Goal: Task Accomplishment & Management: Use online tool/utility

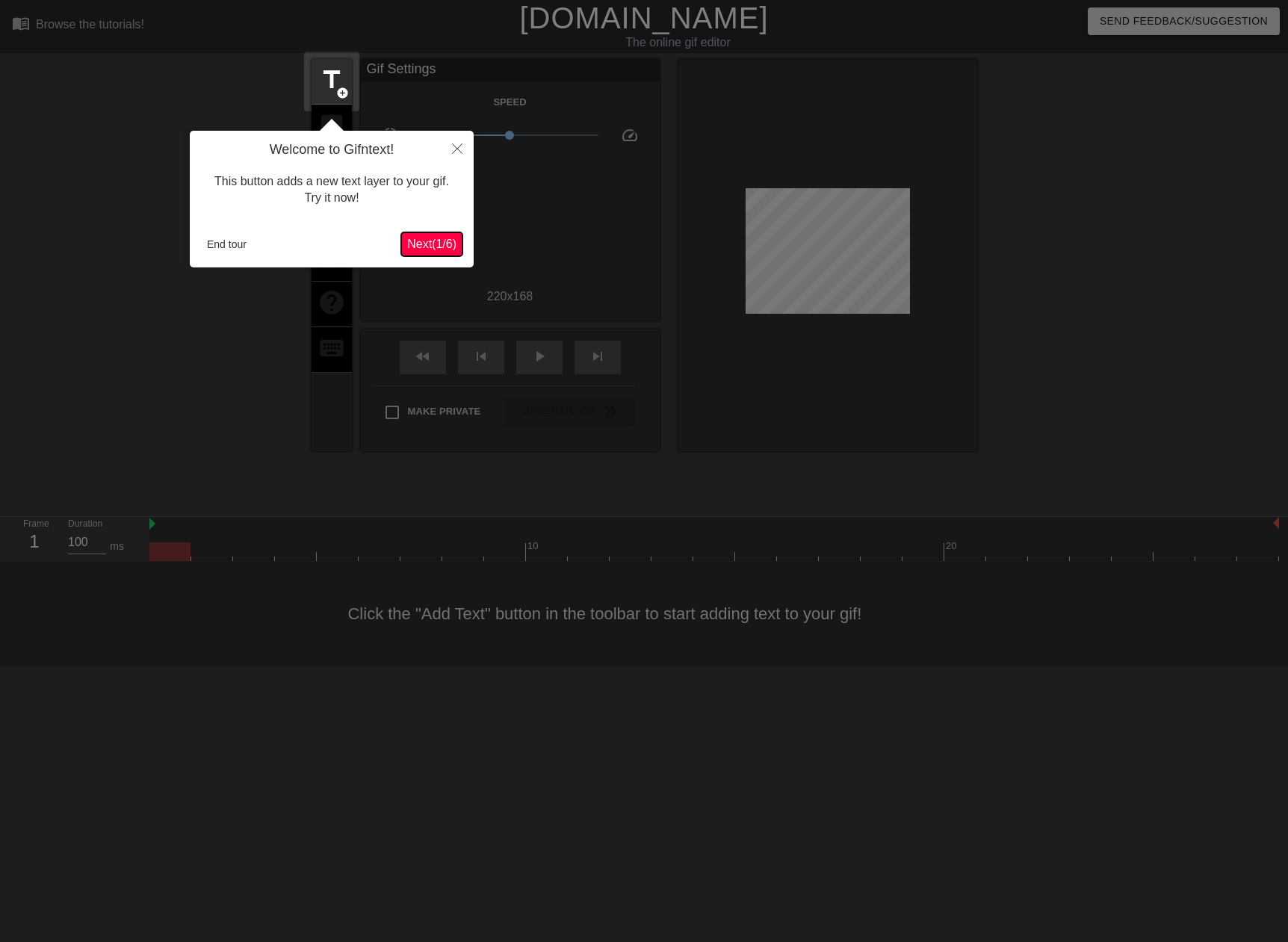
click at [428, 242] on span "Next ( 1 / 6 )" at bounding box center [432, 244] width 50 height 12
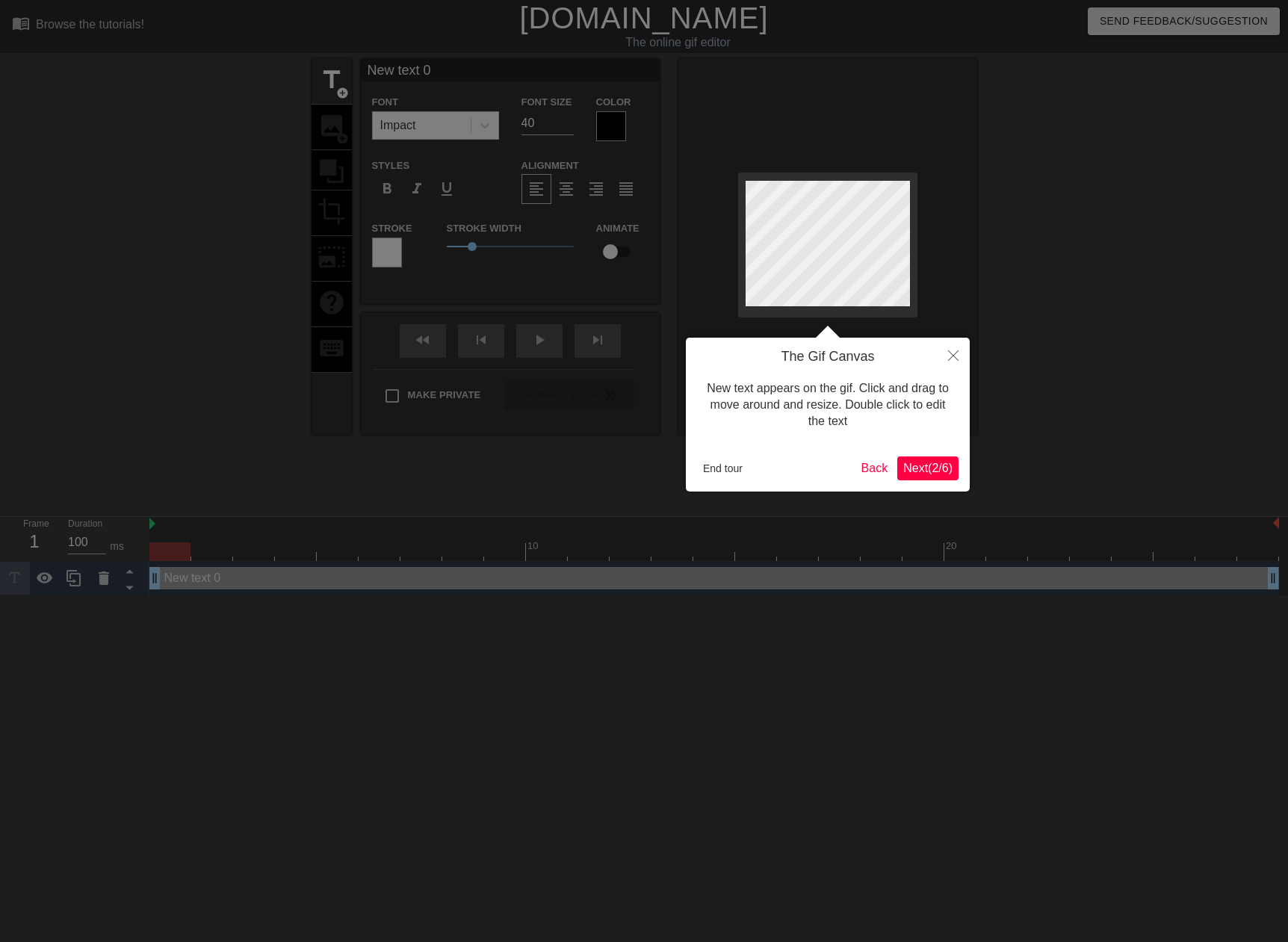
click at [936, 469] on span "Next ( 2 / 6 )" at bounding box center [928, 468] width 50 height 12
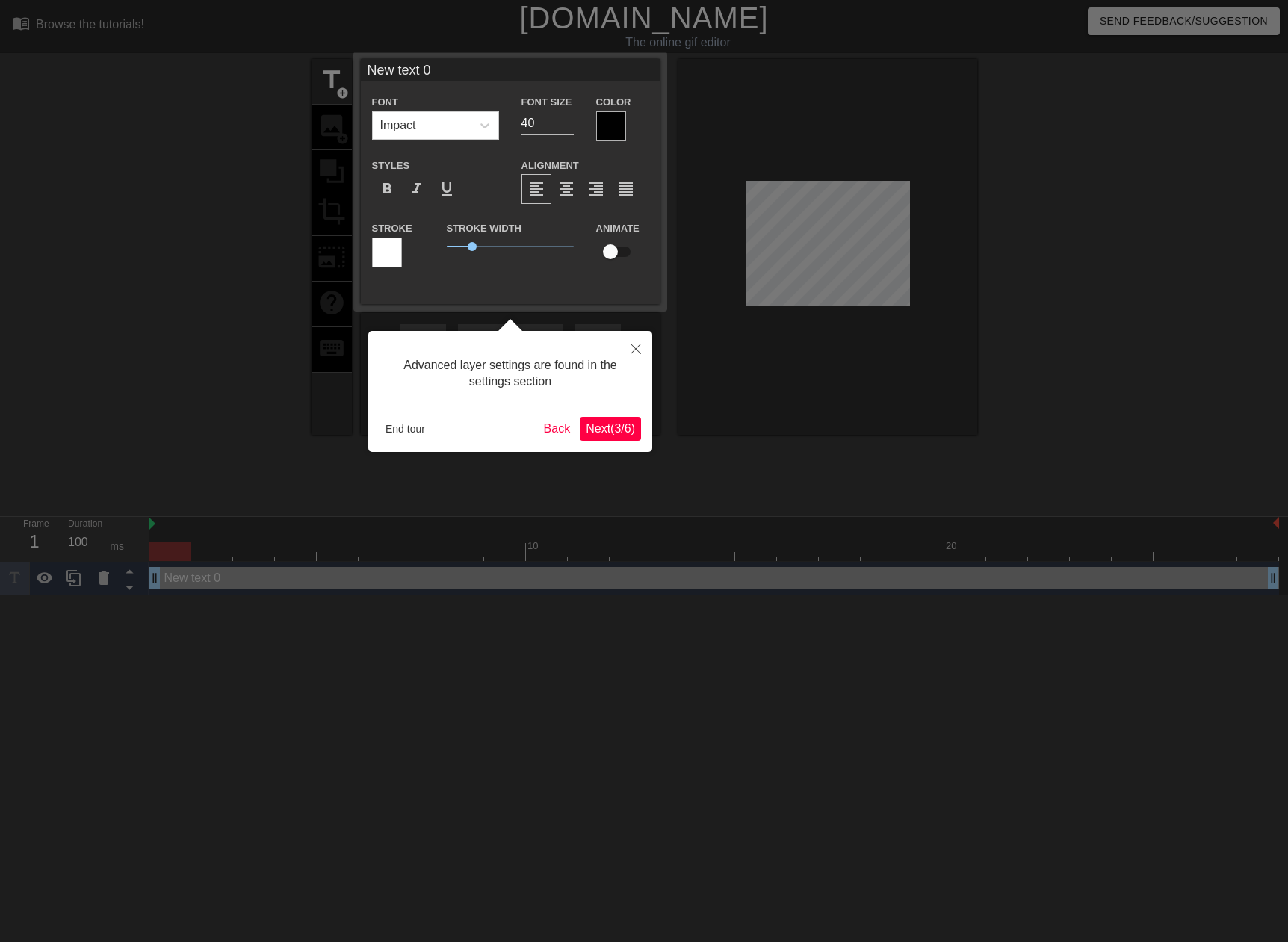
click at [615, 430] on span "Next ( 3 / 6 )" at bounding box center [610, 428] width 50 height 12
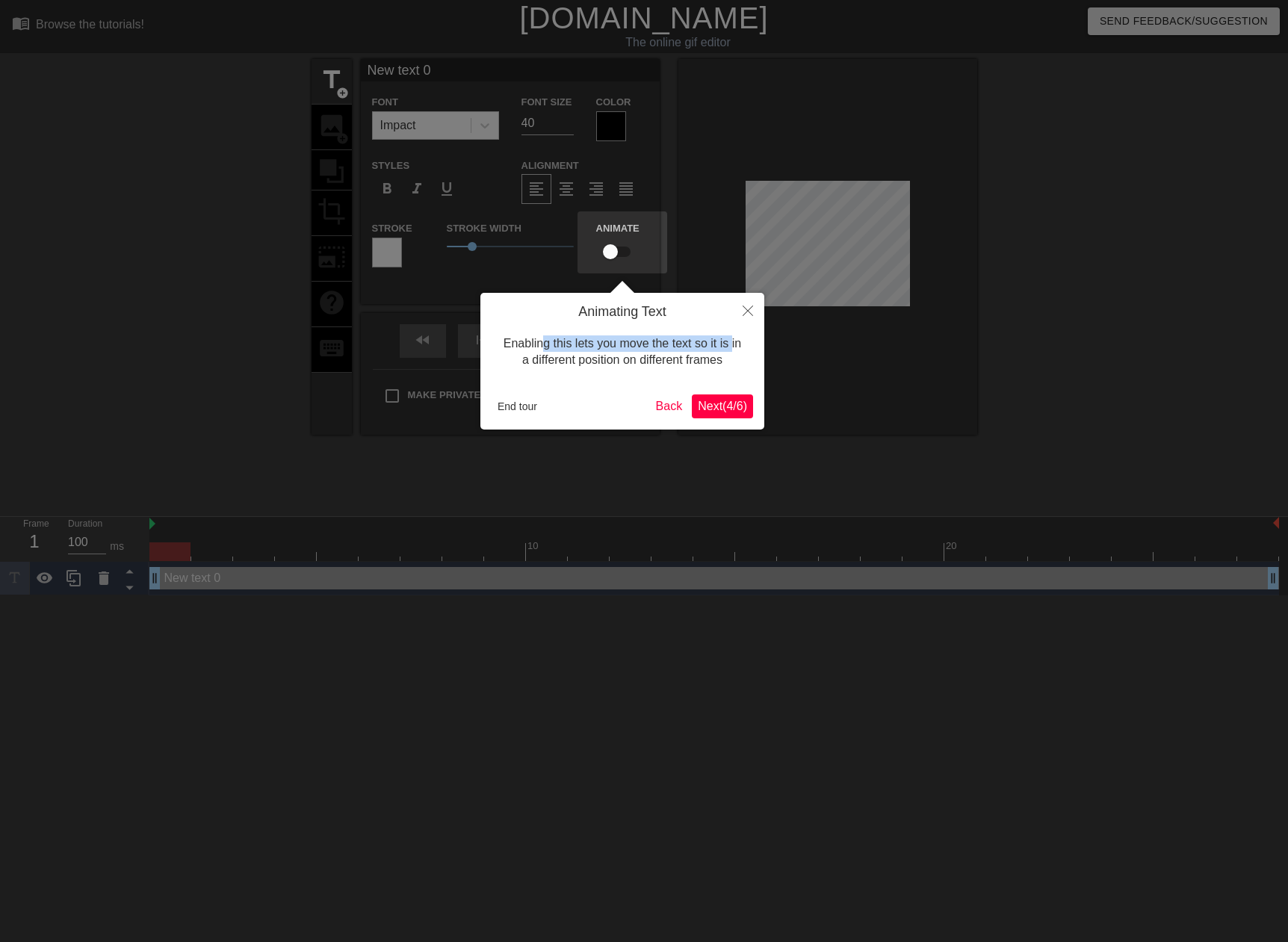
drag, startPoint x: 596, startPoint y: 347, endPoint x: 732, endPoint y: 348, distance: 136.0
click at [732, 348] on div "Enabling this lets you move the text so it is in a different position on differ…" at bounding box center [623, 352] width 262 height 64
drag, startPoint x: 558, startPoint y: 361, endPoint x: 740, endPoint y: 361, distance: 182.0
click at [740, 361] on div "Enabling this lets you move the text so it is in a different position on differ…" at bounding box center [623, 352] width 262 height 64
drag, startPoint x: 740, startPoint y: 361, endPoint x: 616, endPoint y: 359, distance: 124.0
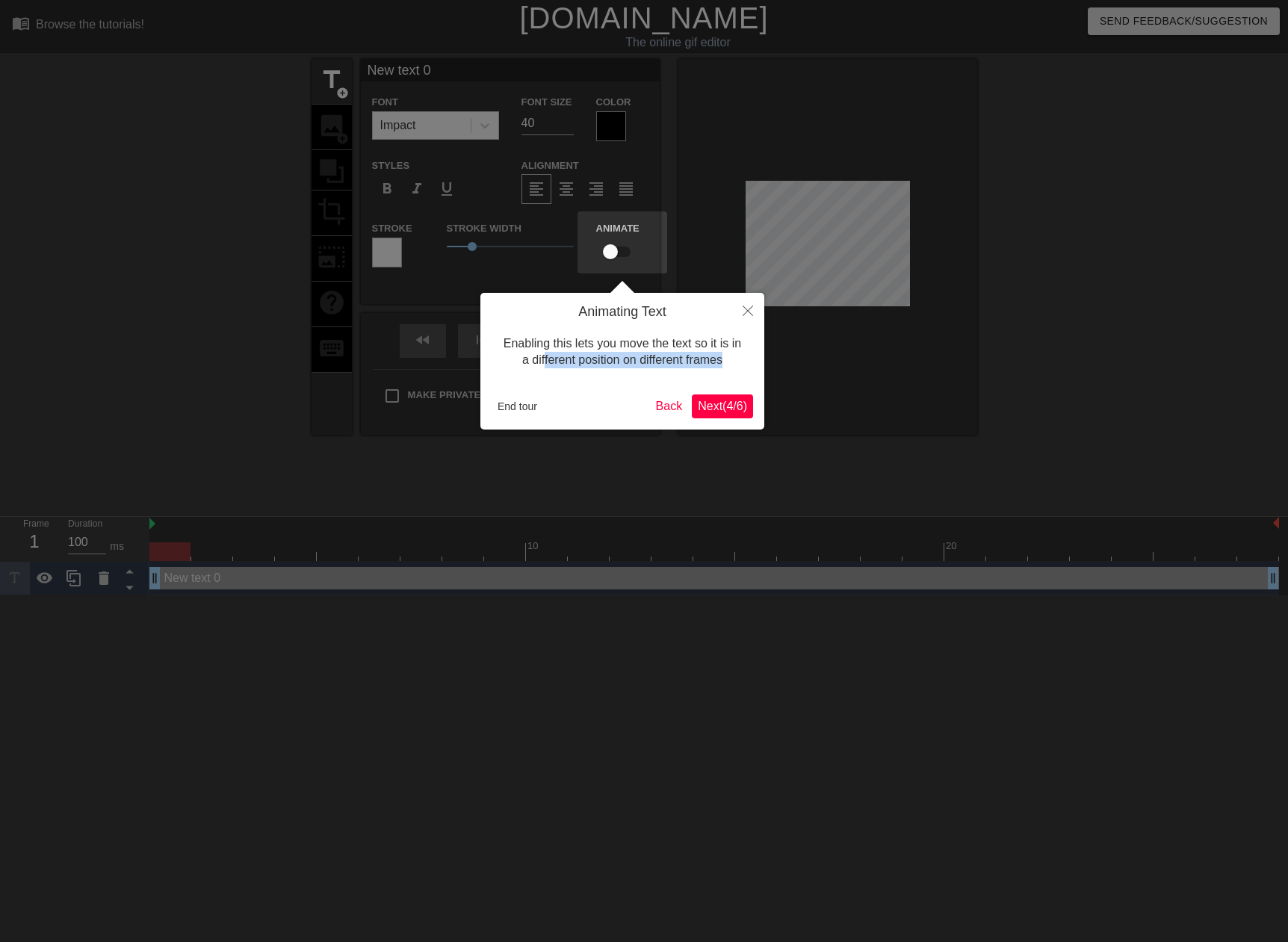
click at [616, 359] on div "Enabling this lets you move the text so it is in a different position on differ…" at bounding box center [623, 352] width 262 height 64
click at [733, 410] on span "Next ( 4 / 6 )" at bounding box center [723, 406] width 50 height 12
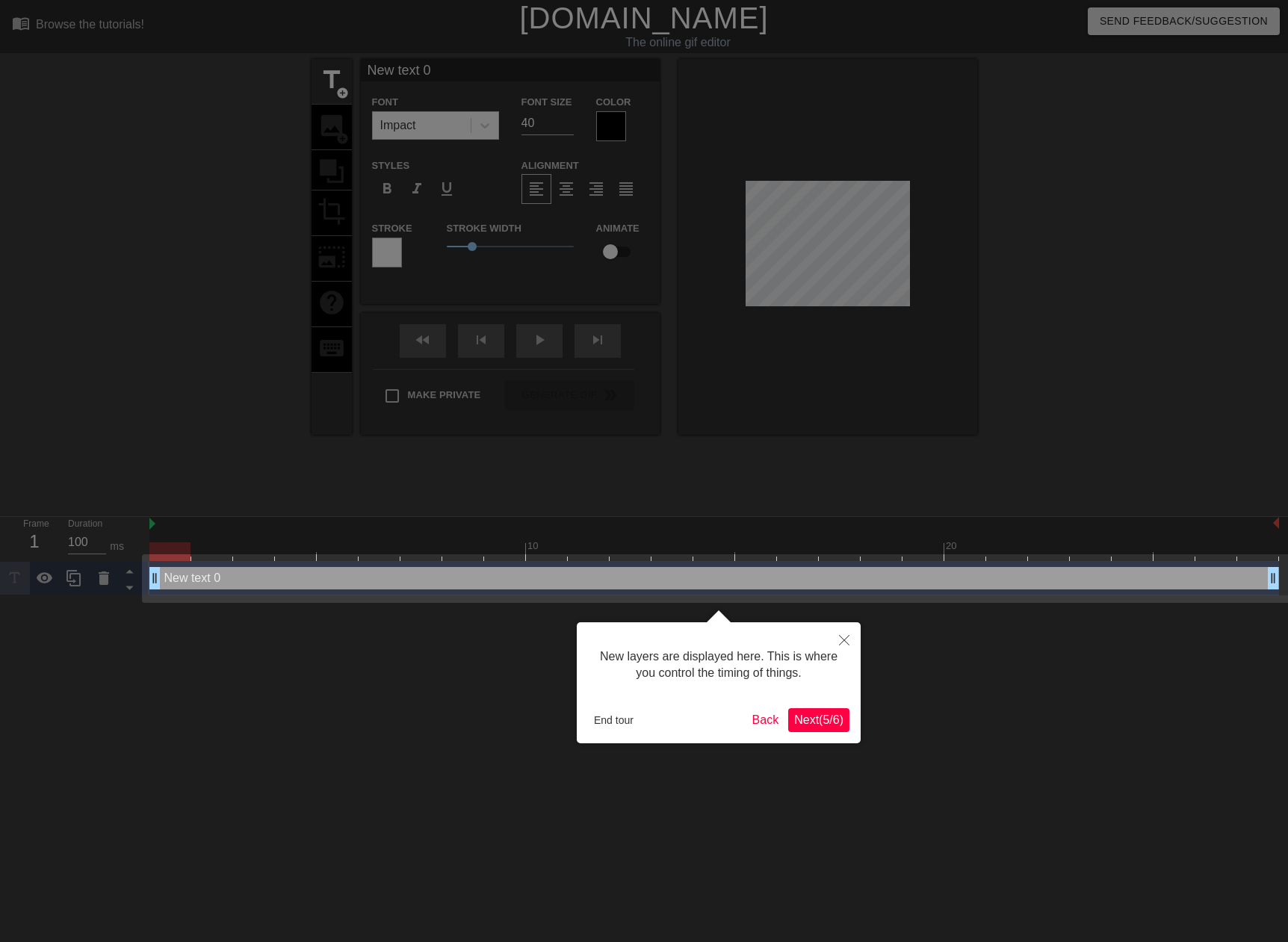
click at [832, 722] on span "Next ( 5 / 6 )" at bounding box center [819, 720] width 50 height 12
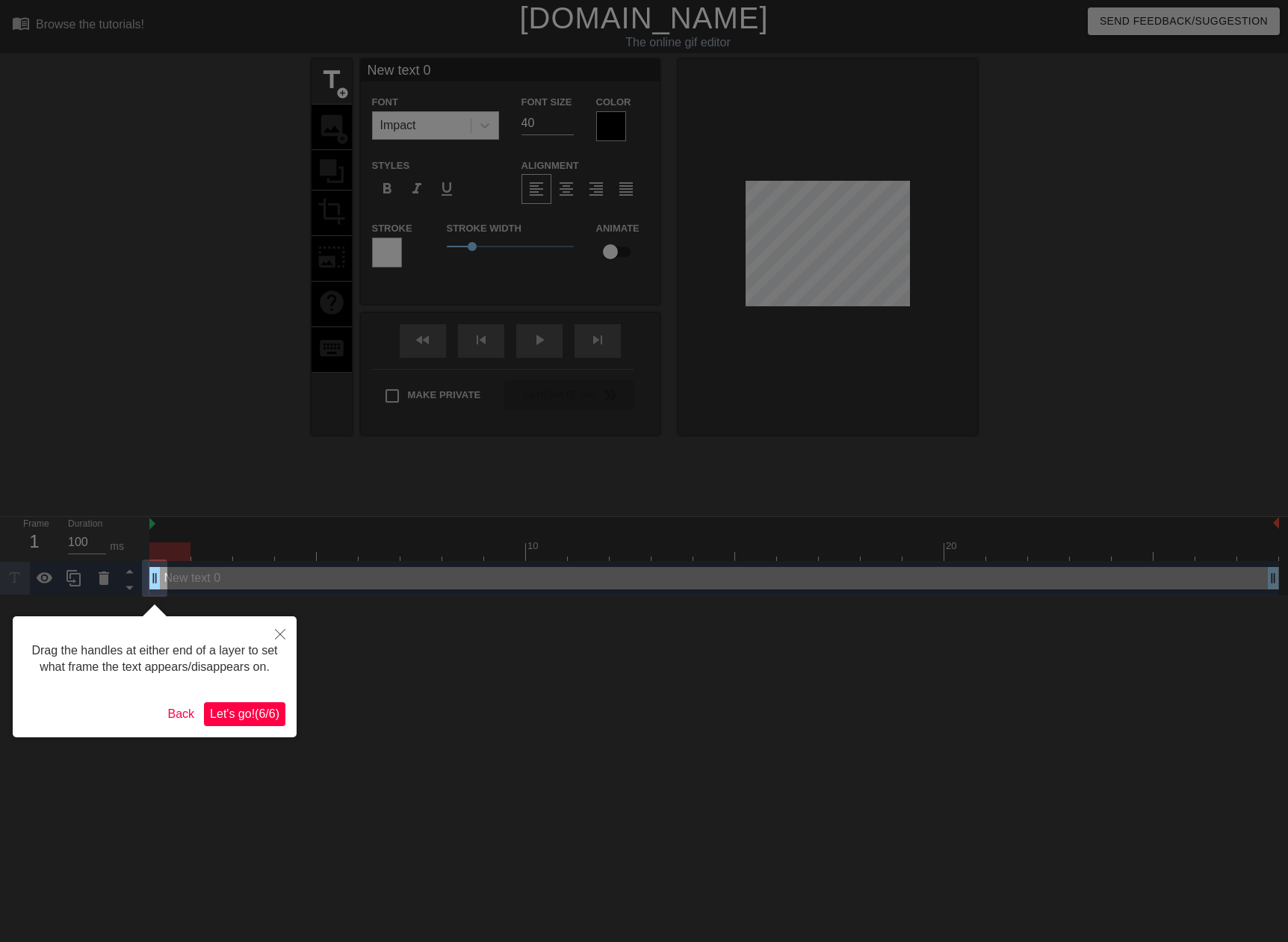
click at [249, 707] on span "Let's go! ( 6 / 6 )" at bounding box center [245, 713] width 70 height 12
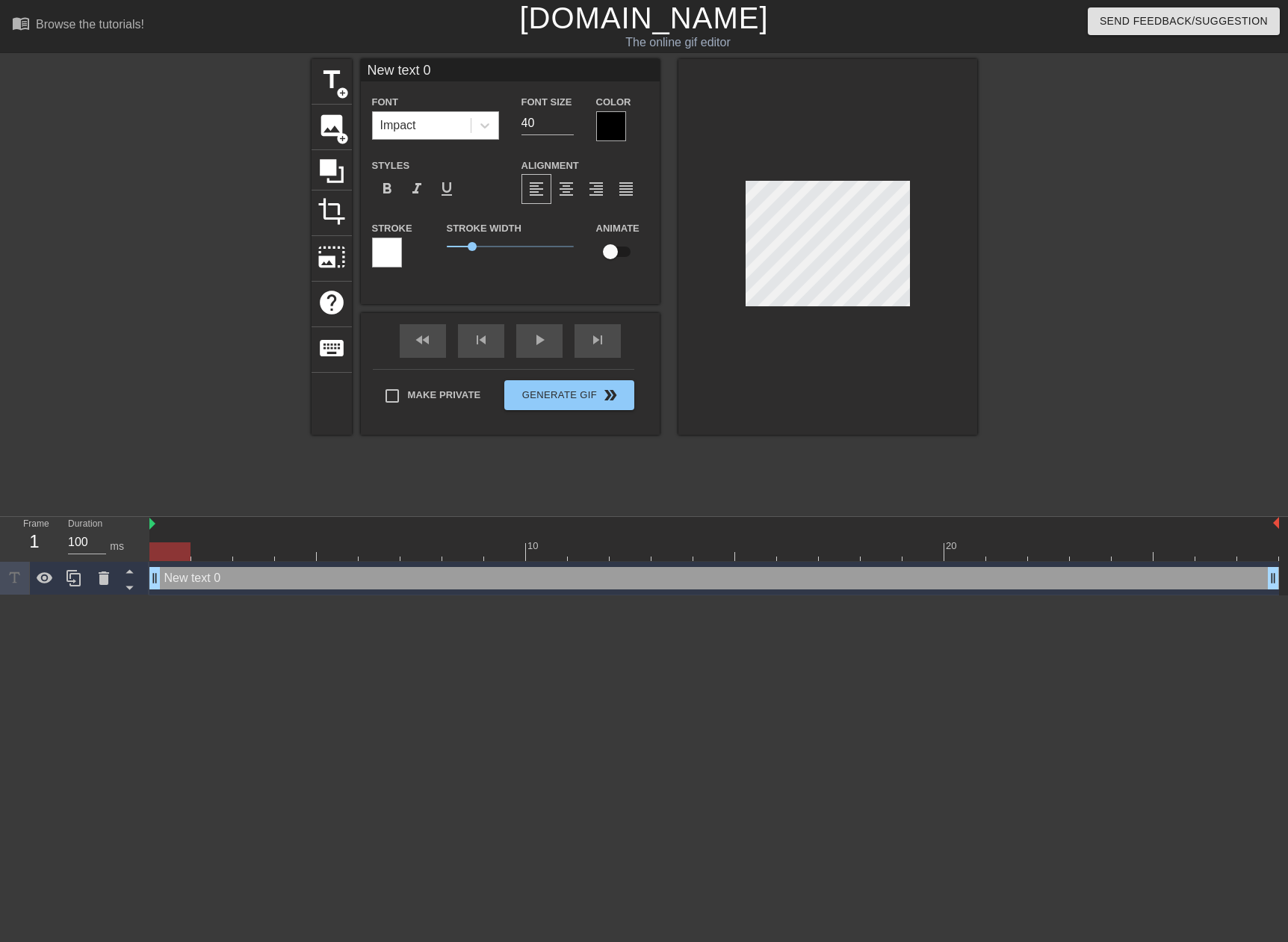
click at [405, 122] on div "Impact" at bounding box center [398, 125] width 36 height 18
click at [413, 122] on div "Impact" at bounding box center [398, 125] width 36 height 18
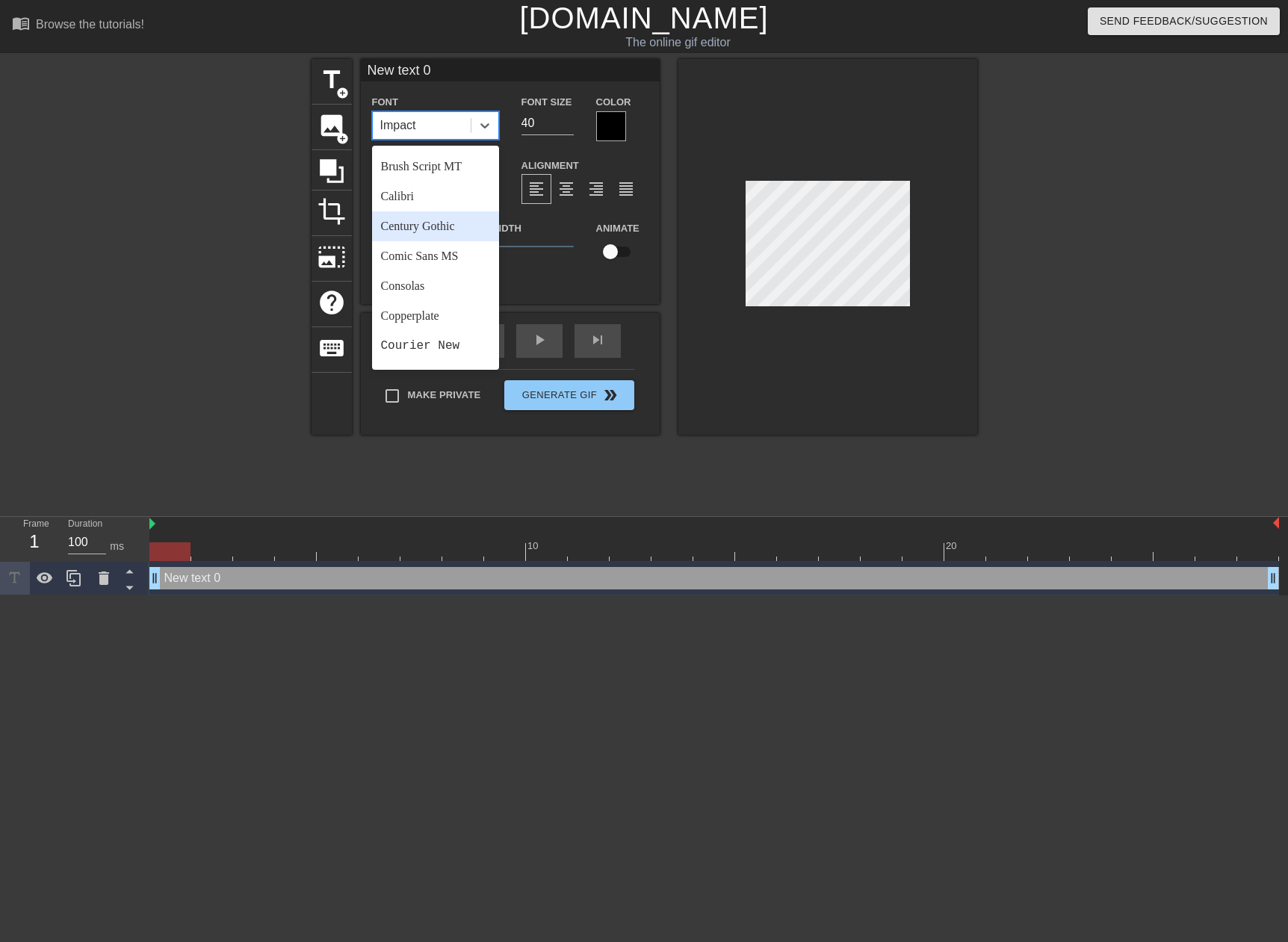
scroll to position [150, 0]
click at [427, 192] on div "Comic Sans MS" at bounding box center [435, 194] width 127 height 30
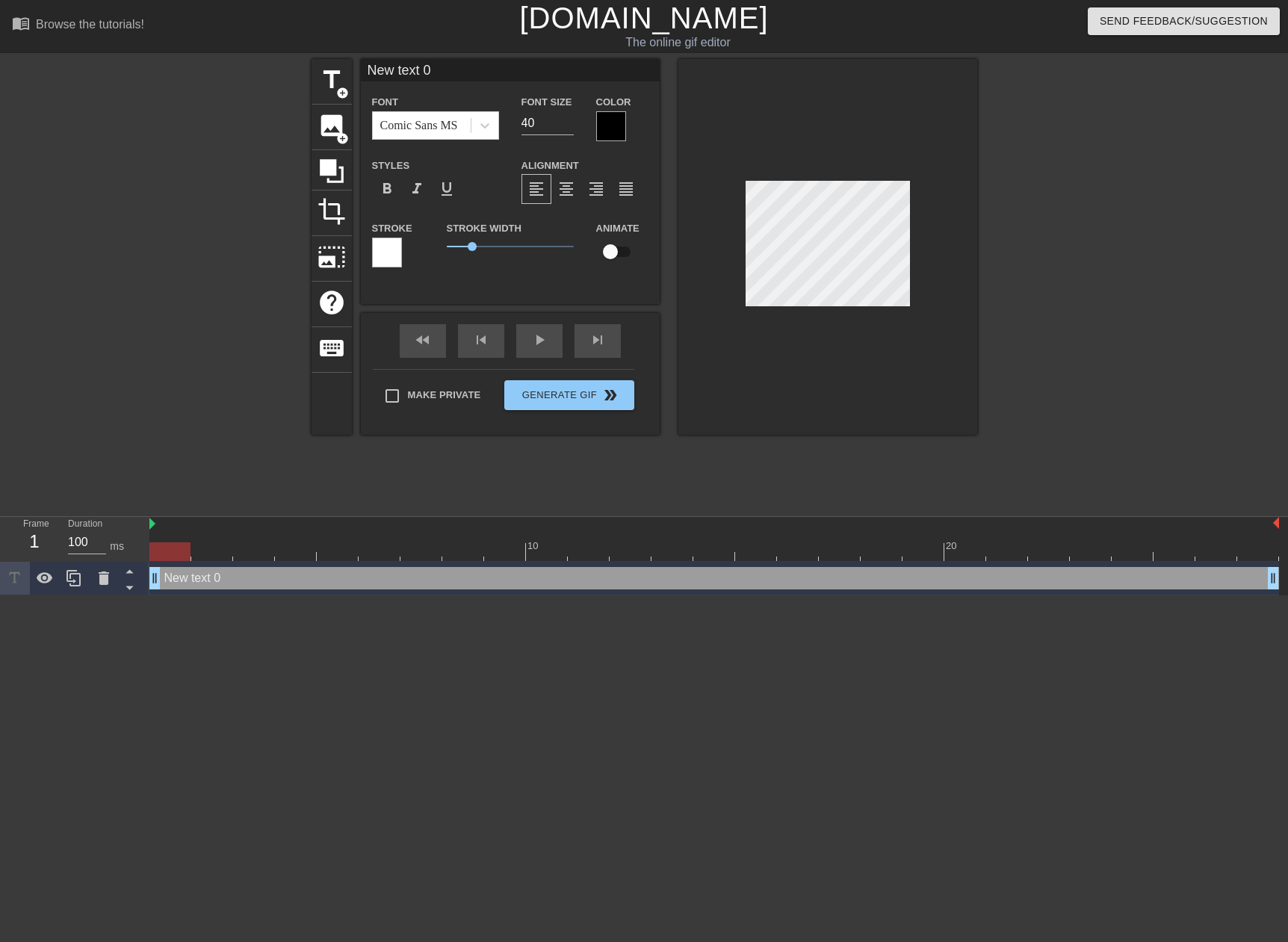
scroll to position [2, 4]
type input "S"
type textarea "S"
type input "St"
type textarea "St"
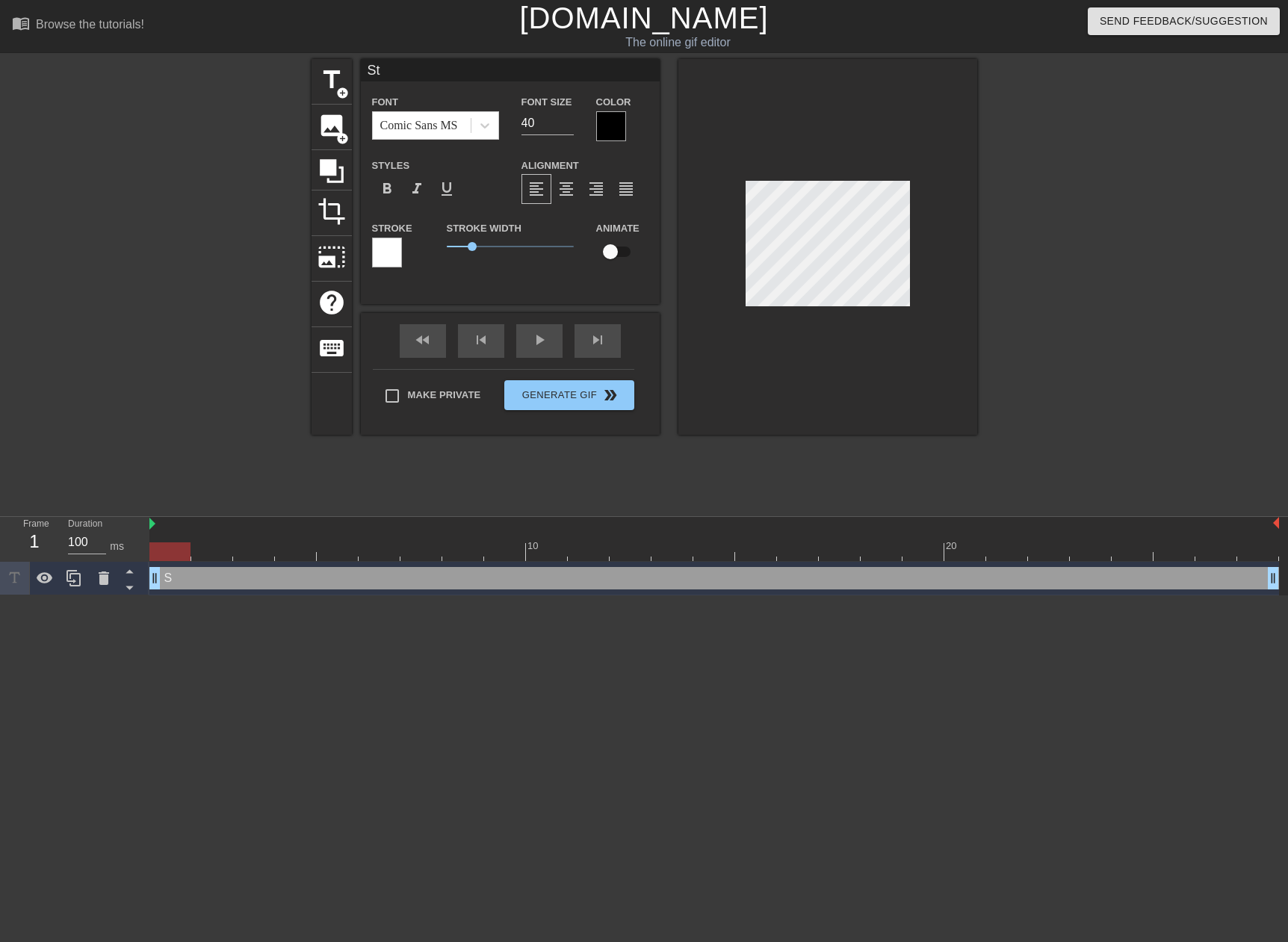
type input "Sta"
type textarea "Sta"
type input "Star"
type textarea "Star"
type input "Start"
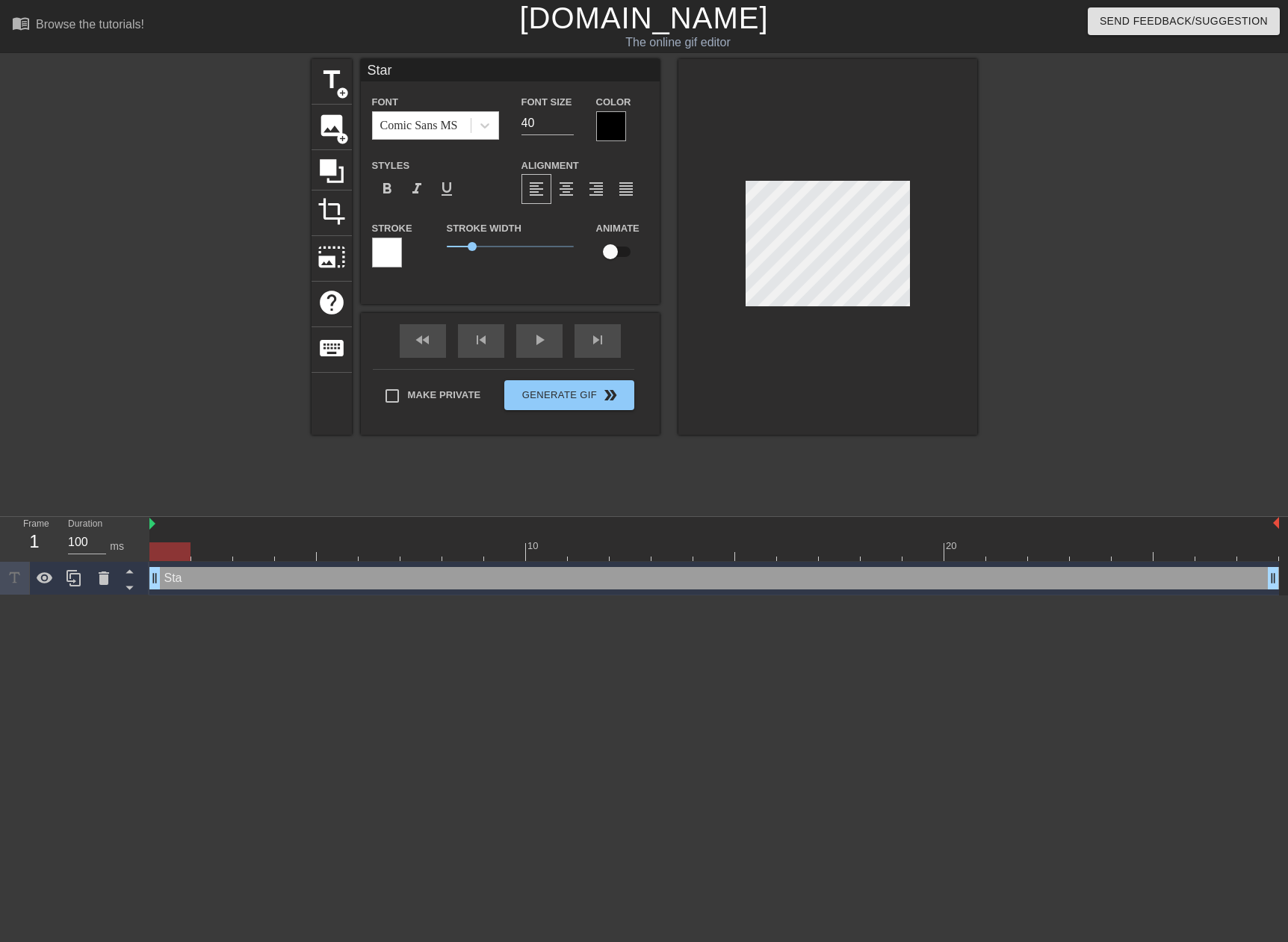
type textarea "Start"
type input "Start"
type textarea "Start"
type input "Start T"
type textarea "Start T"
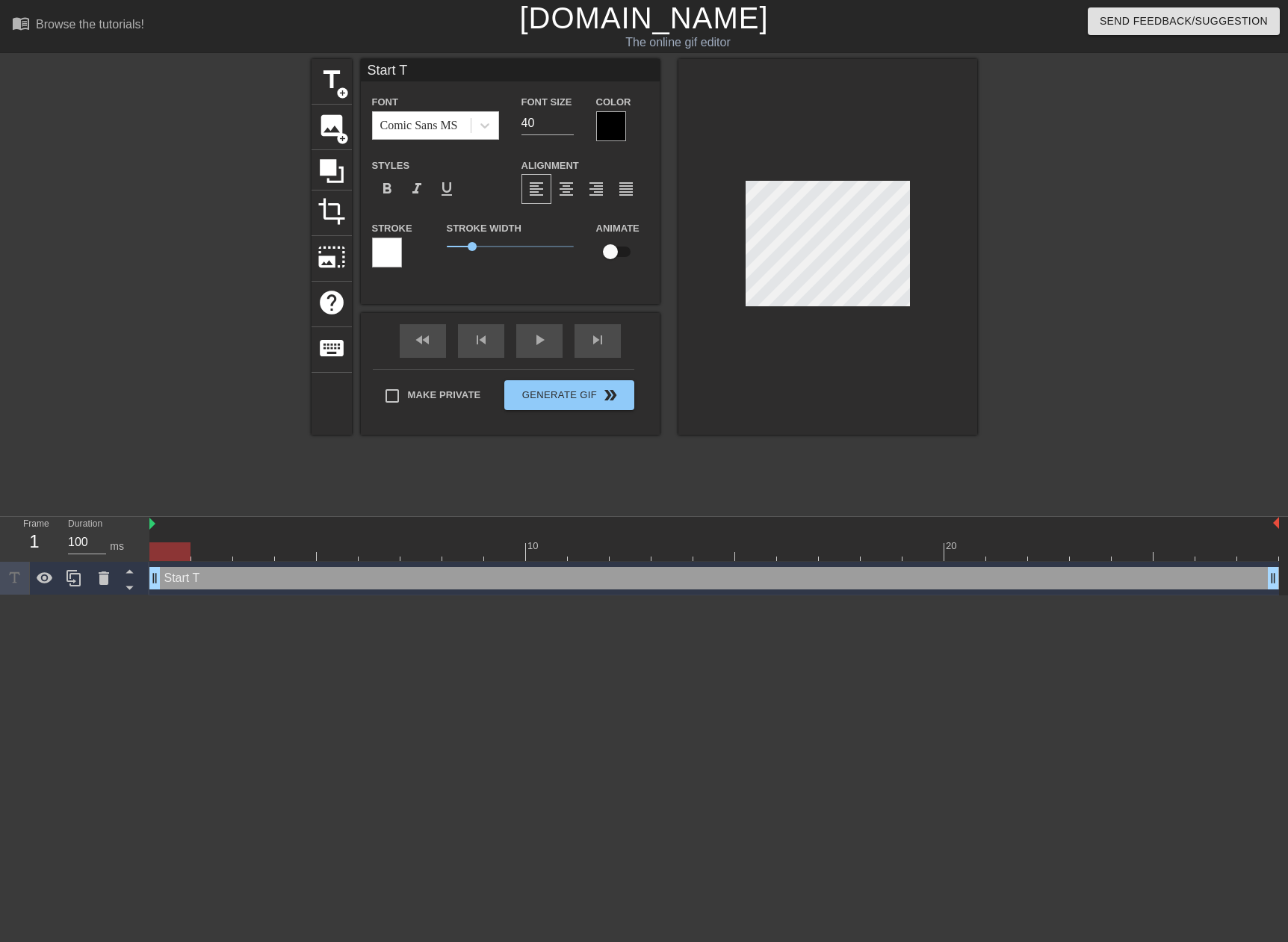
type input "Start Te"
type textarea "Start Te"
type input "Start Tea"
type textarea "Start Tea"
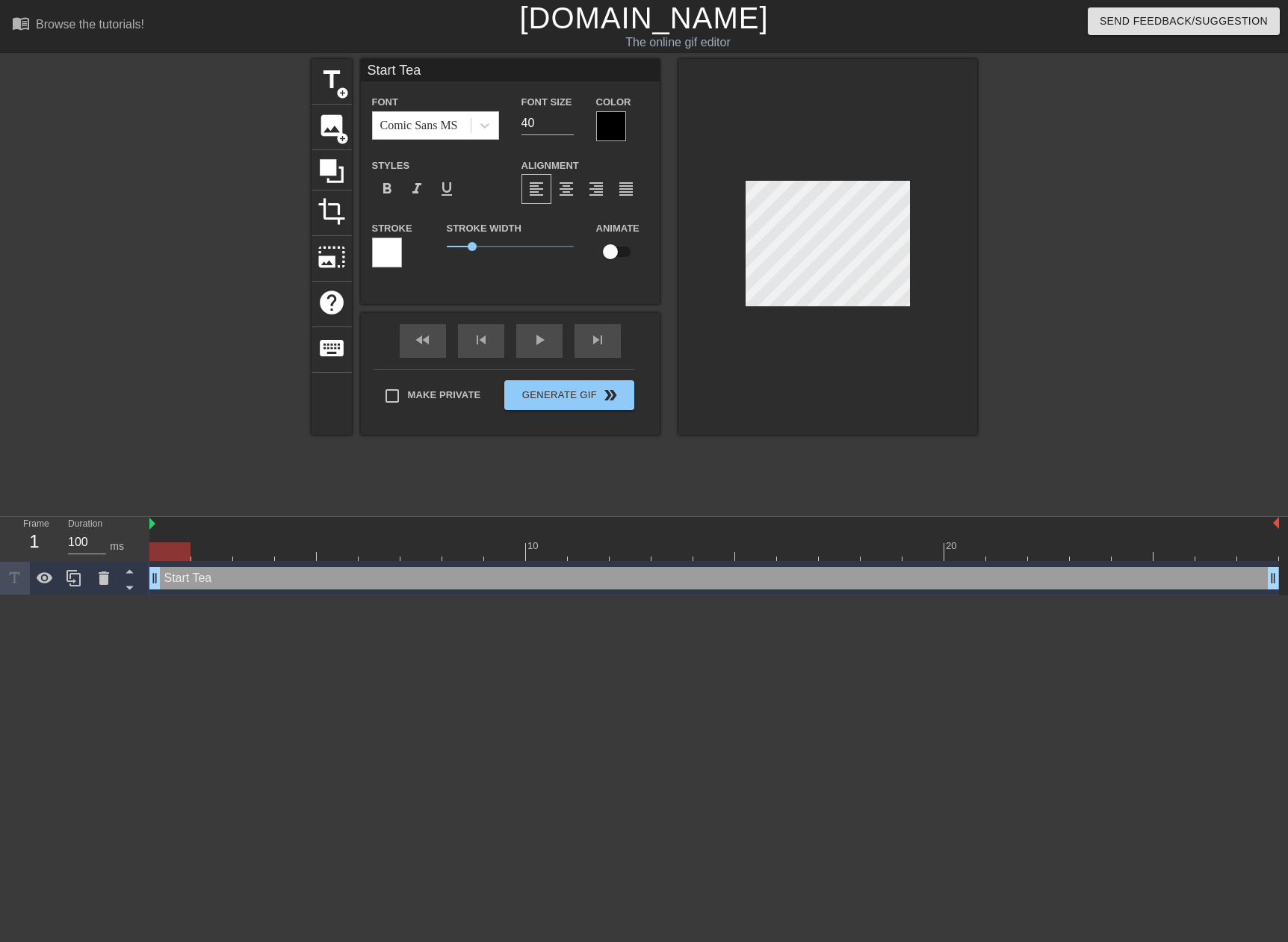
type input "Start Te"
type textarea "Start Te"
type input "Start T"
type textarea "Start T"
type input "Start"
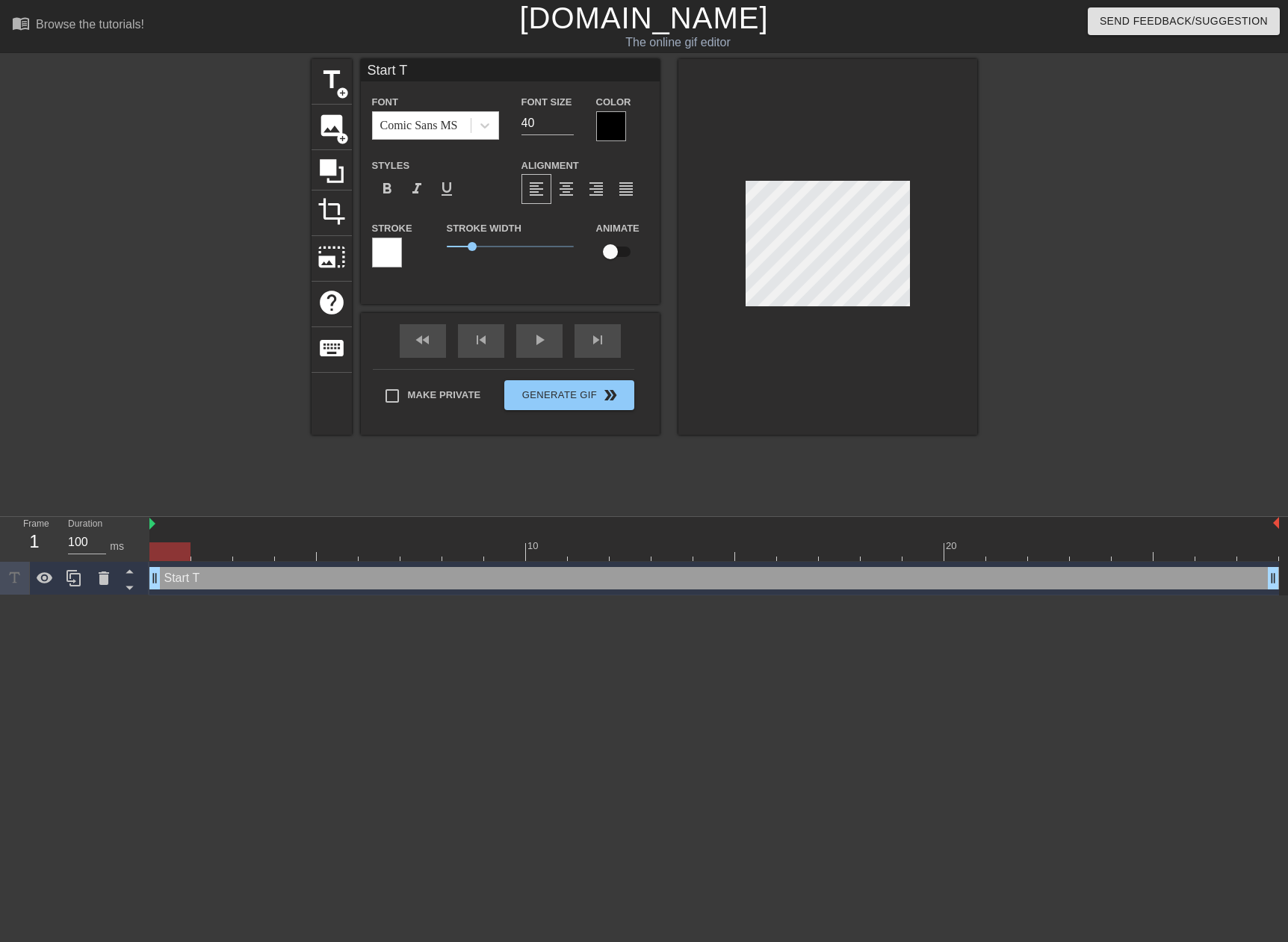
type textarea "Start"
type input "Start"
type textarea "Start"
type input "Star"
type textarea "Star"
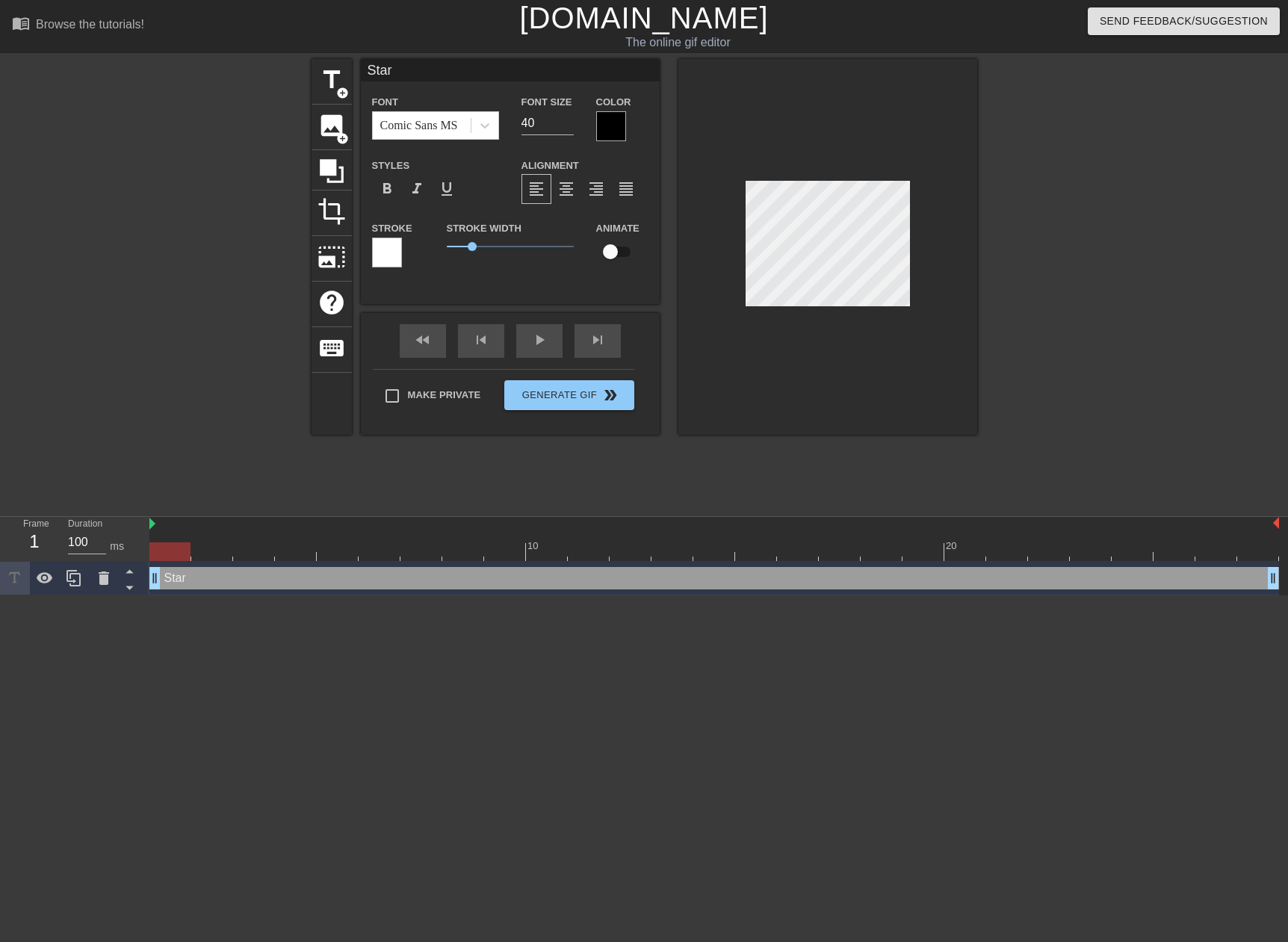
type input "Sta"
type textarea "Sta"
type input "St"
type textarea "St"
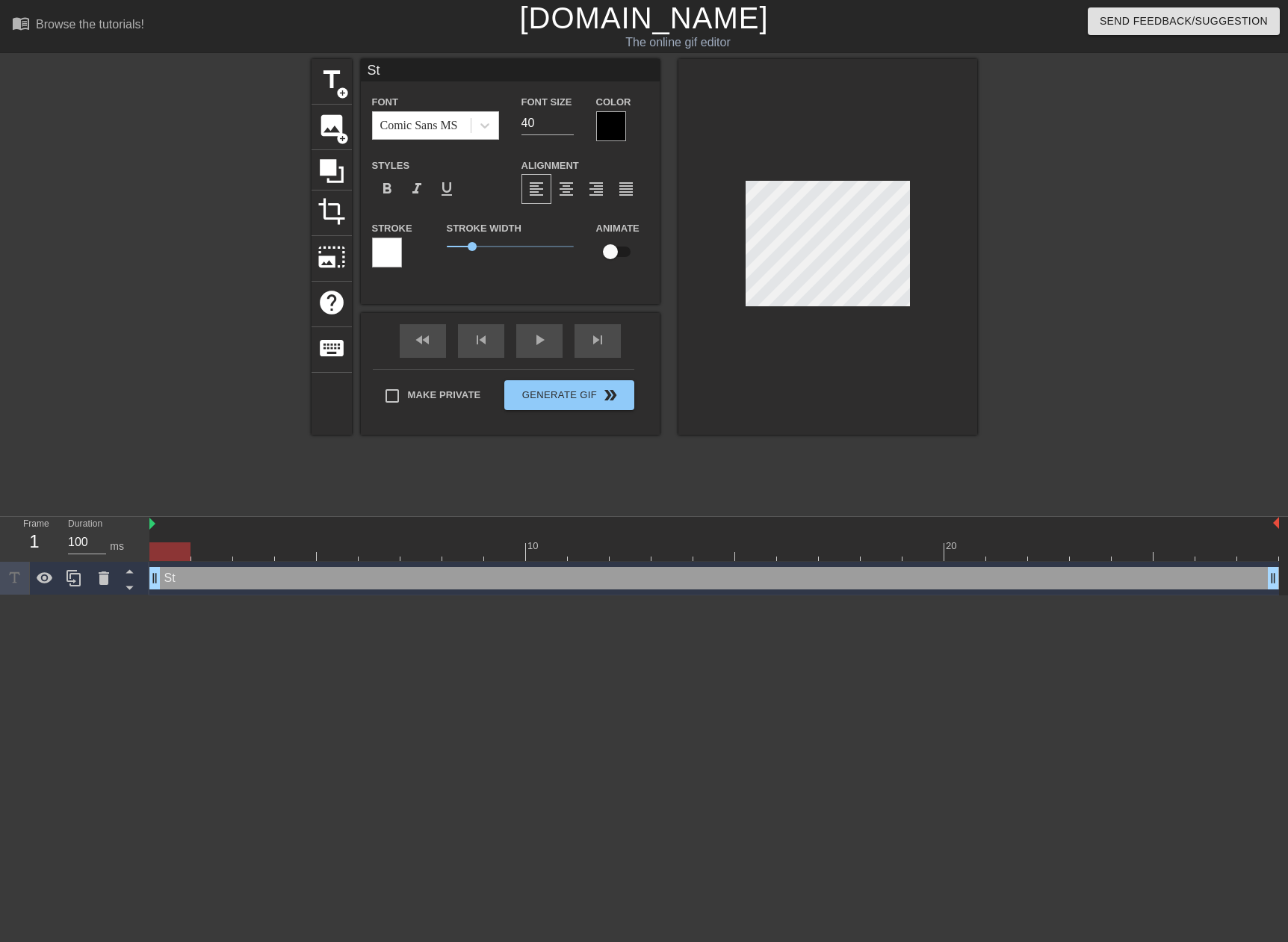
type input "S"
type textarea "S"
type input "ST"
type textarea "ST"
type input "STA"
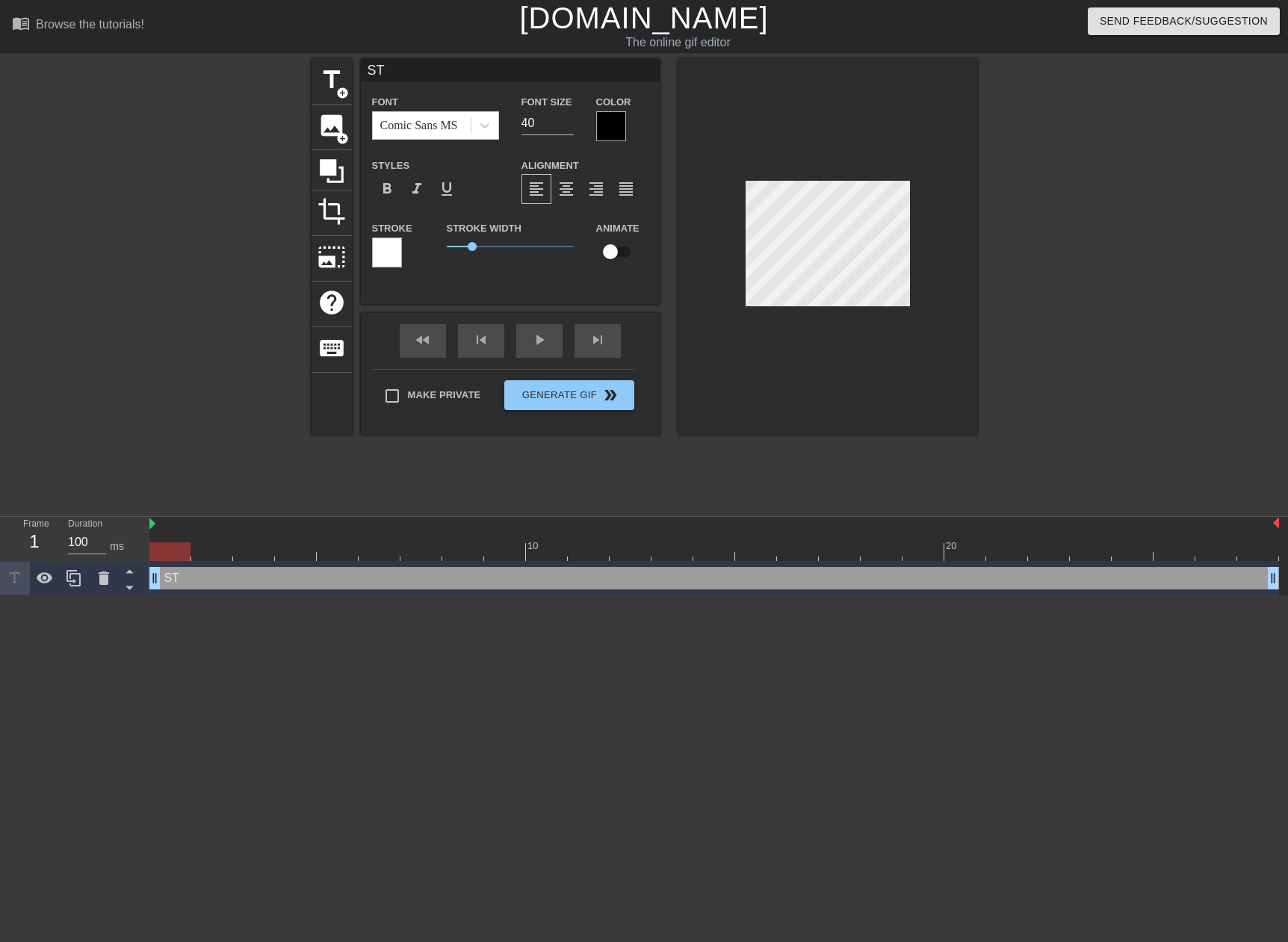
type textarea "STA"
type input "STAR"
type textarea "STAR"
type input "START"
type textarea "START"
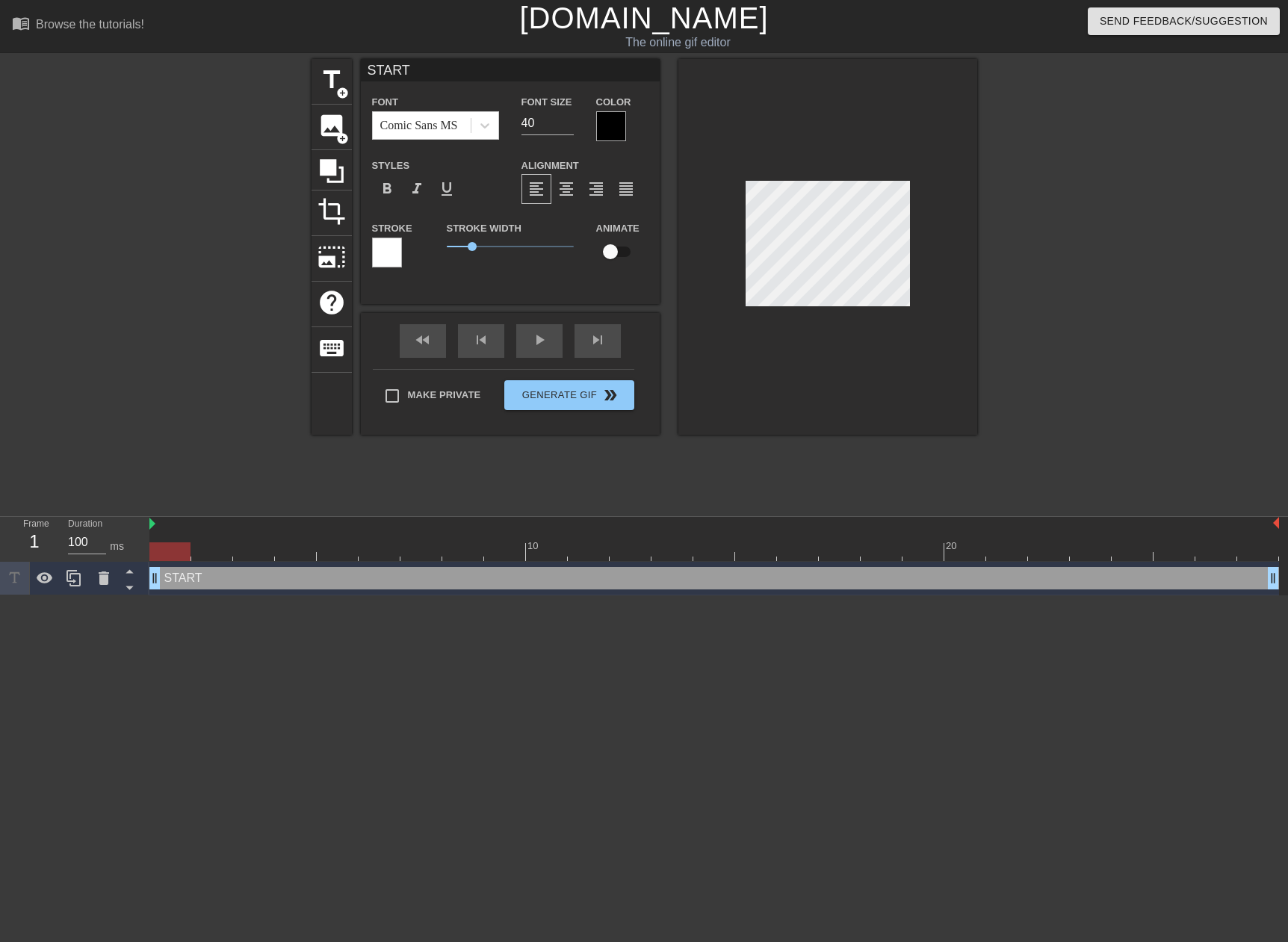
type input "START"
type textarea "START"
type input "START T"
type textarea "START T"
type input "START TE"
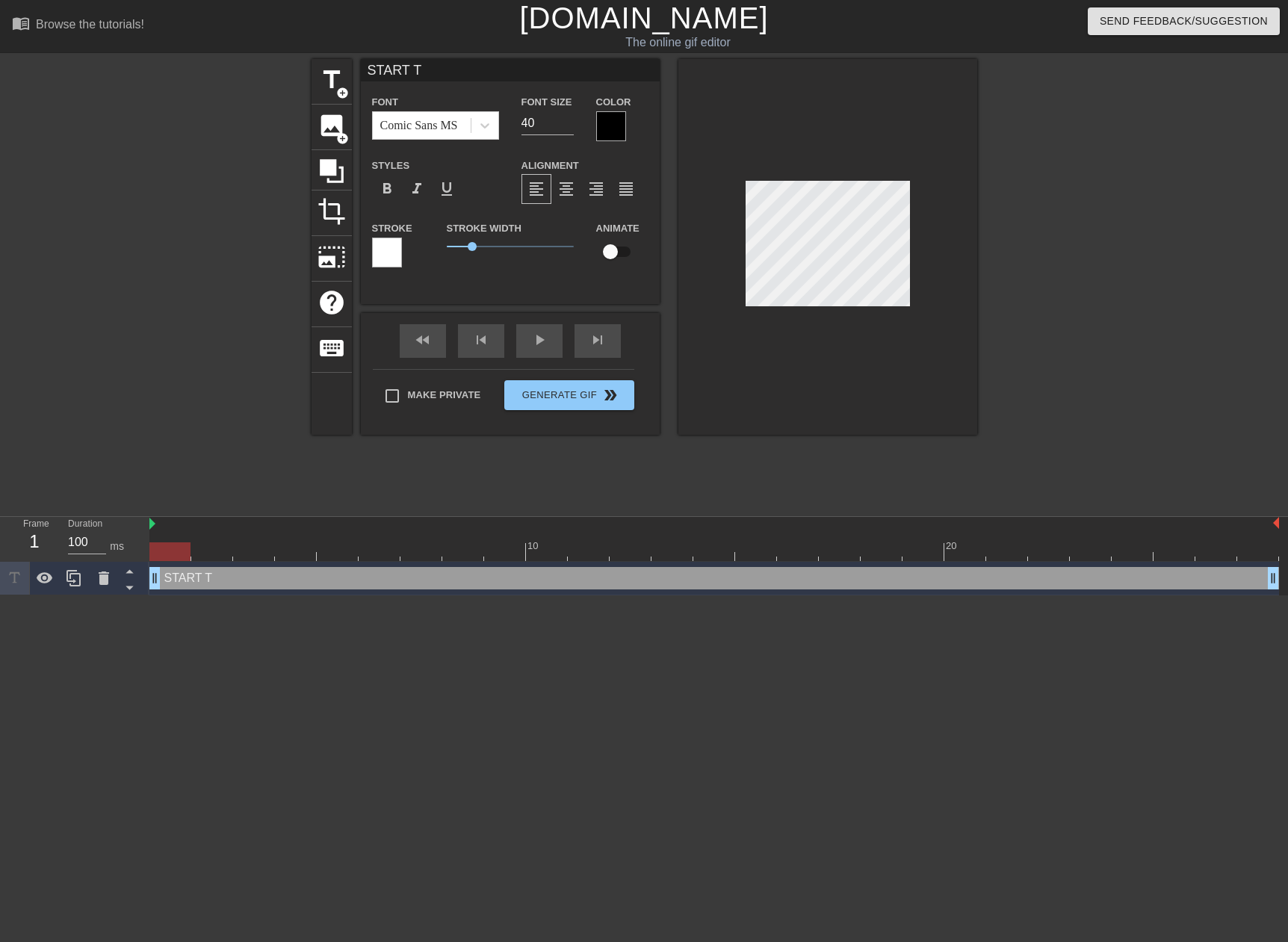
type textarea "START TE"
type input "START TEA"
type textarea "START TEA"
type input "START TEAM"
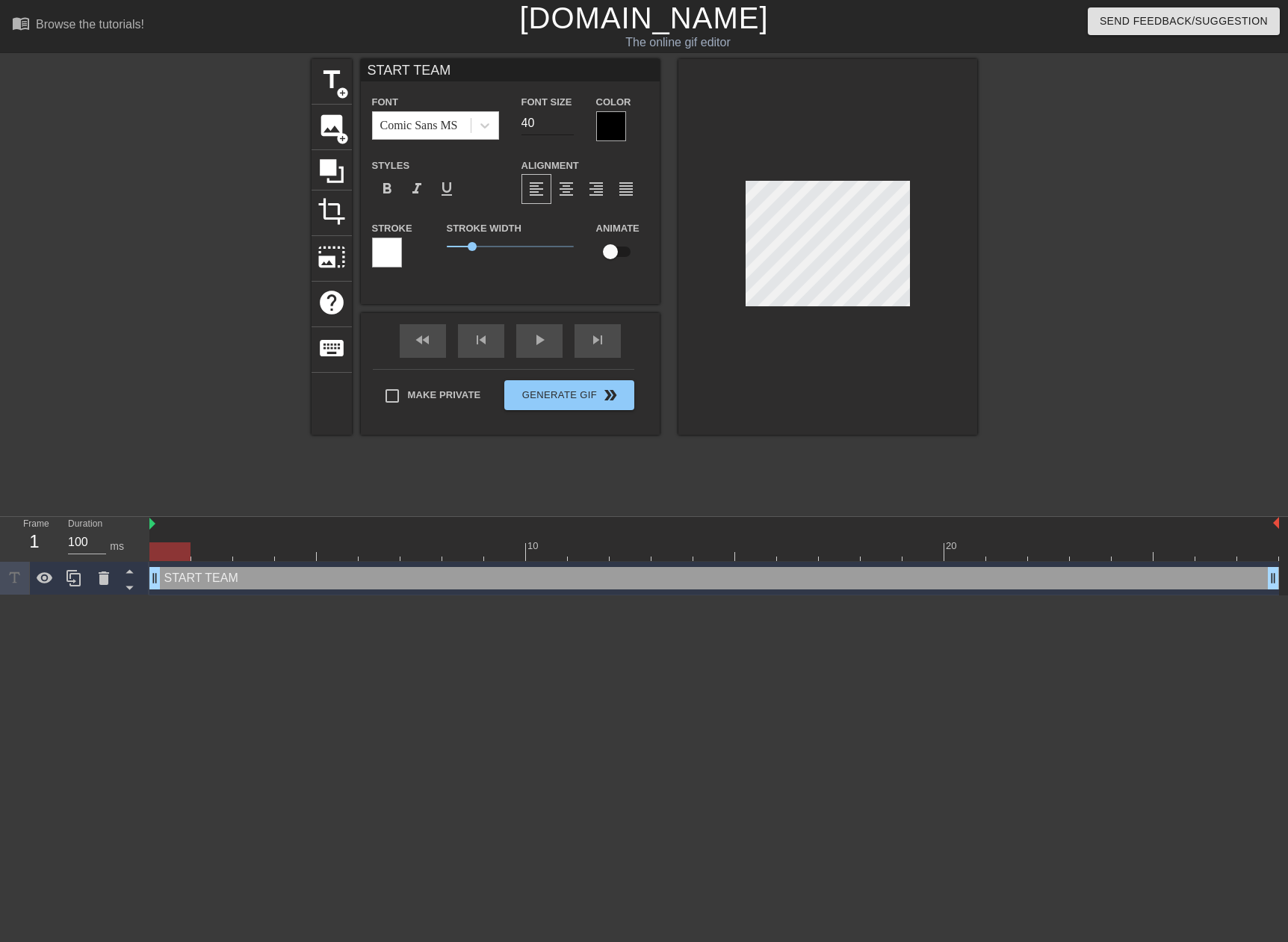
type textarea "START TEAM"
click at [536, 122] on input "40" at bounding box center [548, 123] width 53 height 24
click at [570, 127] on input "39" at bounding box center [548, 123] width 53 height 24
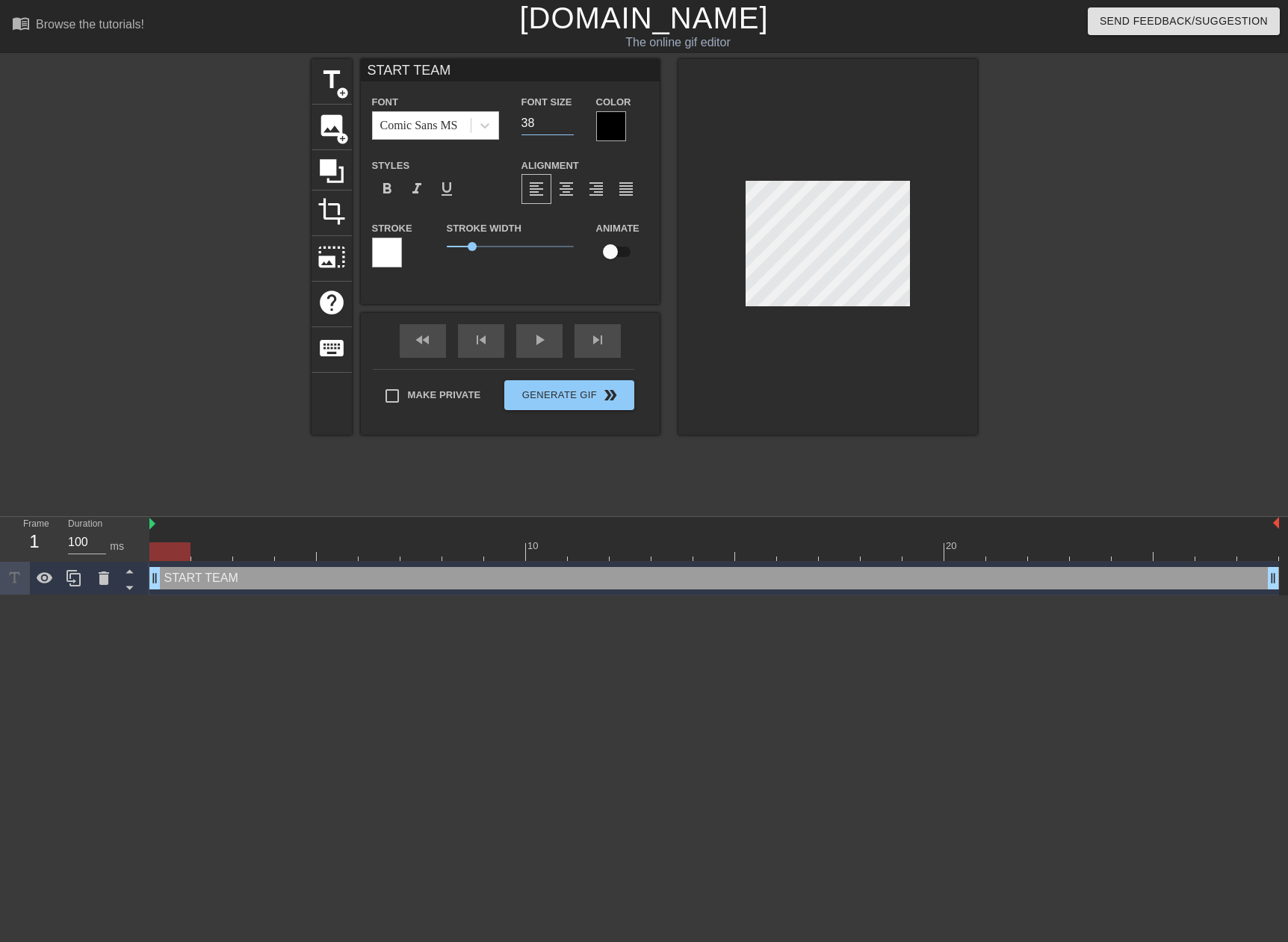
click at [570, 127] on input "38" at bounding box center [548, 123] width 53 height 24
click at [570, 127] on input "37" at bounding box center [548, 123] width 53 height 24
click at [570, 127] on input "31" at bounding box center [548, 123] width 53 height 24
click at [570, 127] on input "30" at bounding box center [548, 123] width 53 height 24
click at [570, 127] on input "29" at bounding box center [548, 123] width 53 height 24
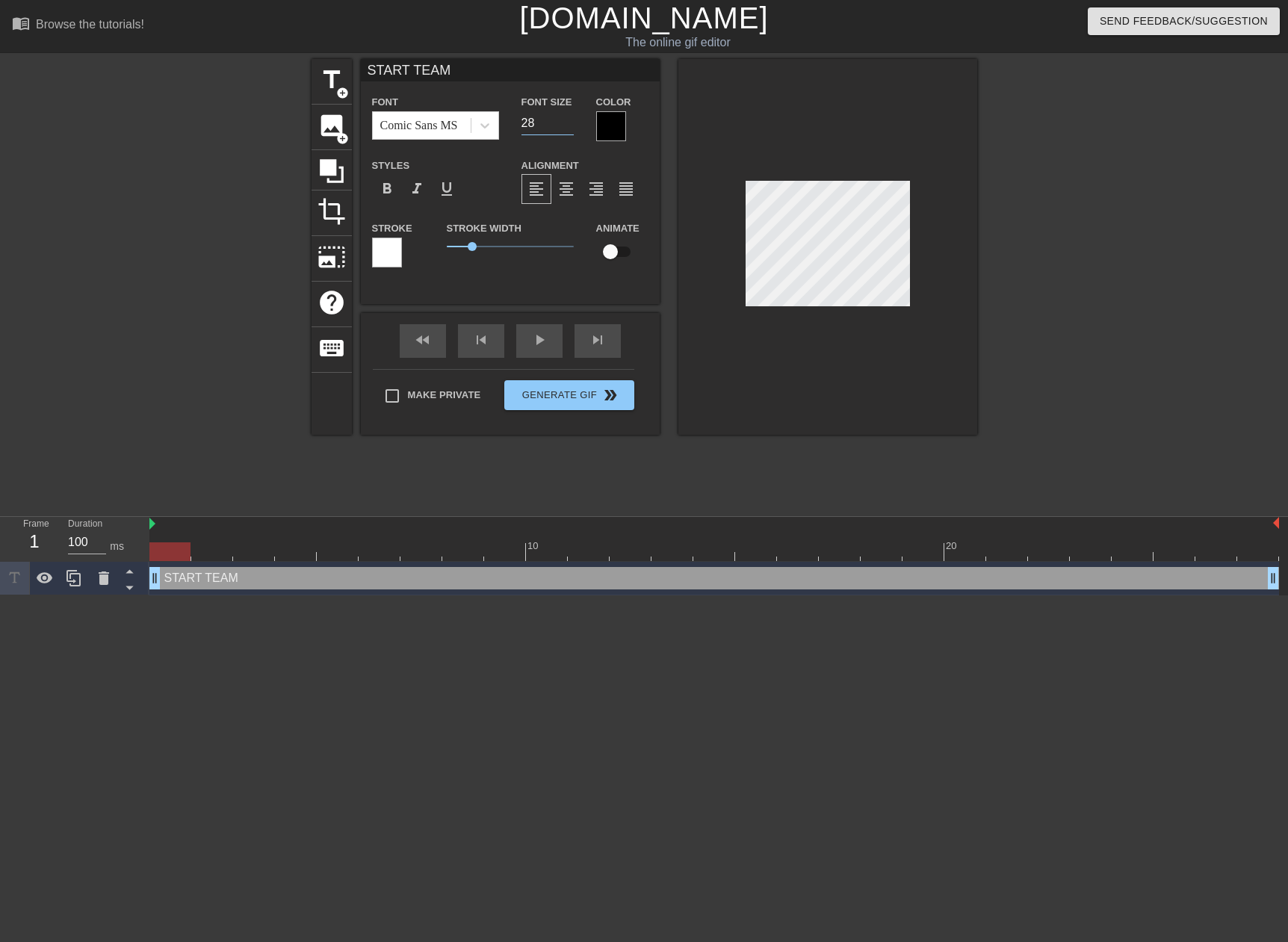
click at [570, 127] on input "28" at bounding box center [548, 123] width 53 height 24
click at [570, 127] on input "27" at bounding box center [548, 123] width 53 height 24
click at [570, 127] on input "26" at bounding box center [548, 123] width 53 height 24
click at [570, 127] on input "25" at bounding box center [548, 123] width 53 height 24
click at [570, 127] on input "24" at bounding box center [548, 123] width 53 height 24
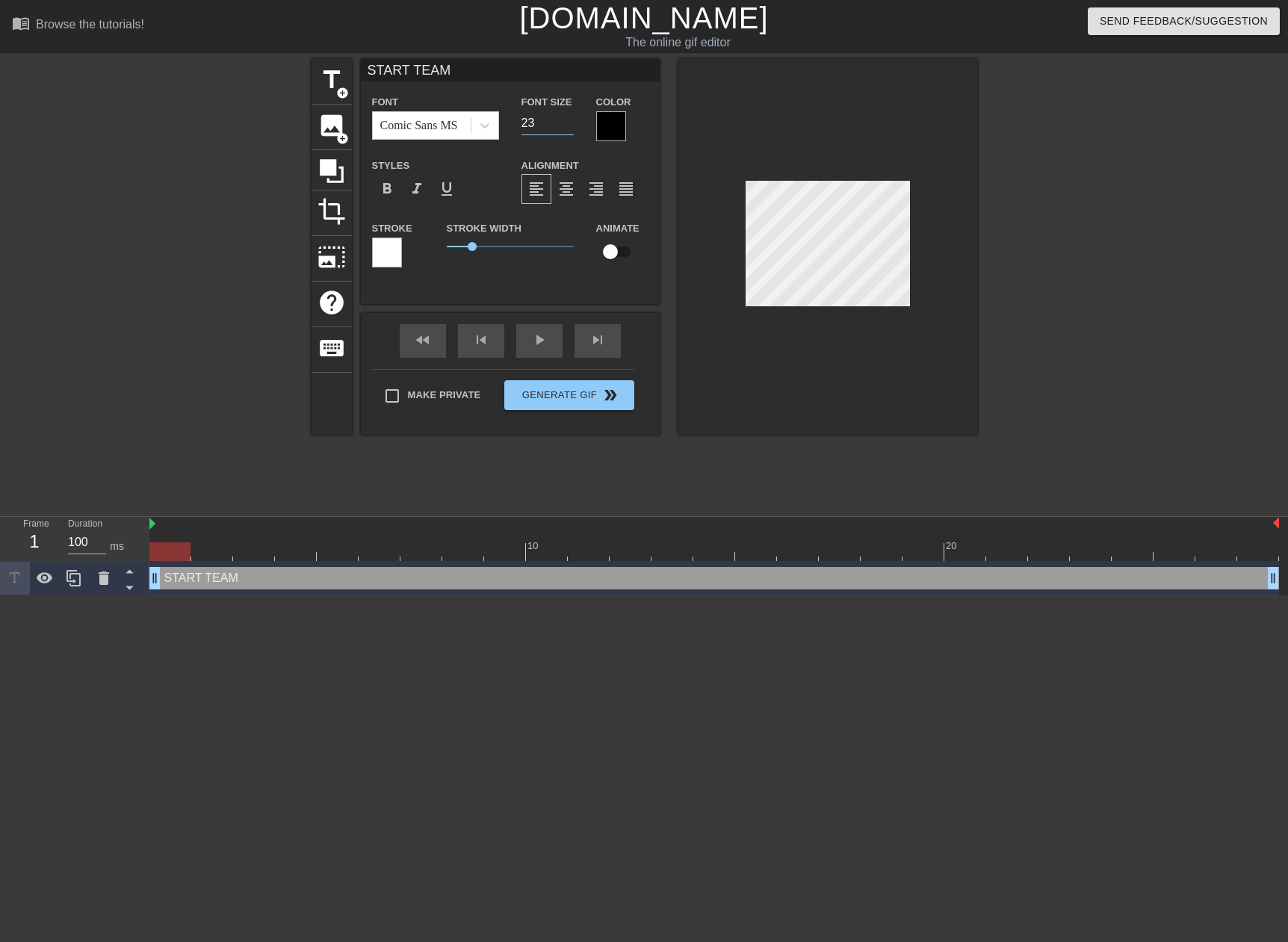
click at [570, 127] on input "23" at bounding box center [548, 123] width 53 height 24
click at [570, 127] on input "22" at bounding box center [548, 123] width 53 height 24
click at [570, 127] on input "21" at bounding box center [548, 123] width 53 height 24
click at [570, 127] on input "20" at bounding box center [548, 123] width 53 height 24
type input "19"
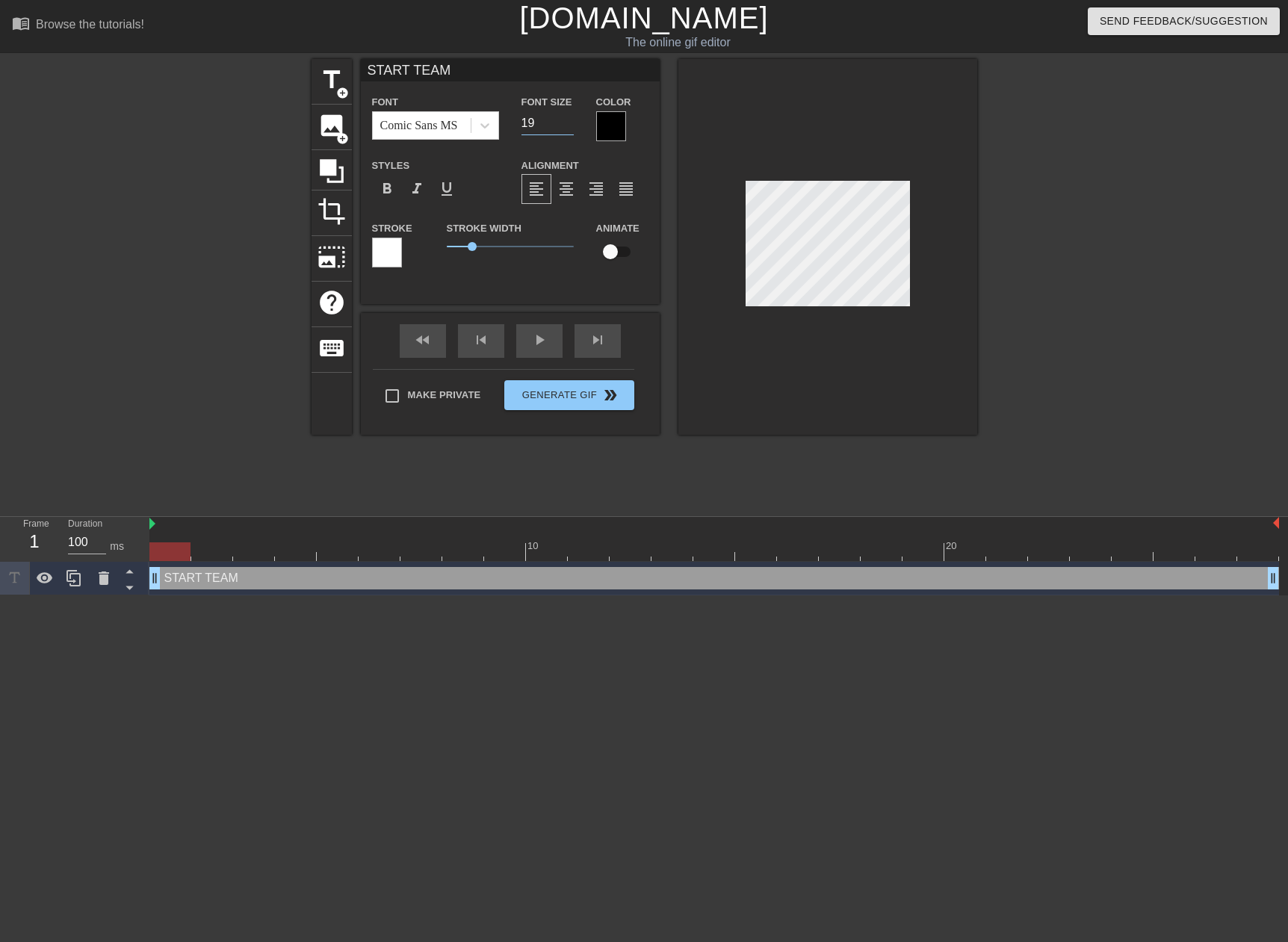
click at [570, 127] on input "19" at bounding box center [548, 123] width 53 height 24
click at [389, 252] on div at bounding box center [386, 253] width 30 height 30
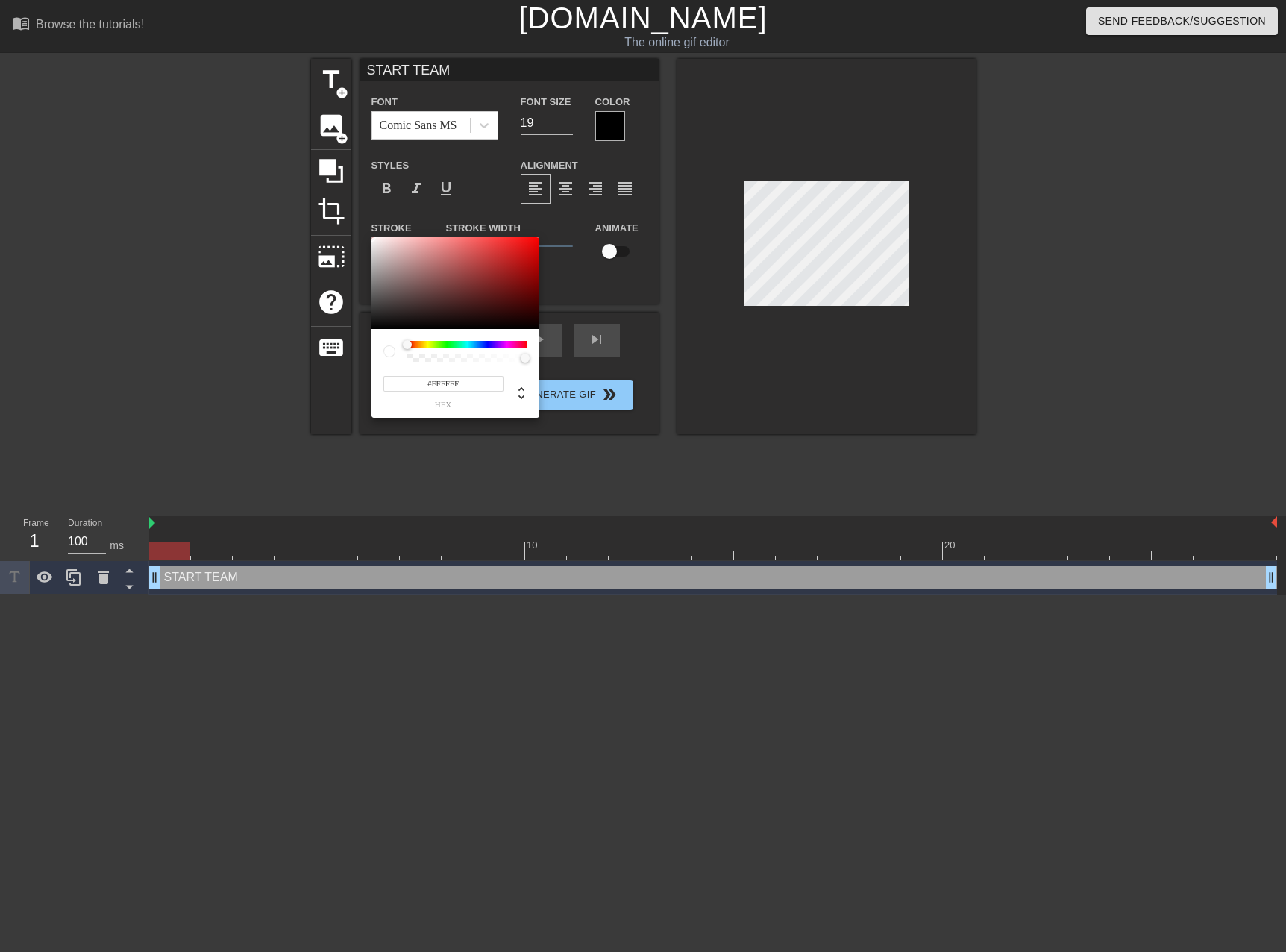
click at [388, 351] on div at bounding box center [389, 351] width 12 height 12
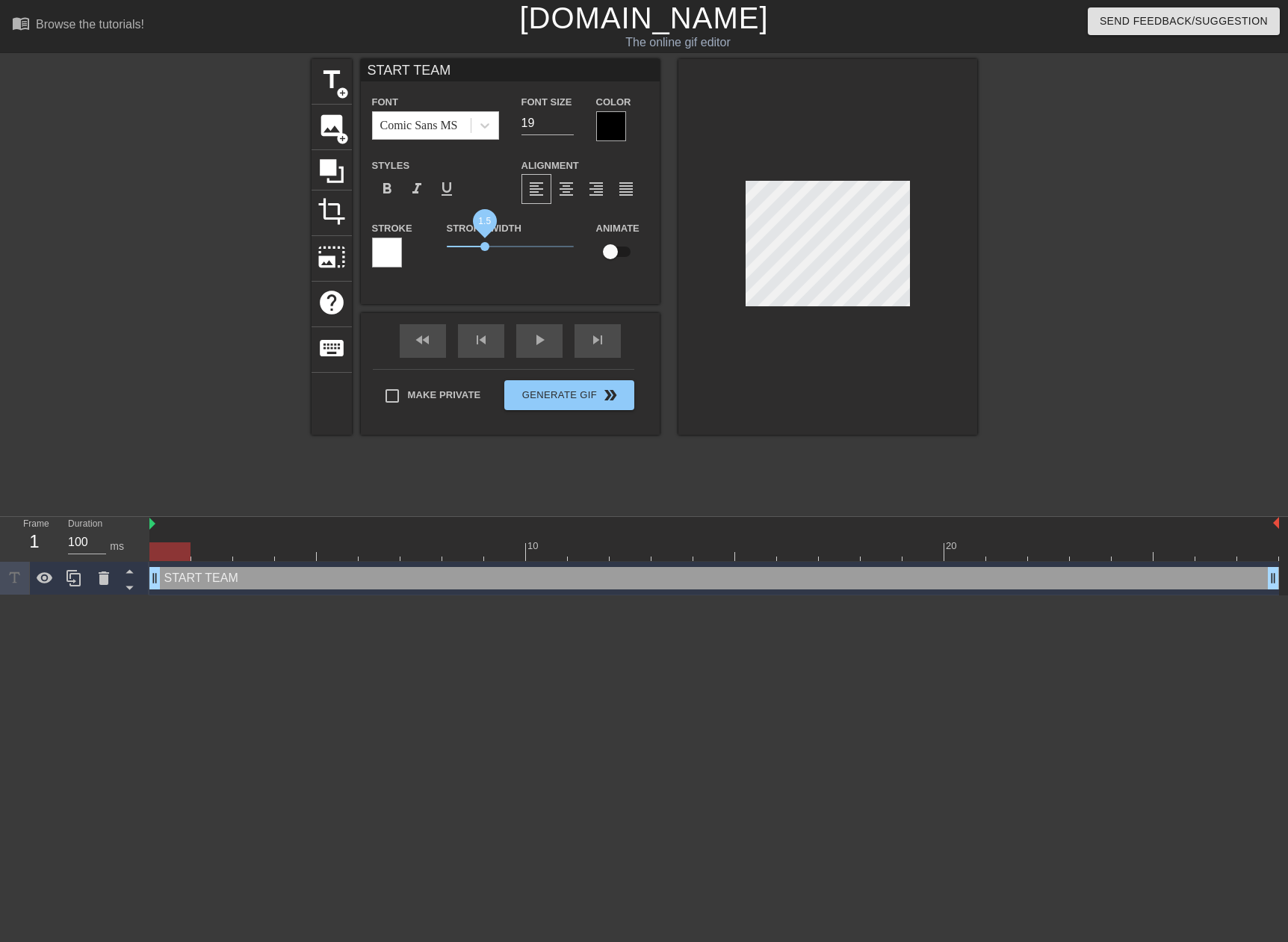
drag, startPoint x: 467, startPoint y: 244, endPoint x: 484, endPoint y: 249, distance: 17.7
click at [484, 249] on span "1.5" at bounding box center [510, 246] width 127 height 18
click at [526, 125] on input "19" at bounding box center [548, 123] width 53 height 24
type input "15"
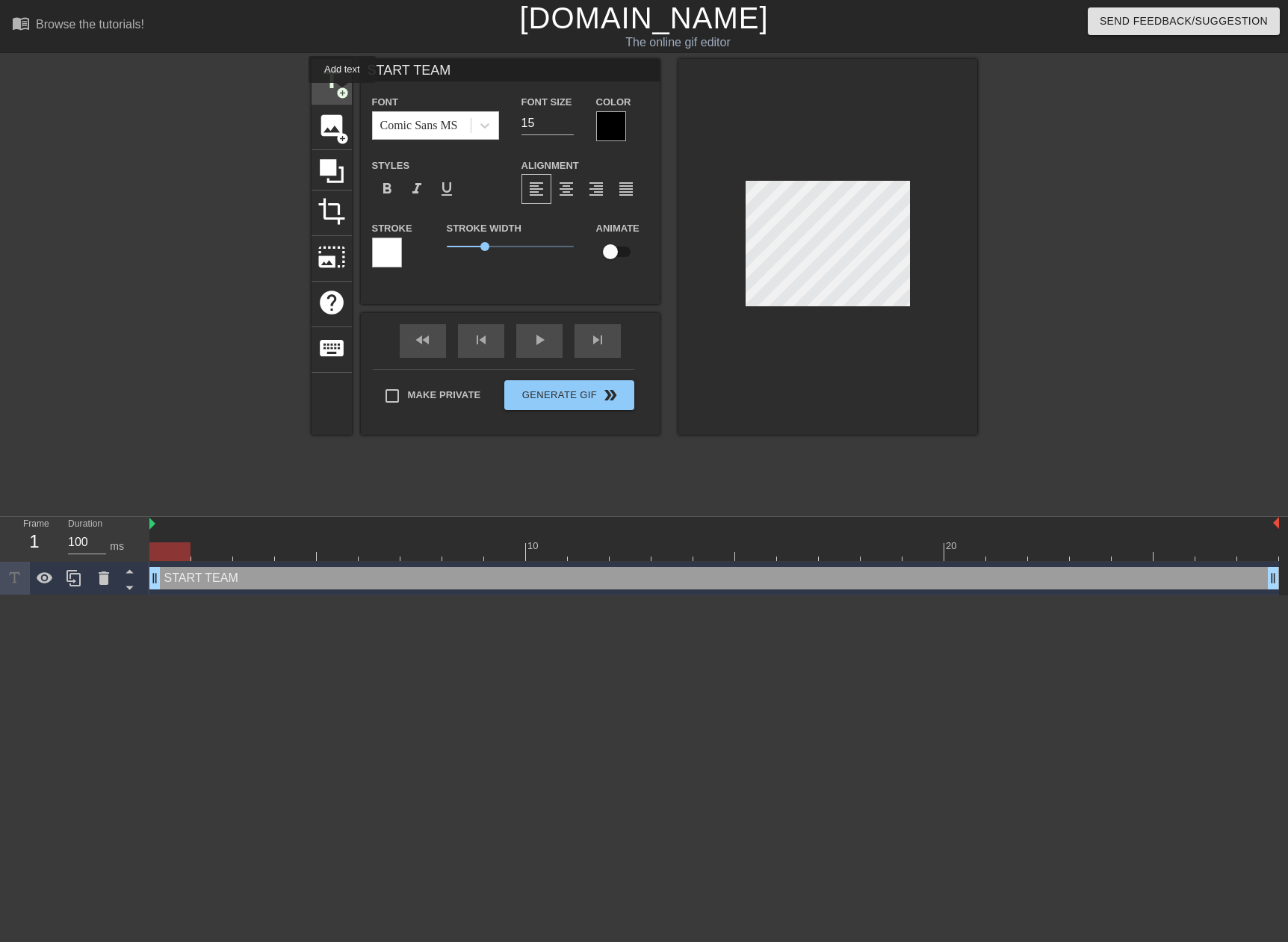
click at [342, 94] on span "add_circle" at bounding box center [342, 93] width 12 height 12
type input "New text 1"
type input "40"
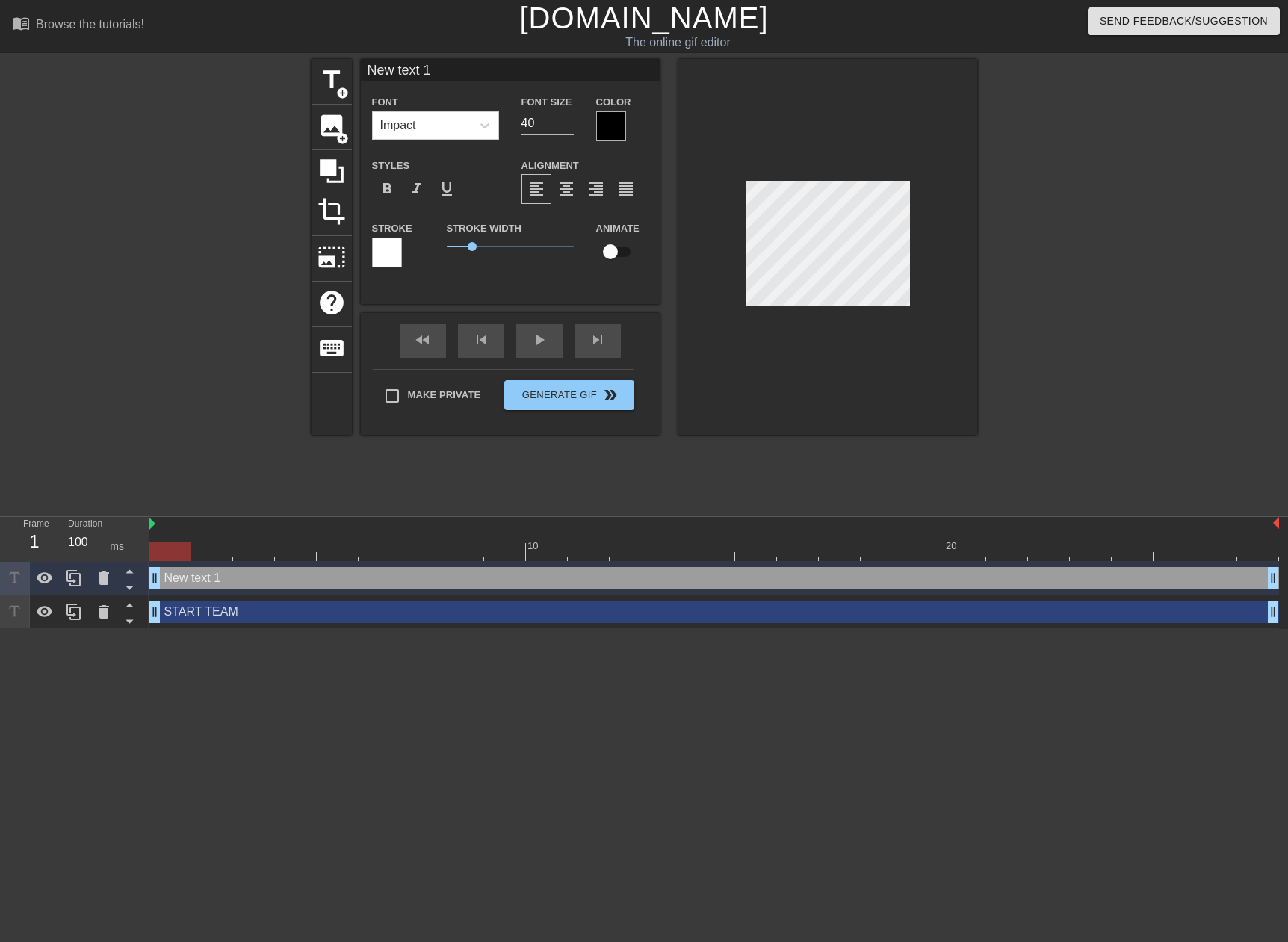
type input "START TEAM"
type input "15"
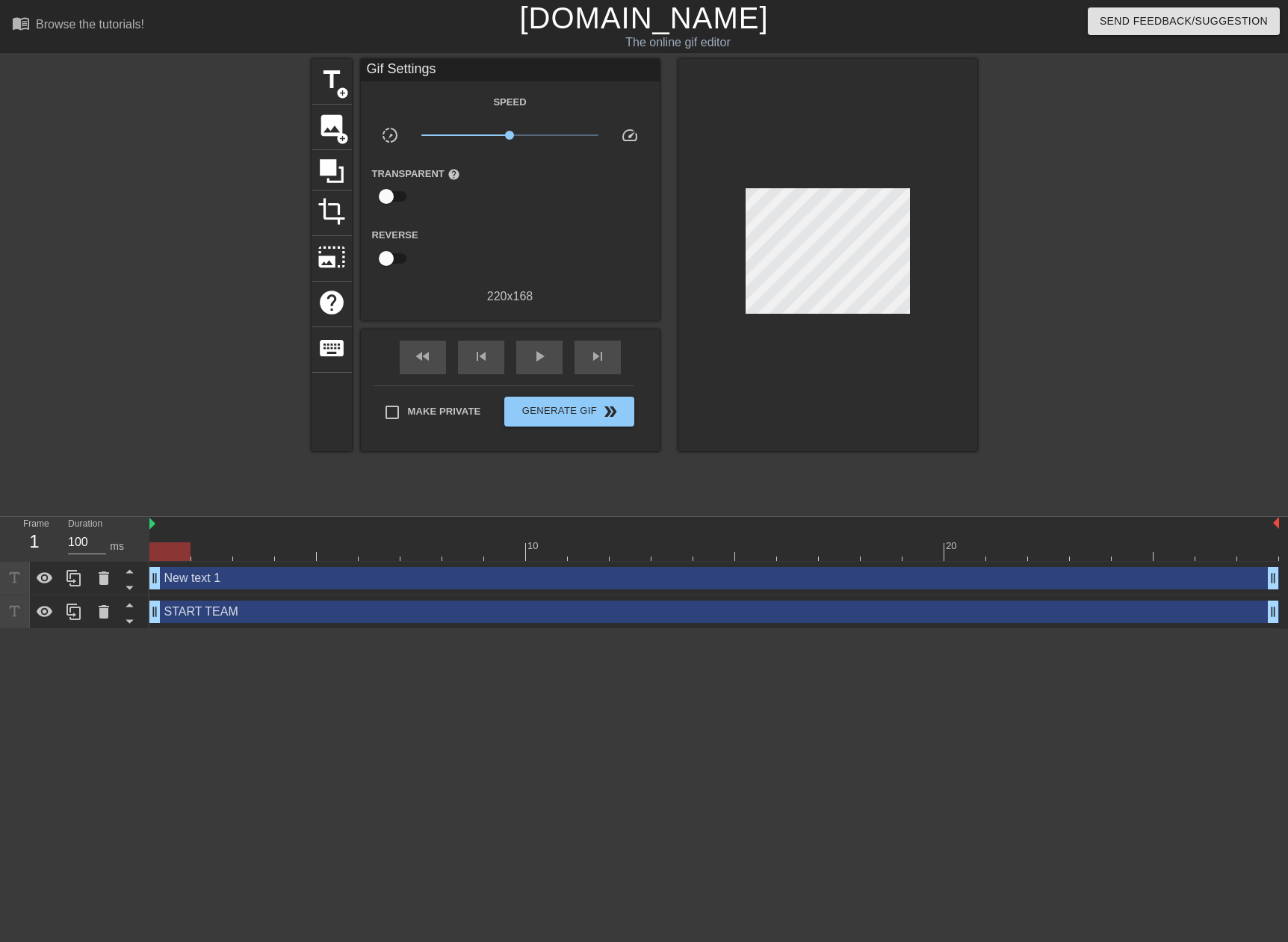
click at [1019, 220] on div at bounding box center [1107, 283] width 224 height 449
click at [811, 159] on div at bounding box center [828, 255] width 299 height 392
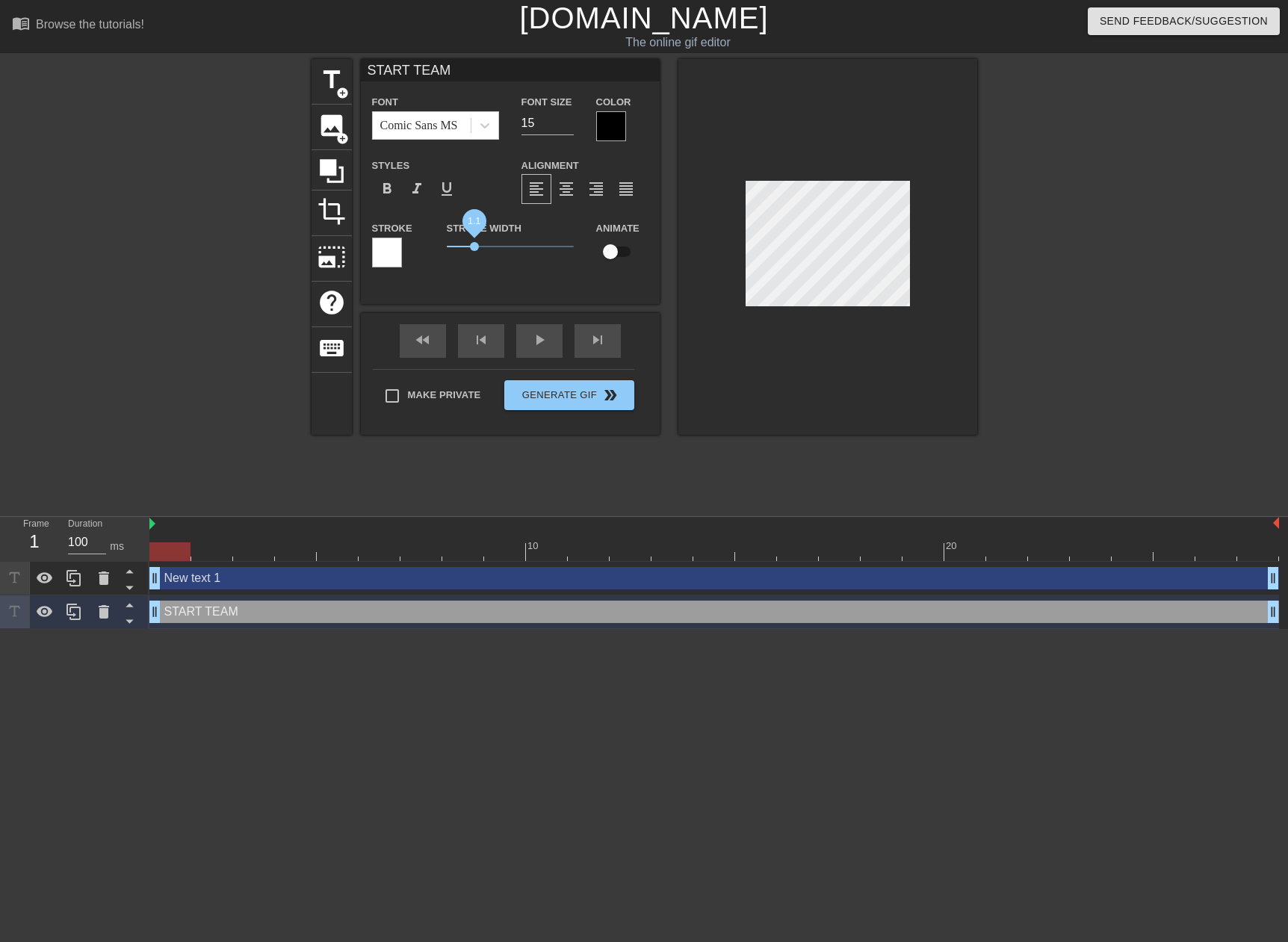
click at [474, 244] on span "1.1" at bounding box center [475, 246] width 9 height 9
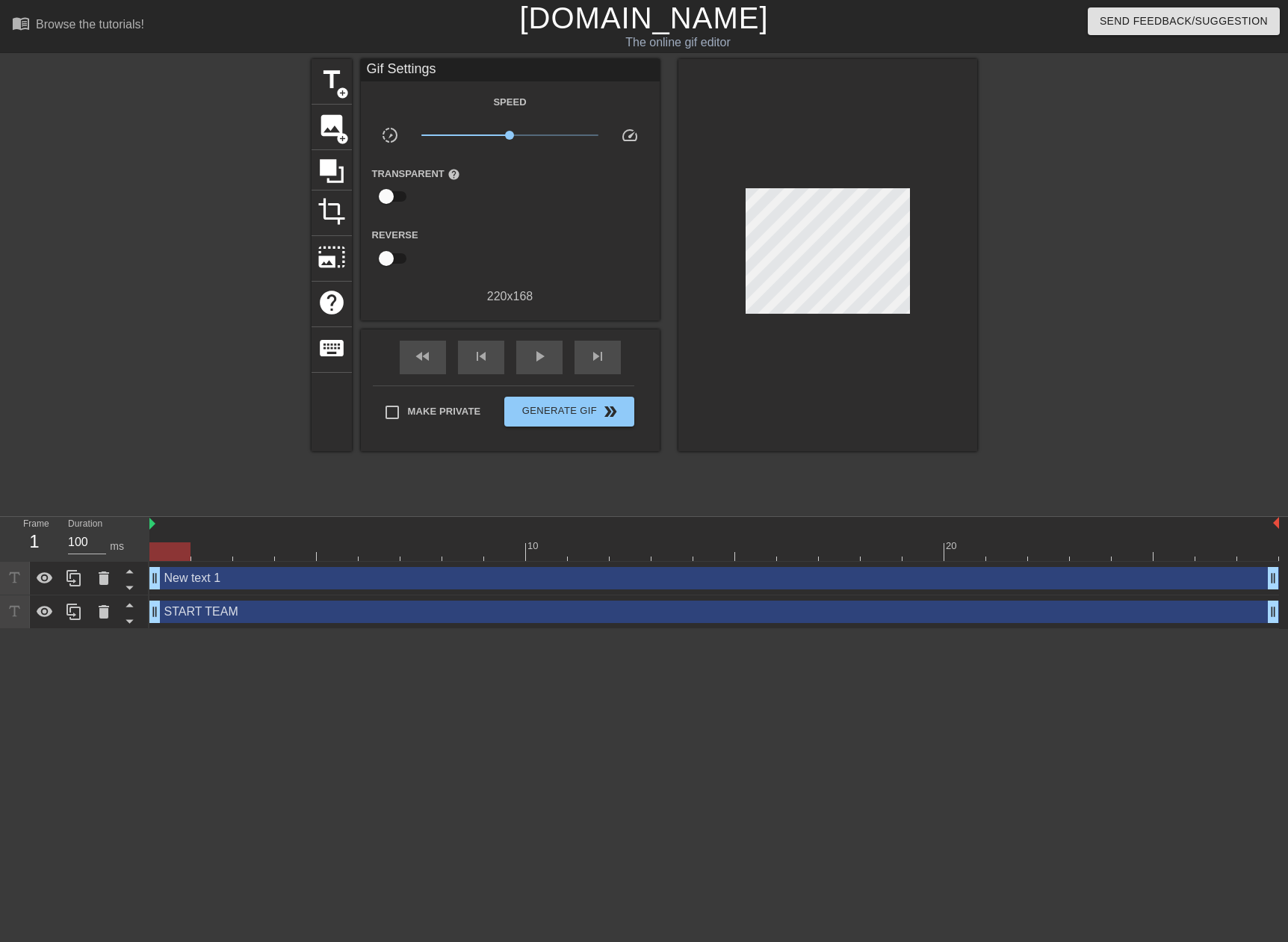
click at [936, 210] on div at bounding box center [828, 255] width 299 height 392
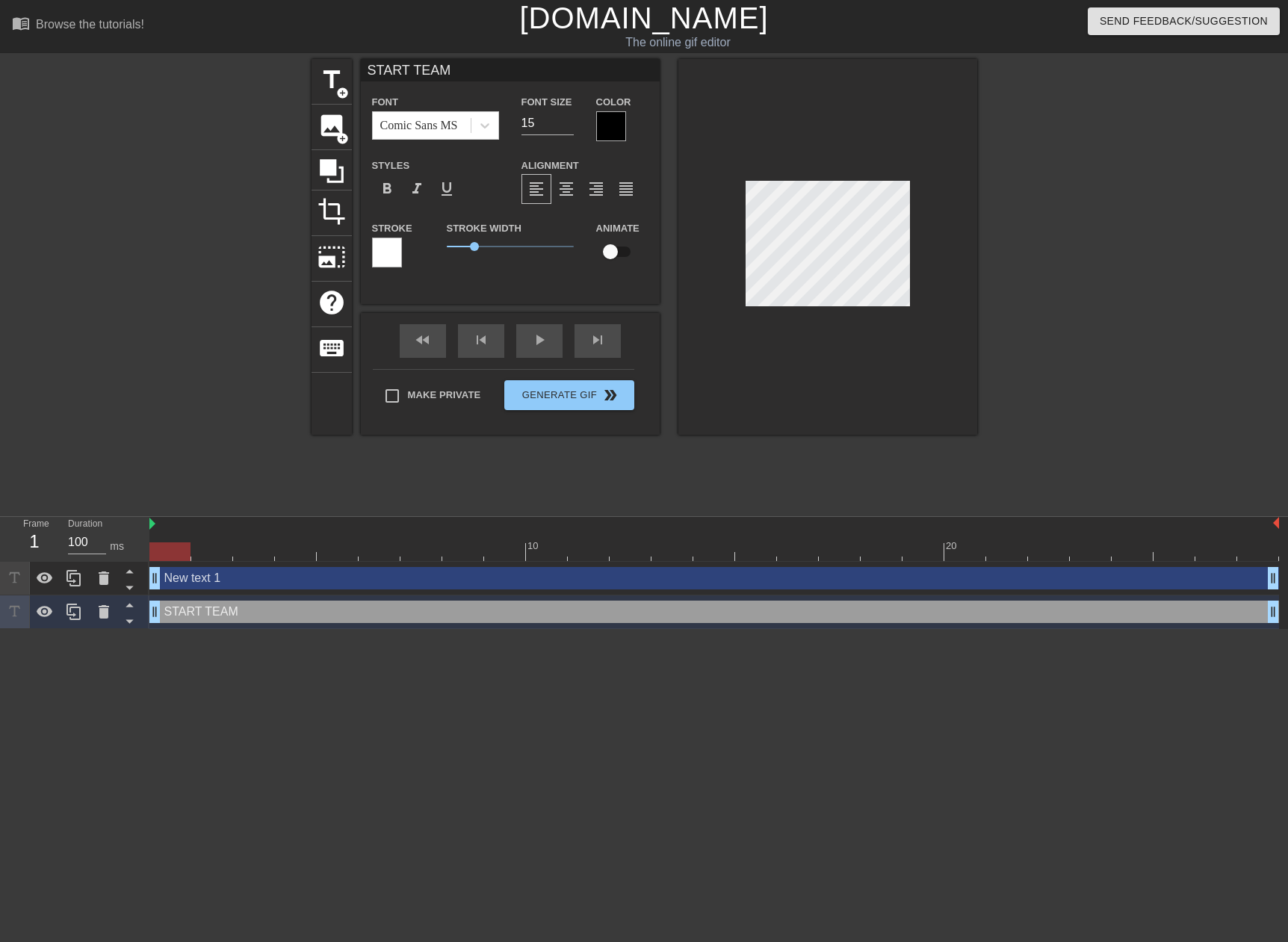
click at [972, 215] on div at bounding box center [828, 246] width 299 height 376
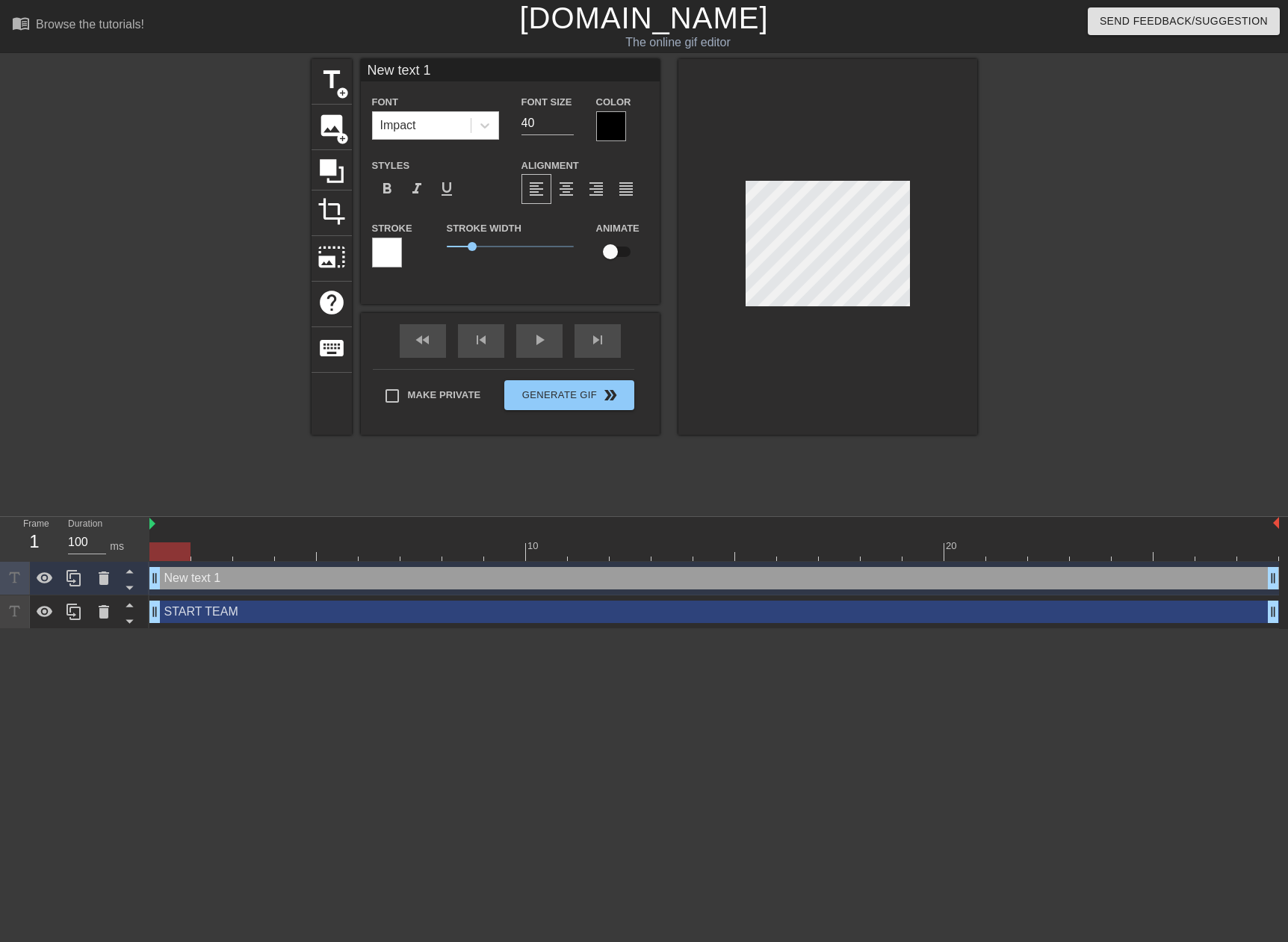
scroll to position [2, 4]
type input "R"
type textarea "R"
type input "Re"
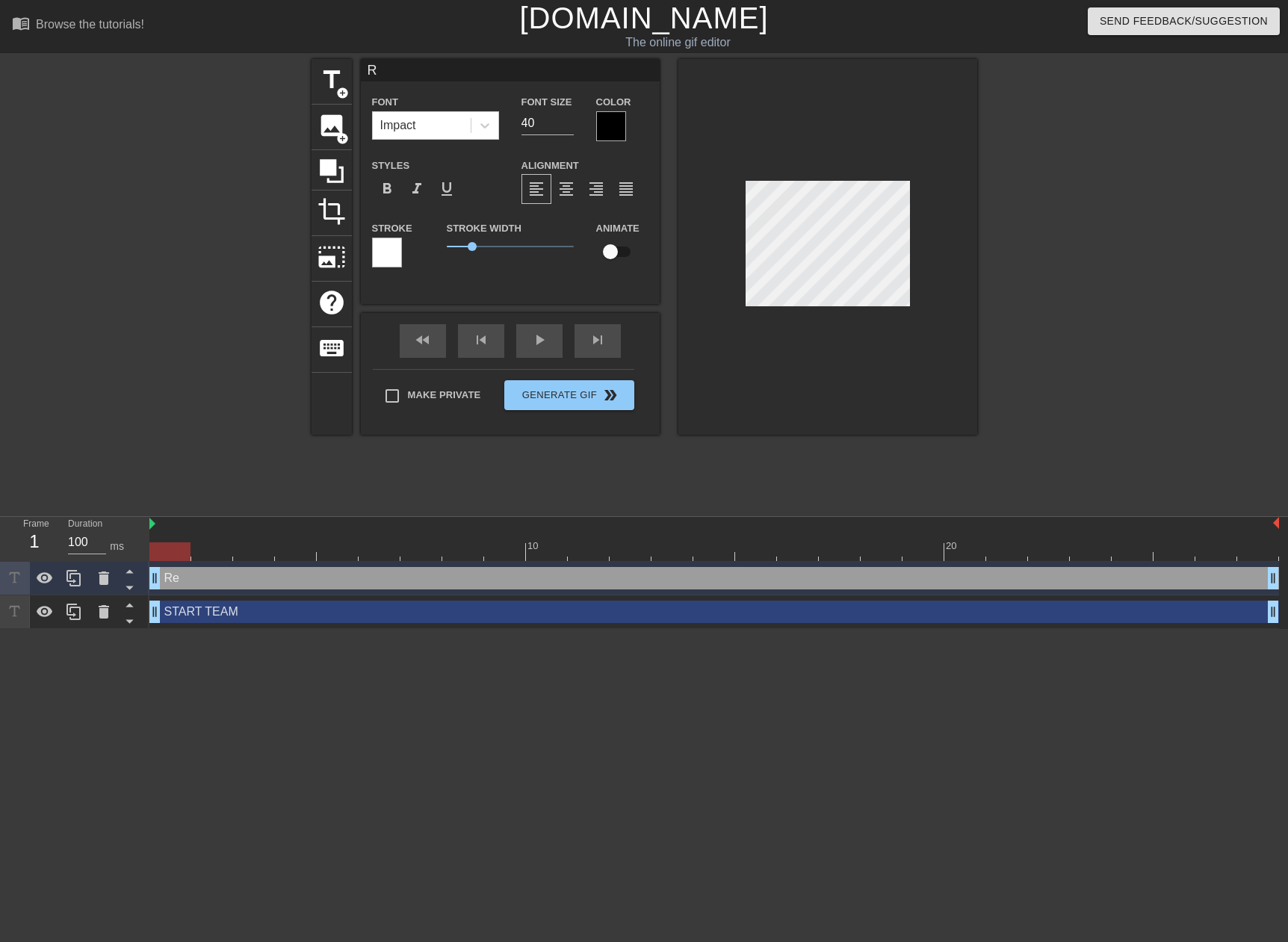
type textarea "Re"
type input "Red"
type textarea "Red"
type input "Red"
type textarea "Red"
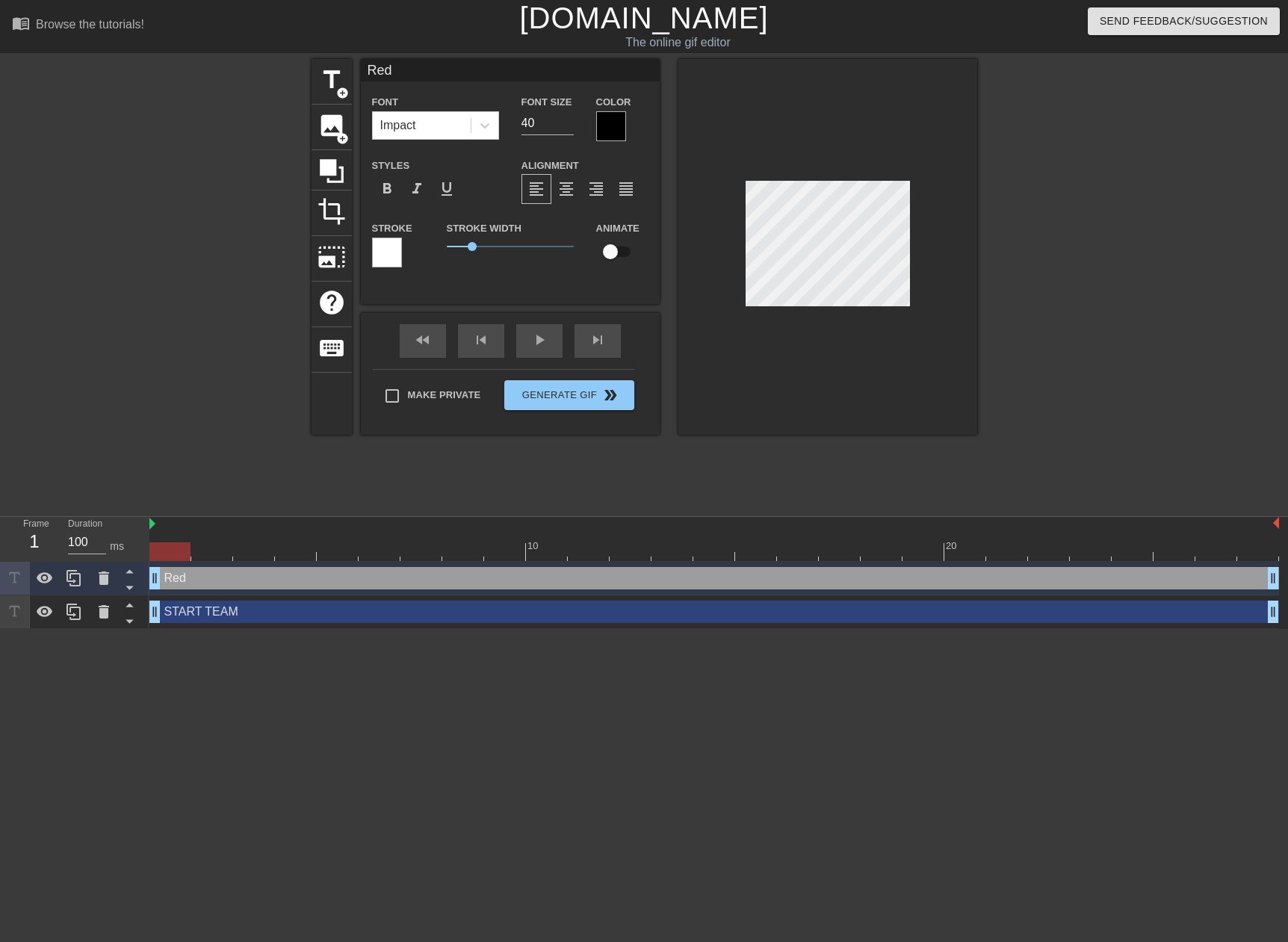
type input "Red"
type textarea "Red"
type input "Re"
type textarea "Re"
type input "Rea"
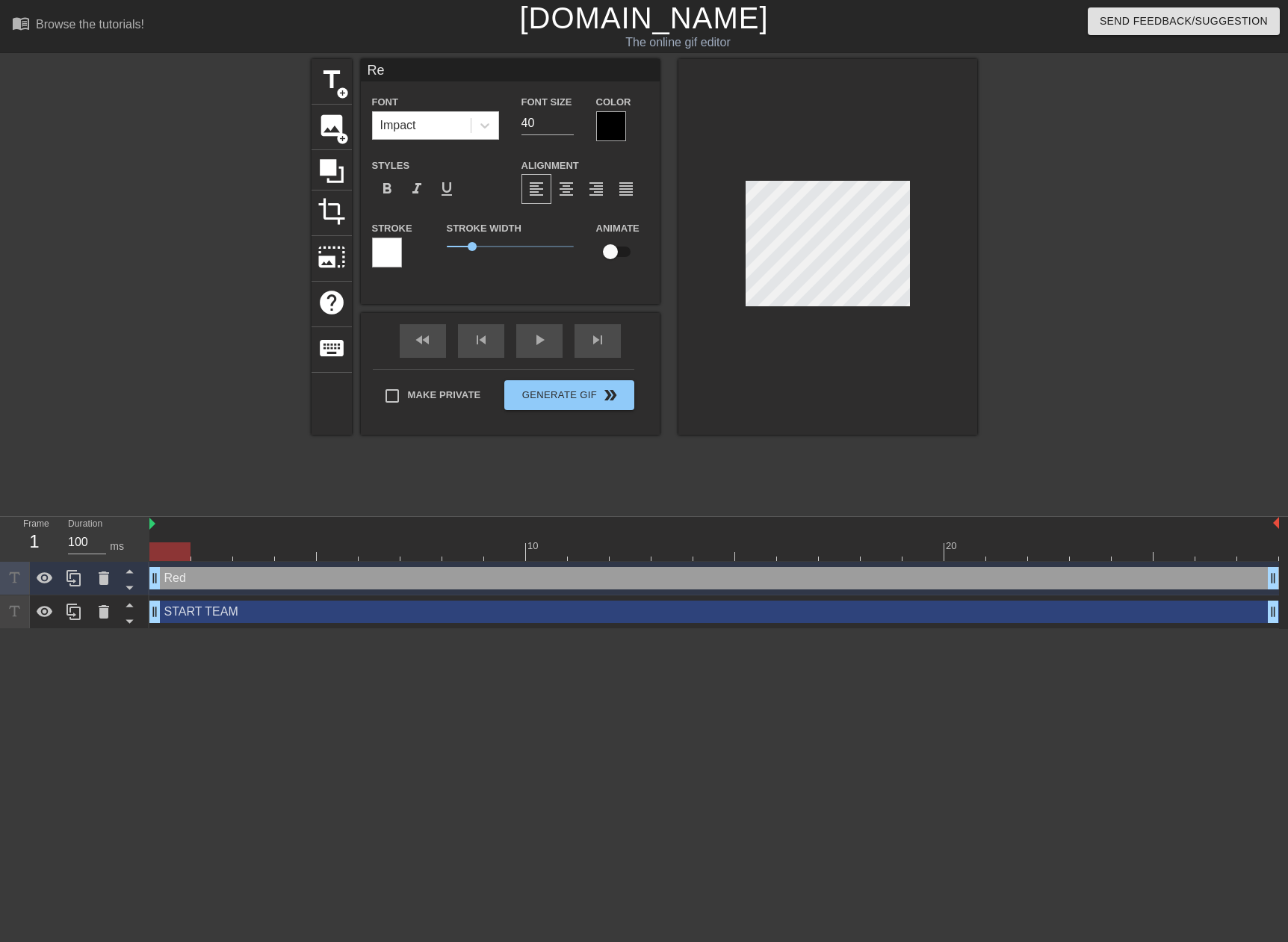
type textarea "Rea"
type input "Read"
type textarea "Read"
type input "Read"
type textarea "Read"
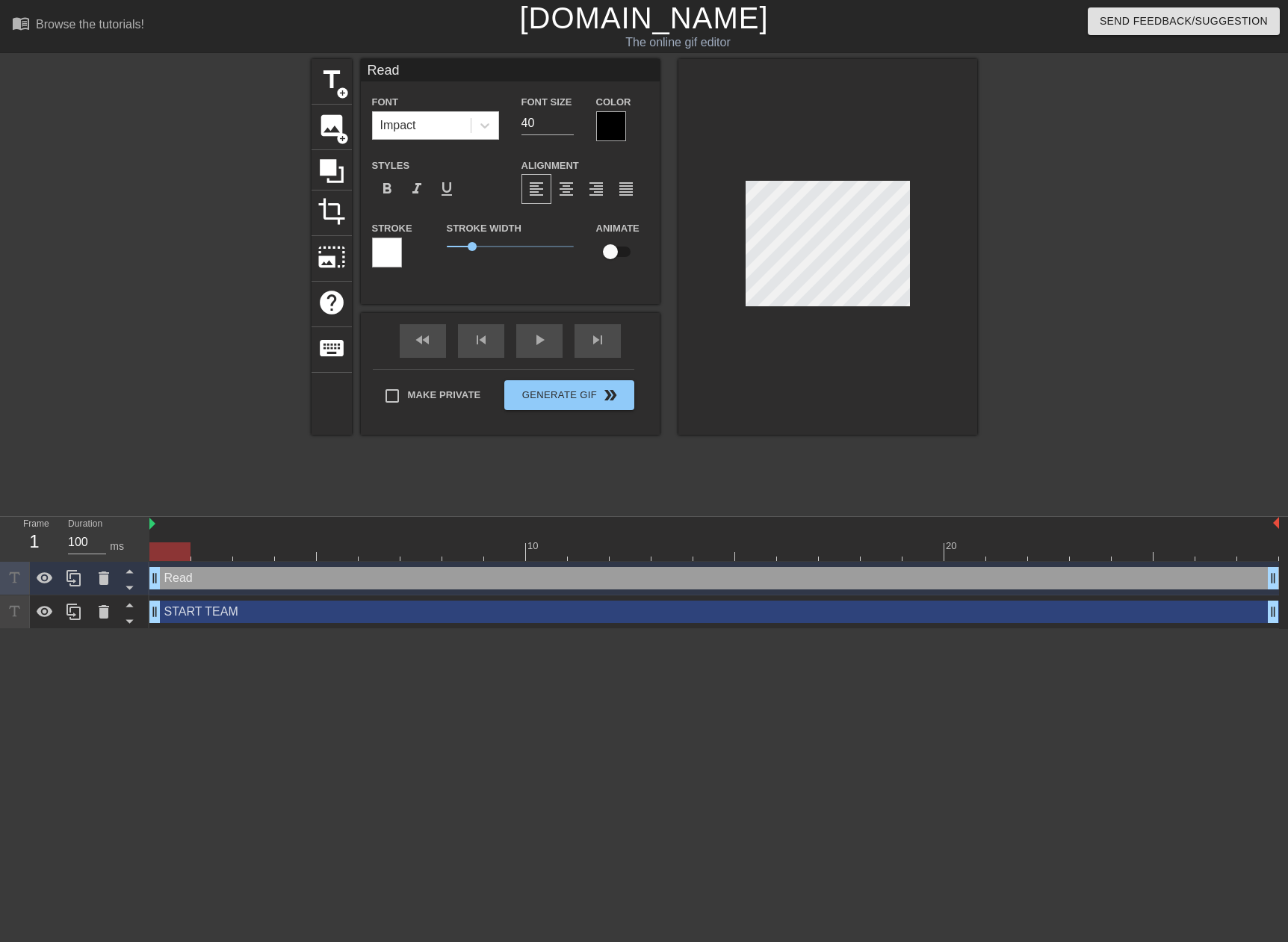
type input "Read P"
type textarea "Read P"
type input "Read PF"
type textarea "Read PF"
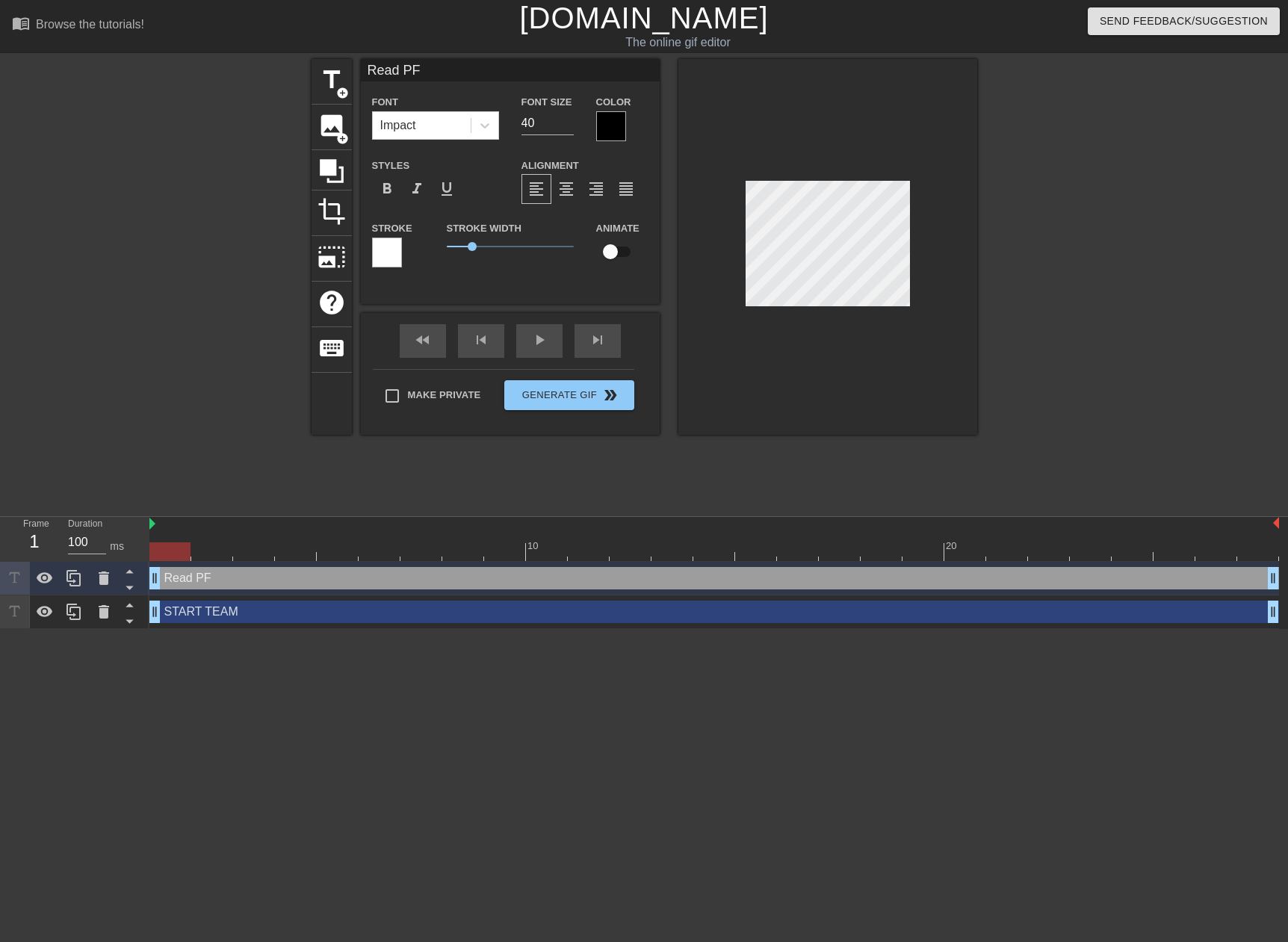
type input "Read PFI"
type textarea "Read PFI"
click at [601, 133] on div at bounding box center [611, 126] width 30 height 30
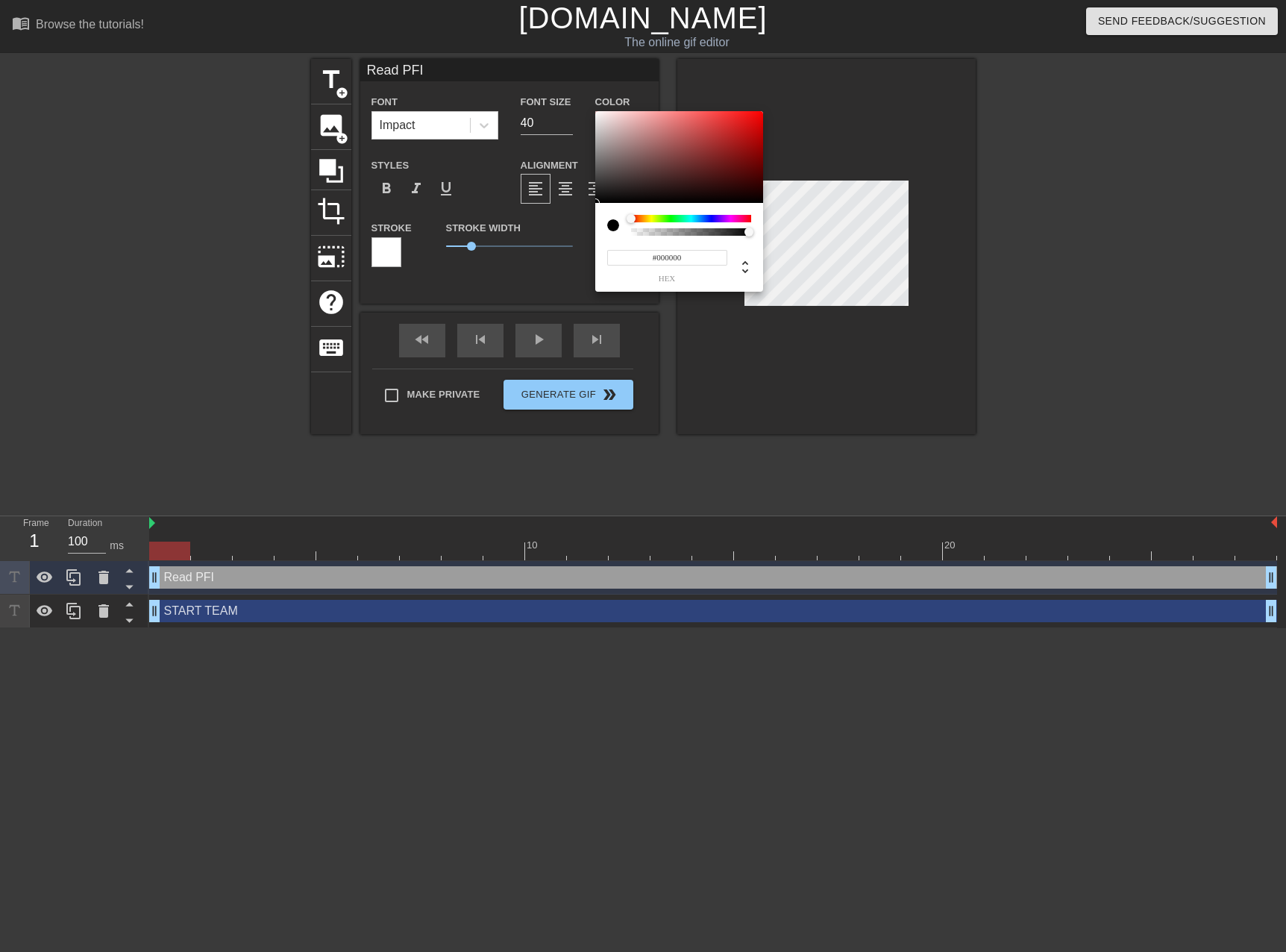
click at [605, 258] on div "#000000 hex" at bounding box center [664, 264] width 125 height 35
drag, startPoint x: 611, startPoint y: 258, endPoint x: 585, endPoint y: 261, distance: 26.2
click at [583, 261] on div "#000000 hex" at bounding box center [643, 476] width 1286 height 952
drag, startPoint x: 629, startPoint y: 218, endPoint x: 616, endPoint y: 217, distance: 13.0
click at [616, 217] on div at bounding box center [679, 225] width 144 height 21
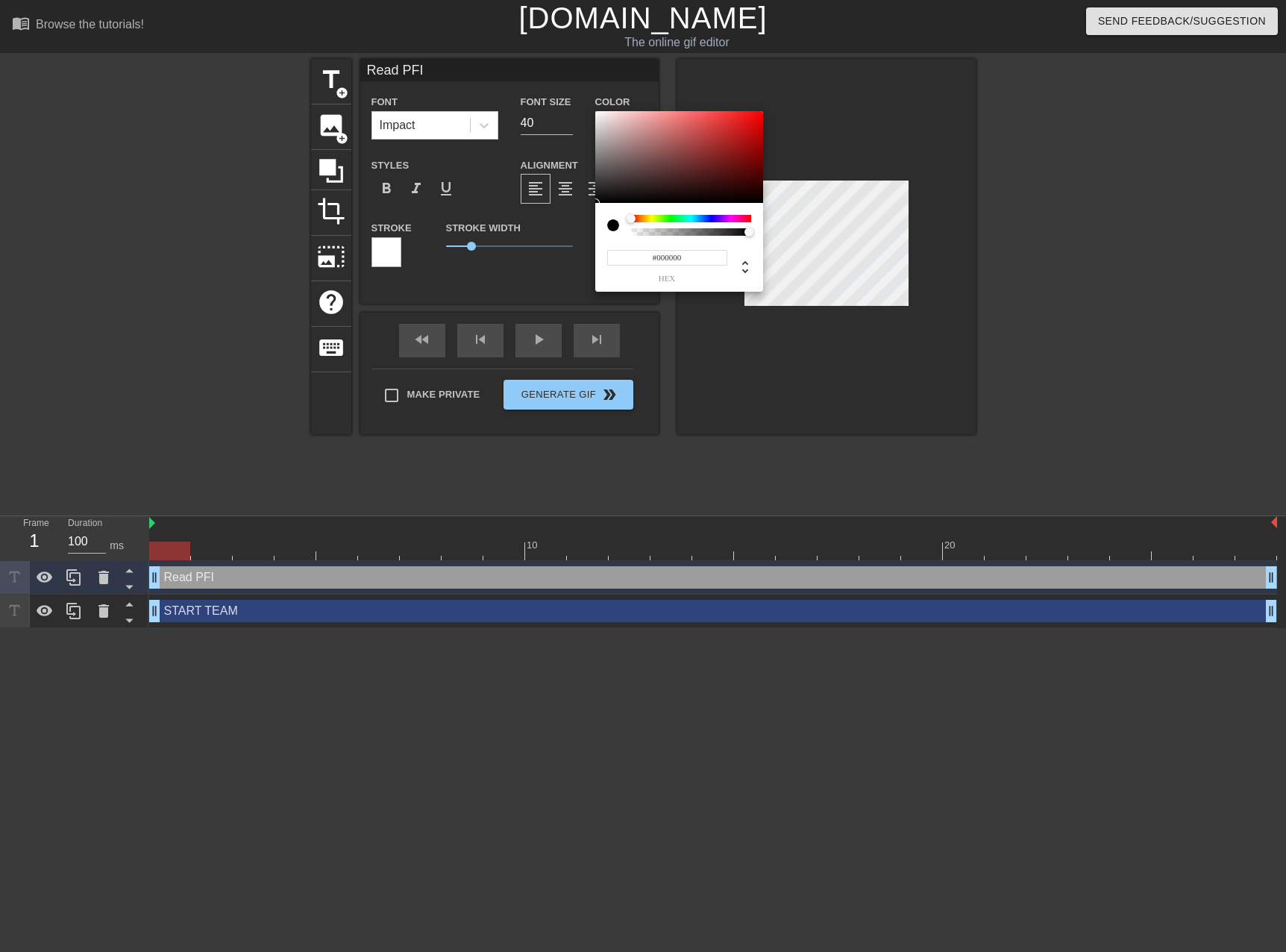
type input "0"
drag, startPoint x: 724, startPoint y: 231, endPoint x: 560, endPoint y: 227, distance: 164.0
click at [560, 227] on div "0 r 0 g 0 b 0 a" at bounding box center [643, 476] width 1286 height 952
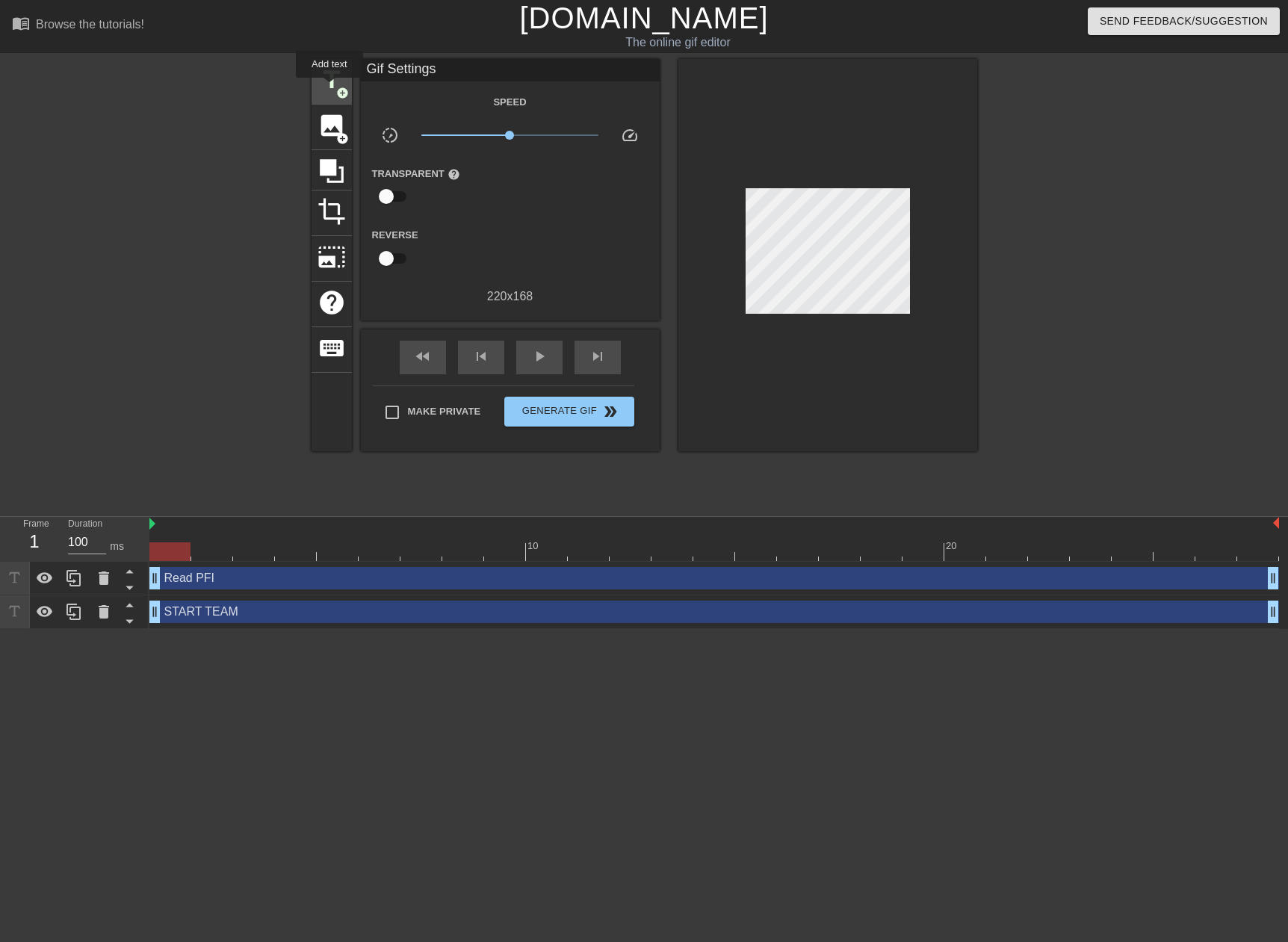
click at [329, 88] on span "title" at bounding box center [331, 80] width 29 height 29
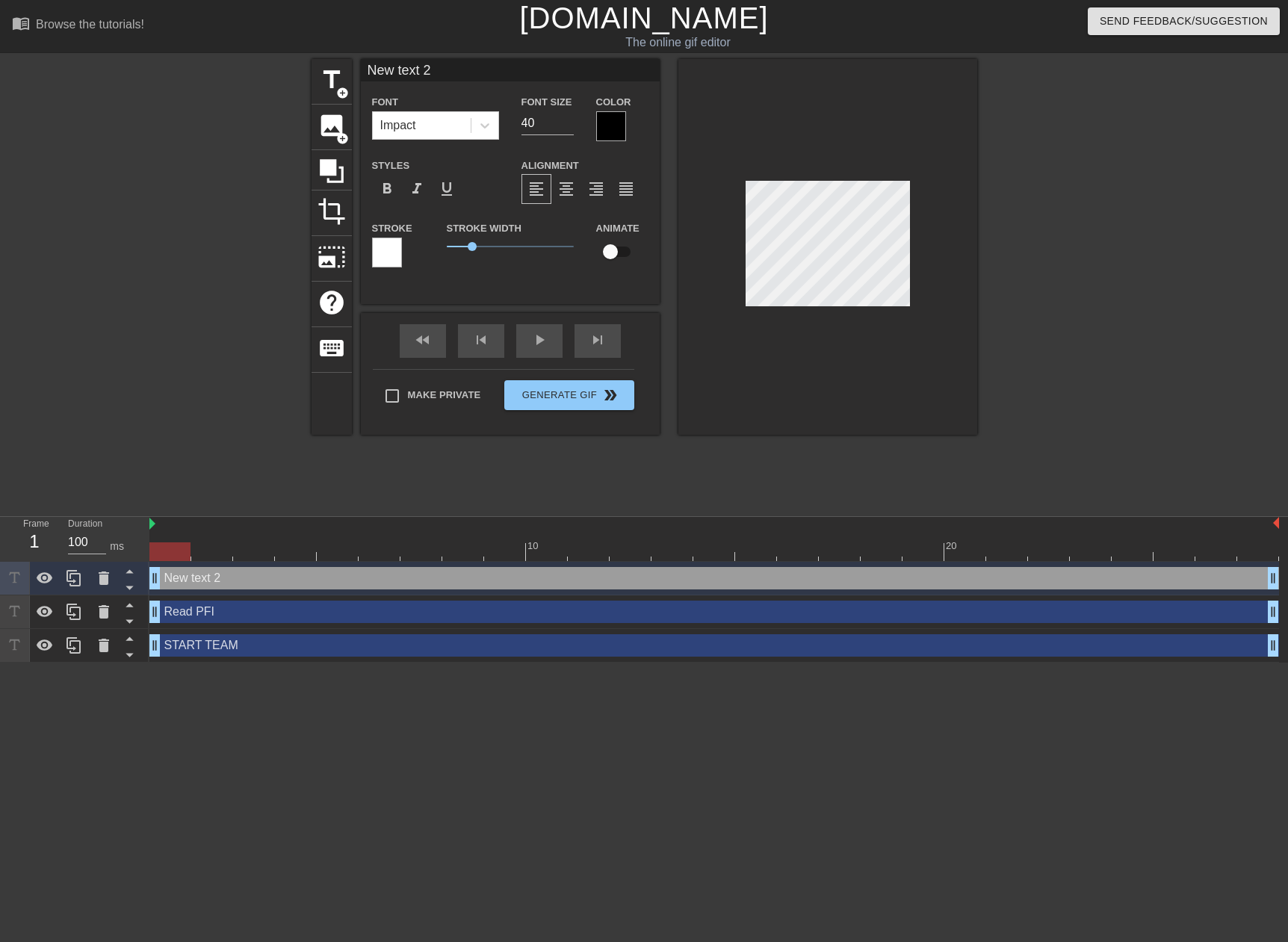
scroll to position [2, 5]
type input "Read PFI"
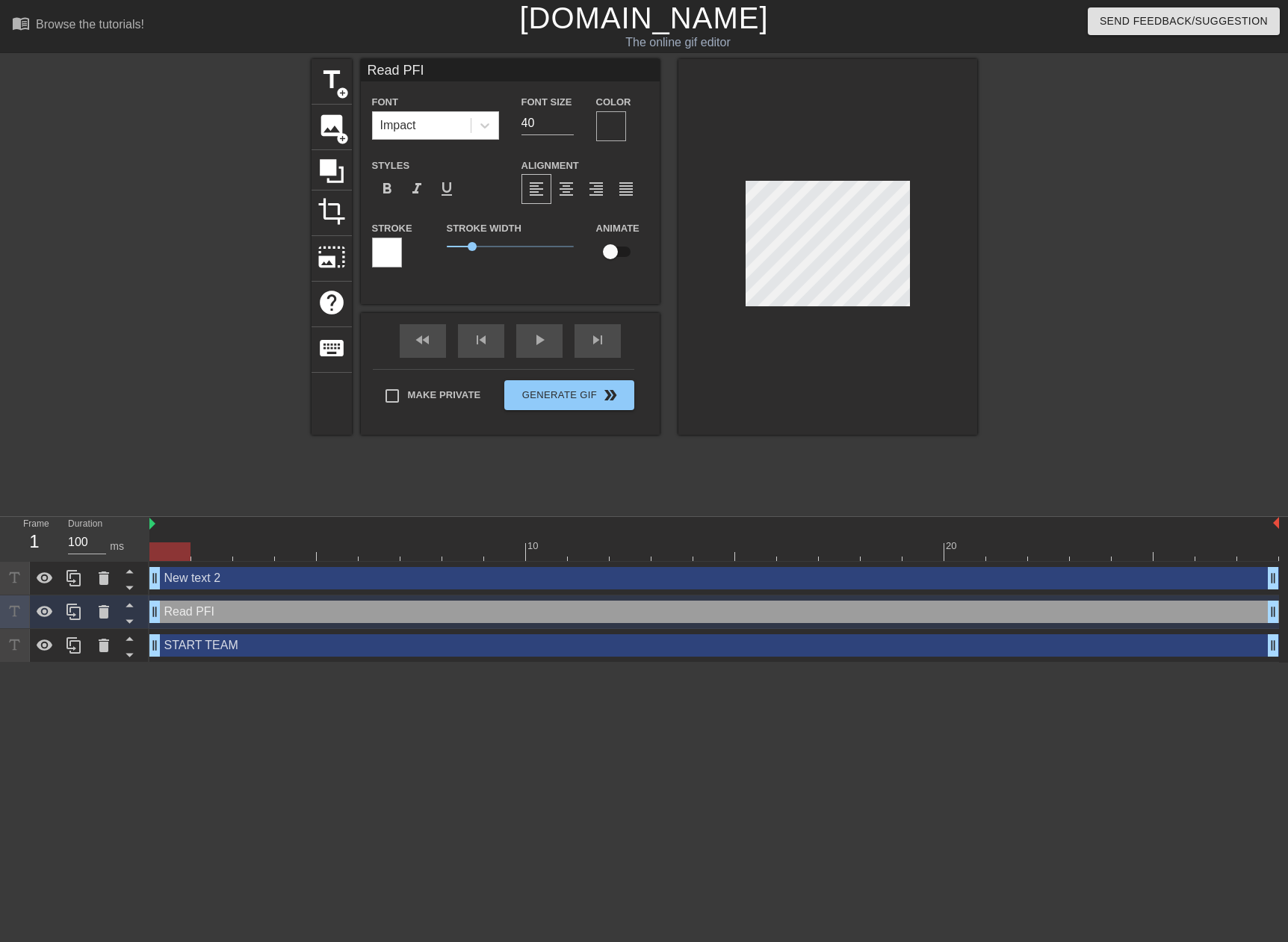
scroll to position [2, 3]
click at [391, 253] on div at bounding box center [386, 253] width 30 height 30
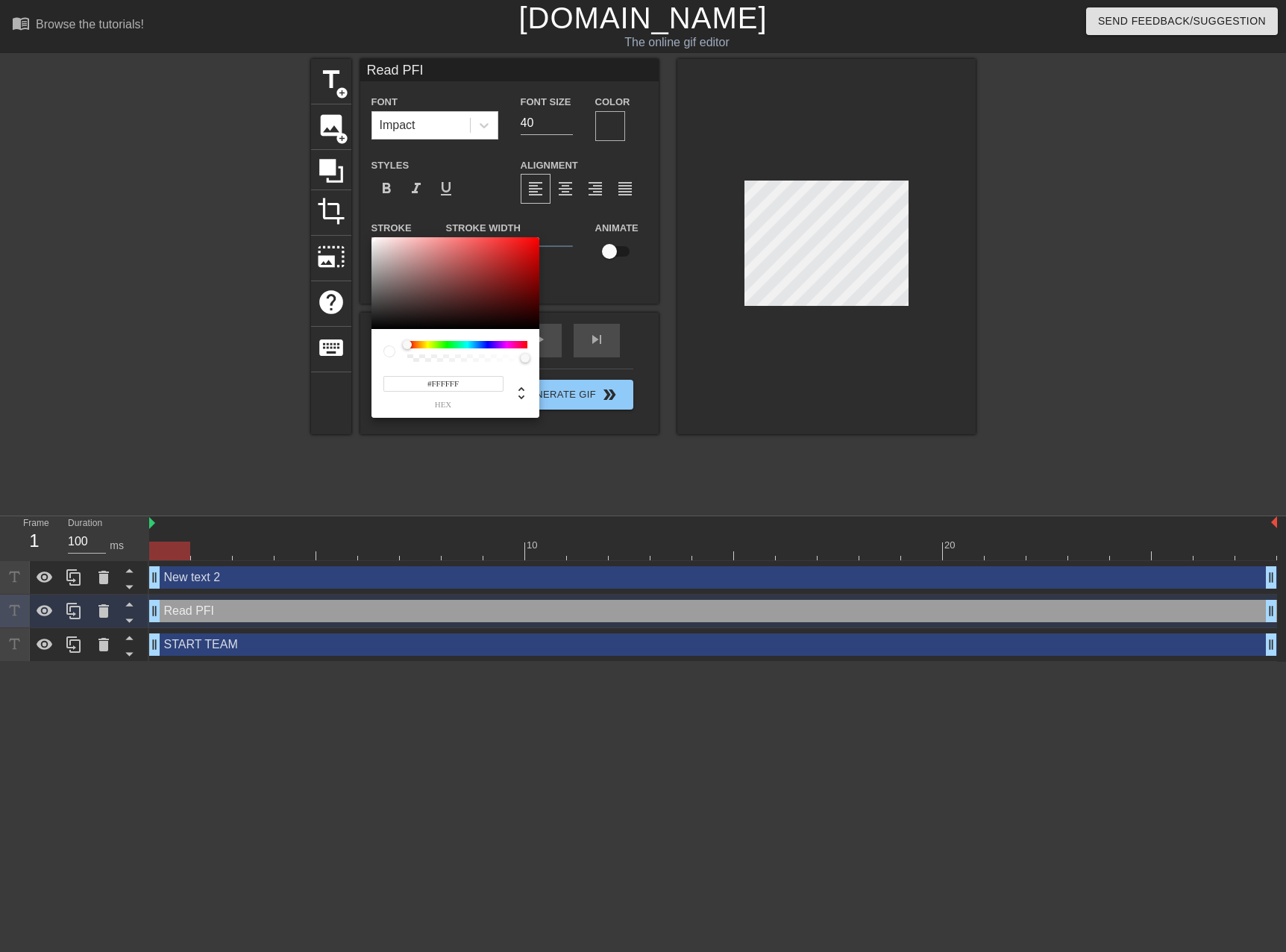
drag, startPoint x: 388, startPoint y: 348, endPoint x: 408, endPoint y: 327, distance: 29.0
click at [375, 346] on div "#FFFFFF hex" at bounding box center [455, 373] width 168 height 89
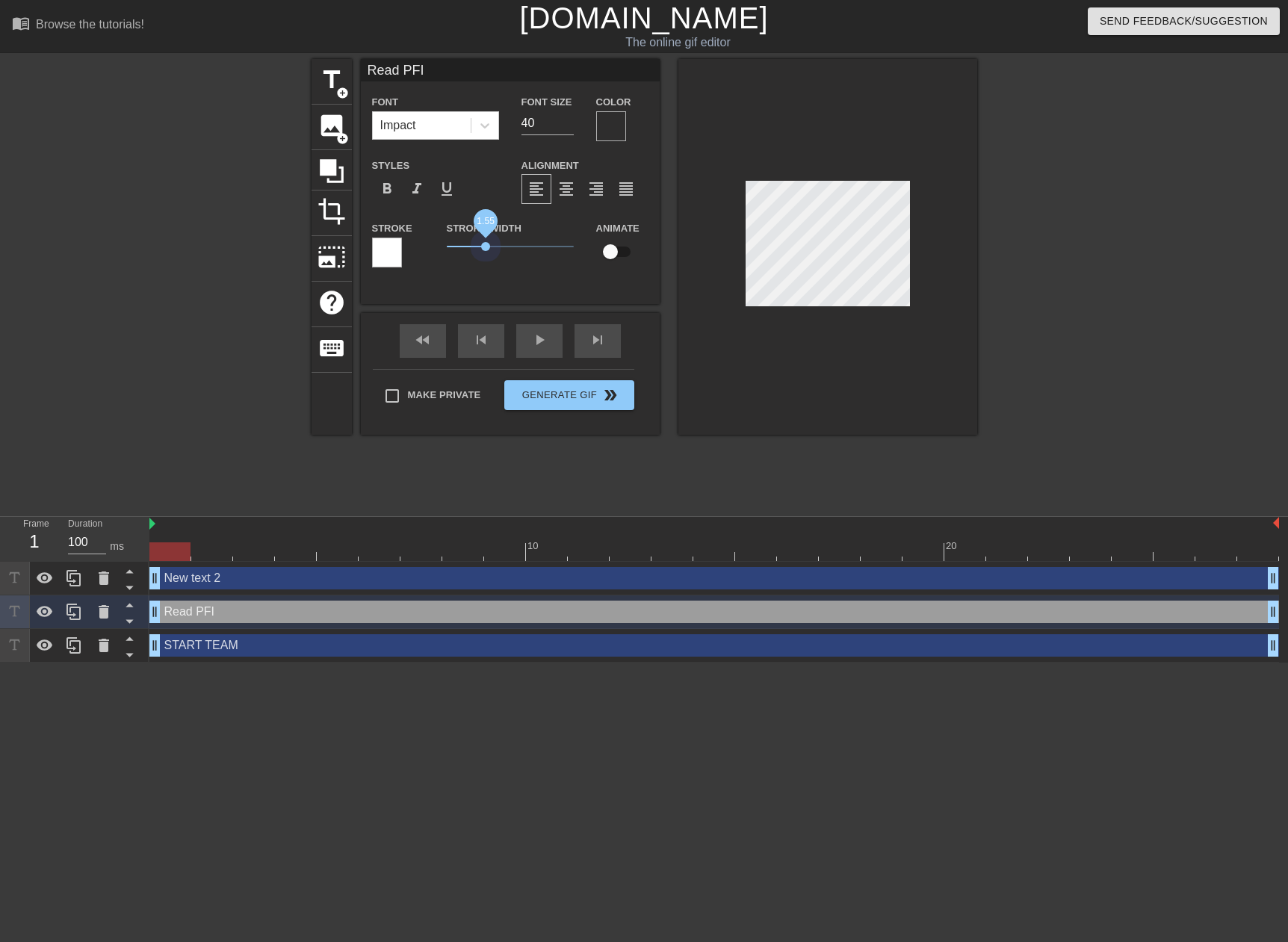
drag, startPoint x: 471, startPoint y: 255, endPoint x: 493, endPoint y: 256, distance: 22.0
click at [493, 256] on div "Stroke Width 1.55" at bounding box center [510, 250] width 149 height 62
drag, startPoint x: 492, startPoint y: 247, endPoint x: 500, endPoint y: 248, distance: 8.1
click at [500, 248] on span "2.15" at bounding box center [501, 246] width 9 height 9
click at [618, 131] on div at bounding box center [611, 126] width 30 height 30
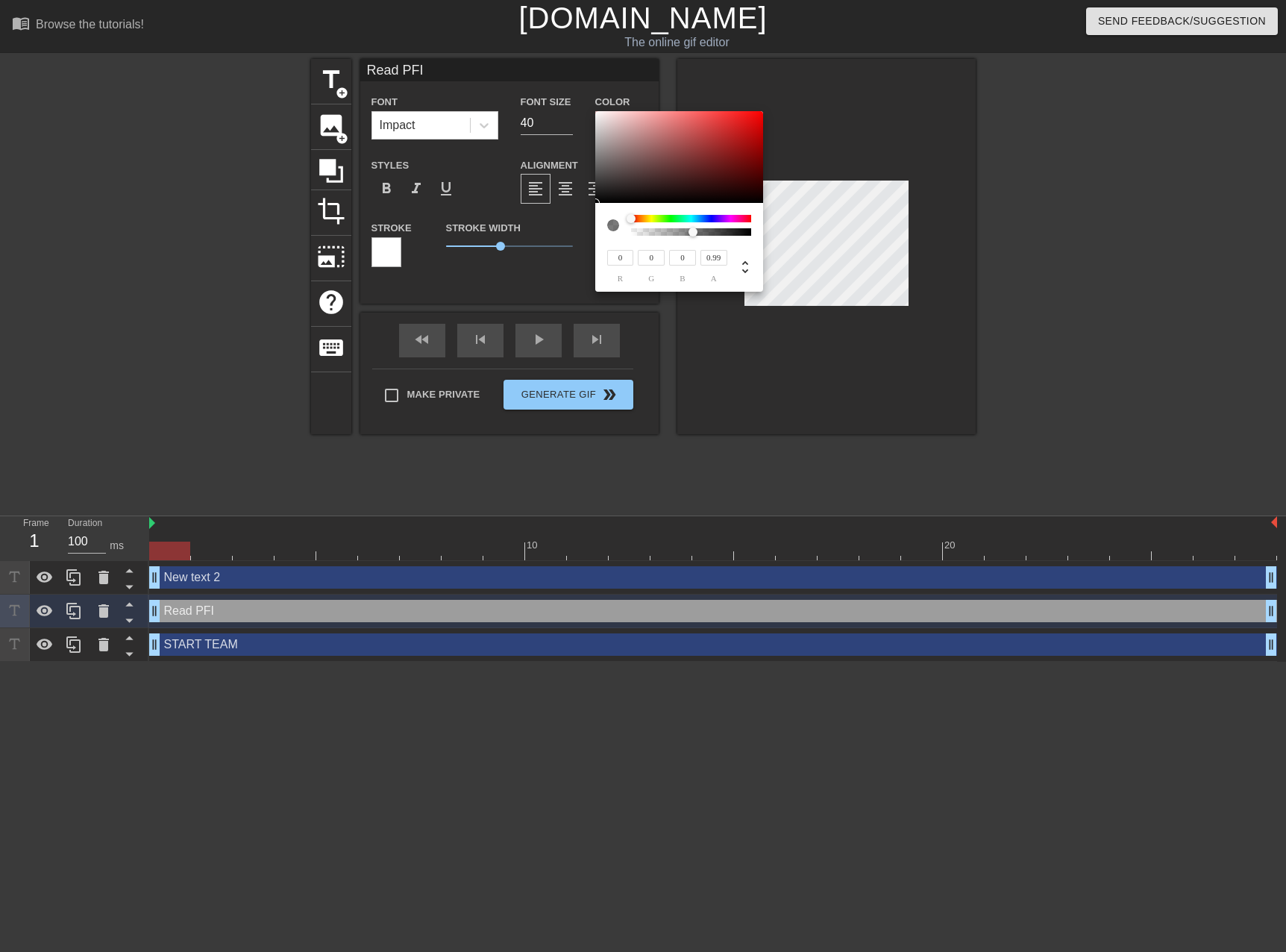
type input "1"
drag, startPoint x: 631, startPoint y: 232, endPoint x: 786, endPoint y: 242, distance: 155.3
click at [793, 242] on div "0 r 0 g 0 b 1 a" at bounding box center [643, 476] width 1286 height 952
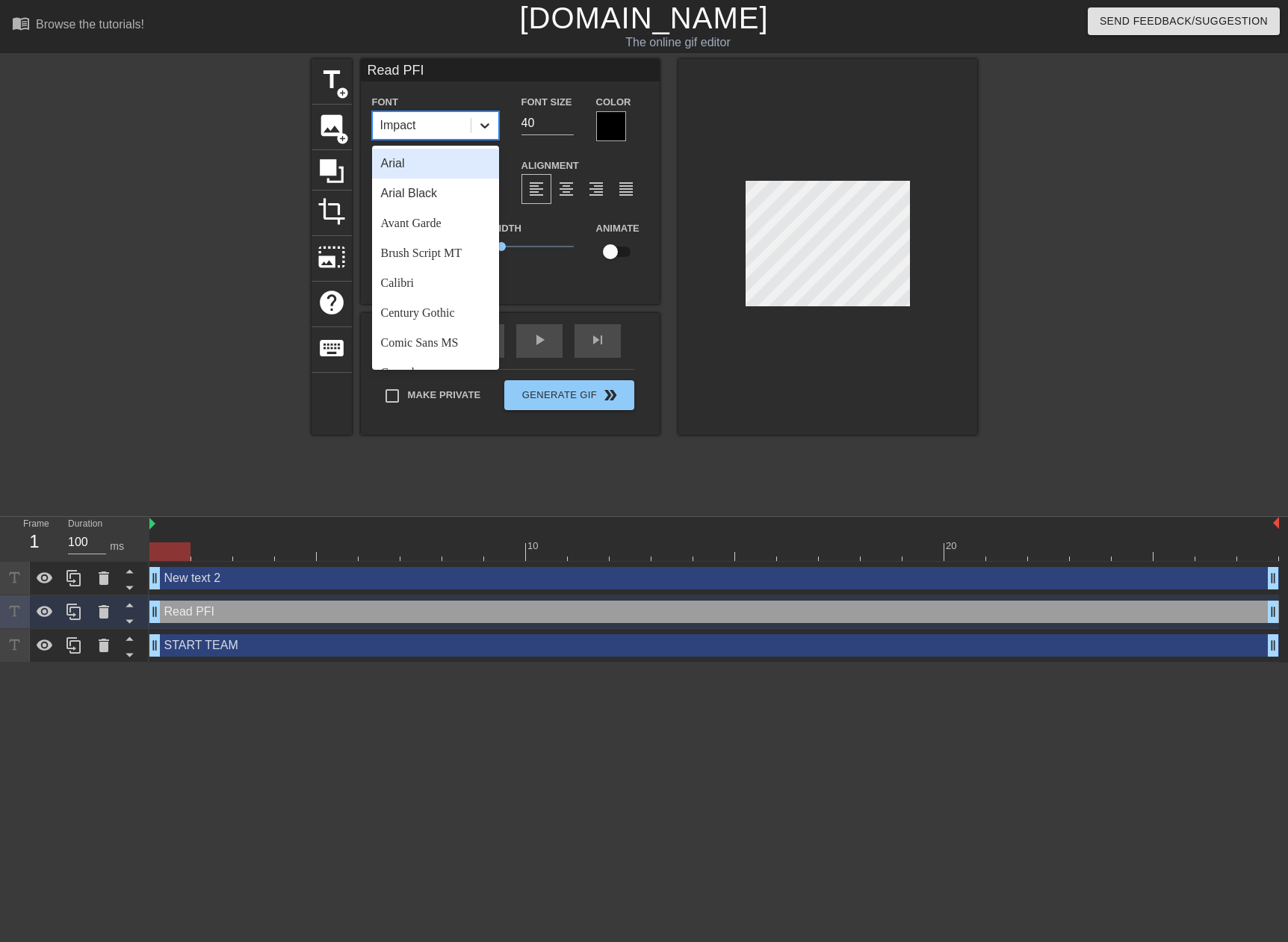
click at [479, 116] on div at bounding box center [485, 125] width 27 height 27
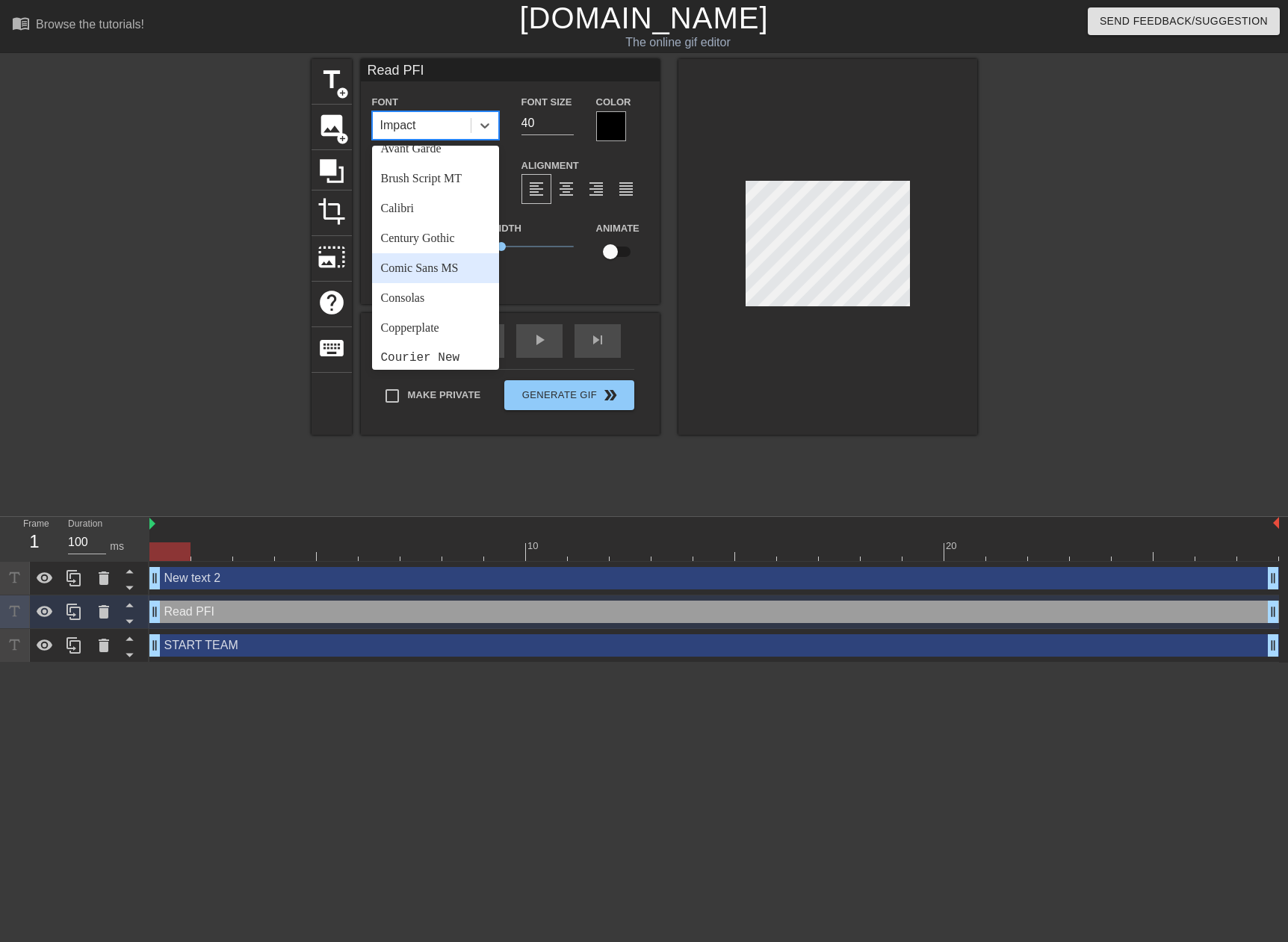
click at [438, 265] on div "Comic Sans MS" at bounding box center [435, 268] width 127 height 30
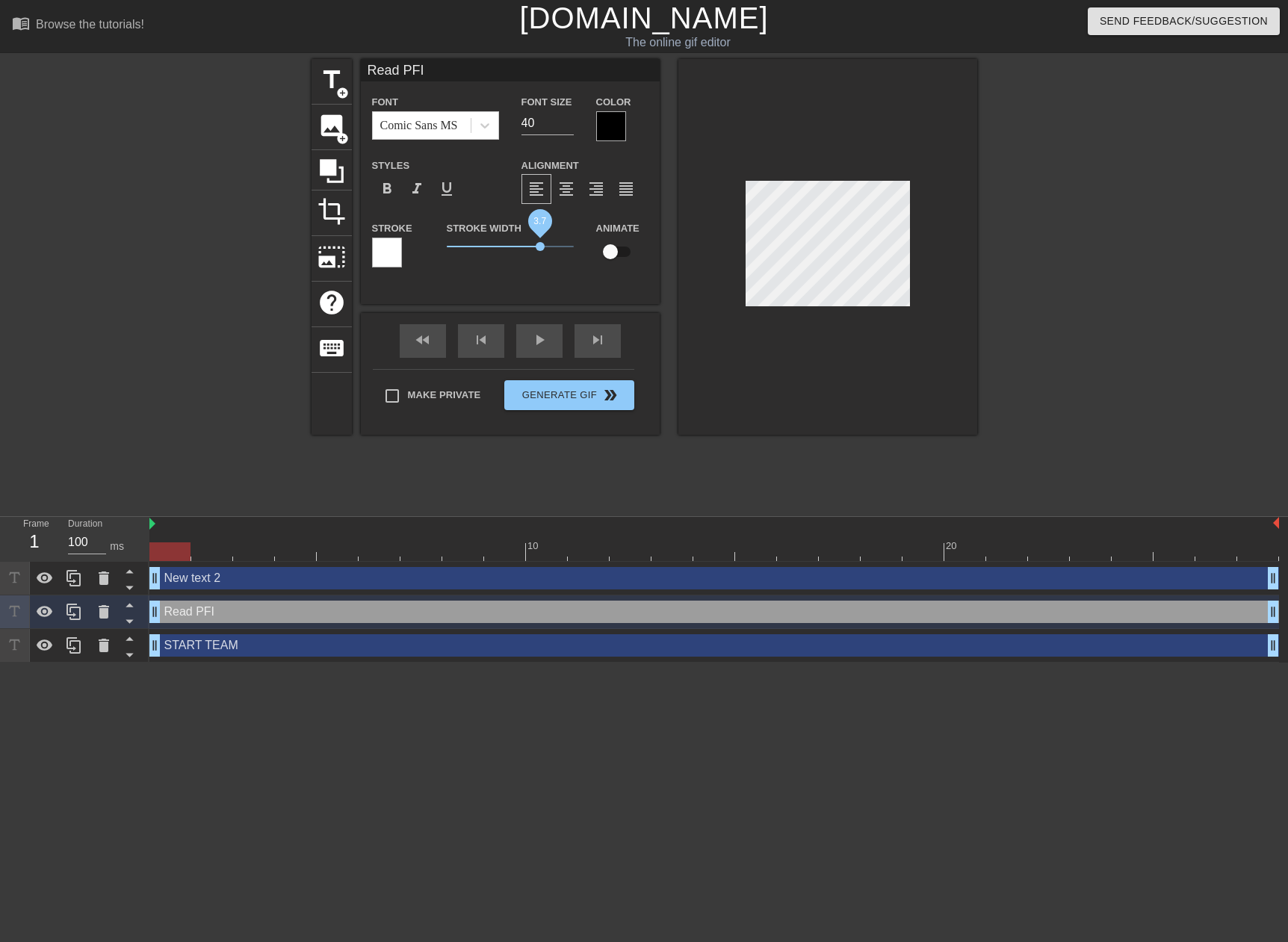
drag, startPoint x: 505, startPoint y: 242, endPoint x: 540, endPoint y: 247, distance: 35.4
click at [540, 247] on span "3.7" at bounding box center [510, 246] width 127 height 18
click at [522, 273] on div "Stroke Width 3.7" at bounding box center [510, 250] width 149 height 62
click at [537, 117] on input "40" at bounding box center [548, 123] width 53 height 24
click at [569, 128] on input "38" at bounding box center [548, 123] width 53 height 24
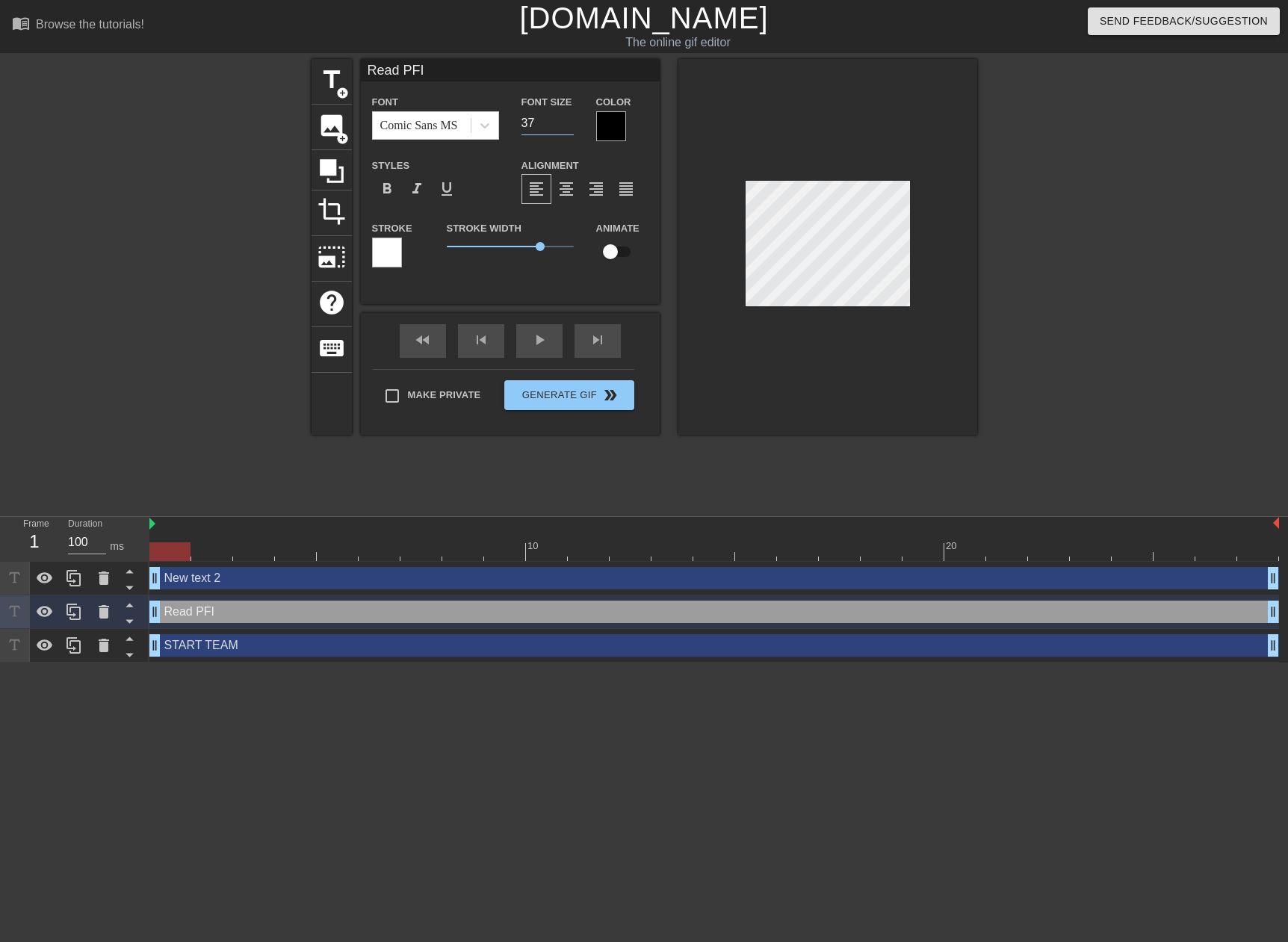
type input "37"
click at [569, 127] on input "37" at bounding box center [548, 123] width 53 height 24
type input "START TEAM"
type input "15"
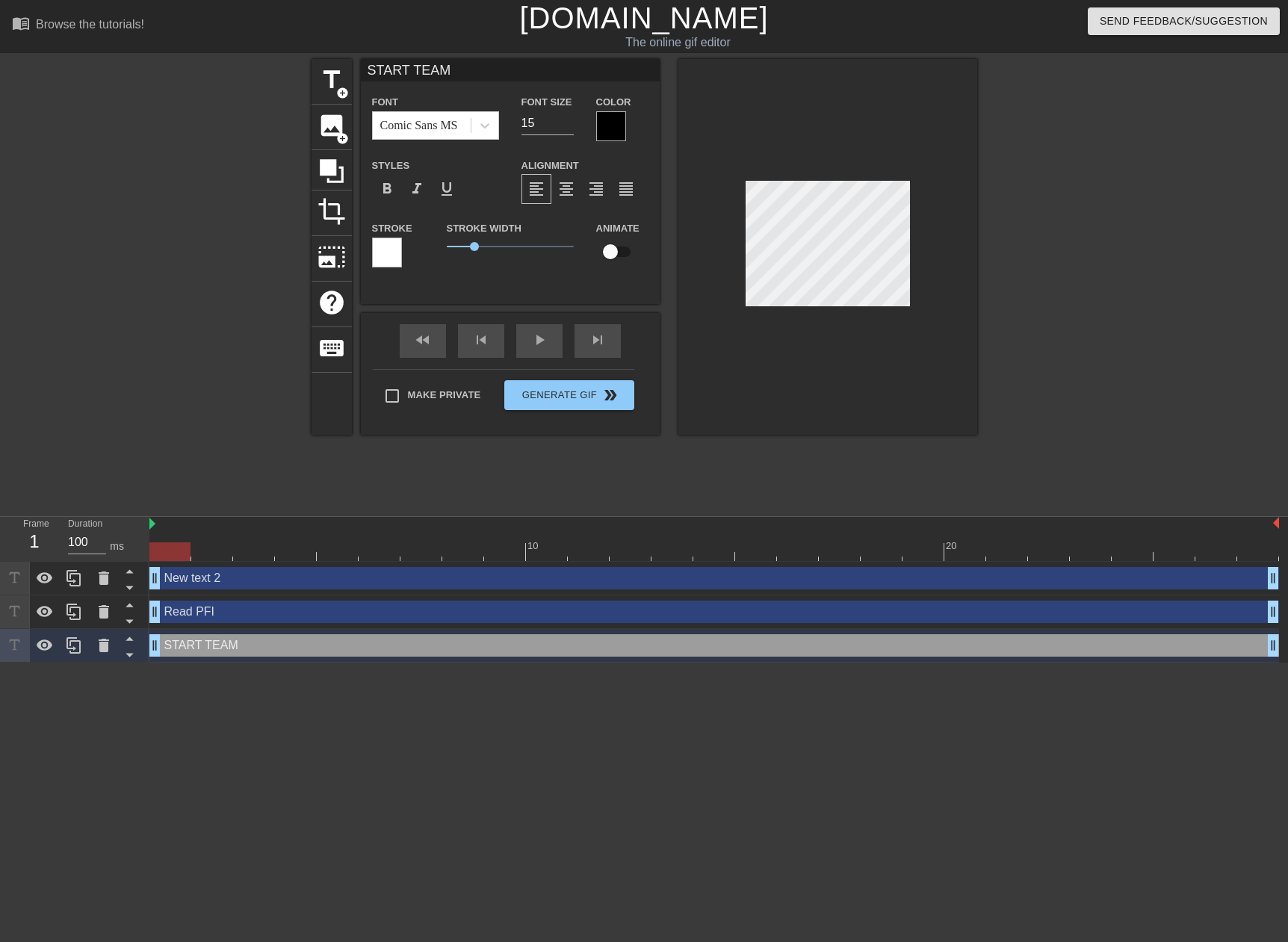
type input "Read PFI"
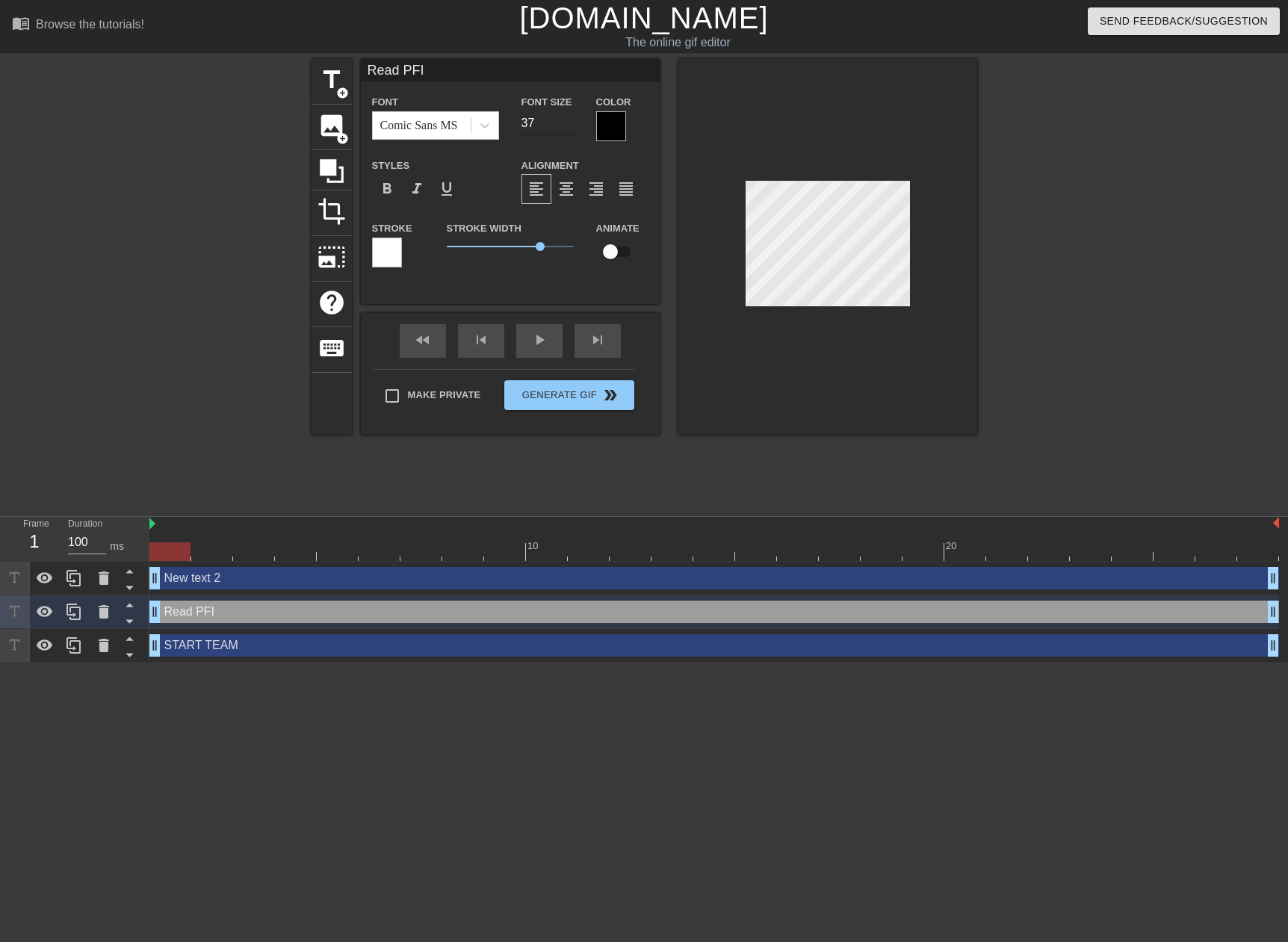
click at [543, 115] on input "37" at bounding box center [548, 123] width 53 height 24
click at [542, 115] on input "37" at bounding box center [548, 123] width 53 height 24
type input "15"
drag, startPoint x: 531, startPoint y: 248, endPoint x: 473, endPoint y: 244, distance: 58.1
click at [473, 244] on span "1.05" at bounding box center [473, 246] width 9 height 9
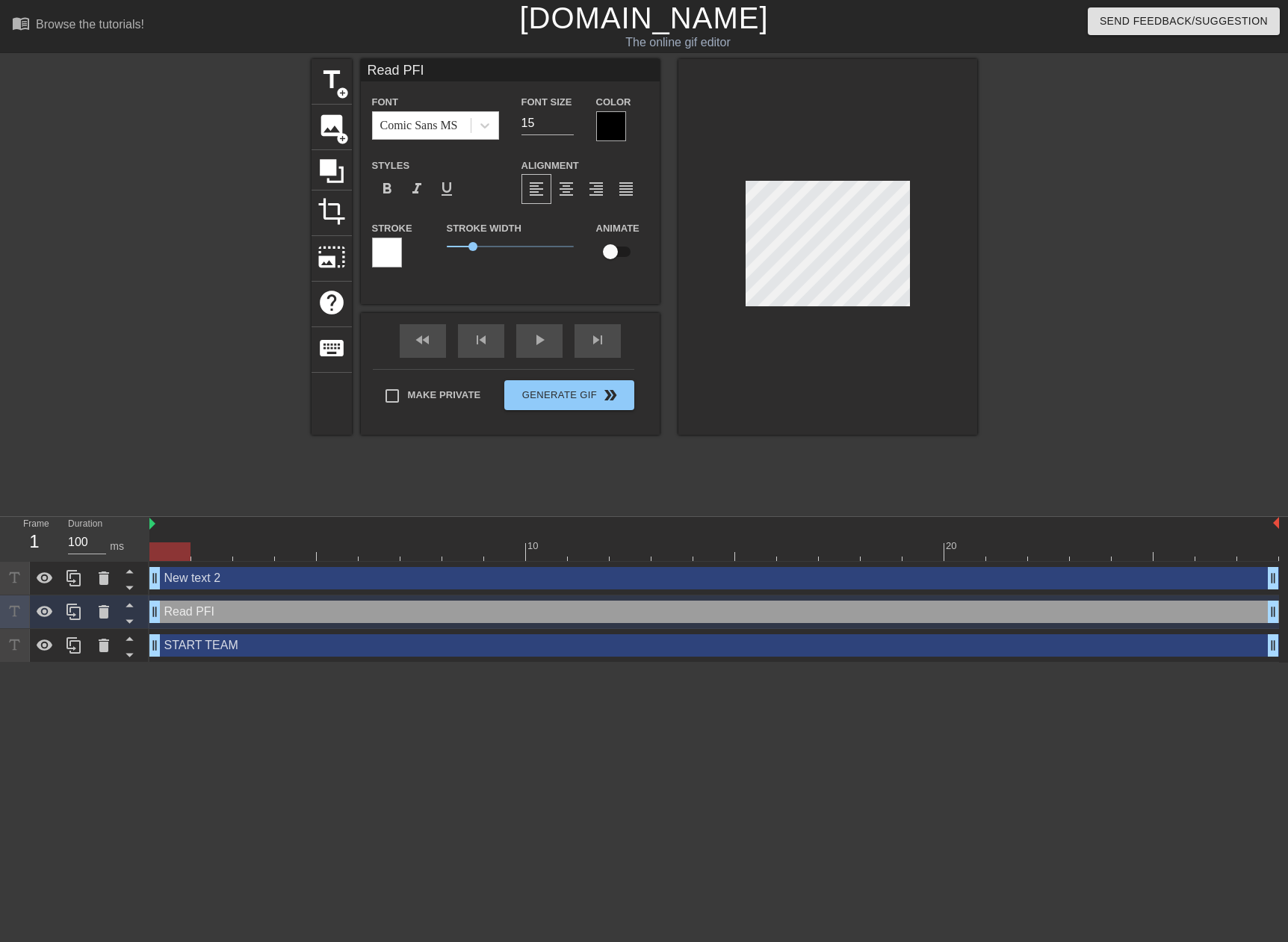
click at [849, 125] on div at bounding box center [828, 246] width 299 height 376
type input "START TEAM"
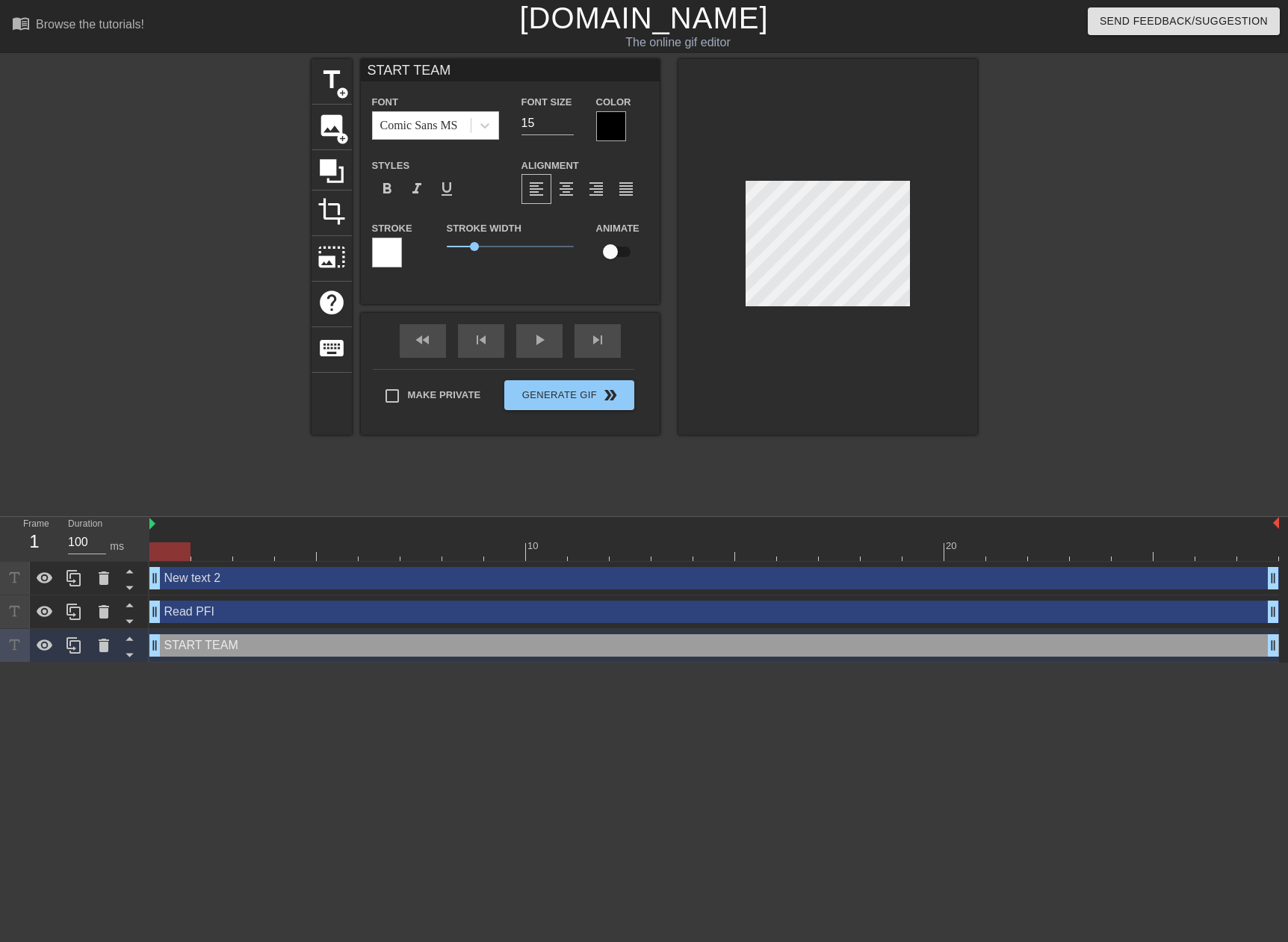
click at [832, 139] on div at bounding box center [828, 246] width 299 height 376
click at [960, 242] on div at bounding box center [828, 246] width 299 height 376
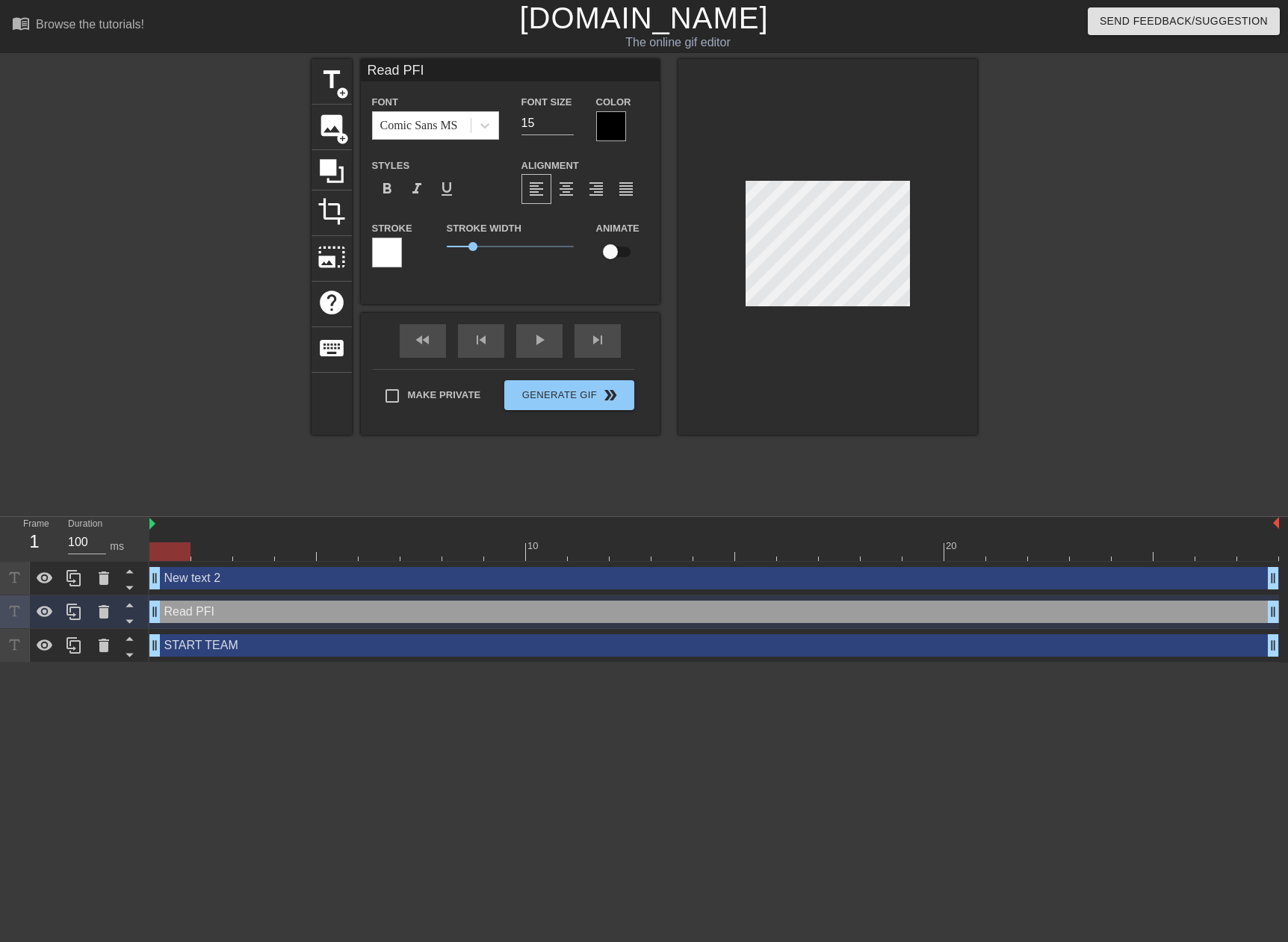
type input "New text 2"
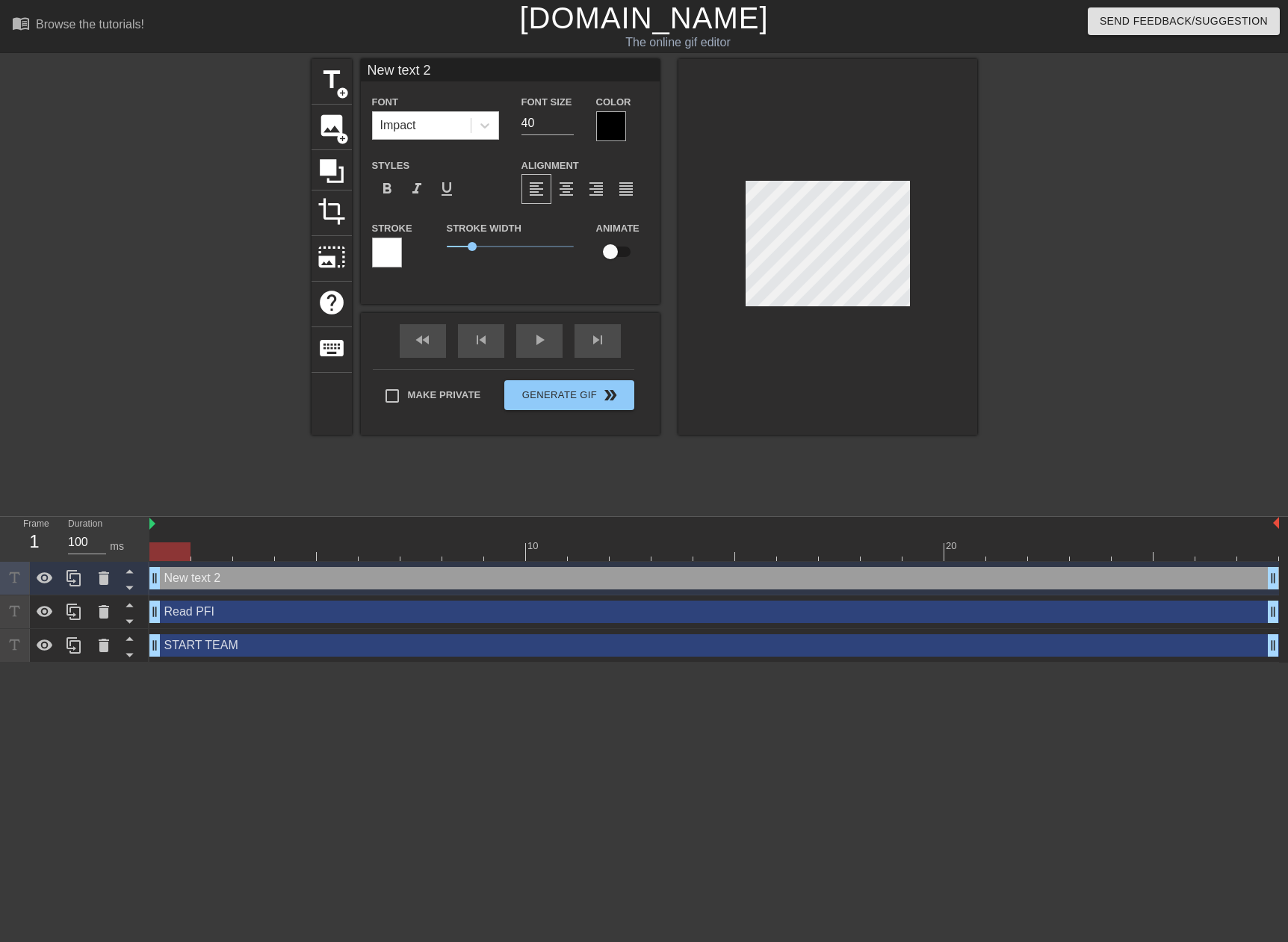
scroll to position [2, 2]
click at [503, 244] on span "1" at bounding box center [510, 246] width 127 height 18
click at [503, 244] on span "2.25" at bounding box center [503, 246] width 9 height 9
click at [489, 124] on icon at bounding box center [484, 125] width 15 height 15
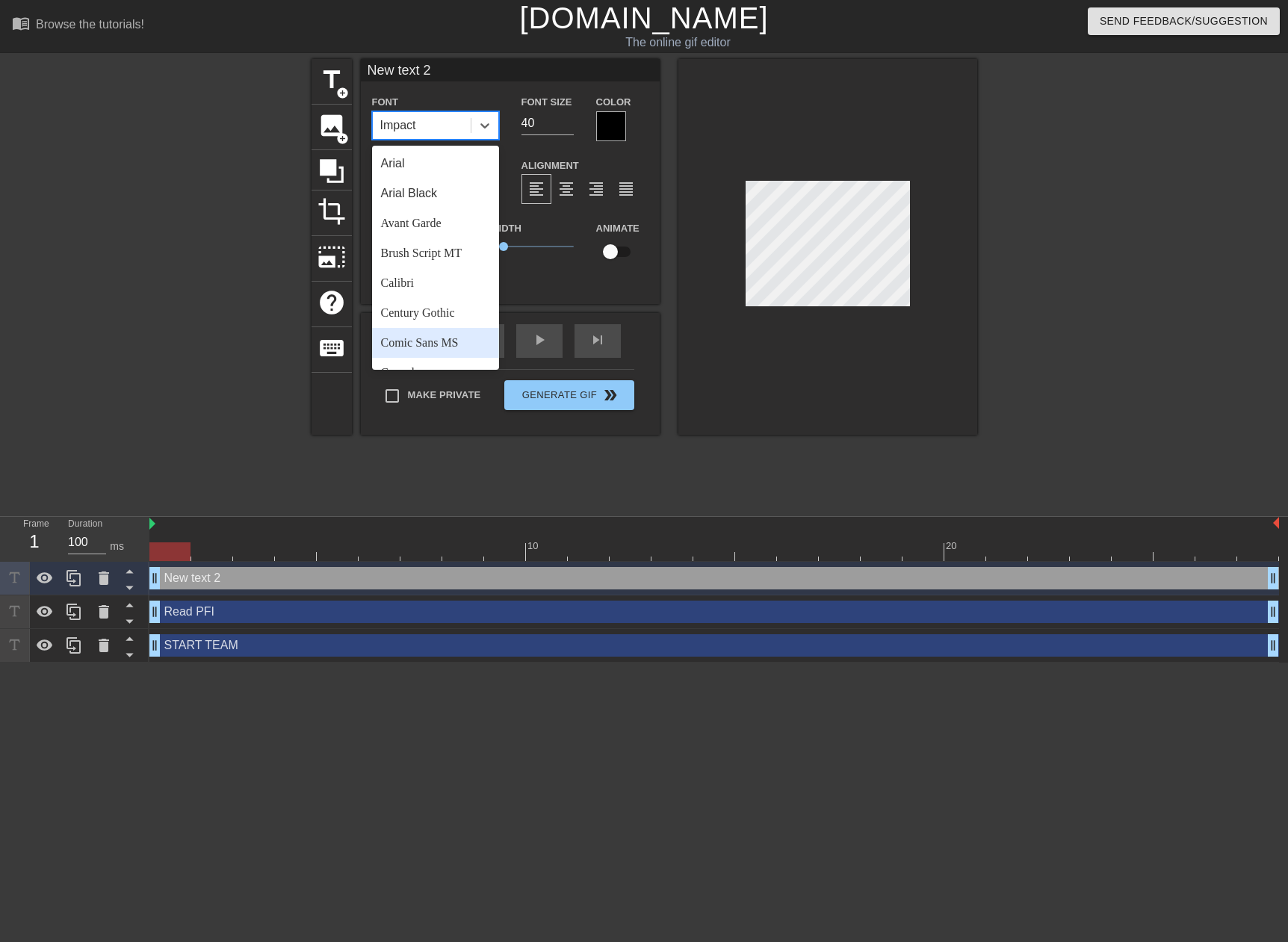
click at [424, 345] on div "Comic Sans MS" at bounding box center [435, 342] width 127 height 30
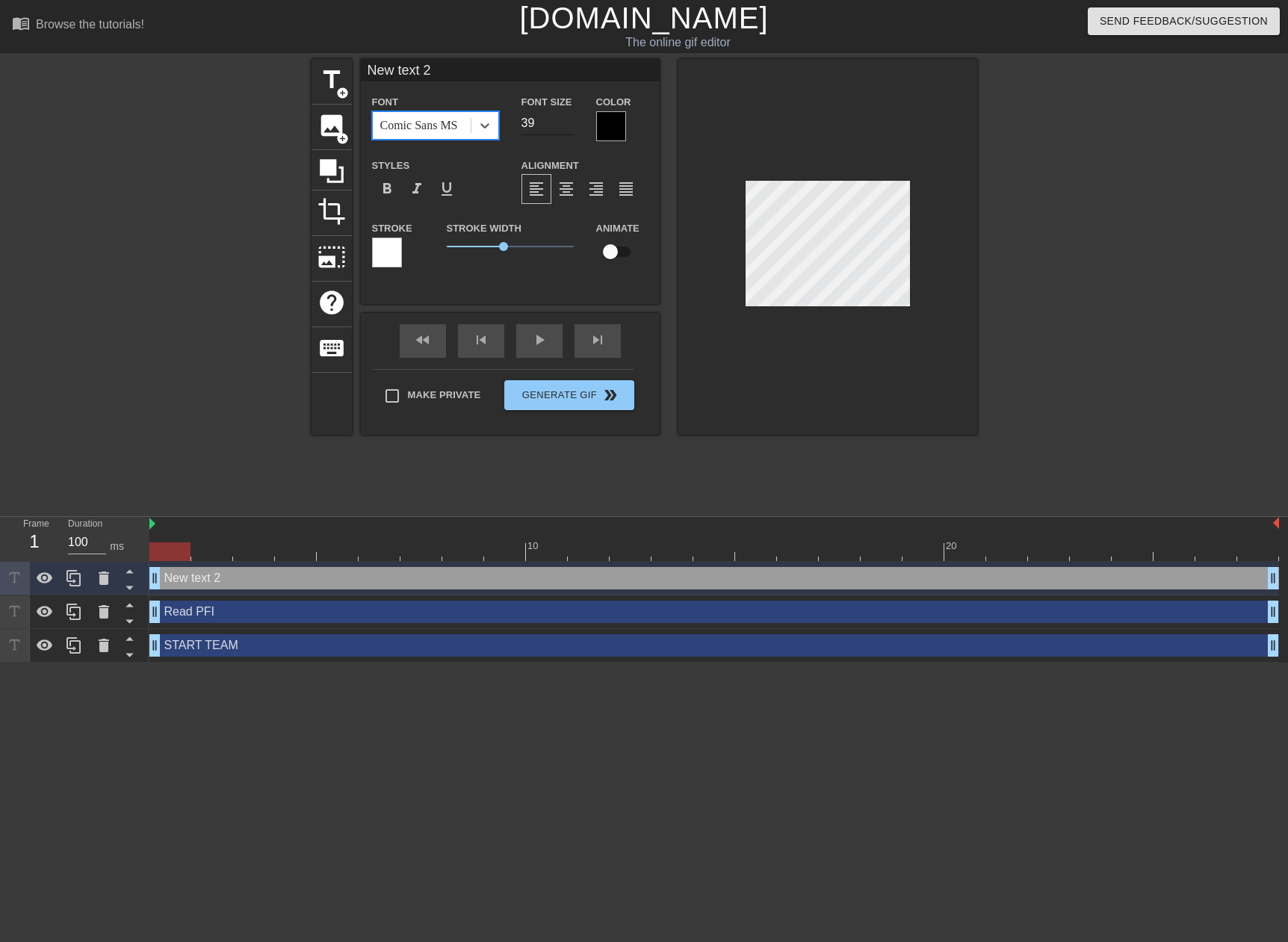
click at [564, 124] on input "39" at bounding box center [548, 123] width 53 height 24
click at [564, 124] on input "38" at bounding box center [548, 123] width 53 height 24
click at [564, 124] on input "37" at bounding box center [548, 123] width 53 height 24
click at [564, 124] on input "36" at bounding box center [548, 123] width 53 height 24
click at [564, 124] on input "35" at bounding box center [548, 123] width 53 height 24
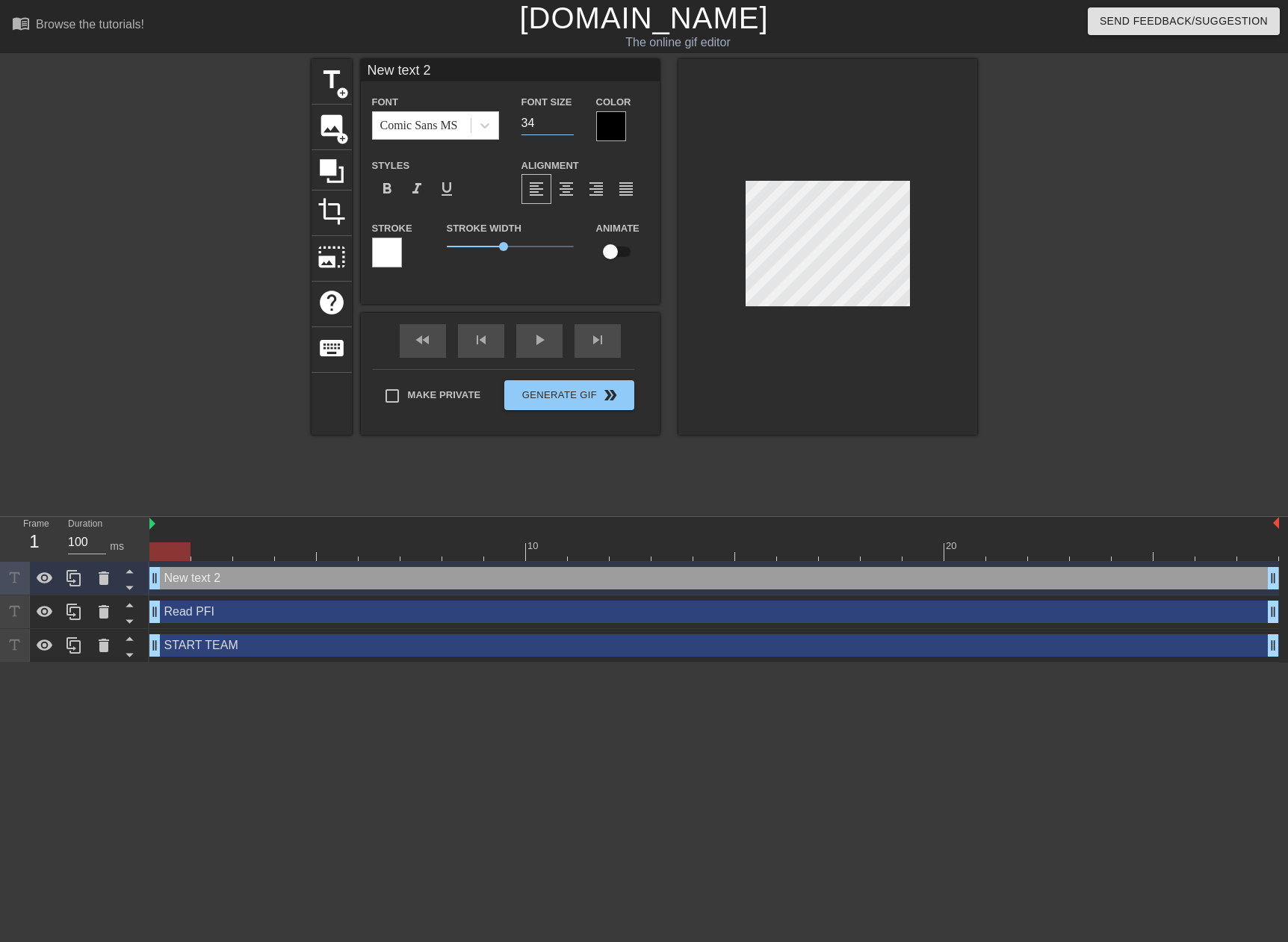
click at [564, 124] on input "34" at bounding box center [548, 123] width 53 height 24
click at [564, 124] on input "33" at bounding box center [548, 123] width 53 height 24
click at [564, 124] on input "32" at bounding box center [548, 123] width 53 height 24
click at [564, 124] on input "31" at bounding box center [548, 123] width 53 height 24
click at [564, 124] on input "30" at bounding box center [548, 123] width 53 height 24
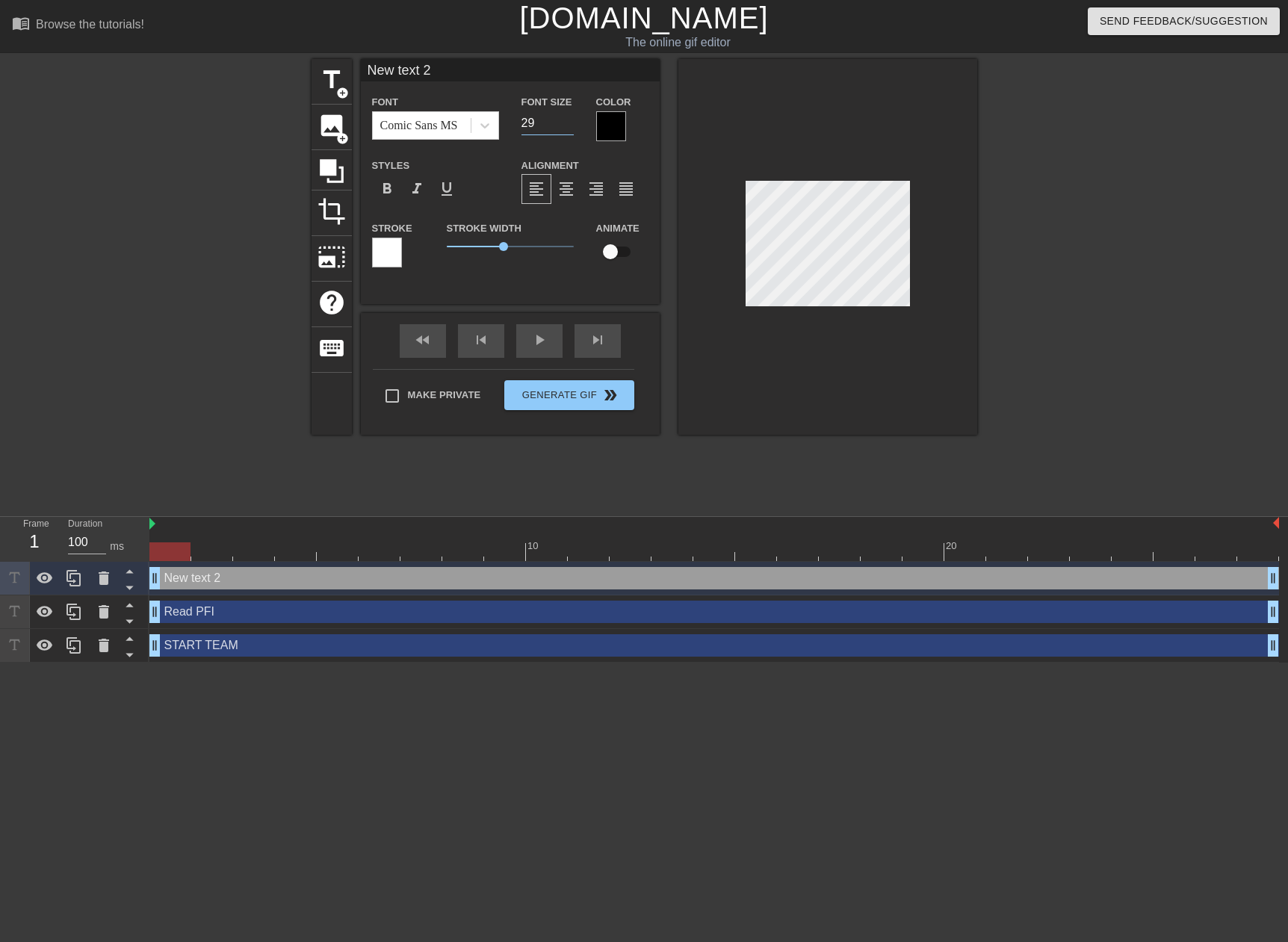
click at [564, 124] on input "29" at bounding box center [548, 123] width 53 height 24
click at [564, 124] on input "28" at bounding box center [548, 123] width 53 height 24
click at [564, 124] on input "27" at bounding box center [548, 123] width 53 height 24
click at [564, 124] on input "26" at bounding box center [548, 123] width 53 height 24
click at [564, 124] on input "25" at bounding box center [548, 123] width 53 height 24
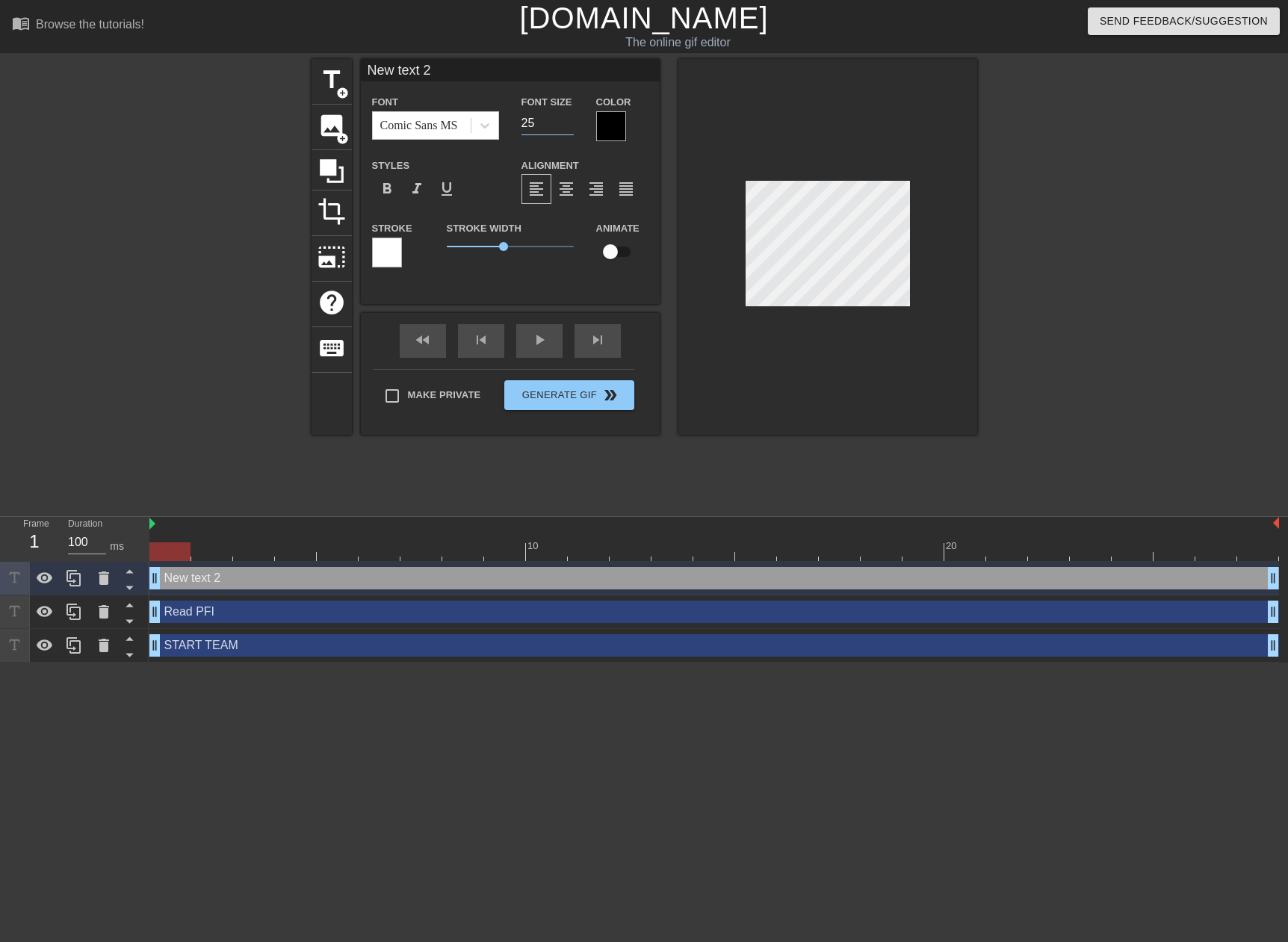
drag, startPoint x: 537, startPoint y: 126, endPoint x: 520, endPoint y: 126, distance: 17.0
click at [520, 126] on div "Font Size 25" at bounding box center [548, 117] width 74 height 49
type input "15"
type input "R"
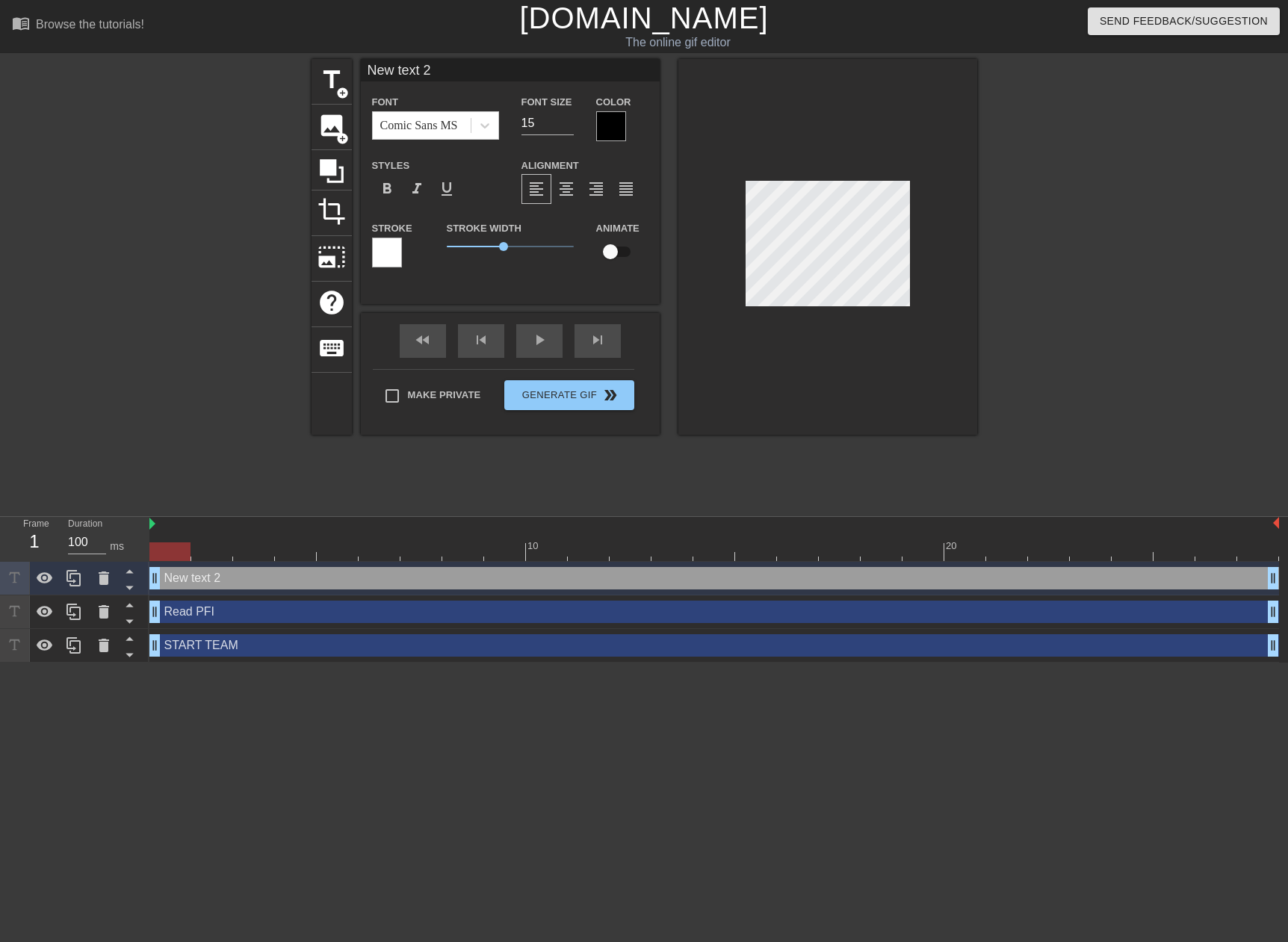
type textarea "R"
type input "Re"
type textarea "Re"
type input "R"
type textarea "R"
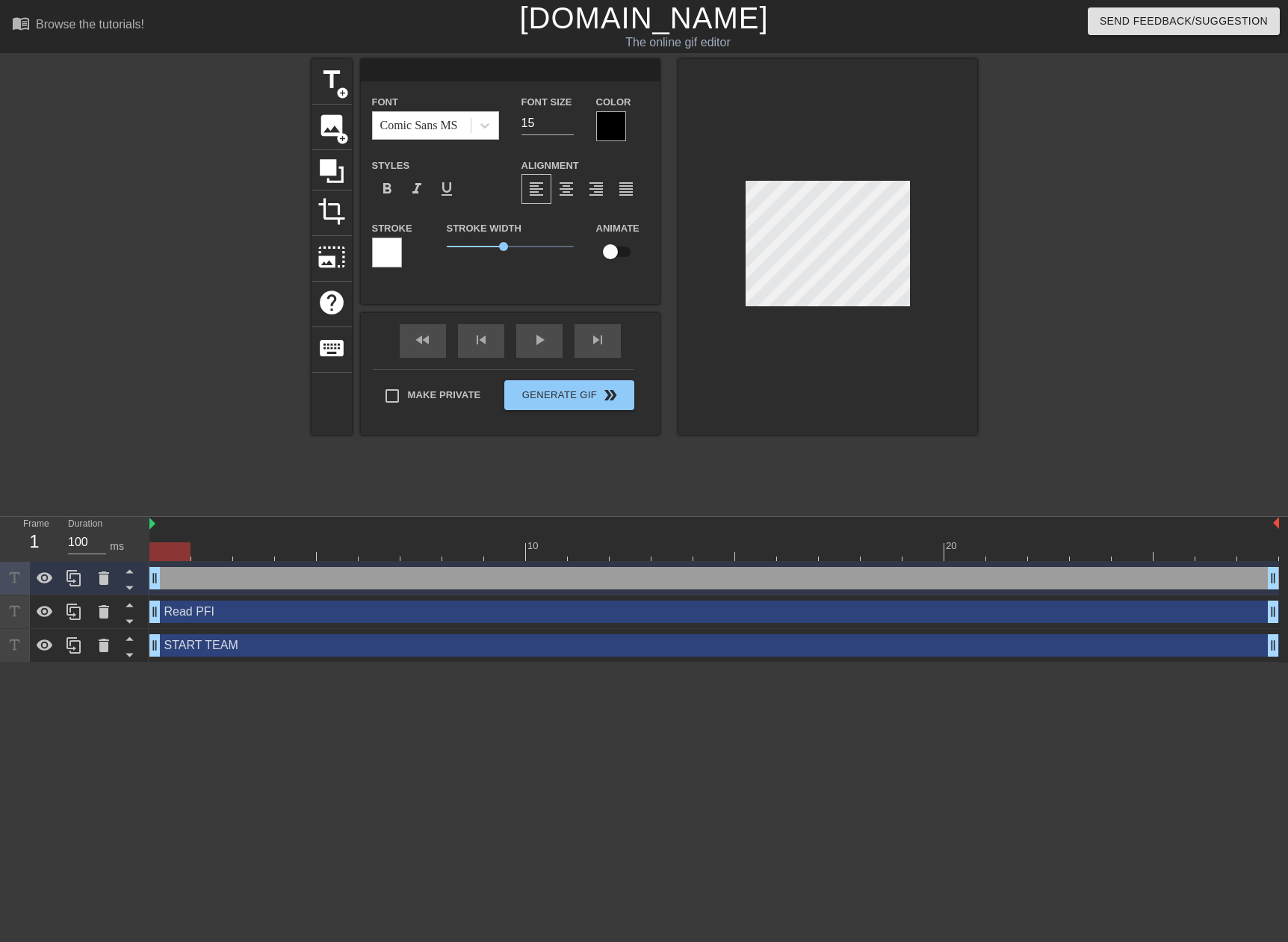
type input "G"
type textarea "G"
type input "GI"
type textarea "GI"
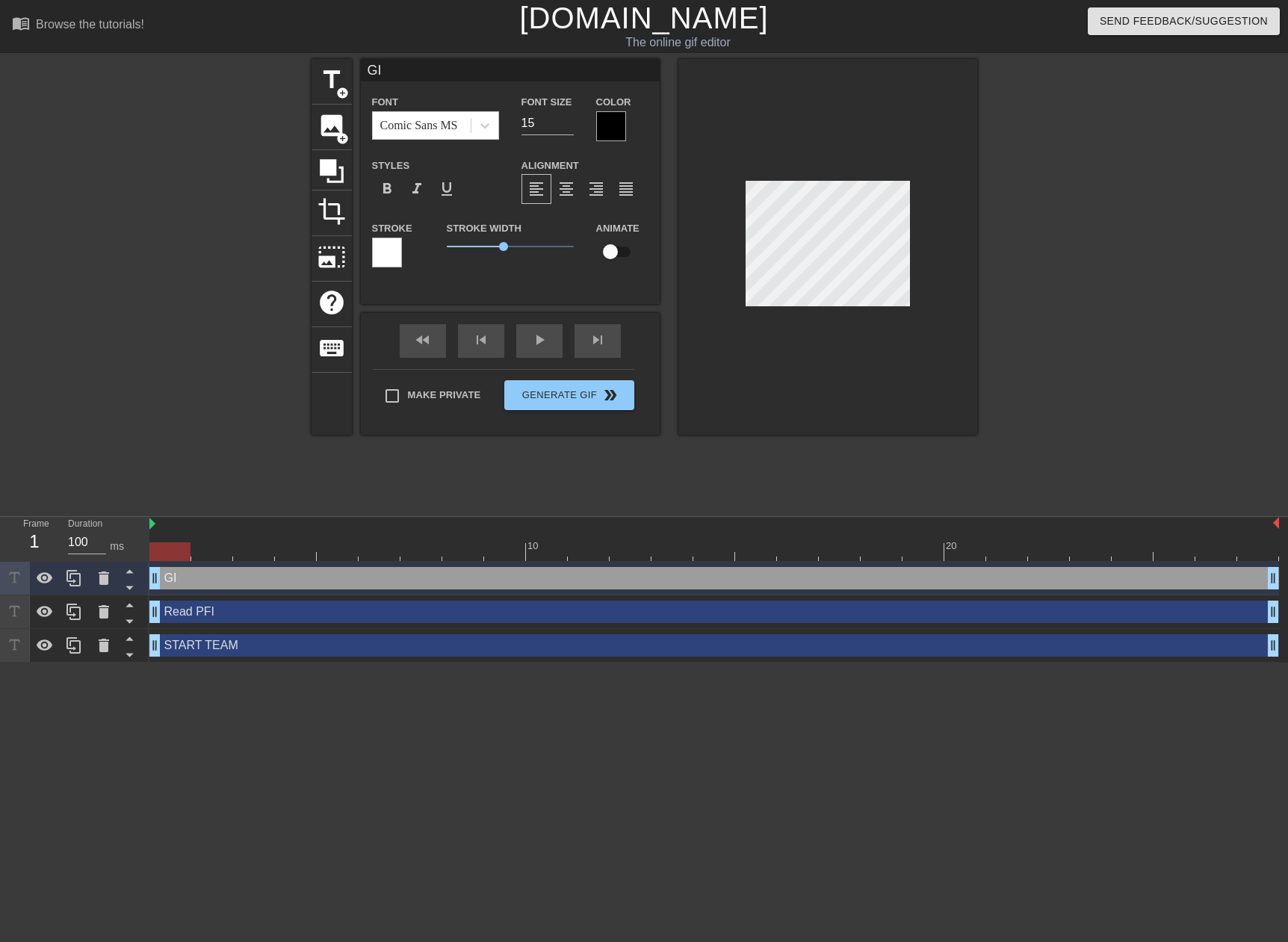
type input "GIC"
type textarea "GIC"
type input "GICo"
type textarea "GICo"
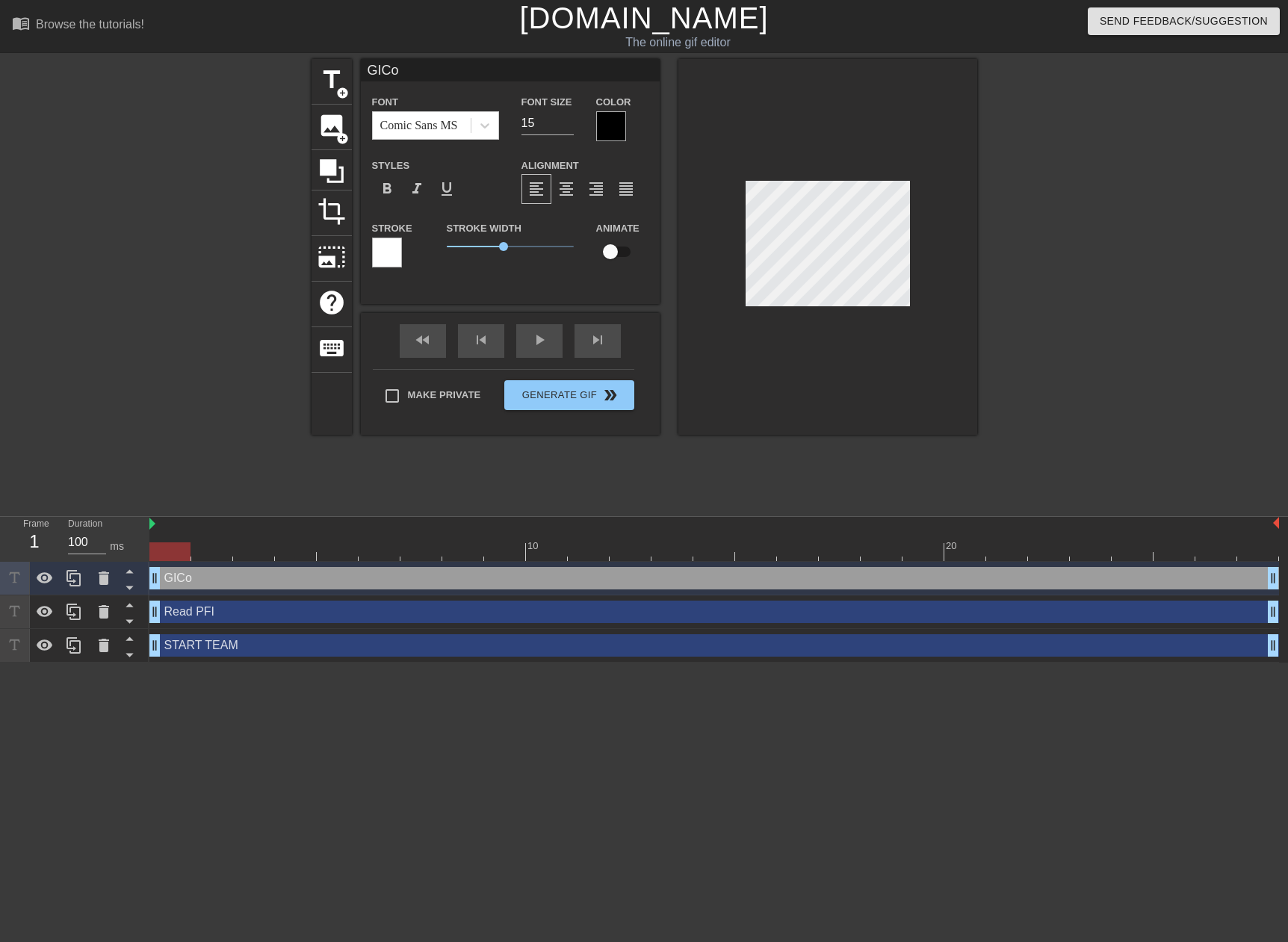
type input "GICoP"
type textarea "GICoP"
type input "GICoP"
type textarea "GICoP"
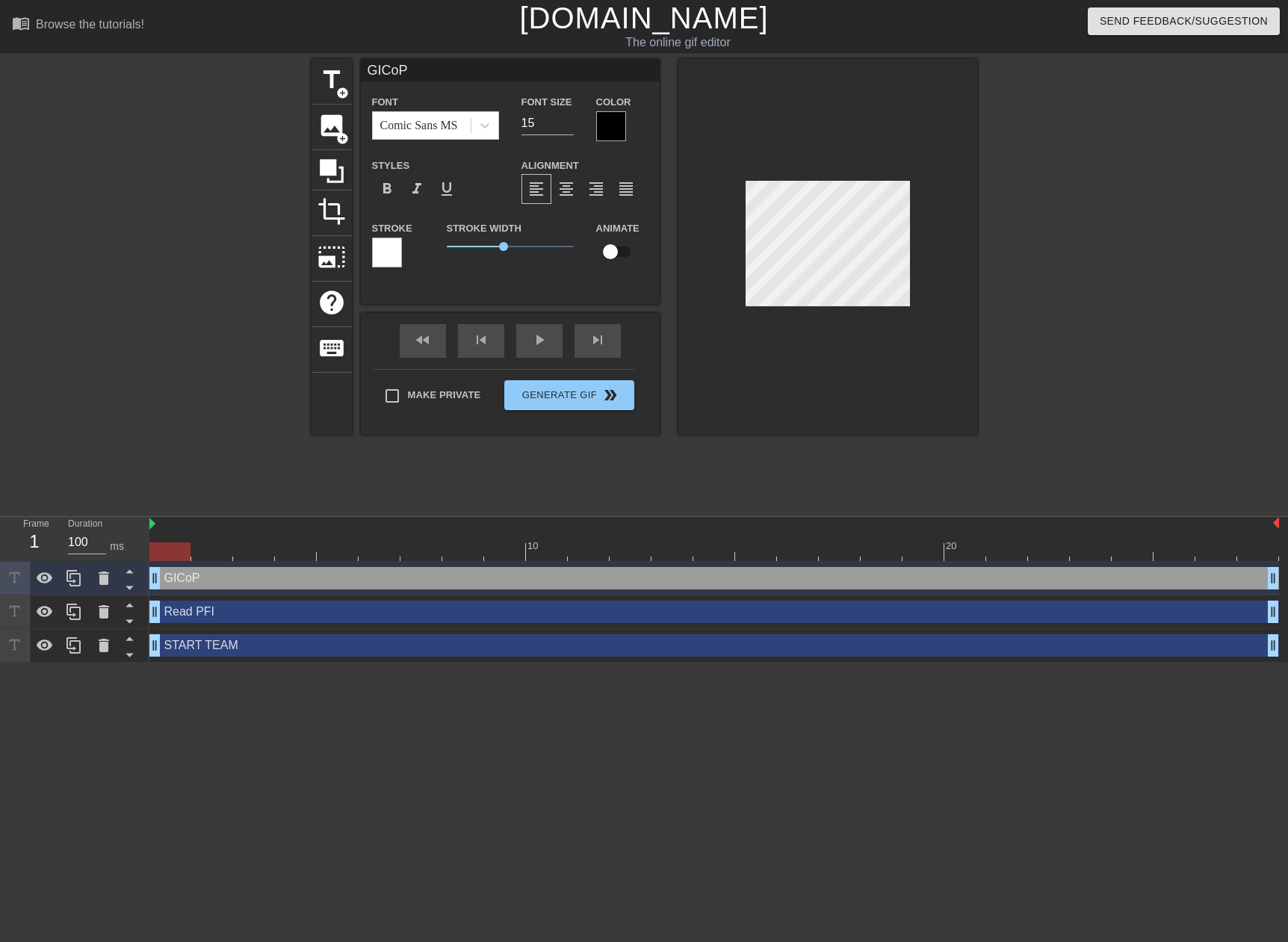
type input "GICoP '"
type textarea "GICoP '"
type input "GICoP '2"
type textarea "GICoP '28"
type input "GICoP '28?"
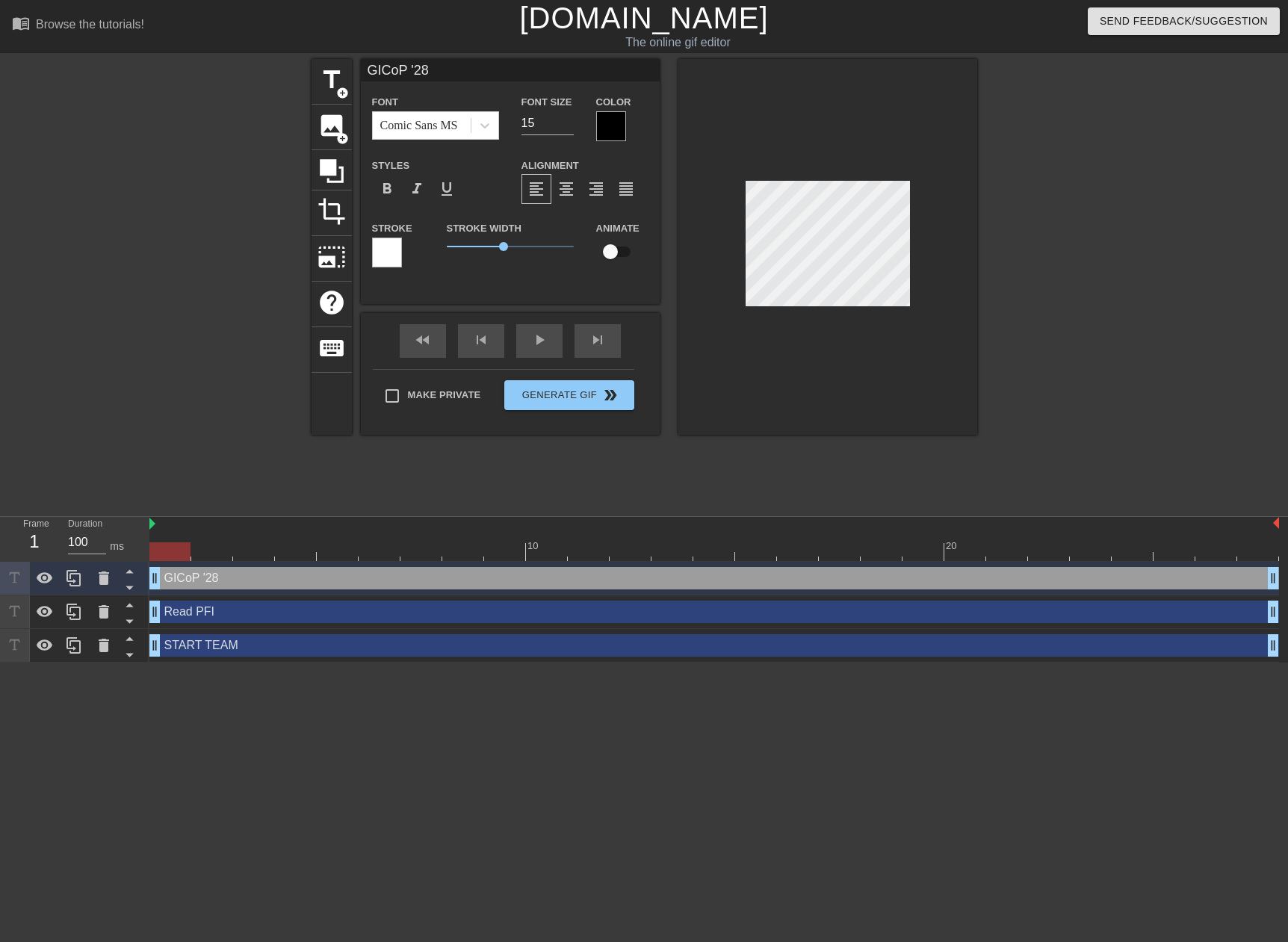
type textarea "GICoP '28?"
type input "GICoP '28??"
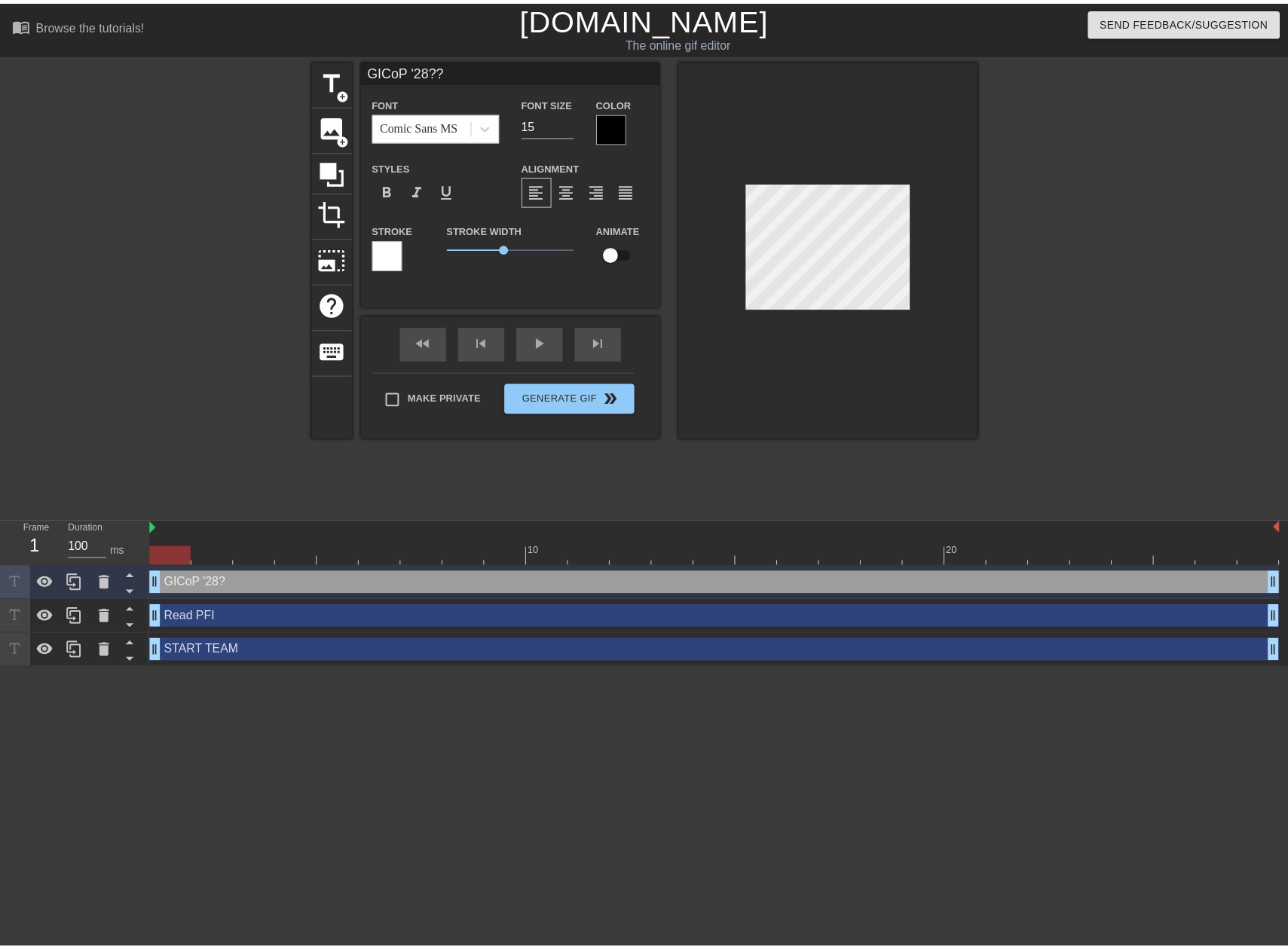
scroll to position [2, 5]
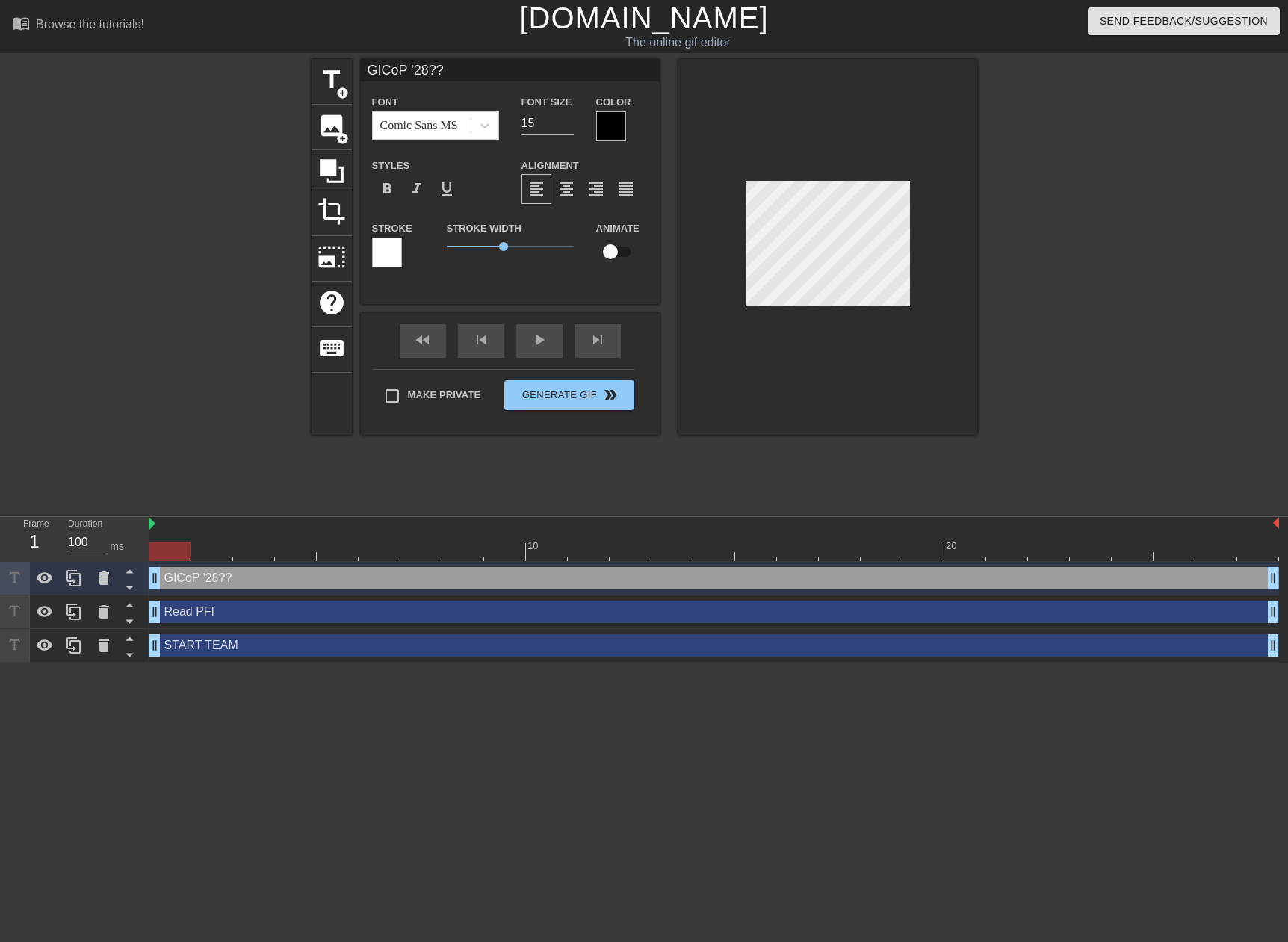
type textarea "GICoP '28??"
drag, startPoint x: 501, startPoint y: 249, endPoint x: 472, endPoint y: 248, distance: 29.0
click at [472, 248] on span "1" at bounding box center [472, 246] width 9 height 9
click at [339, 169] on icon at bounding box center [331, 171] width 29 height 29
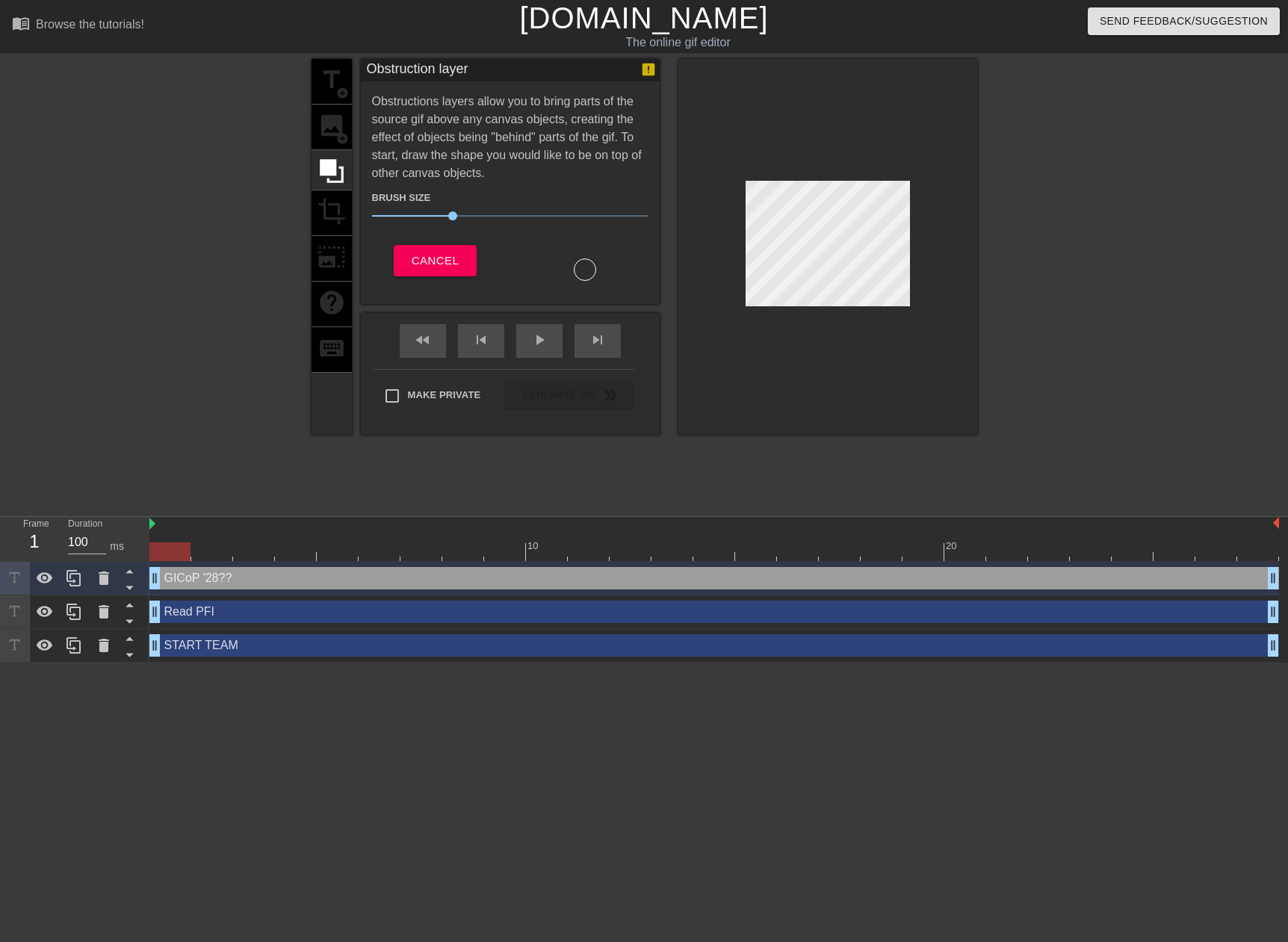
click at [350, 216] on div "title add_circle image add_circle crop photo_size_select_large help keyboard" at bounding box center [331, 246] width 40 height 376
click at [440, 270] on button "Cancel" at bounding box center [434, 260] width 83 height 32
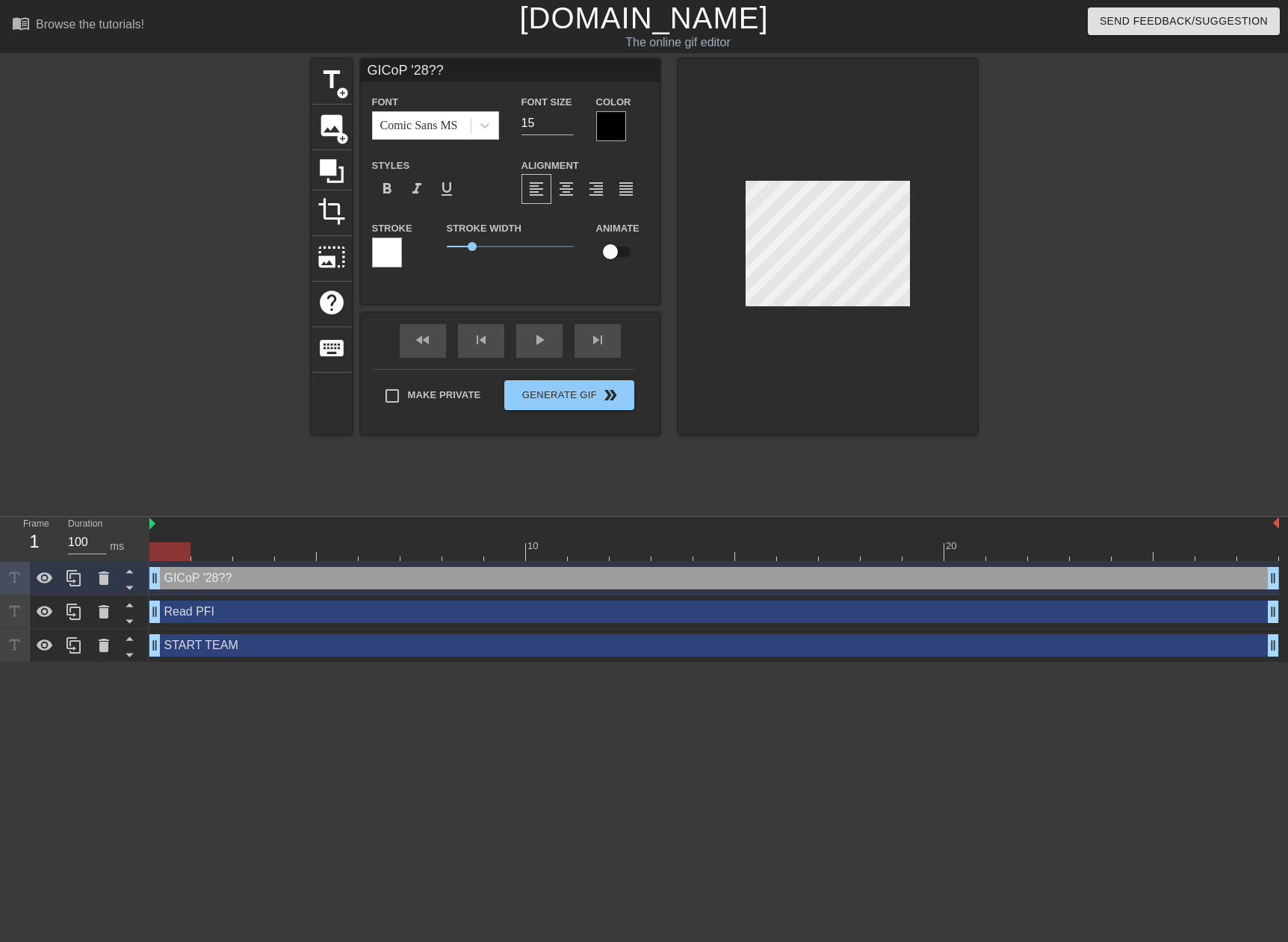
drag, startPoint x: 168, startPoint y: 556, endPoint x: 143, endPoint y: 564, distance: 26.2
click at [143, 564] on div "Frame 1 Duration 100 ms 10 20 GICoP '28?? drag_handle drag_handle Read PFI drag…" at bounding box center [644, 590] width 1288 height 146
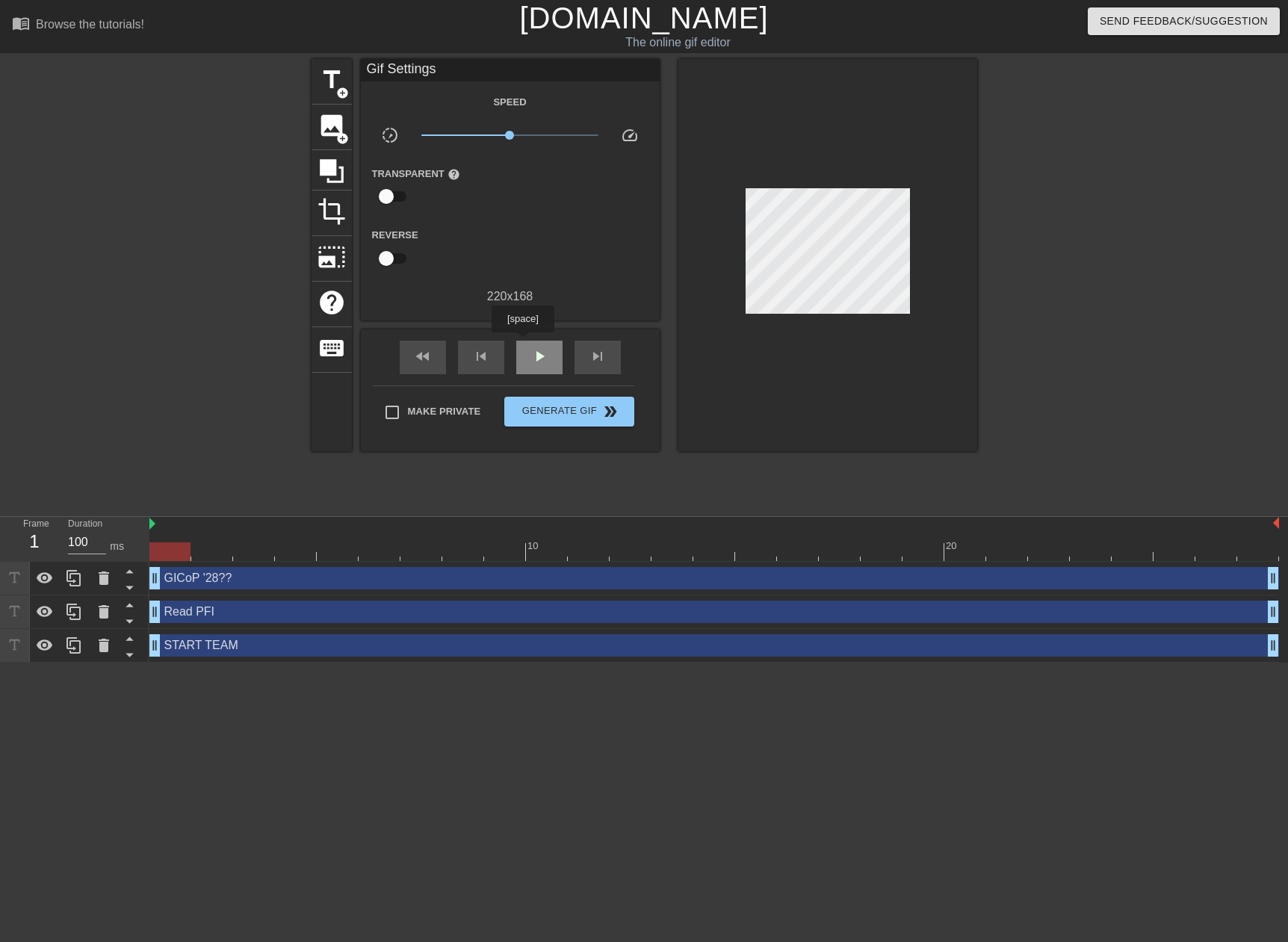
click at [522, 343] on div "play_arrow" at bounding box center [539, 357] width 46 height 33
click at [522, 343] on div "pause" at bounding box center [539, 357] width 46 height 33
drag, startPoint x: 1081, startPoint y: 548, endPoint x: 805, endPoint y: 554, distance: 276.1
click at [805, 554] on div at bounding box center [797, 552] width 41 height 19
drag, startPoint x: 780, startPoint y: 550, endPoint x: 747, endPoint y: 550, distance: 33.0
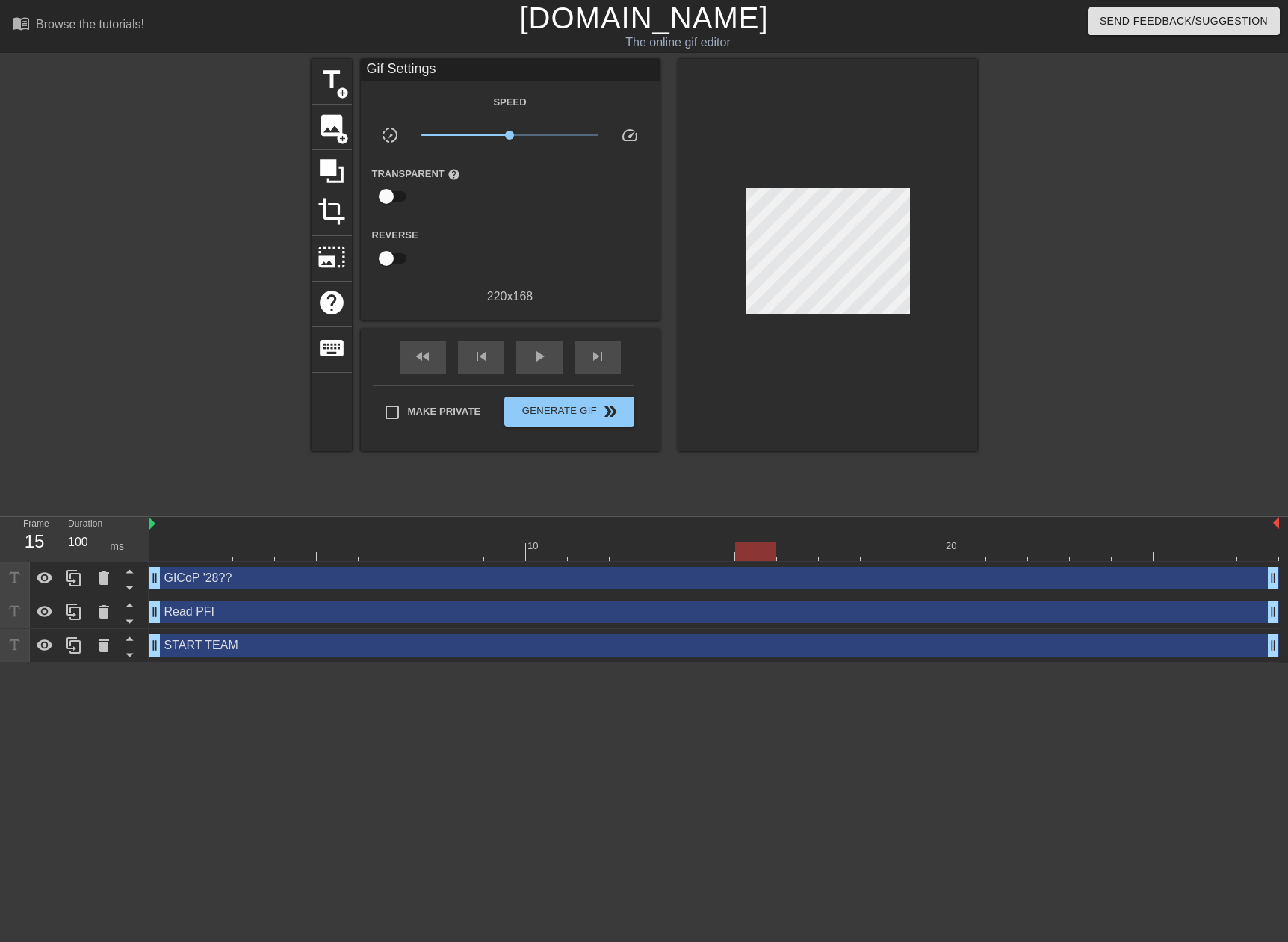
click at [747, 550] on div at bounding box center [755, 552] width 41 height 19
click at [331, 176] on icon at bounding box center [331, 171] width 29 height 29
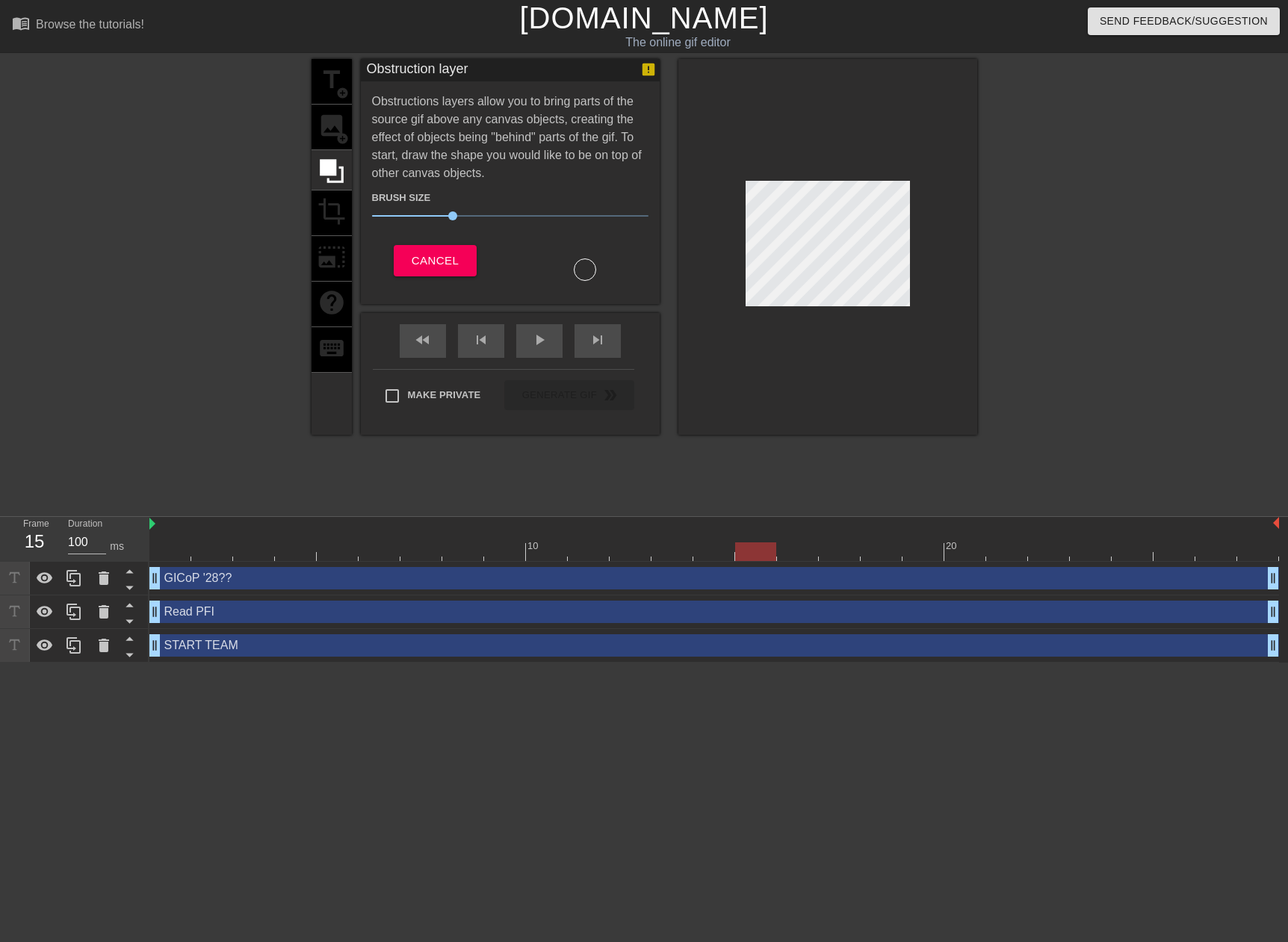
drag, startPoint x: 393, startPoint y: 122, endPoint x: 485, endPoint y: 126, distance: 92.1
click at [485, 126] on div "Obstructions layers allow you to bring parts of the source gif above any canvas…" at bounding box center [510, 187] width 276 height 188
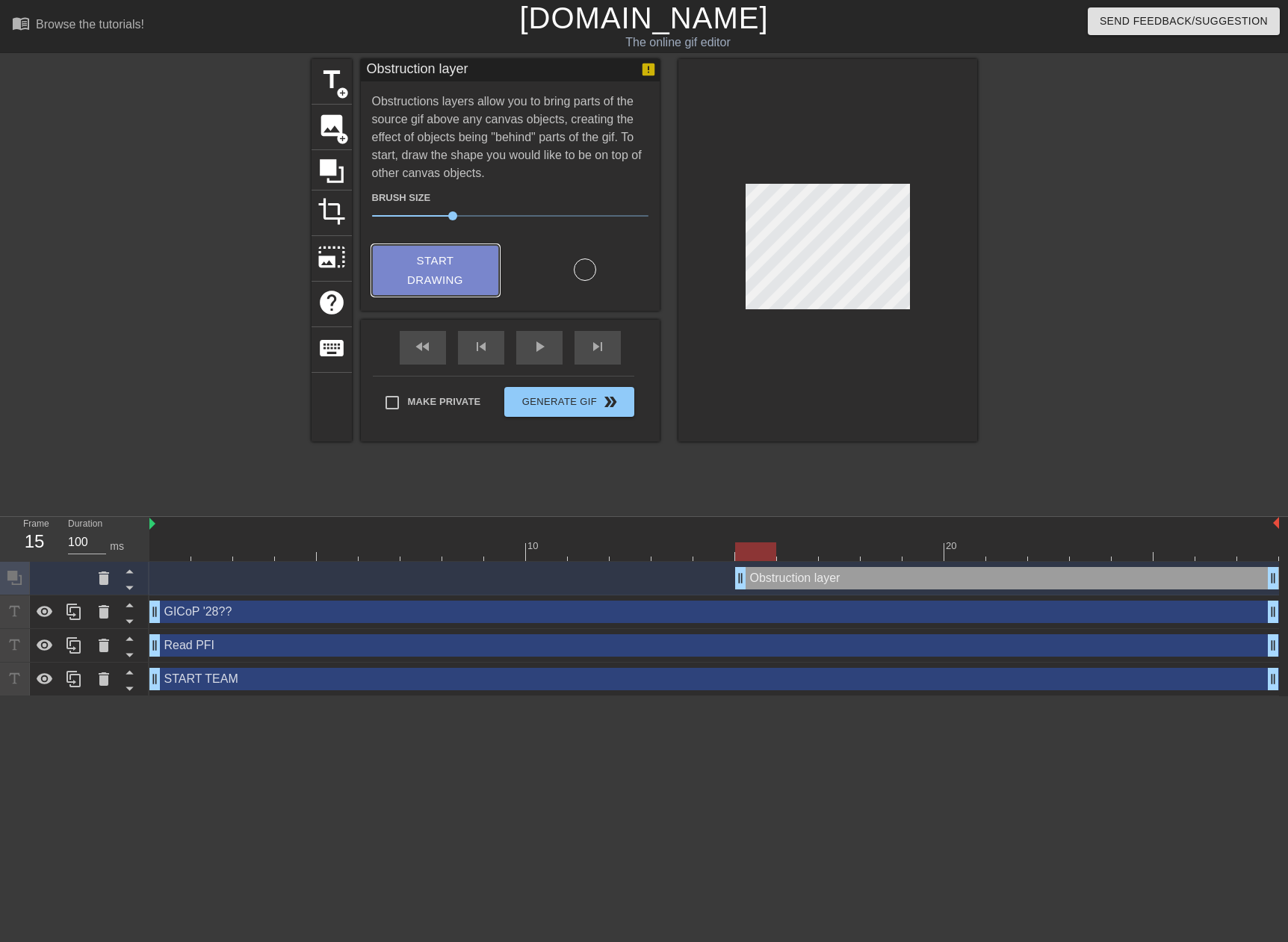
click at [452, 272] on button "Start Drawing" at bounding box center [435, 270] width 127 height 52
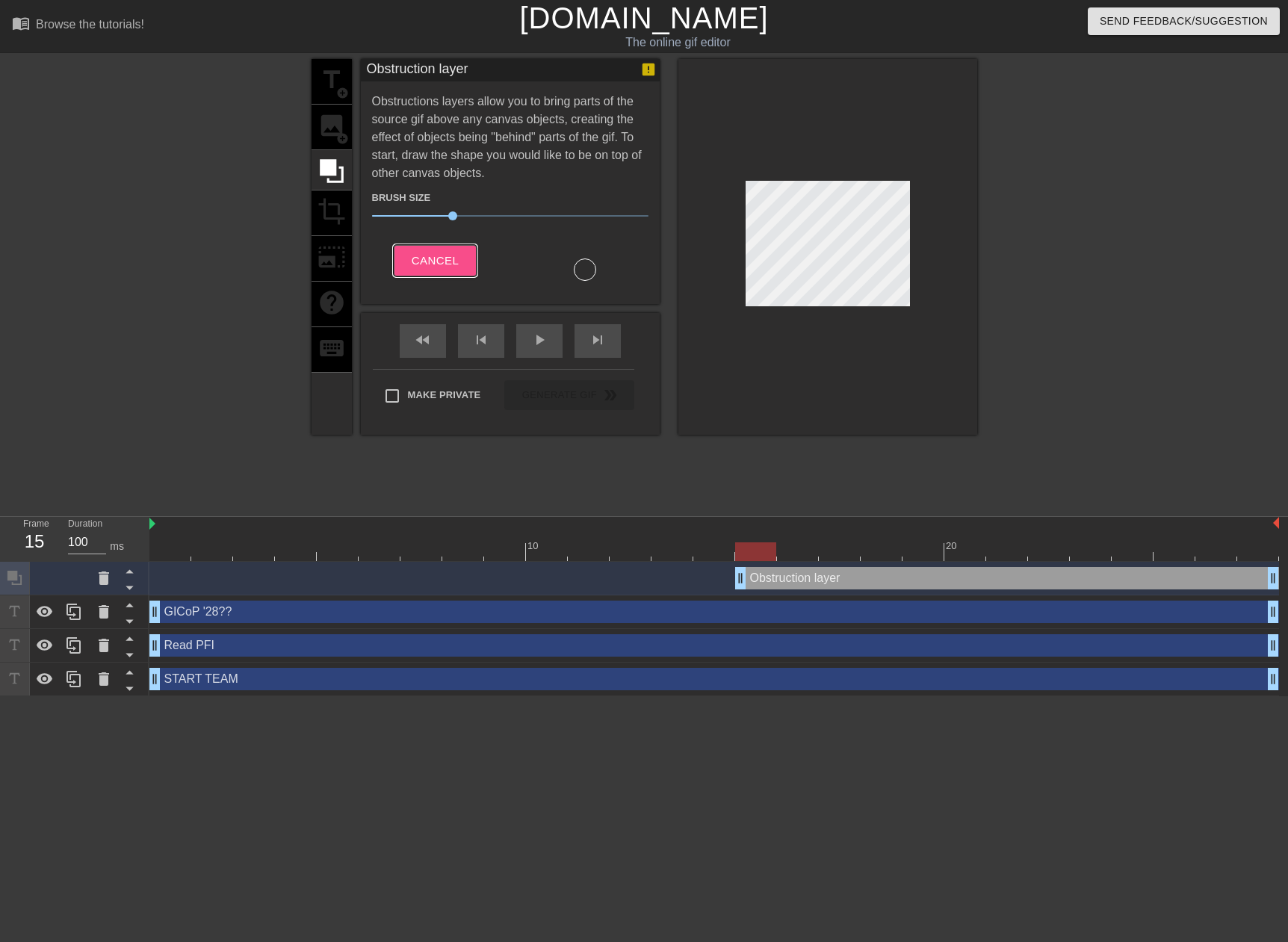
click at [452, 272] on button "Cancel" at bounding box center [434, 260] width 83 height 32
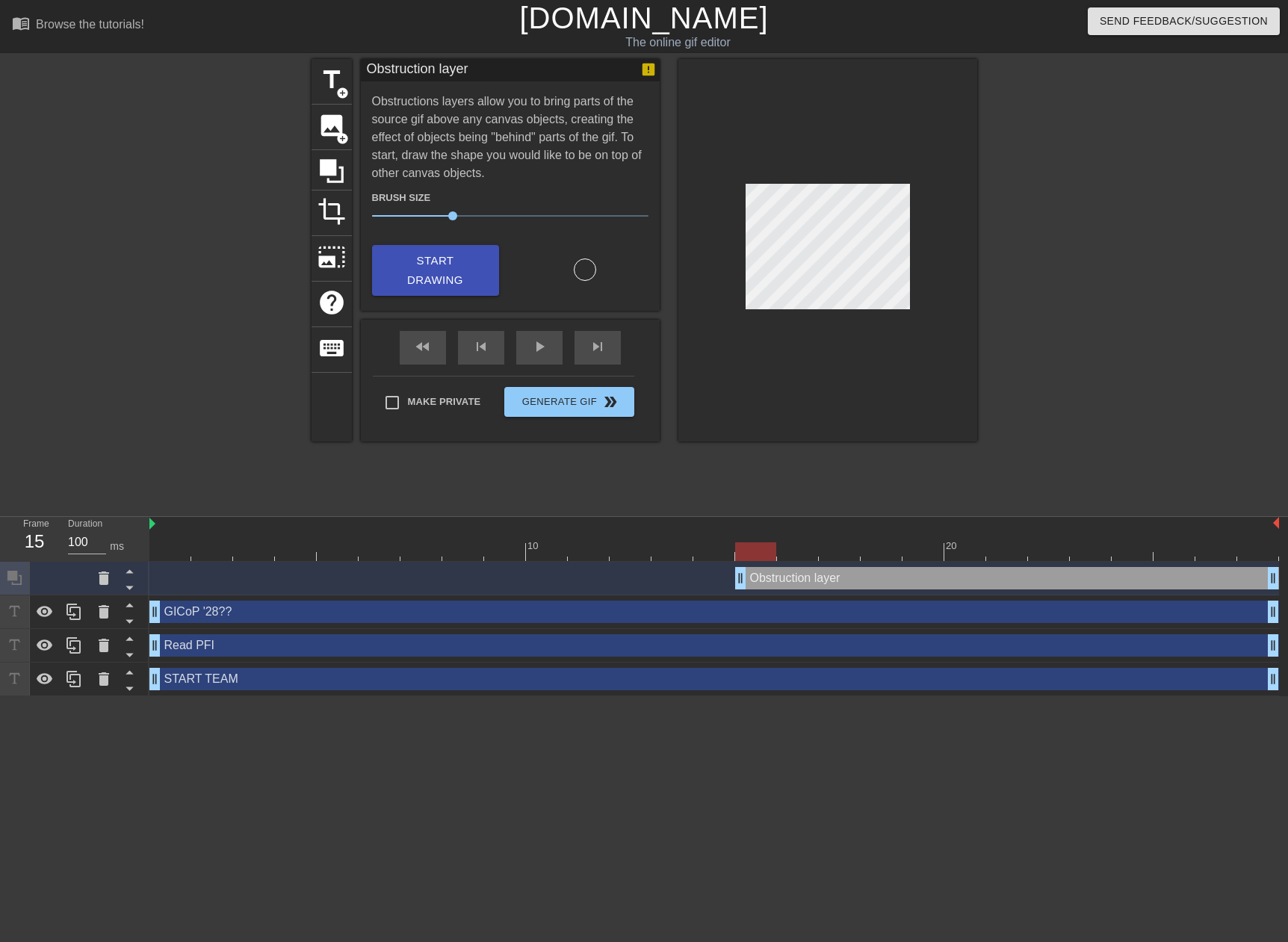
drag, startPoint x: 750, startPoint y: 557, endPoint x: 740, endPoint y: 559, distance: 10.2
click at [737, 558] on div at bounding box center [755, 552] width 41 height 19
click at [763, 582] on div "Obstruction layer drag_handle drag_handle" at bounding box center [1007, 578] width 544 height 22
drag, startPoint x: 763, startPoint y: 582, endPoint x: 816, endPoint y: 580, distance: 53.0
click at [816, 580] on div "Obstruction layer drag_handle drag_handle" at bounding box center [1007, 578] width 544 height 22
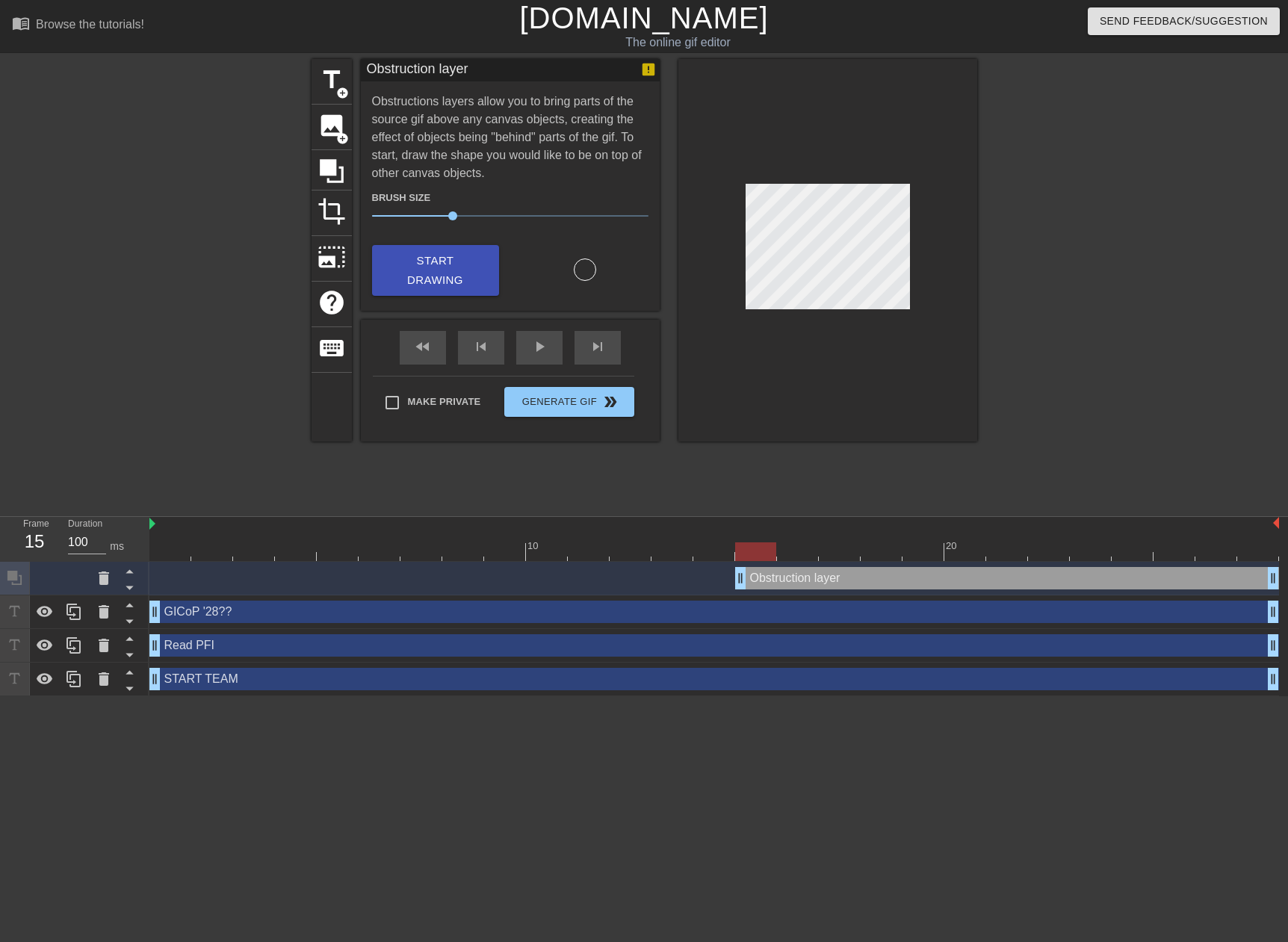
drag, startPoint x: 788, startPoint y: 581, endPoint x: 744, endPoint y: 583, distance: 44.0
click at [766, 583] on div "Obstruction layer drag_handle drag_handle" at bounding box center [1007, 578] width 544 height 22
click at [108, 581] on icon at bounding box center [103, 578] width 18 height 18
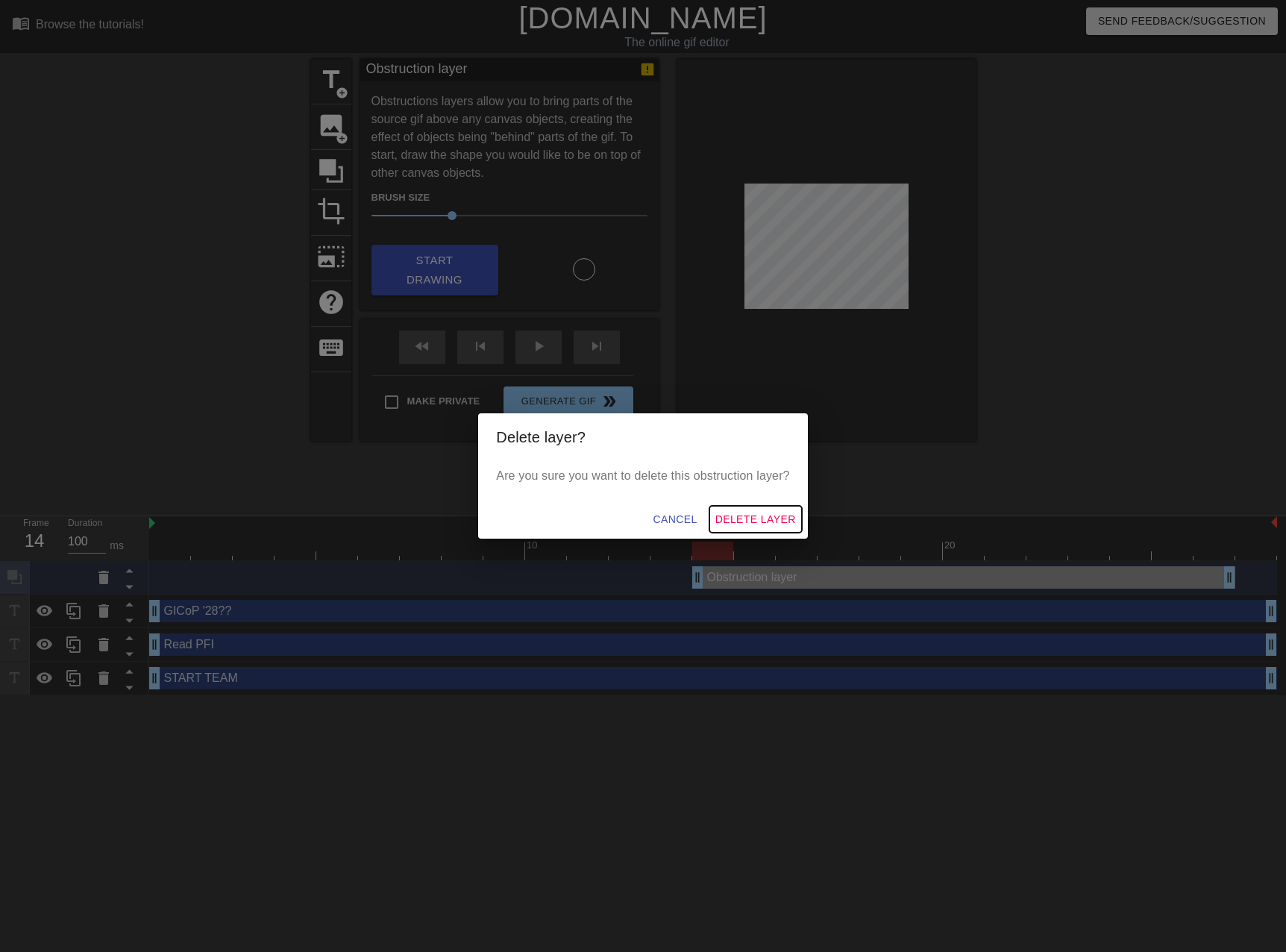
click at [741, 506] on button "Delete Layer" at bounding box center [756, 520] width 93 height 28
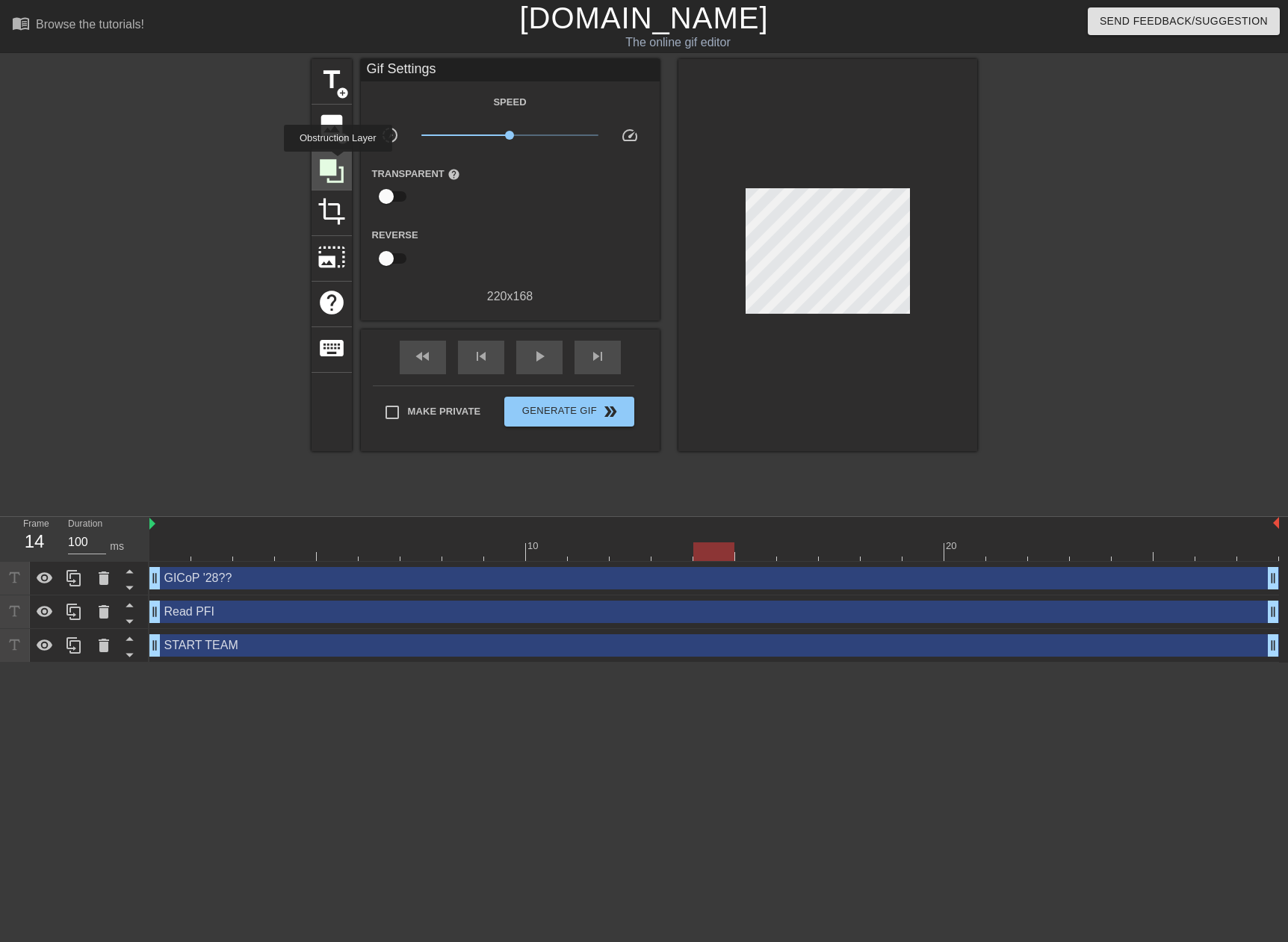
click at [338, 162] on icon at bounding box center [331, 171] width 29 height 29
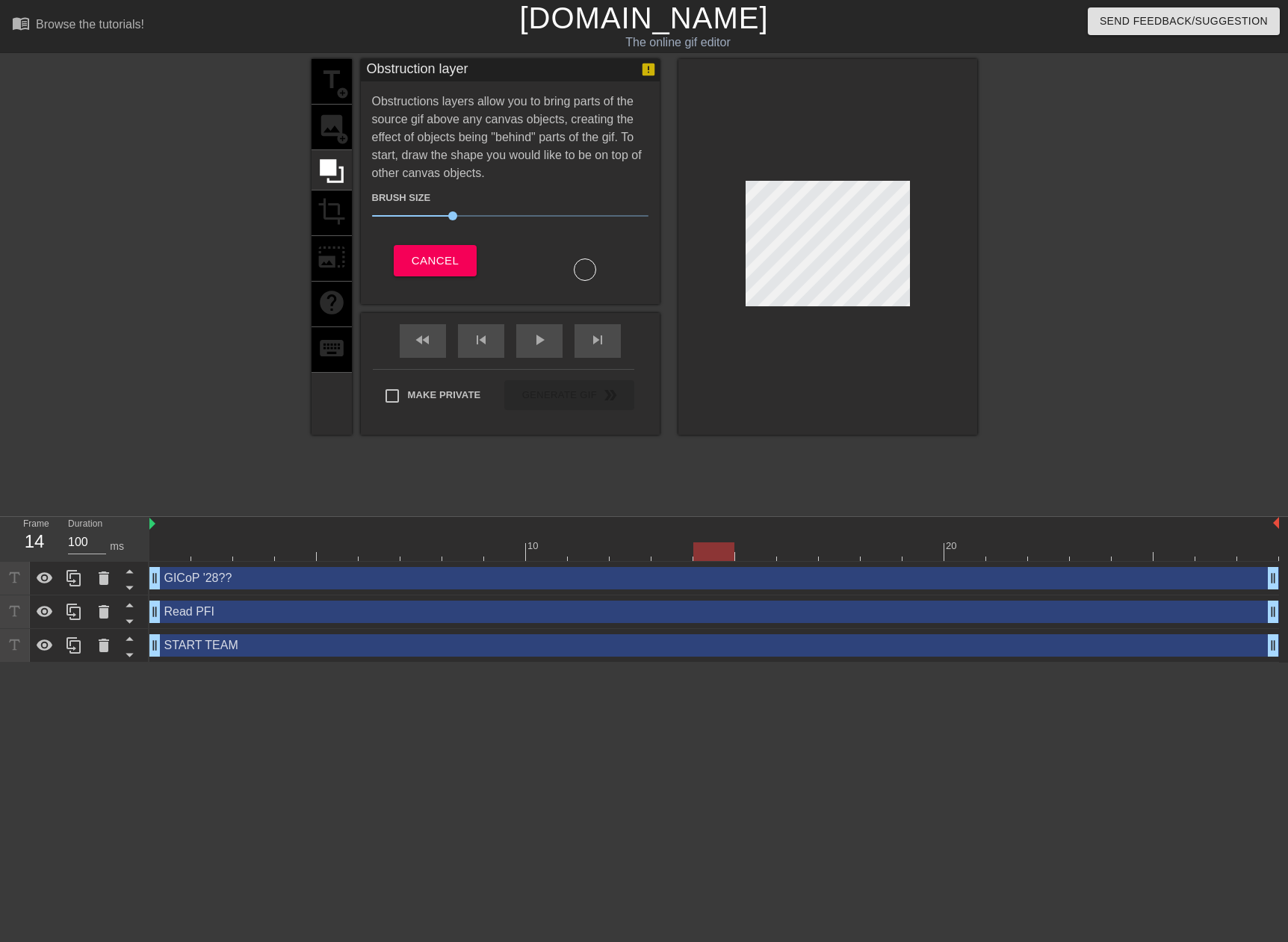
drag, startPoint x: 714, startPoint y: 551, endPoint x: 733, endPoint y: 553, distance: 19.1
click at [733, 553] on div at bounding box center [713, 552] width 41 height 19
click at [761, 555] on div at bounding box center [714, 552] width 1129 height 19
click at [794, 557] on div at bounding box center [714, 552] width 1129 height 19
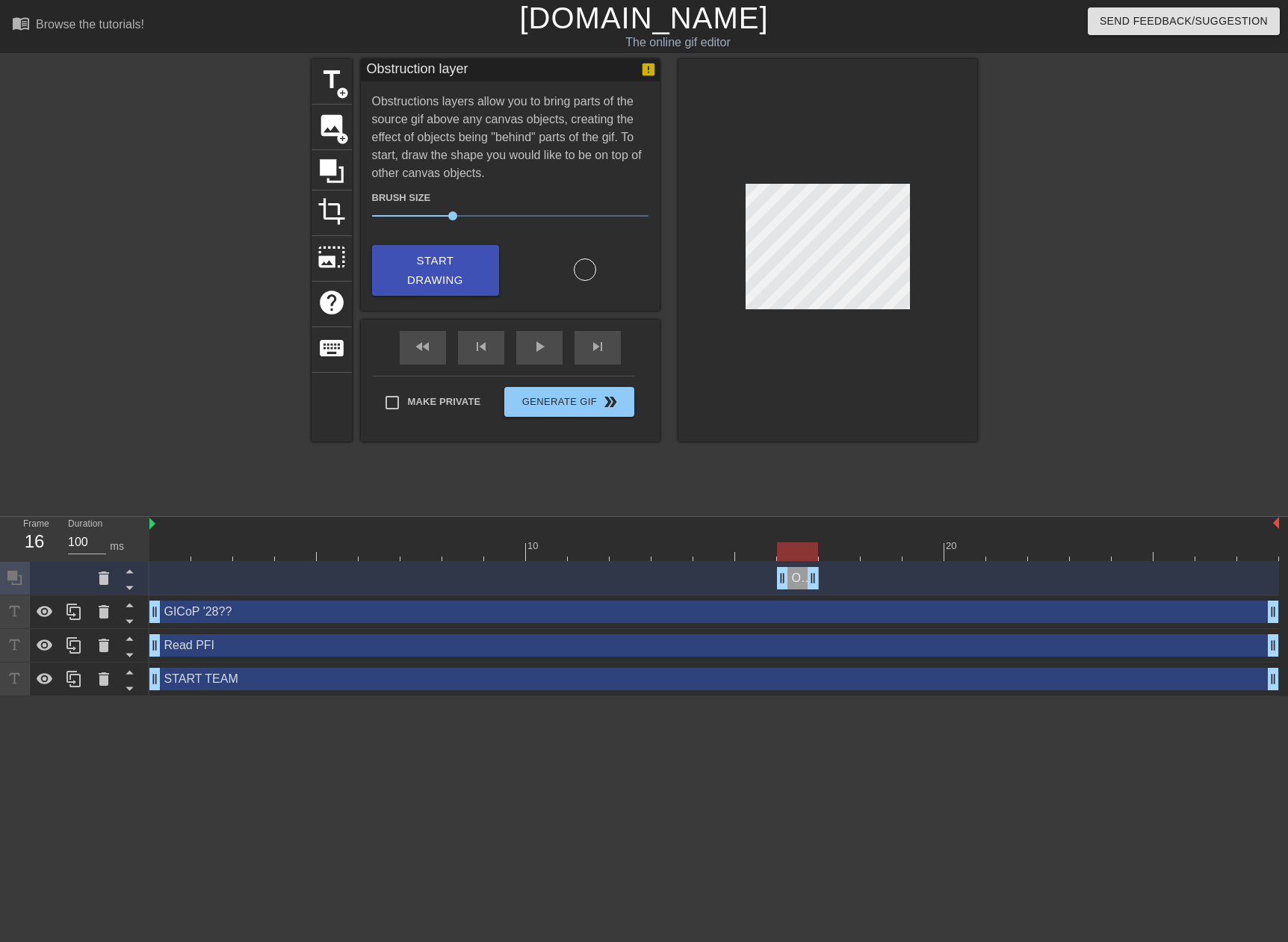
drag, startPoint x: 1276, startPoint y: 578, endPoint x: 827, endPoint y: 576, distance: 449.0
click at [827, 576] on div "Obstruction layer drag_handle drag_handle" at bounding box center [714, 578] width 1129 height 22
click at [833, 554] on div at bounding box center [714, 552] width 1129 height 19
click at [891, 552] on div at bounding box center [714, 552] width 1129 height 19
click at [432, 261] on span "Start Drawing" at bounding box center [435, 270] width 91 height 40
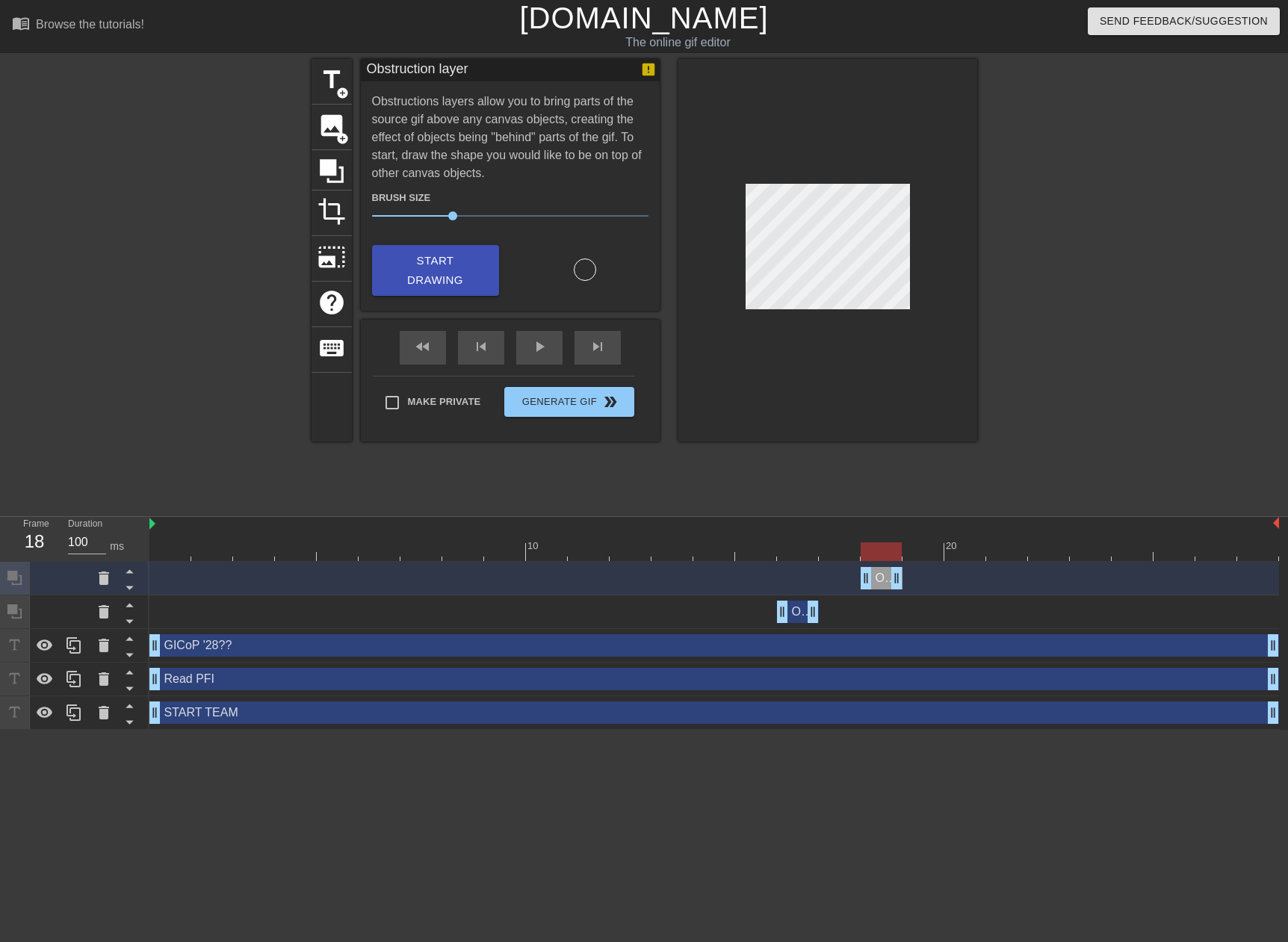
drag, startPoint x: 1276, startPoint y: 578, endPoint x: 901, endPoint y: 570, distance: 375.1
click at [933, 557] on div at bounding box center [714, 552] width 1129 height 19
click at [426, 259] on span "Start Drawing" at bounding box center [435, 270] width 91 height 40
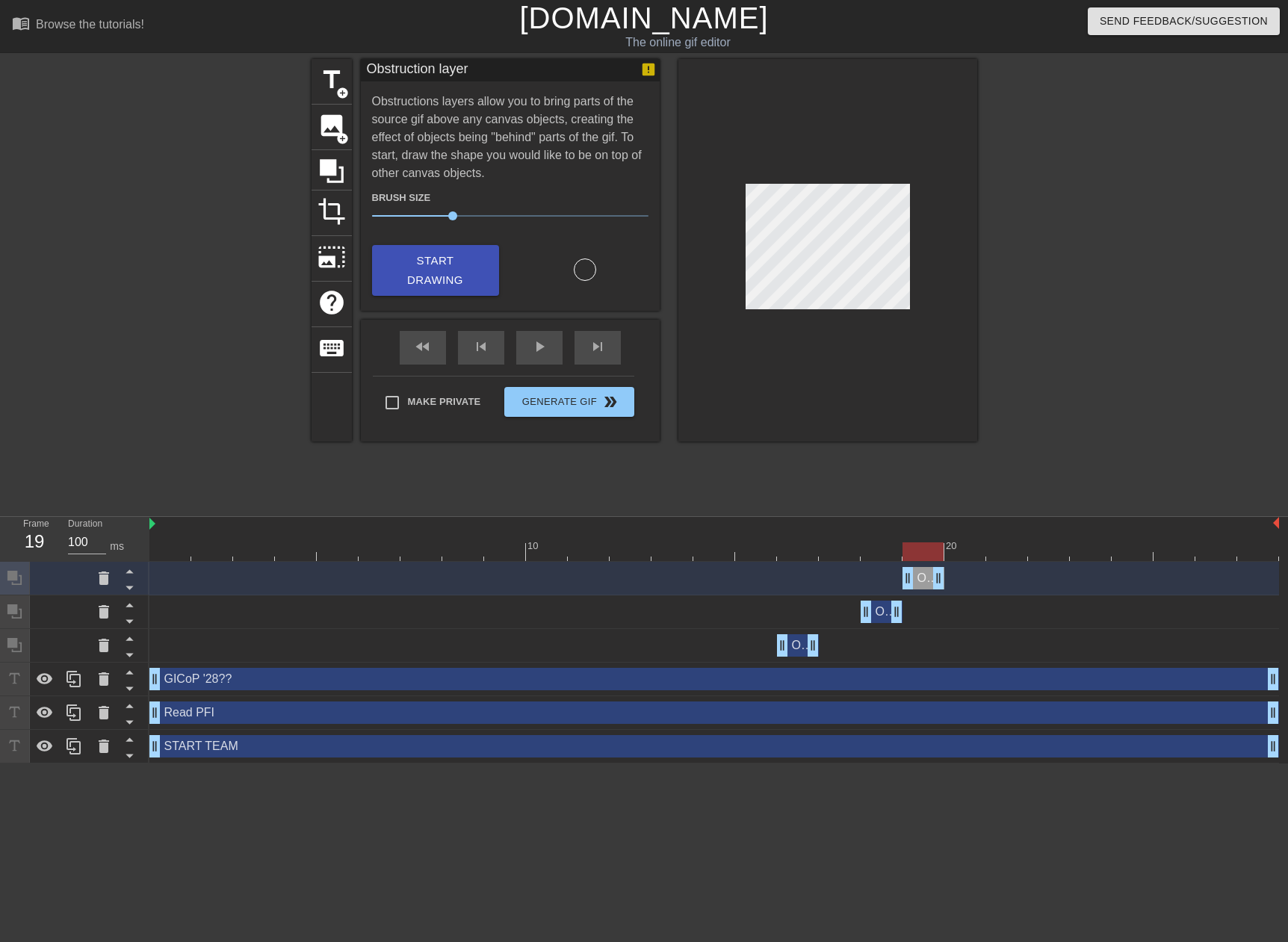
drag, startPoint x: 1271, startPoint y: 578, endPoint x: 931, endPoint y: 566, distance: 340.2
click at [931, 566] on div "Obstruction layer drag_handle drag_handle" at bounding box center [714, 578] width 1129 height 33
click at [957, 552] on div at bounding box center [714, 552] width 1129 height 19
click at [445, 252] on span "Start Drawing" at bounding box center [435, 270] width 91 height 40
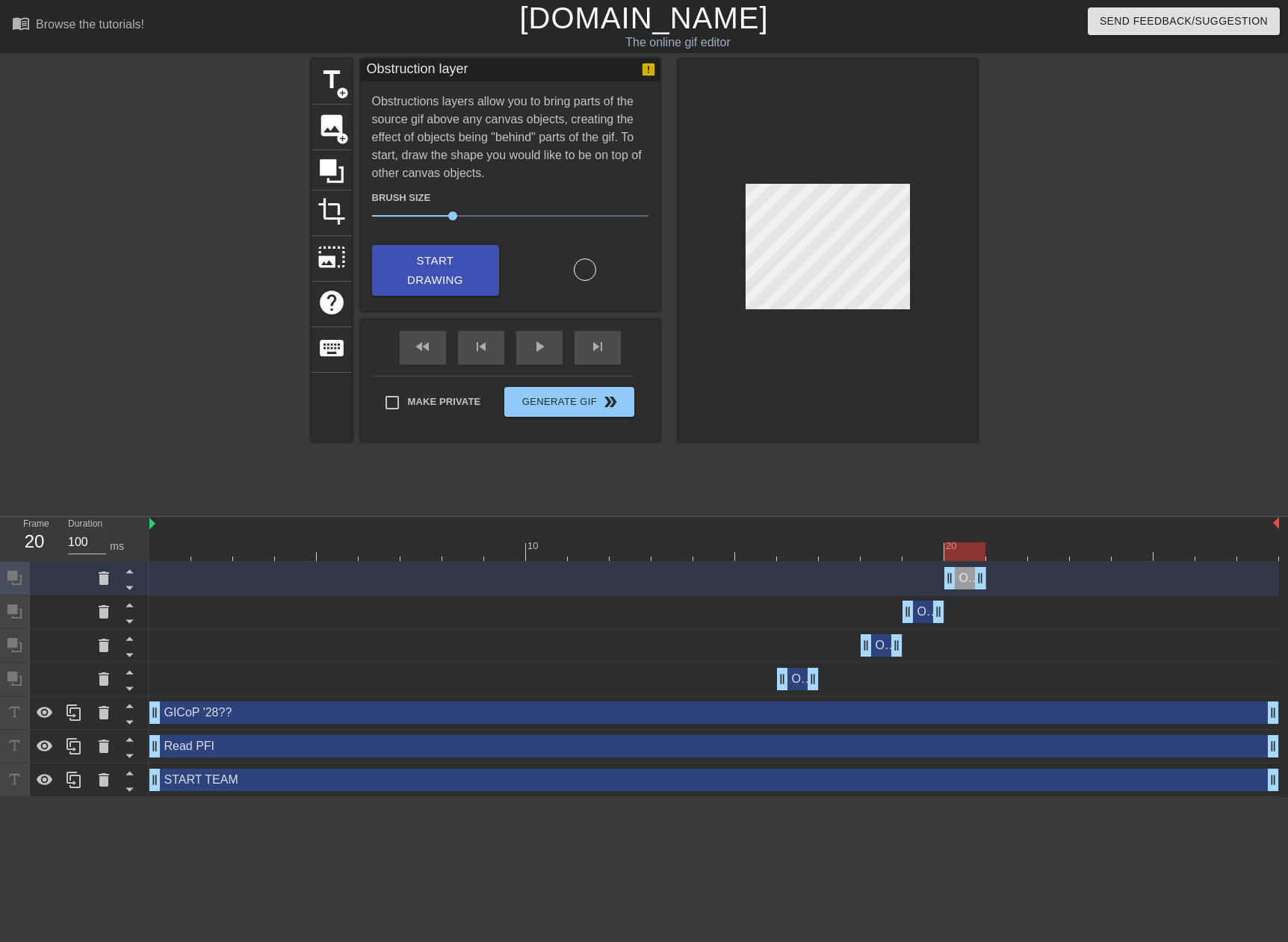
drag, startPoint x: 1277, startPoint y: 580, endPoint x: 971, endPoint y: 573, distance: 306.1
click at [1012, 557] on div at bounding box center [714, 552] width 1129 height 19
click at [452, 278] on div "Start Drawing" at bounding box center [435, 270] width 149 height 52
click at [454, 269] on span "Start Drawing" at bounding box center [435, 270] width 91 height 40
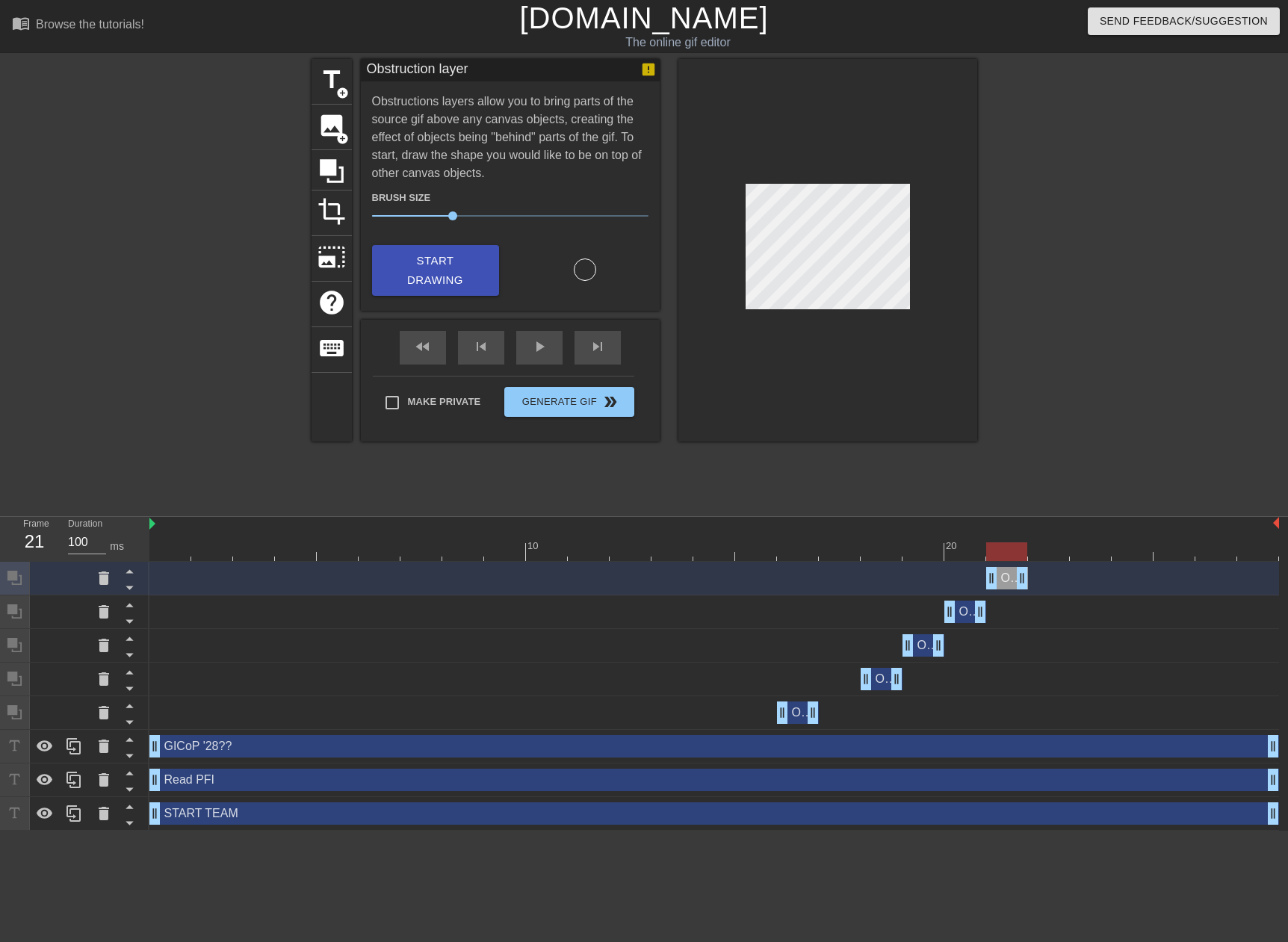
drag, startPoint x: 1272, startPoint y: 578, endPoint x: 1028, endPoint y: 582, distance: 244.0
click at [1028, 582] on div "Obstruction layer drag_handle drag_handle" at bounding box center [714, 578] width 1129 height 22
click at [1057, 550] on div at bounding box center [714, 552] width 1129 height 19
click at [462, 263] on span "Start Drawing" at bounding box center [435, 270] width 91 height 40
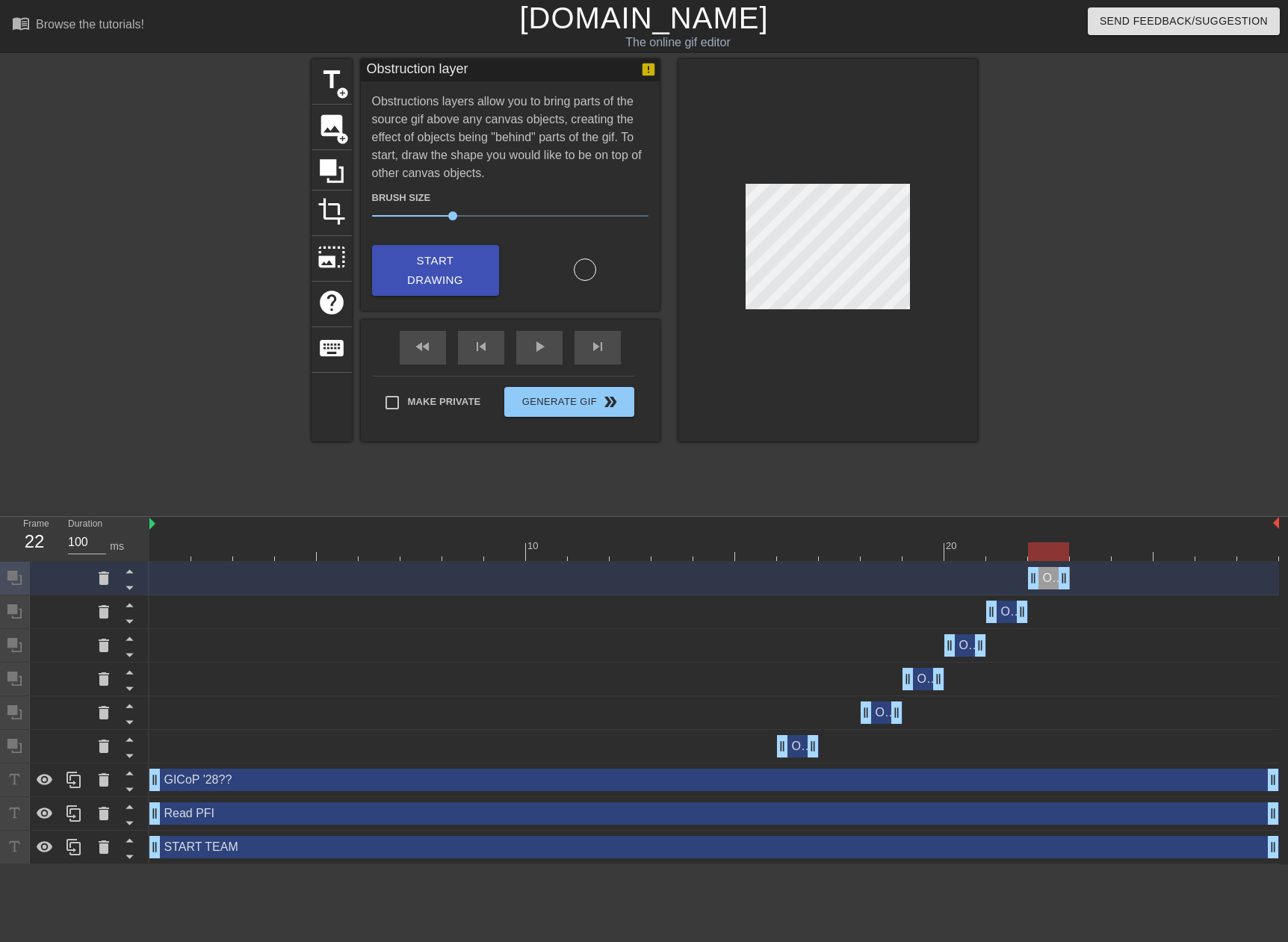
drag, startPoint x: 1274, startPoint y: 586, endPoint x: 1064, endPoint y: 579, distance: 210.1
click at [1097, 548] on div at bounding box center [714, 552] width 1129 height 19
click at [434, 268] on span "Start Drawing" at bounding box center [435, 270] width 91 height 40
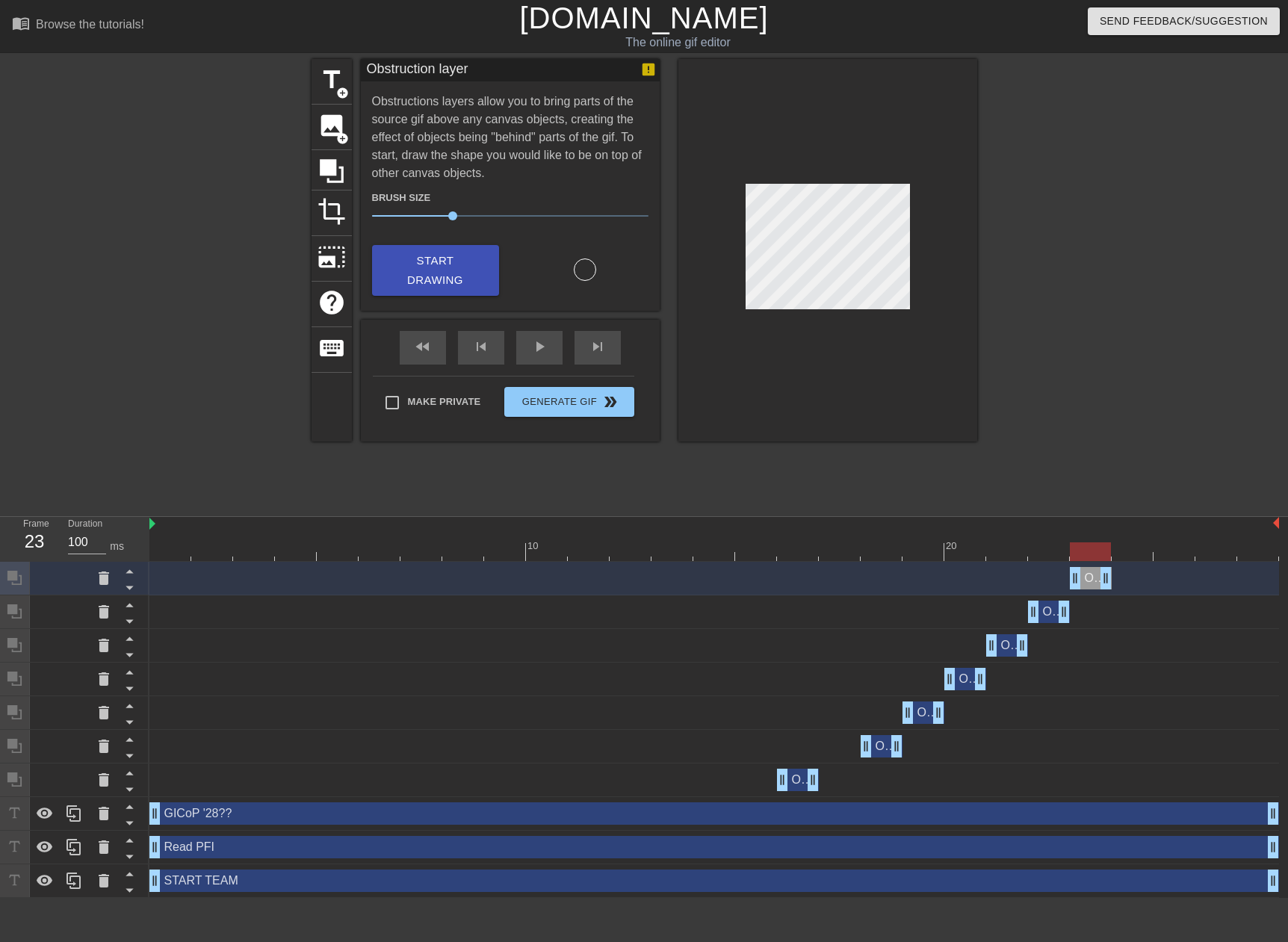
drag, startPoint x: 1273, startPoint y: 579, endPoint x: 1084, endPoint y: 571, distance: 189.2
click at [1125, 560] on div at bounding box center [714, 552] width 1129 height 19
click at [435, 257] on span "Start Drawing" at bounding box center [435, 270] width 91 height 40
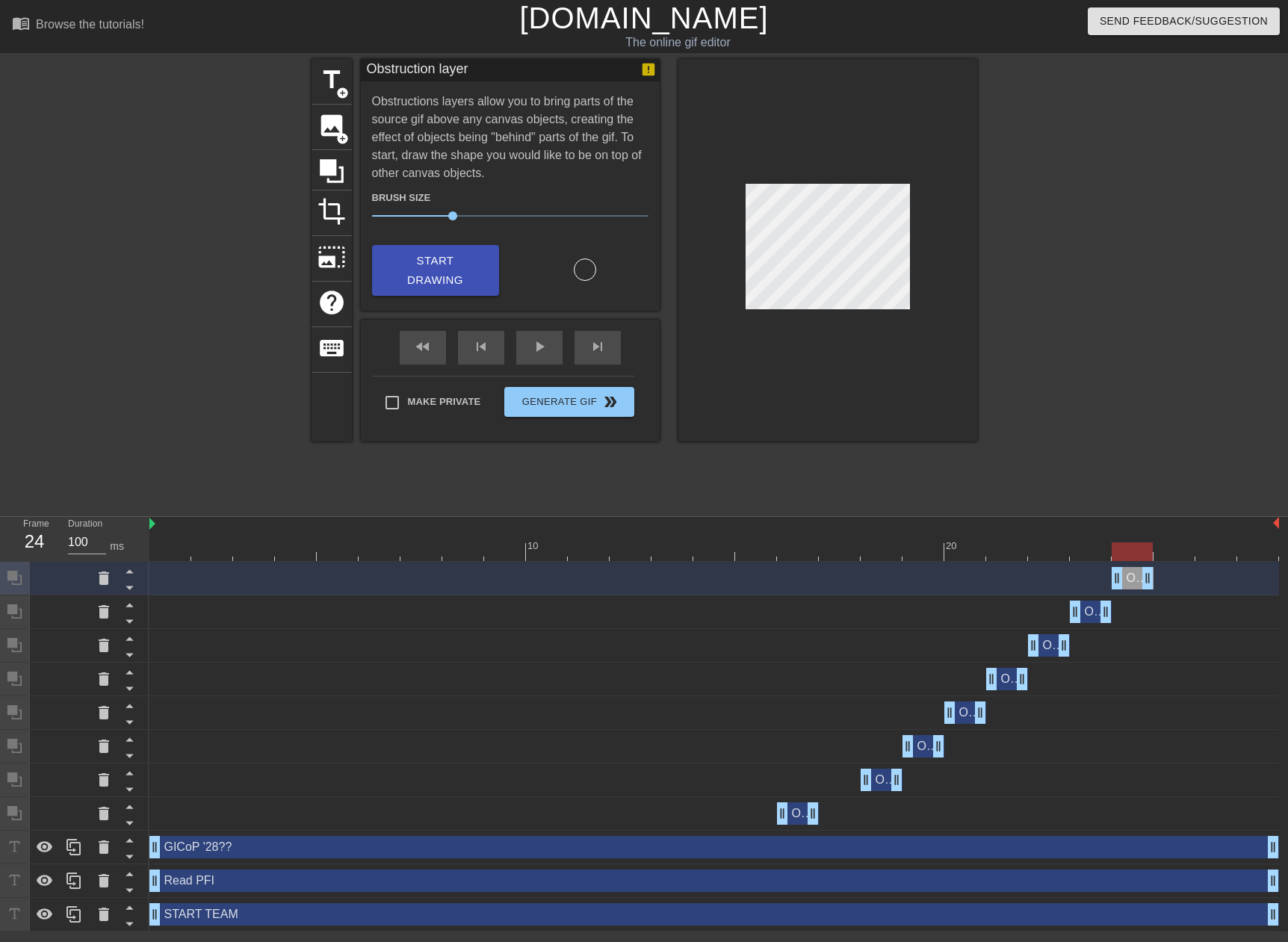
drag, startPoint x: 1277, startPoint y: 579, endPoint x: 1163, endPoint y: 562, distance: 115.3
click at [1166, 557] on div at bounding box center [714, 552] width 1129 height 19
click at [1200, 545] on div at bounding box center [714, 552] width 1129 height 19
click at [1210, 555] on div at bounding box center [1215, 552] width 41 height 19
click at [1254, 555] on div at bounding box center [714, 552] width 1129 height 19
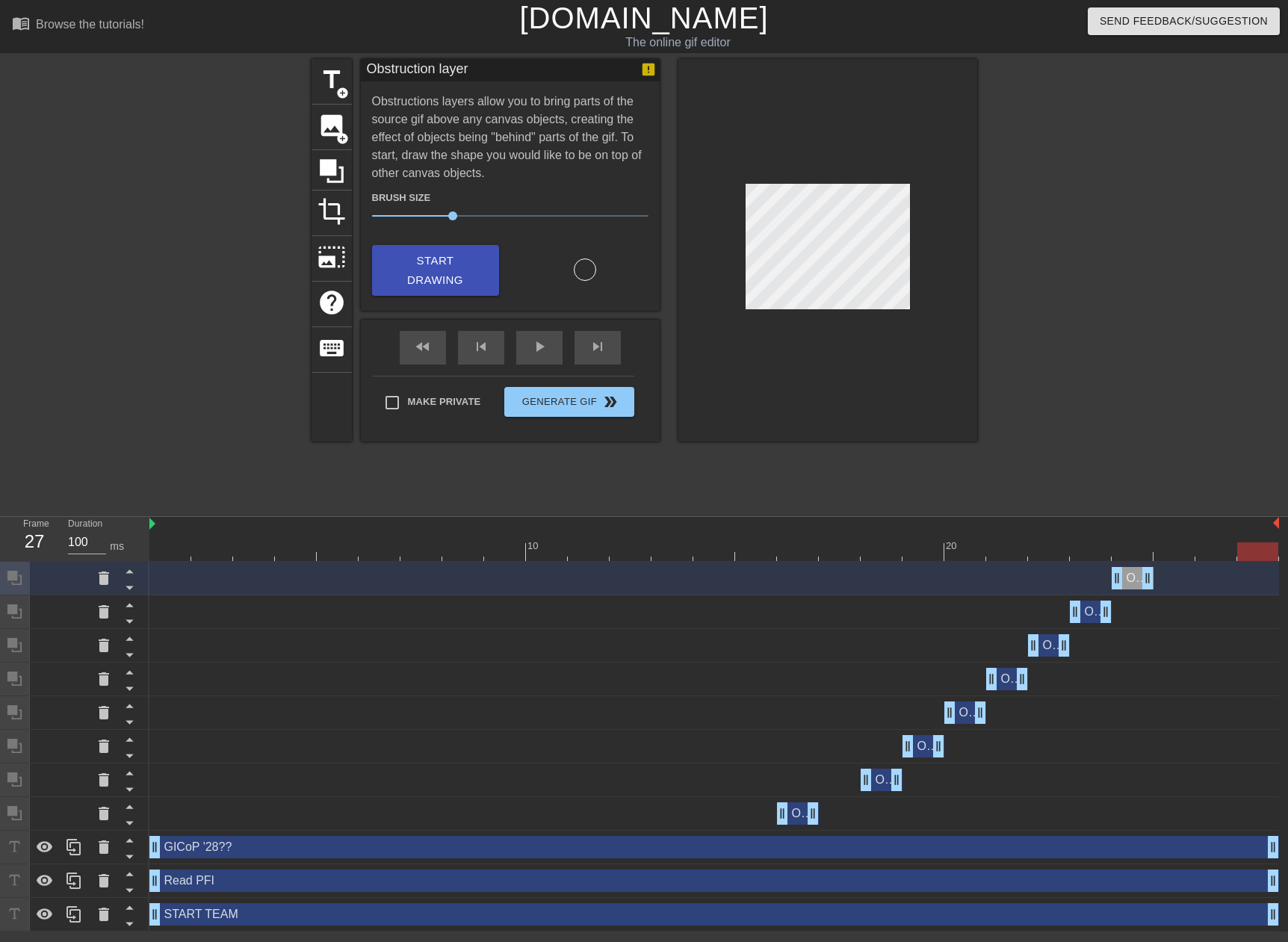
click at [1159, 449] on div at bounding box center [1107, 283] width 224 height 449
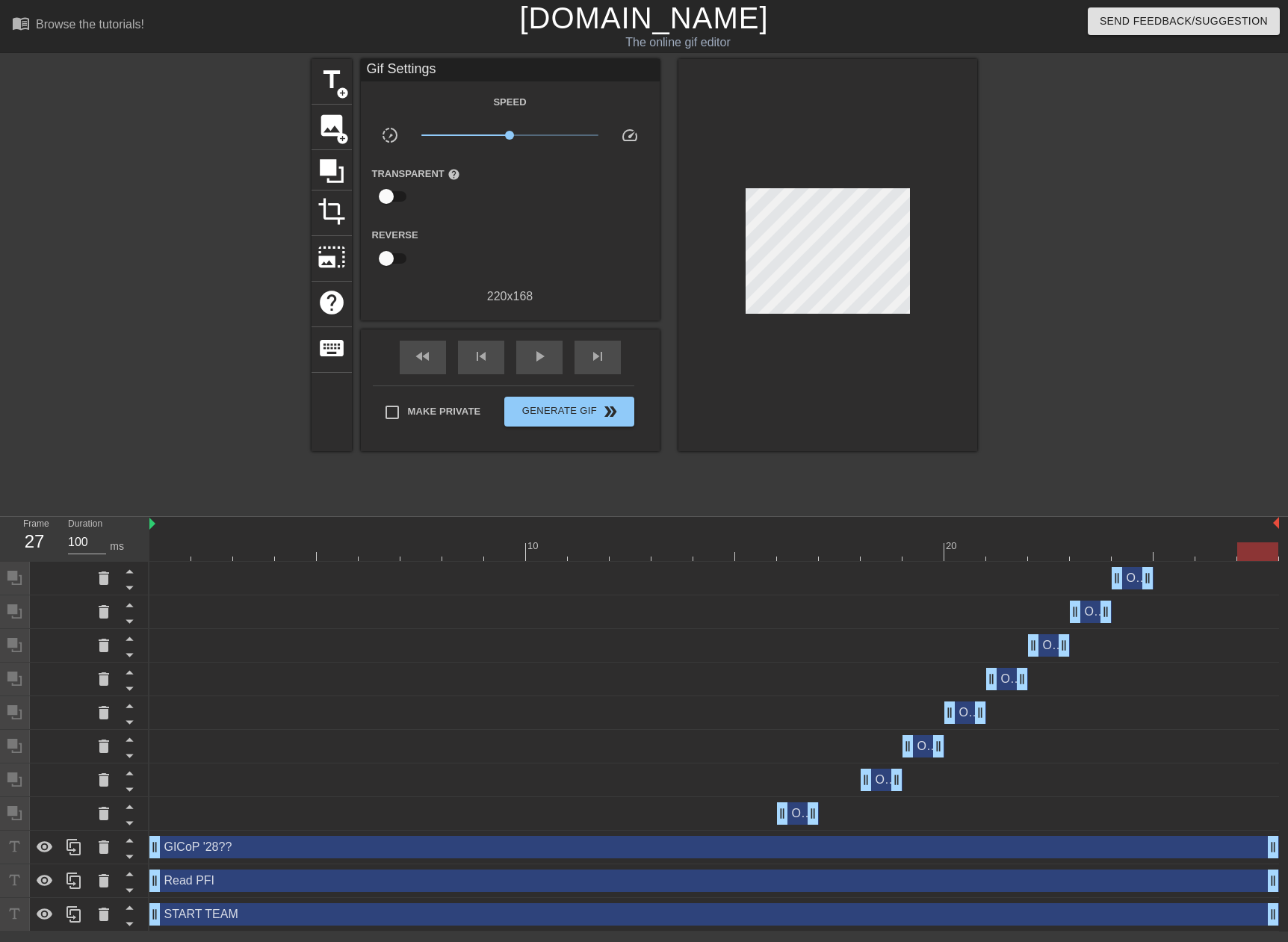
click at [201, 480] on div at bounding box center [181, 283] width 224 height 449
drag, startPoint x: 1265, startPoint y: 555, endPoint x: 1302, endPoint y: 576, distance: 42.5
click at [1287, 576] on html "menu_book Browse the tutorials! [DOMAIN_NAME] The online gif editor Send Feedba…" at bounding box center [644, 466] width 1288 height 932
click at [1152, 438] on div at bounding box center [1107, 283] width 224 height 449
click at [42, 845] on icon at bounding box center [44, 847] width 16 height 11
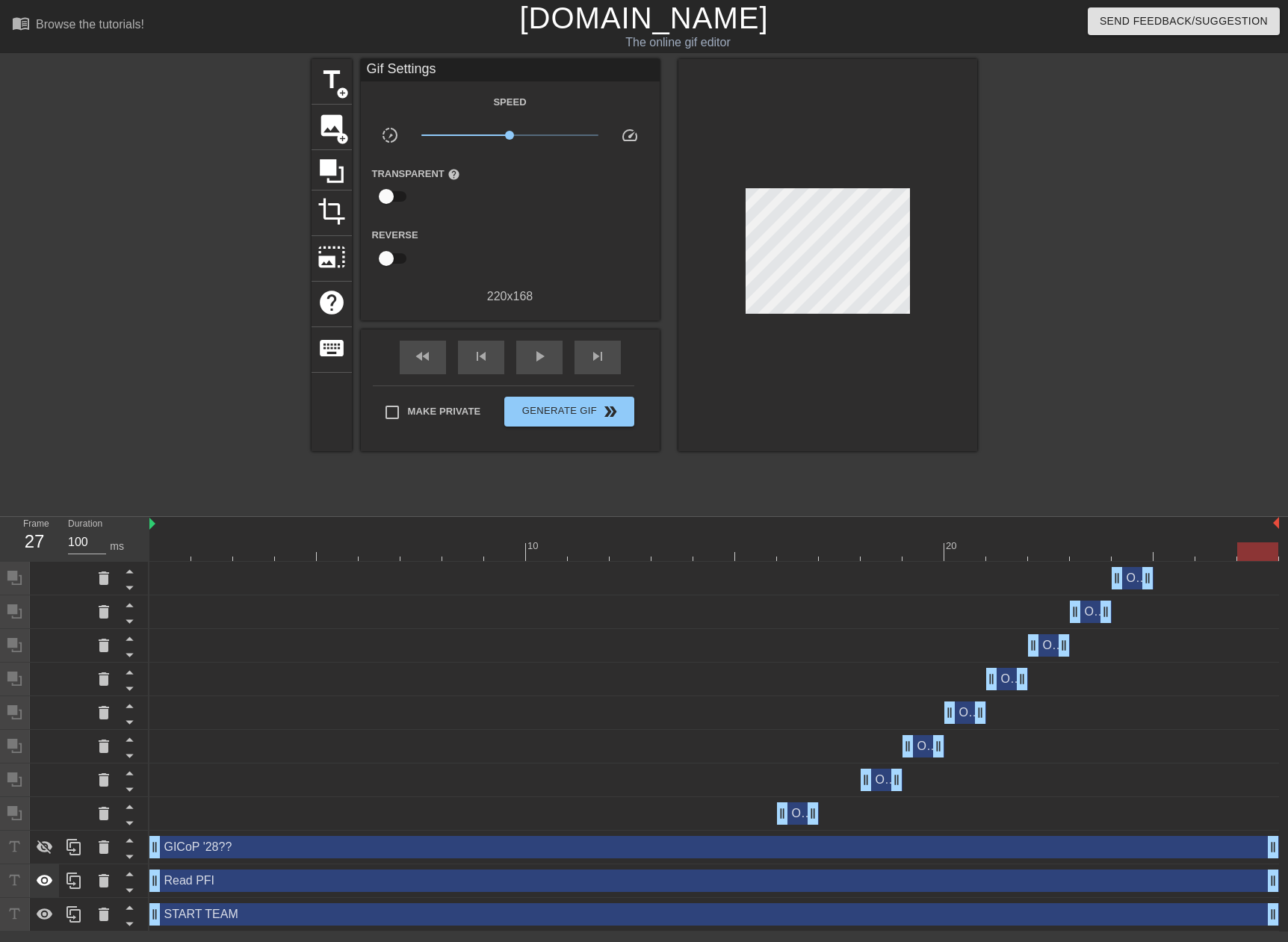
click at [43, 881] on icon at bounding box center [44, 880] width 16 height 11
click at [50, 923] on icon at bounding box center [44, 914] width 18 height 18
click at [50, 916] on icon at bounding box center [44, 915] width 16 height 14
click at [41, 869] on div at bounding box center [45, 881] width 30 height 33
click at [47, 843] on icon at bounding box center [44, 847] width 18 height 18
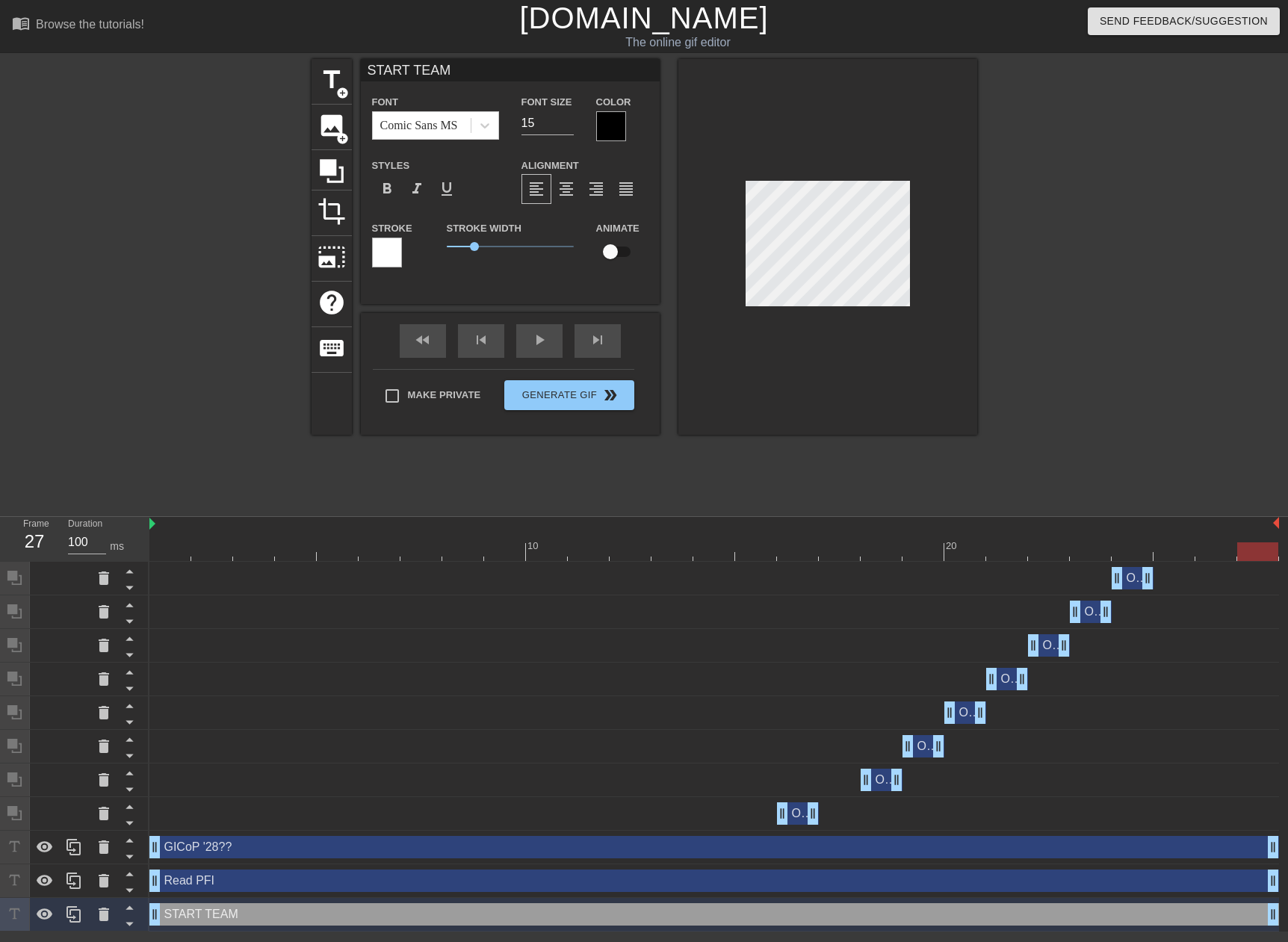
click at [791, 179] on div at bounding box center [828, 246] width 299 height 376
type input "Read PFI"
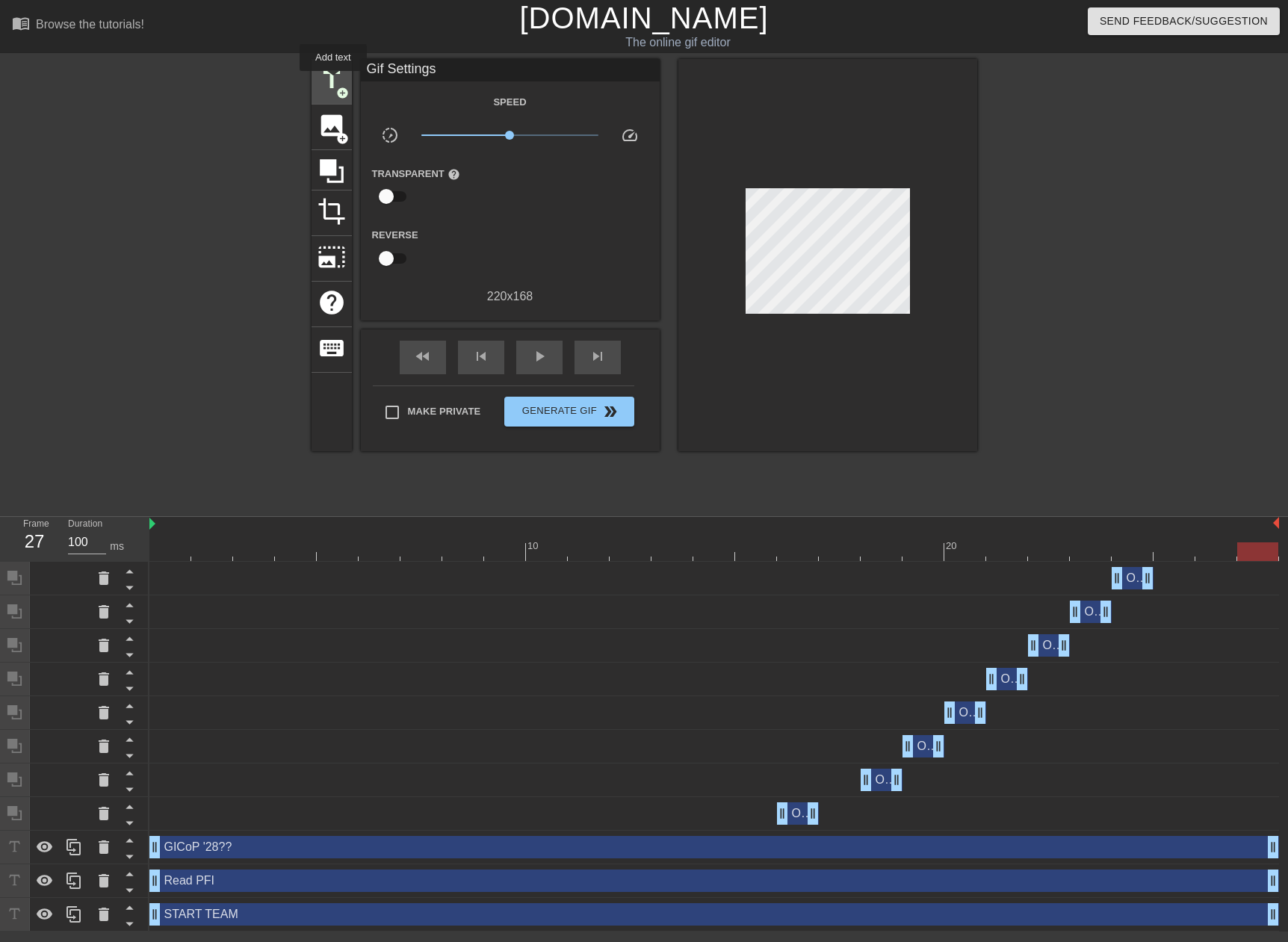
click at [333, 81] on span "title" at bounding box center [331, 80] width 29 height 29
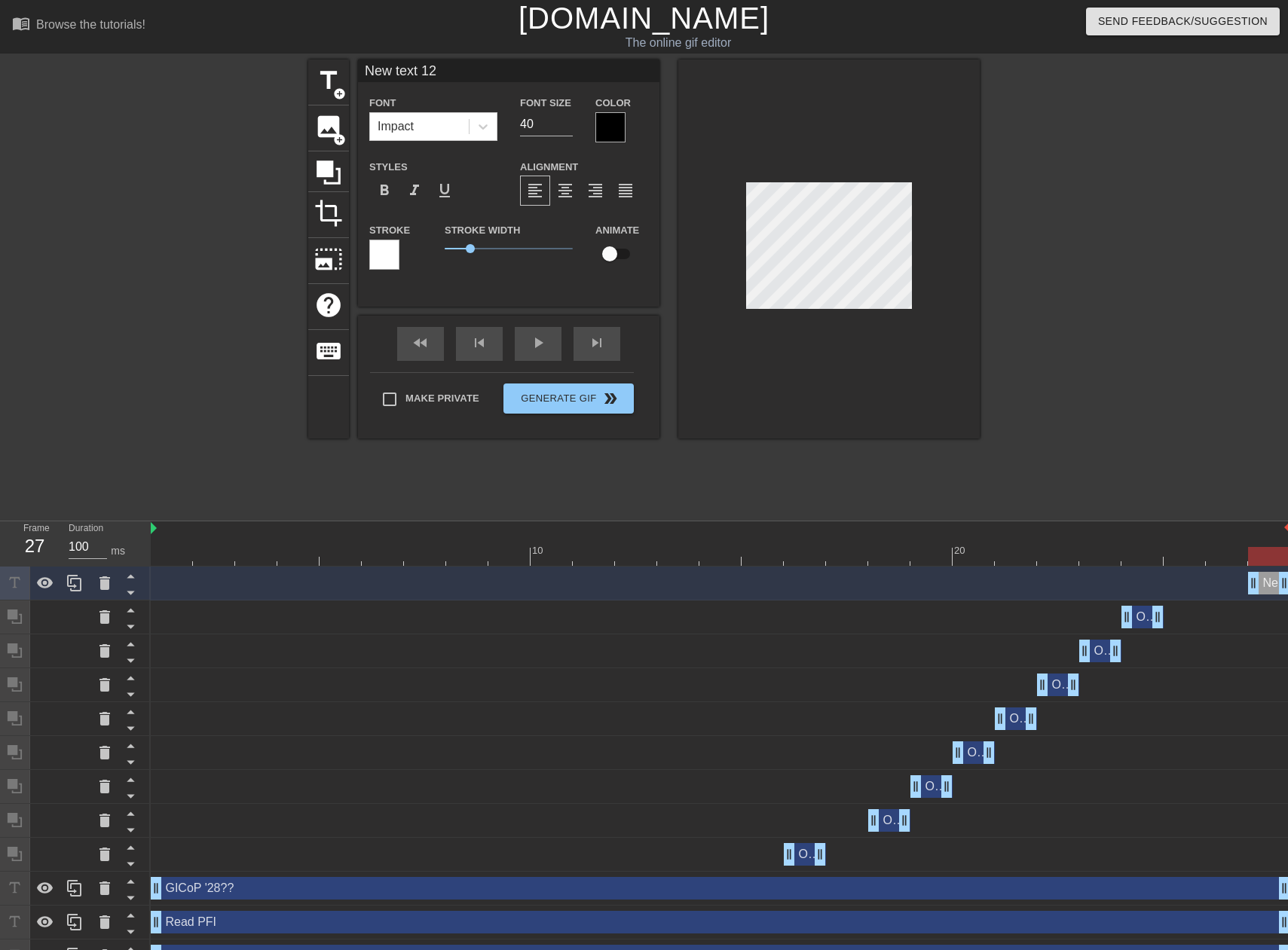
scroll to position [2, 3]
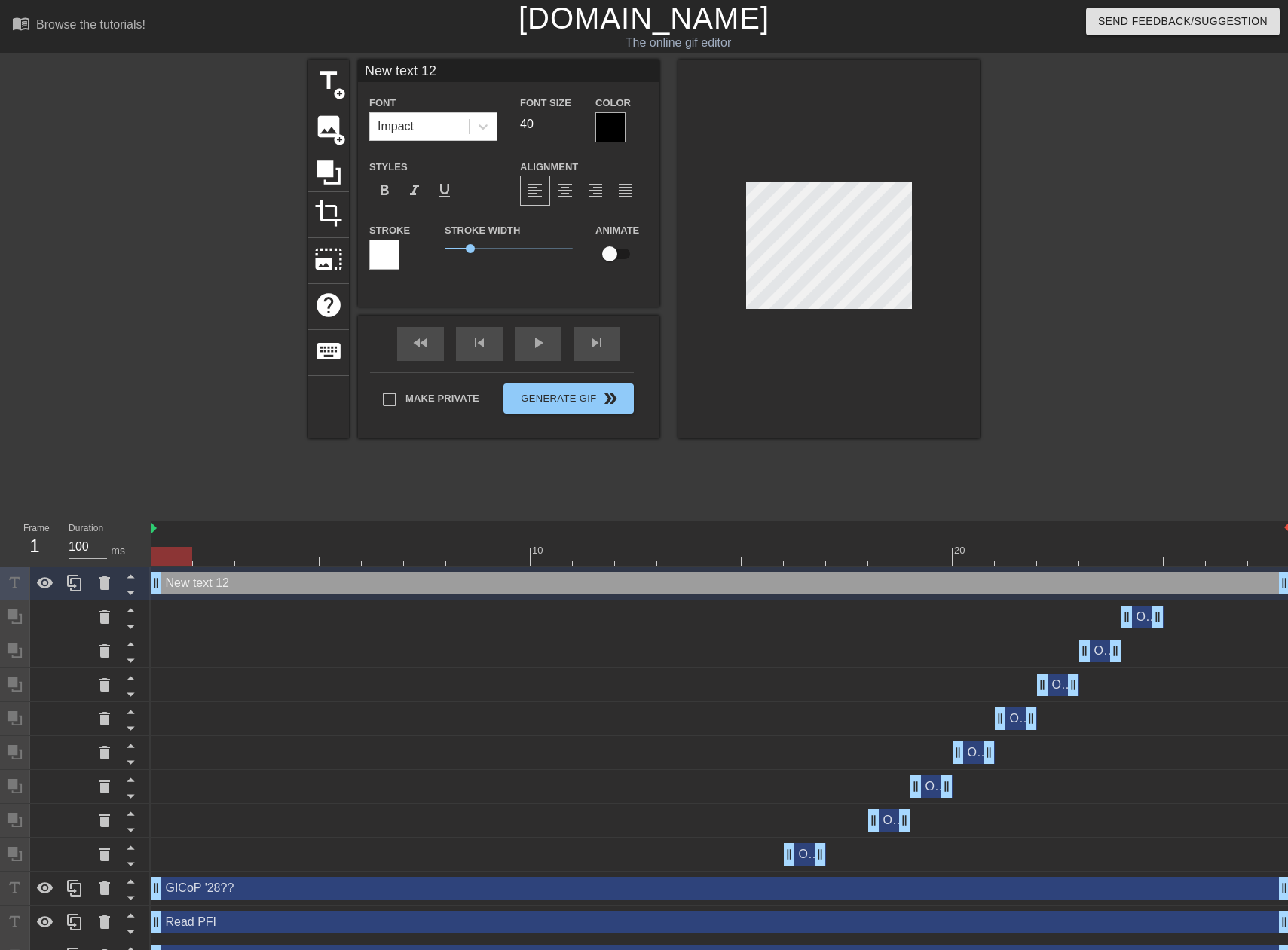
drag, startPoint x: 1255, startPoint y: 588, endPoint x: 108, endPoint y: 556, distance: 1147.4
click at [108, 556] on div "Frame 1 Duration 100 ms 10 20 New text 12 drag_handle drag_handle Obstruction l…" at bounding box center [644, 747] width 1288 height 452
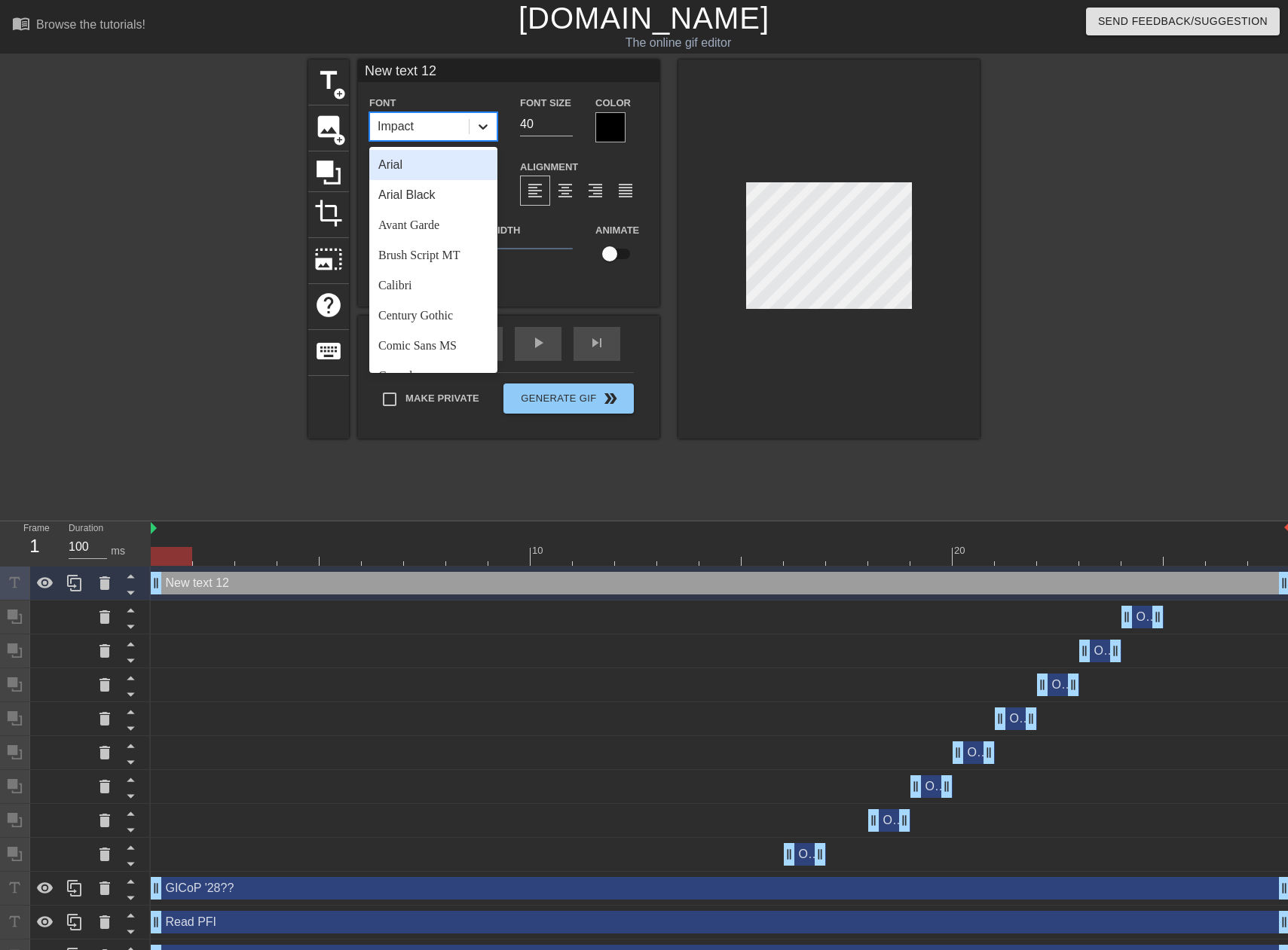
click at [473, 122] on div at bounding box center [483, 127] width 27 height 27
click at [433, 280] on div "Comic Sans MS" at bounding box center [434, 270] width 128 height 30
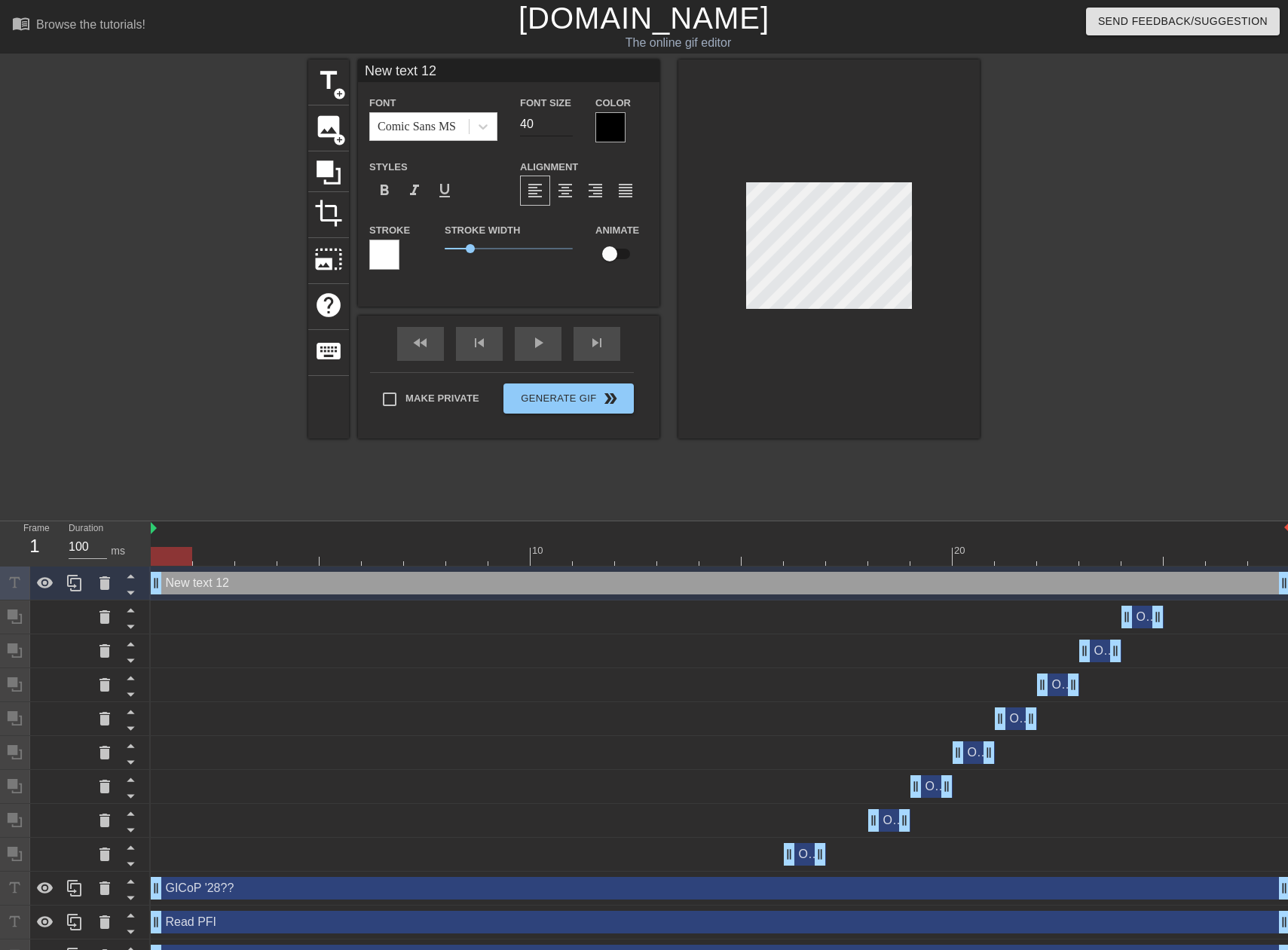
click at [535, 120] on input "40" at bounding box center [546, 124] width 53 height 24
type input "15"
click at [477, 248] on span "1.25" at bounding box center [509, 248] width 128 height 18
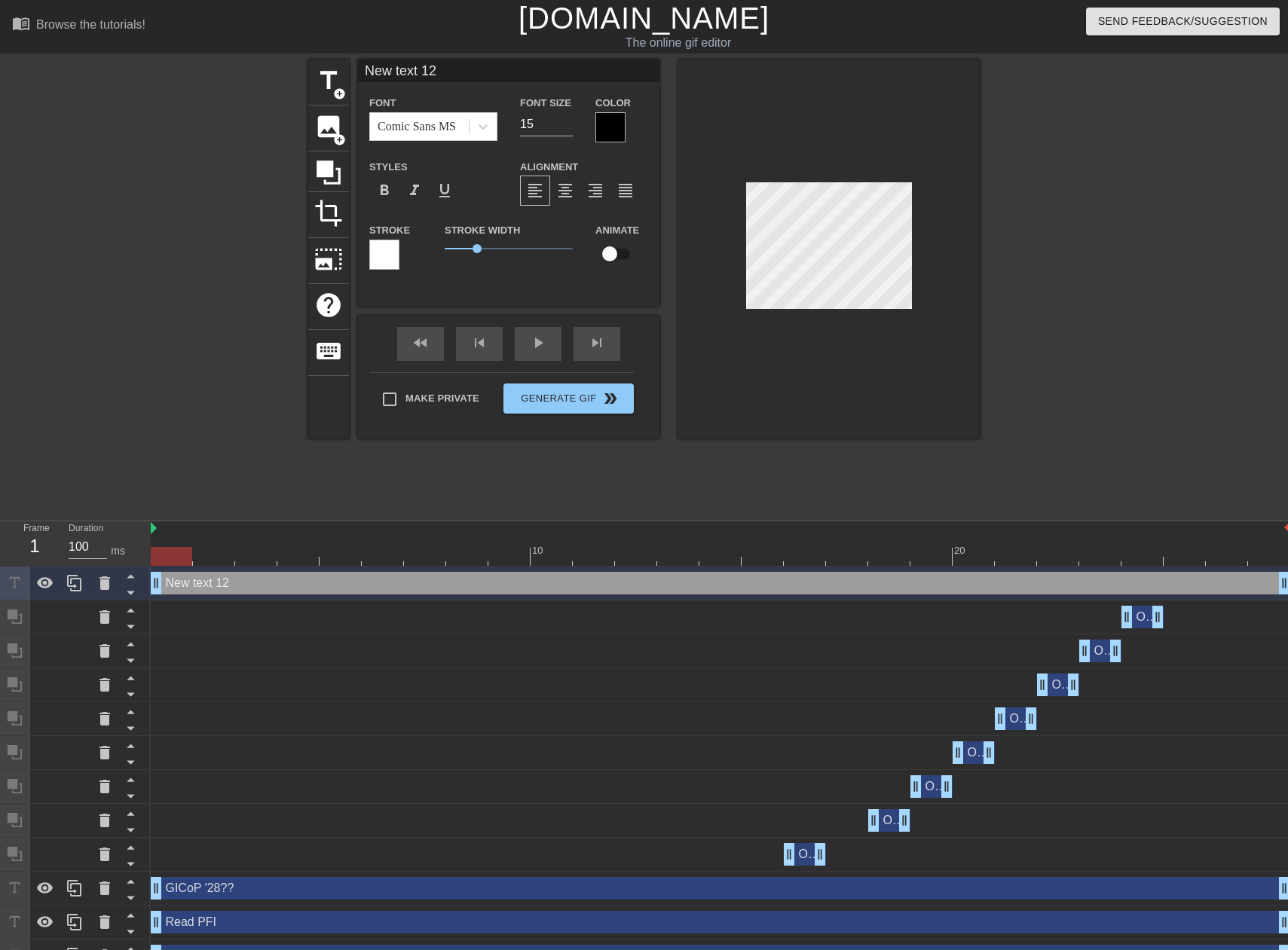
scroll to position [2, 4]
click at [391, 250] on div at bounding box center [385, 255] width 30 height 30
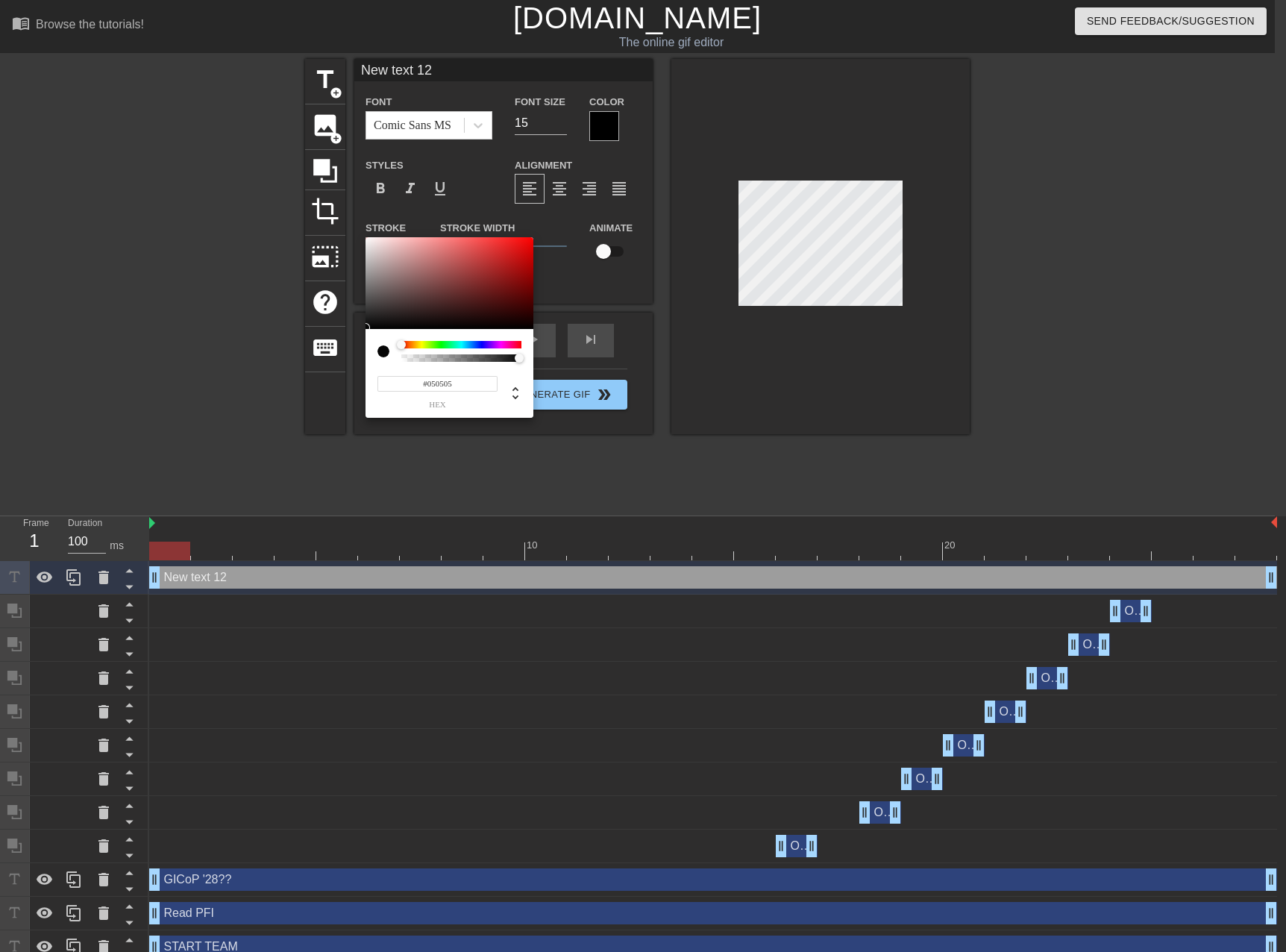
type input "#000000"
drag, startPoint x: 372, startPoint y: 316, endPoint x: 365, endPoint y: 336, distance: 21.2
click at [365, 336] on div "#000000 hex" at bounding box center [643, 476] width 1286 height 952
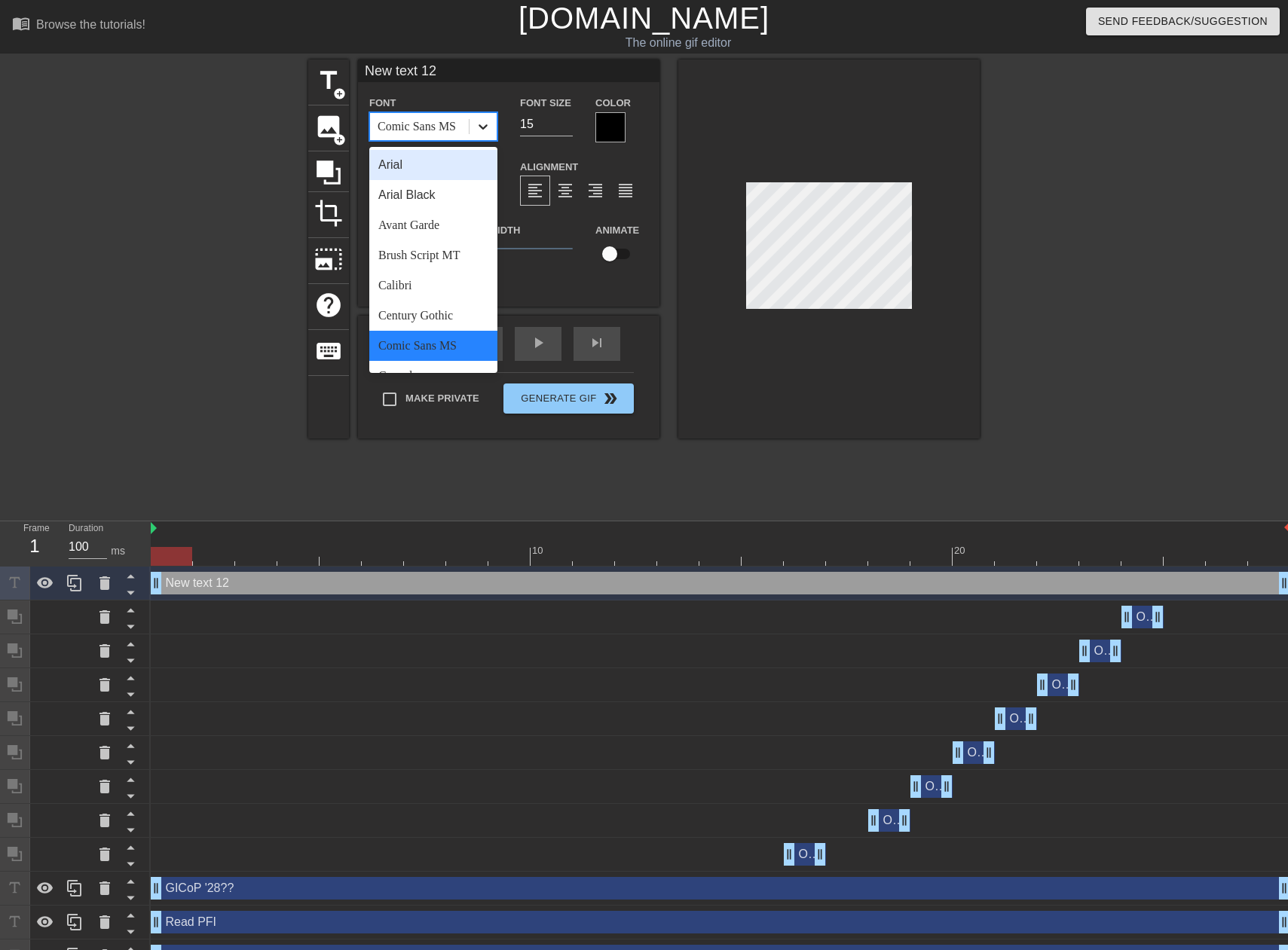
click at [474, 123] on div at bounding box center [483, 127] width 27 height 27
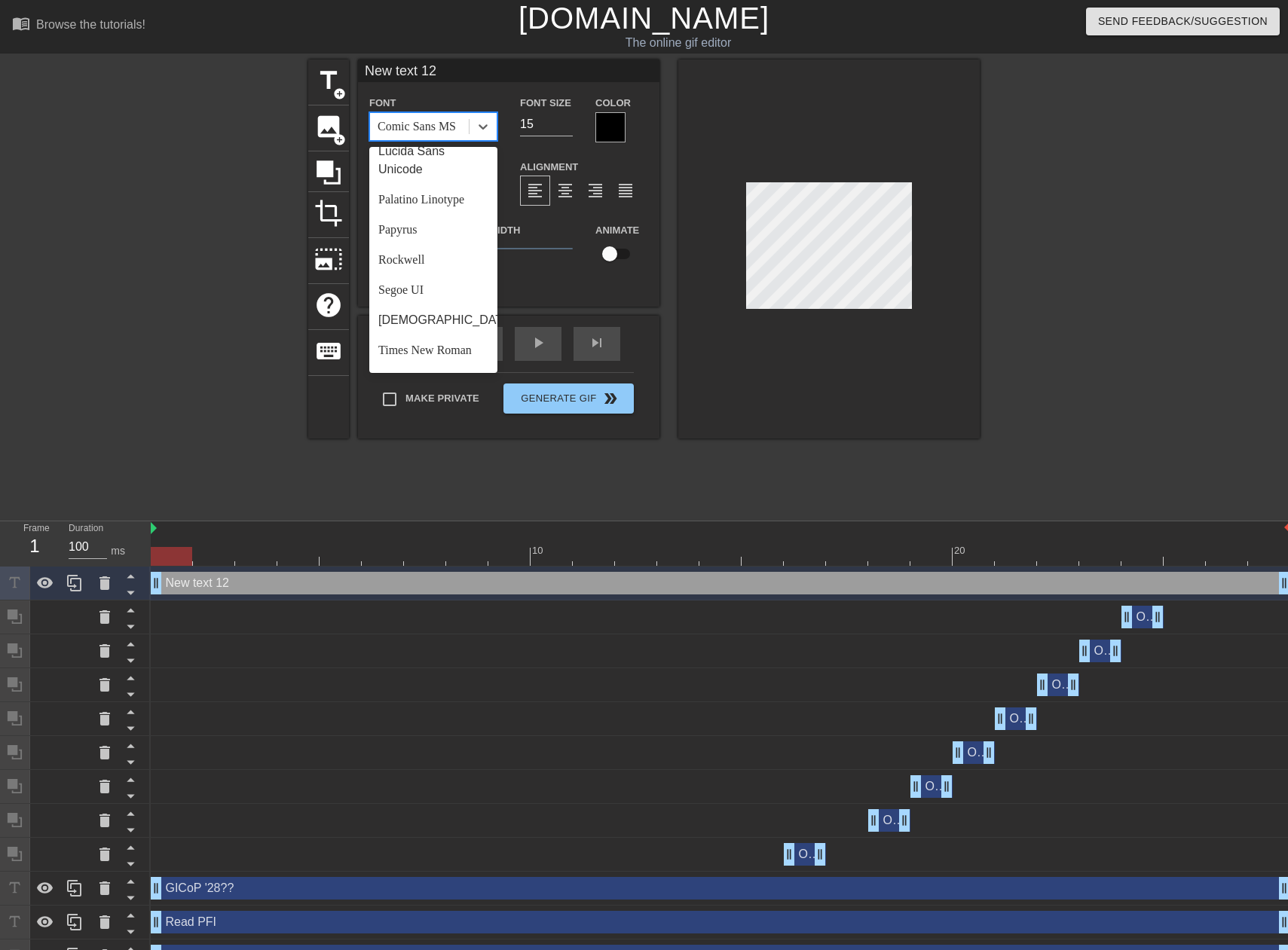
scroll to position [302, 0]
click at [404, 262] on div "Impact" at bounding box center [434, 255] width 128 height 30
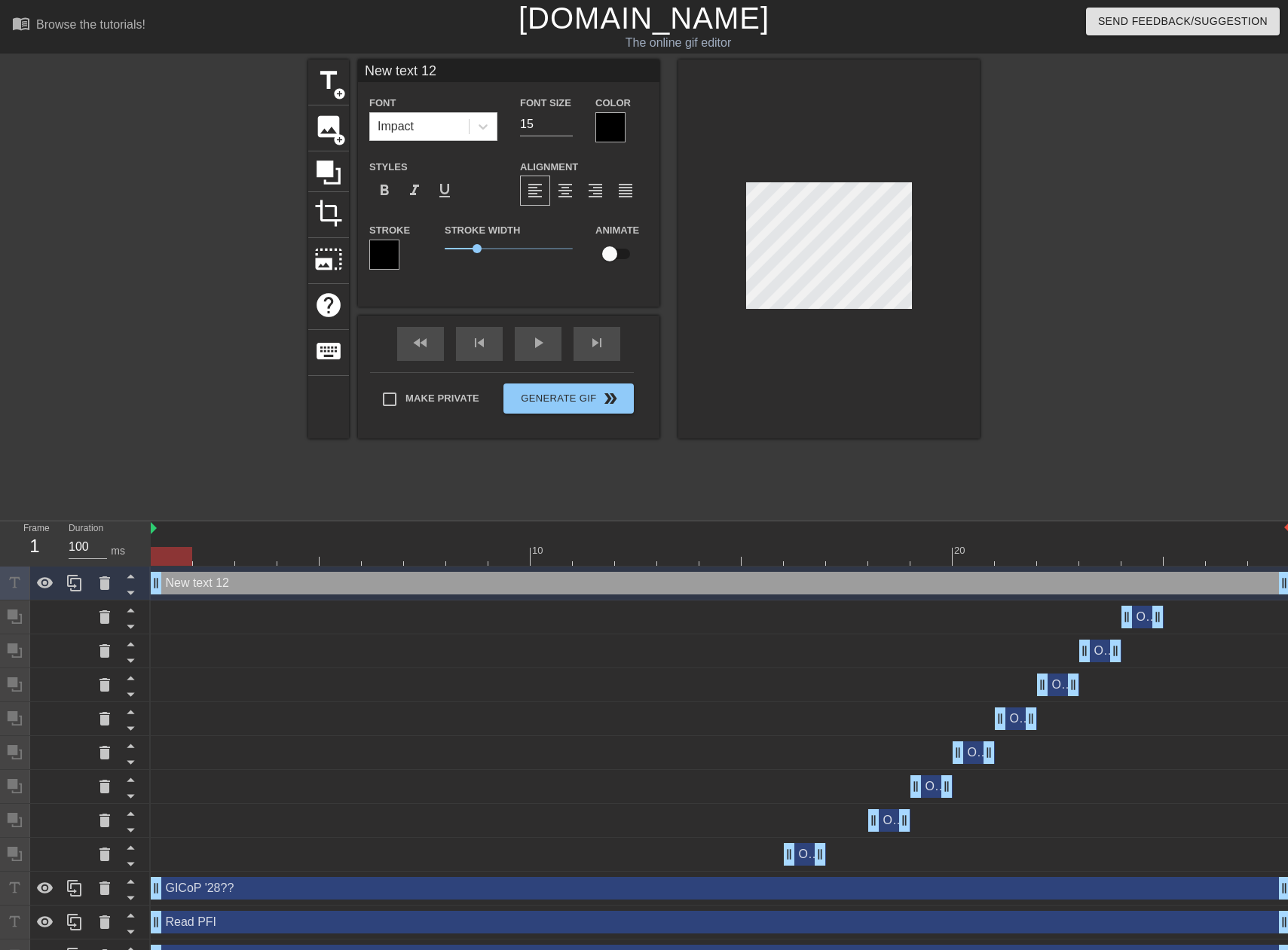
scroll to position [2, 3]
type input "|"
type textarea "|"
type input "||"
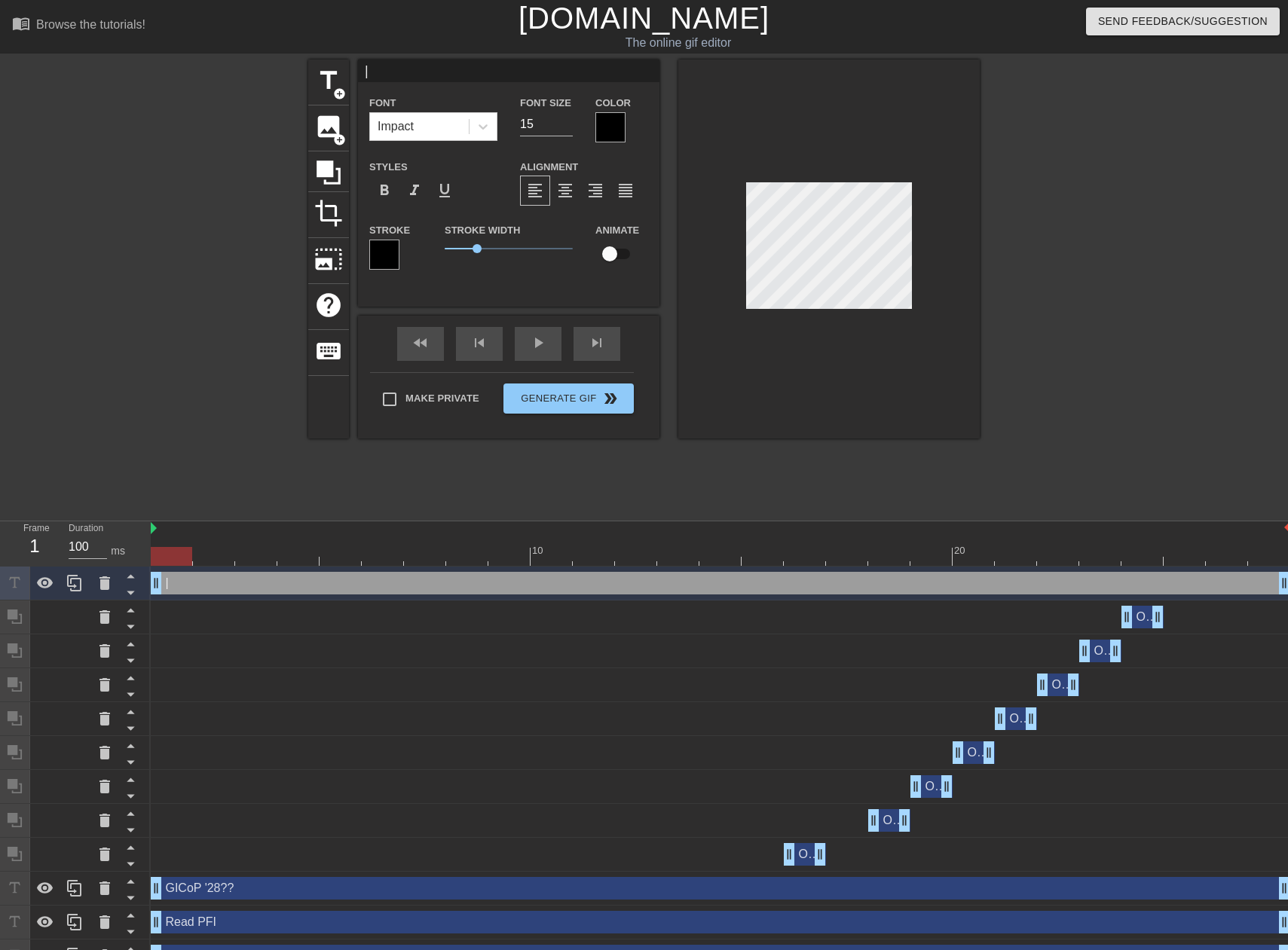
type textarea "||"
type input "|||"
type textarea "|||"
type input "||||"
type textarea "||||"
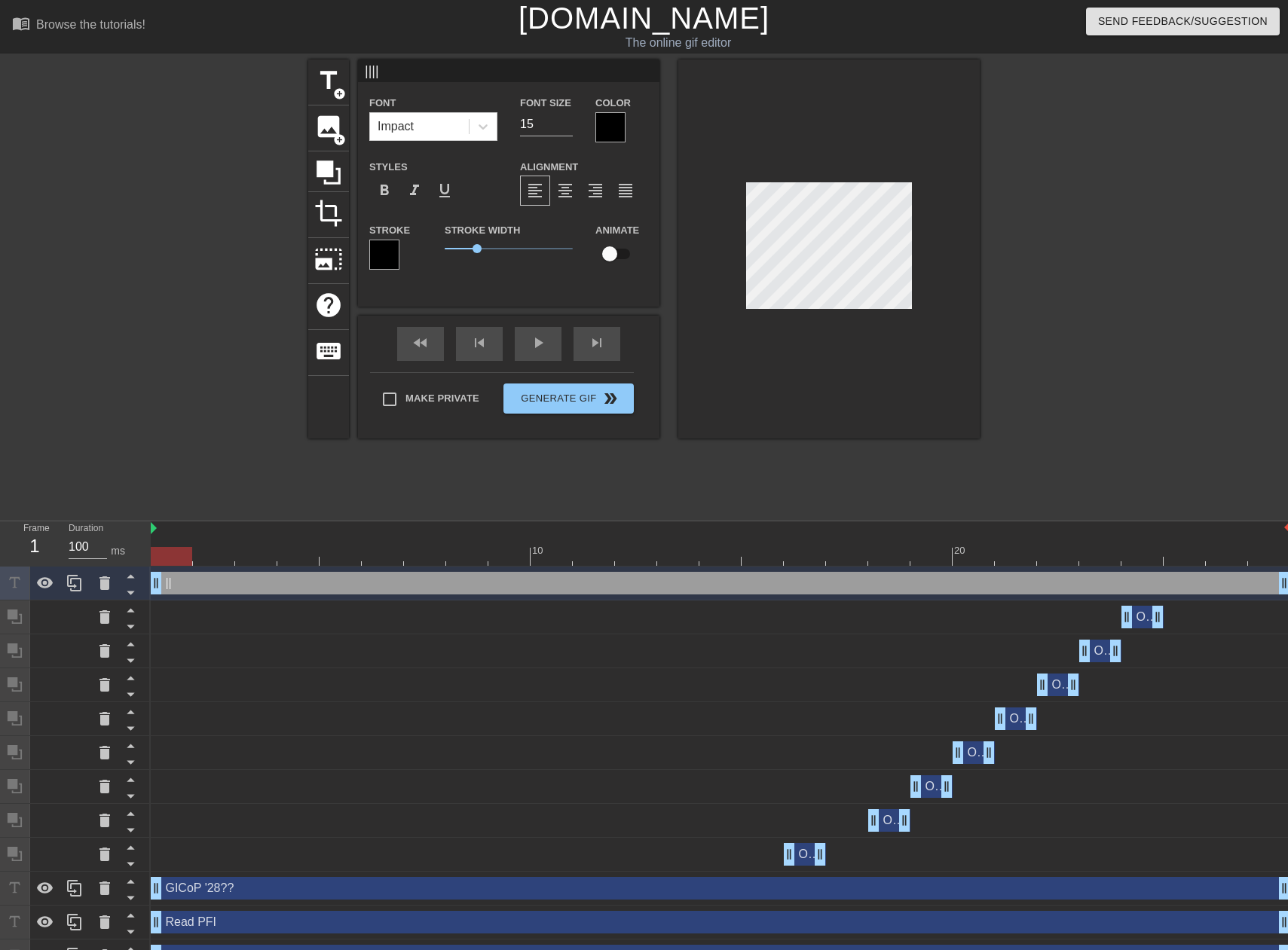
type input "|||||"
type textarea "|||||"
type input "||||||"
type textarea "||||||"
type input "|||||||"
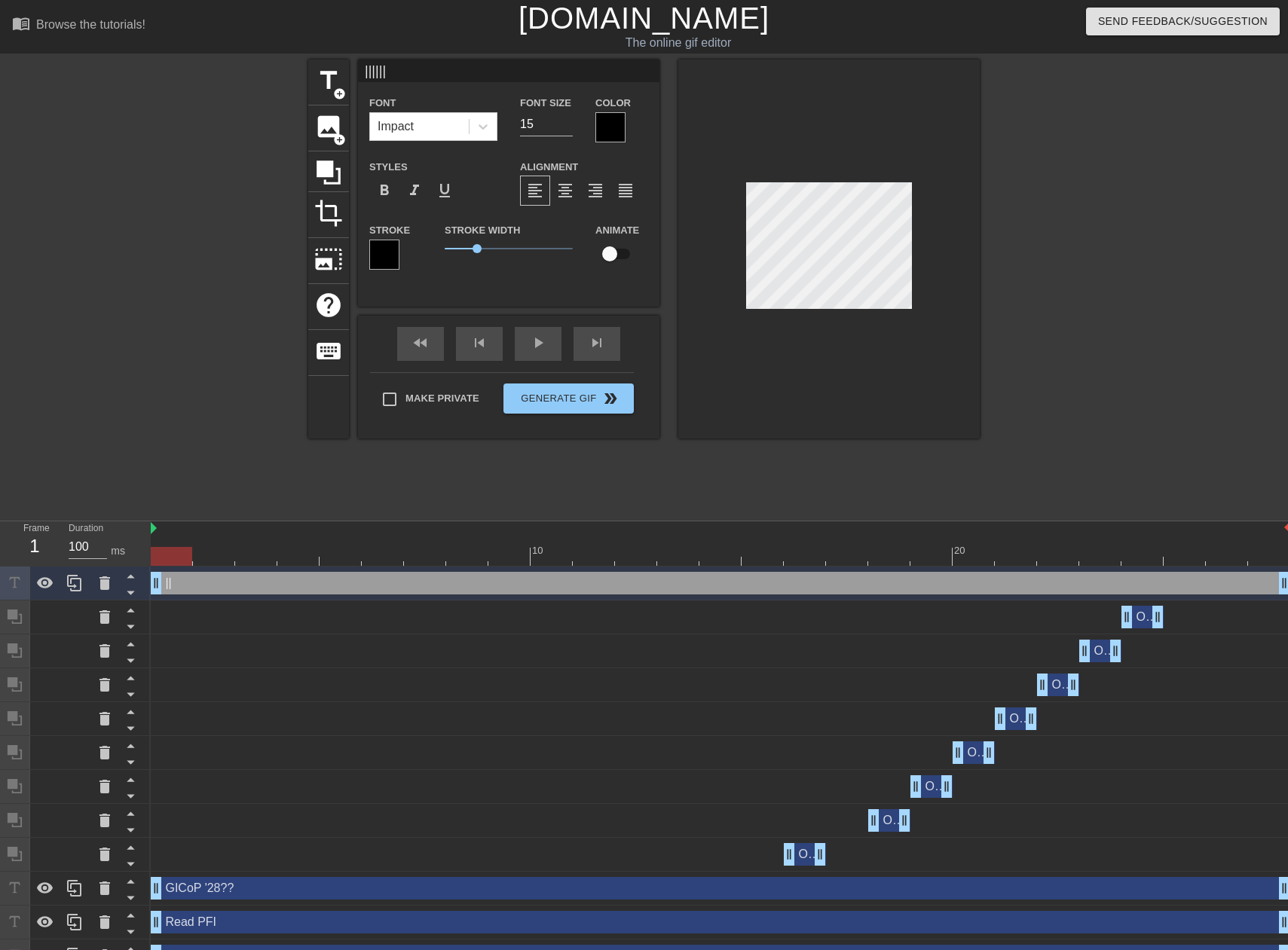
type textarea "|||||||"
type input "||||||||"
type textarea "||||||||"
type input "|||||||||"
type textarea "|||||||||"
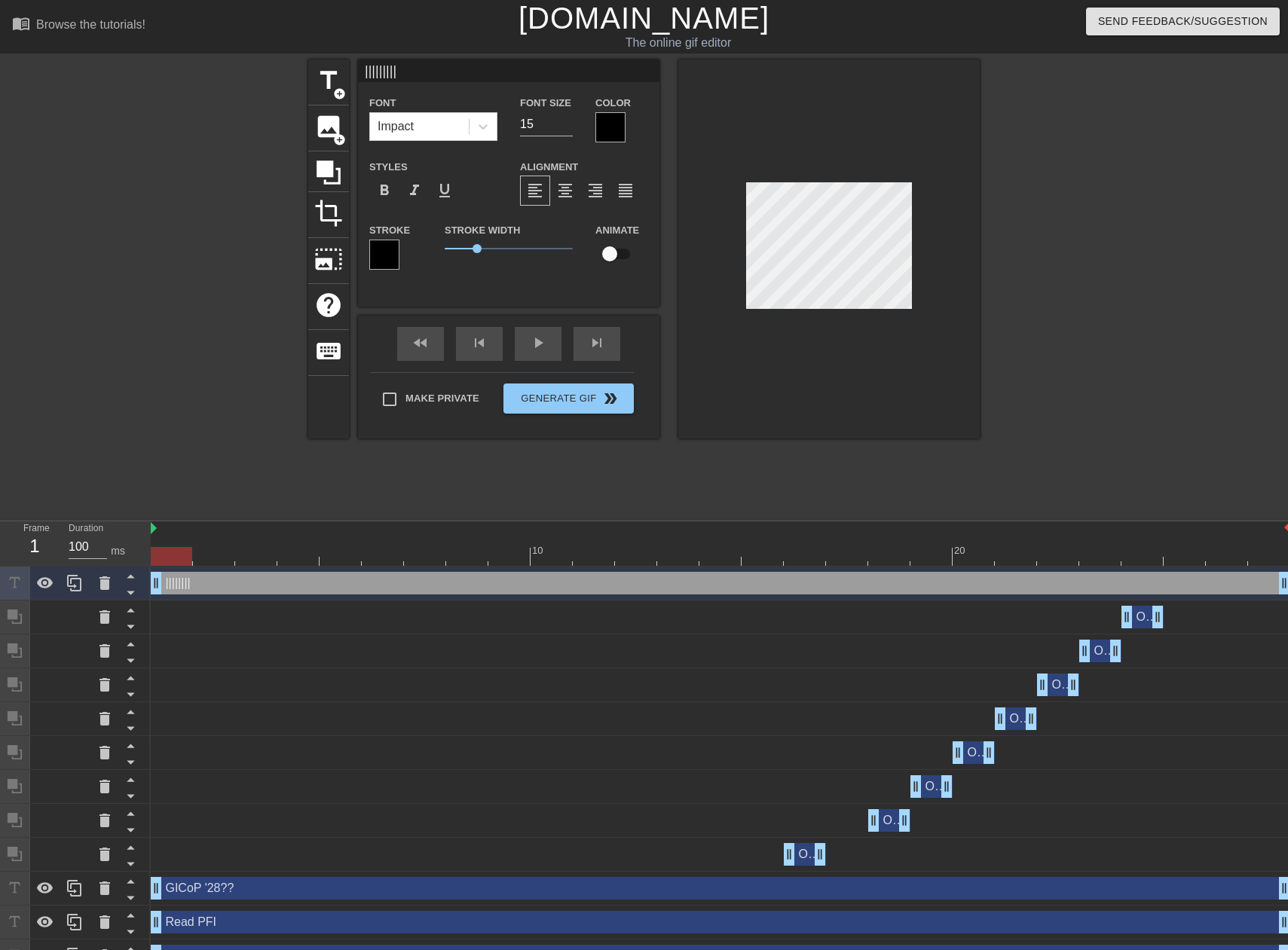
type input "||||||||||"
type textarea "||||||||||"
type input "|||||||||||"
type textarea "|||||||||||"
type input "||||||||||||"
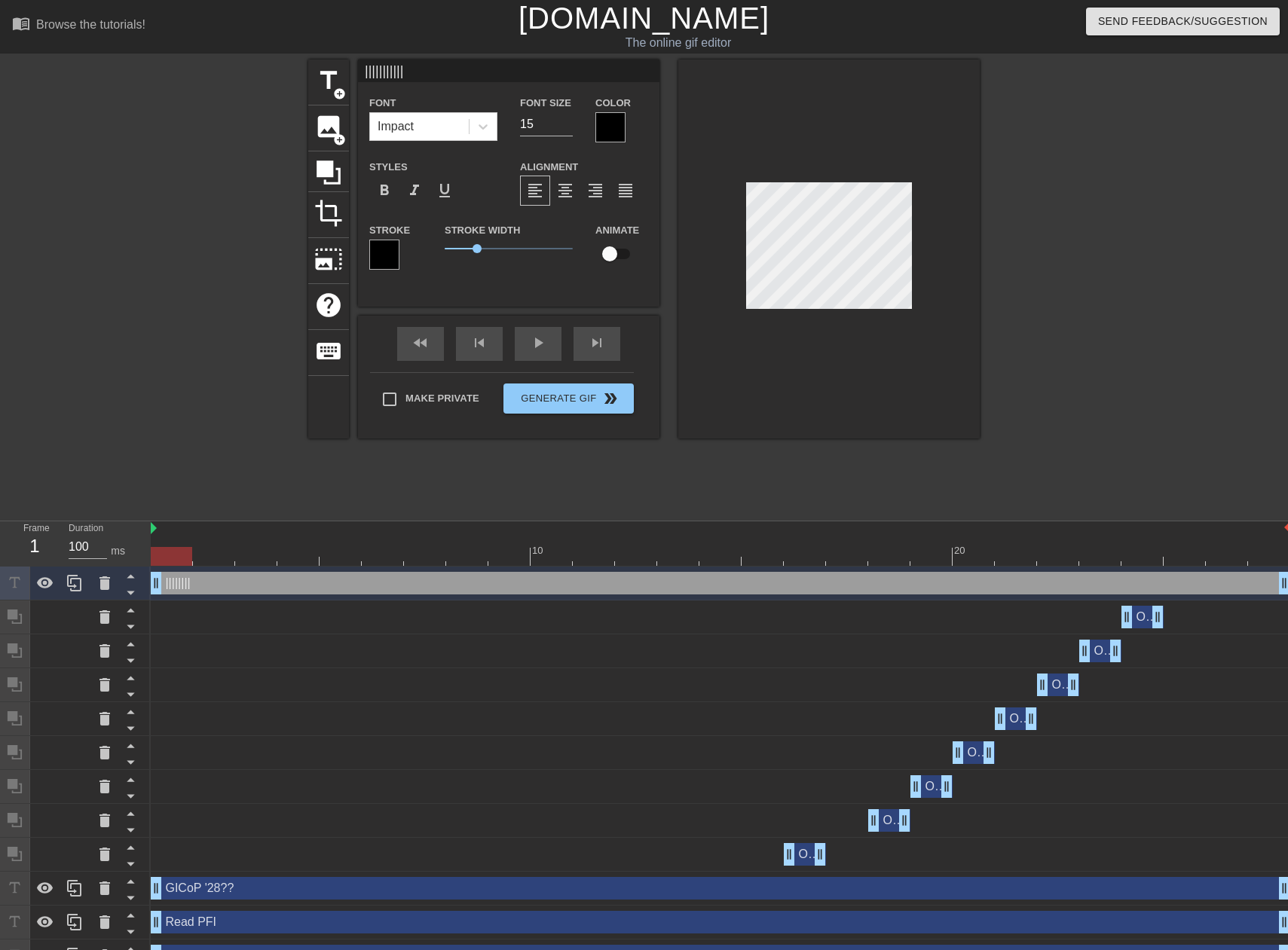
type textarea "||||||||||||"
type input "|||||||||||||"
type textarea "|||||||||||||"
type input "||||||||||||||"
type textarea "||||||||||||||"
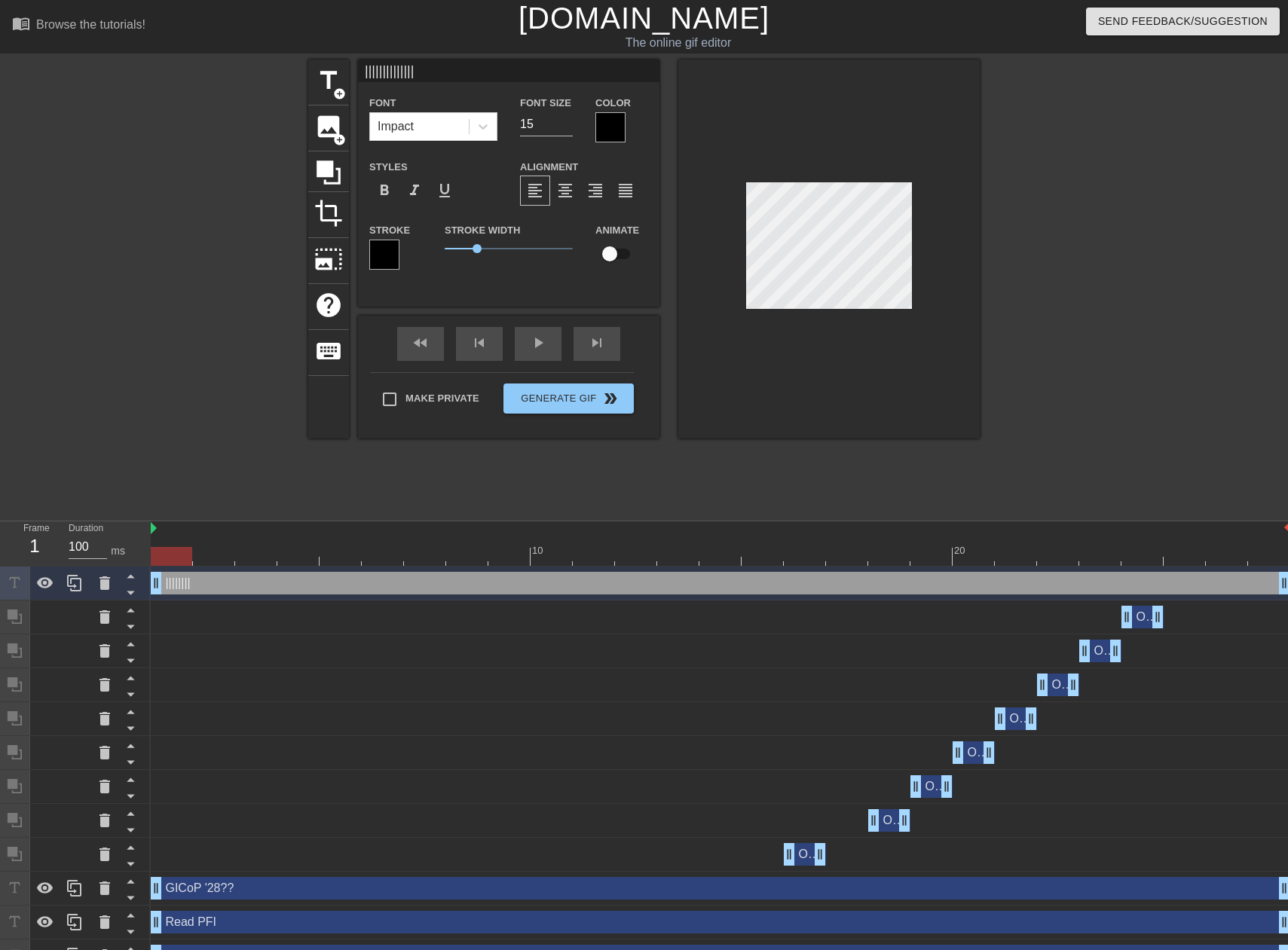
type input "|||||||||||||||"
type textarea "|||||||||||||||"
type input "||||||||||||||||"
type textarea "||||||||||||||||"
type input "|||||||||||||||||"
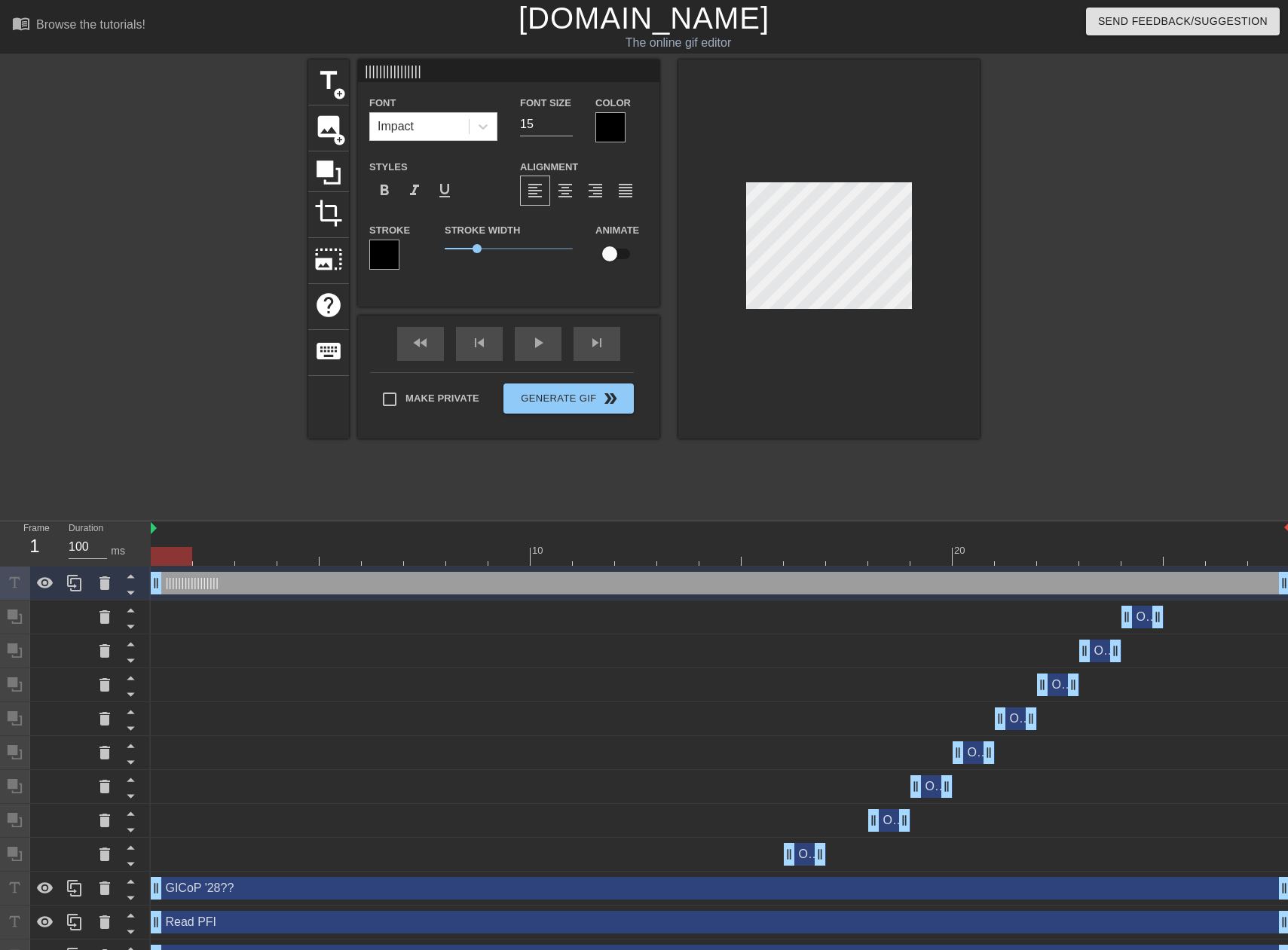
type textarea "|||||||||||||||||"
type input "||||||||||||||||||"
type textarea "||||||||||||||||||"
type input "|||||||||||||||||||"
type textarea "|||||||||||||||||||"
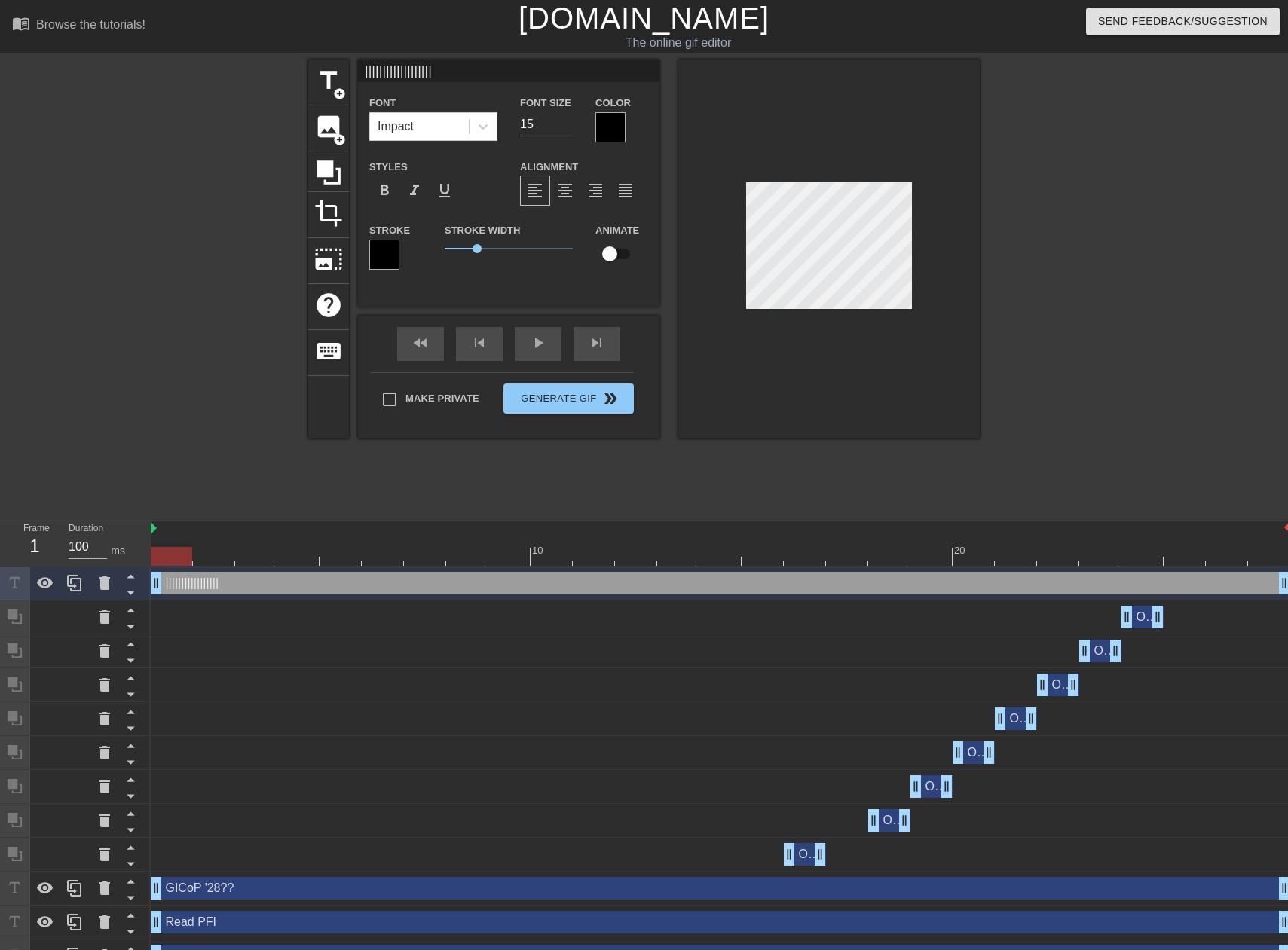
type input "||||||||||||||||||||"
type textarea "||||||||||||||||||||"
type input "|||||||||||||||||||||"
type textarea "|||||||||||||||||||||"
type input "||||||||||||||||||||||"
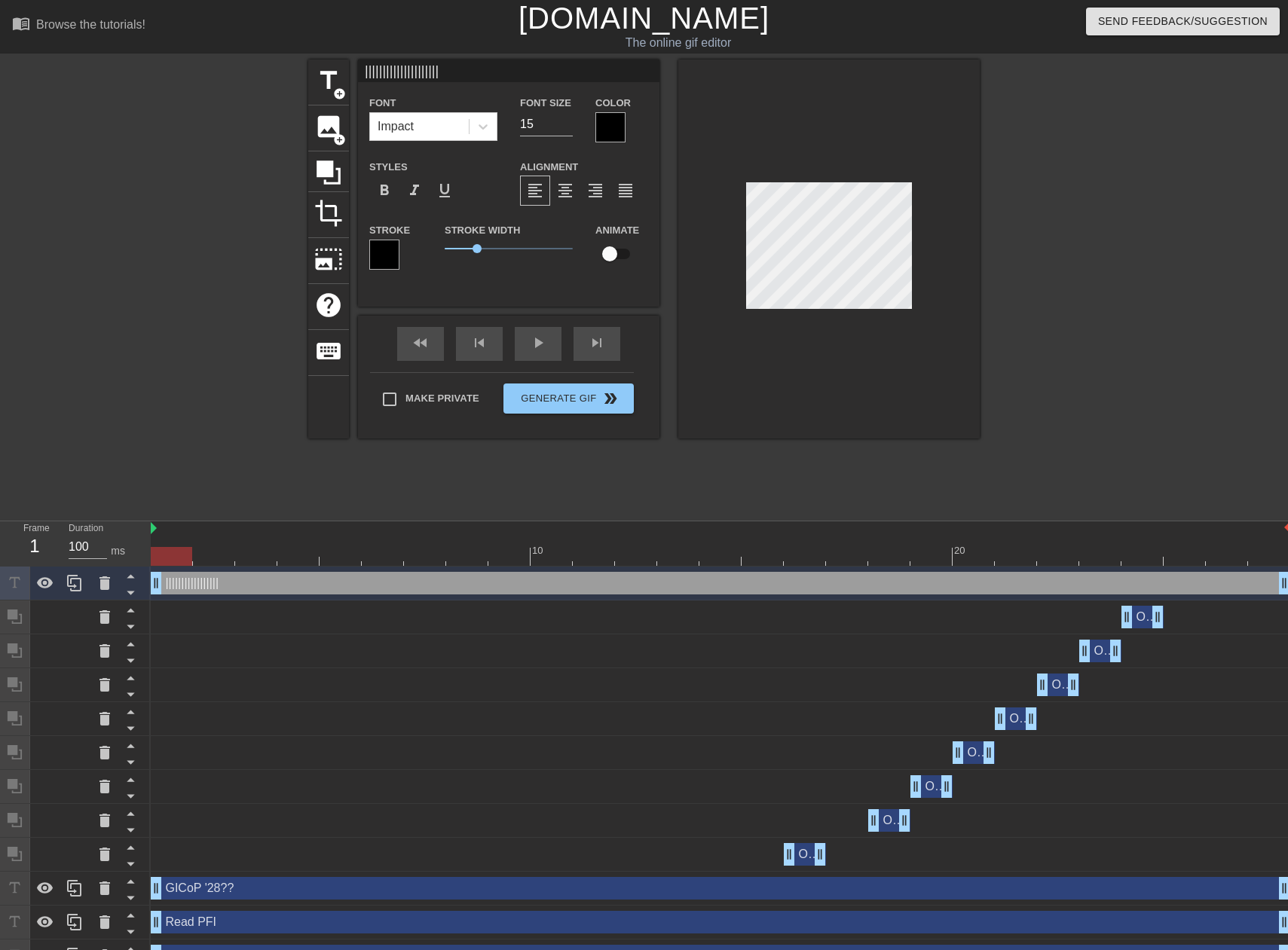
type textarea "||||||||||||||||||||||"
type input "|||||||||||||||||||||||"
type textarea "|||||||||||||||||||||||"
type input "||||||||||||||||||||||||"
type textarea "||||||||||||||||||||||||"
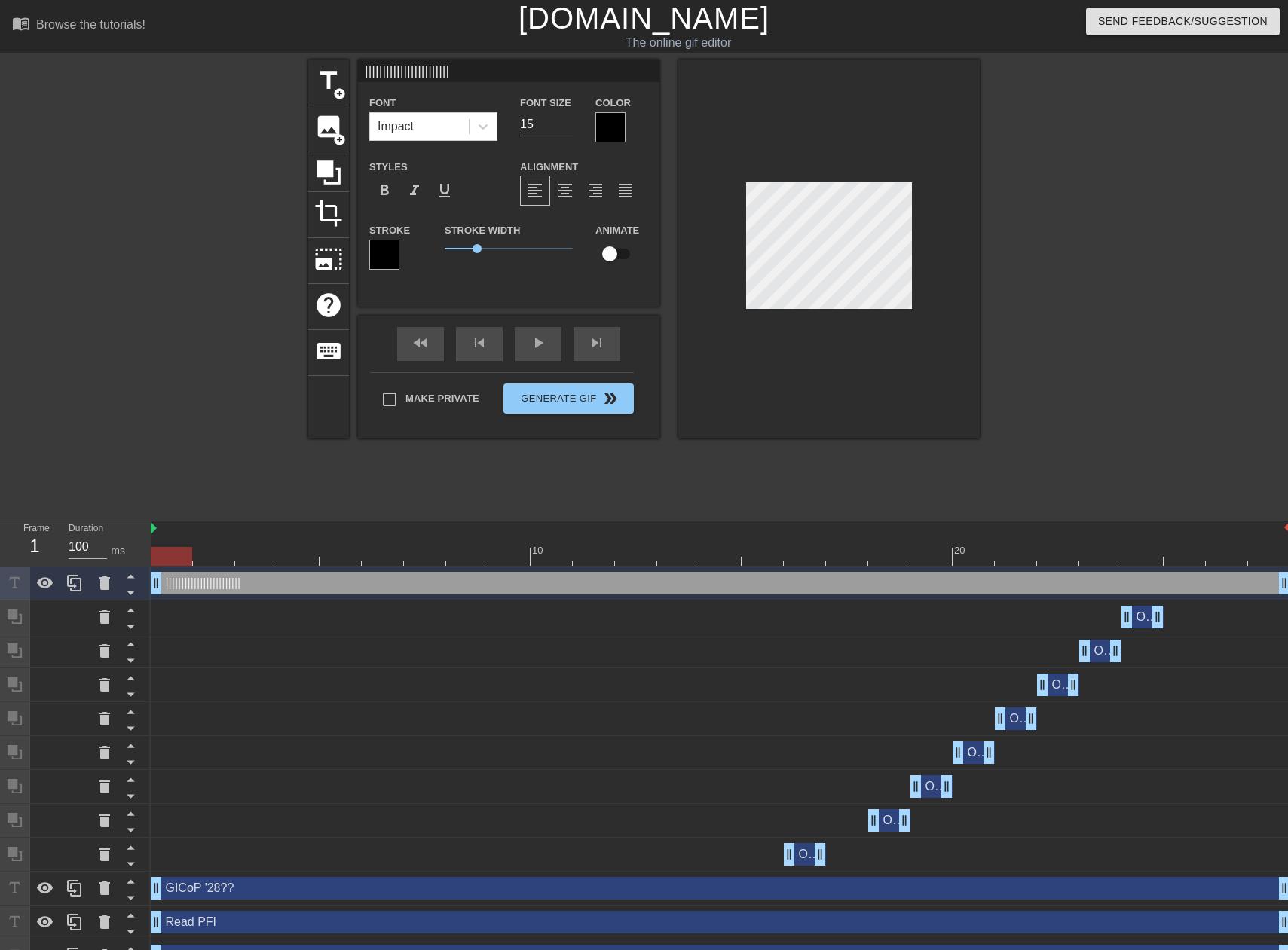
type input "|||||||||||||||||||||||||"
type textarea "|||||||||||||||||||||||||"
type input "||||||||||||||||||||||||||"
type textarea "||||||||||||||||||||||||||"
type input "|||||||||||||||||||||||||||"
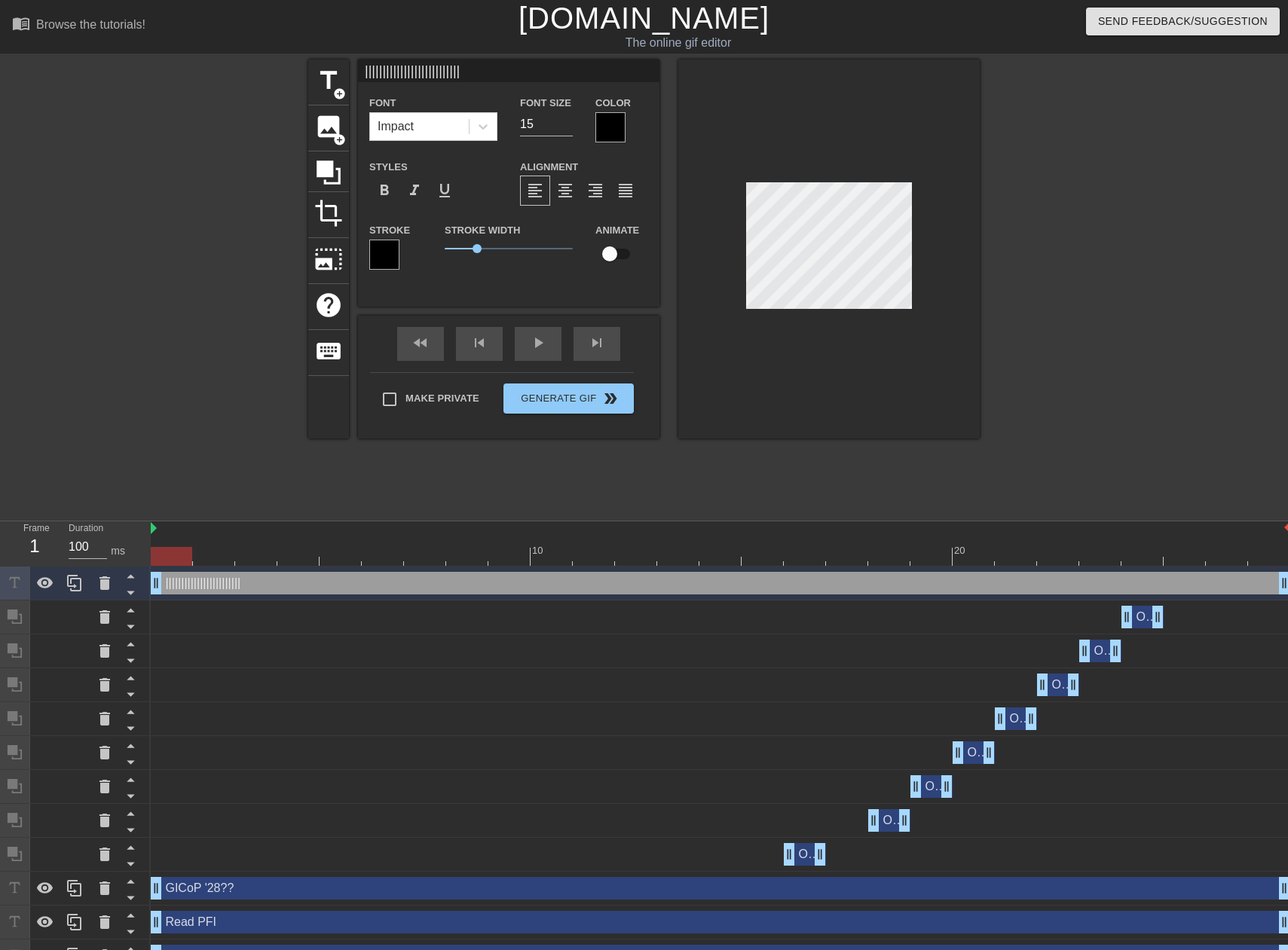
scroll to position [2, 5]
type textarea "|||||||||||||||||||||||||||"
click at [441, 74] on input "|||||||||||||||||||||||||||" at bounding box center [509, 70] width 302 height 23
click at [574, 118] on div "Font Size 15" at bounding box center [546, 118] width 75 height 49
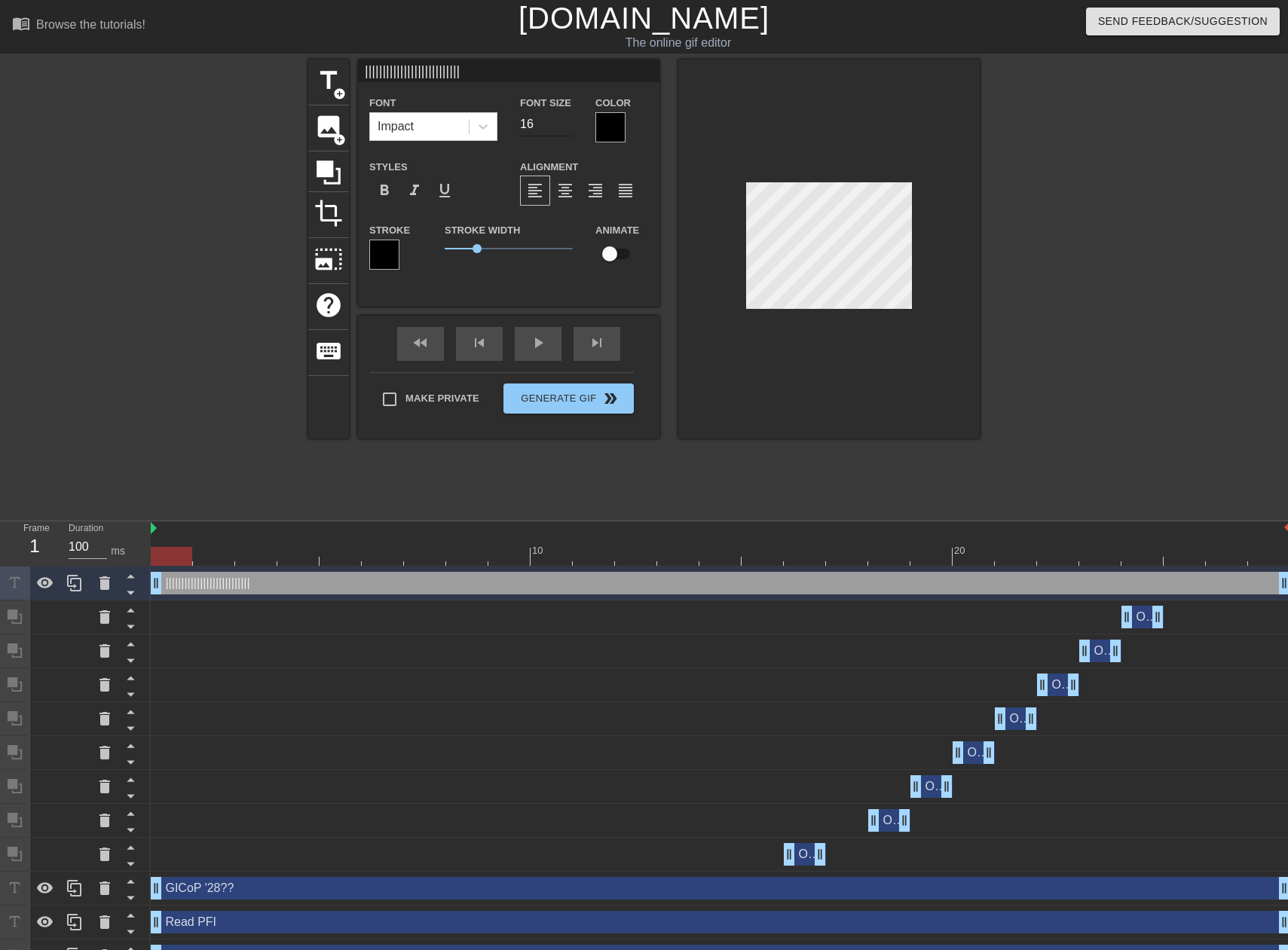
click at [567, 116] on input "16" at bounding box center [546, 124] width 53 height 24
click at [567, 116] on input "17" at bounding box center [546, 124] width 53 height 24
click at [567, 122] on input "18" at bounding box center [546, 124] width 53 height 24
click at [568, 129] on input "17" at bounding box center [546, 124] width 53 height 24
click at [568, 129] on input "16" at bounding box center [546, 124] width 53 height 24
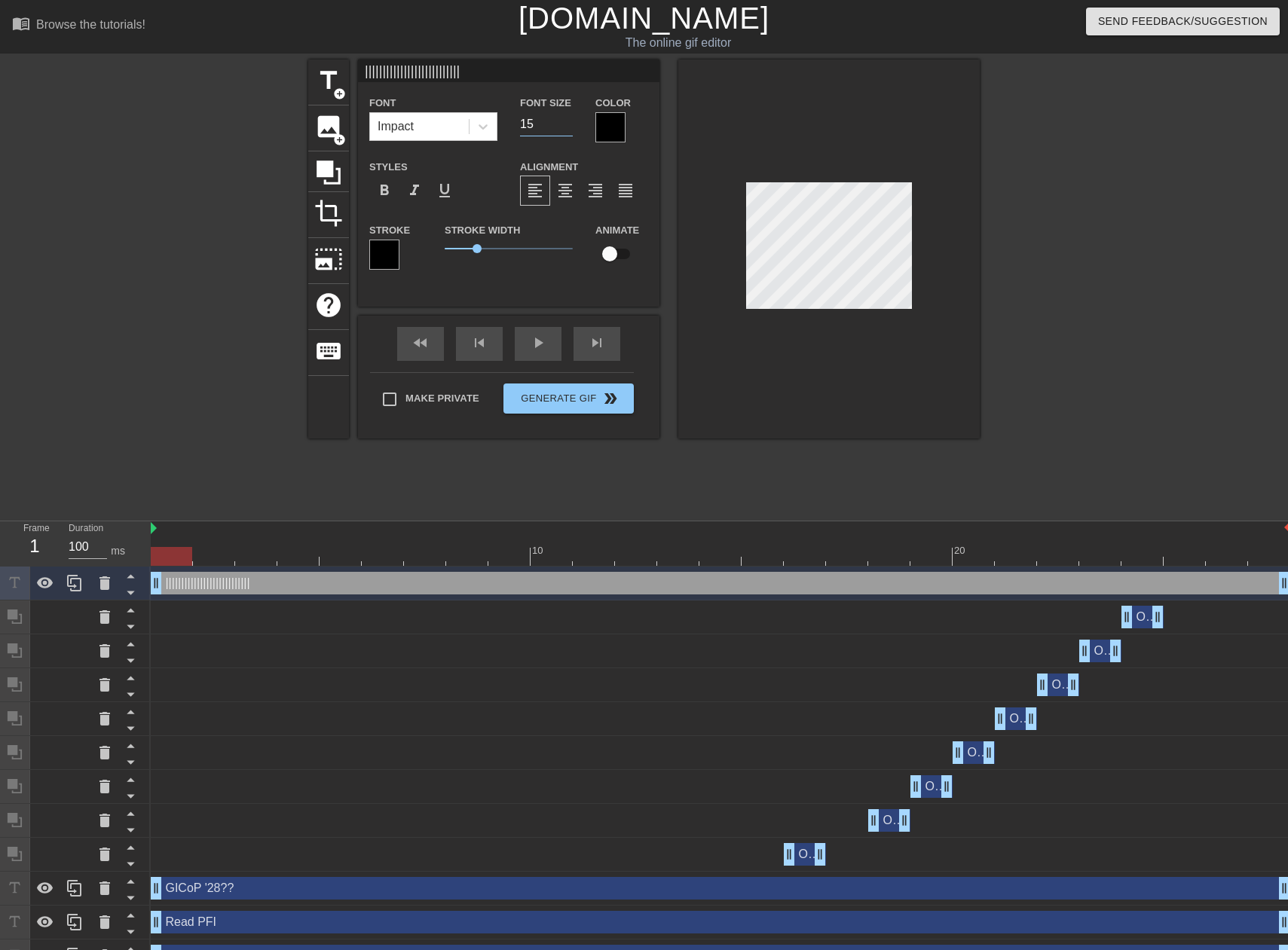
click at [568, 129] on input "15" at bounding box center [546, 124] width 53 height 24
type input "14"
click at [568, 129] on input "14" at bounding box center [546, 124] width 53 height 24
click at [381, 194] on span "format_bold" at bounding box center [384, 190] width 18 height 18
click at [955, 225] on div at bounding box center [829, 248] width 302 height 379
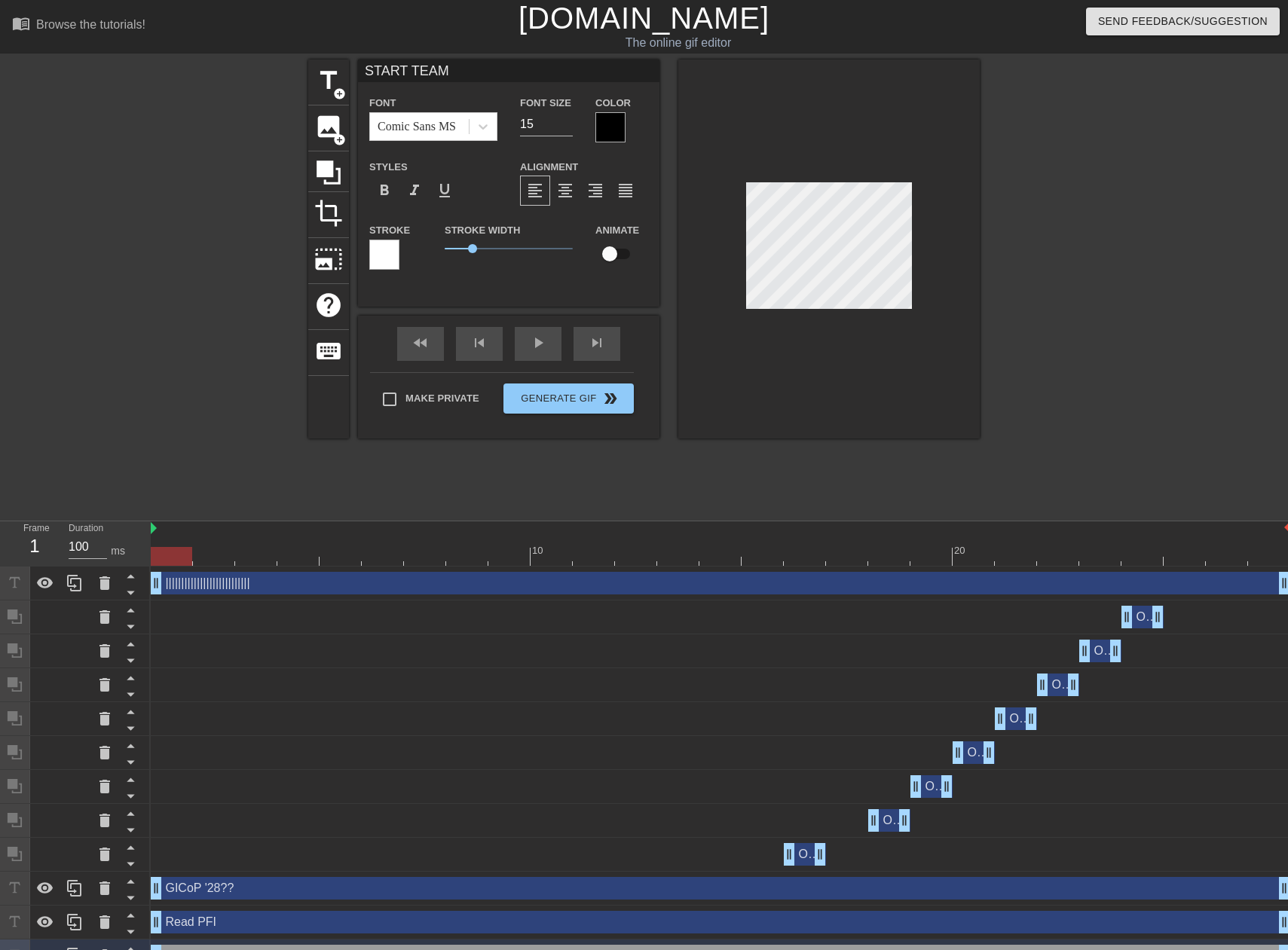
type input "|||||||||||||||||||||||||||"
type input "14"
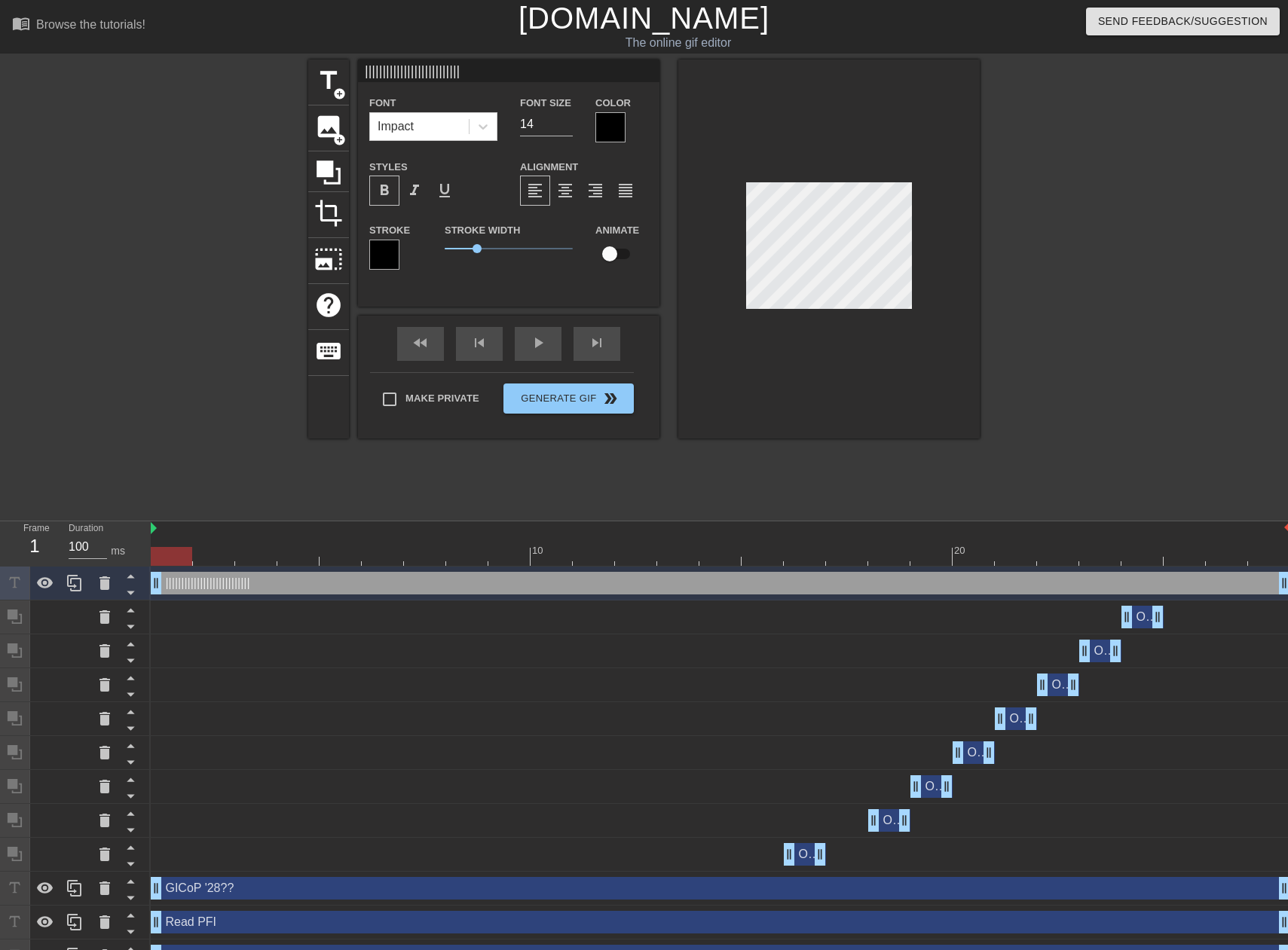
type input "Read PFI"
type input "15"
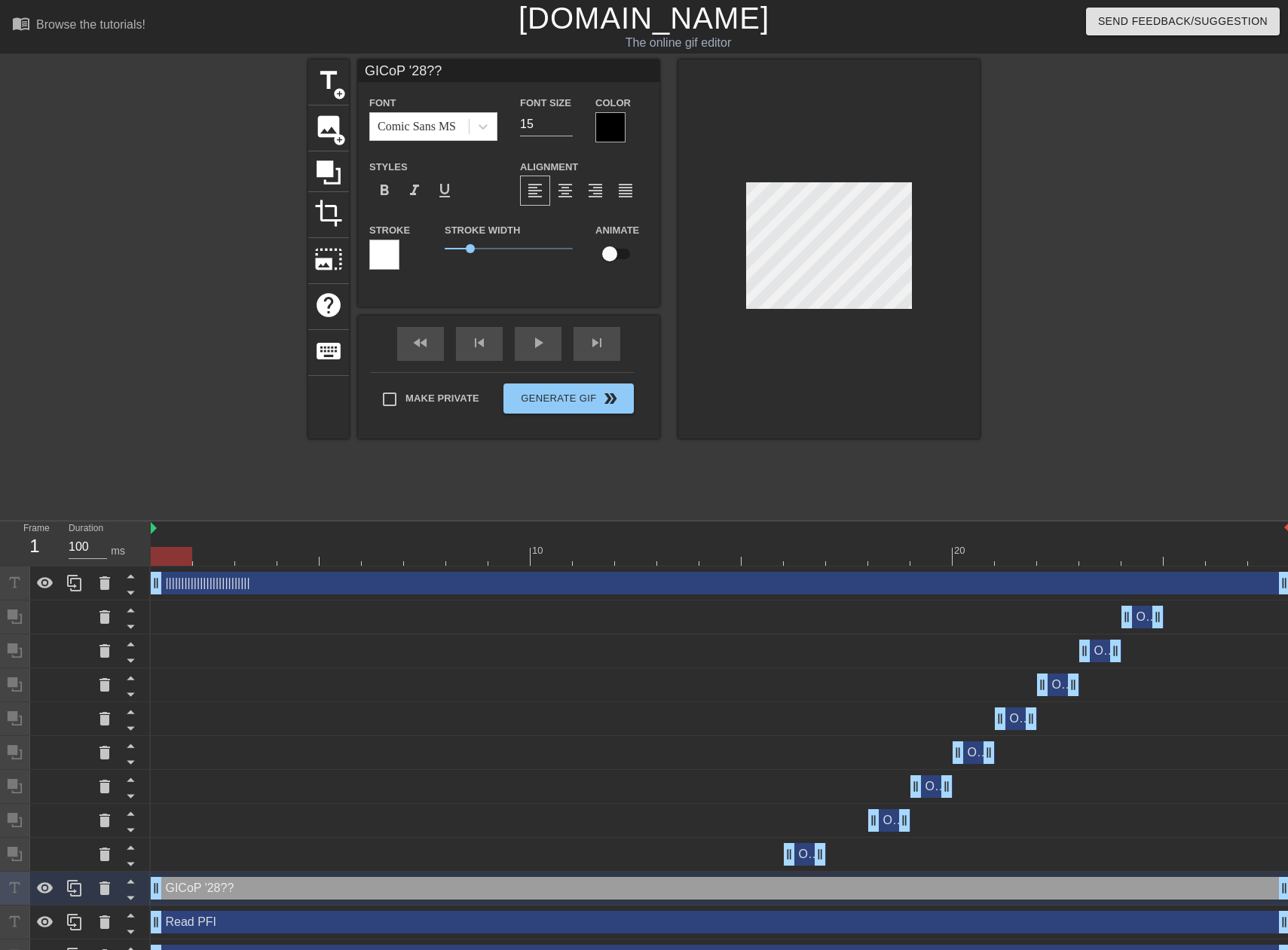
click at [921, 252] on div at bounding box center [829, 248] width 302 height 379
type input "|||||||||||||||||||||||||||"
type input "14"
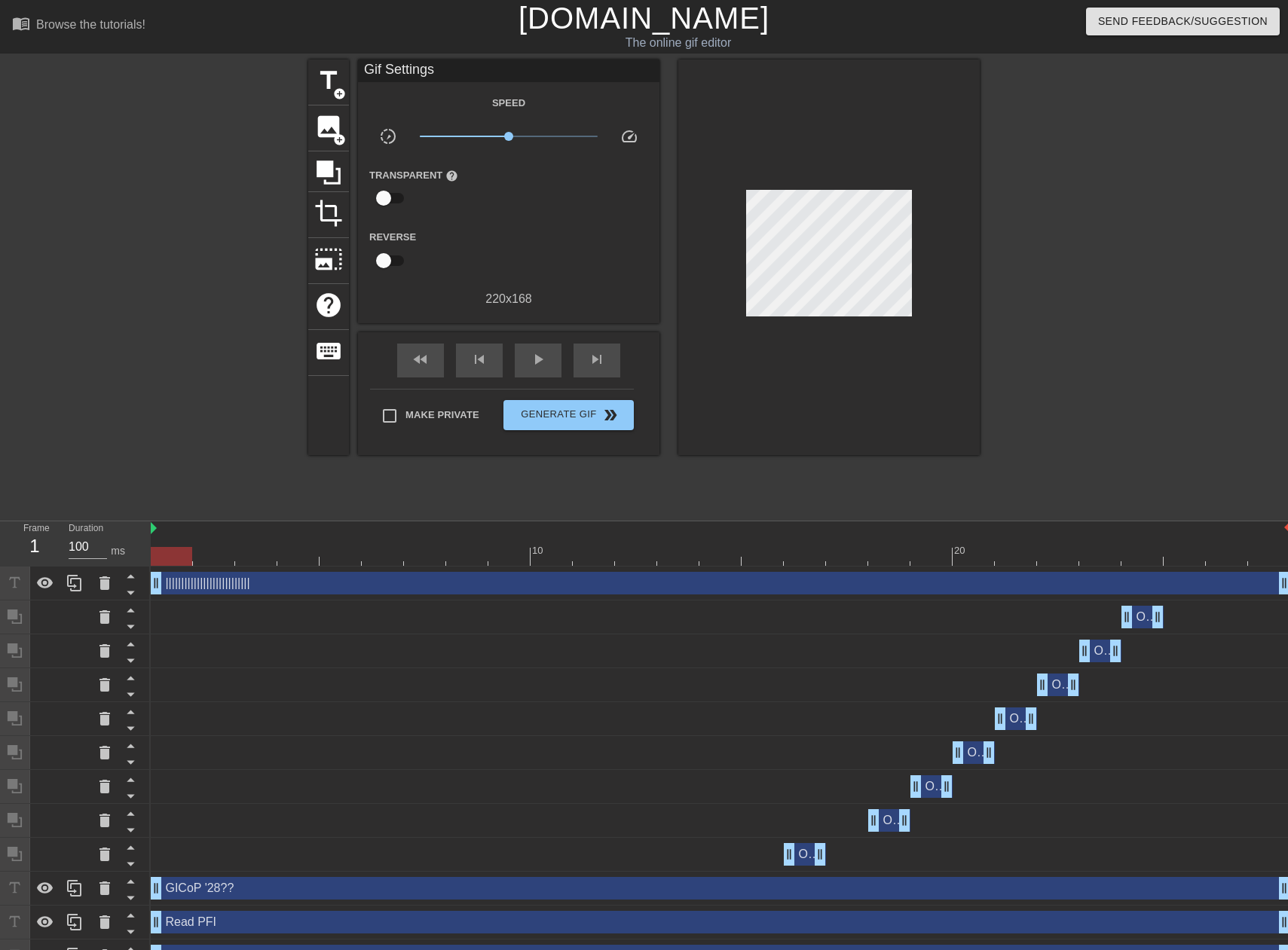
click at [822, 148] on div at bounding box center [829, 257] width 302 height 395
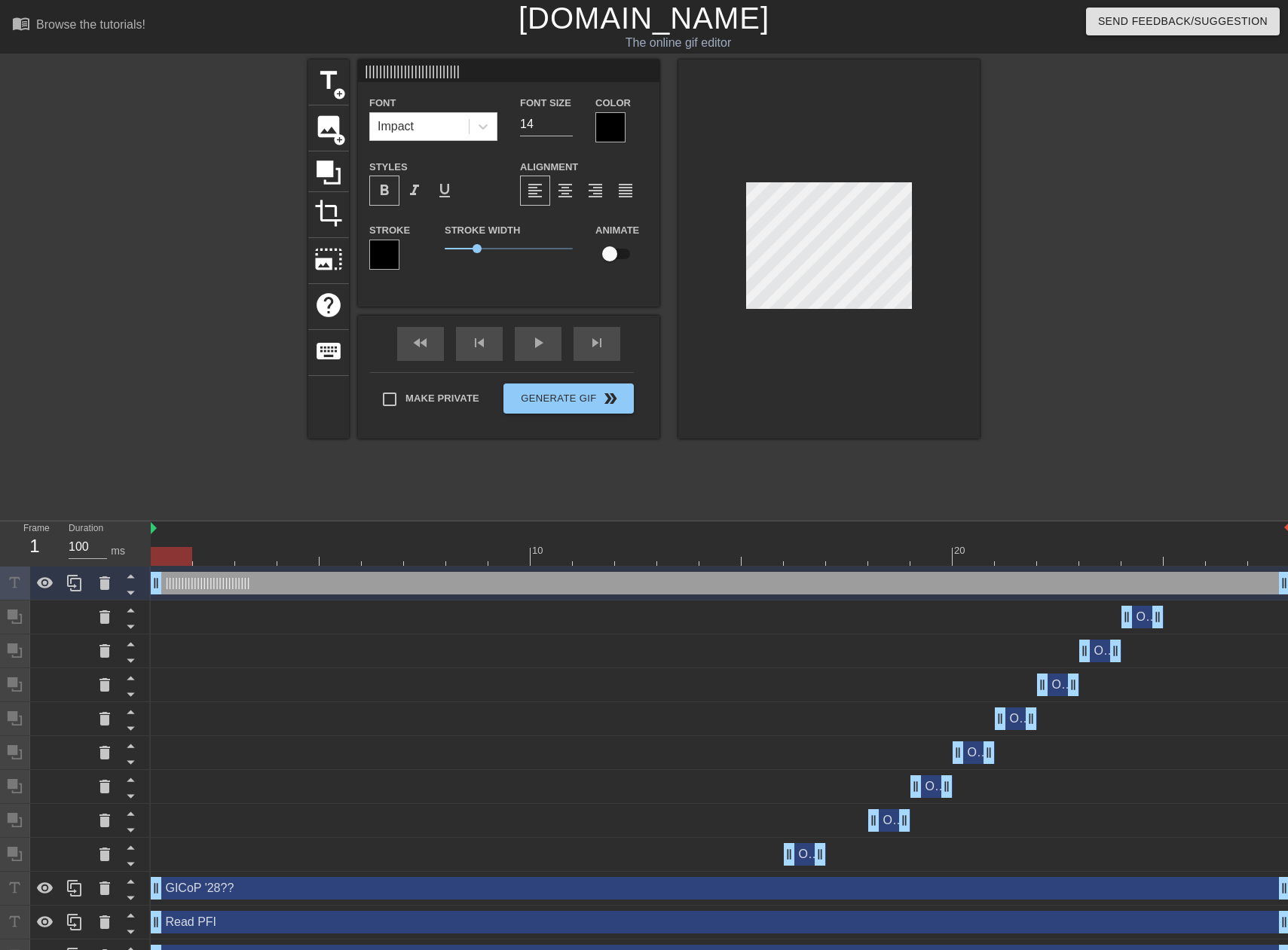
click at [822, 154] on div at bounding box center [829, 248] width 302 height 379
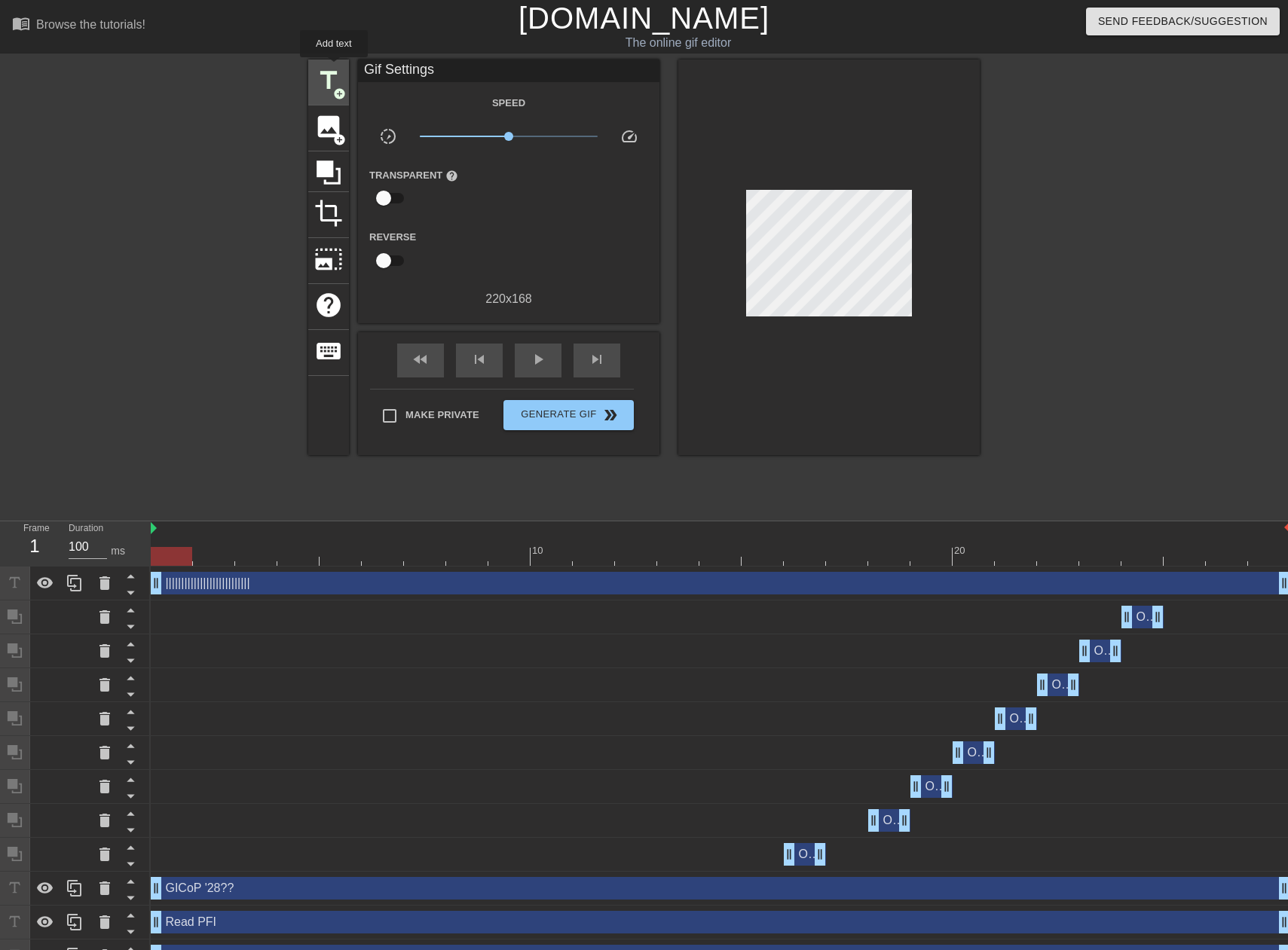
click at [334, 68] on span "title" at bounding box center [328, 80] width 29 height 29
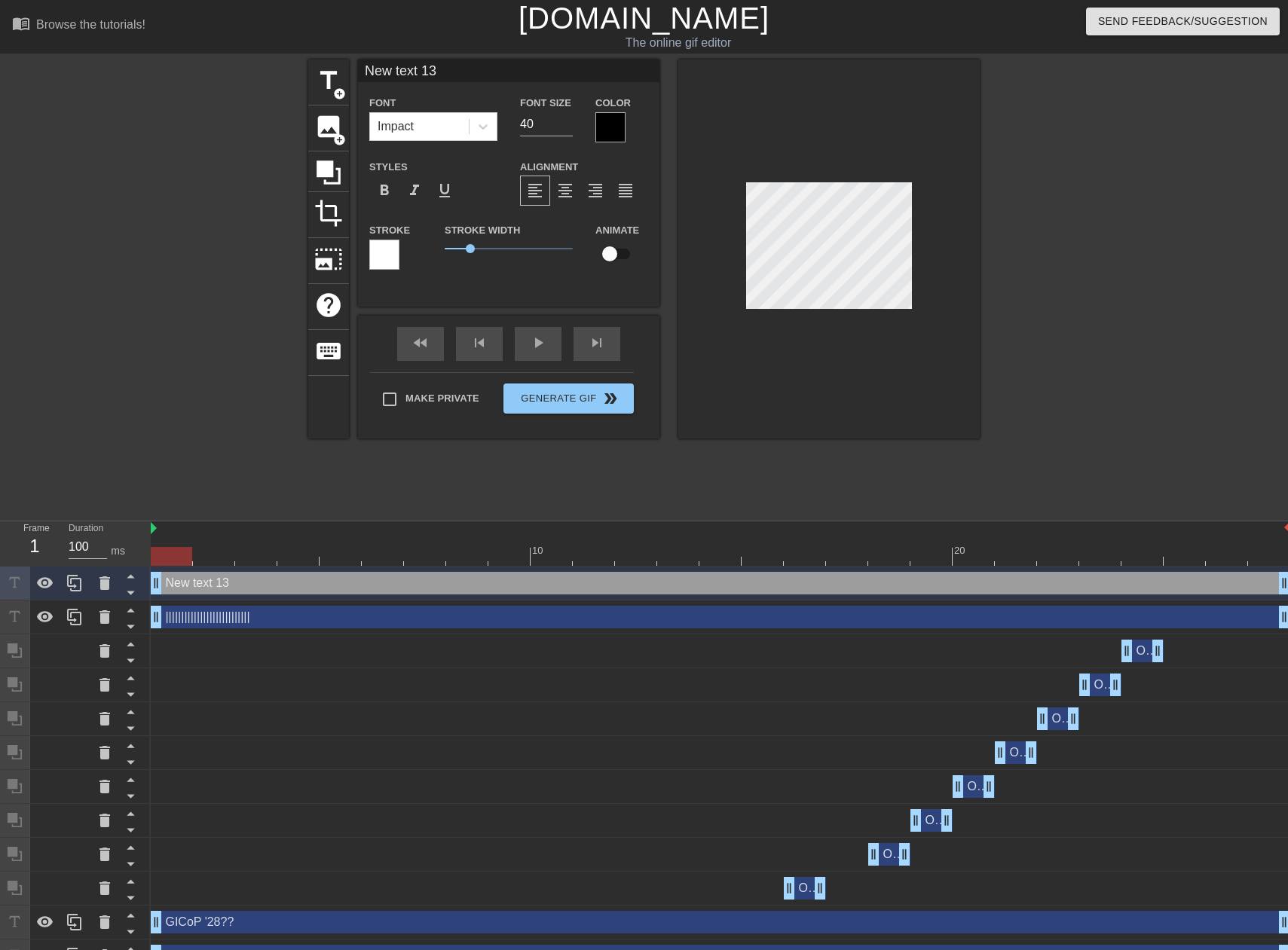
drag, startPoint x: 451, startPoint y: 78, endPoint x: 191, endPoint y: 80, distance: 260.0
click at [191, 80] on div "title add_circle image add_circle crop photo_size_select_large help keyboard Ne…" at bounding box center [644, 285] width 1288 height 452
type input "|||||||||||||||||"
click at [393, 258] on div at bounding box center [385, 255] width 30 height 30
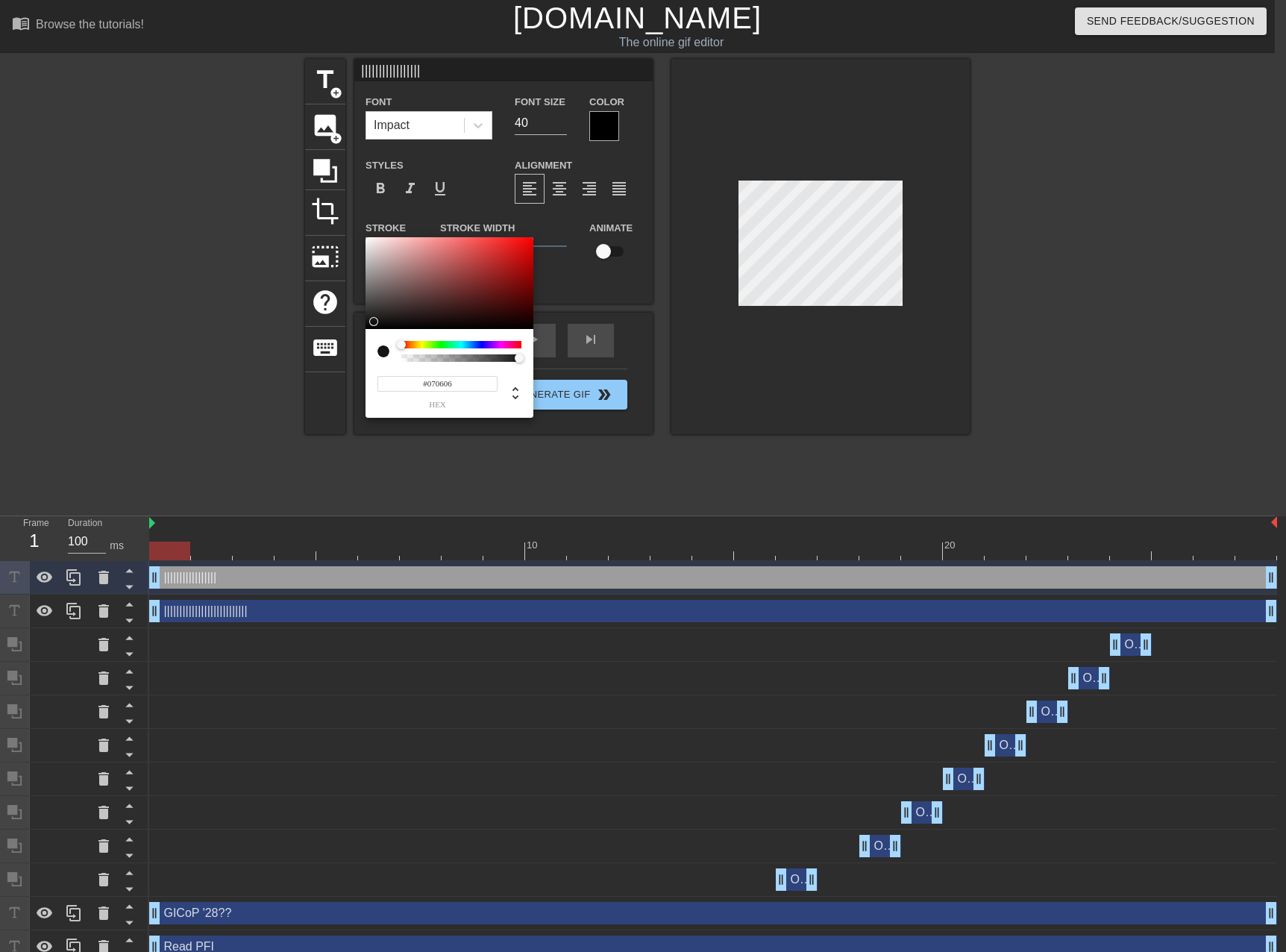
type input "#000000"
drag, startPoint x: 375, startPoint y: 313, endPoint x: 346, endPoint y: 331, distance: 34.1
click at [347, 332] on div "#000000 hex" at bounding box center [643, 476] width 1286 height 952
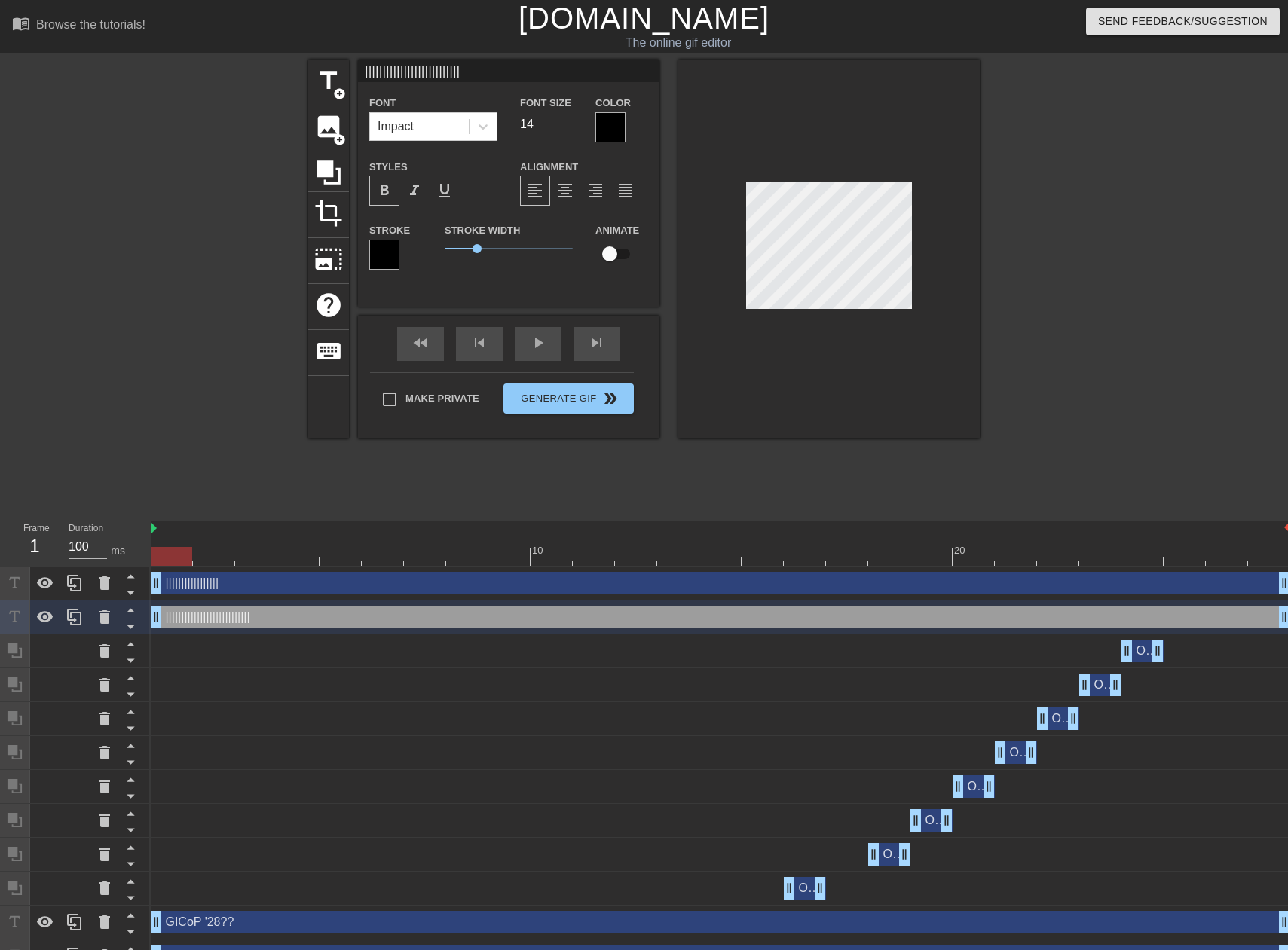
type input "|||||||||||||||||"
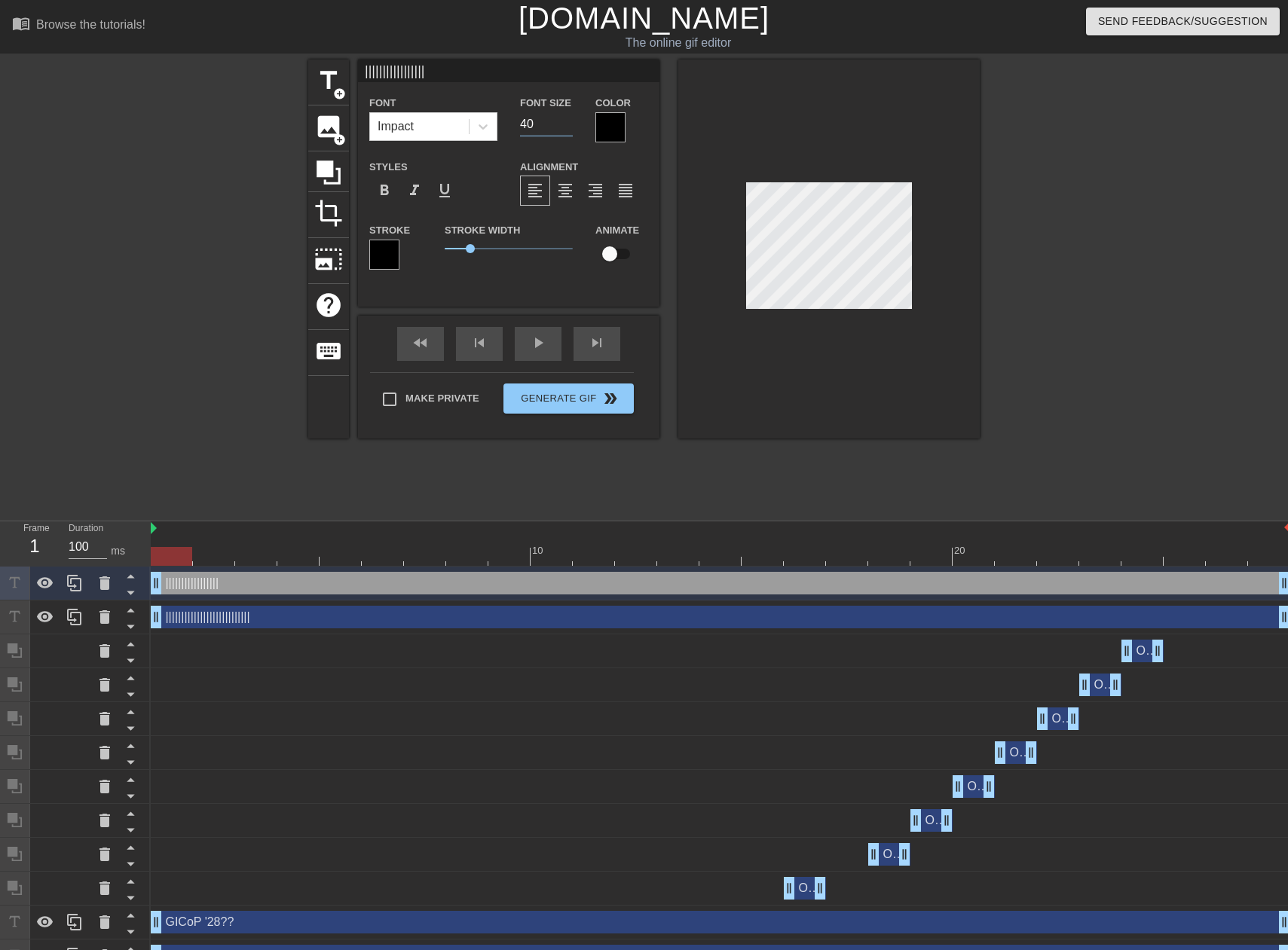
drag, startPoint x: 533, startPoint y: 123, endPoint x: 514, endPoint y: 122, distance: 19.0
click at [514, 122] on div "Font Size 40" at bounding box center [546, 118] width 75 height 49
type input "14"
click at [381, 198] on span "format_bold" at bounding box center [384, 190] width 18 height 18
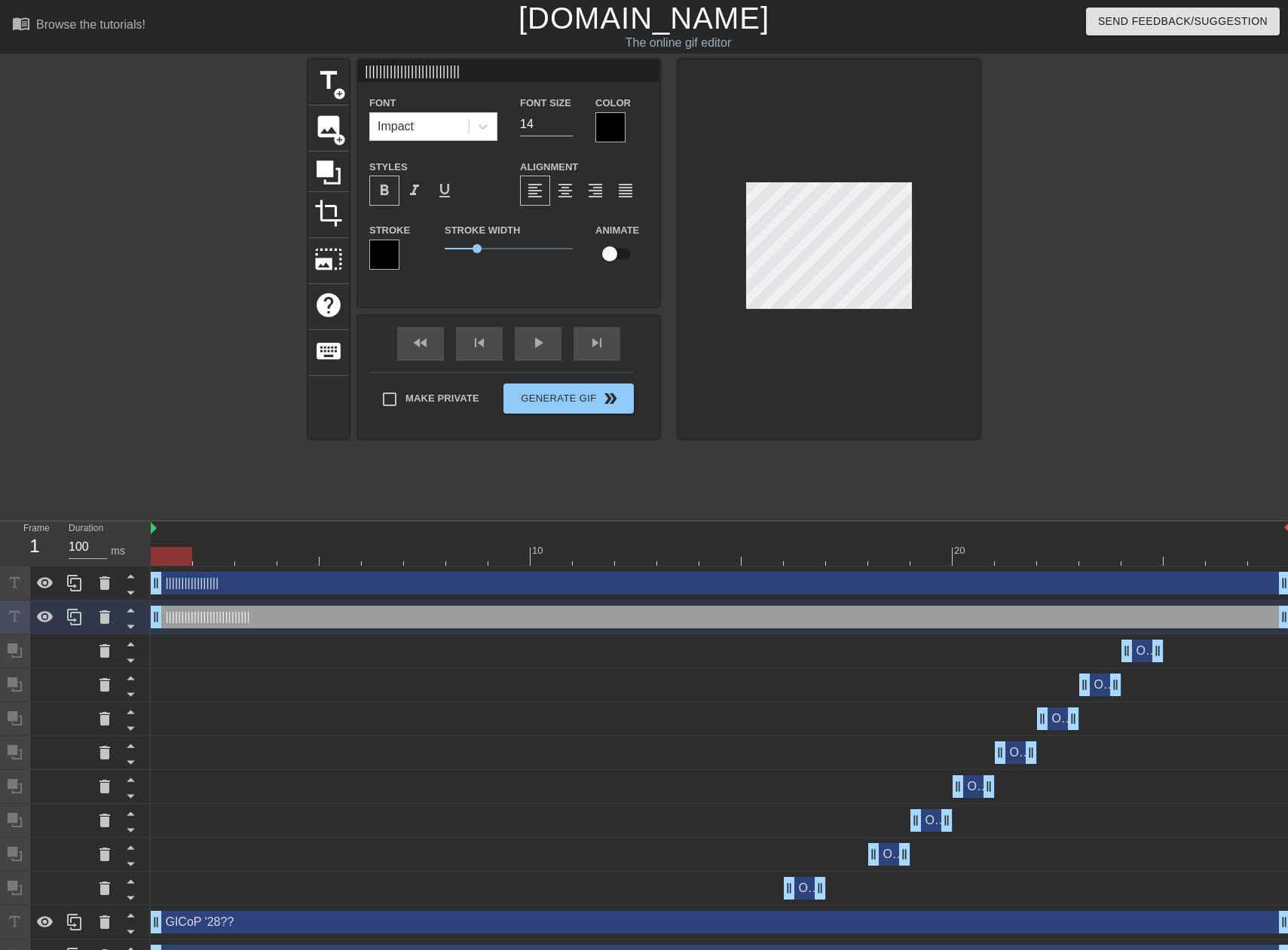
type input "|||||||||||||||||"
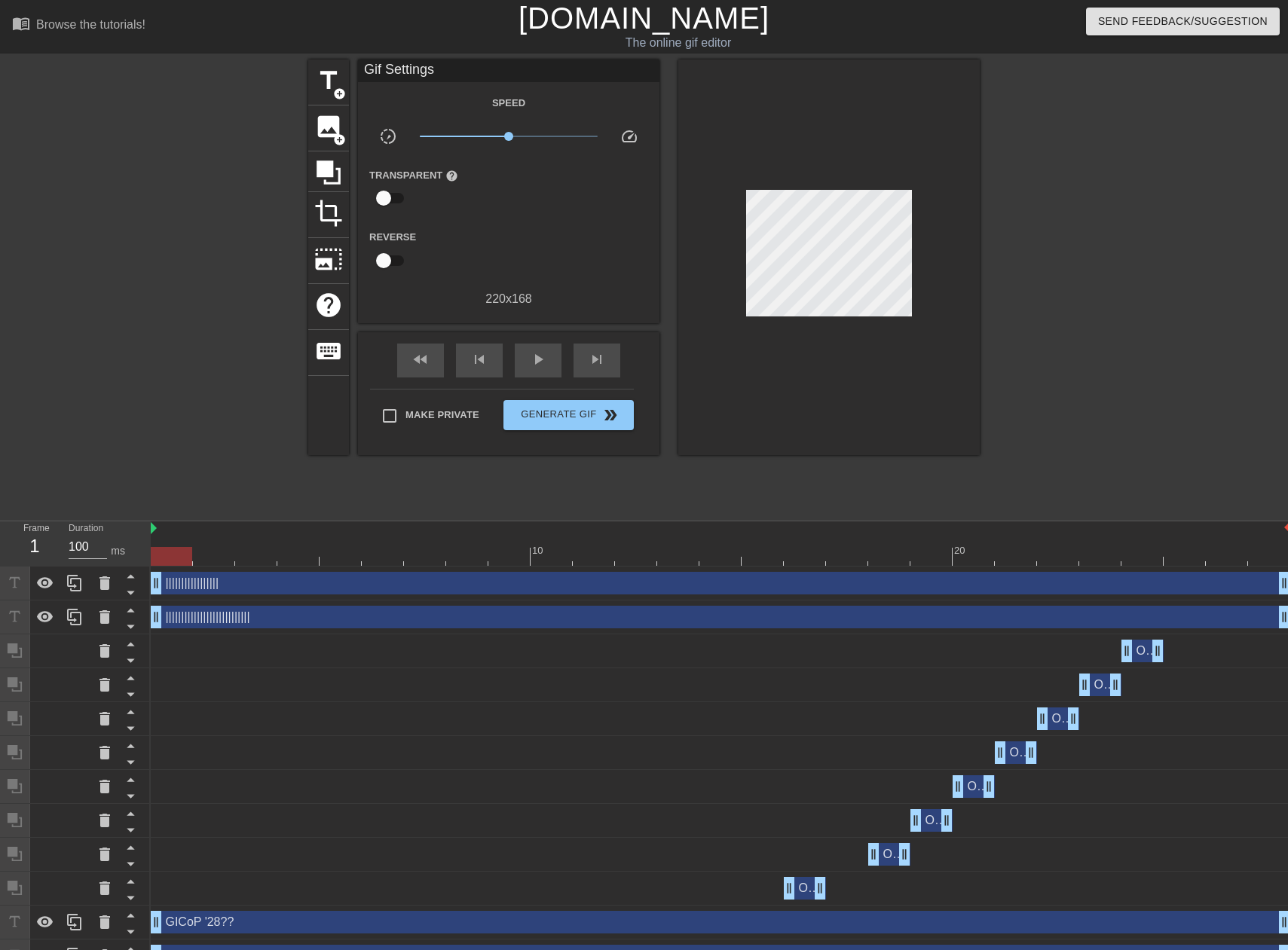
click at [881, 165] on div at bounding box center [829, 257] width 302 height 395
click at [331, 78] on span "title" at bounding box center [328, 80] width 29 height 29
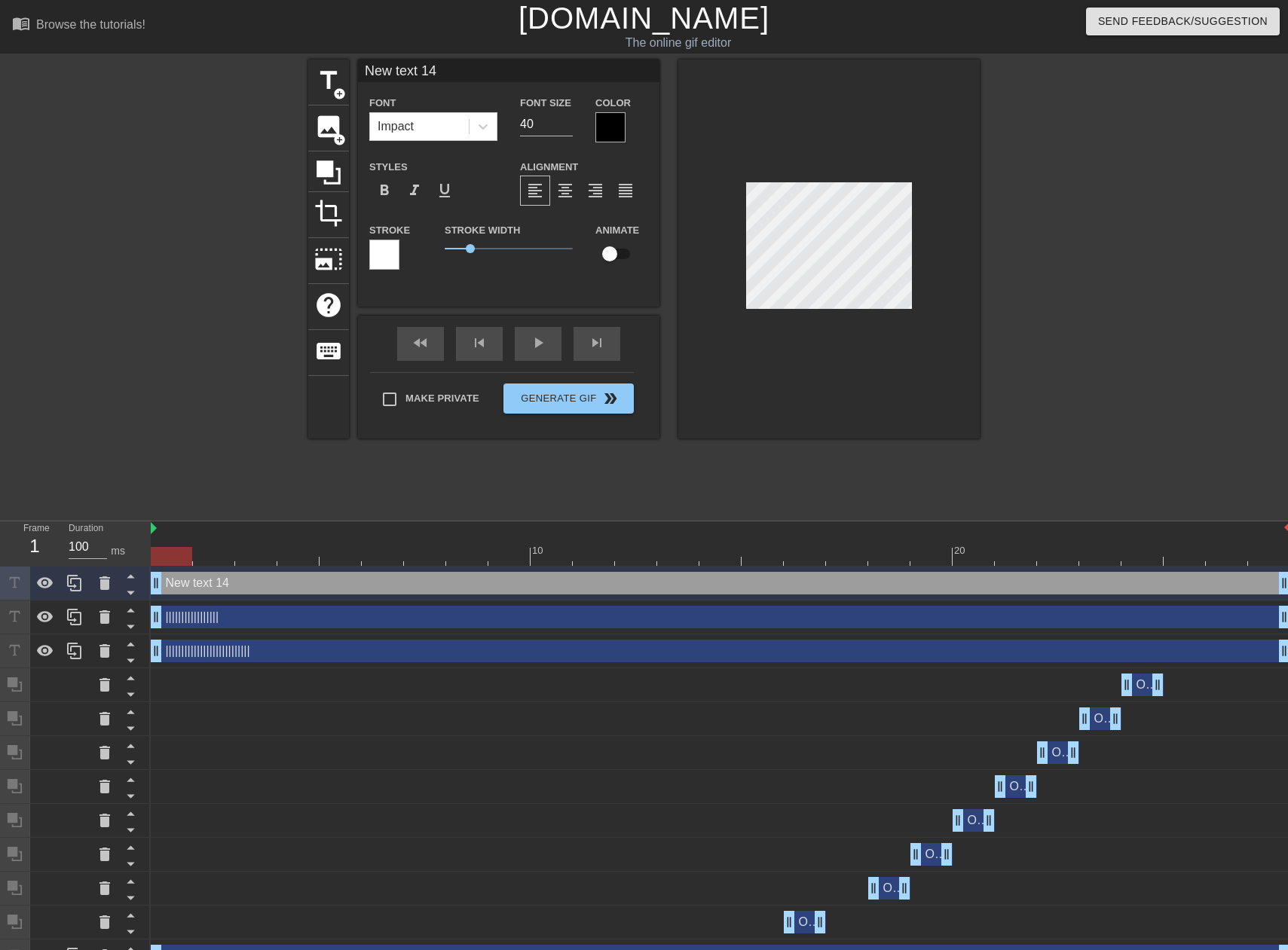
click at [435, 74] on input "New text 14" at bounding box center [509, 70] width 302 height 23
type input "||||||||||||||||||||||||"
drag, startPoint x: 548, startPoint y: 125, endPoint x: 478, endPoint y: 130, distance: 70.2
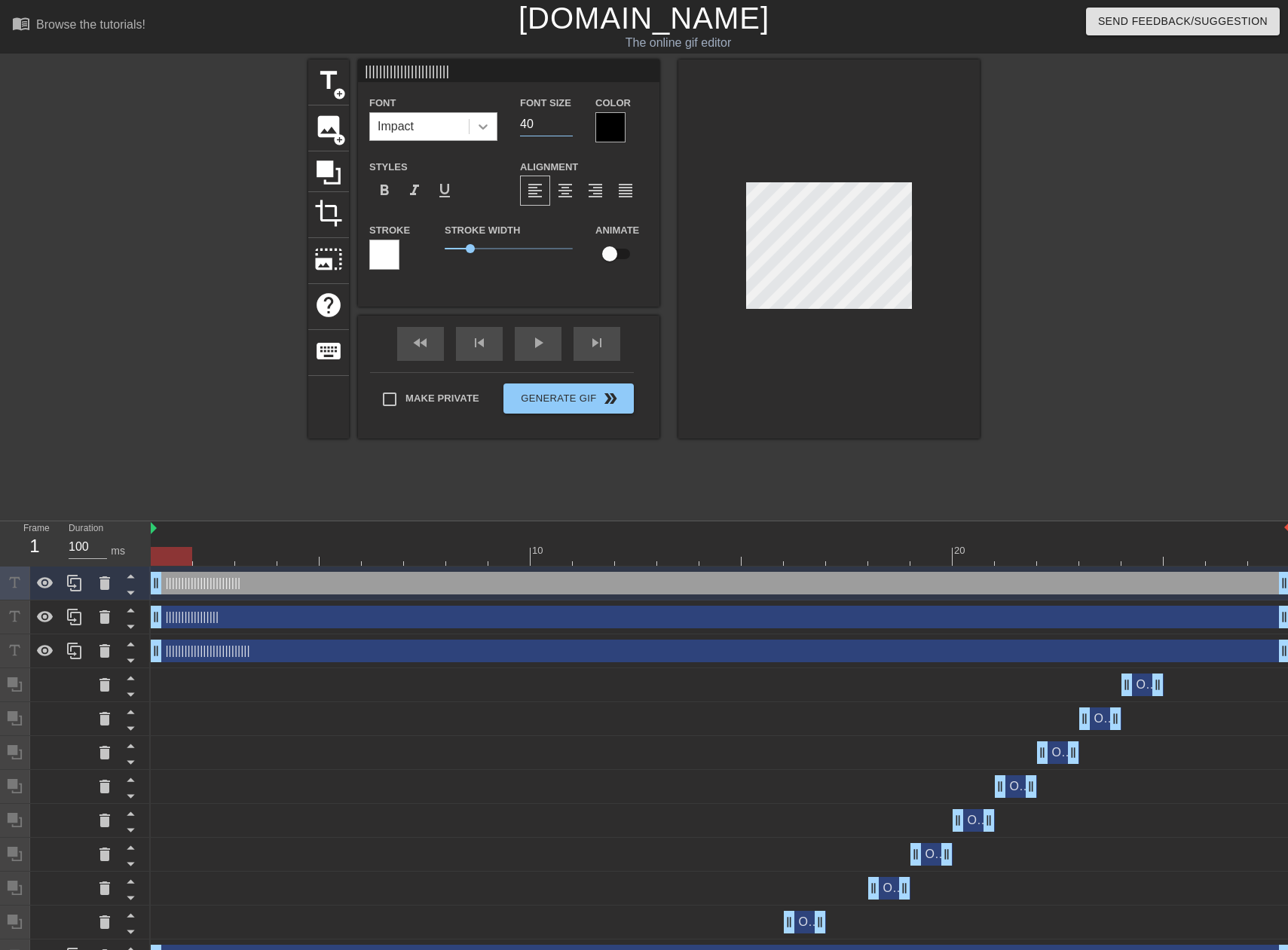
click at [478, 130] on div "Font Impact Font Size 40 Color" at bounding box center [509, 118] width 302 height 49
type input "14"
click at [384, 259] on div at bounding box center [385, 255] width 30 height 30
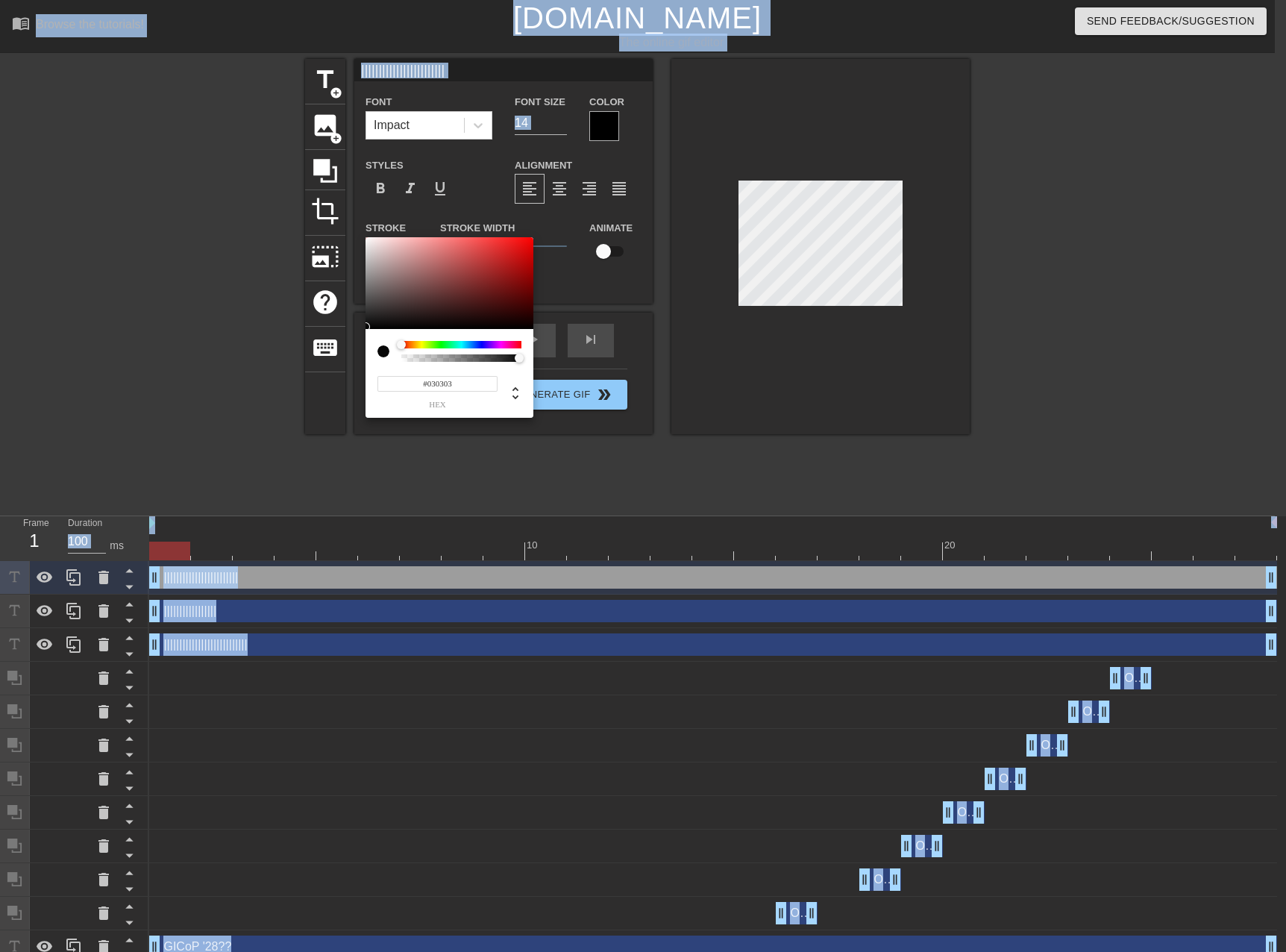
type input "#000000"
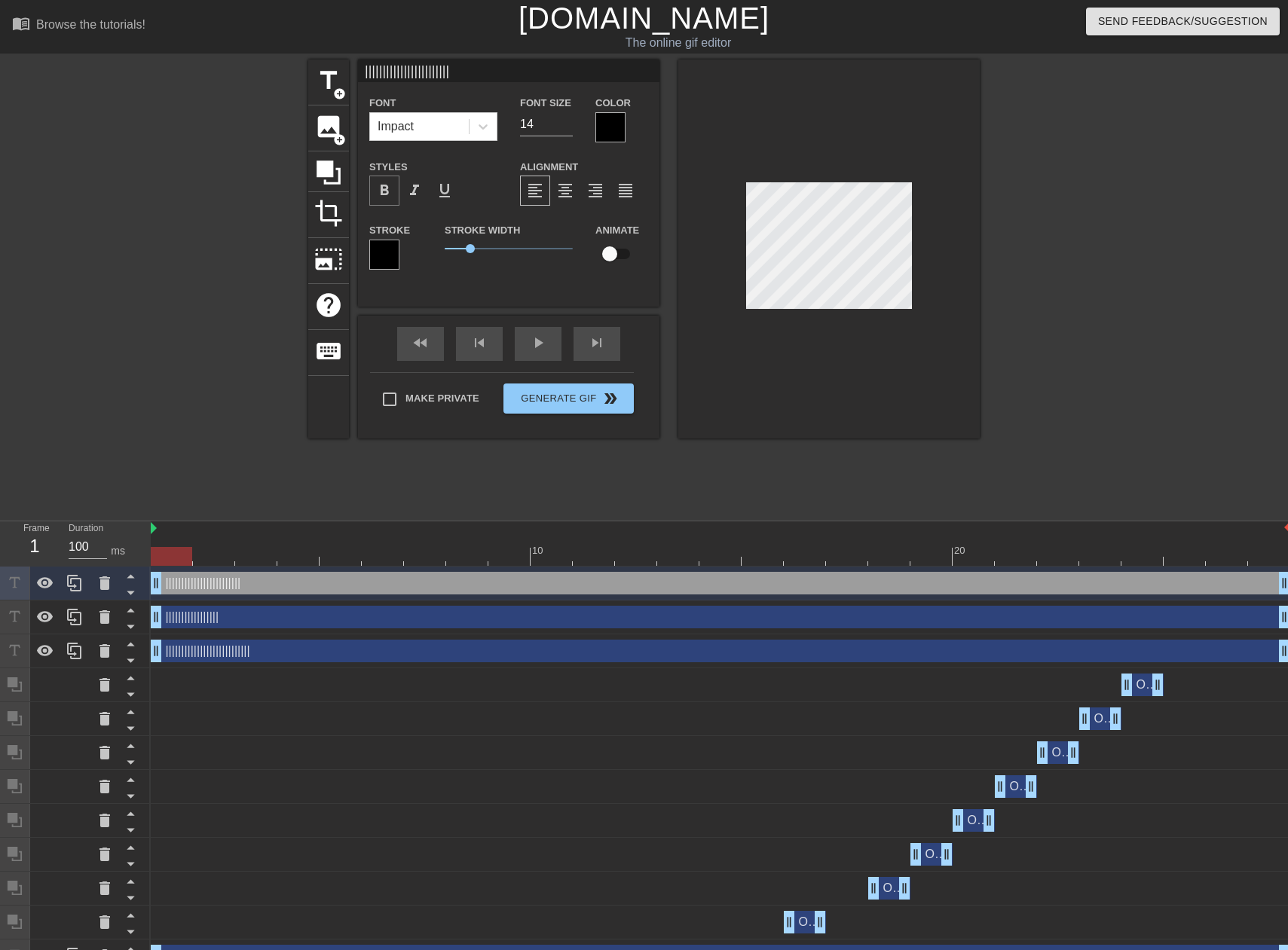
click at [387, 184] on span "format_bold" at bounding box center [384, 190] width 18 height 18
click at [977, 212] on div at bounding box center [829, 248] width 302 height 379
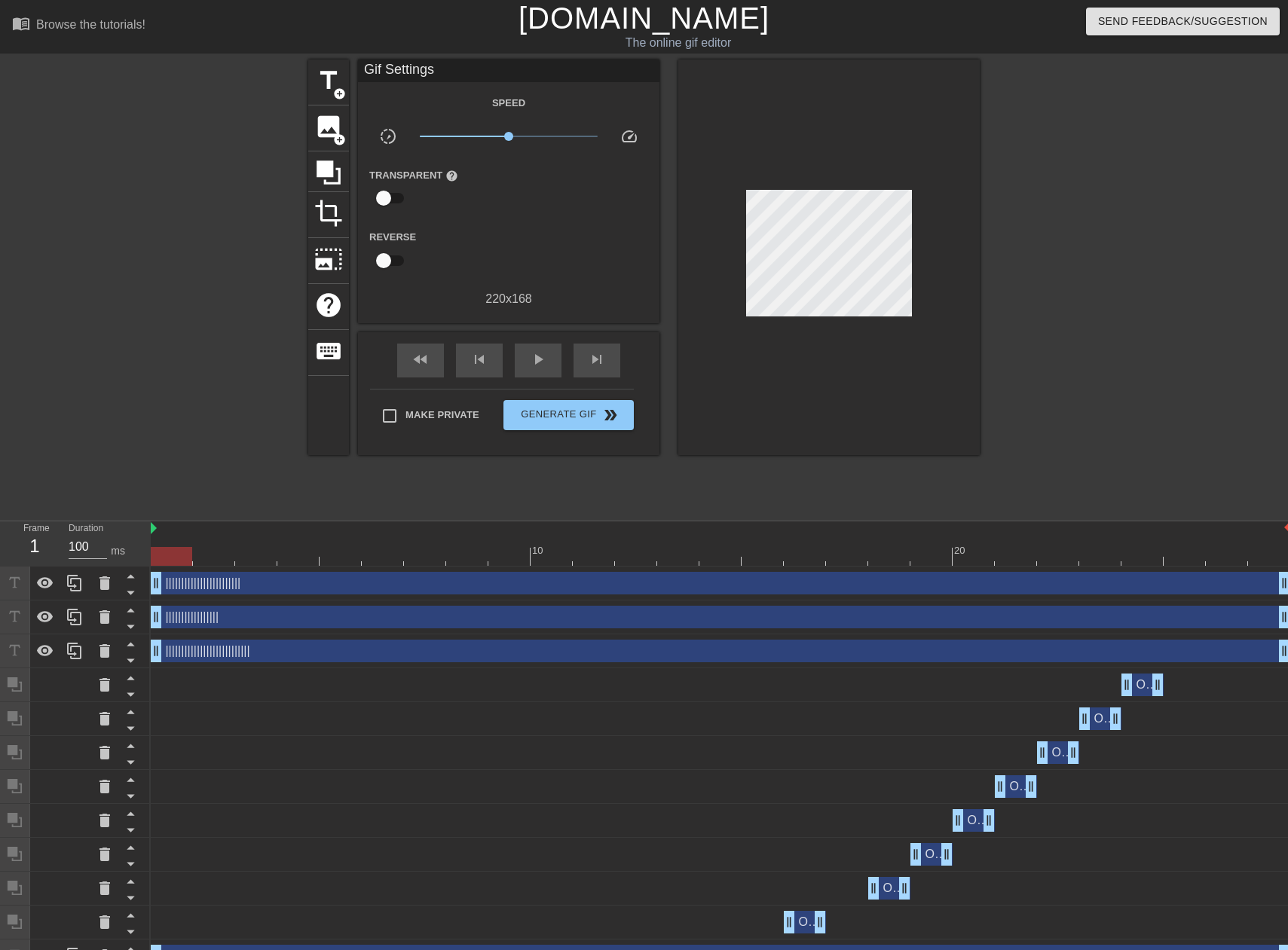
drag, startPoint x: 912, startPoint y: 210, endPoint x: 891, endPoint y: 141, distance: 72.1
click at [891, 141] on div at bounding box center [829, 257] width 302 height 395
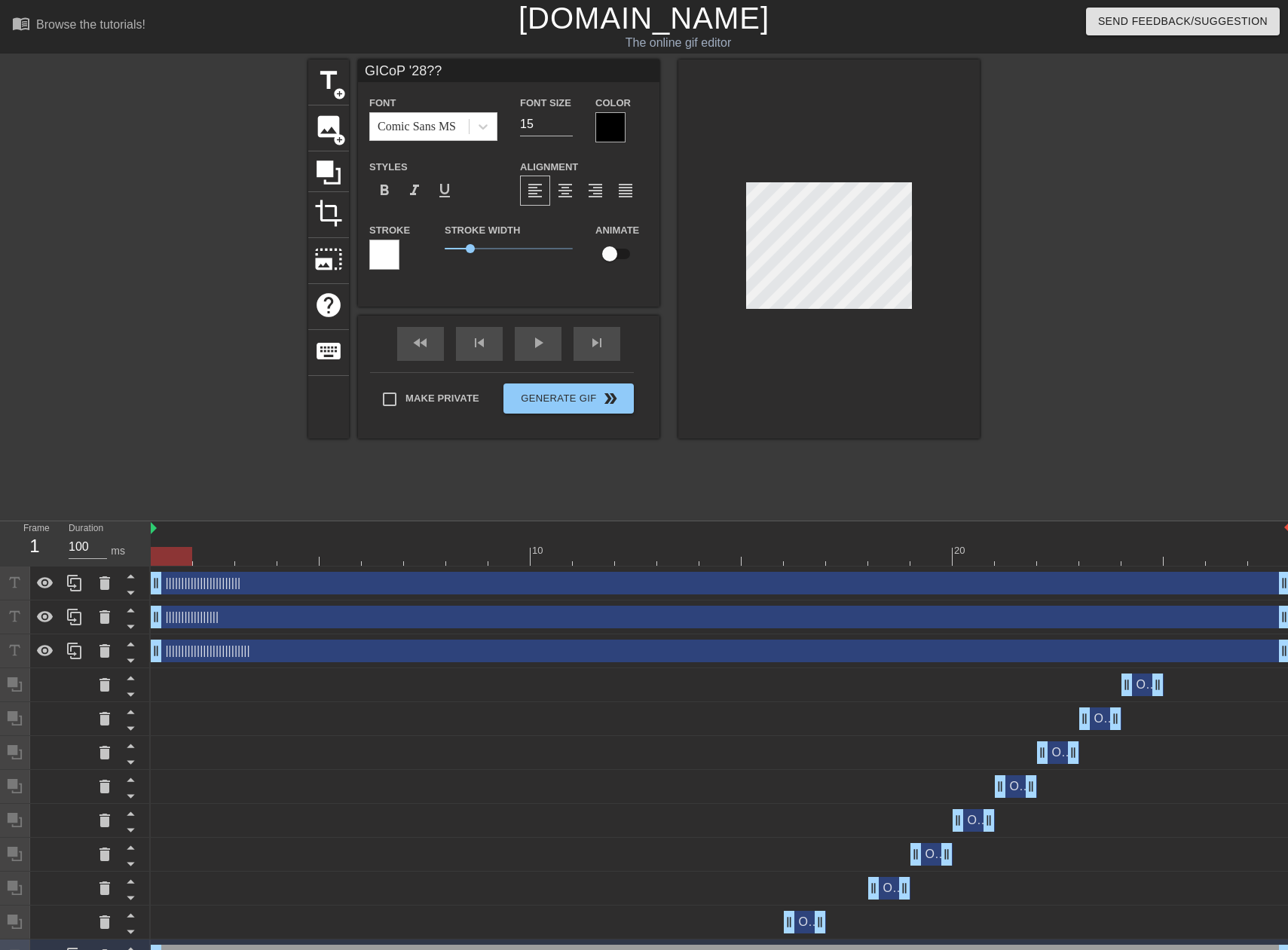
type input "START TEAM"
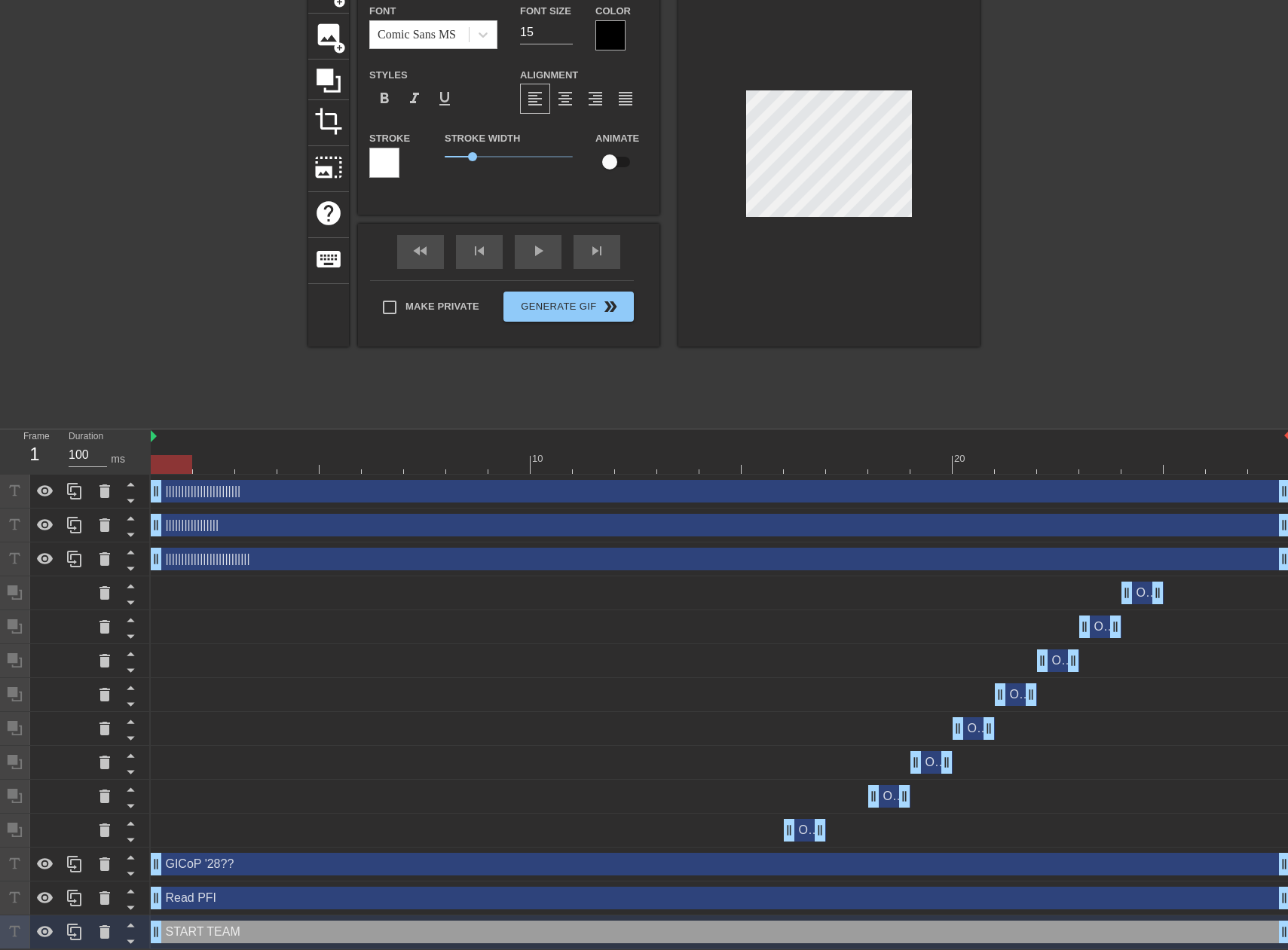
scroll to position [95, 0]
click at [108, 930] on icon at bounding box center [105, 930] width 11 height 13
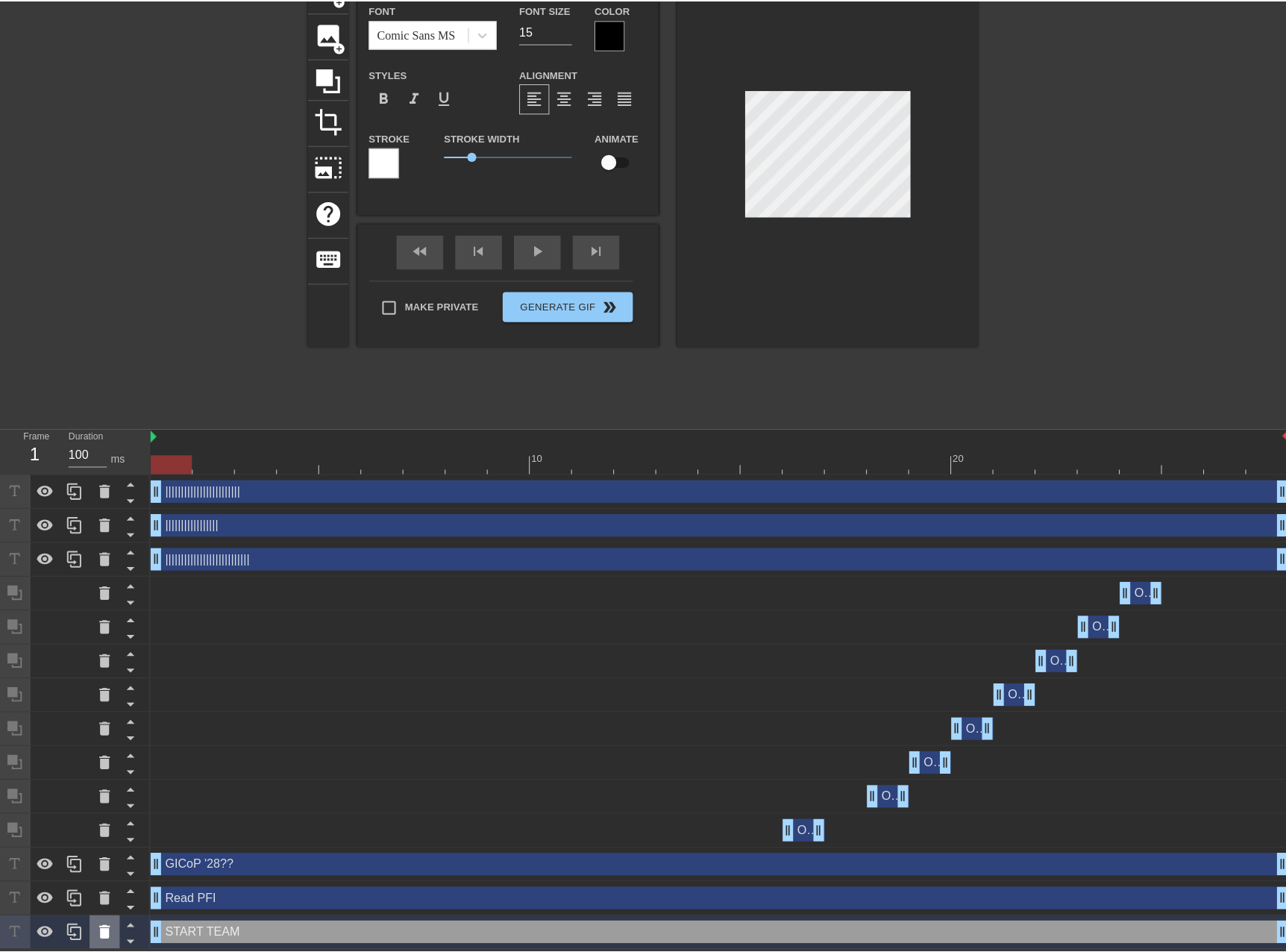
scroll to position [82, 0]
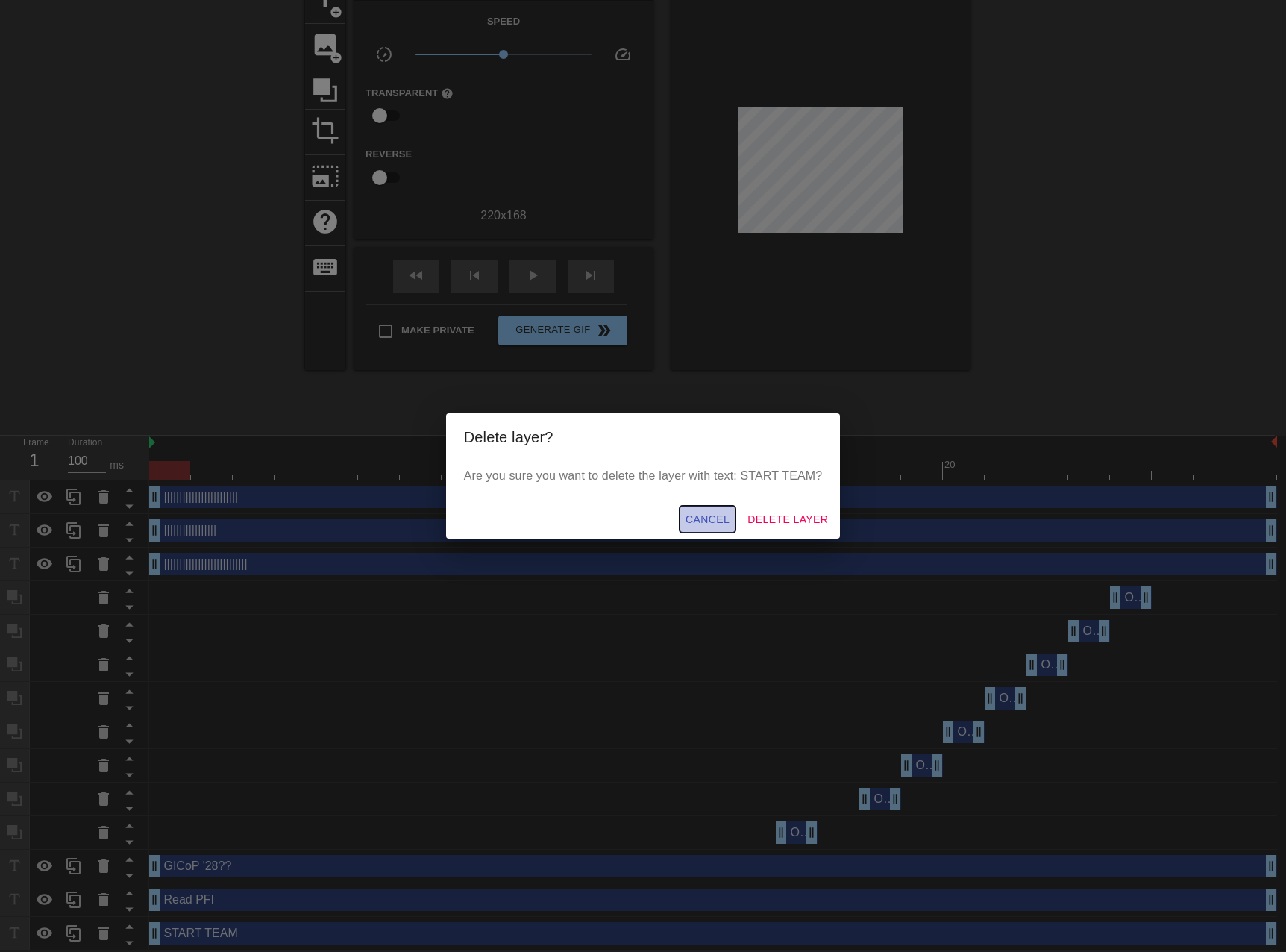
click at [707, 522] on span "Cancel" at bounding box center [707, 520] width 44 height 19
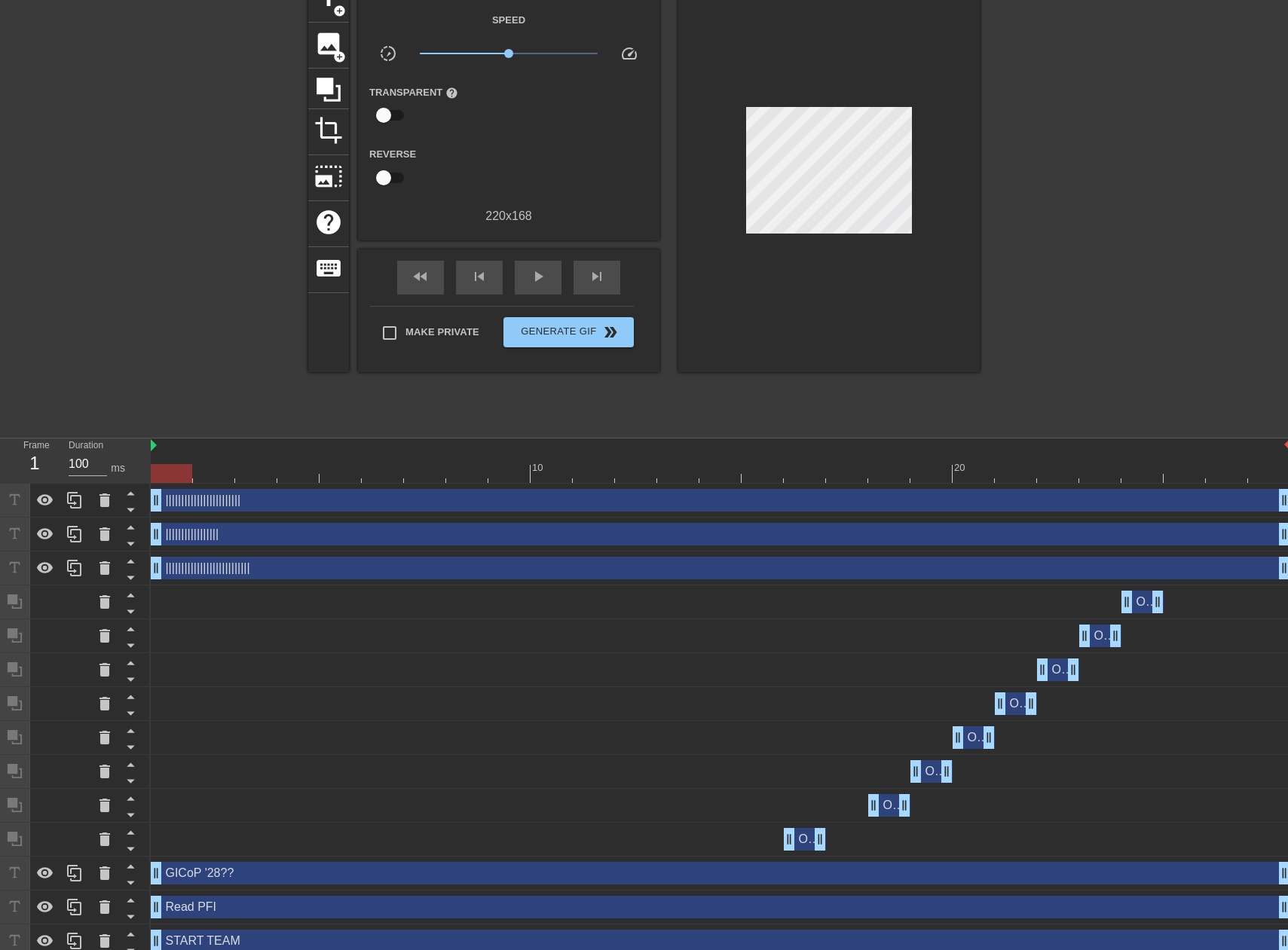
drag, startPoint x: 195, startPoint y: 941, endPoint x: 193, endPoint y: 861, distance: 80.0
click at [193, 859] on div "|||||||||||||||||||||||| drag_handle drag_handle ||||||||||||||||| drag_handle …" at bounding box center [719, 721] width 1137 height 475
drag, startPoint x: 191, startPoint y: 945, endPoint x: 197, endPoint y: 580, distance: 365.0
click at [203, 563] on div "|||||||||||||||||||||||| drag_handle drag_handle ||||||||||||||||| drag_handle …" at bounding box center [719, 721] width 1137 height 475
click at [127, 937] on icon at bounding box center [131, 934] width 8 height 4
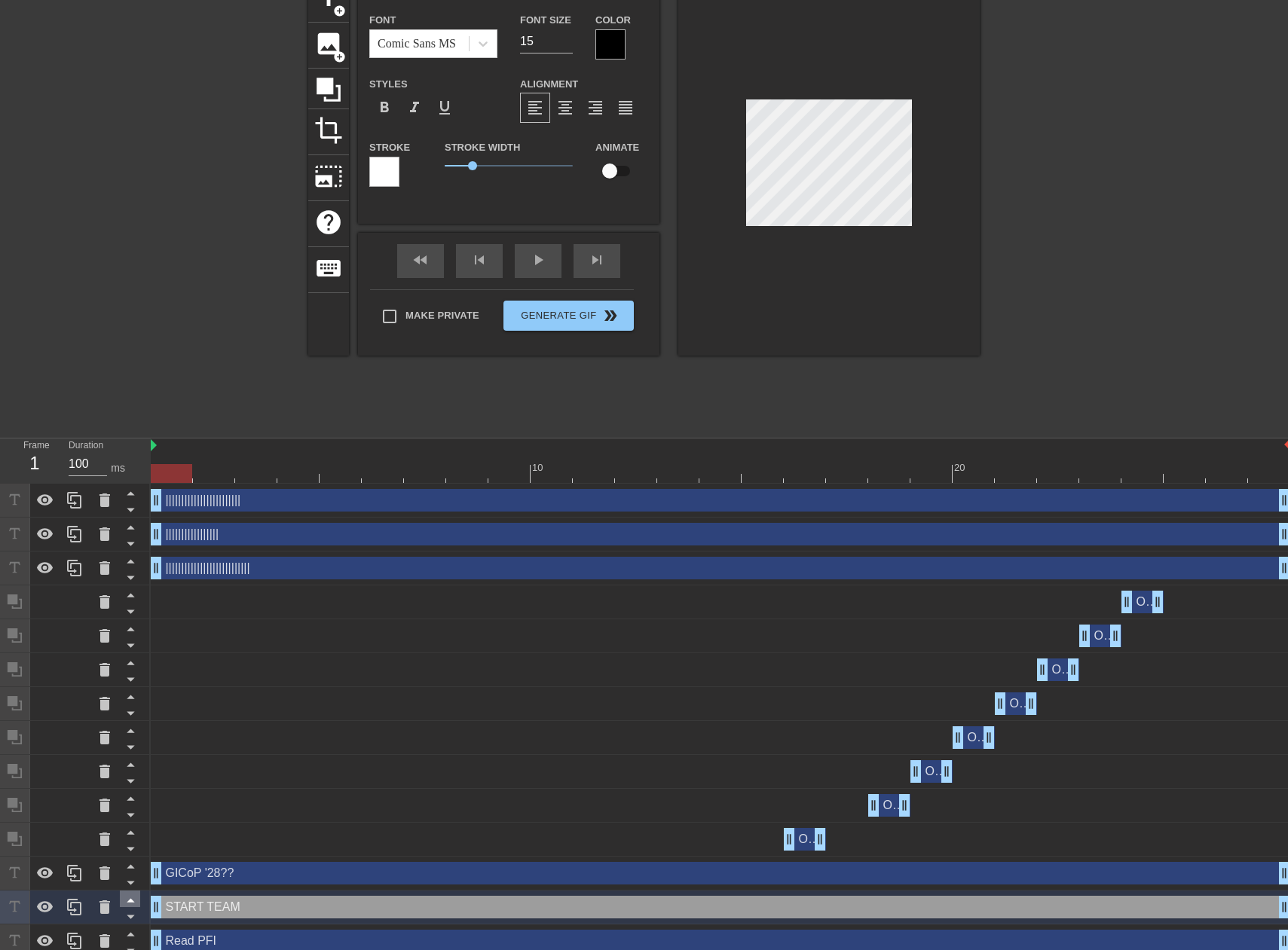
click at [127, 937] on icon at bounding box center [131, 934] width 8 height 4
click at [127, 902] on icon at bounding box center [131, 901] width 8 height 4
click at [127, 937] on icon at bounding box center [131, 934] width 8 height 4
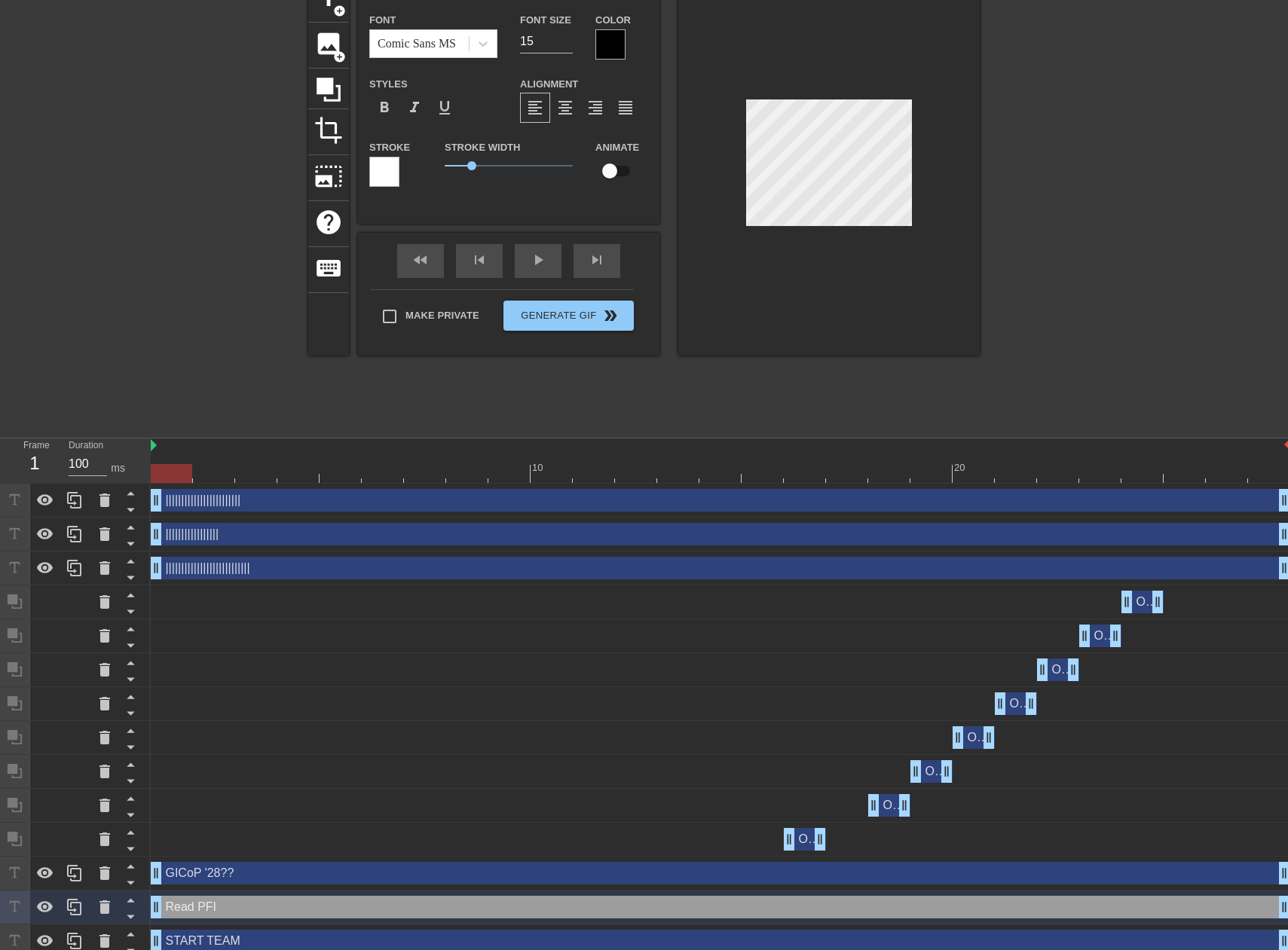
click at [127, 937] on icon at bounding box center [131, 934] width 8 height 4
type input "START TEAM"
click at [133, 904] on icon at bounding box center [131, 900] width 19 height 19
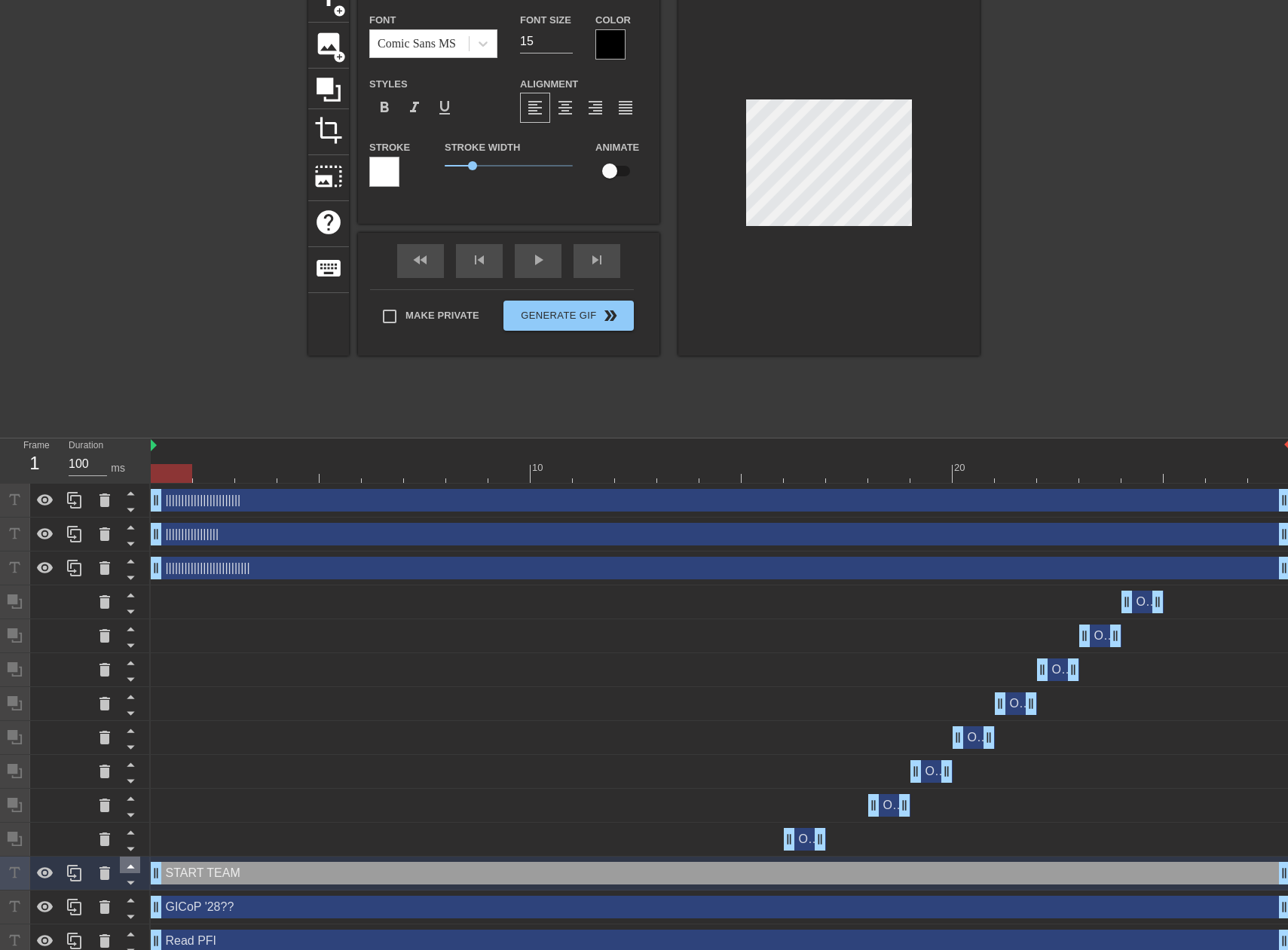
click at [133, 869] on icon at bounding box center [131, 866] width 8 height 4
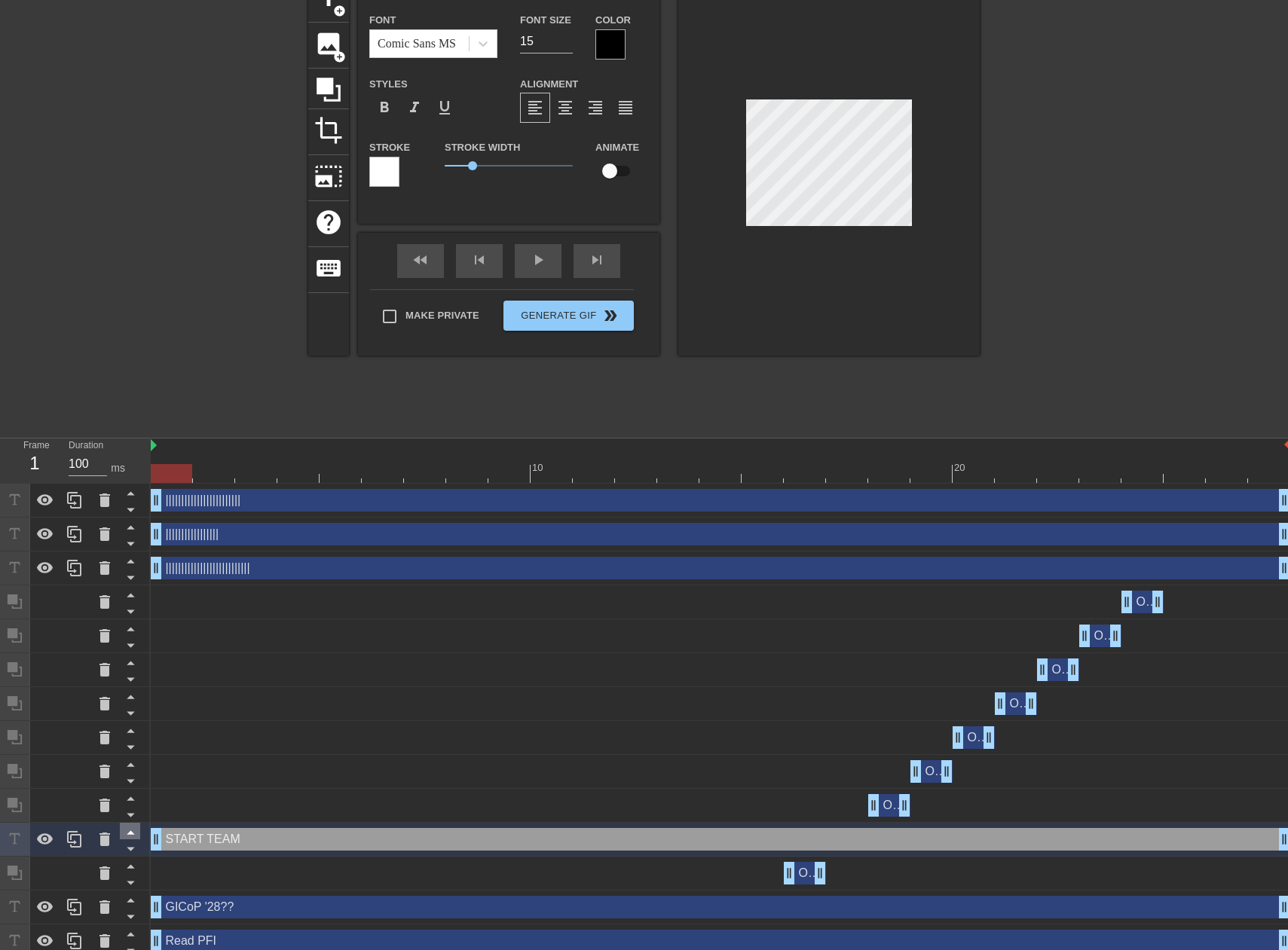
click at [131, 835] on icon at bounding box center [131, 833] width 8 height 4
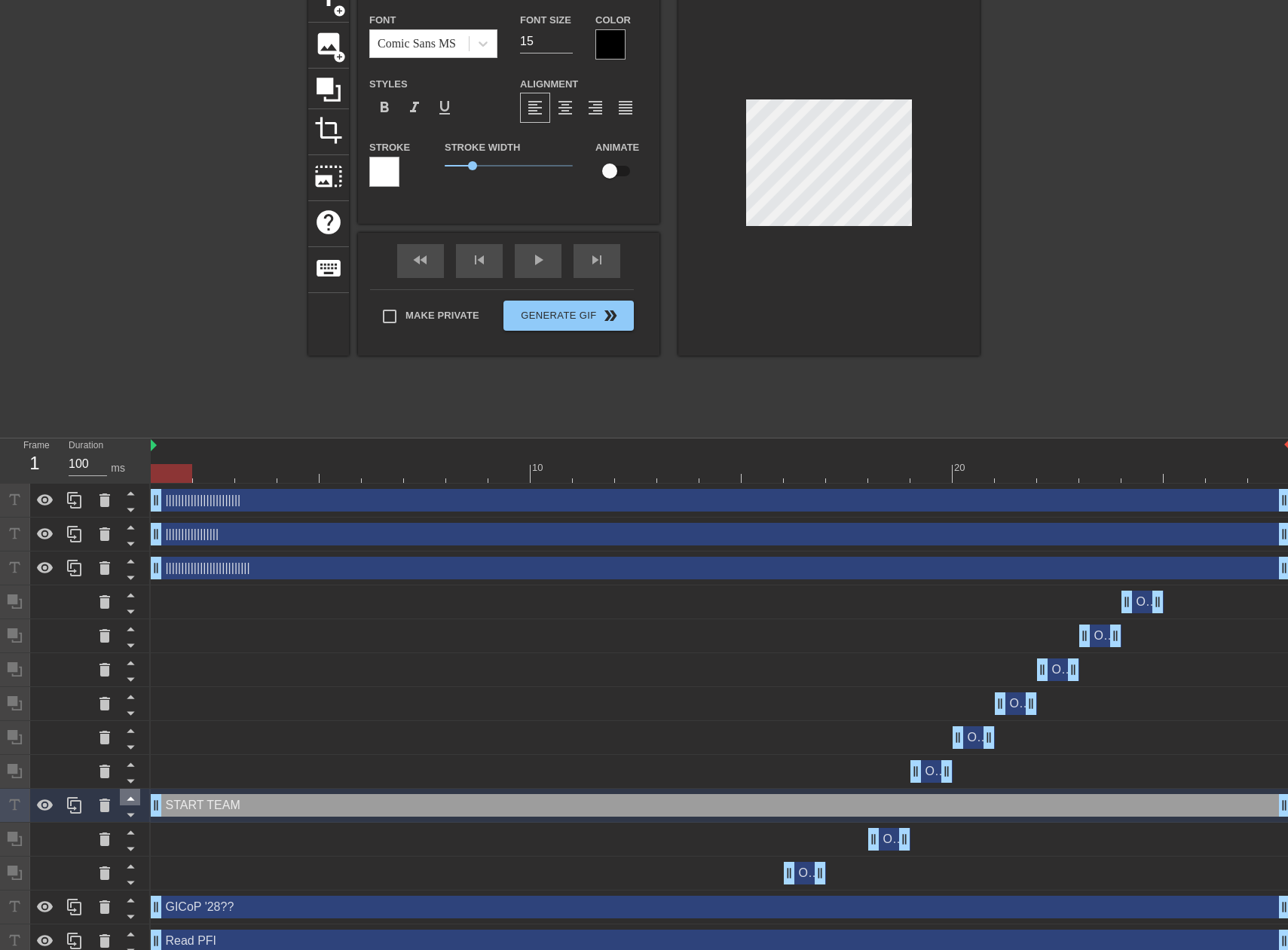
click at [133, 798] on icon at bounding box center [131, 798] width 19 height 19
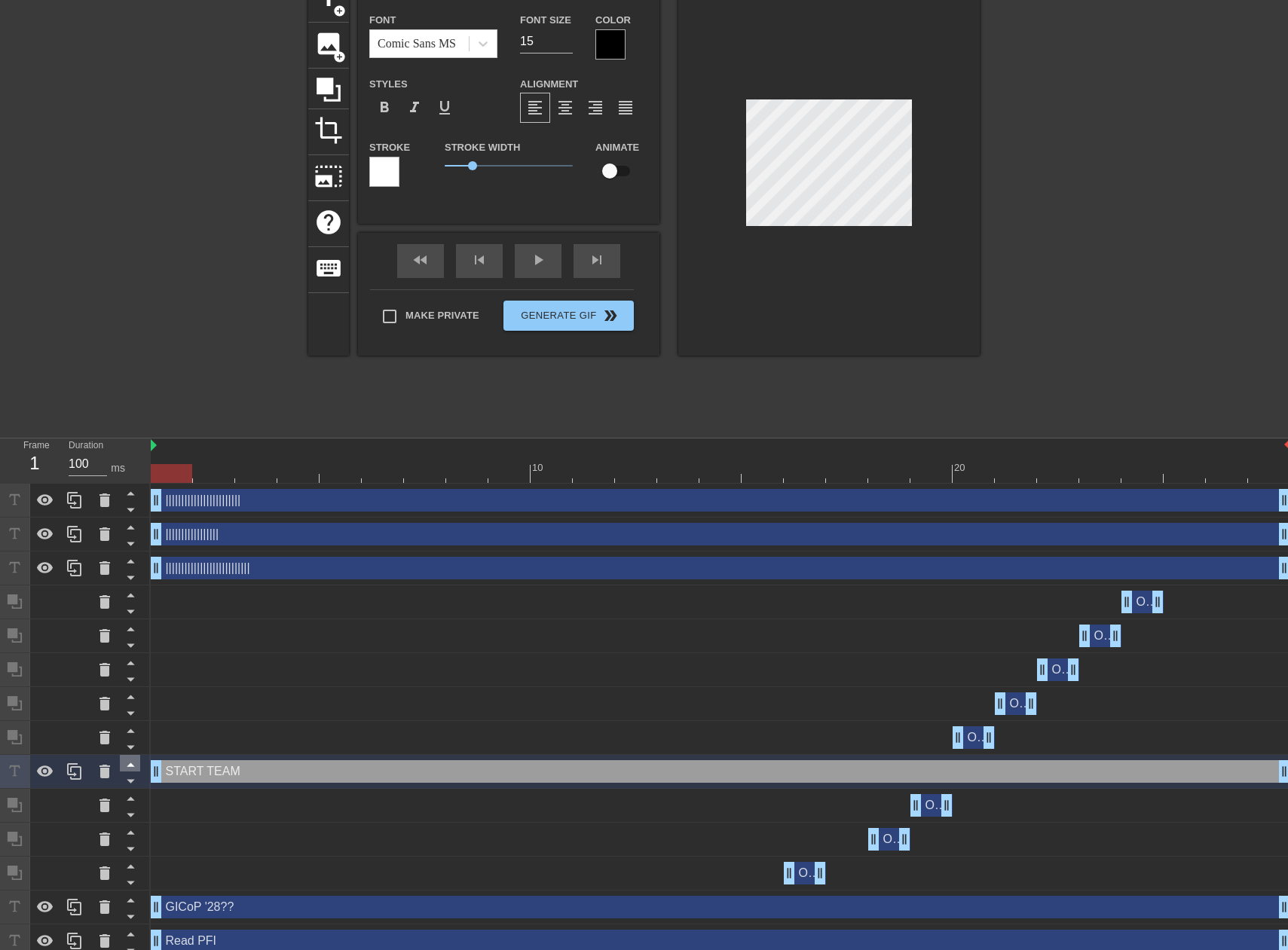
click at [132, 763] on icon at bounding box center [131, 764] width 19 height 19
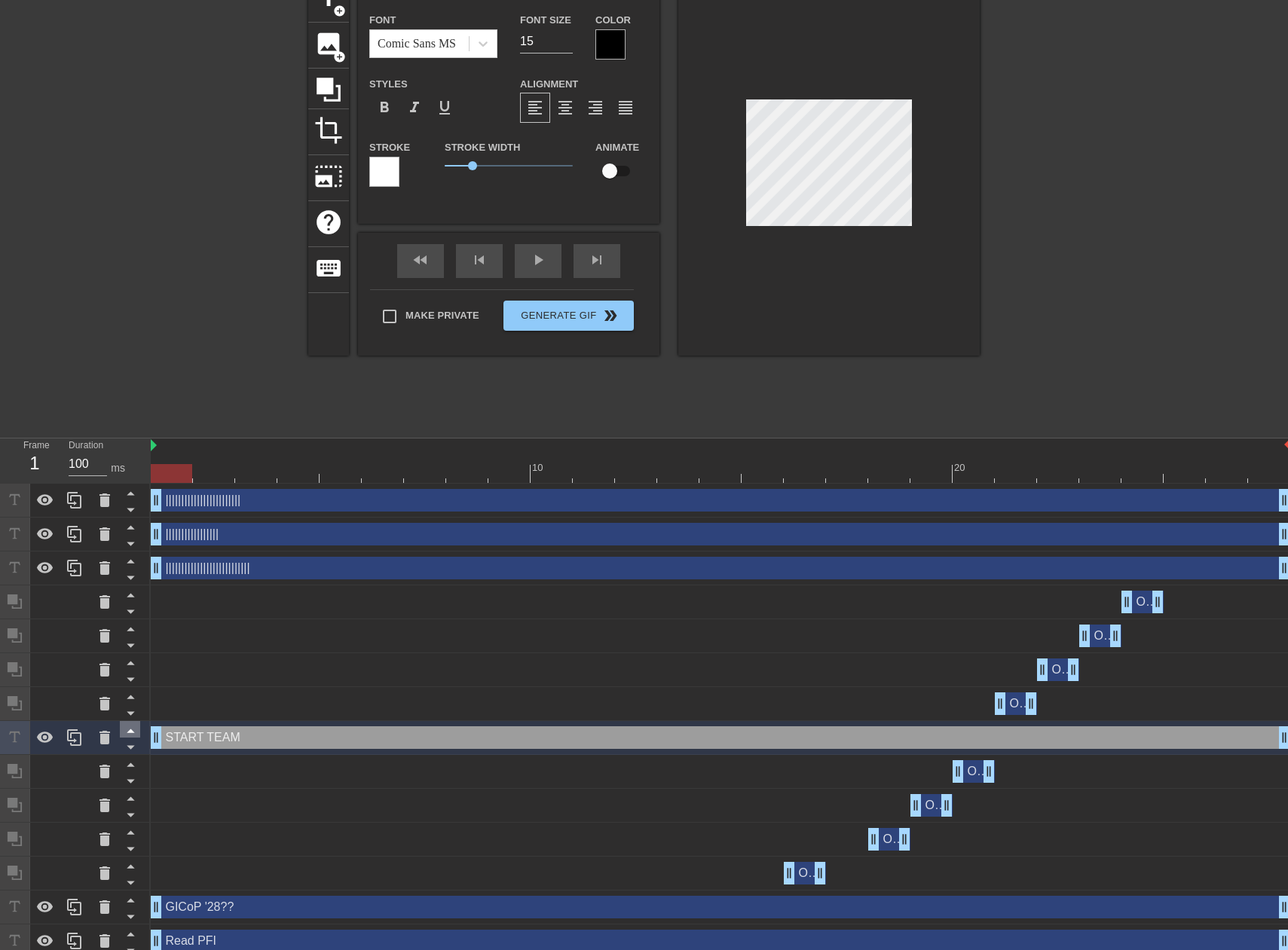
click at [130, 732] on icon at bounding box center [131, 731] width 8 height 4
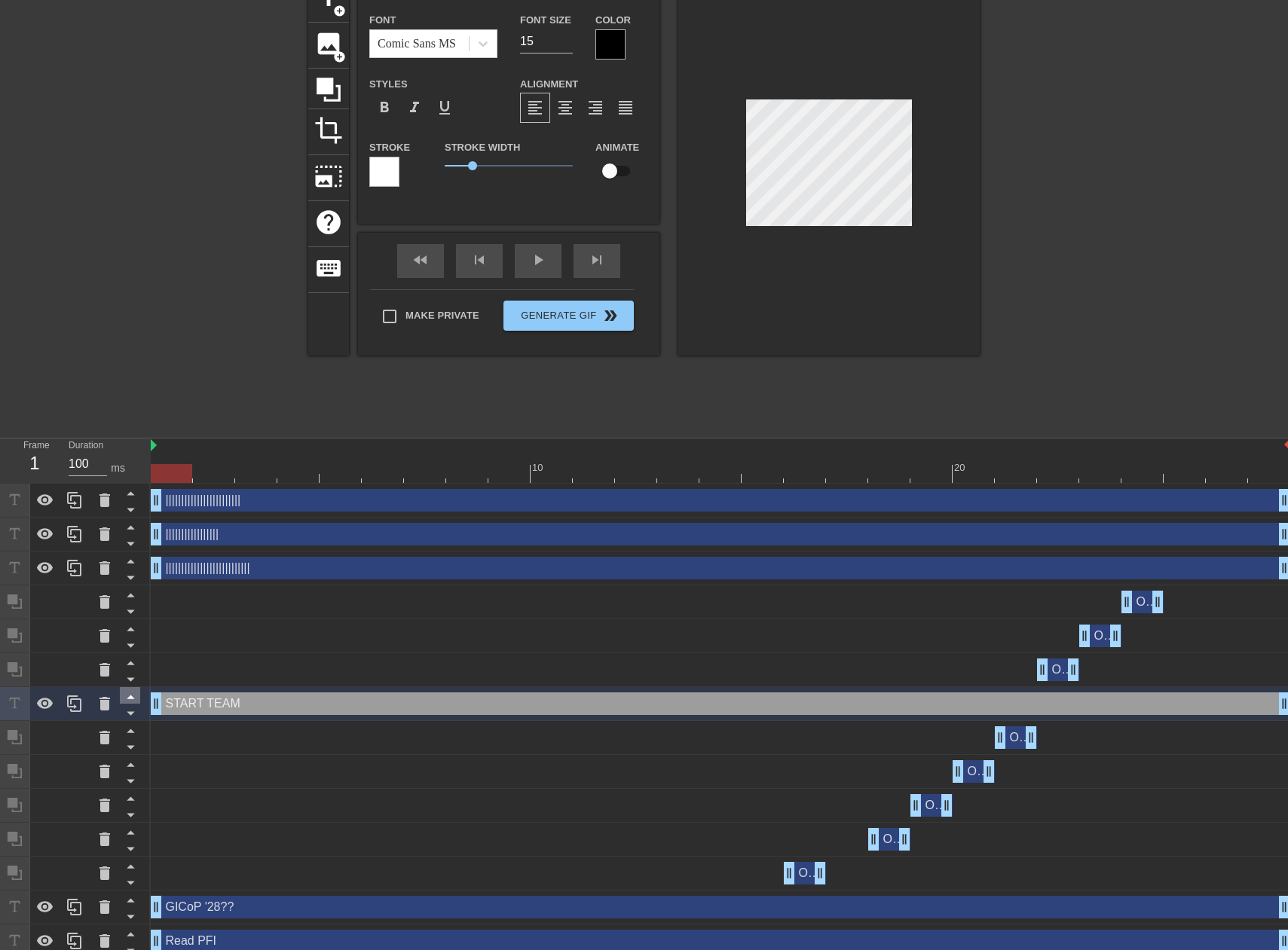
click at [134, 698] on icon at bounding box center [131, 697] width 19 height 19
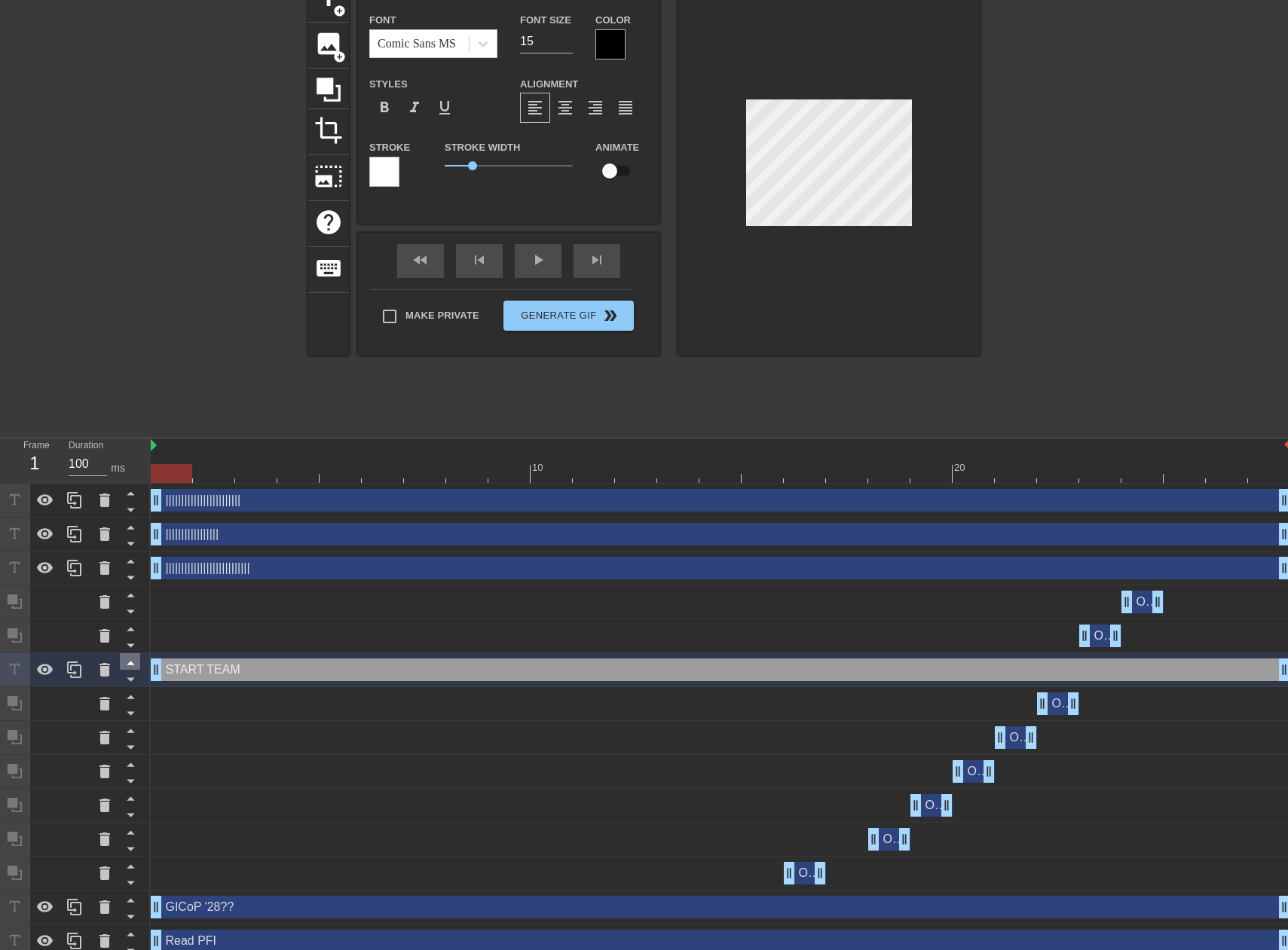
click at [128, 658] on icon at bounding box center [131, 662] width 19 height 19
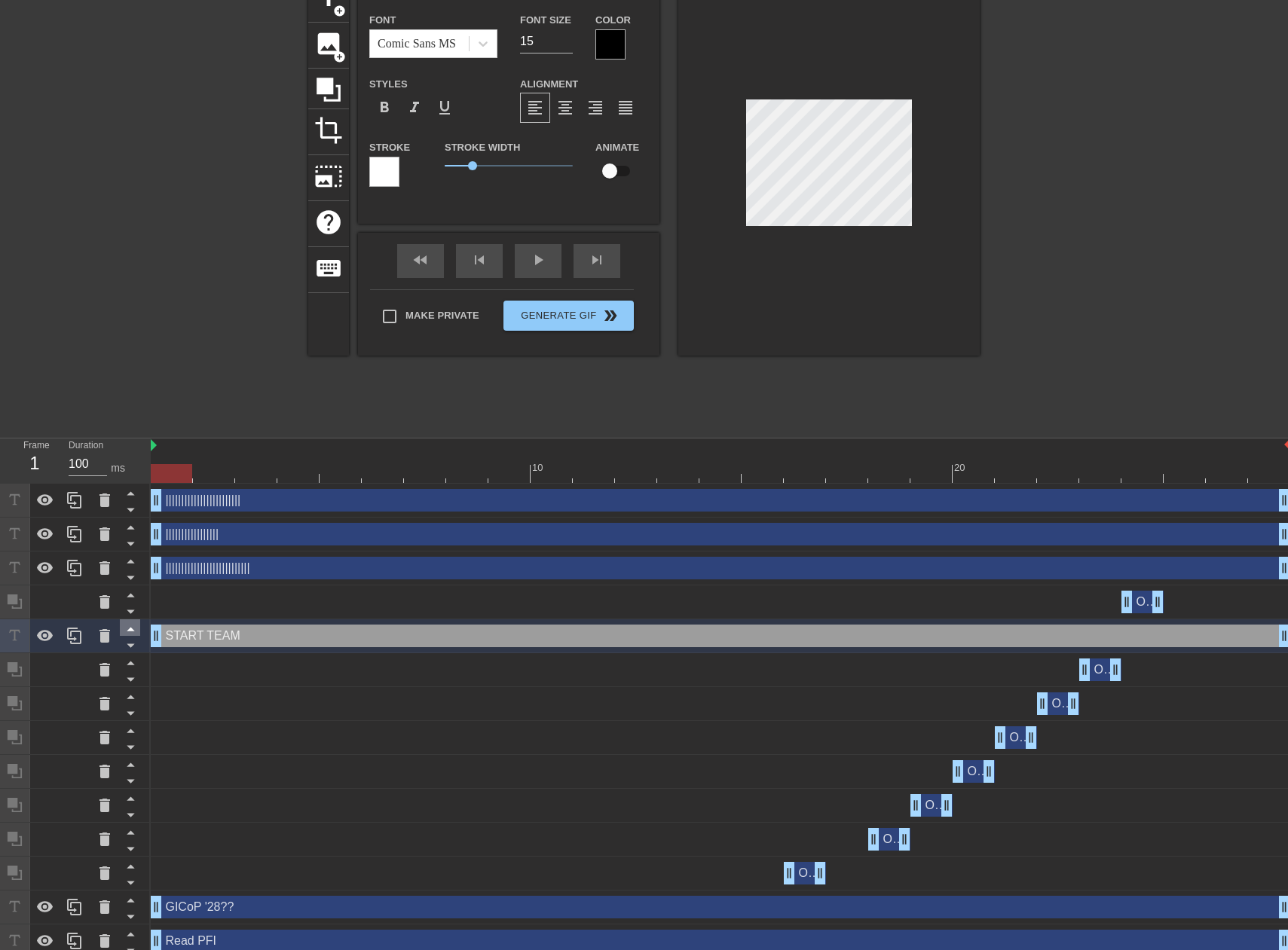
click at [128, 627] on icon at bounding box center [131, 629] width 19 height 19
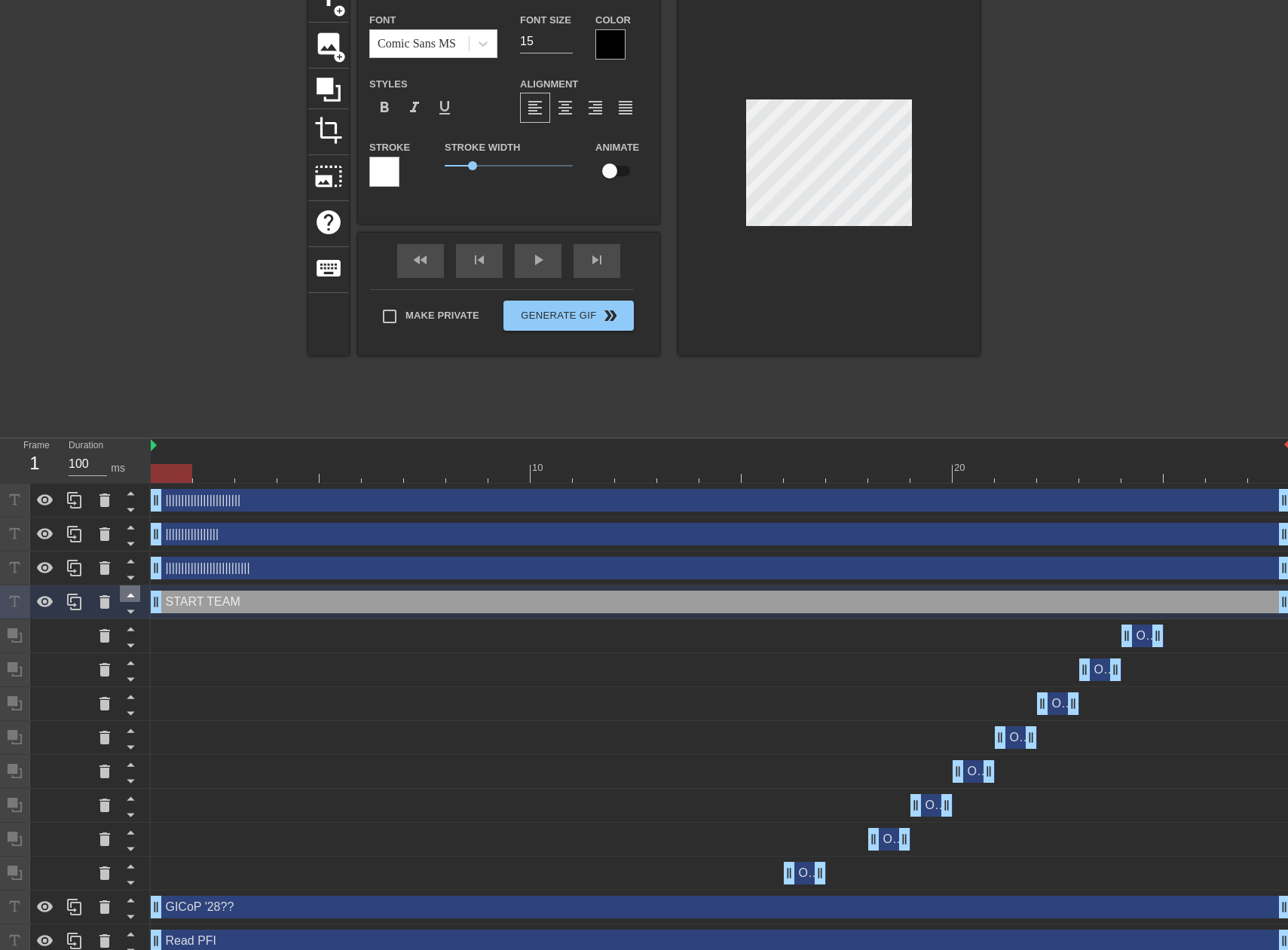
click at [131, 598] on icon at bounding box center [131, 595] width 8 height 4
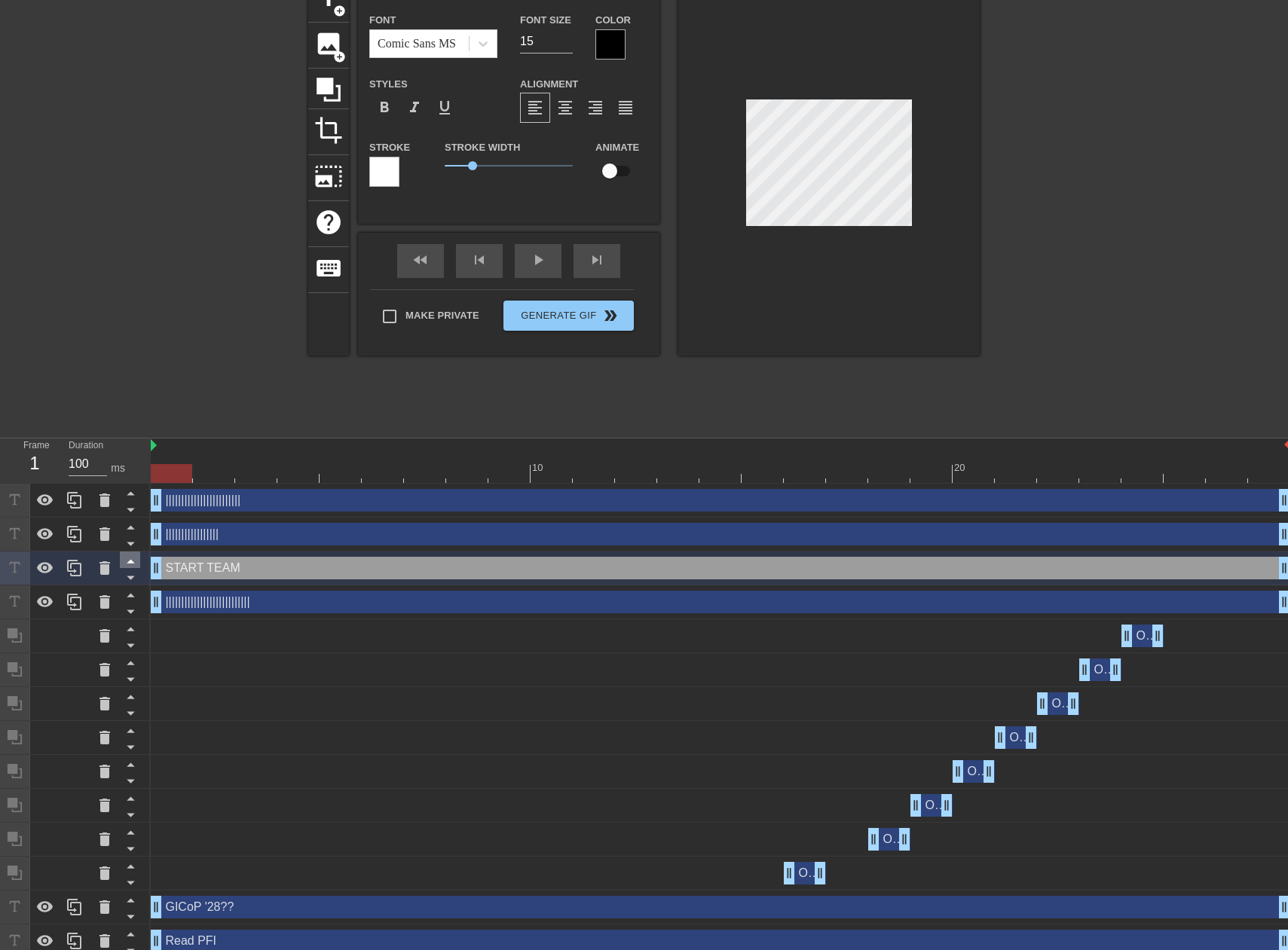
click at [132, 557] on icon at bounding box center [131, 561] width 19 height 19
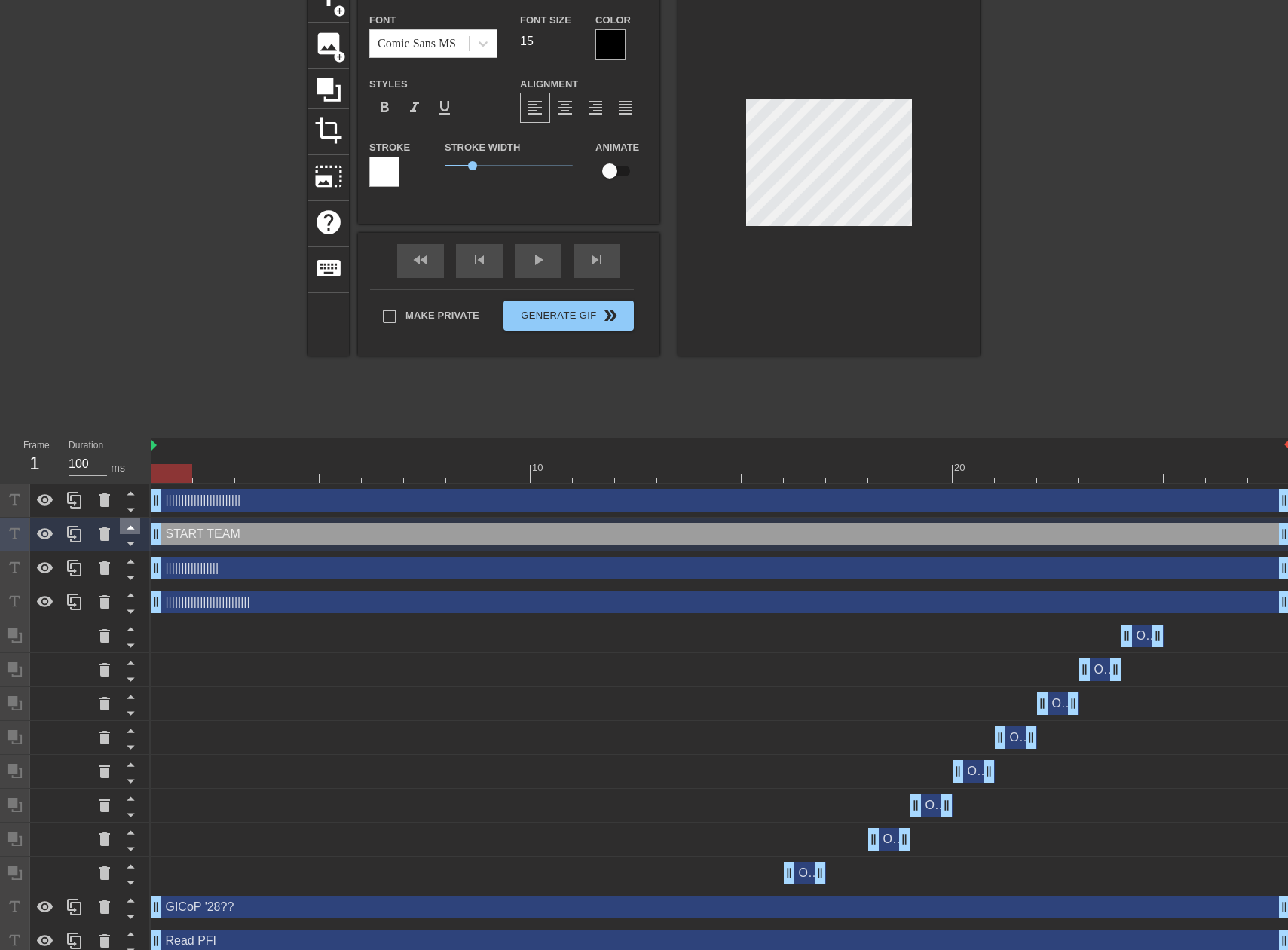
click at [131, 530] on icon at bounding box center [131, 527] width 8 height 4
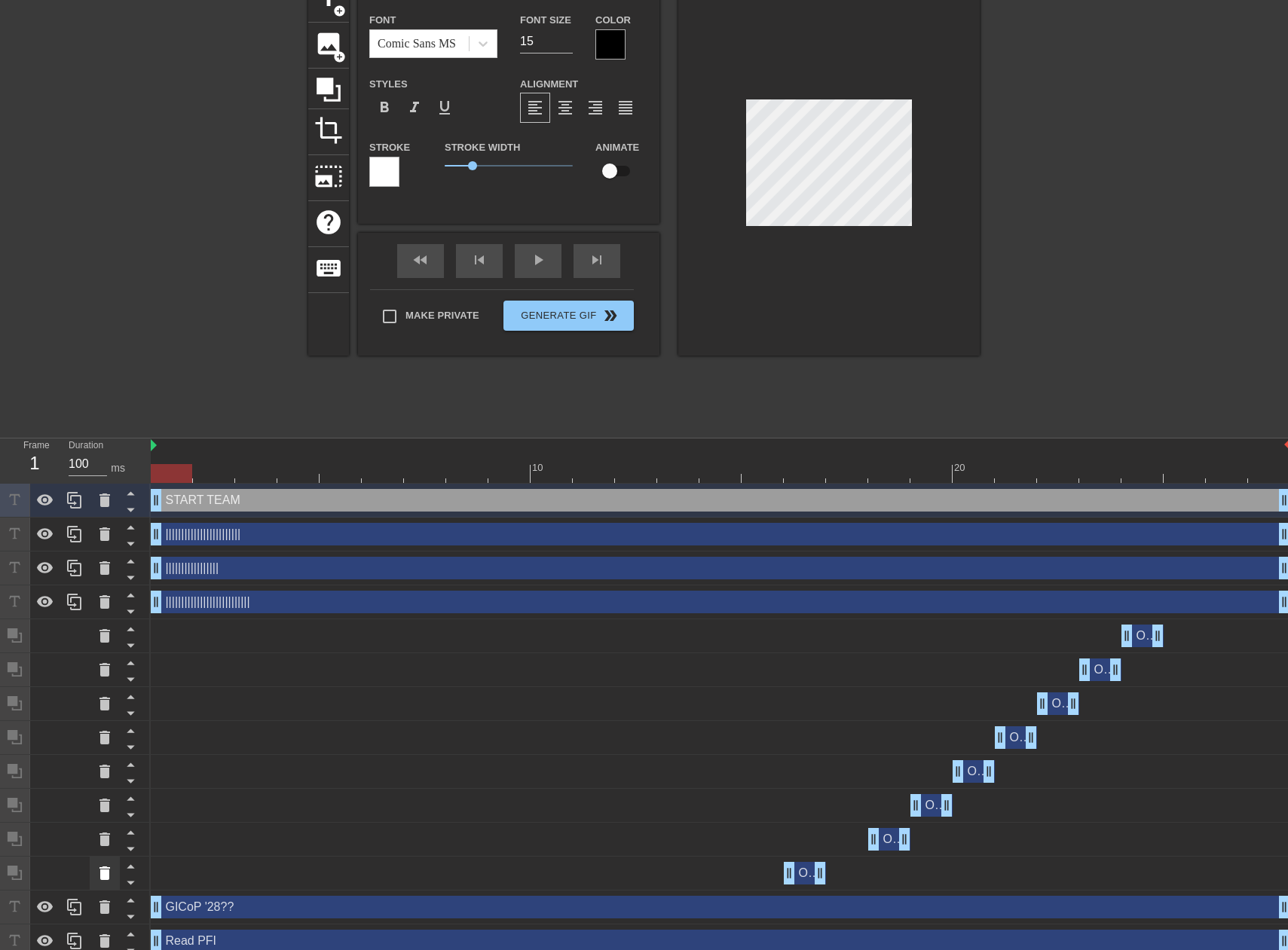
click at [102, 872] on icon at bounding box center [105, 873] width 11 height 13
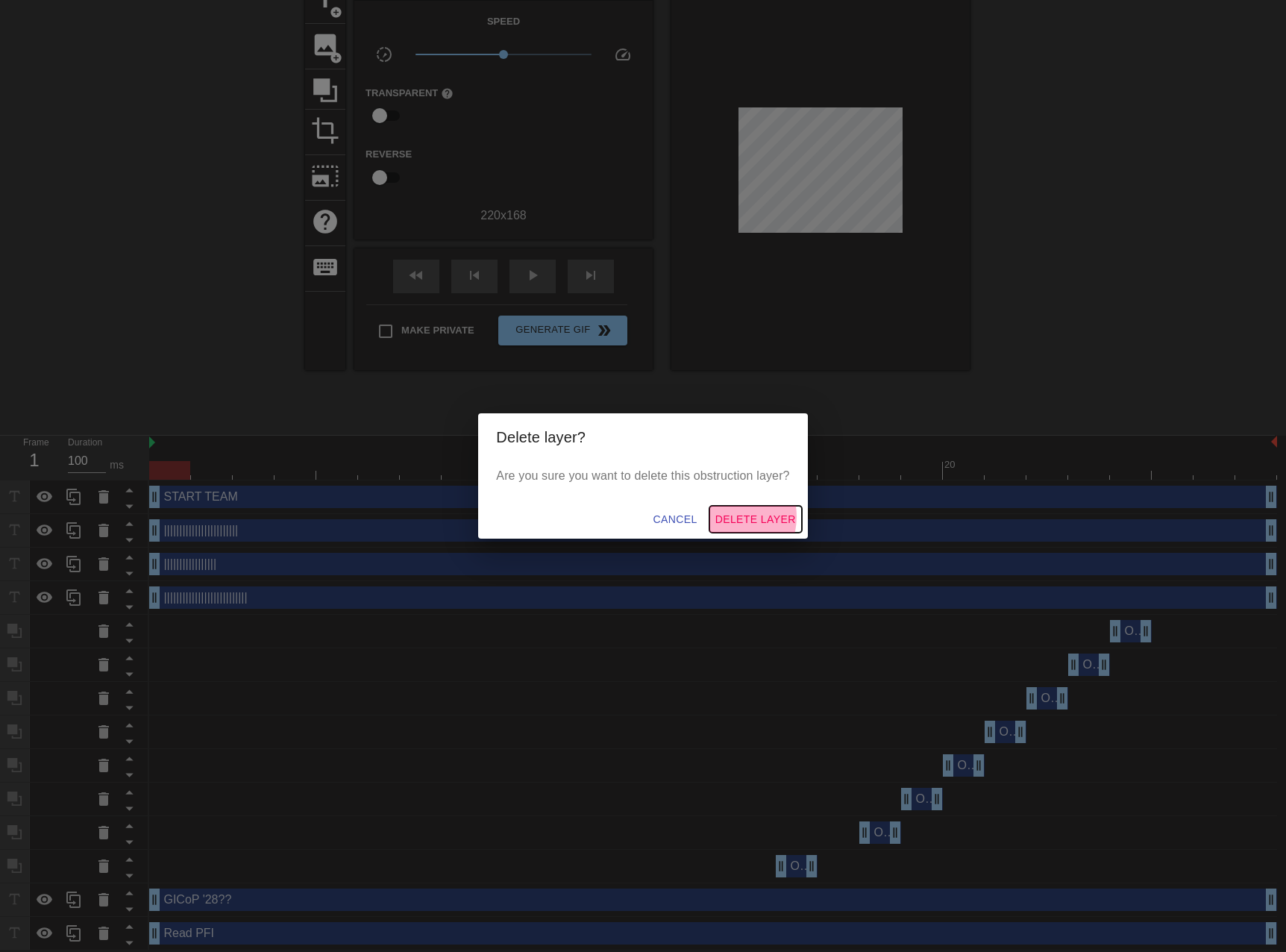
click at [729, 517] on span "Delete Layer" at bounding box center [756, 520] width 80 height 19
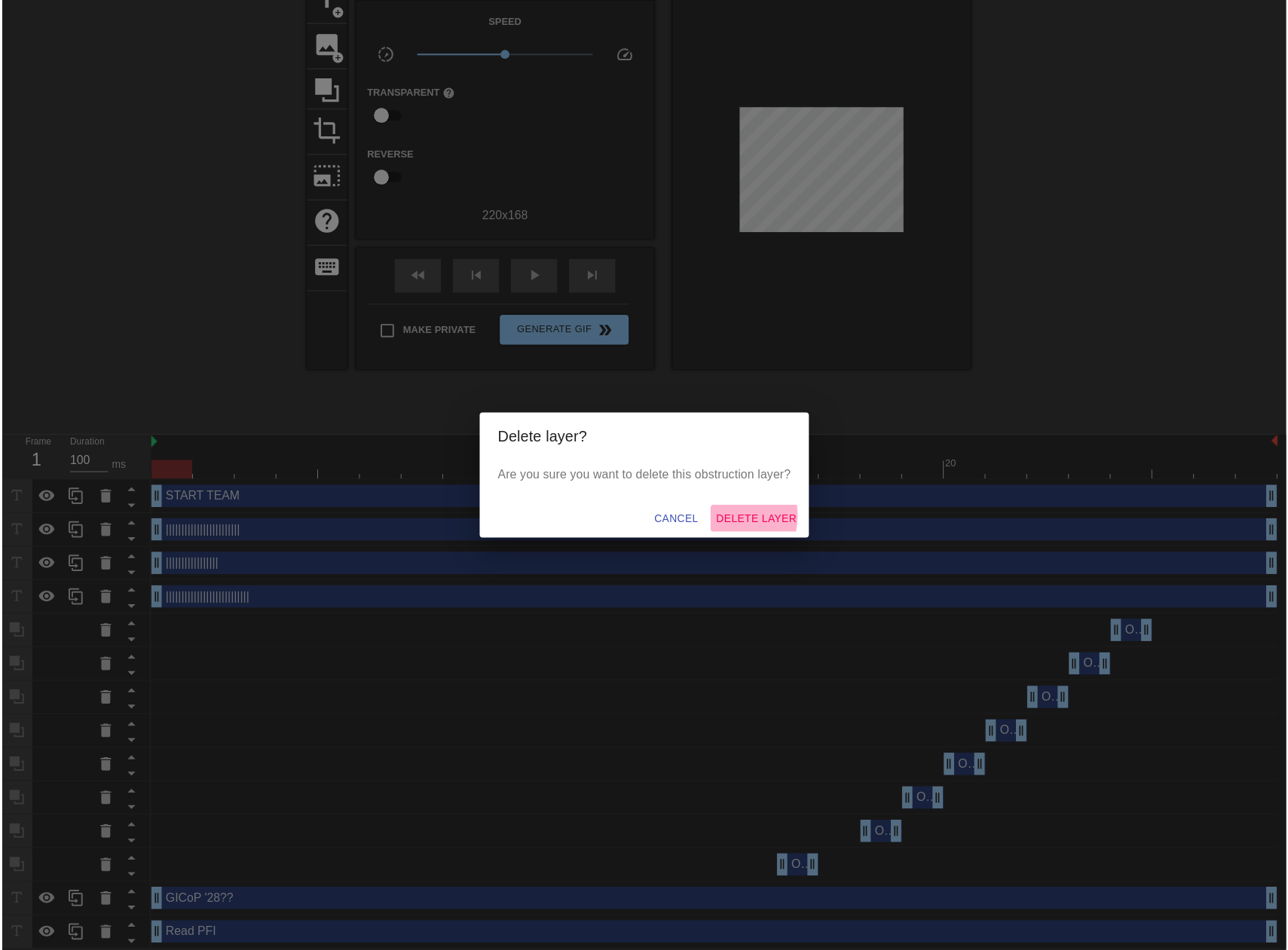
scroll to position [60, 0]
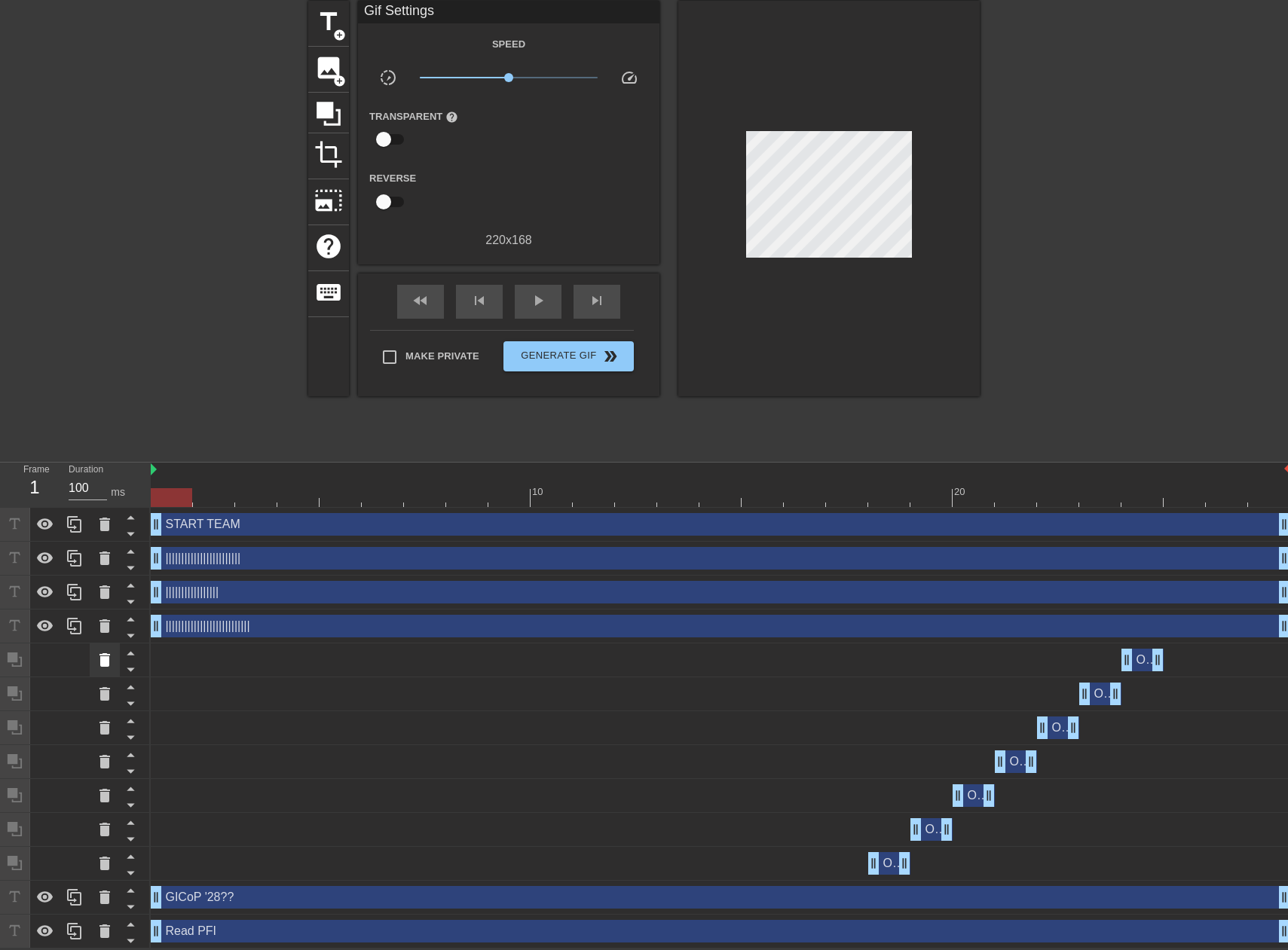
drag, startPoint x: 736, startPoint y: 527, endPoint x: 109, endPoint y: 652, distance: 639.3
click at [109, 652] on icon at bounding box center [104, 659] width 18 height 18
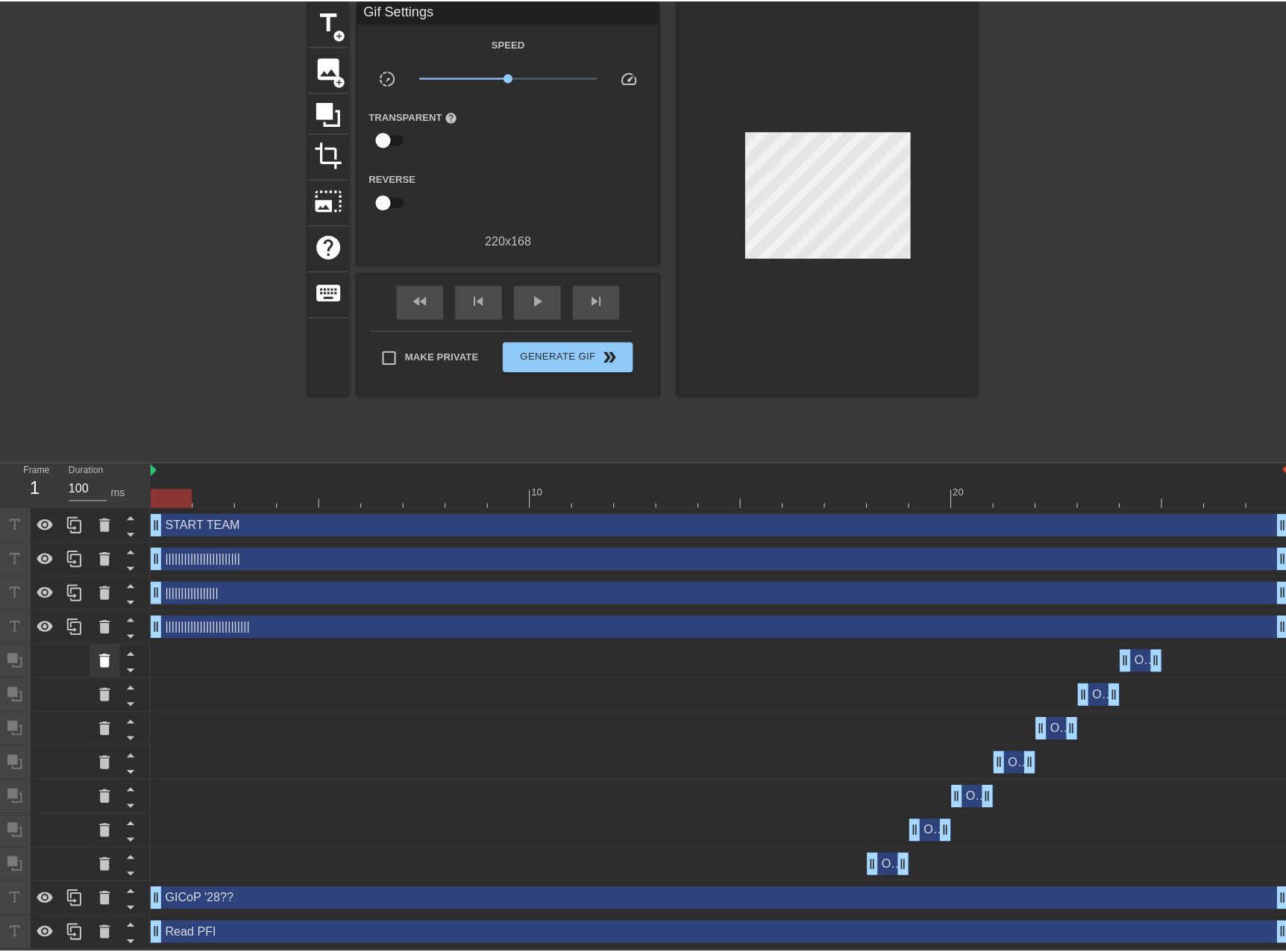
scroll to position [49, 0]
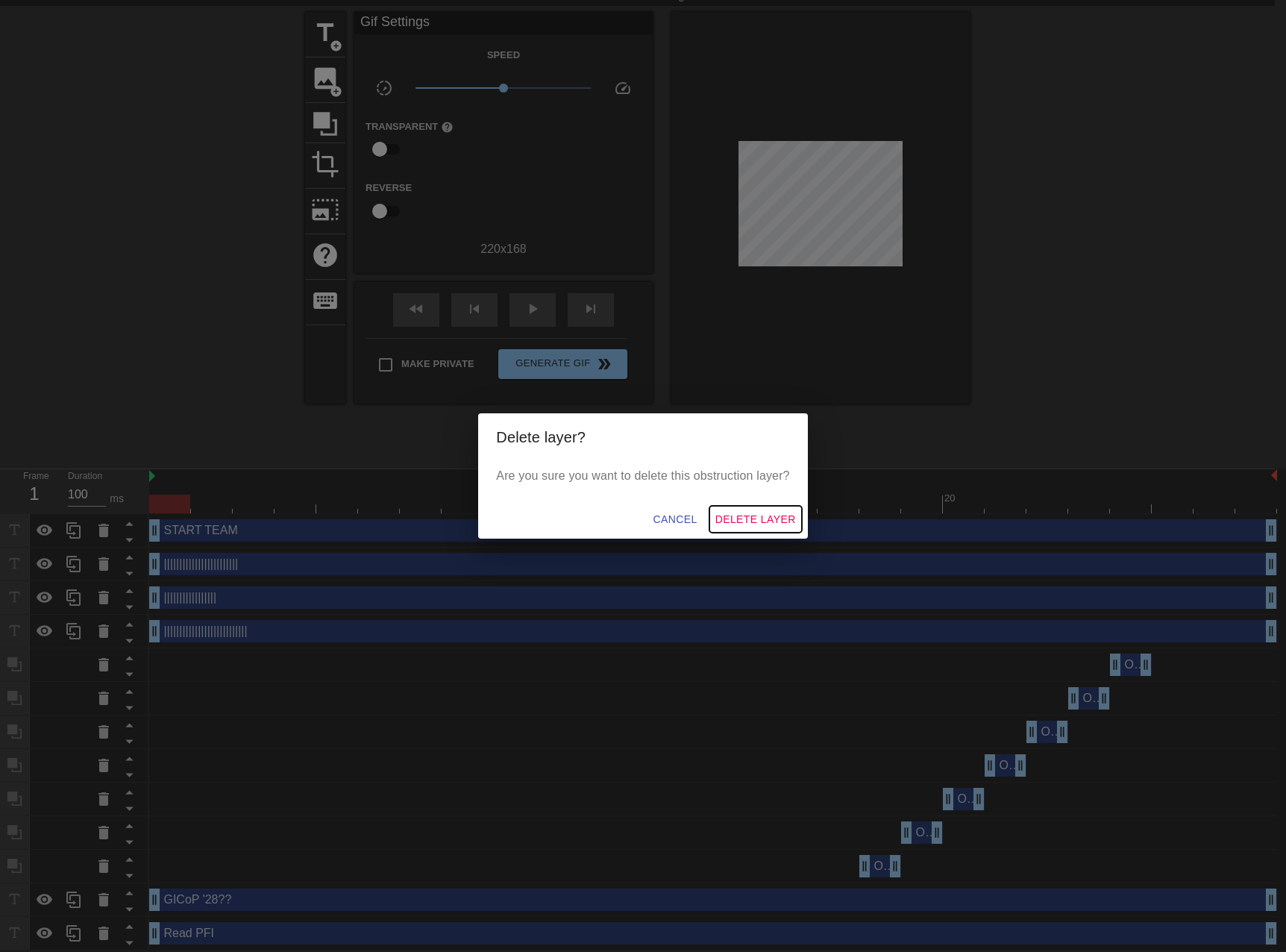
click at [766, 524] on span "Delete Layer" at bounding box center [756, 520] width 80 height 19
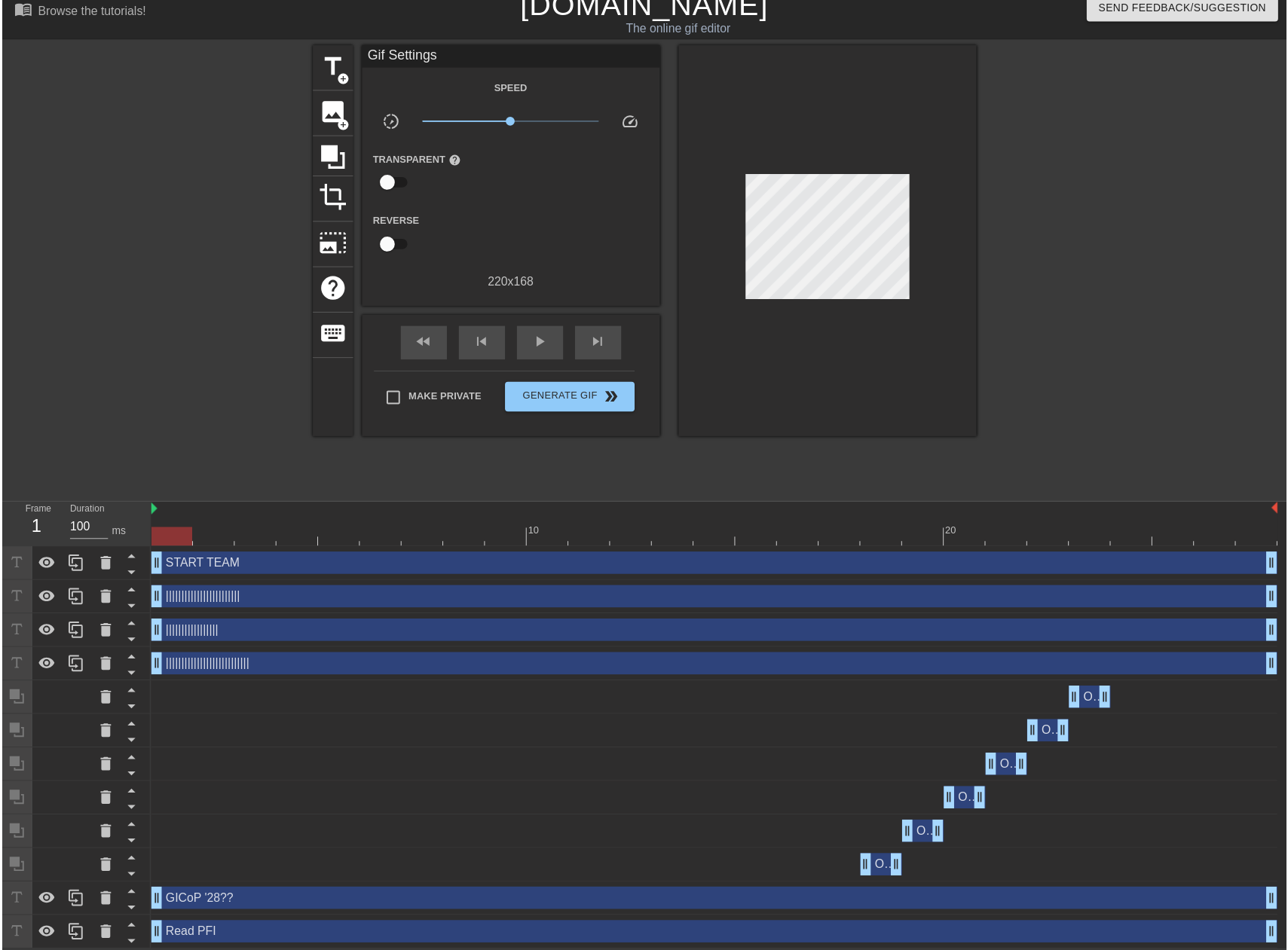
scroll to position [27, 0]
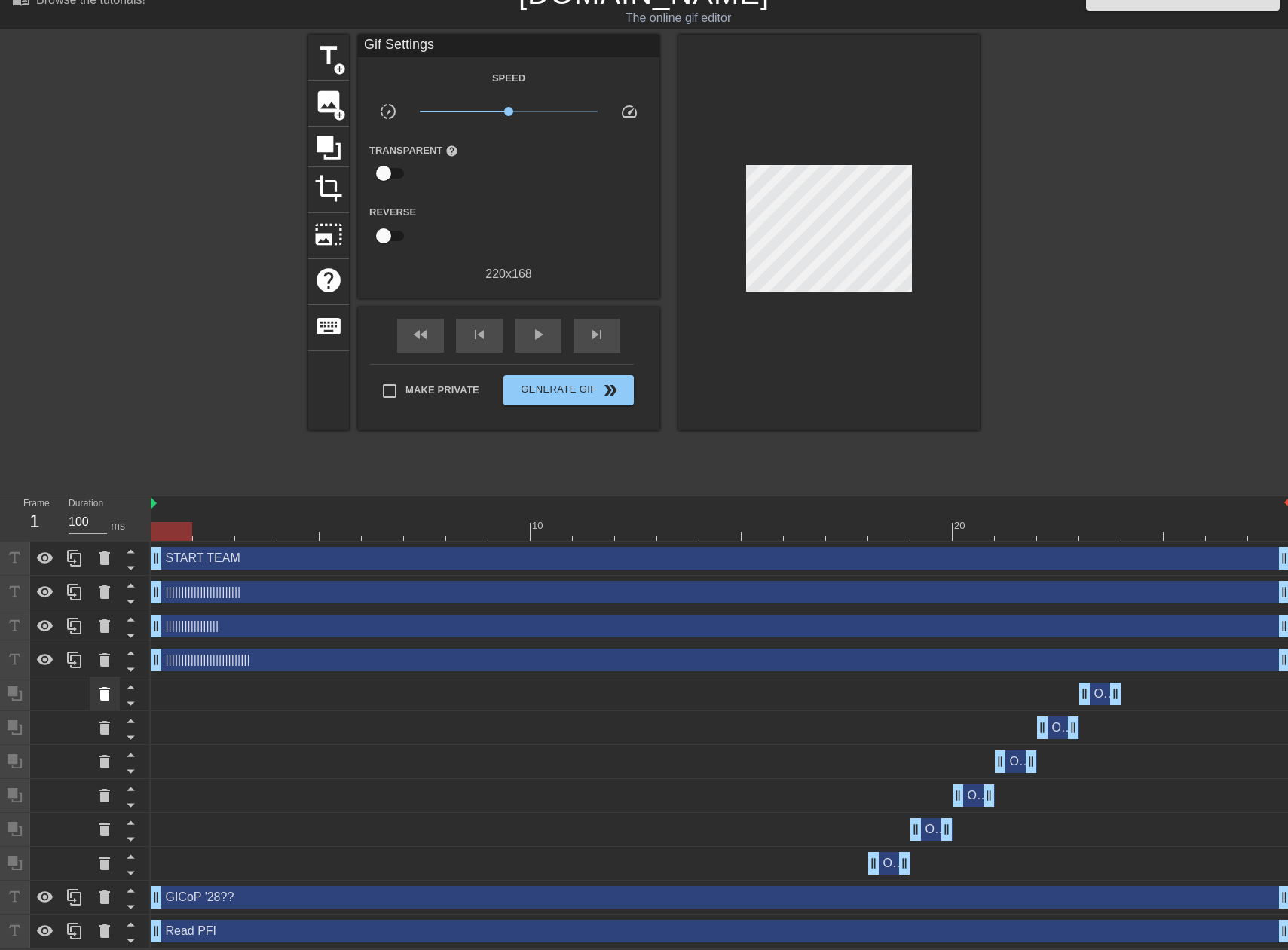
click at [112, 691] on icon at bounding box center [104, 694] width 18 height 18
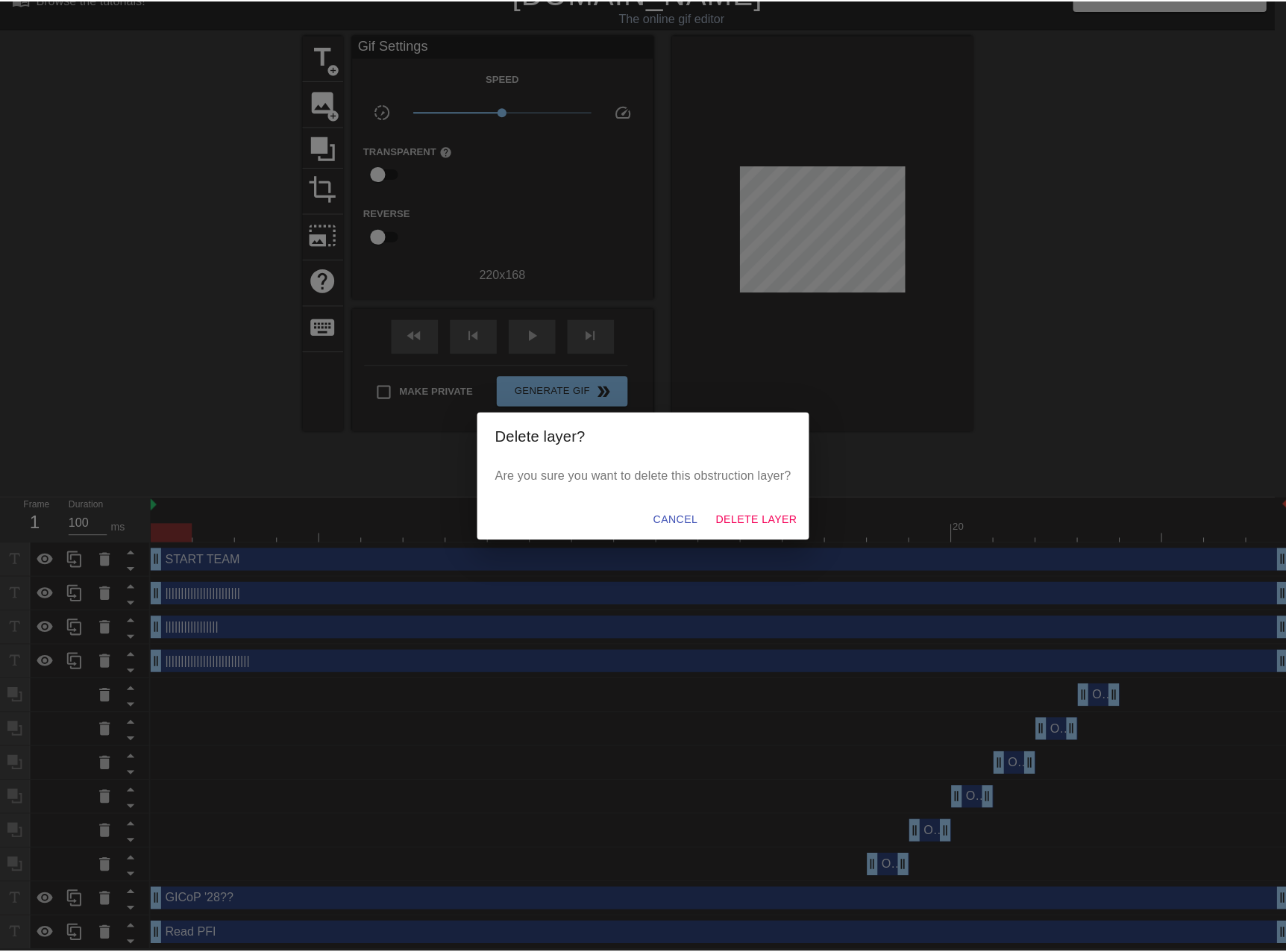
scroll to position [15, 0]
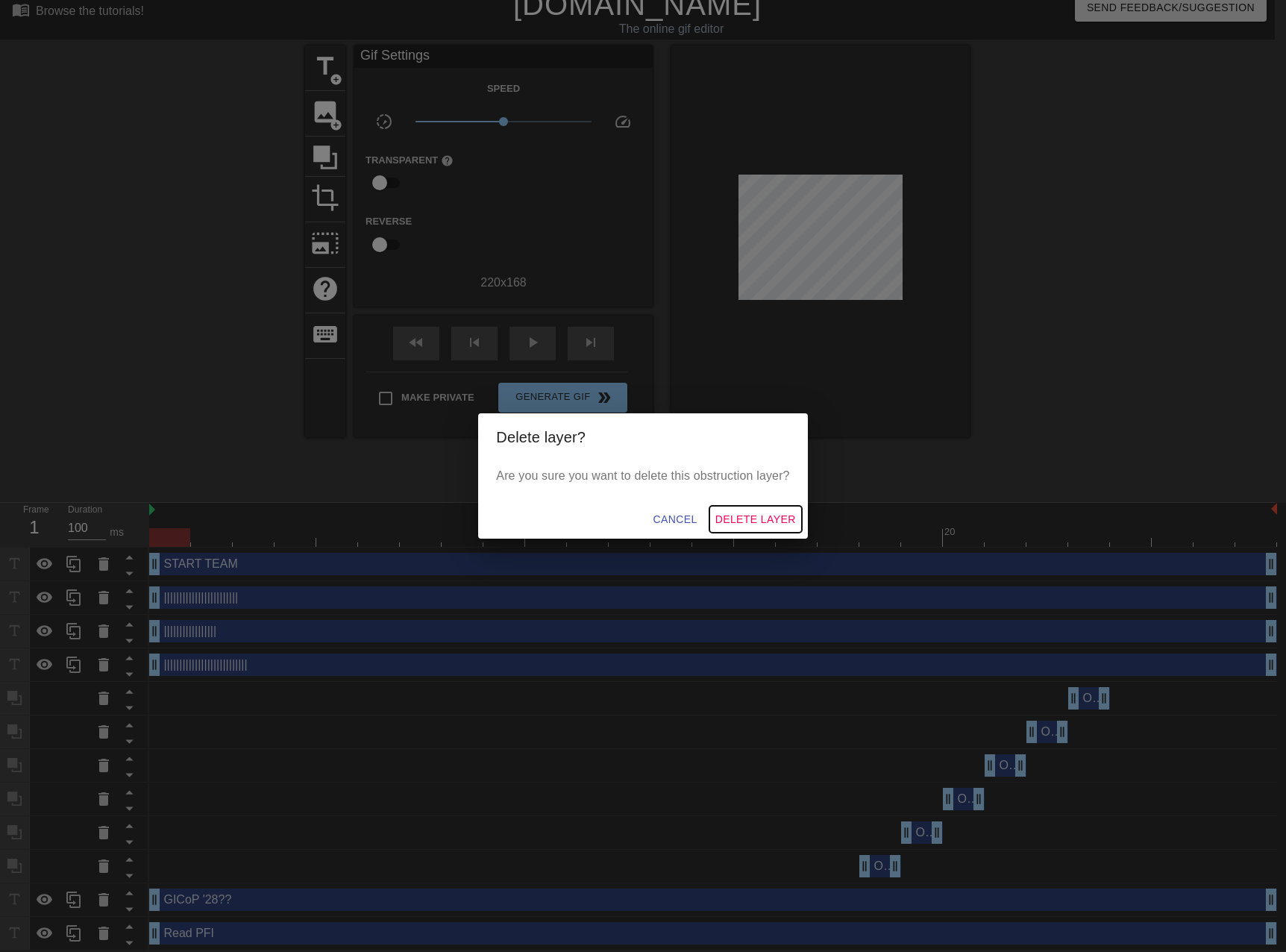
click at [759, 516] on span "Delete Layer" at bounding box center [756, 520] width 80 height 19
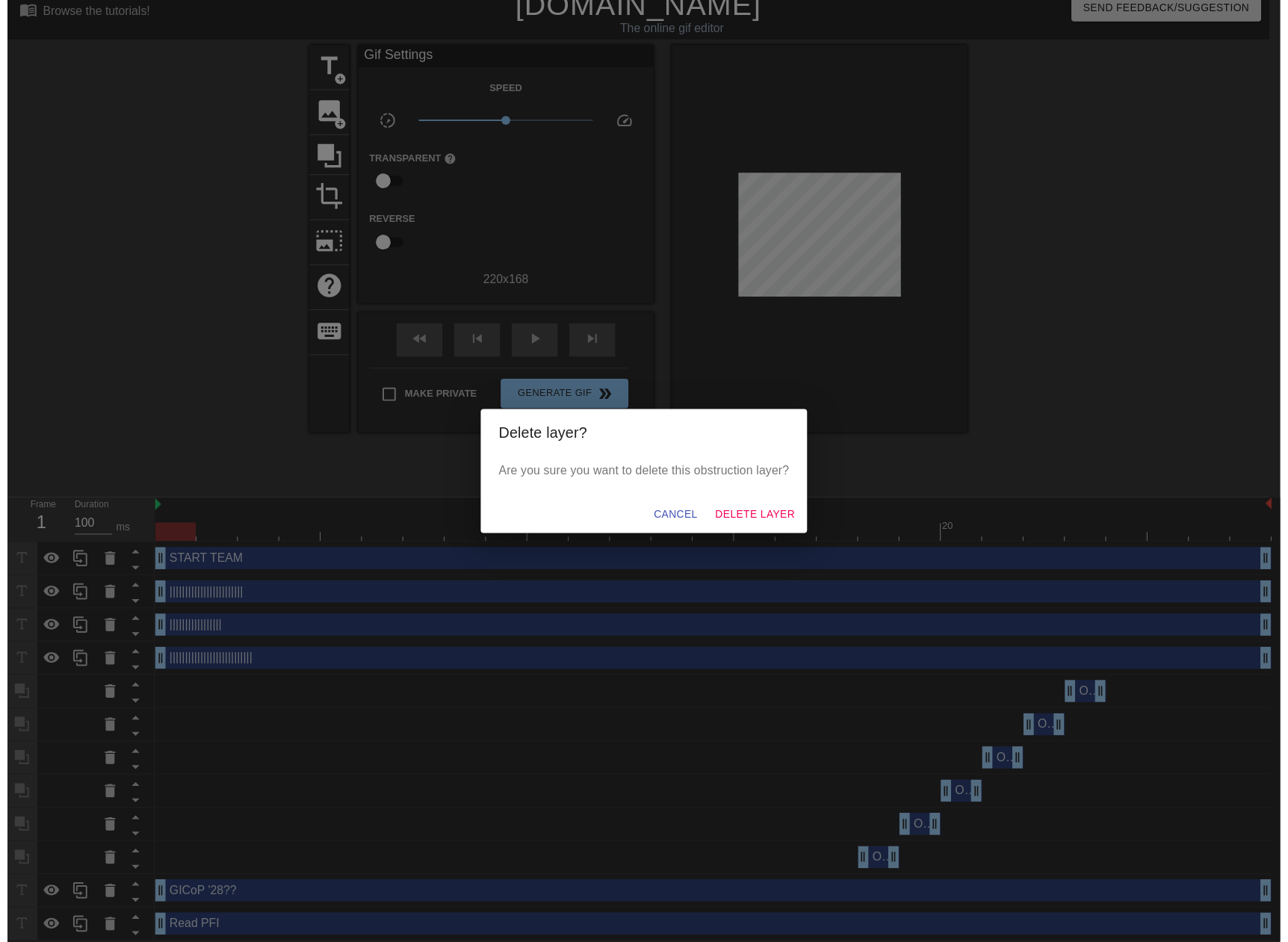
scroll to position [0, 0]
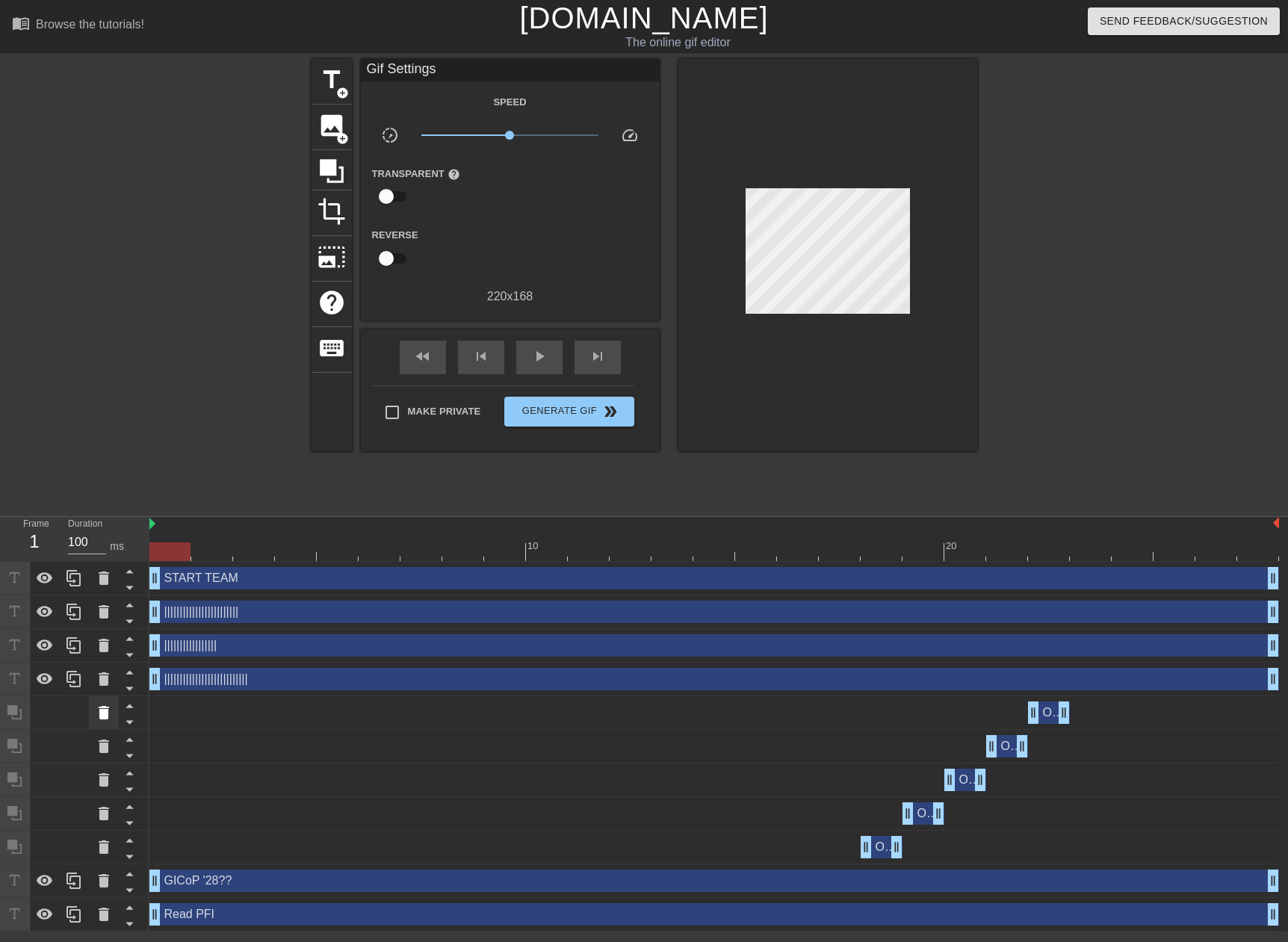
click at [102, 712] on icon at bounding box center [104, 712] width 11 height 13
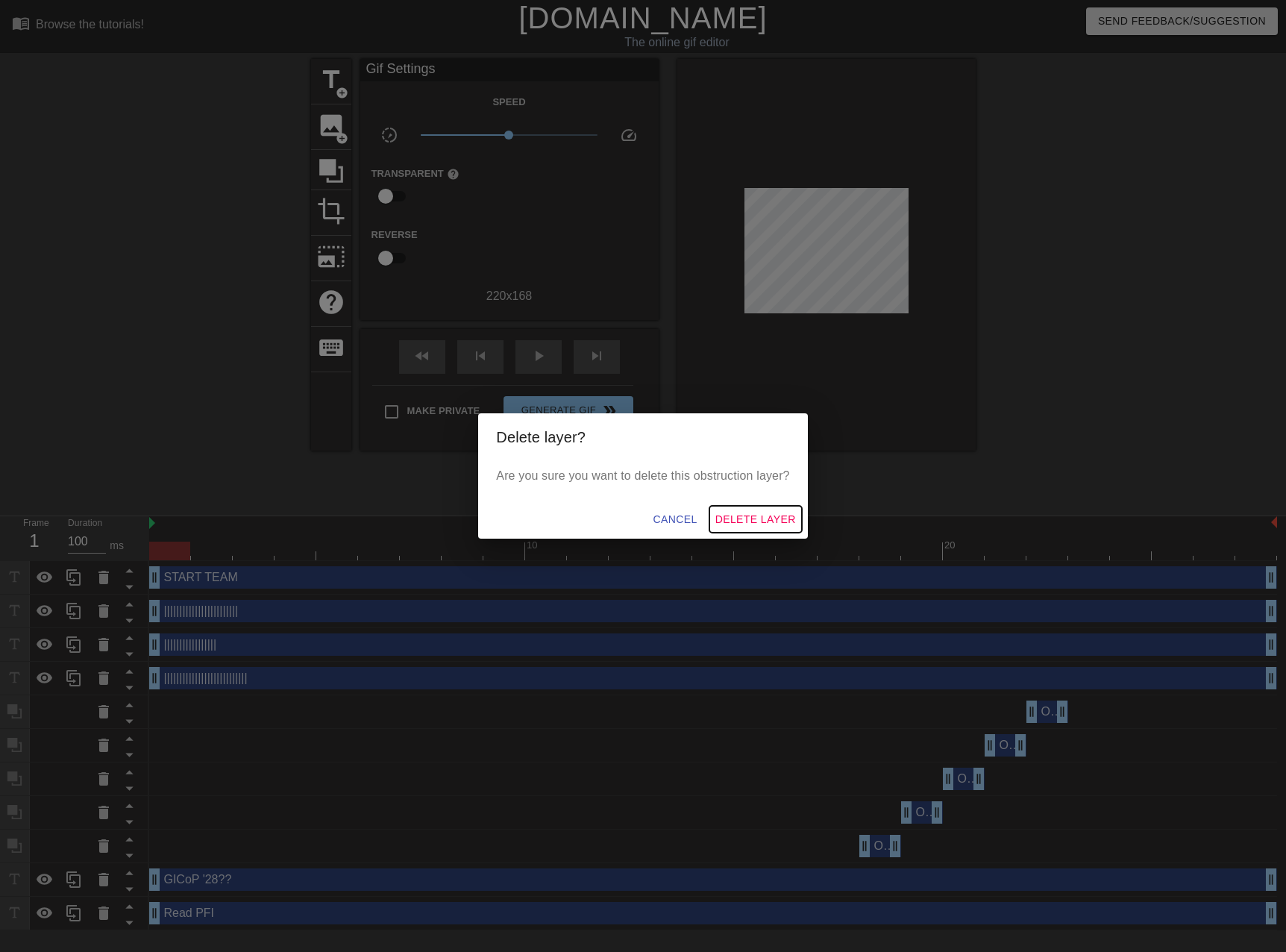
click at [746, 515] on span "Delete Layer" at bounding box center [756, 520] width 80 height 19
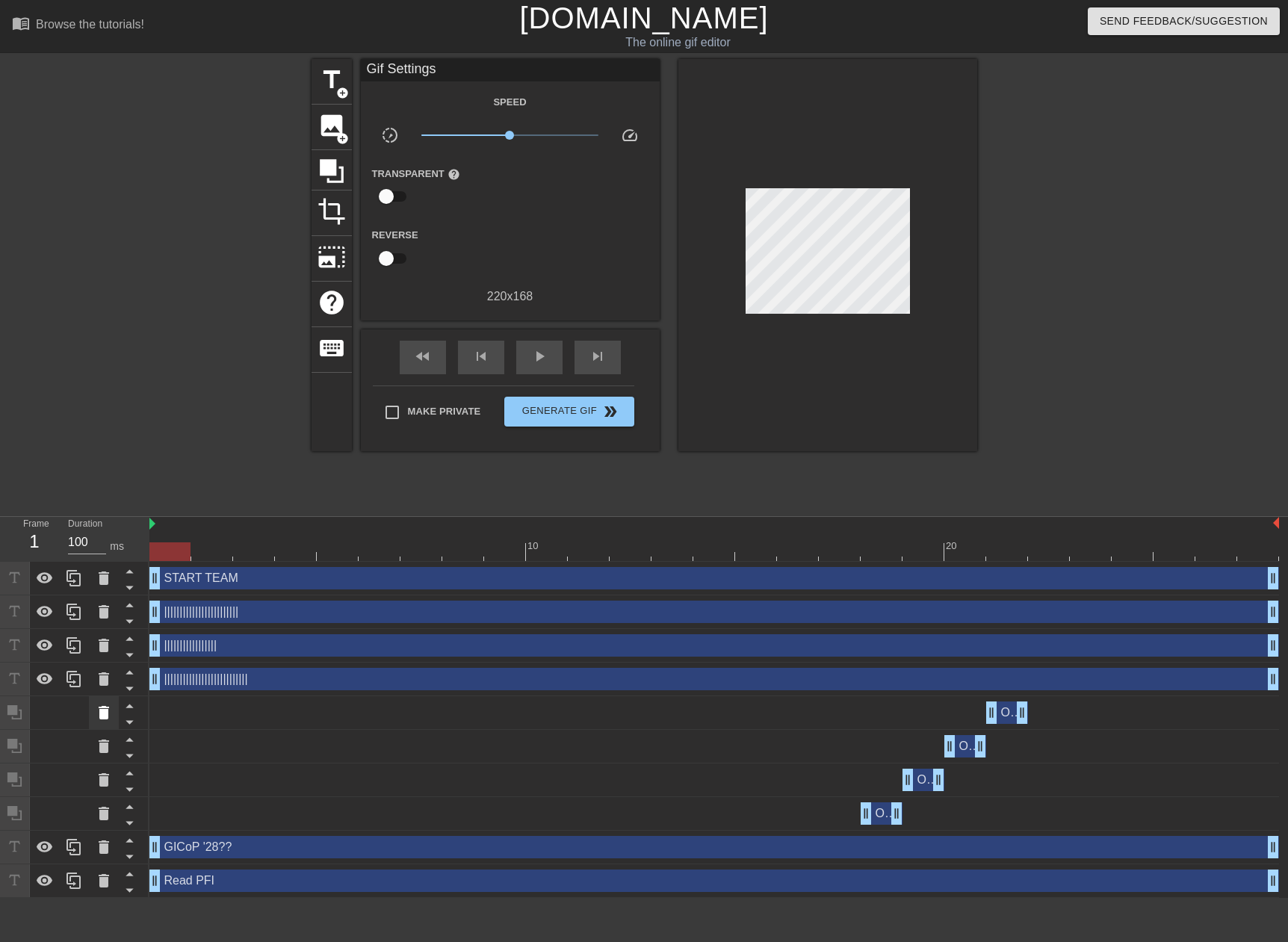
click at [105, 711] on icon at bounding box center [104, 712] width 11 height 13
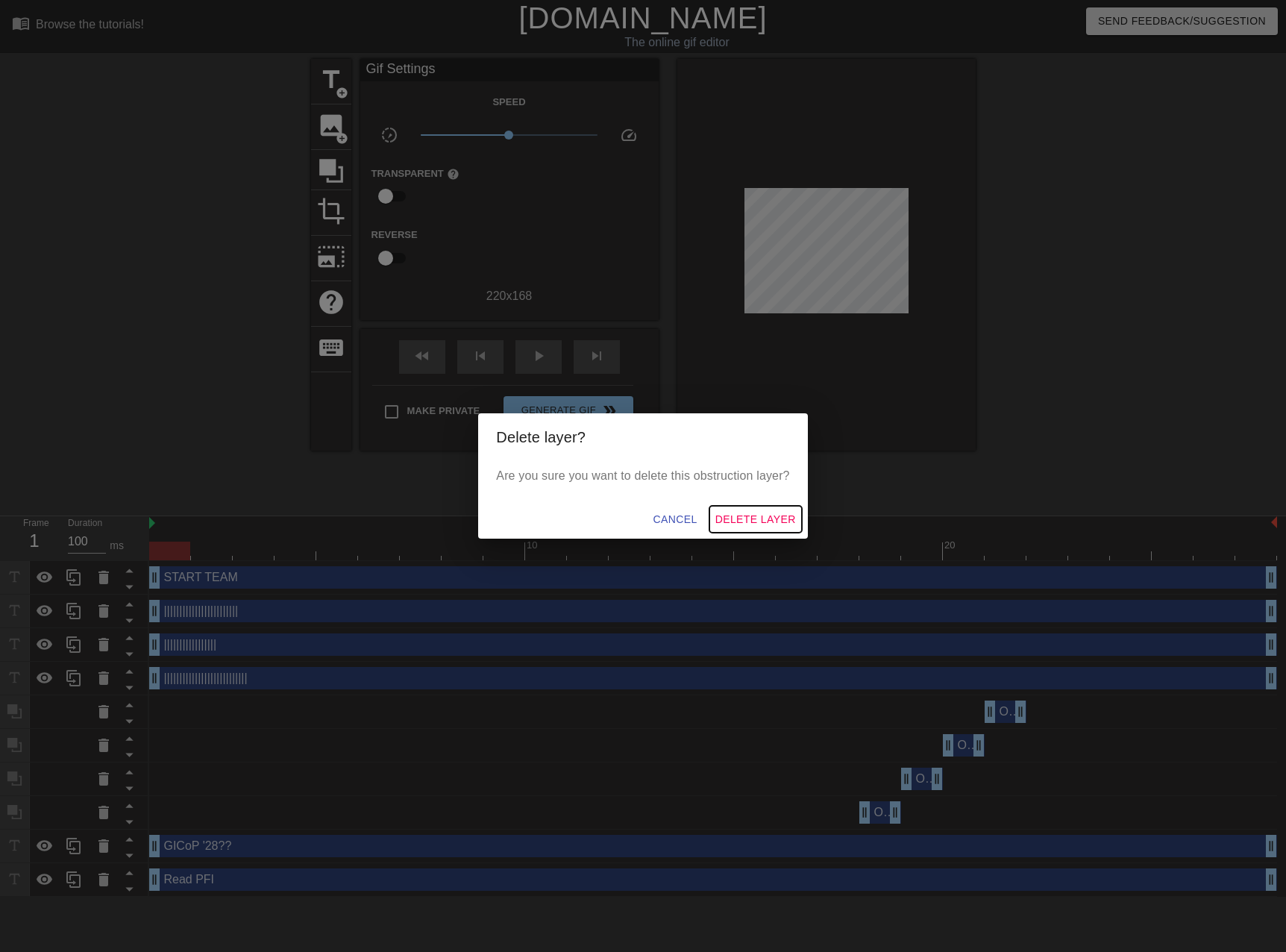
click at [734, 512] on span "Delete Layer" at bounding box center [756, 520] width 80 height 19
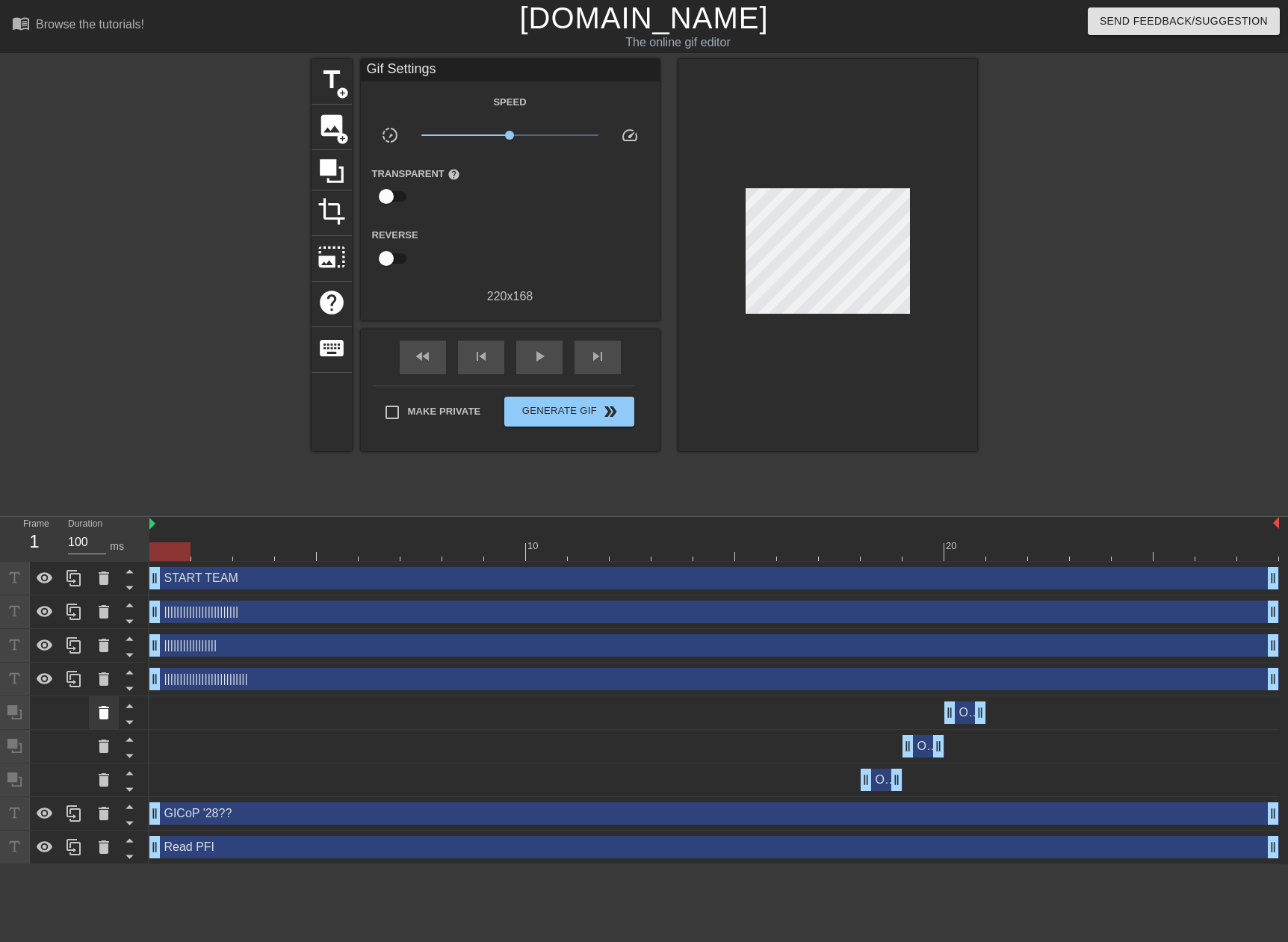
drag, startPoint x: 732, startPoint y: 516, endPoint x: 94, endPoint y: 725, distance: 671.4
click at [94, 725] on div at bounding box center [104, 713] width 30 height 33
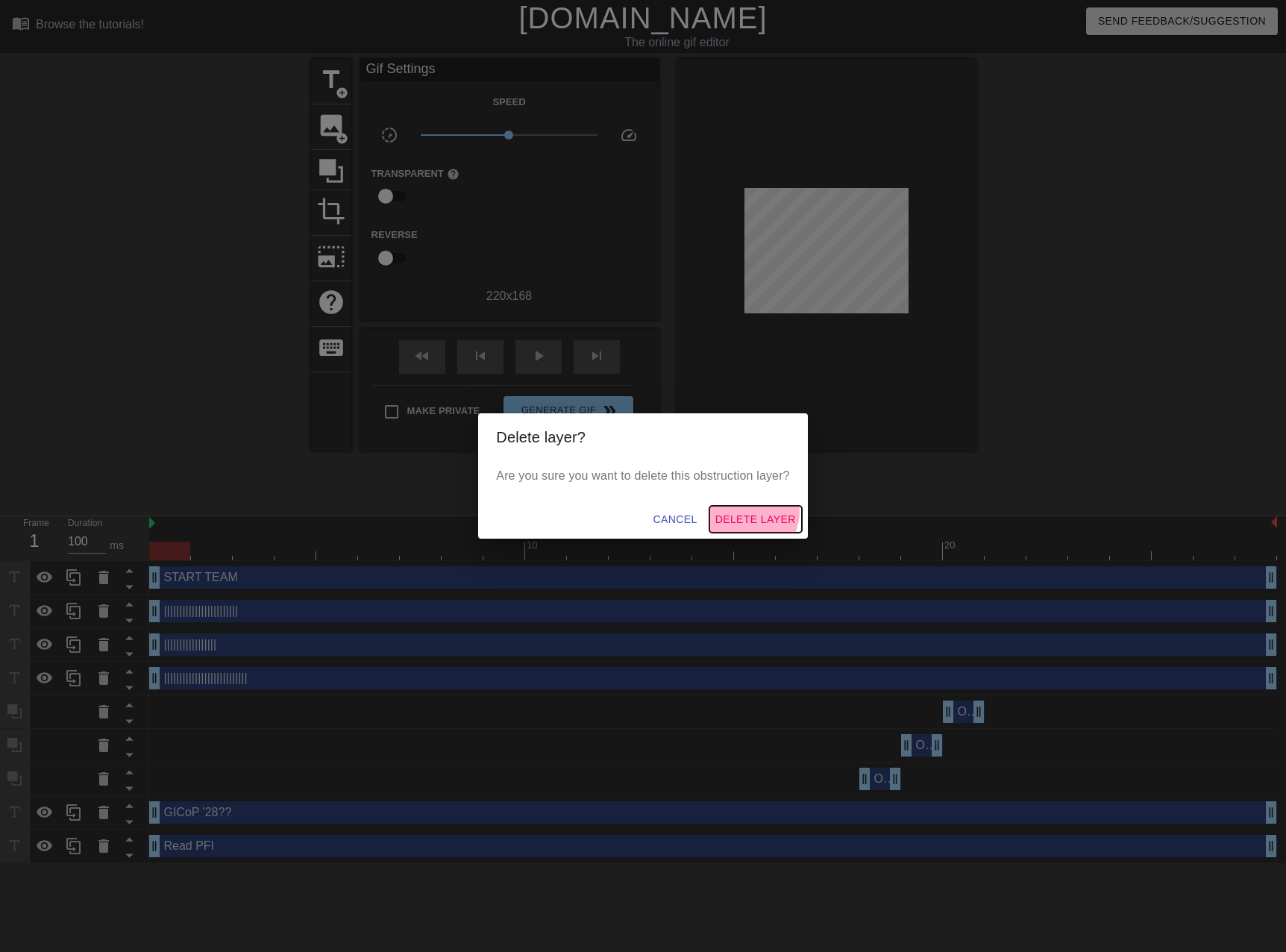
click at [751, 512] on span "Delete Layer" at bounding box center [756, 520] width 80 height 19
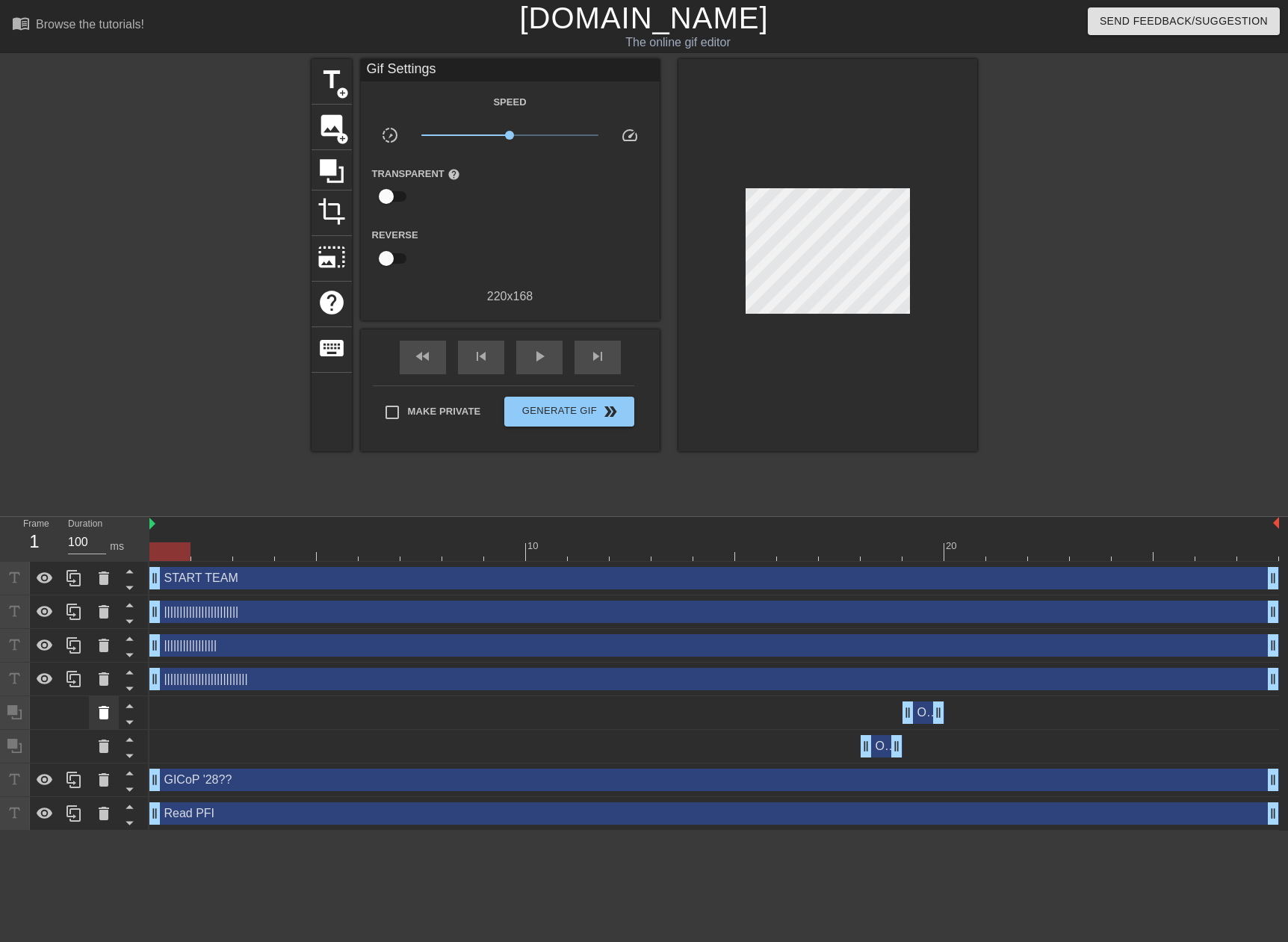
click at [105, 709] on icon at bounding box center [104, 712] width 11 height 13
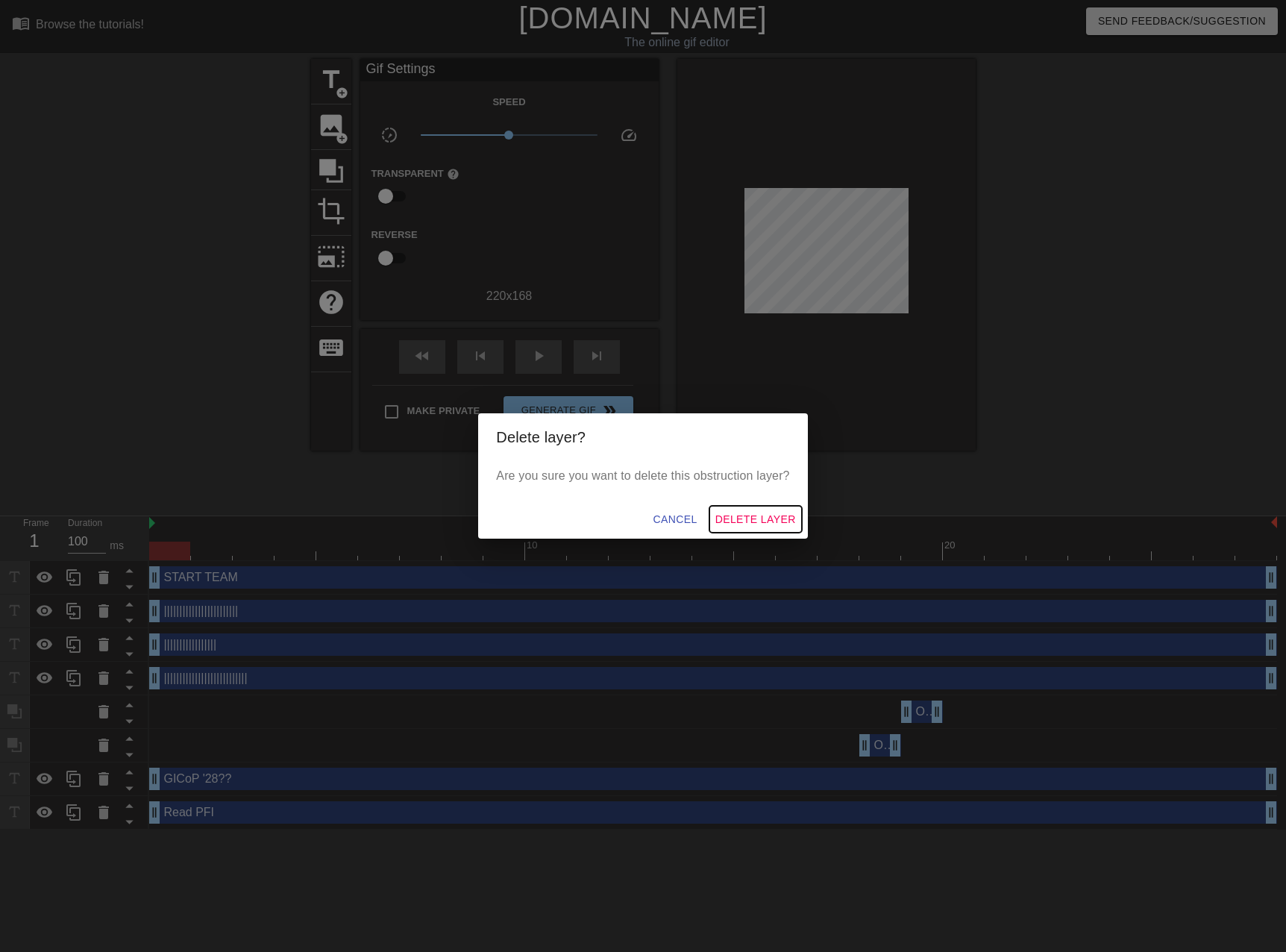
drag, startPoint x: 773, startPoint y: 514, endPoint x: 735, endPoint y: 510, distance: 38.2
click at [771, 514] on span "Delete Layer" at bounding box center [756, 520] width 80 height 19
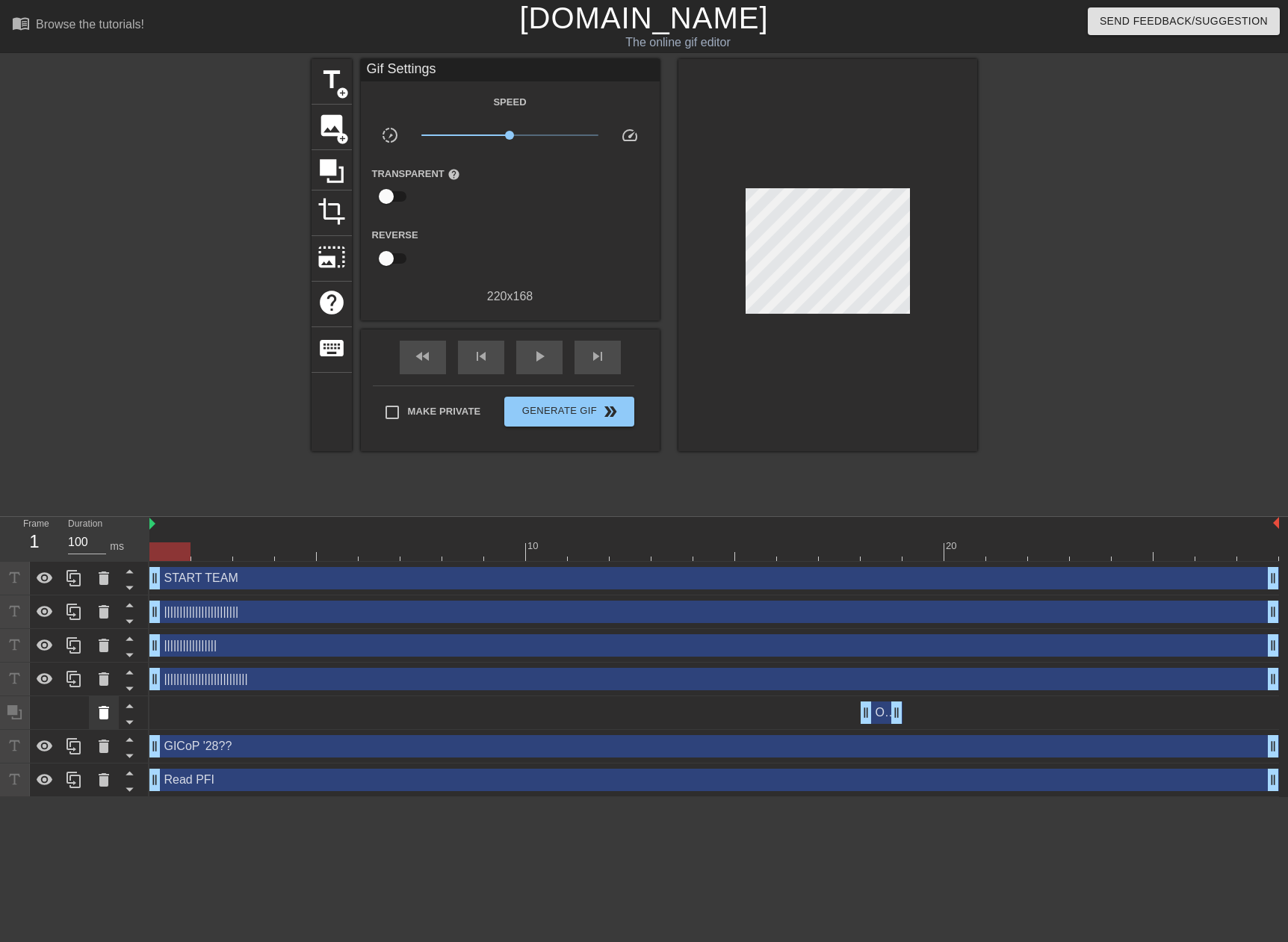
click at [99, 717] on icon at bounding box center [103, 713] width 18 height 18
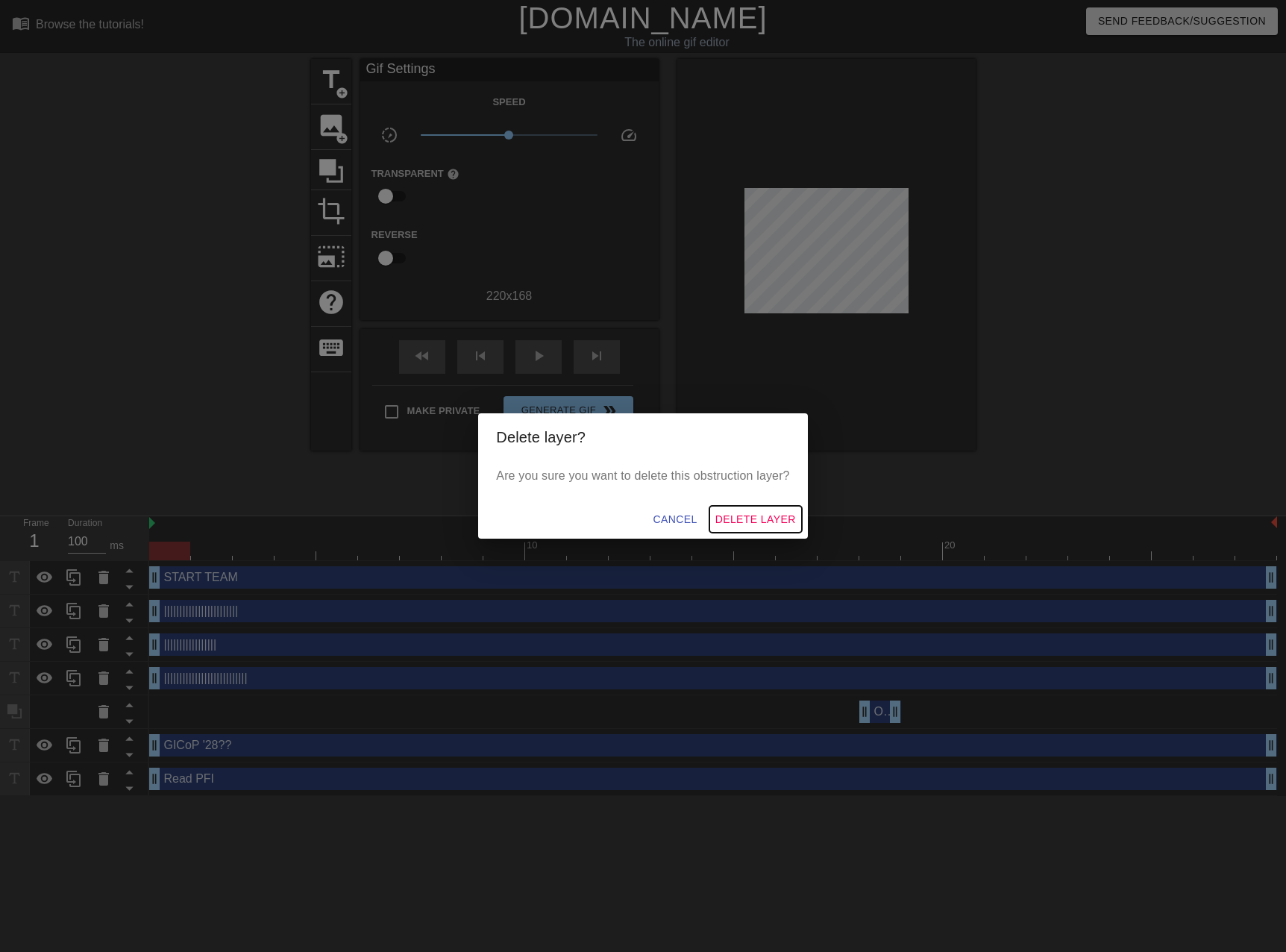
drag, startPoint x: 769, startPoint y: 515, endPoint x: 766, endPoint y: 507, distance: 8.5
click at [768, 515] on span "Delete Layer" at bounding box center [756, 520] width 80 height 19
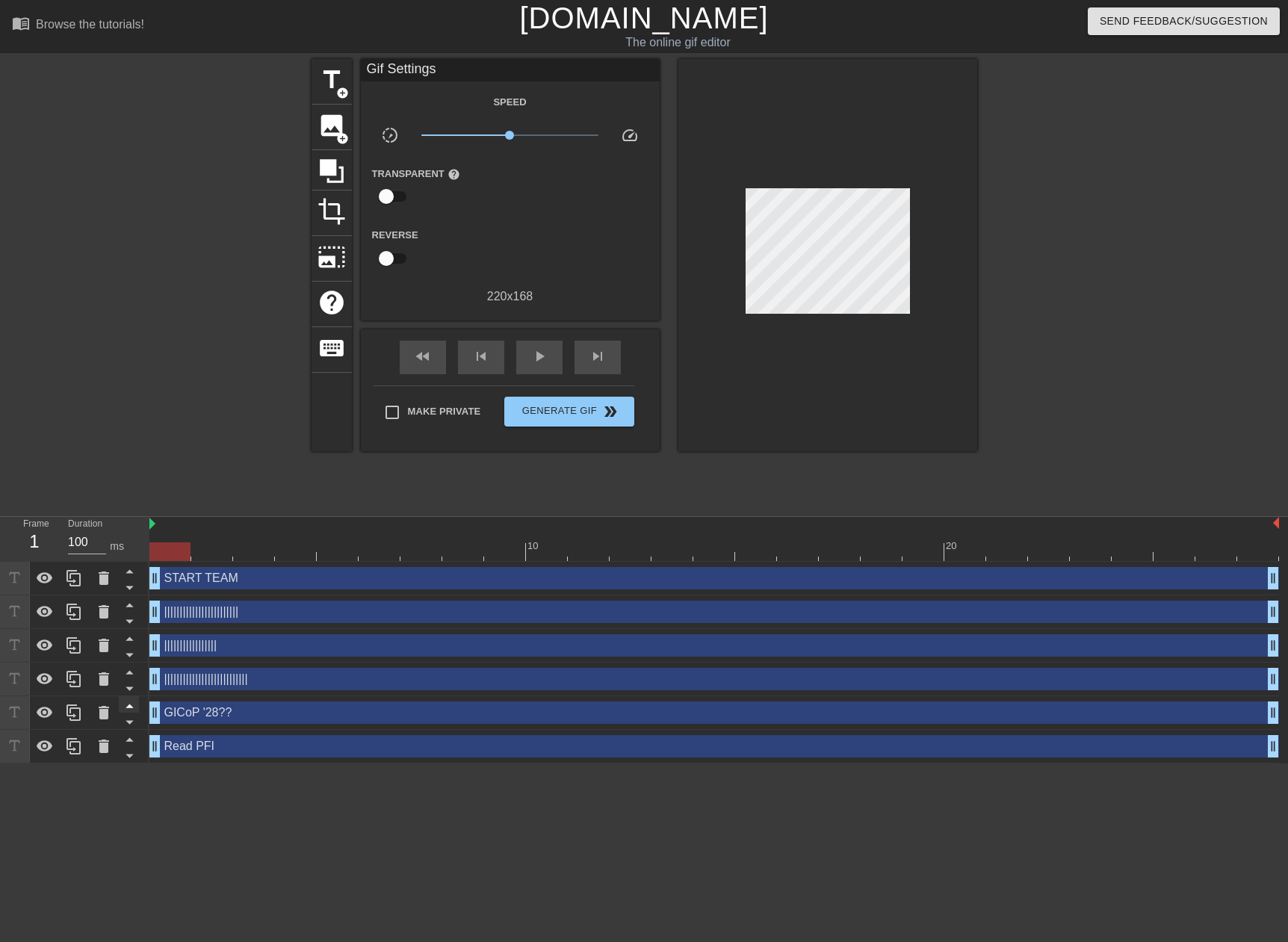
click at [132, 712] on icon at bounding box center [129, 706] width 19 height 19
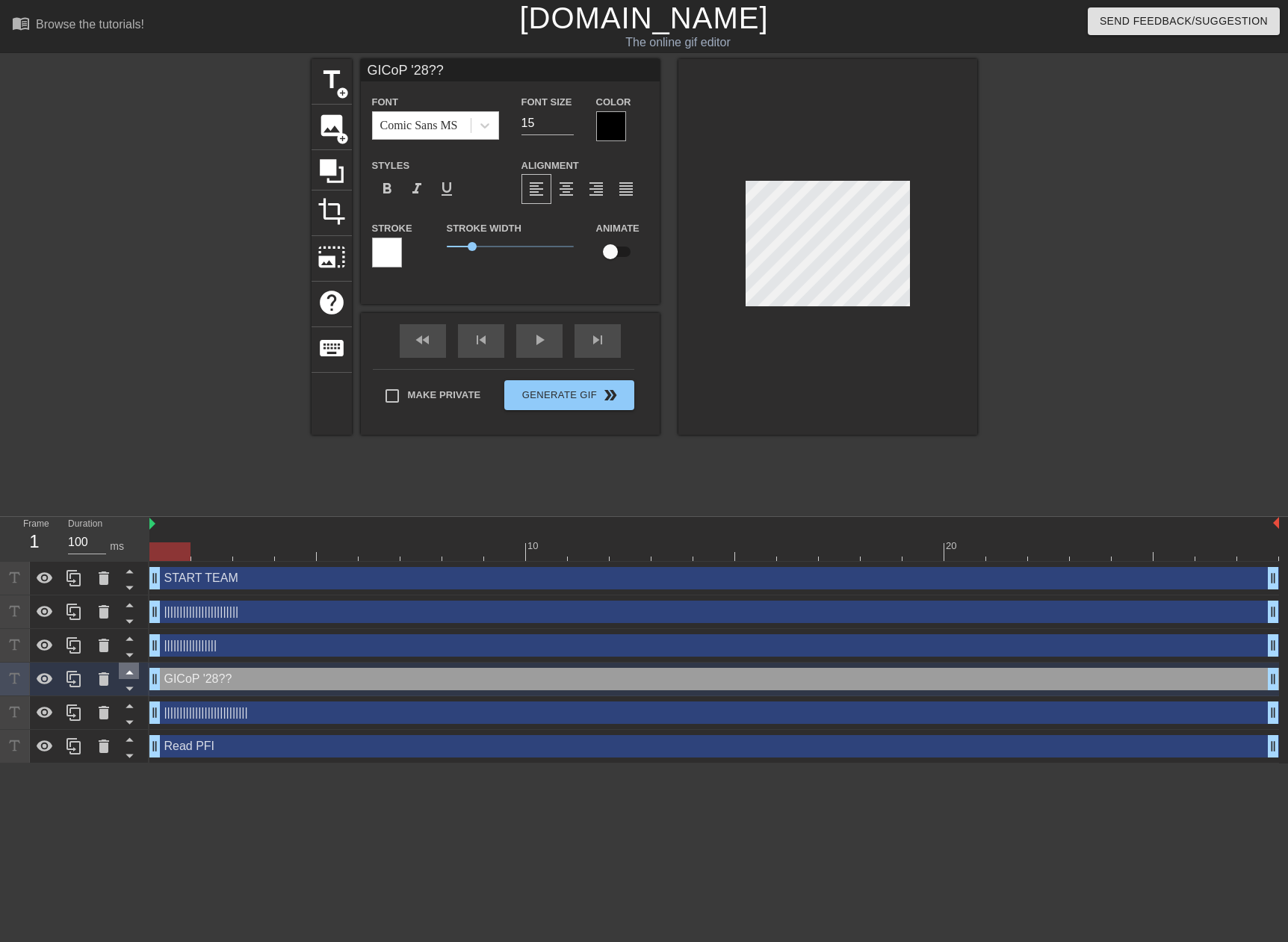
click at [135, 672] on icon at bounding box center [129, 672] width 19 height 19
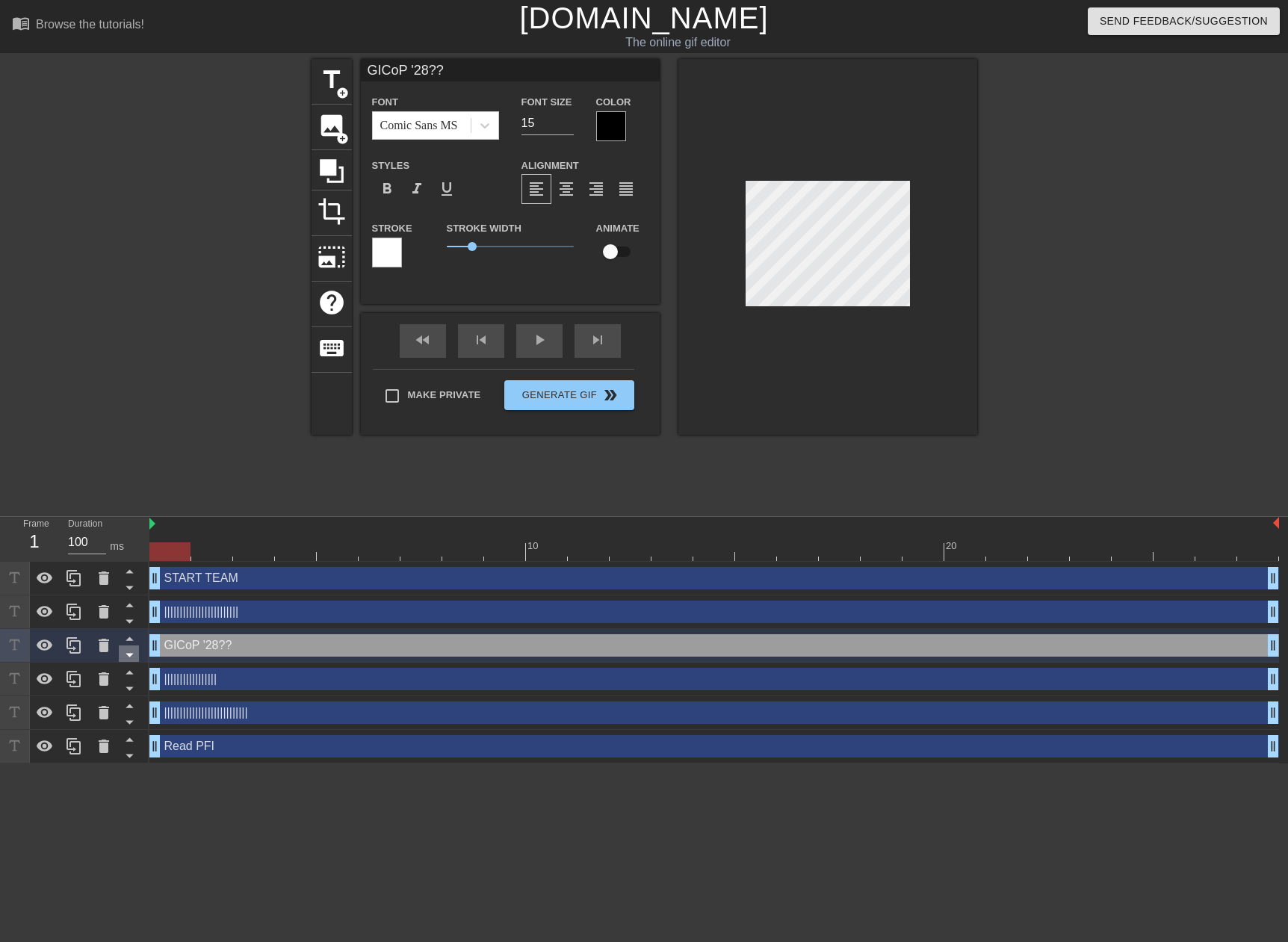
drag, startPoint x: 133, startPoint y: 638, endPoint x: 128, endPoint y: 622, distance: 16.8
click at [132, 638] on icon at bounding box center [129, 638] width 19 height 19
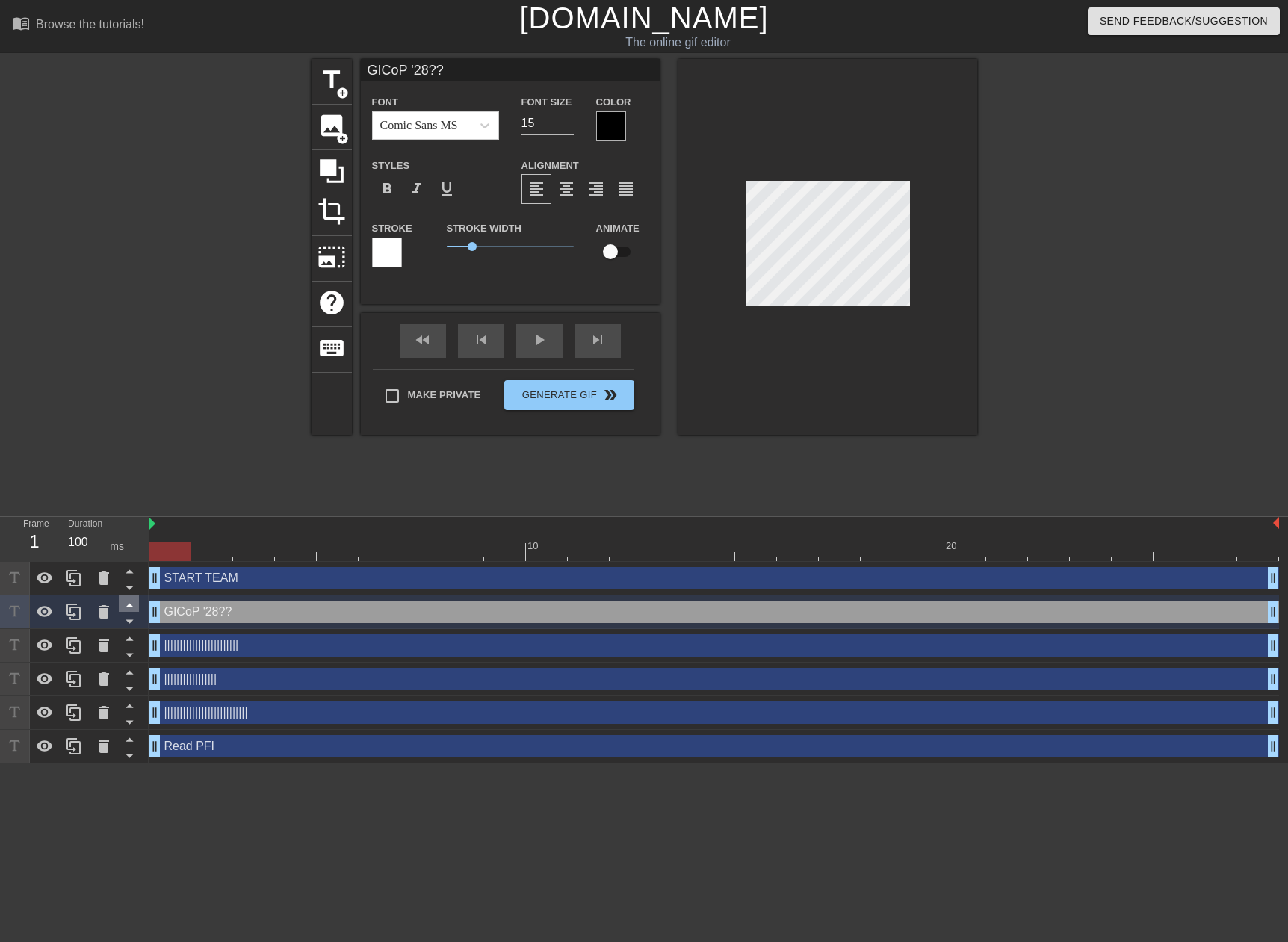
click at [129, 605] on icon at bounding box center [129, 605] width 8 height 4
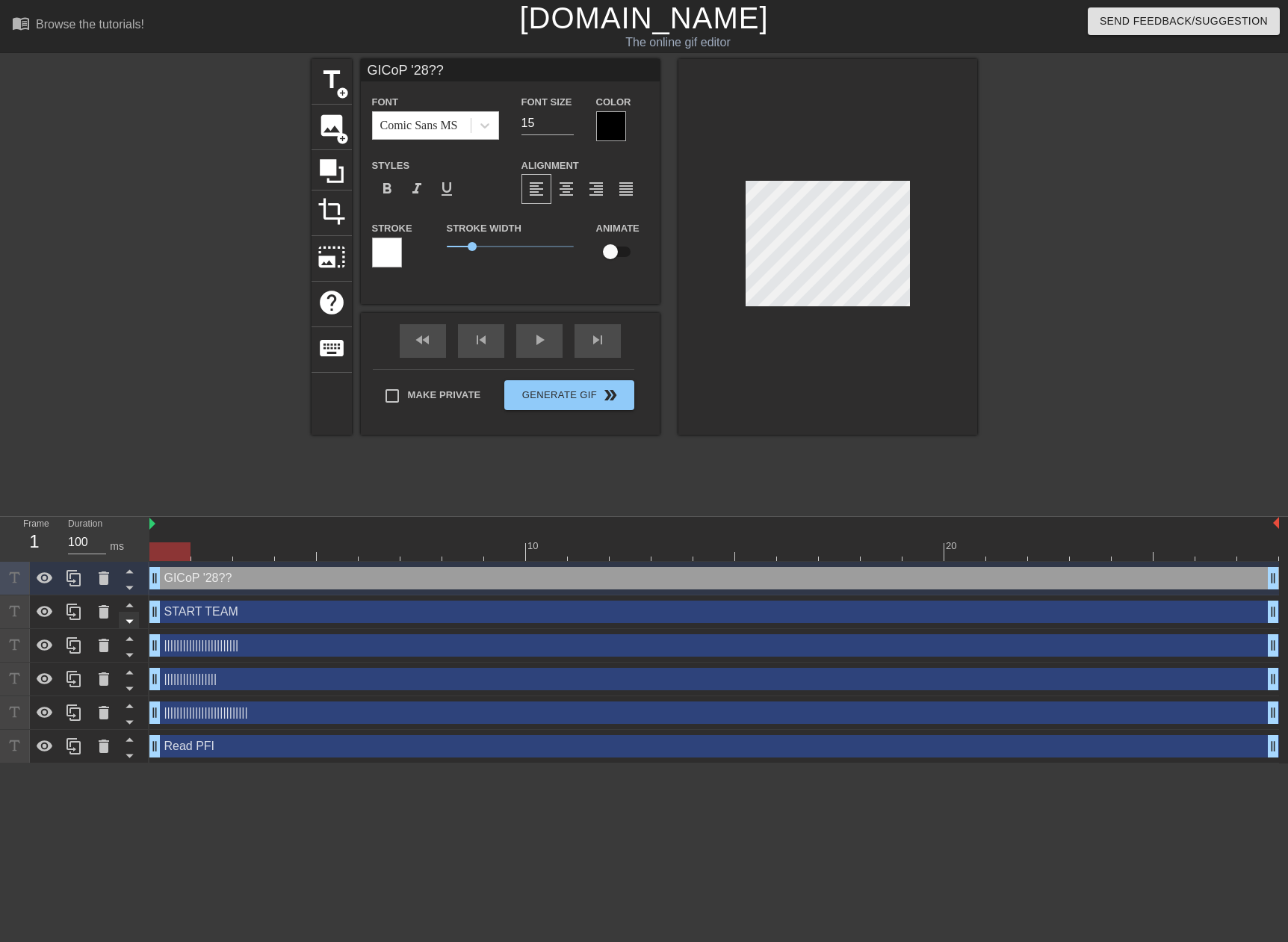
click at [131, 621] on icon at bounding box center [129, 622] width 8 height 4
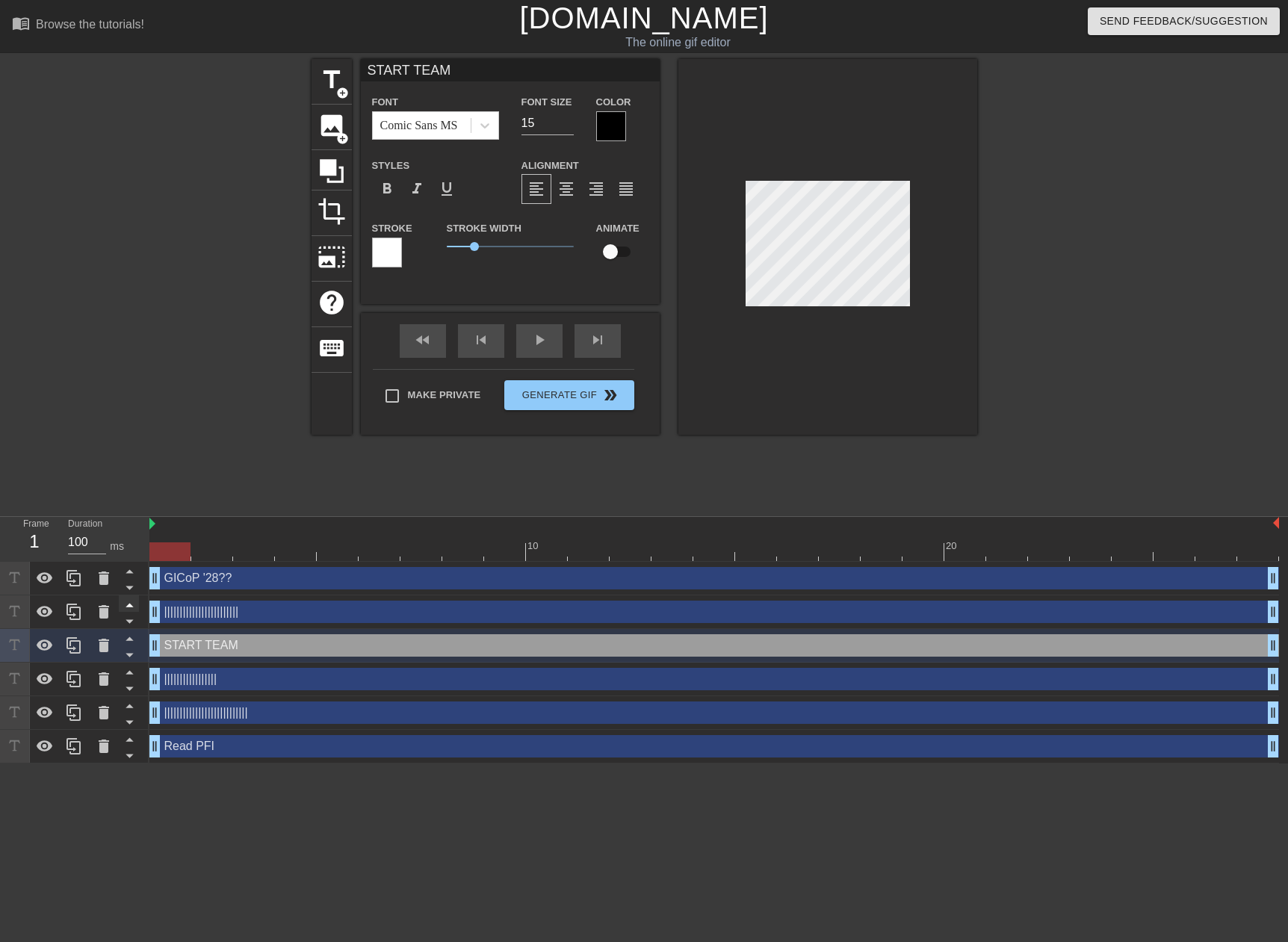
click at [133, 635] on icon at bounding box center [129, 638] width 19 height 19
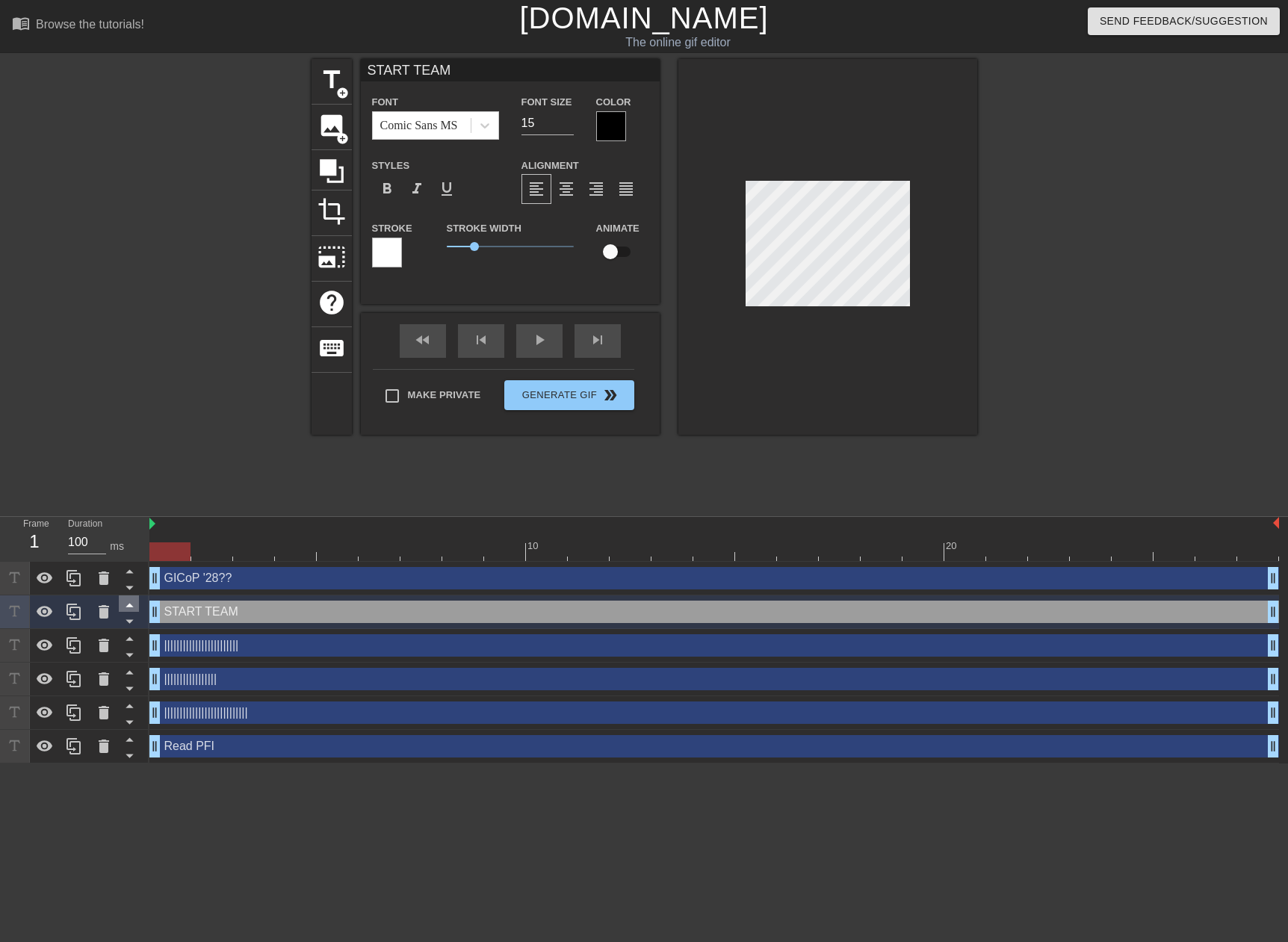
click at [132, 610] on icon at bounding box center [129, 605] width 19 height 19
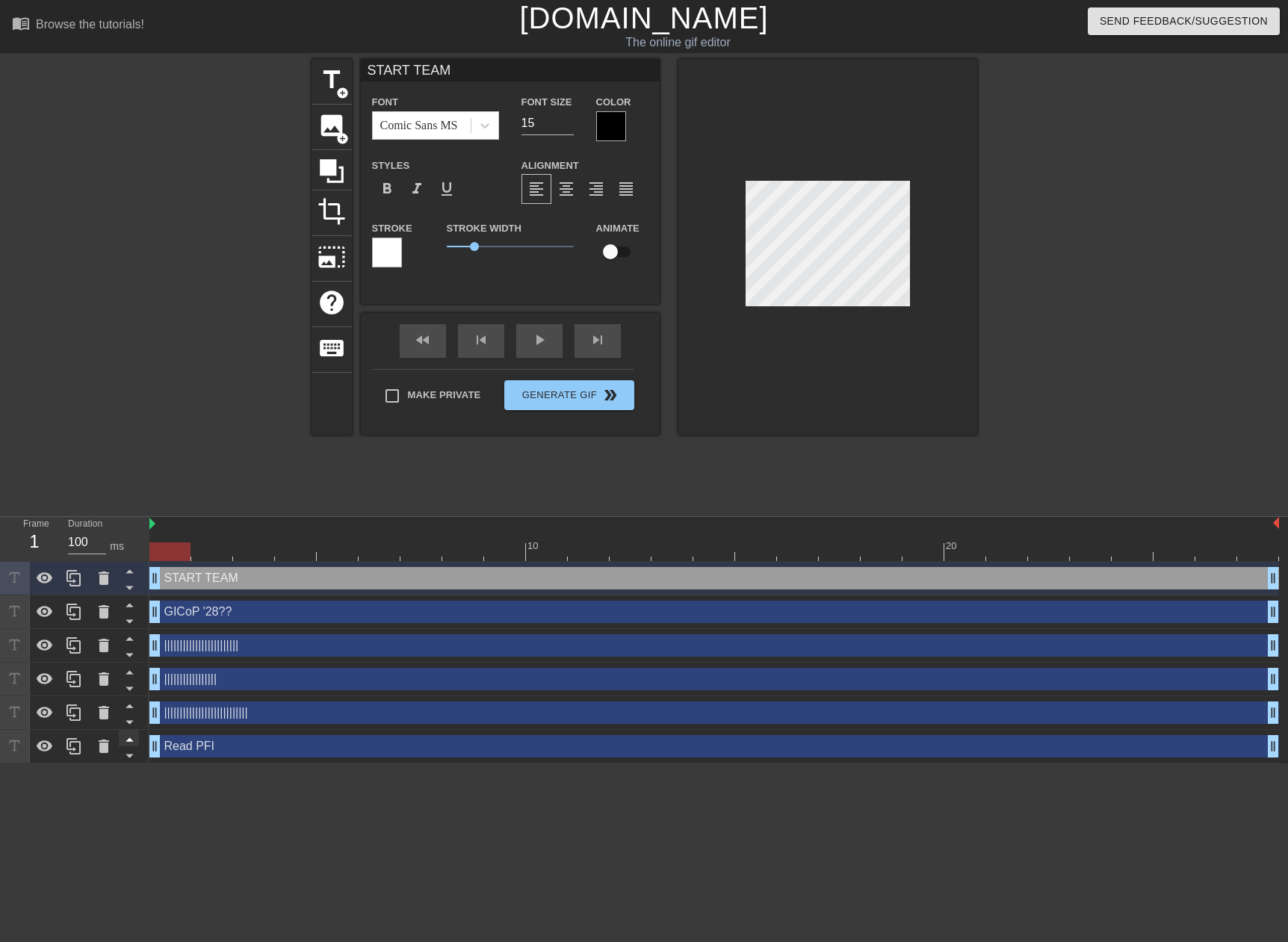
click at [132, 742] on icon at bounding box center [129, 740] width 8 height 4
type input "Read PFI"
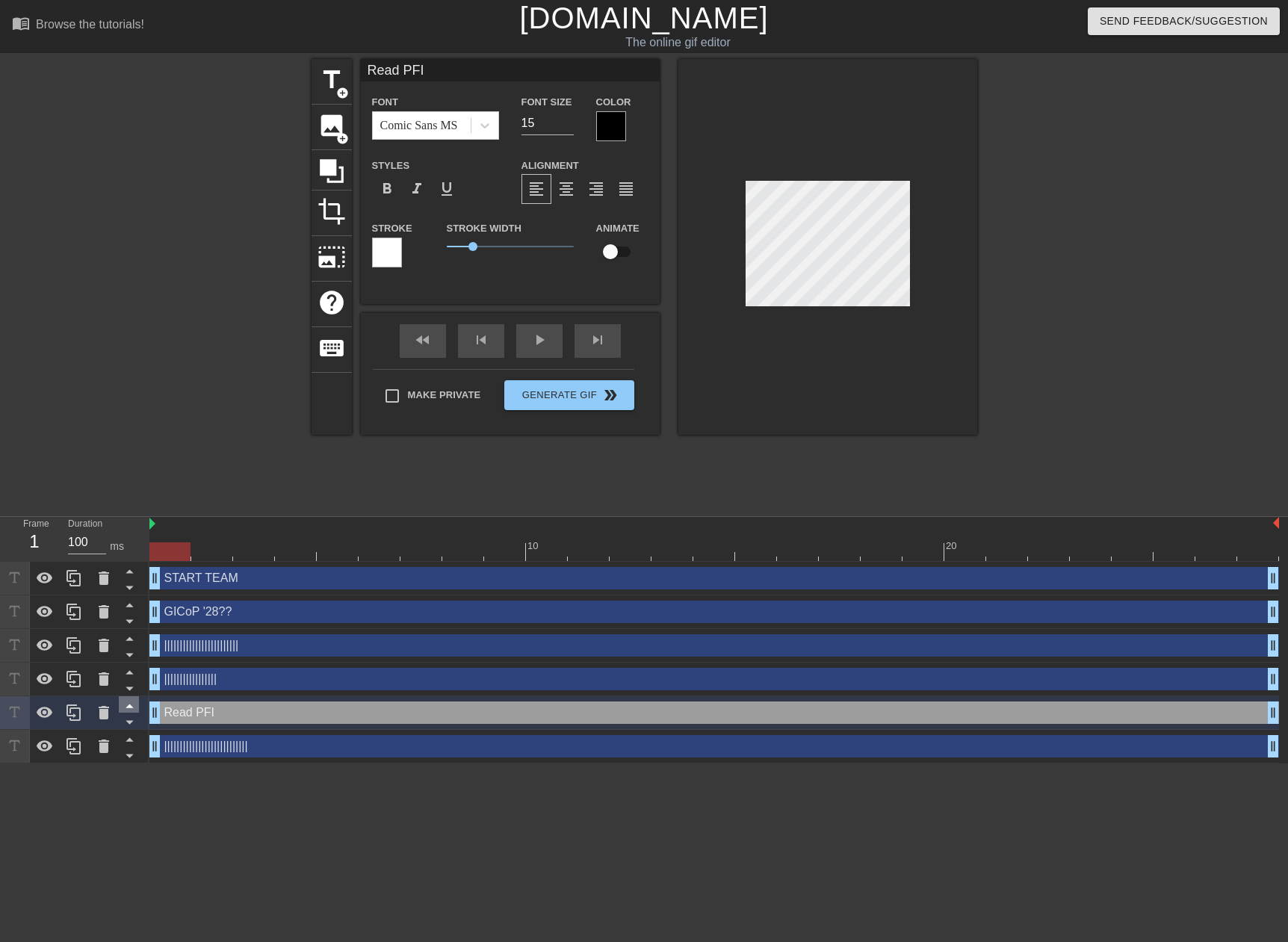
click at [134, 705] on icon at bounding box center [129, 706] width 19 height 19
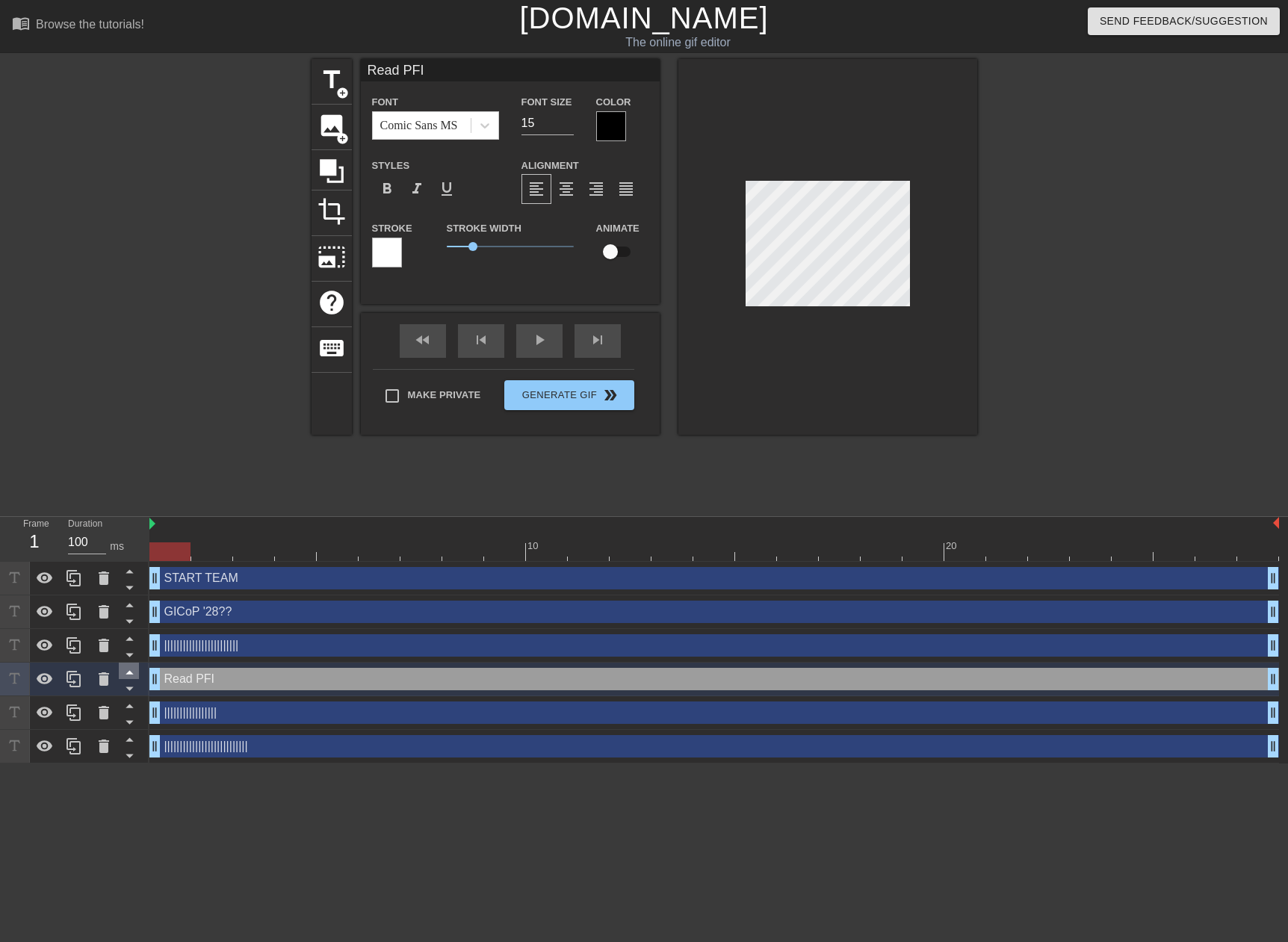
click at [132, 672] on icon at bounding box center [129, 672] width 19 height 19
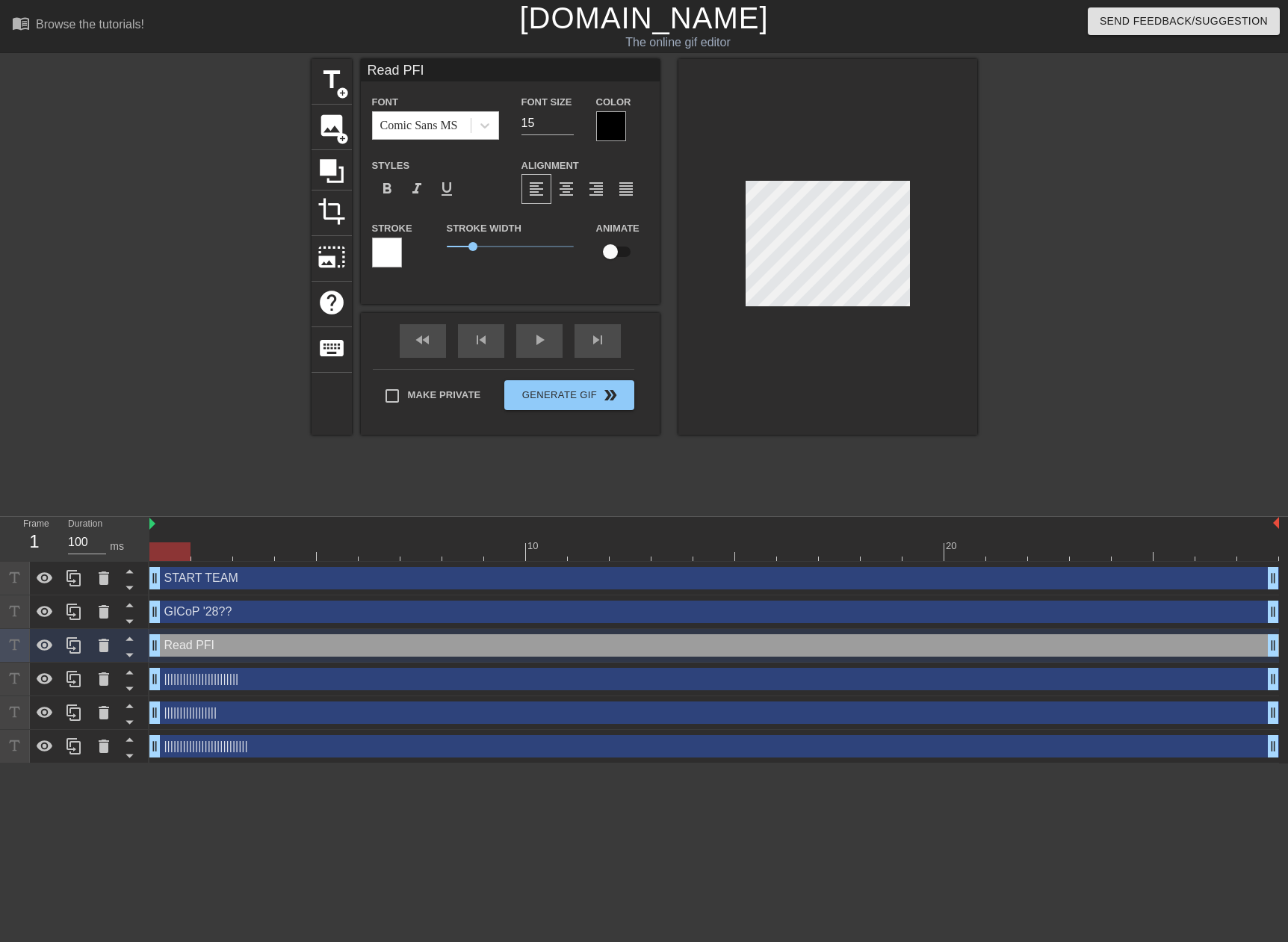
click at [1017, 312] on div at bounding box center [1107, 283] width 224 height 449
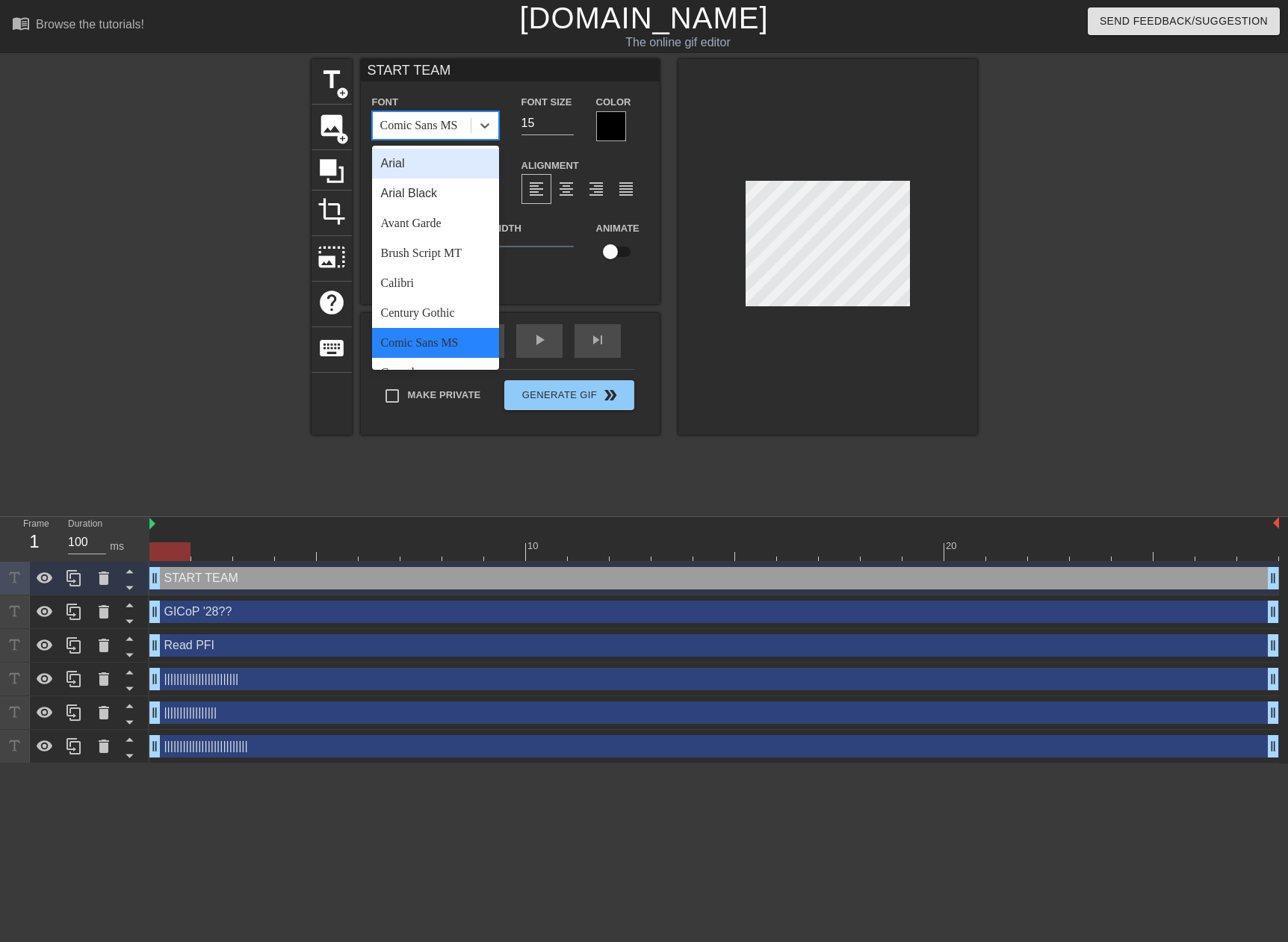
click at [427, 125] on div "Comic Sans MS" at bounding box center [419, 125] width 77 height 18
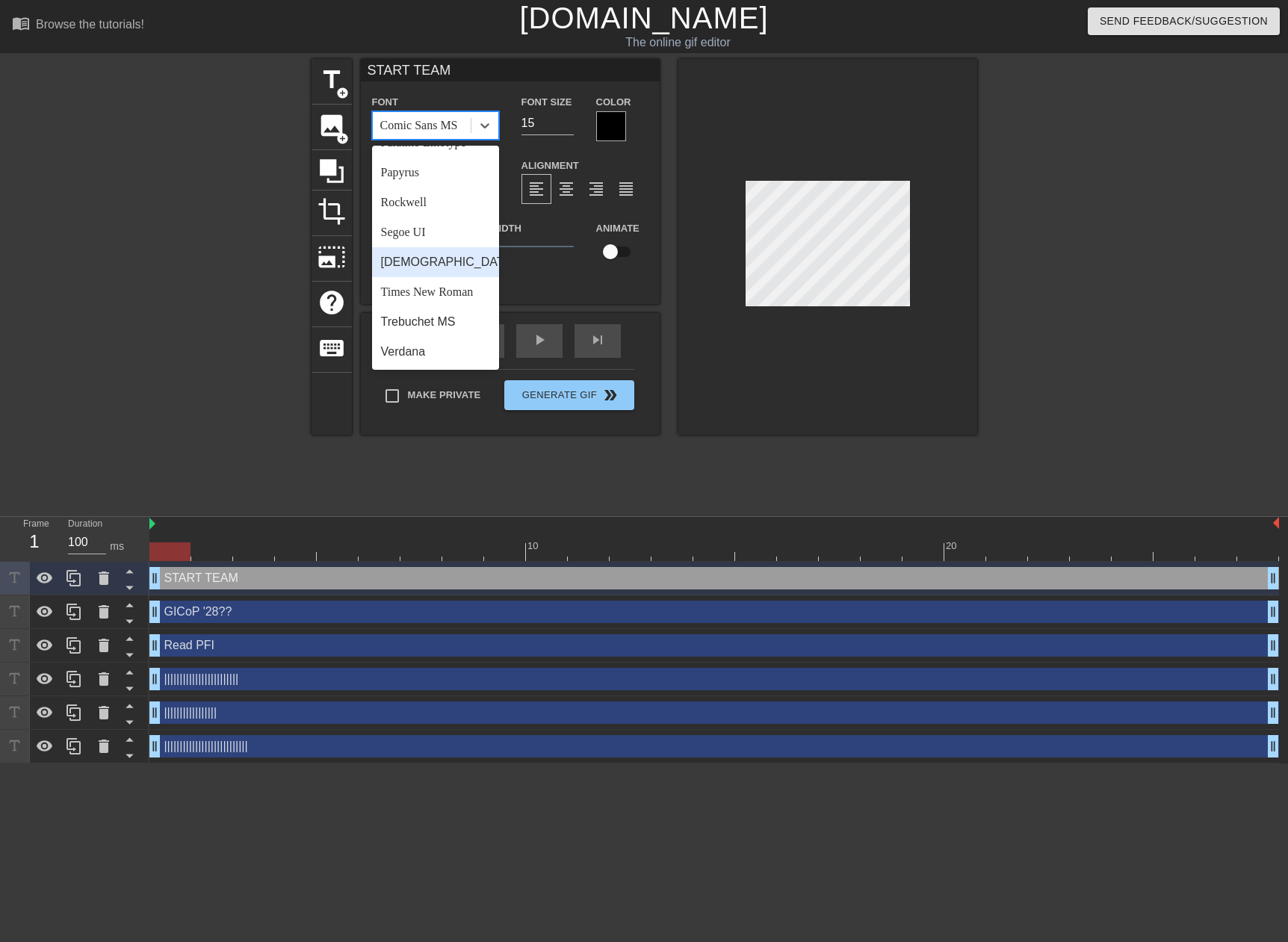
scroll to position [386, 0]
click at [407, 319] on div "Papyrus" at bounding box center [435, 304] width 127 height 30
click at [484, 122] on icon at bounding box center [484, 125] width 15 height 15
click at [450, 254] on div "Brush Script MT" at bounding box center [435, 253] width 127 height 30
click at [474, 122] on div at bounding box center [485, 125] width 27 height 27
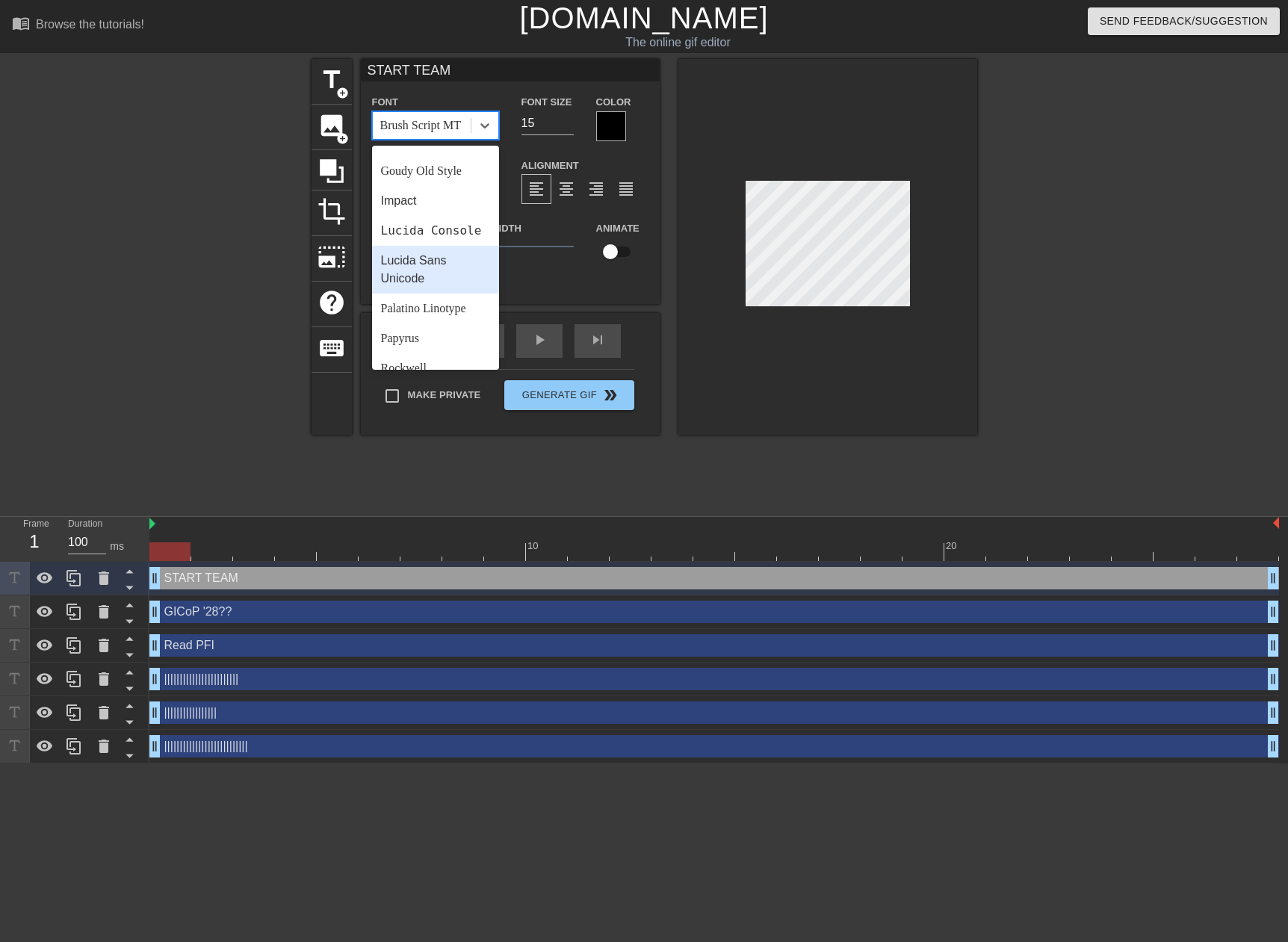
scroll to position [373, 0]
click at [432, 301] on div "Palatino Linotype" at bounding box center [435, 286] width 127 height 30
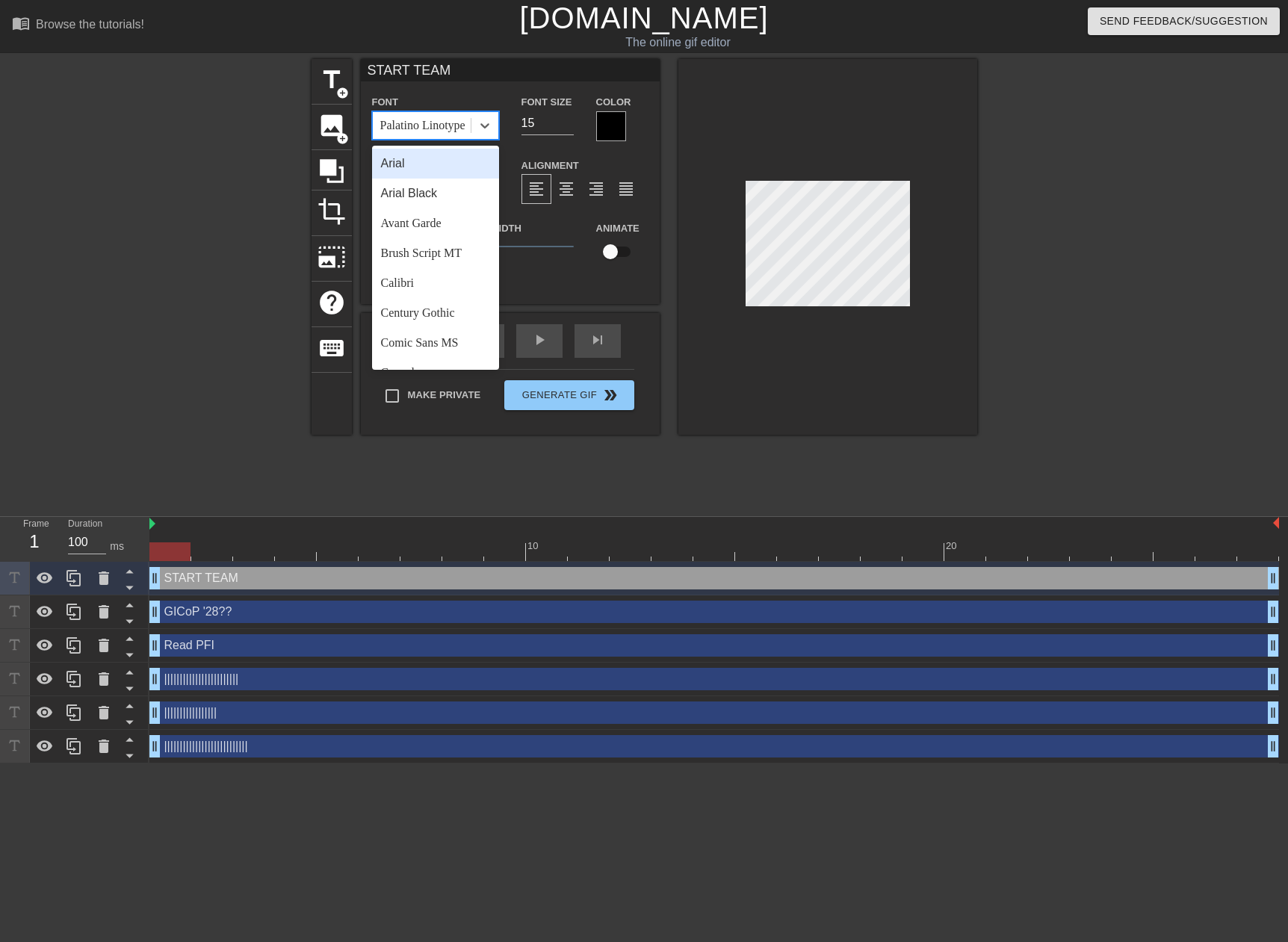
click at [430, 136] on div "Palatino Linotype" at bounding box center [421, 125] width 98 height 27
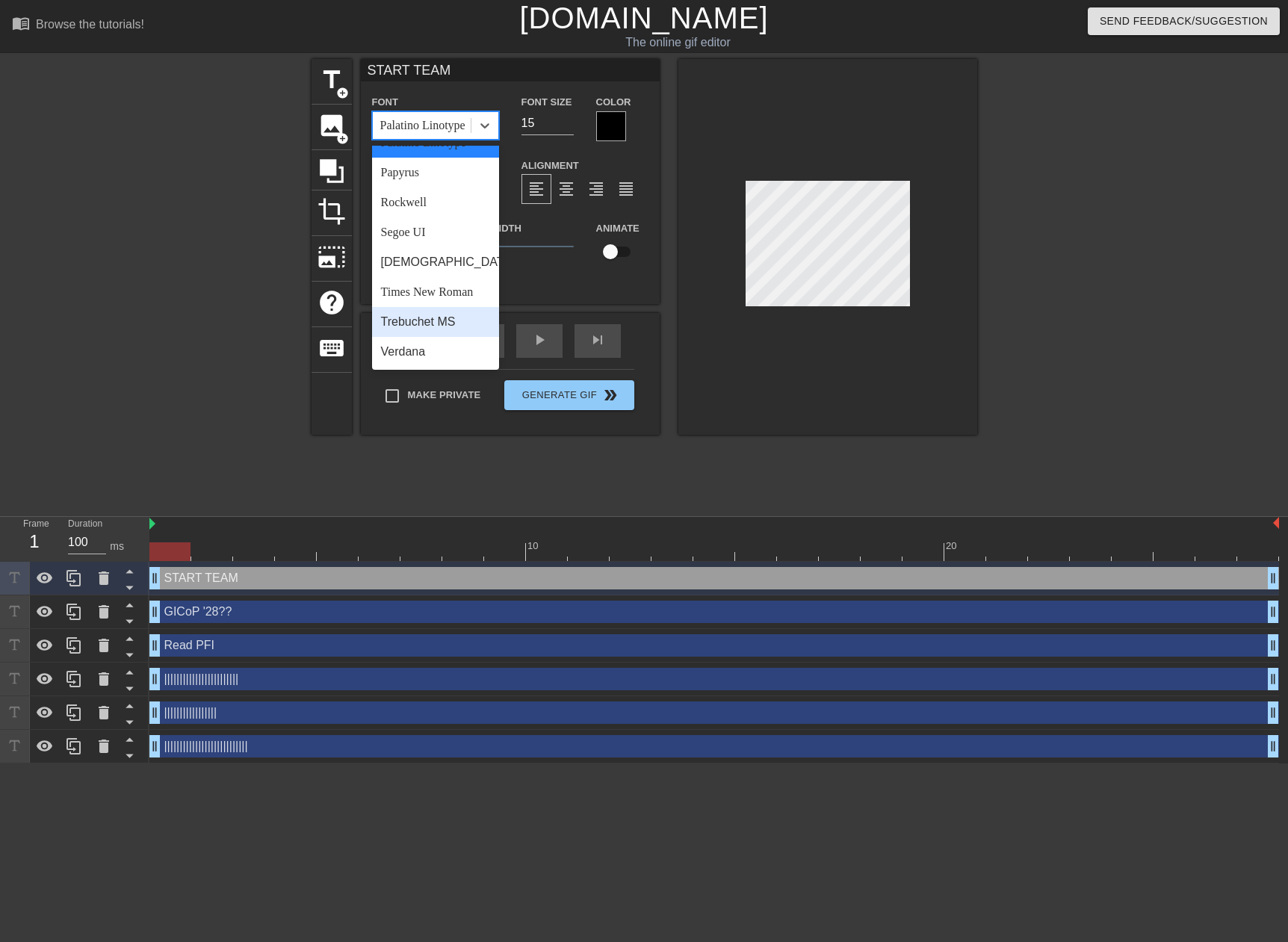
click at [428, 328] on div "Trebuchet MS" at bounding box center [435, 321] width 127 height 30
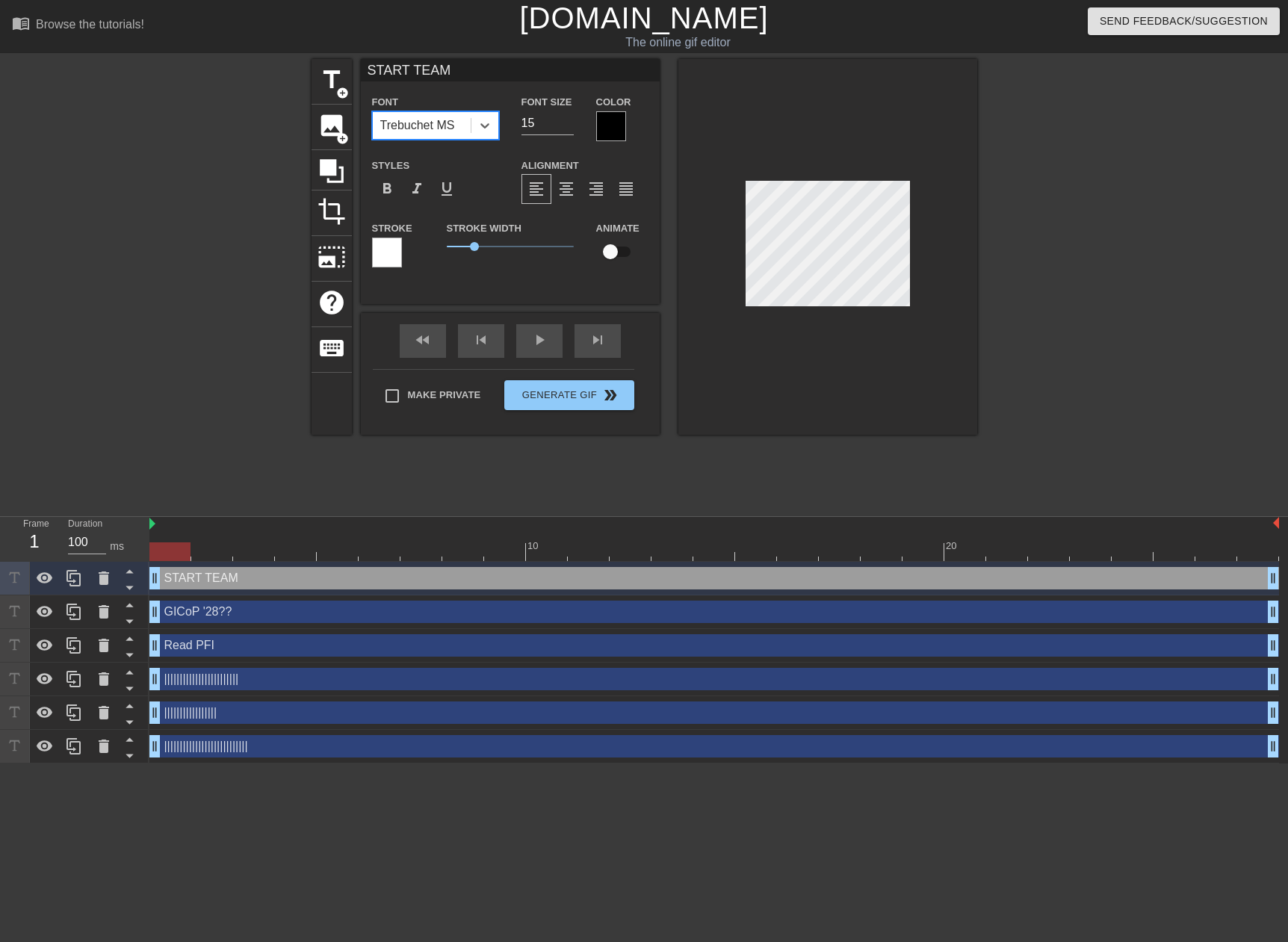
click at [431, 134] on div "Trebuchet MS" at bounding box center [417, 125] width 74 height 18
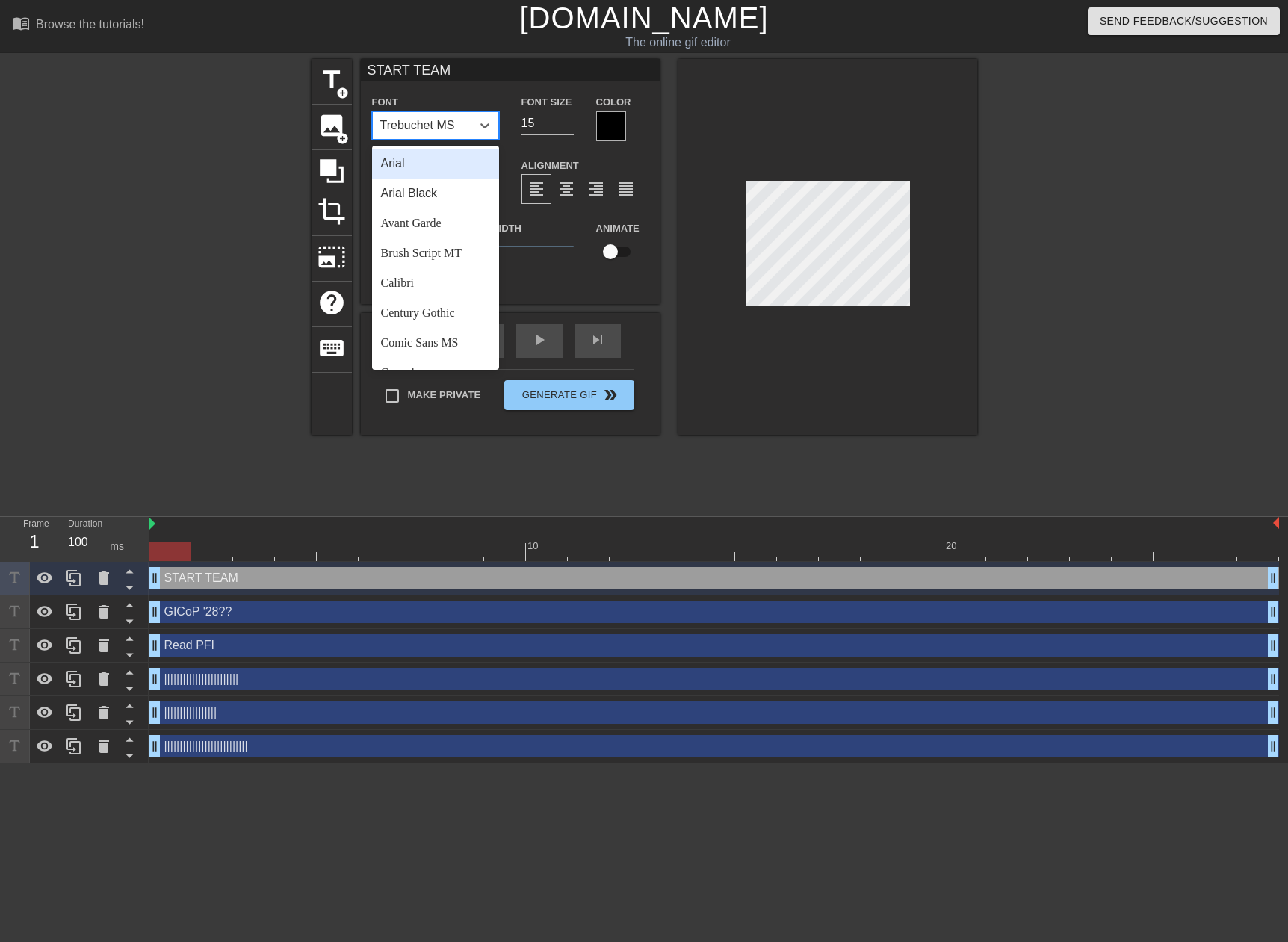
click at [415, 156] on div "Arial" at bounding box center [435, 163] width 127 height 30
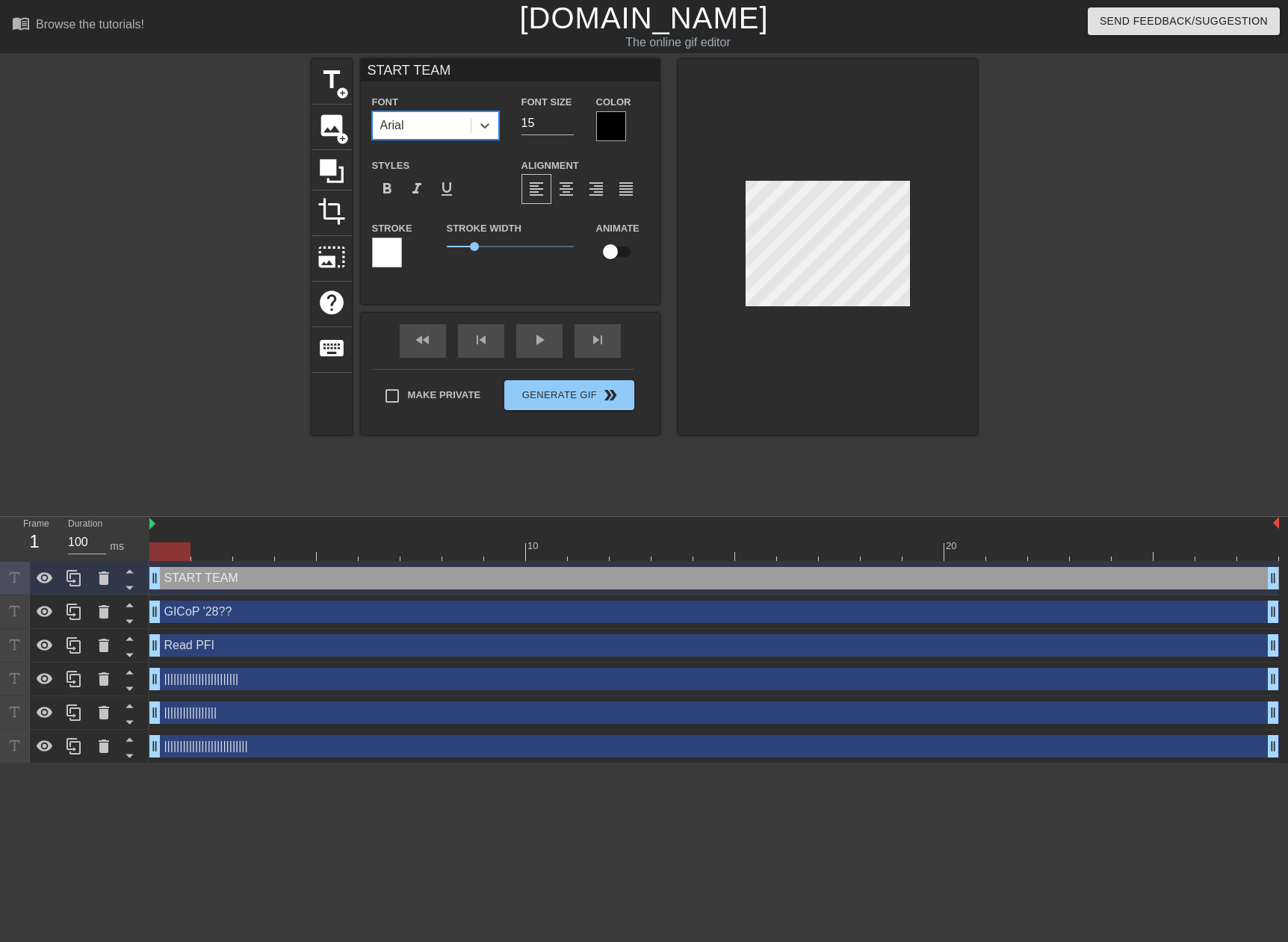
click at [431, 128] on div "Arial" at bounding box center [421, 125] width 98 height 27
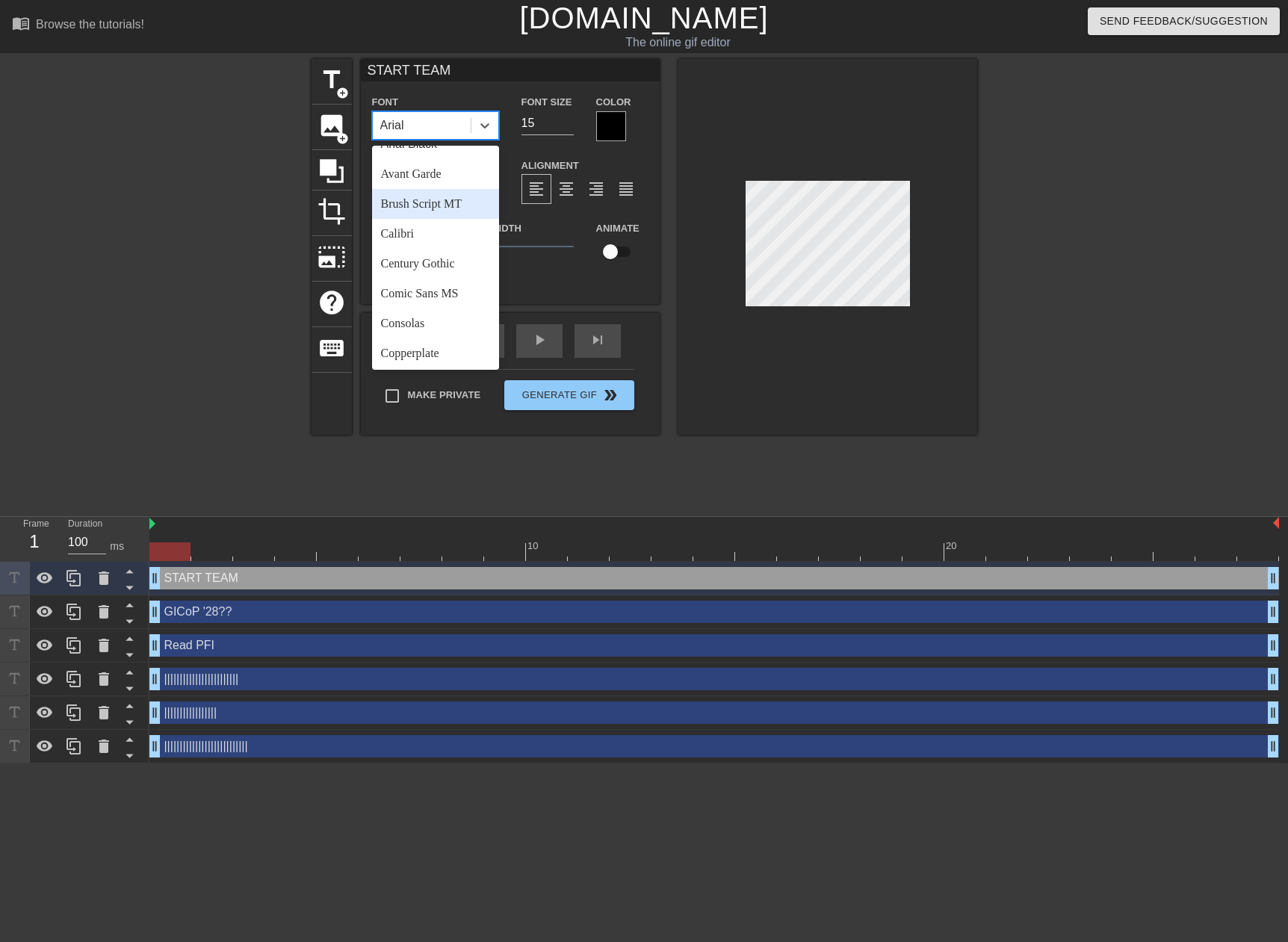
scroll to position [74, 0]
click at [424, 265] on div "Comic Sans MS" at bounding box center [435, 268] width 127 height 30
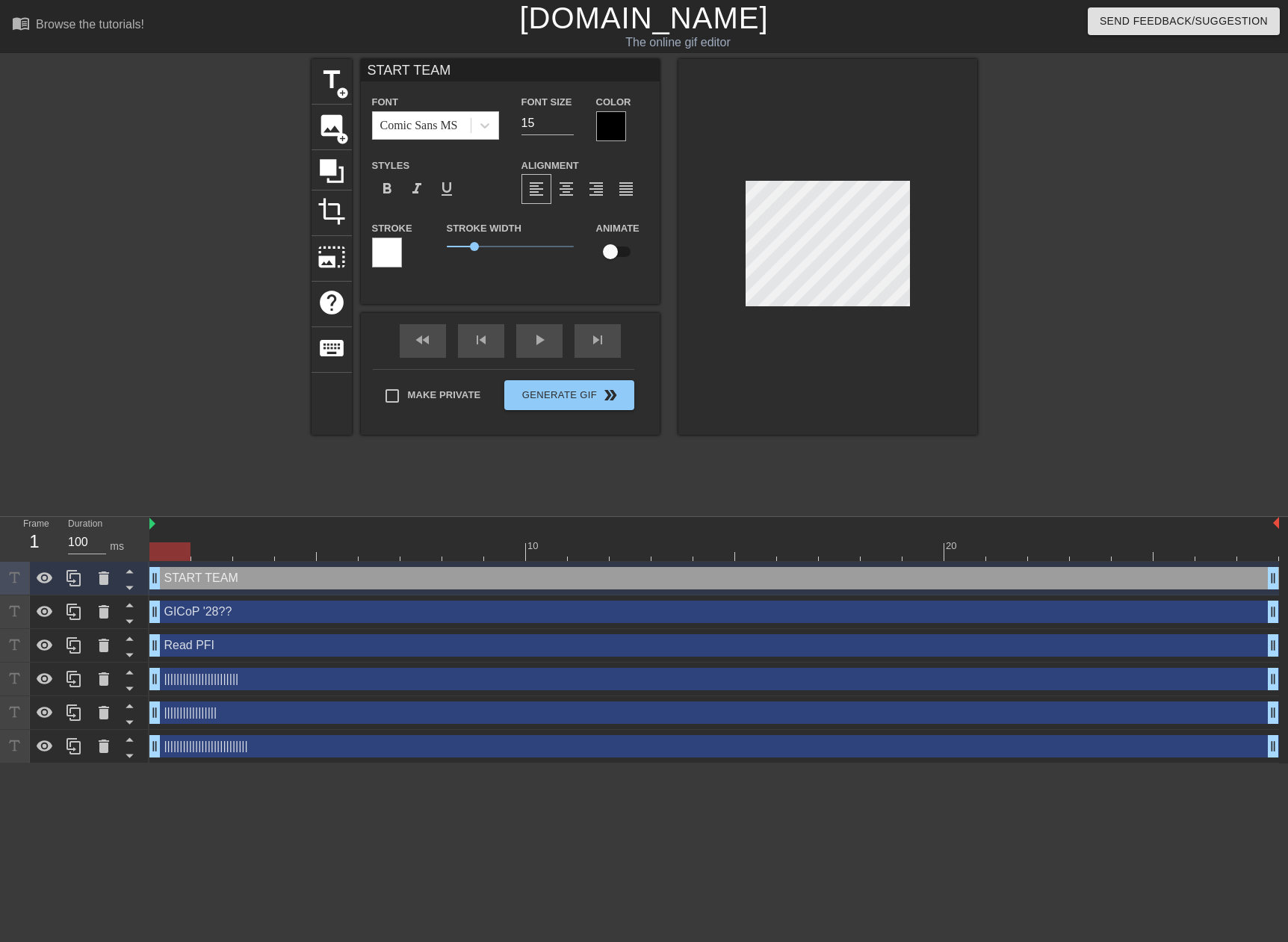
click at [816, 146] on div at bounding box center [828, 246] width 299 height 376
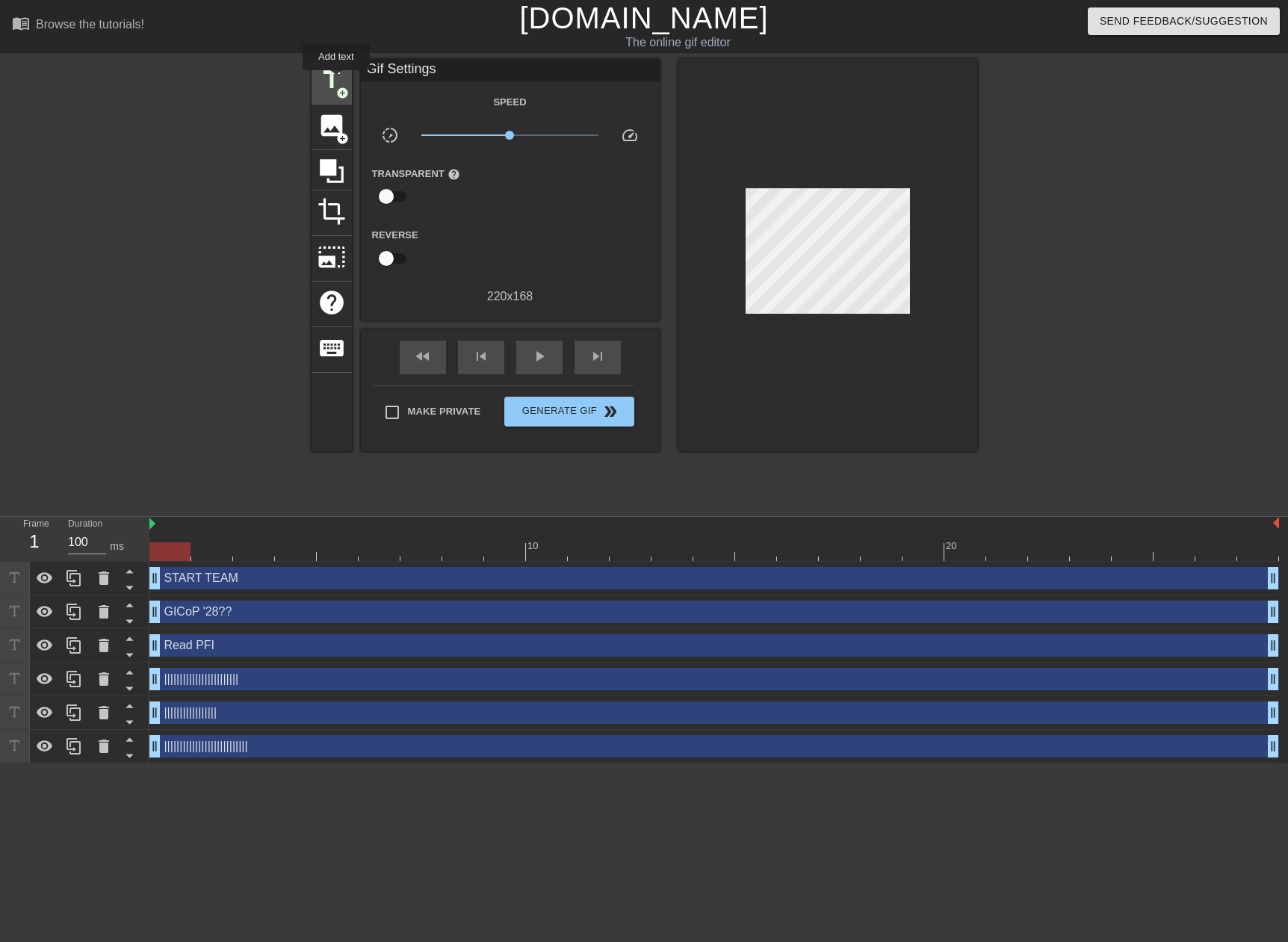
click at [335, 76] on span "title" at bounding box center [331, 80] width 29 height 29
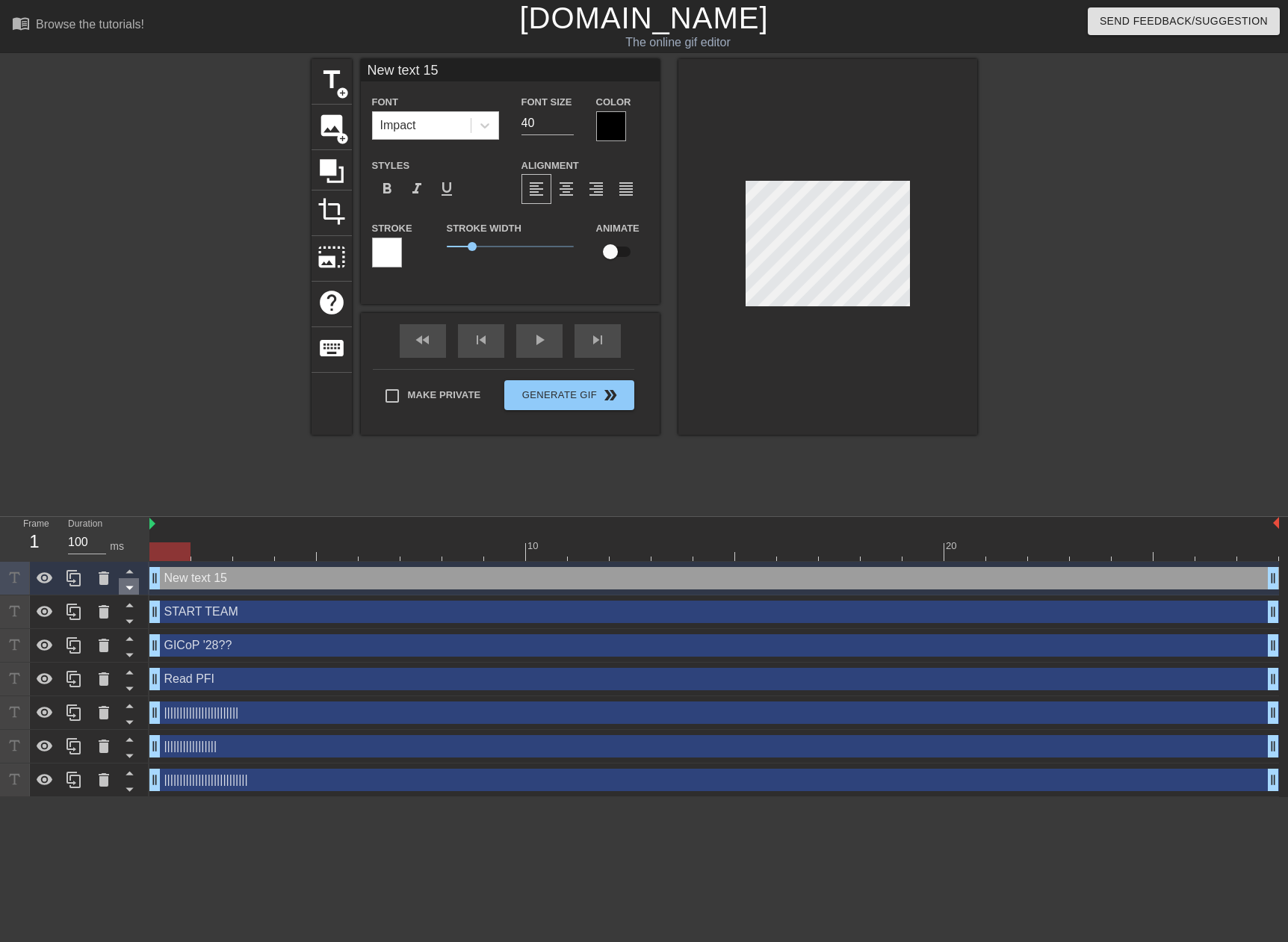
click at [130, 586] on icon at bounding box center [129, 587] width 19 height 19
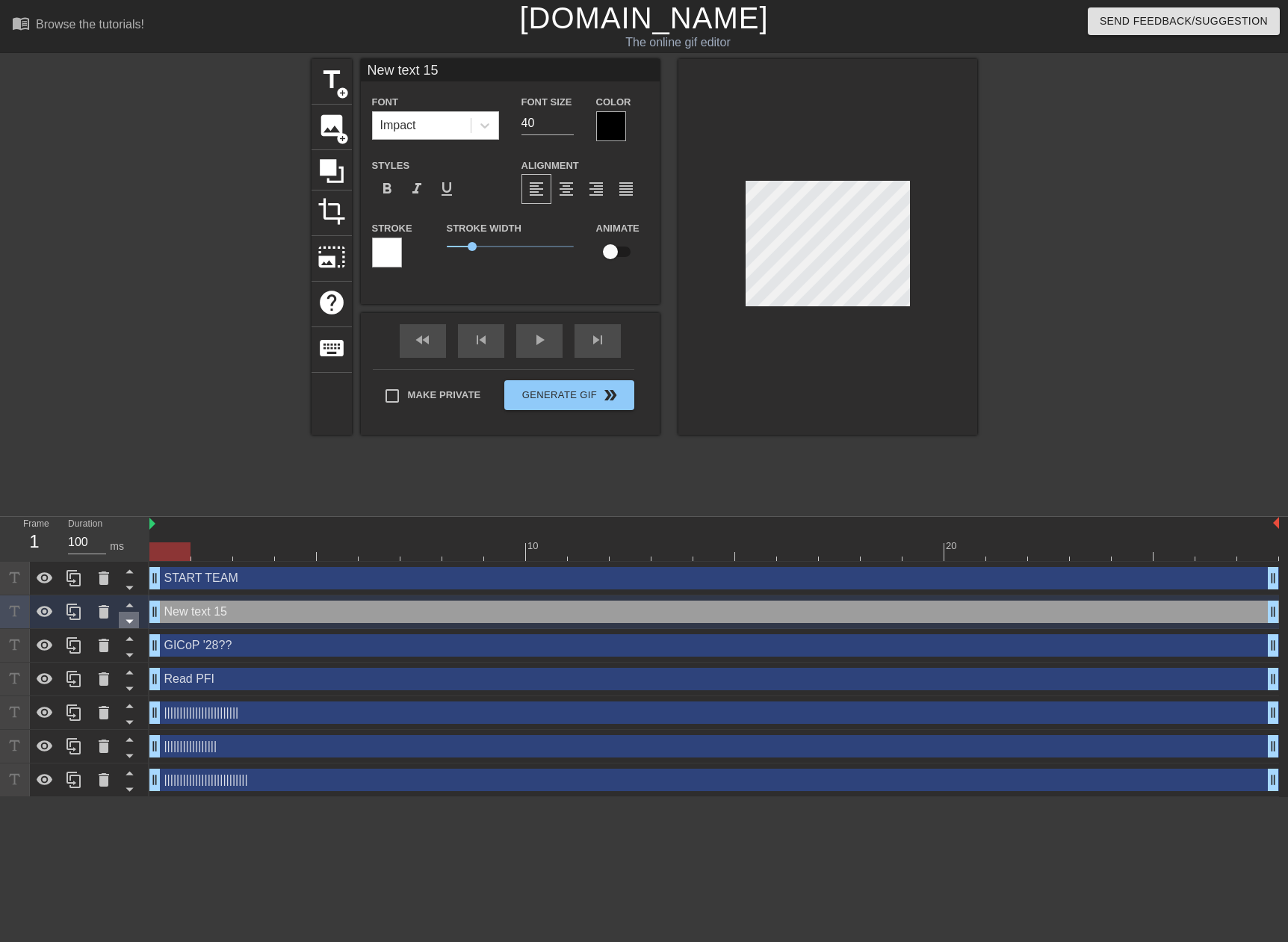
click at [129, 621] on icon at bounding box center [129, 621] width 19 height 19
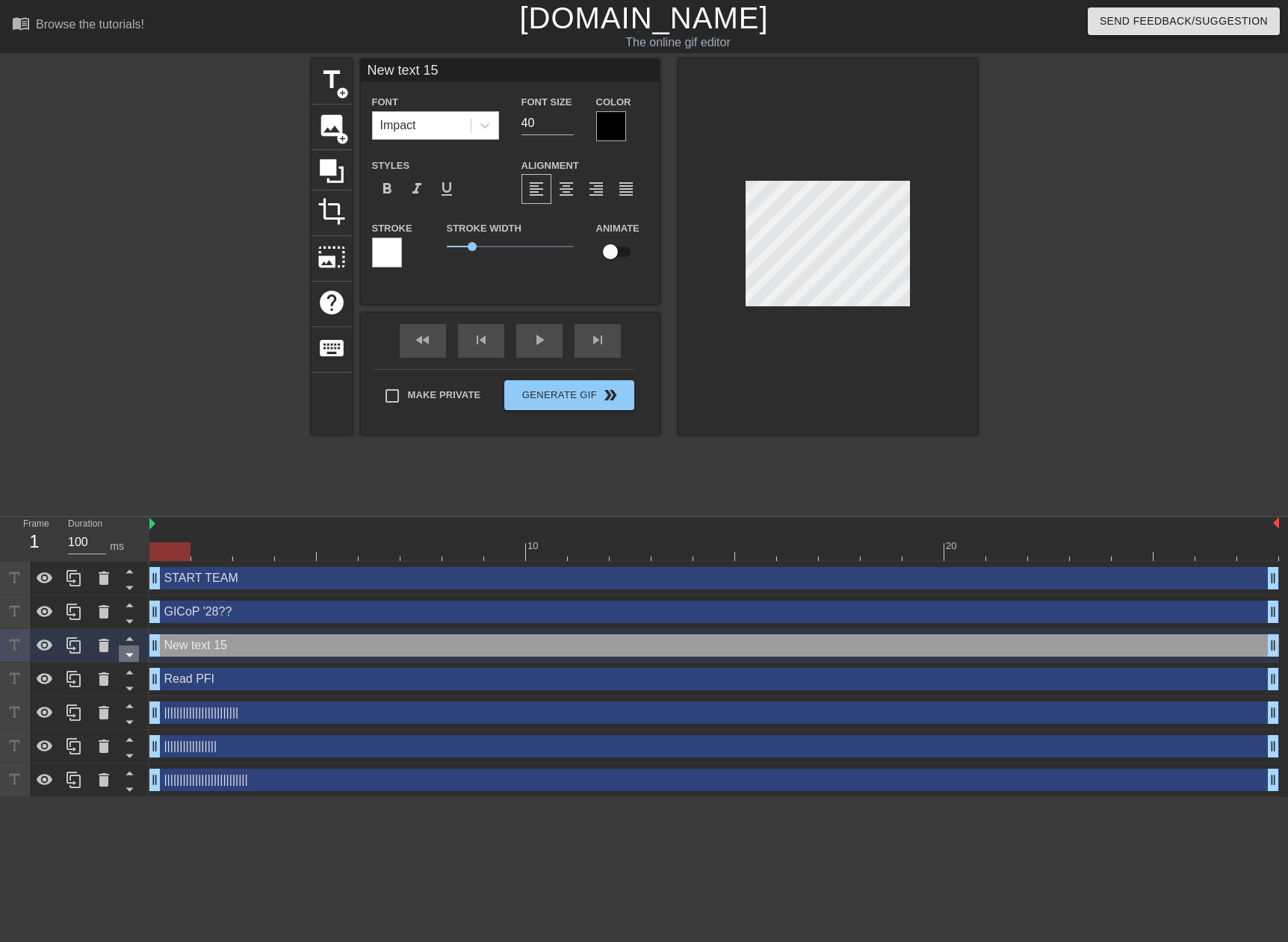
click at [127, 655] on icon at bounding box center [129, 655] width 8 height 4
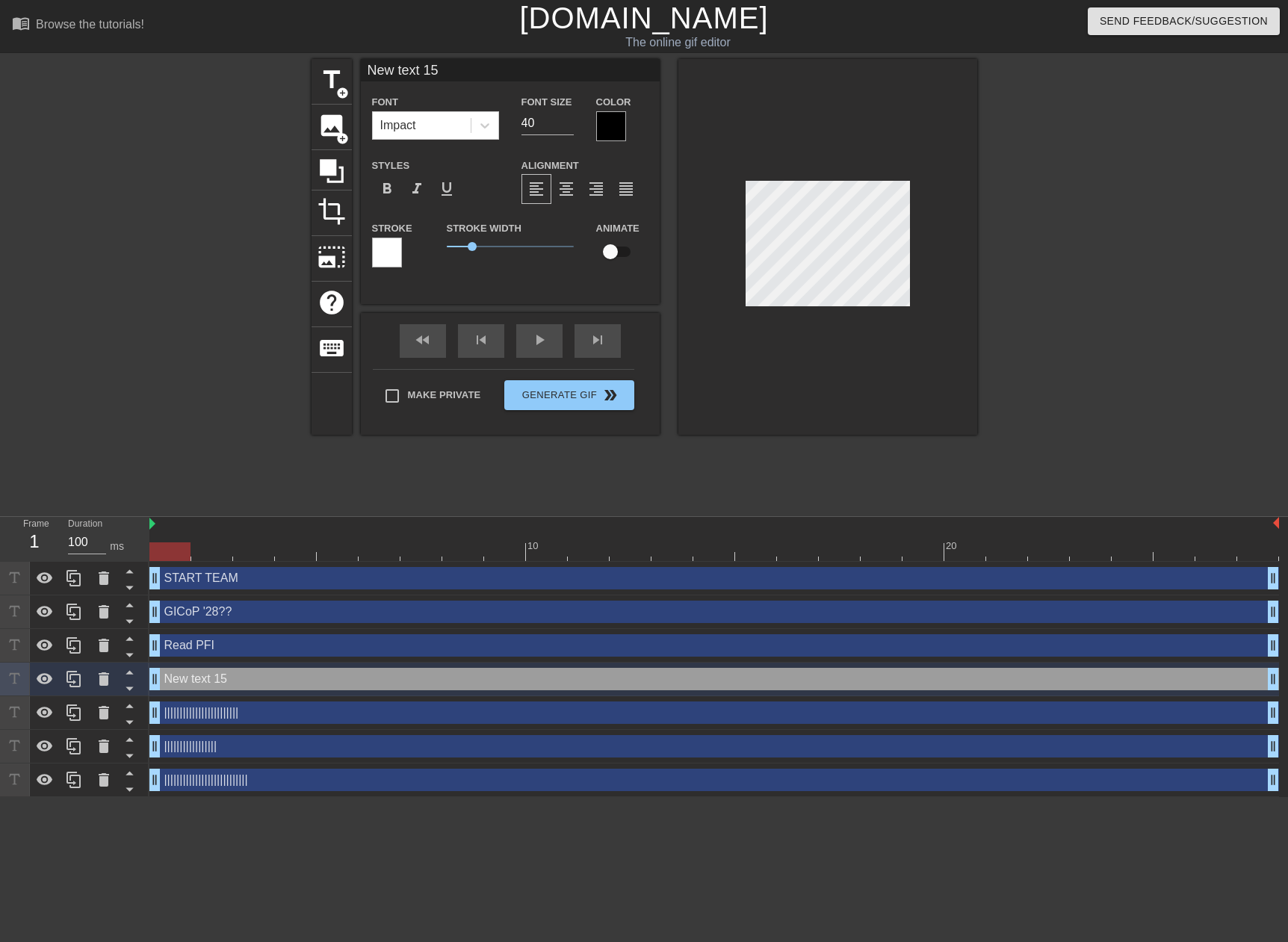
drag, startPoint x: 449, startPoint y: 67, endPoint x: 194, endPoint y: 26, distance: 258.3
click at [194, 26] on div "menu_book Browse the tutorials! [DOMAIN_NAME] The online gif editor Send Feedba…" at bounding box center [644, 398] width 1288 height 797
type input "|||||||||||||||||||||"
click at [529, 132] on input "40" at bounding box center [548, 123] width 53 height 24
click at [530, 131] on input "40" at bounding box center [548, 123] width 53 height 24
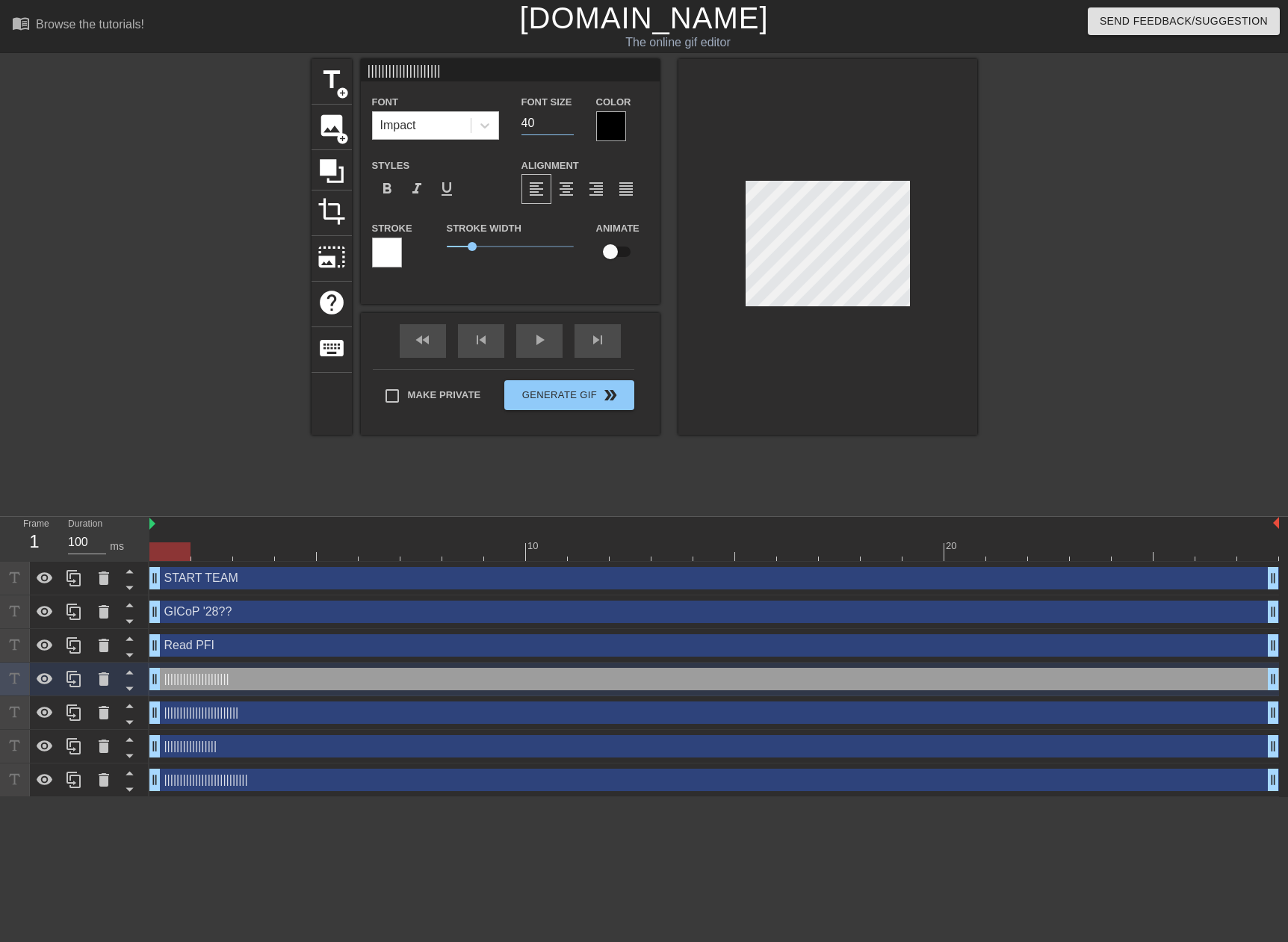
click at [530, 131] on input "40" at bounding box center [548, 123] width 53 height 24
type input "14"
click at [387, 255] on div at bounding box center [386, 253] width 30 height 30
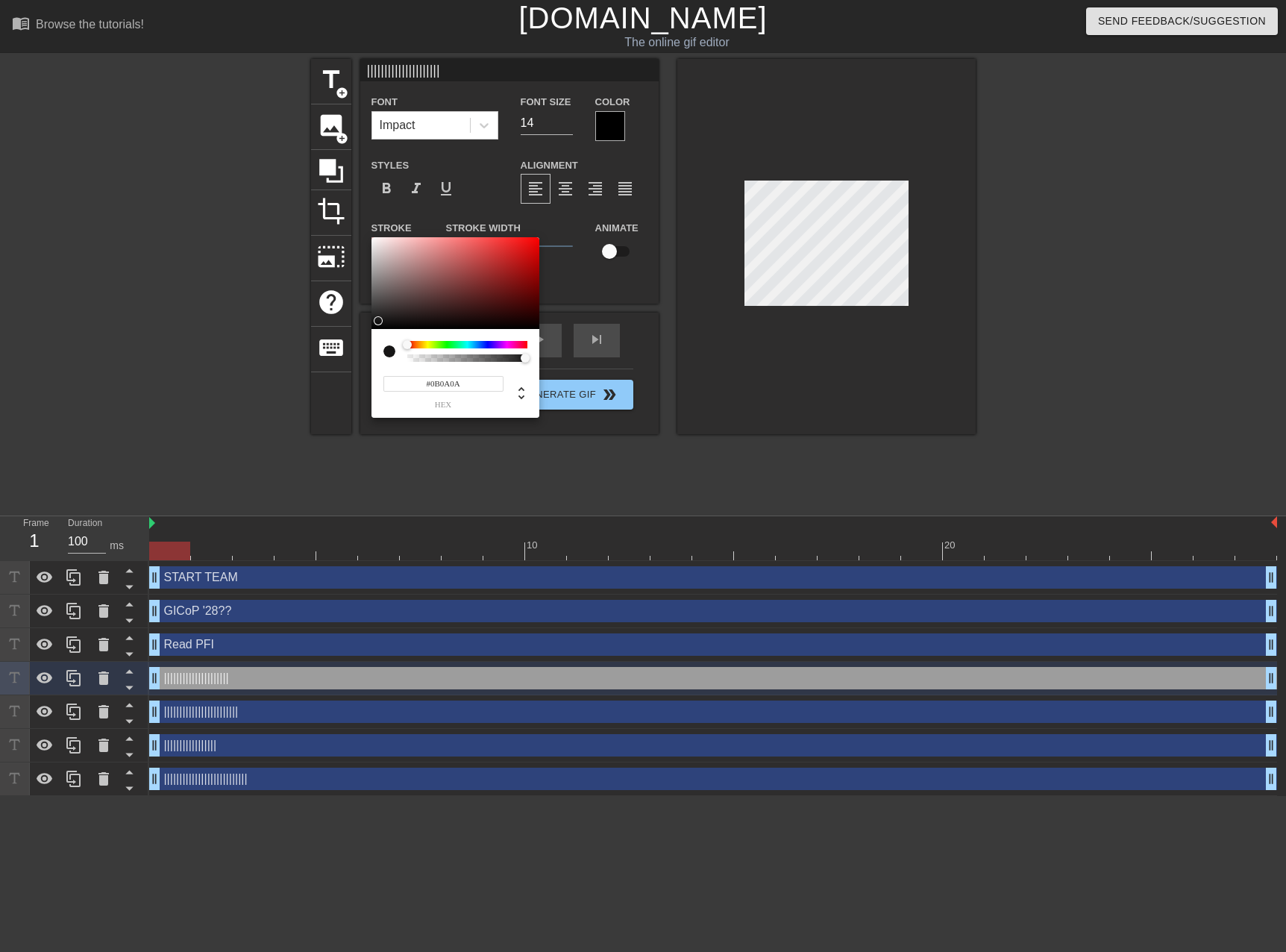
type input "#000000"
drag, startPoint x: 380, startPoint y: 322, endPoint x: 311, endPoint y: 325, distance: 69.1
click at [314, 337] on div "#000000 hex" at bounding box center [643, 476] width 1286 height 952
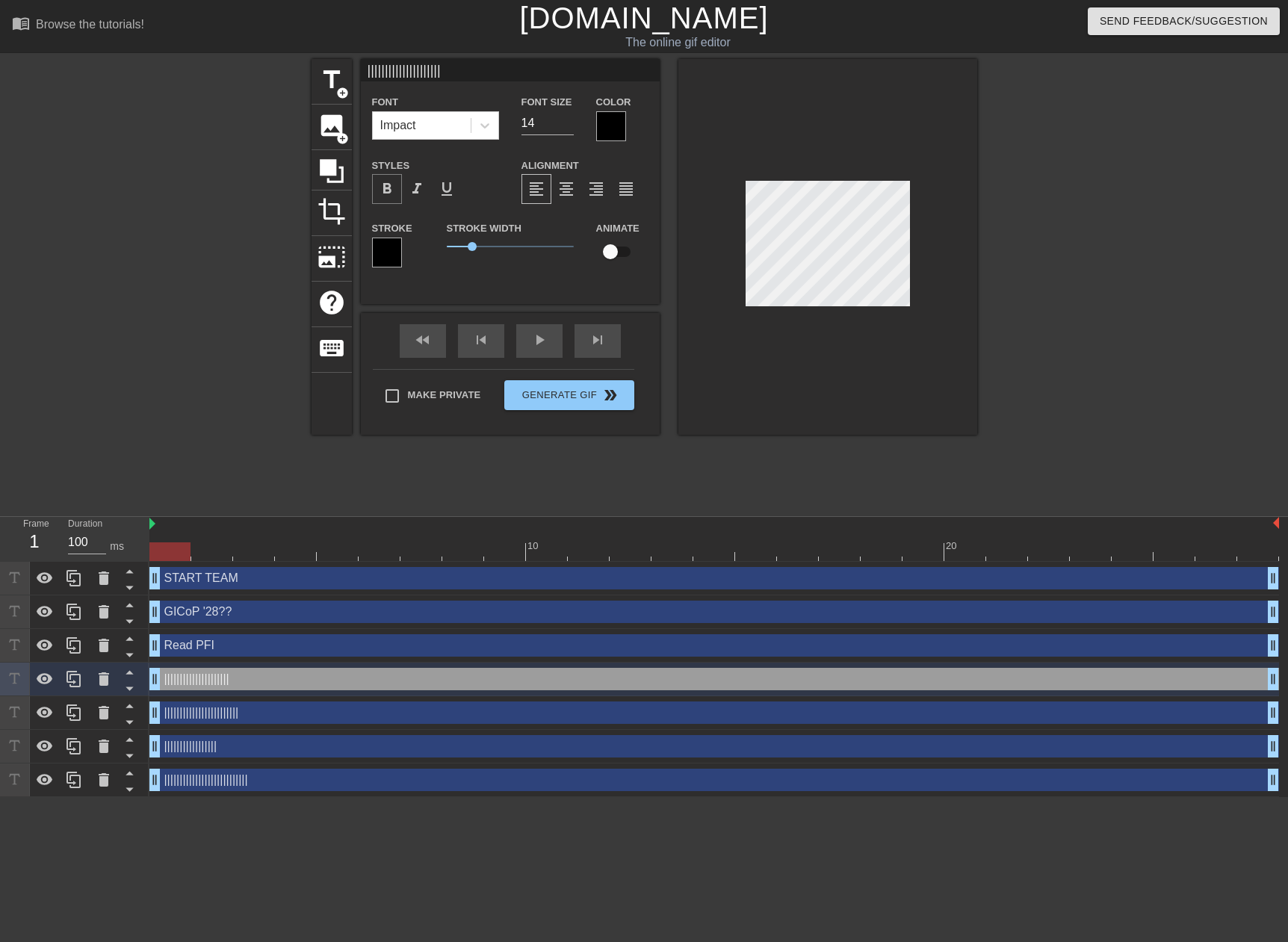
click at [389, 192] on span "format_bold" at bounding box center [386, 188] width 18 height 18
click at [1008, 315] on div at bounding box center [1107, 283] width 224 height 449
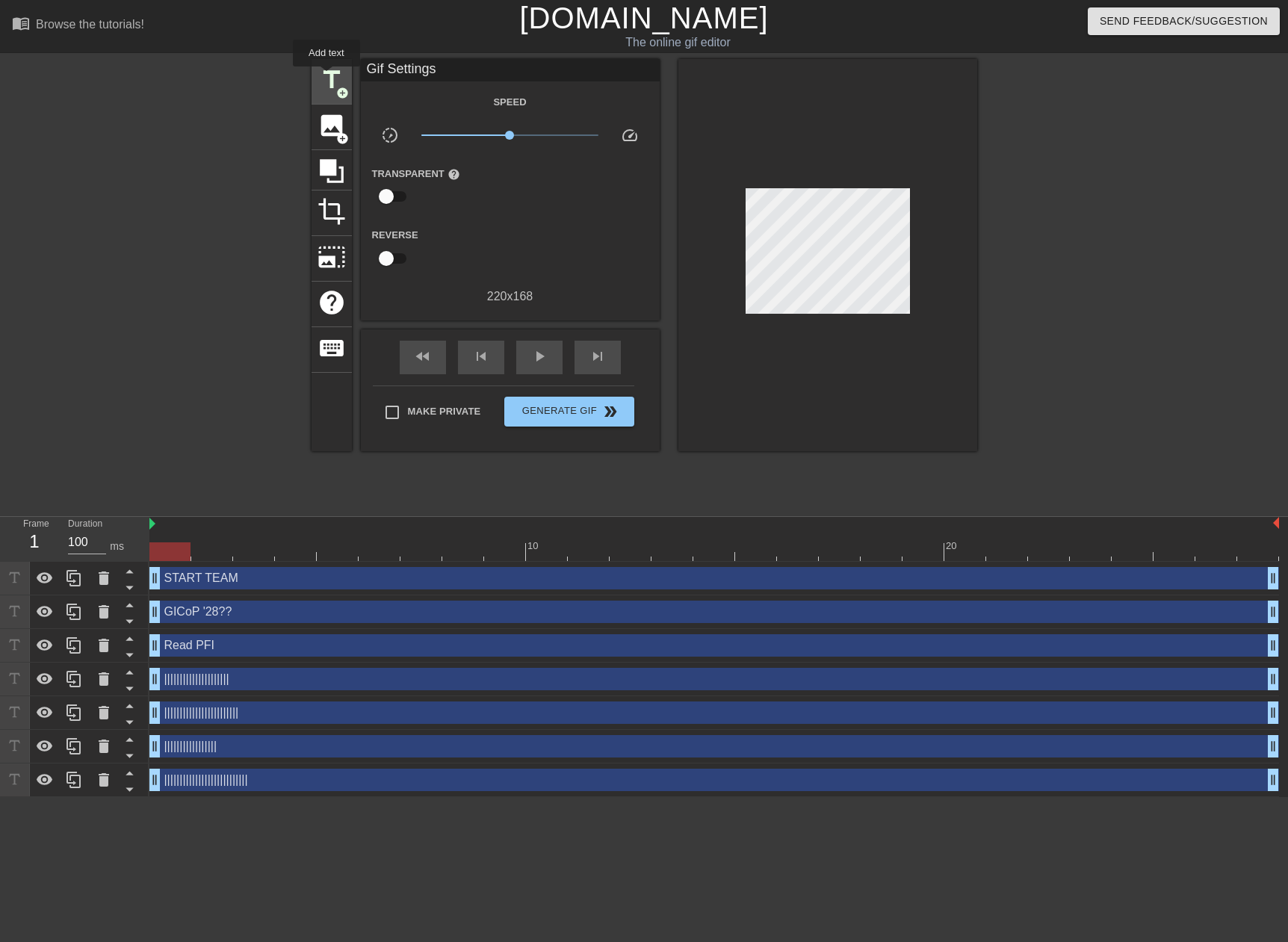
click at [326, 77] on span "title" at bounding box center [331, 80] width 29 height 29
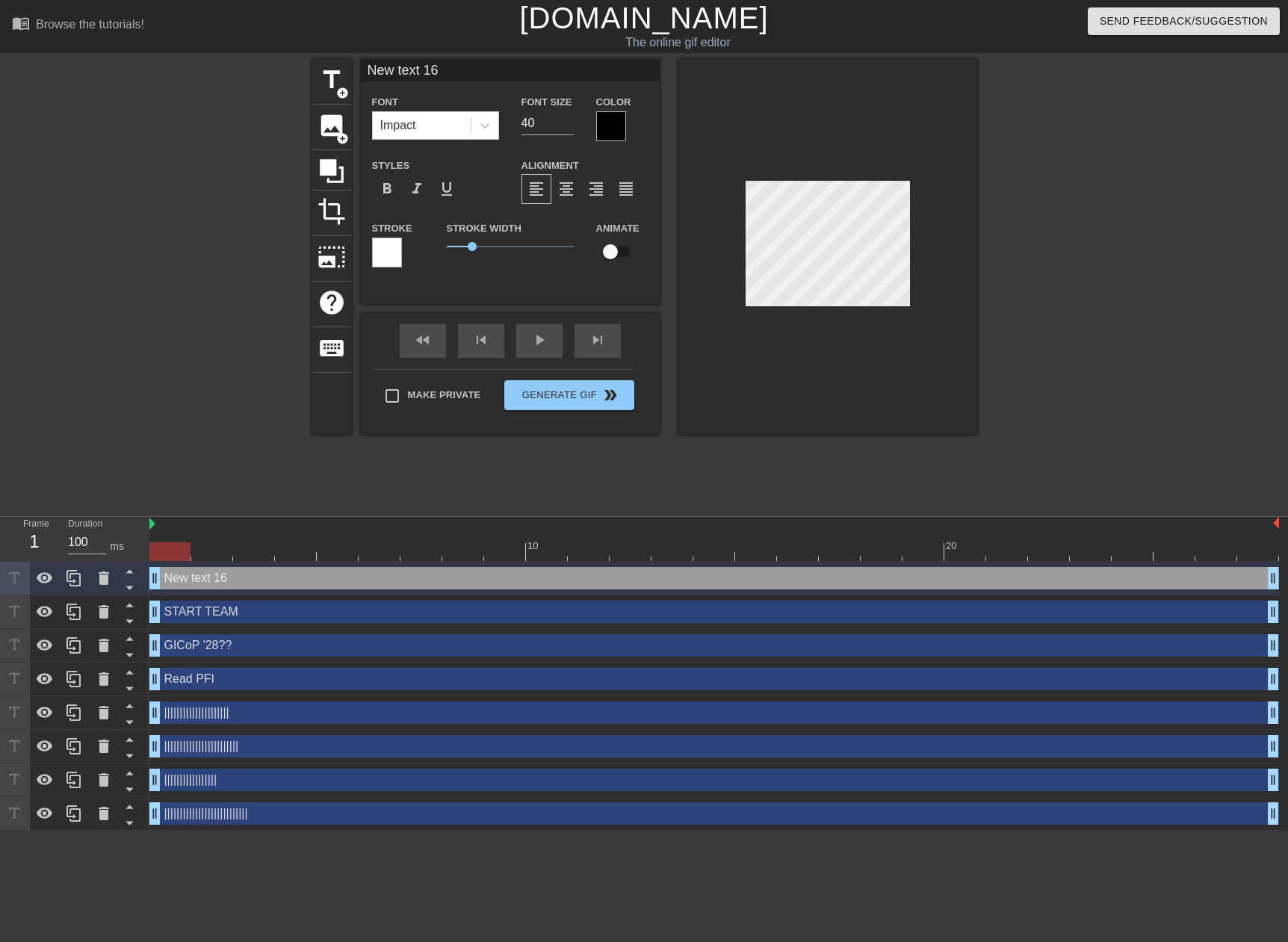
scroll to position [2, 5]
type input "|"
drag, startPoint x: 530, startPoint y: 128, endPoint x: 490, endPoint y: 123, distance: 40.3
click at [490, 123] on div "Font Impact Font Size 40 Color" at bounding box center [510, 117] width 299 height 49
click at [397, 266] on div at bounding box center [386, 253] width 30 height 30
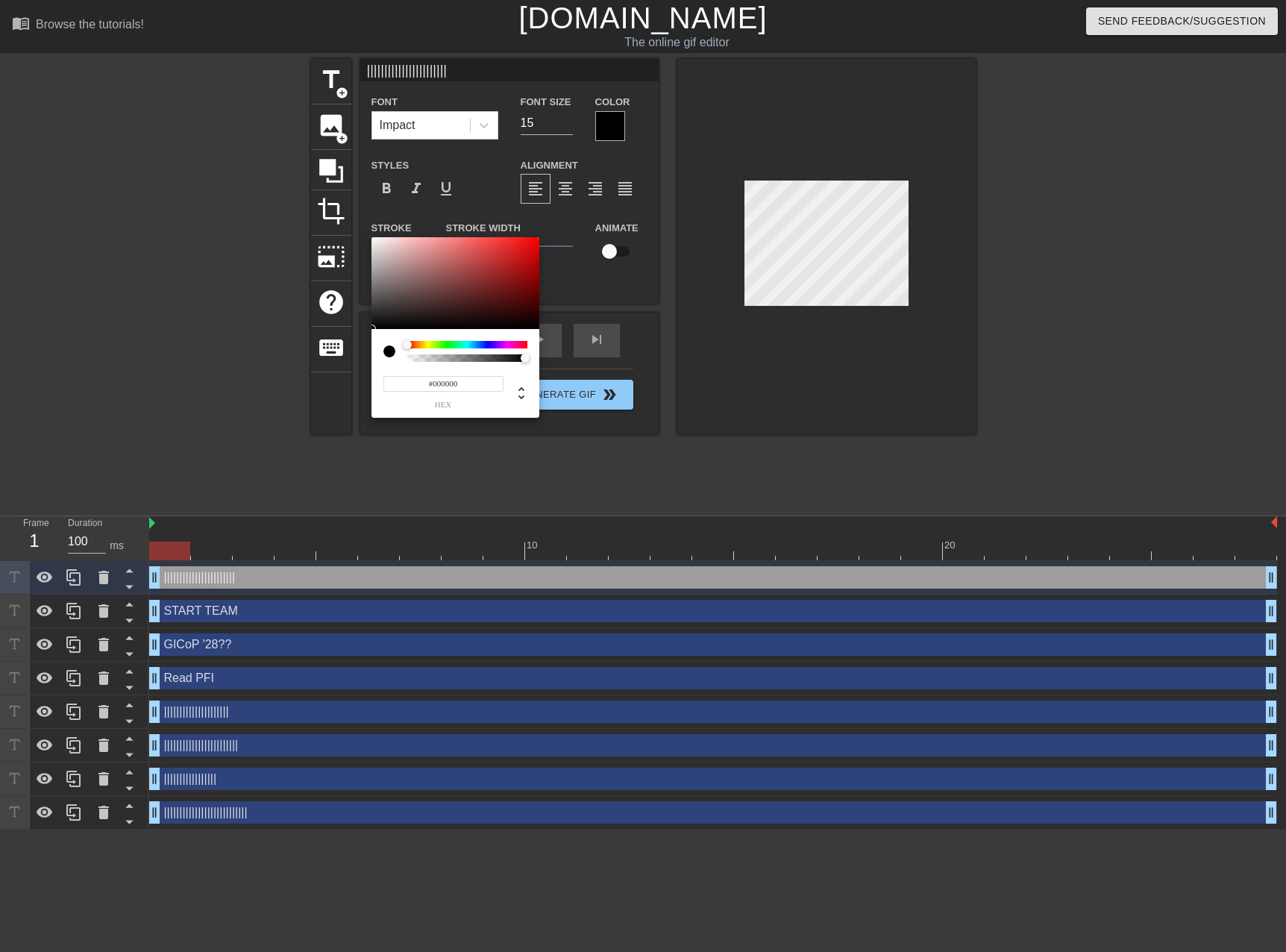
drag, startPoint x: 388, startPoint y: 313, endPoint x: 333, endPoint y: 344, distance: 63.1
click at [333, 344] on div "#000000 hex" at bounding box center [643, 476] width 1286 height 952
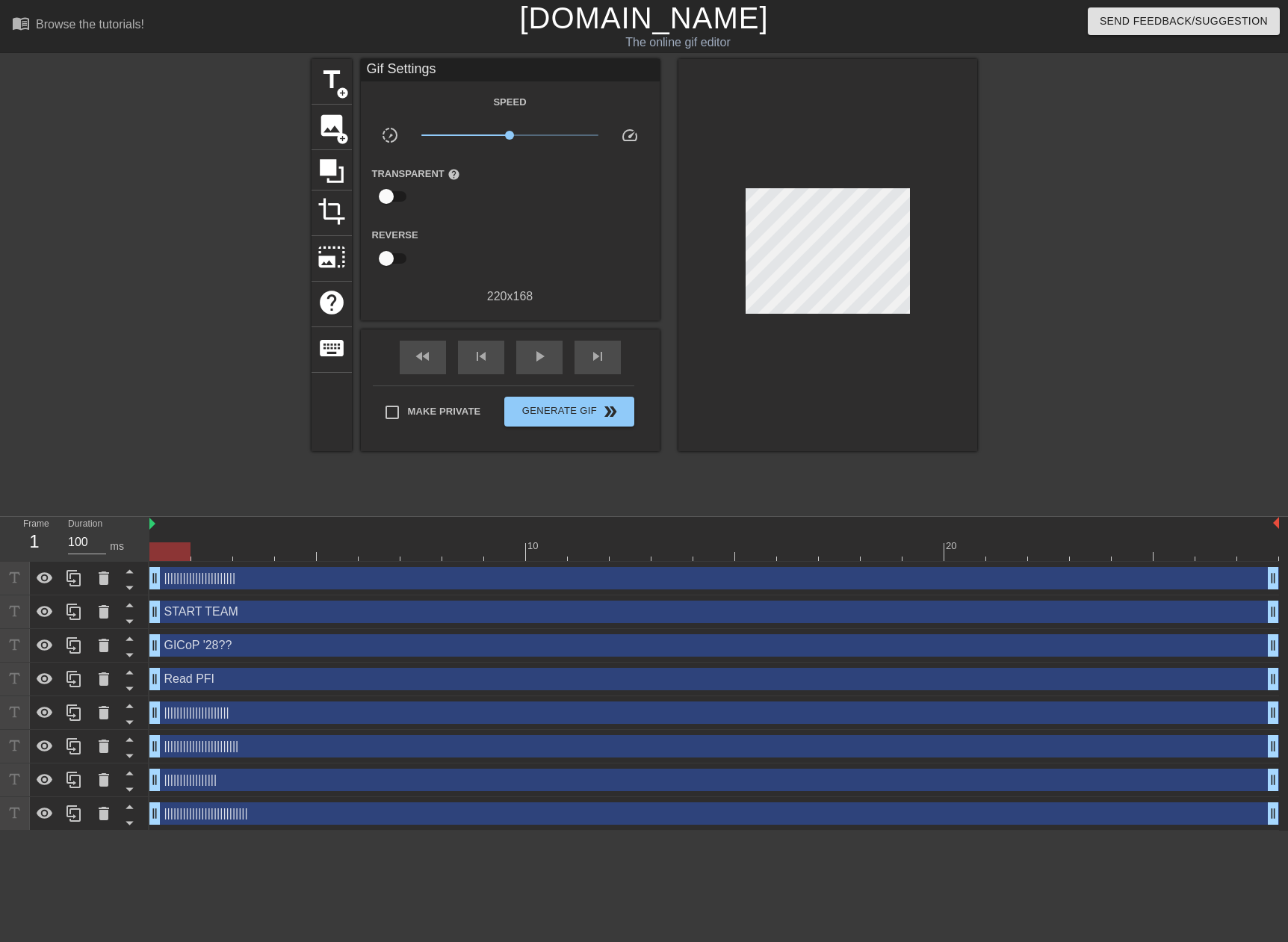
click at [1124, 262] on div at bounding box center [1107, 283] width 224 height 449
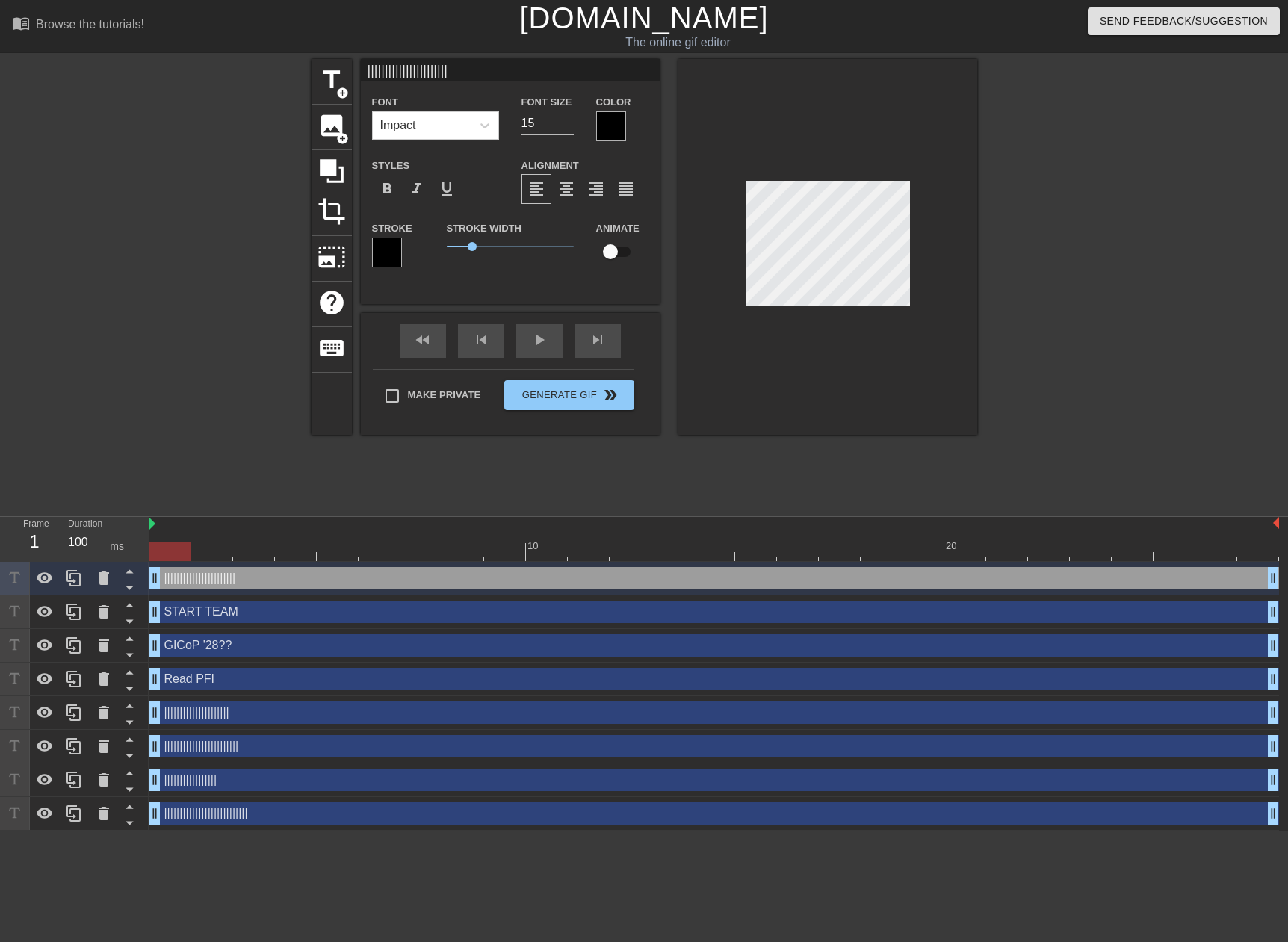
click at [1115, 247] on div at bounding box center [1107, 283] width 224 height 449
click at [389, 192] on span "format_bold" at bounding box center [386, 188] width 18 height 18
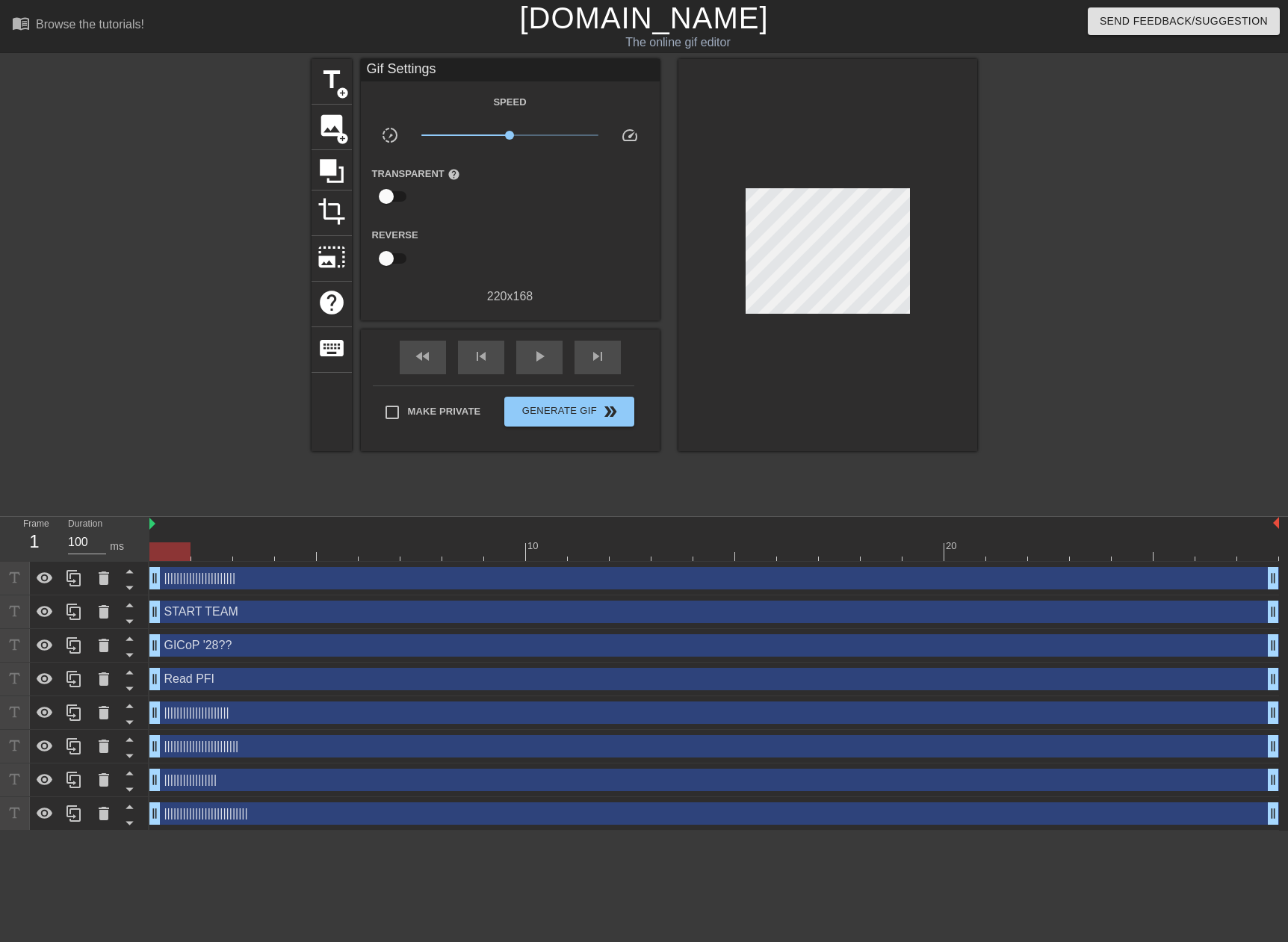
click at [1146, 263] on div at bounding box center [1107, 283] width 224 height 449
click at [335, 84] on span "title" at bounding box center [331, 80] width 29 height 29
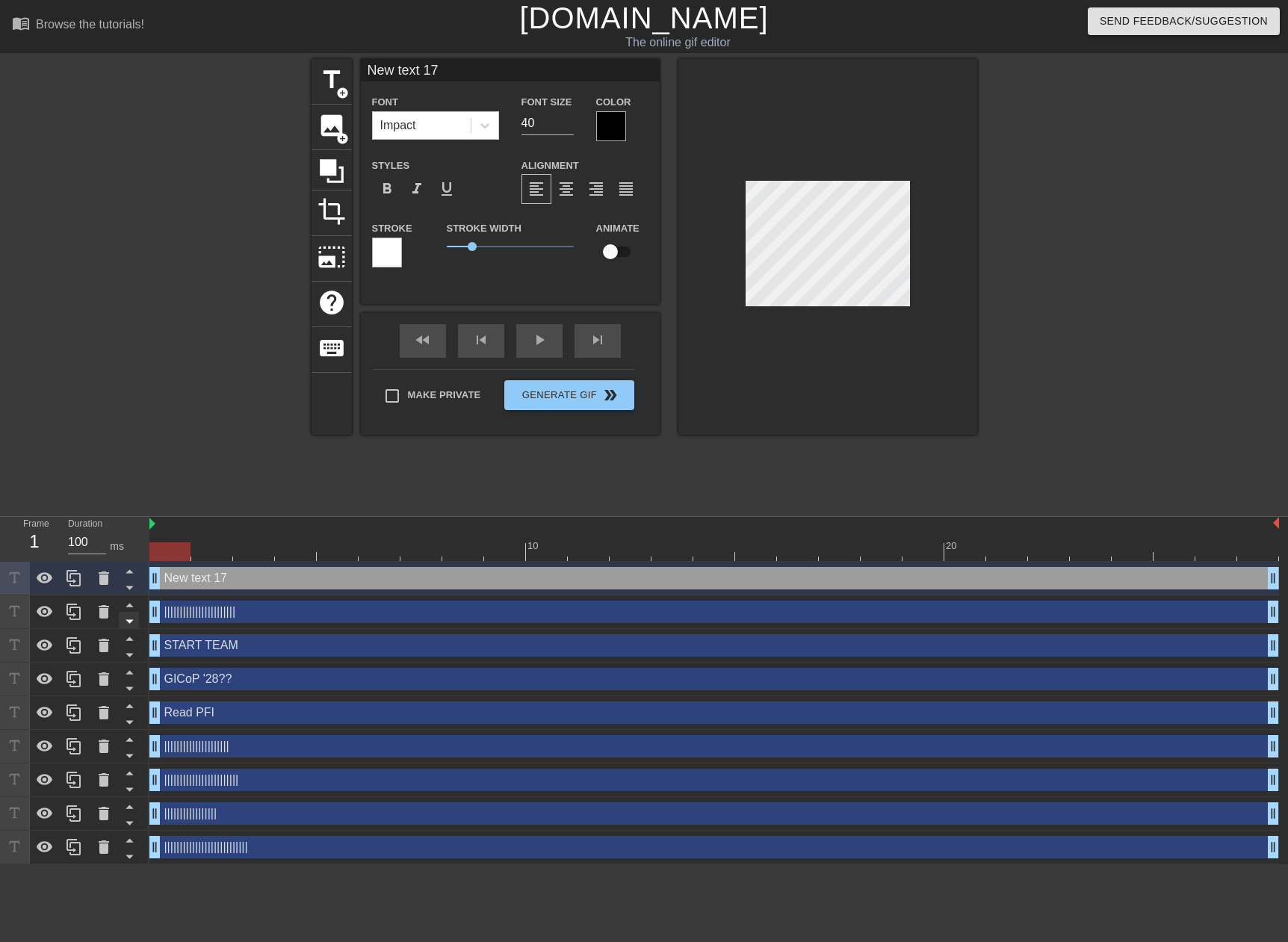
click at [134, 623] on icon at bounding box center [129, 621] width 19 height 19
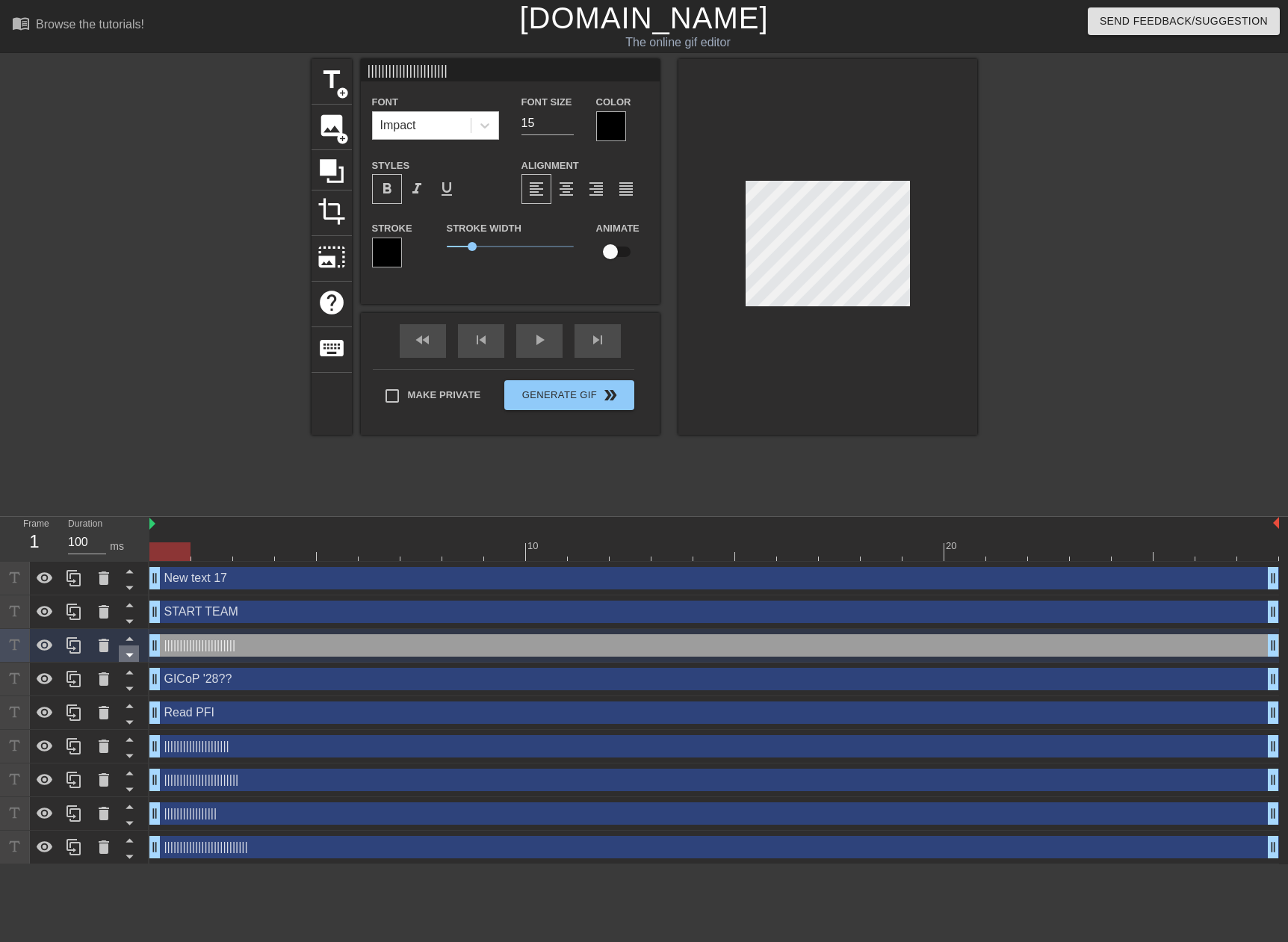
click at [129, 657] on icon at bounding box center [129, 655] width 8 height 4
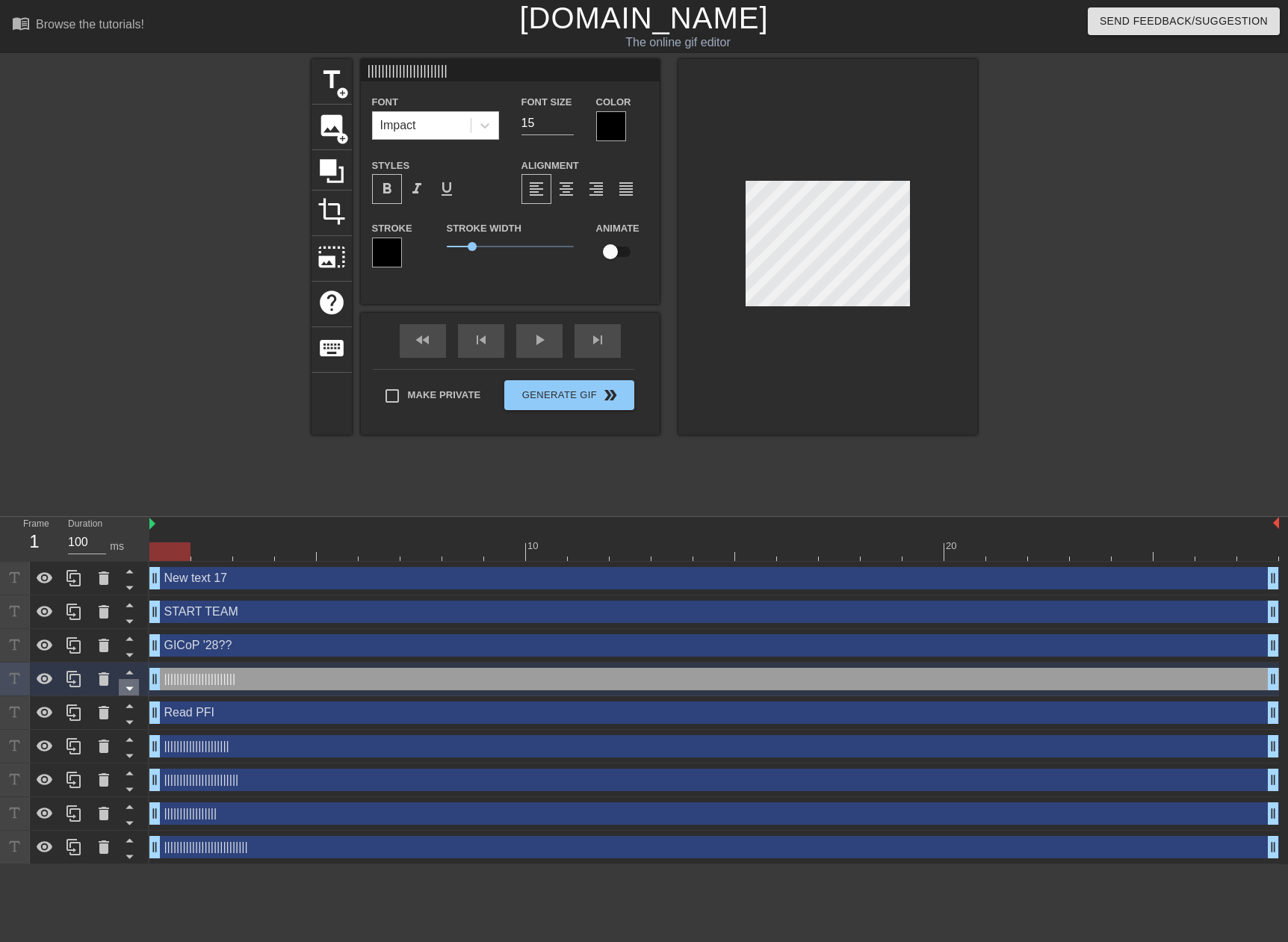
click at [129, 687] on icon at bounding box center [129, 689] width 19 height 19
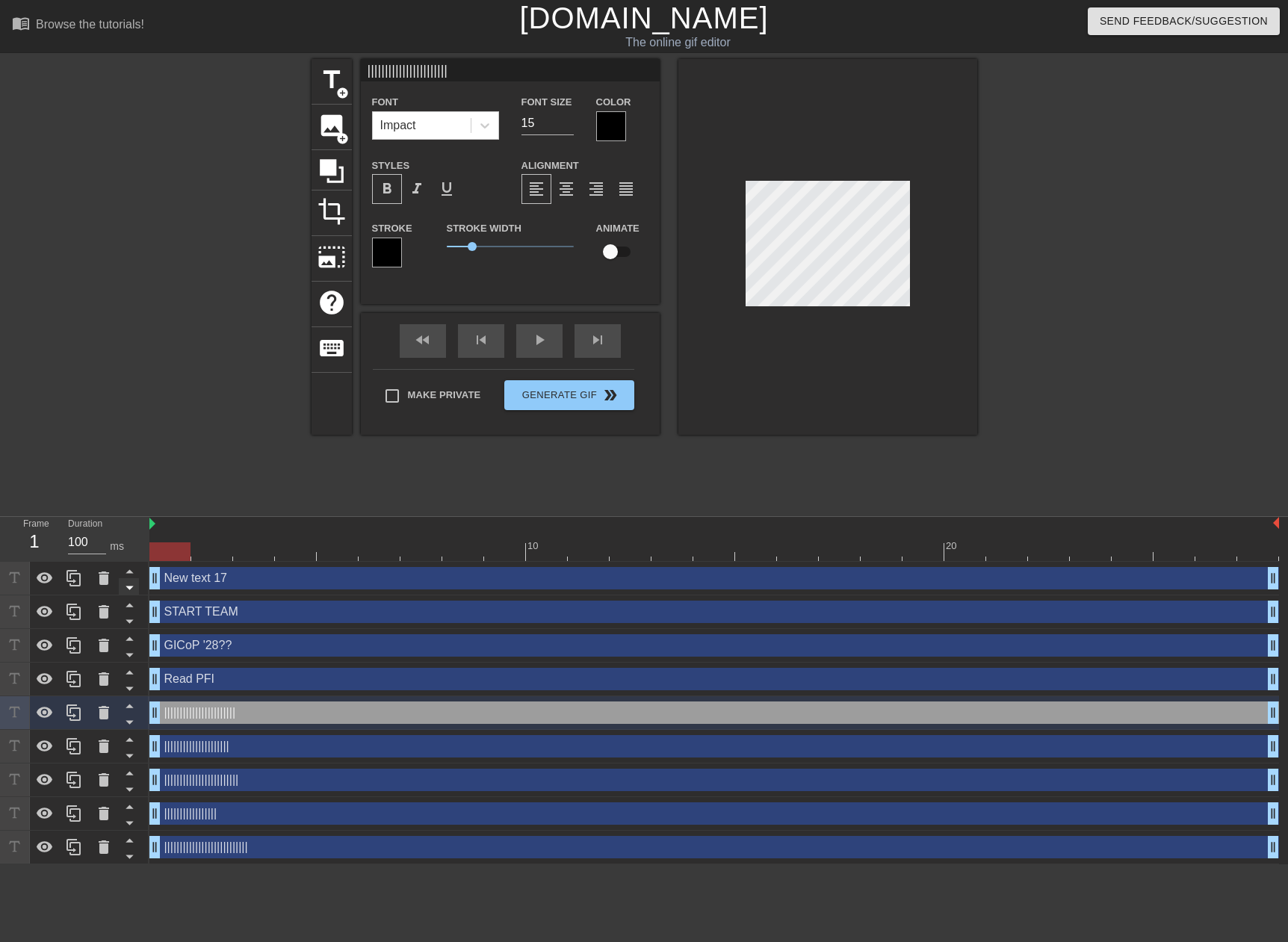
click at [129, 586] on icon at bounding box center [129, 587] width 19 height 19
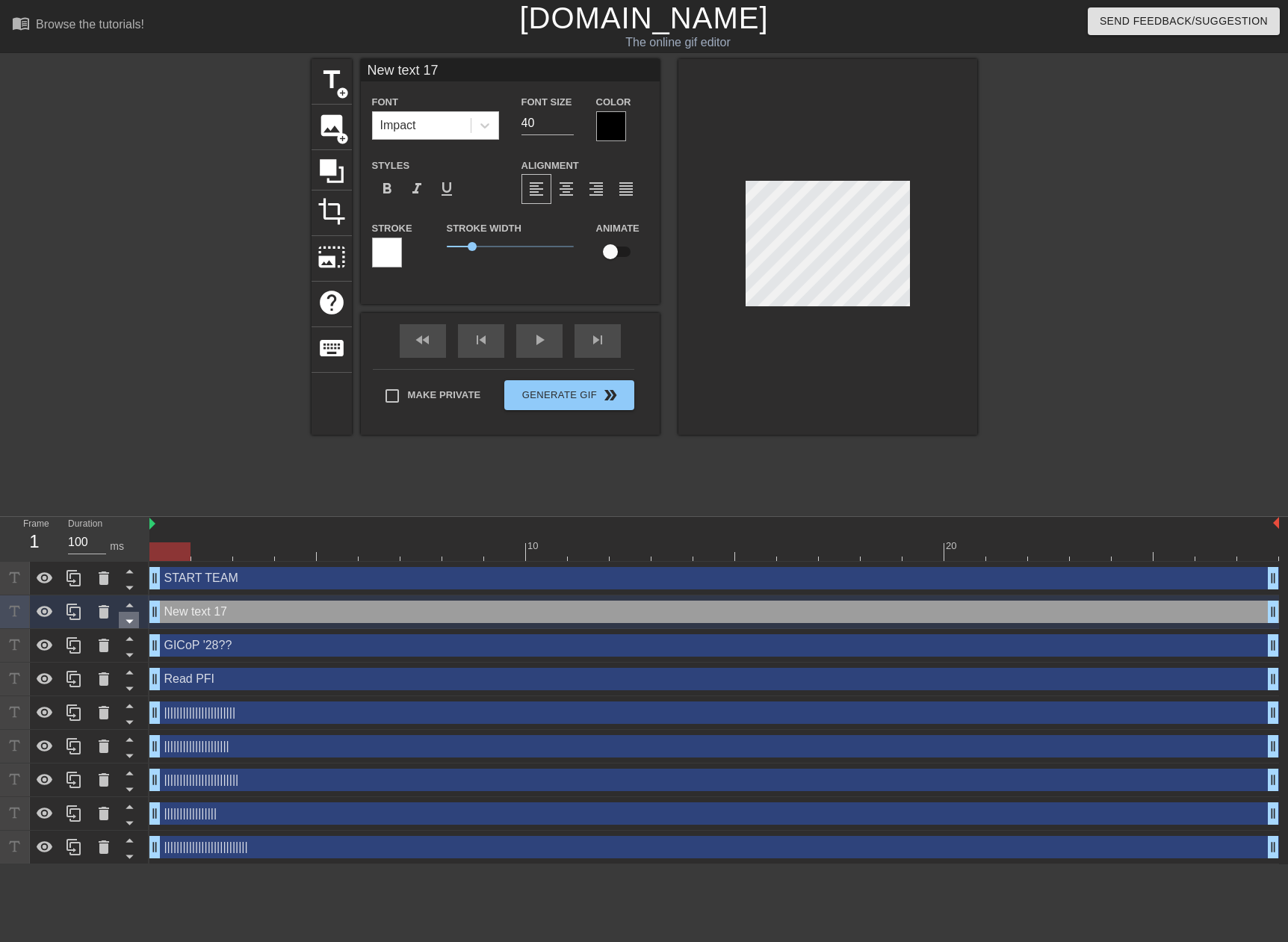
click at [129, 621] on icon at bounding box center [129, 621] width 19 height 19
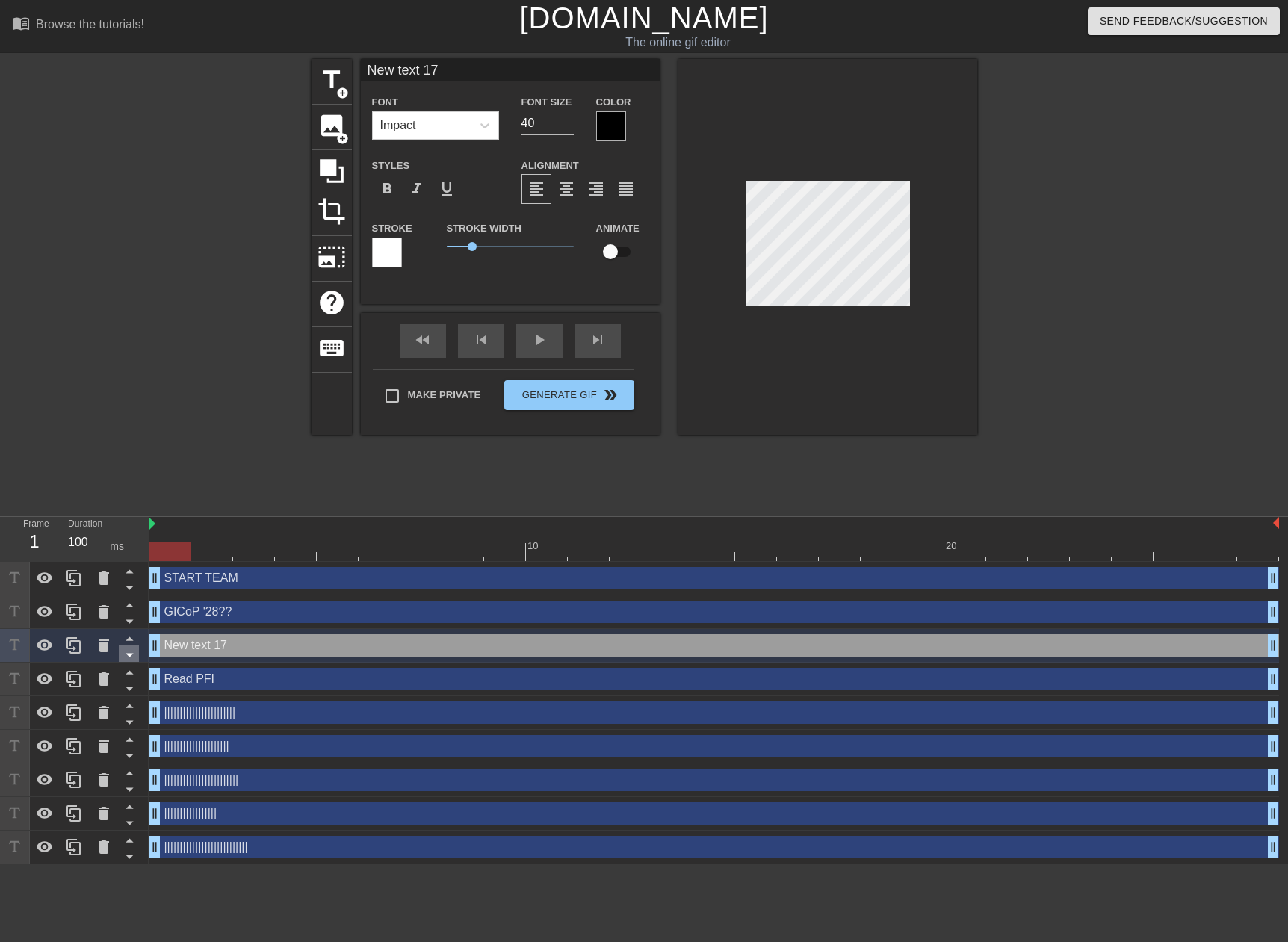
click at [127, 656] on icon at bounding box center [129, 655] width 8 height 4
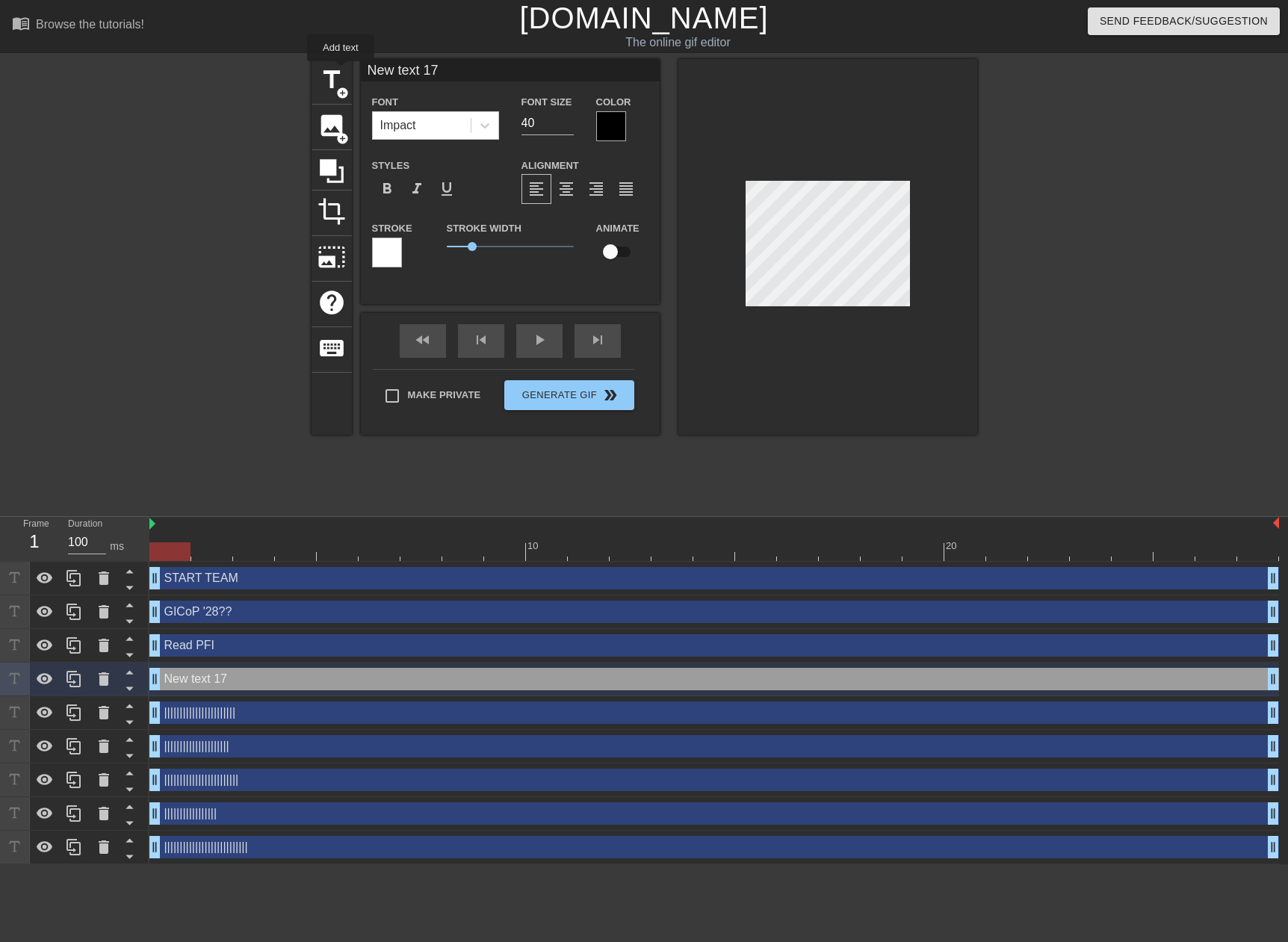
drag, startPoint x: 469, startPoint y: 74, endPoint x: 260, endPoint y: 70, distance: 209.0
click at [263, 70] on div "title add_circle image add_circle crop photo_size_select_large help keyboard Ne…" at bounding box center [644, 283] width 1288 height 449
click at [392, 190] on span "format_bold" at bounding box center [386, 188] width 18 height 18
click at [566, 129] on input "39" at bounding box center [548, 123] width 53 height 24
click at [566, 129] on input "38" at bounding box center [548, 123] width 53 height 24
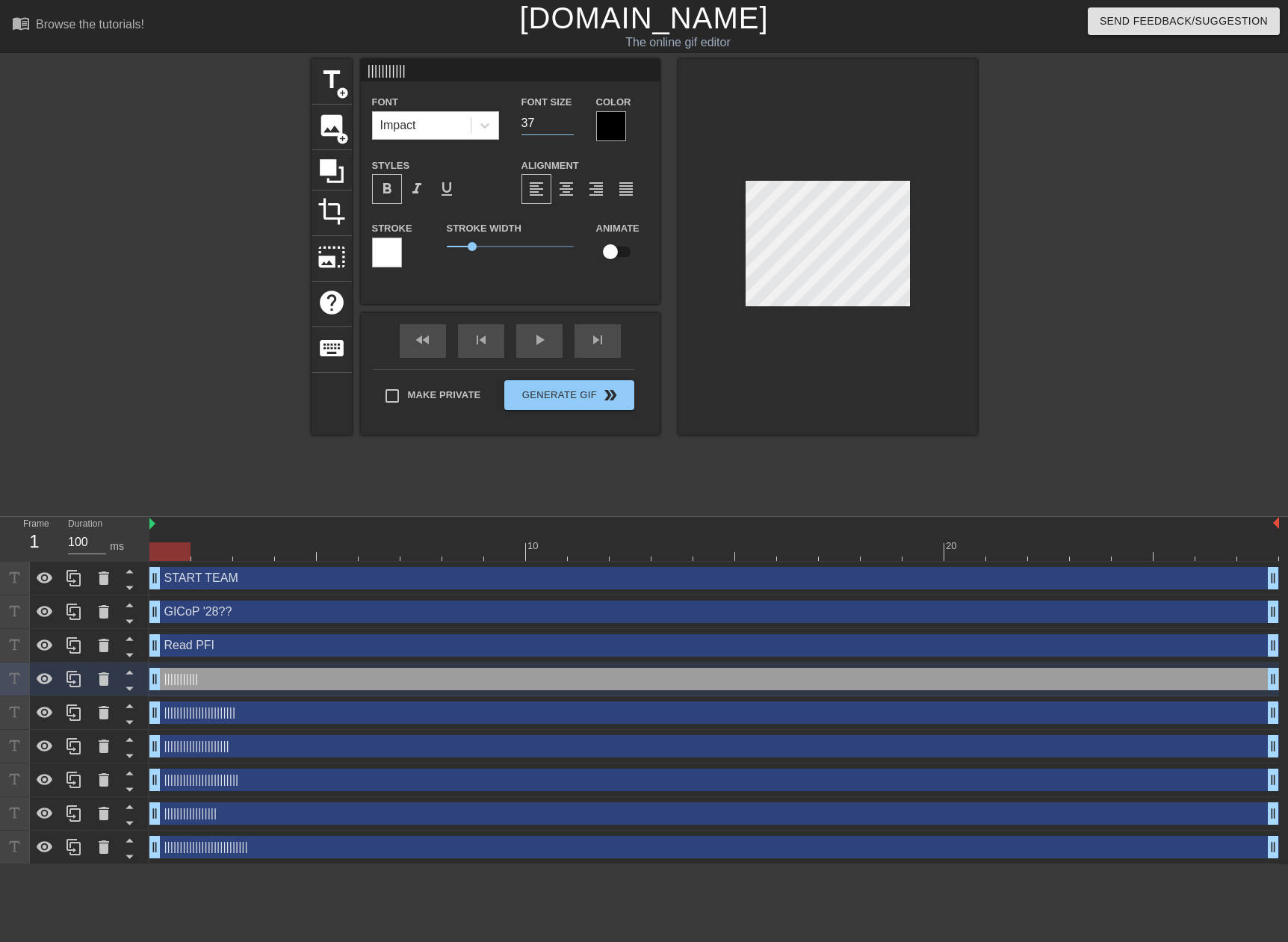
click at [566, 129] on input "37" at bounding box center [548, 123] width 53 height 24
click at [566, 129] on input "36" at bounding box center [548, 123] width 53 height 24
click at [566, 129] on input "35" at bounding box center [548, 123] width 53 height 24
click at [566, 129] on input "34" at bounding box center [548, 123] width 53 height 24
click at [566, 129] on input "33" at bounding box center [548, 123] width 53 height 24
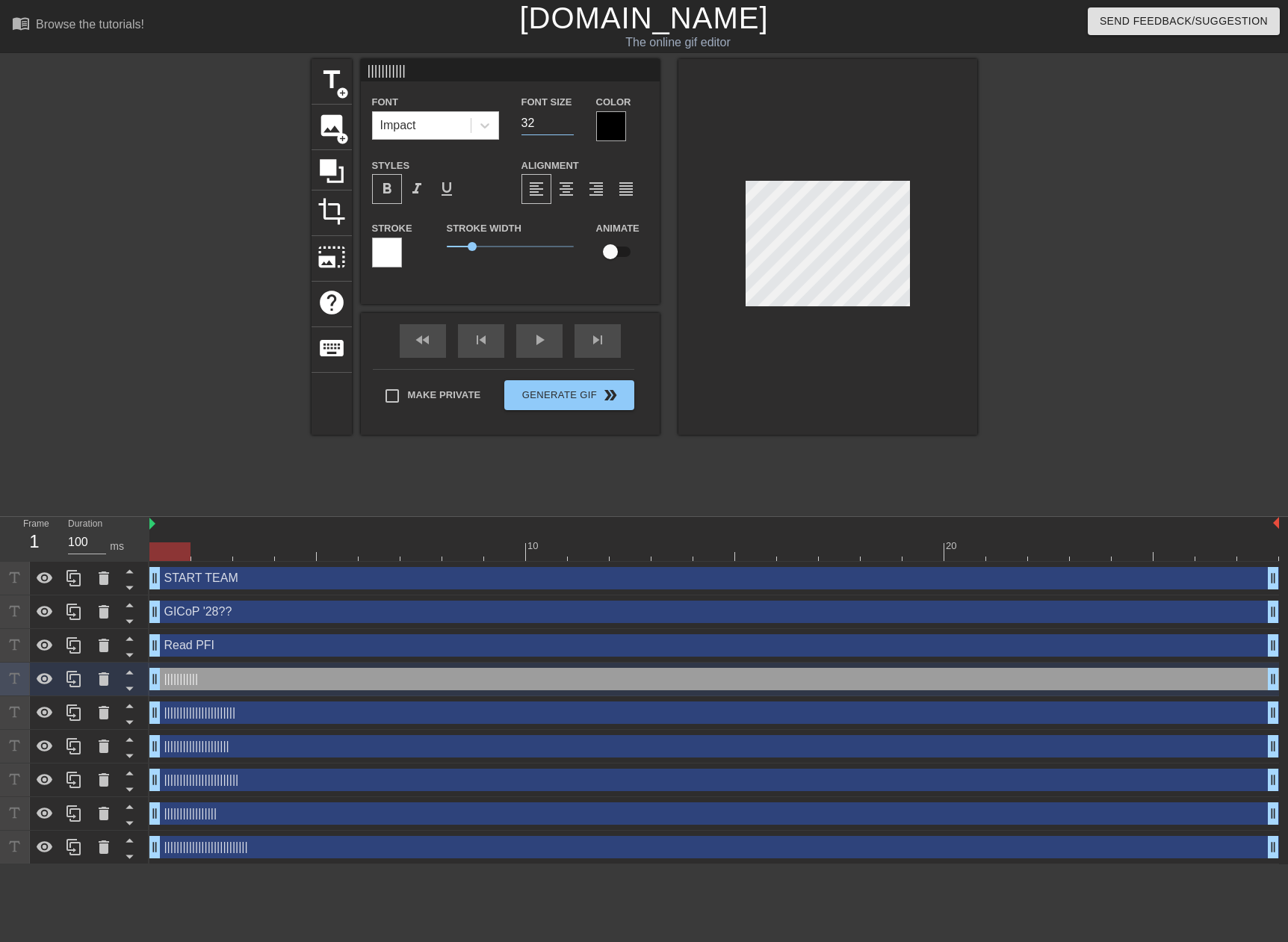
click at [566, 129] on input "32" at bounding box center [548, 123] width 53 height 24
click at [568, 129] on input "31" at bounding box center [548, 123] width 53 height 24
click at [568, 129] on input "30" at bounding box center [548, 123] width 53 height 24
click at [568, 129] on input "29" at bounding box center [548, 123] width 53 height 24
click at [568, 129] on input "28" at bounding box center [548, 123] width 53 height 24
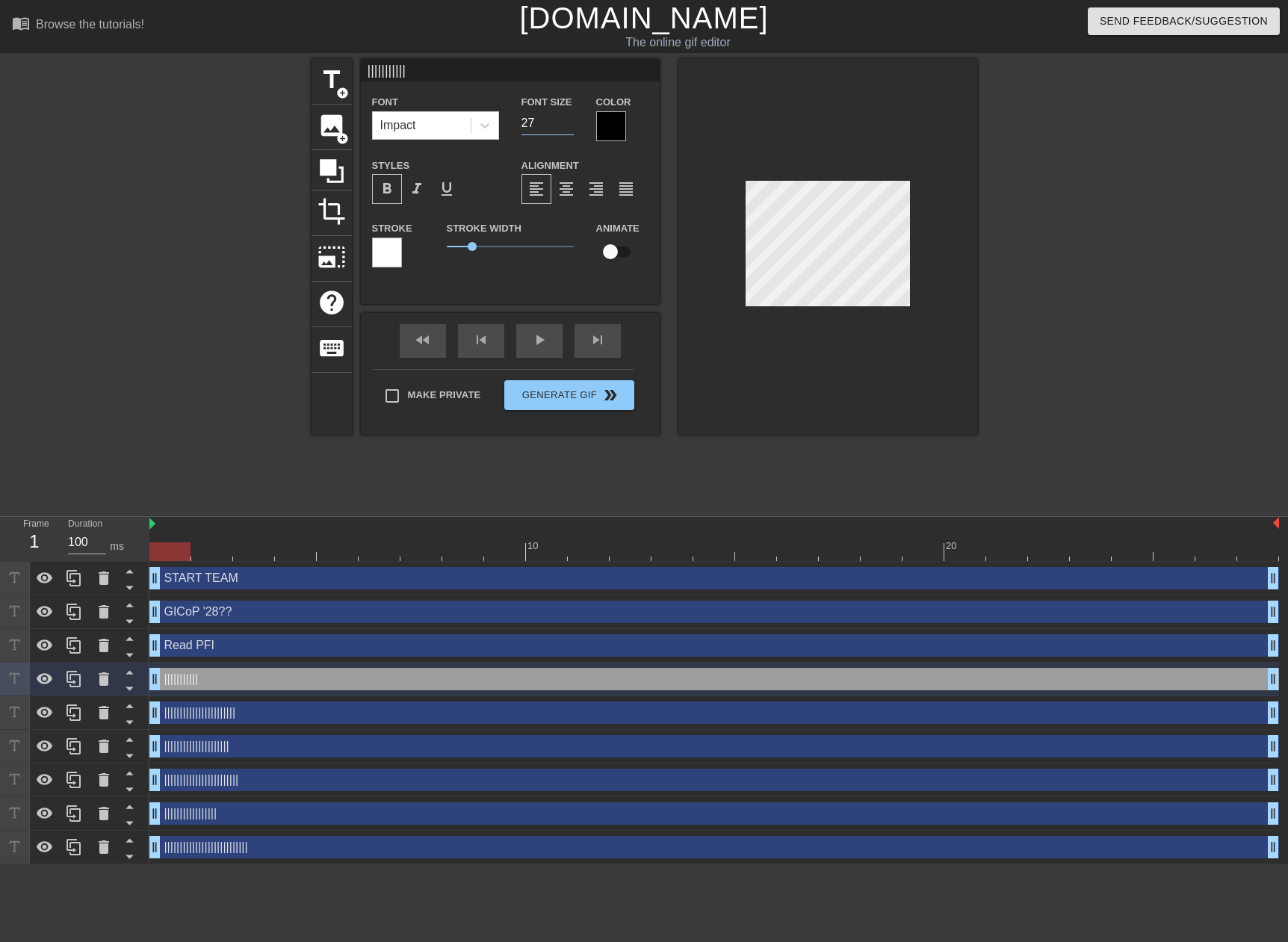
click at [568, 129] on input "27" at bounding box center [548, 123] width 53 height 24
click at [568, 129] on input "26" at bounding box center [548, 123] width 53 height 24
click at [568, 129] on input "25" at bounding box center [548, 123] width 53 height 24
click at [568, 129] on input "24" at bounding box center [548, 123] width 53 height 24
click at [568, 129] on input "23" at bounding box center [548, 123] width 53 height 24
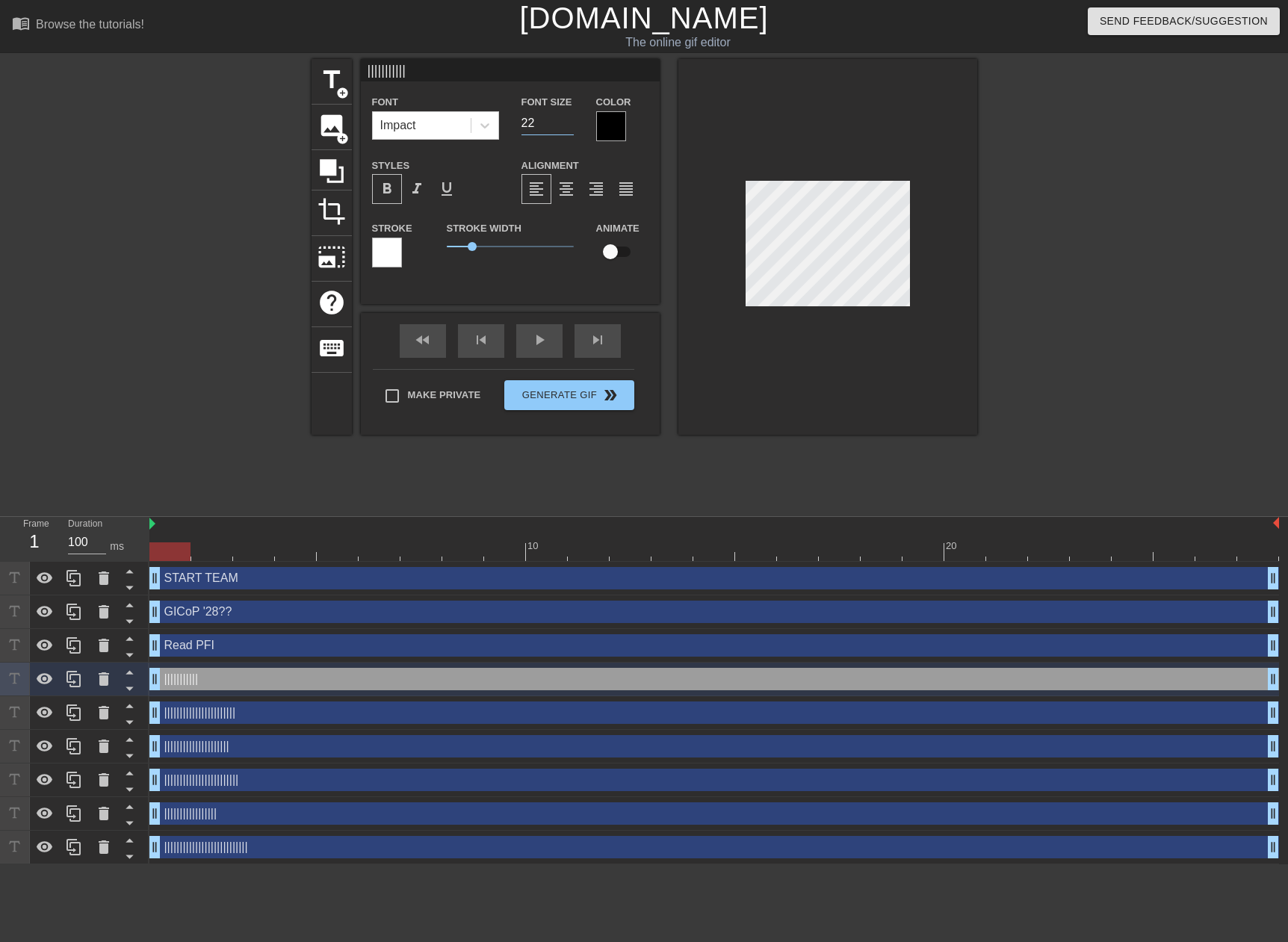
click at [568, 129] on input "22" at bounding box center [548, 123] width 53 height 24
click at [568, 129] on input "21" at bounding box center [548, 123] width 53 height 24
click at [568, 129] on input "20" at bounding box center [548, 123] width 53 height 24
click at [568, 129] on input "19" at bounding box center [548, 123] width 53 height 24
click at [568, 129] on input "18" at bounding box center [548, 123] width 53 height 24
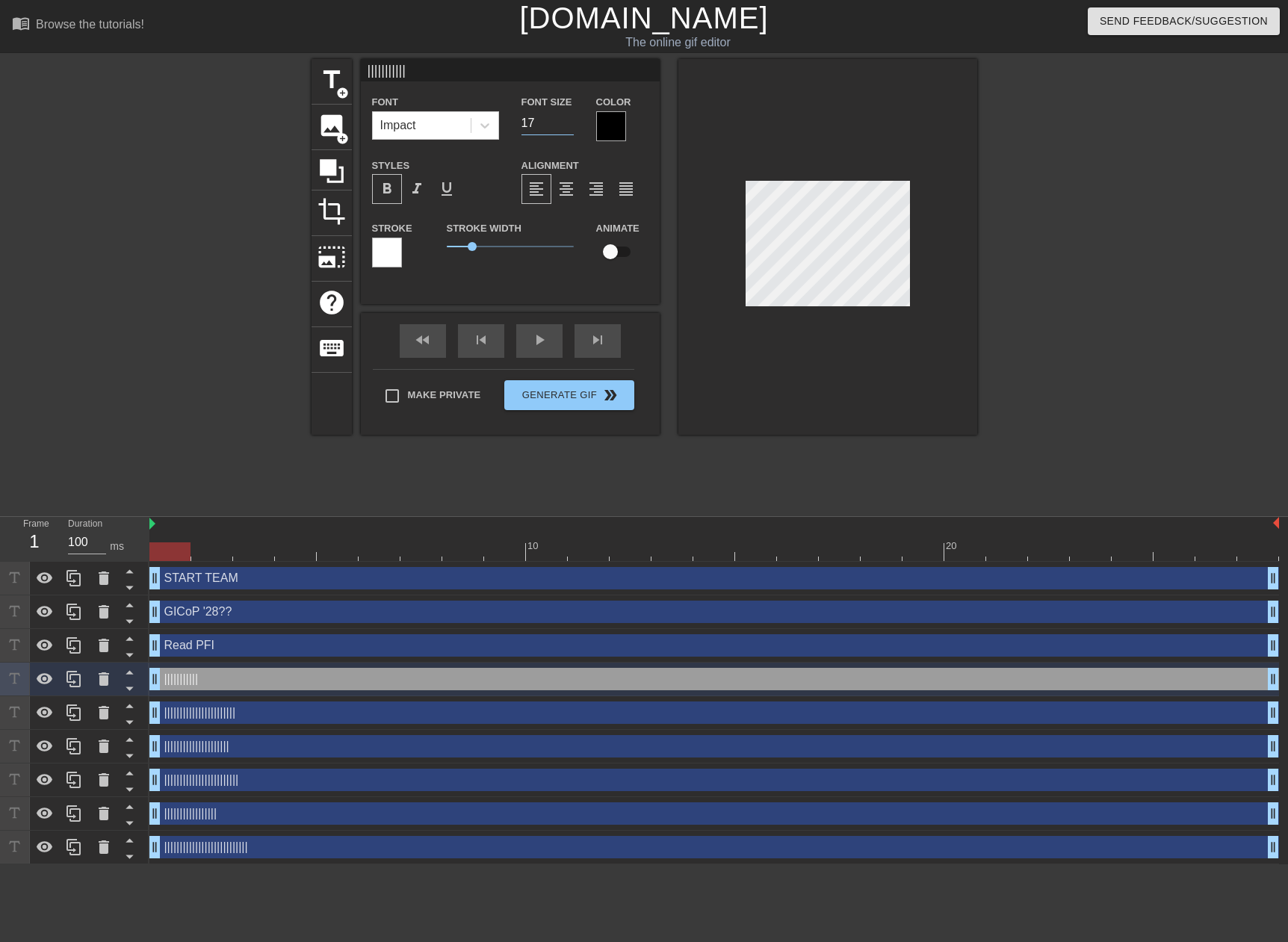
click at [568, 129] on input "17" at bounding box center [548, 123] width 53 height 24
click at [568, 129] on input "16" at bounding box center [548, 123] width 53 height 24
click at [379, 259] on div at bounding box center [386, 253] width 30 height 30
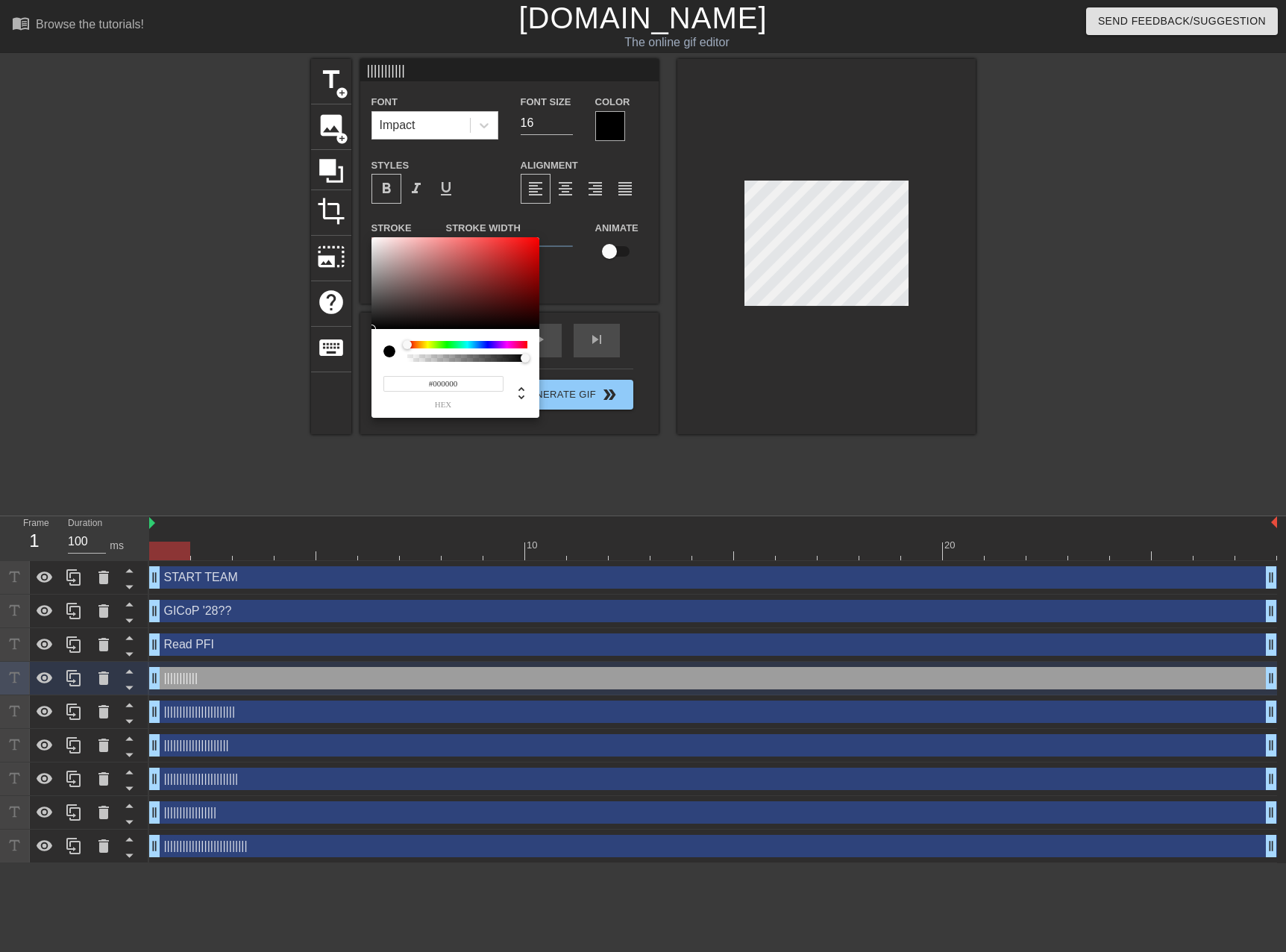
drag, startPoint x: 391, startPoint y: 307, endPoint x: 369, endPoint y: 339, distance: 38.8
click at [369, 339] on div "#000000 hex" at bounding box center [643, 476] width 1286 height 952
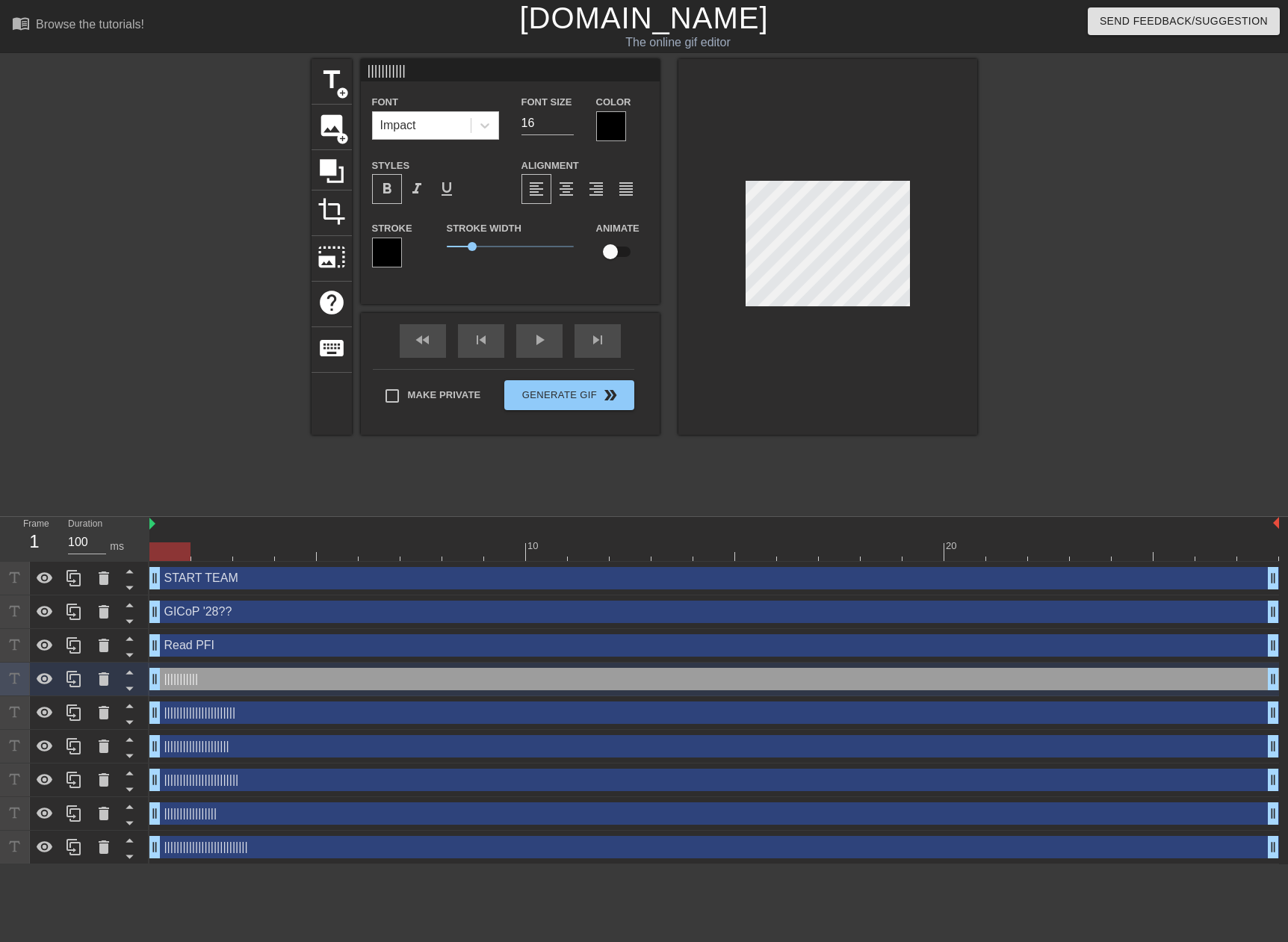
click at [1070, 256] on div at bounding box center [1107, 283] width 224 height 449
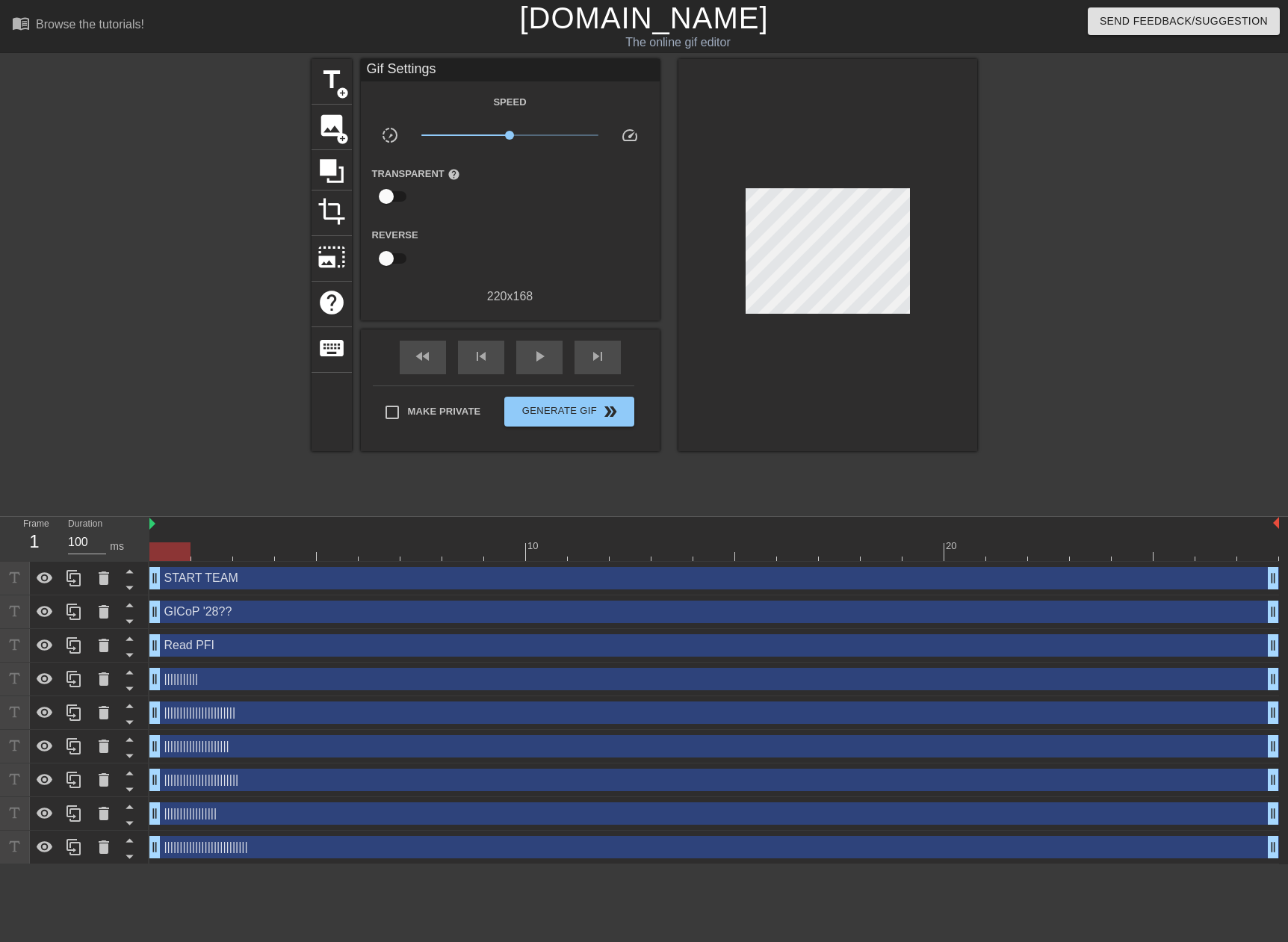
click at [1135, 273] on div at bounding box center [1107, 283] width 224 height 449
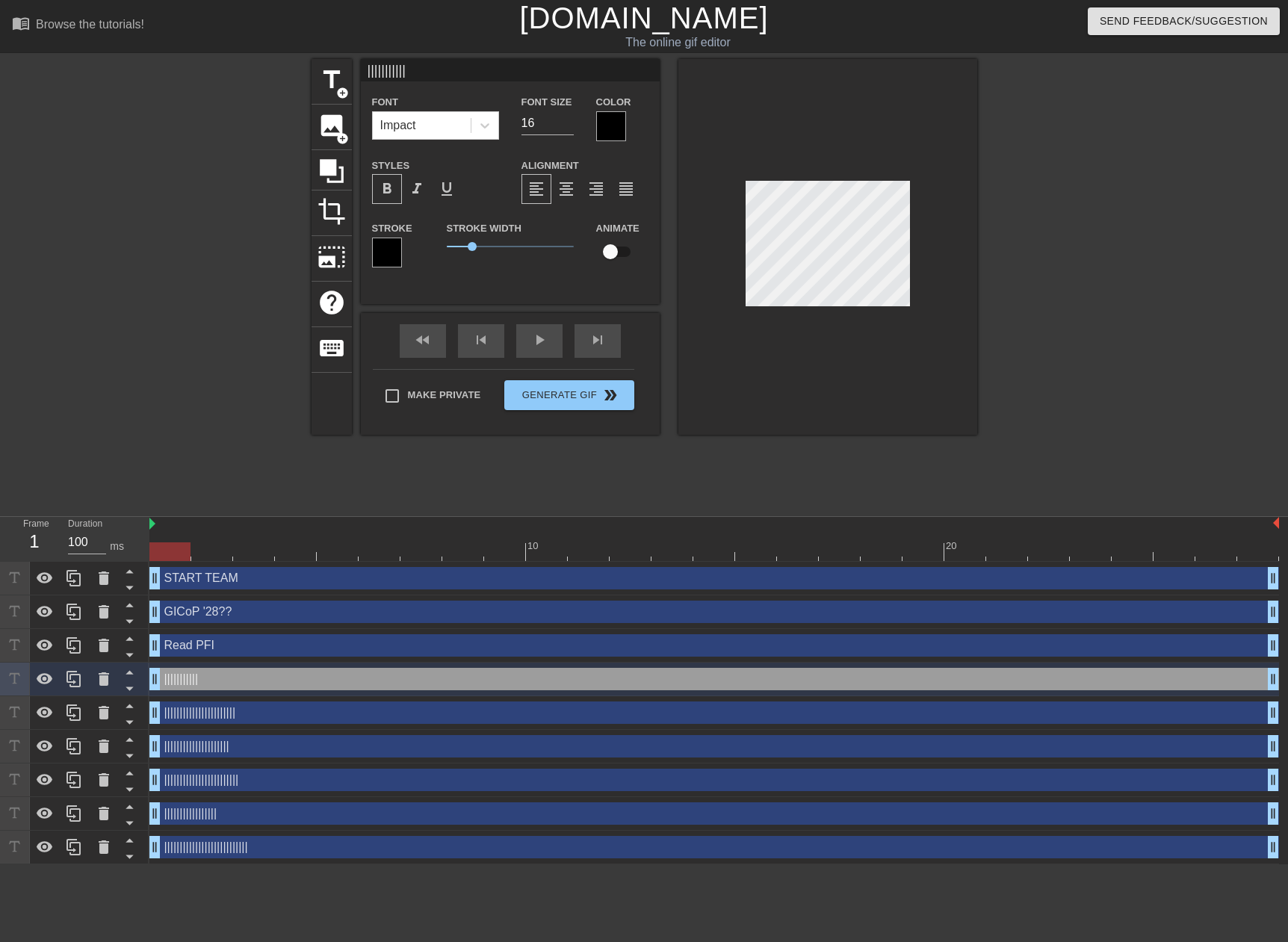
click at [1115, 249] on div at bounding box center [1107, 283] width 224 height 449
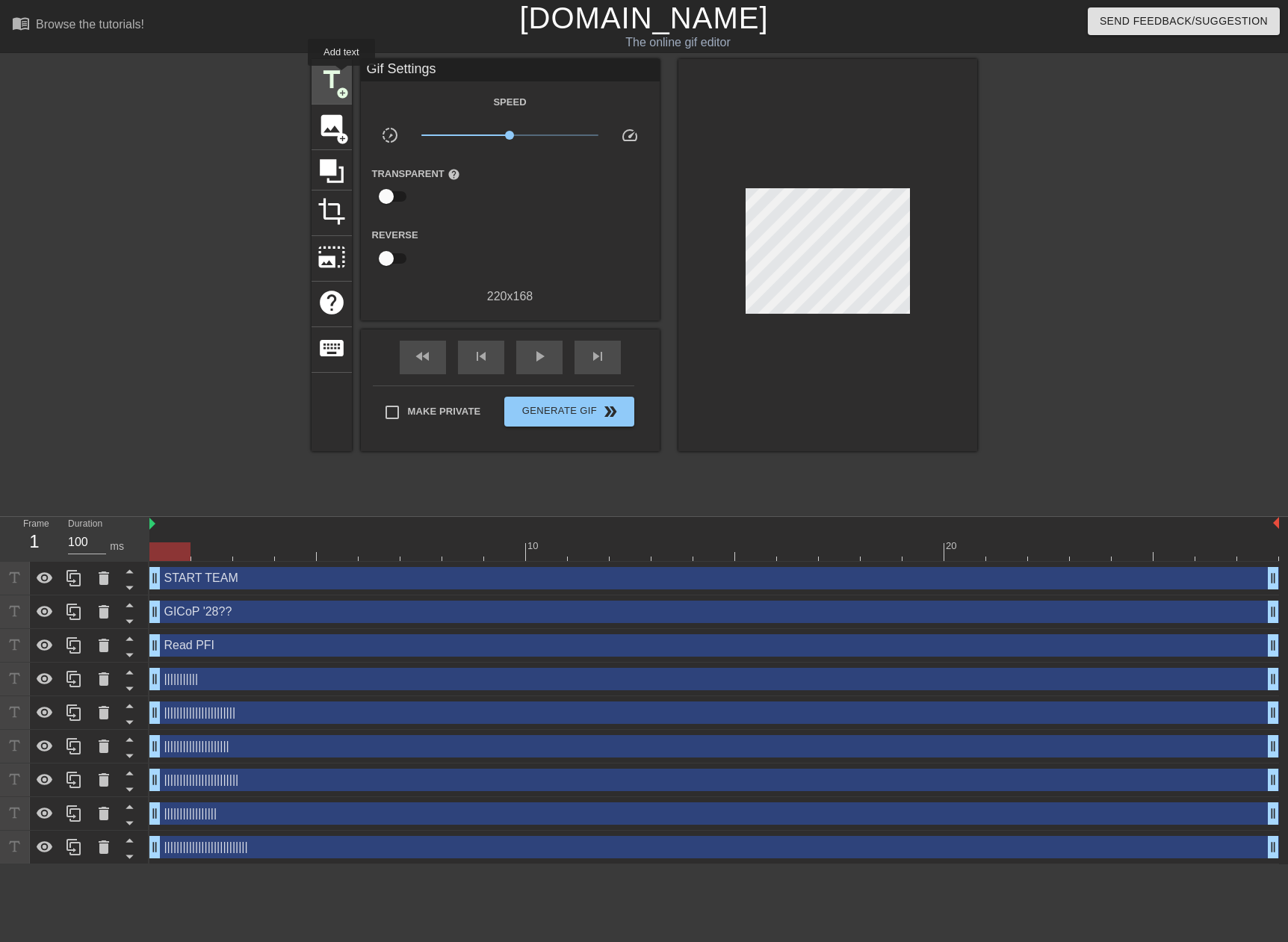
click at [342, 76] on span "title" at bounding box center [331, 80] width 29 height 29
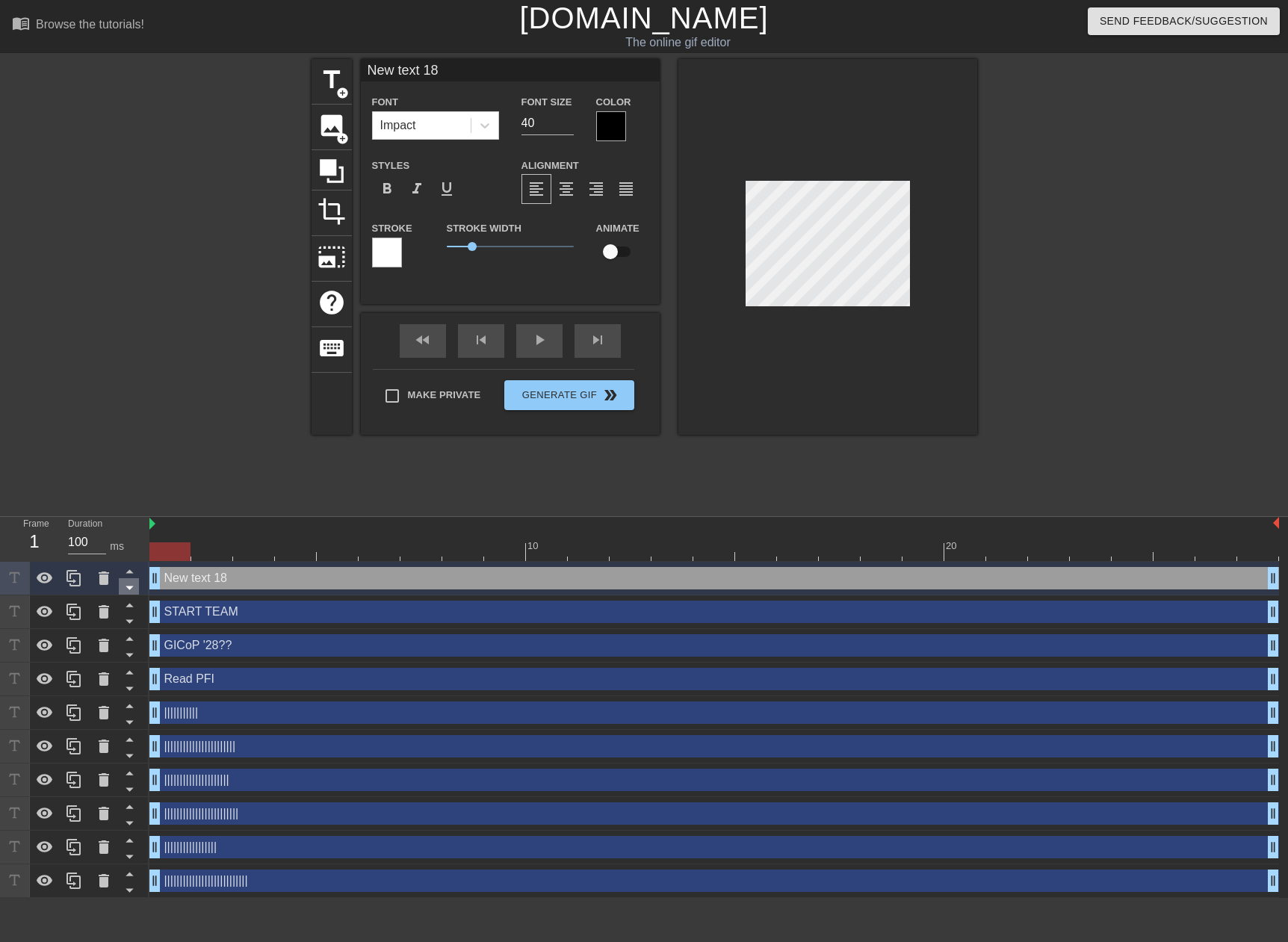
click at [128, 588] on icon at bounding box center [129, 588] width 8 height 4
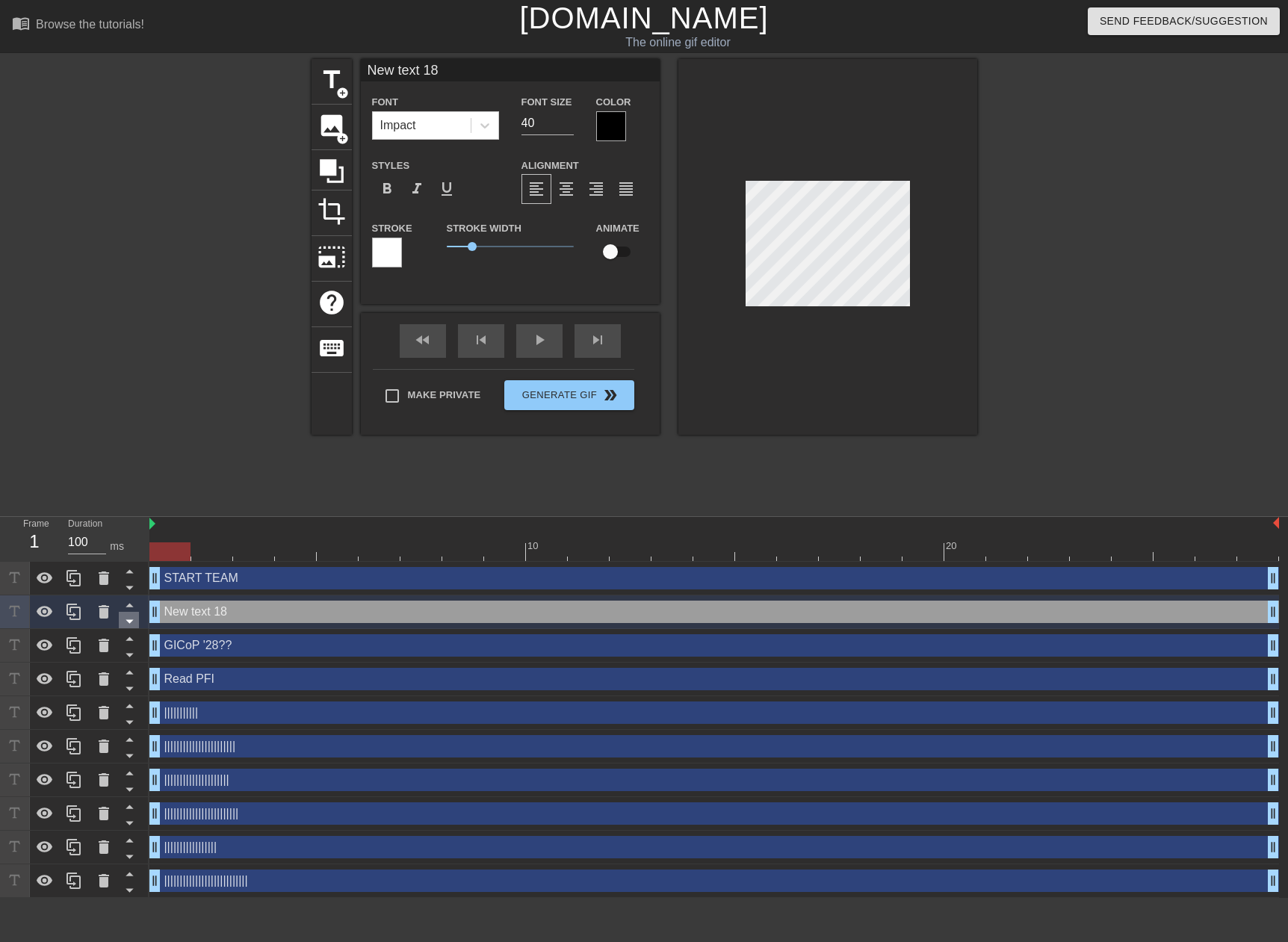
click at [131, 624] on icon at bounding box center [129, 621] width 19 height 19
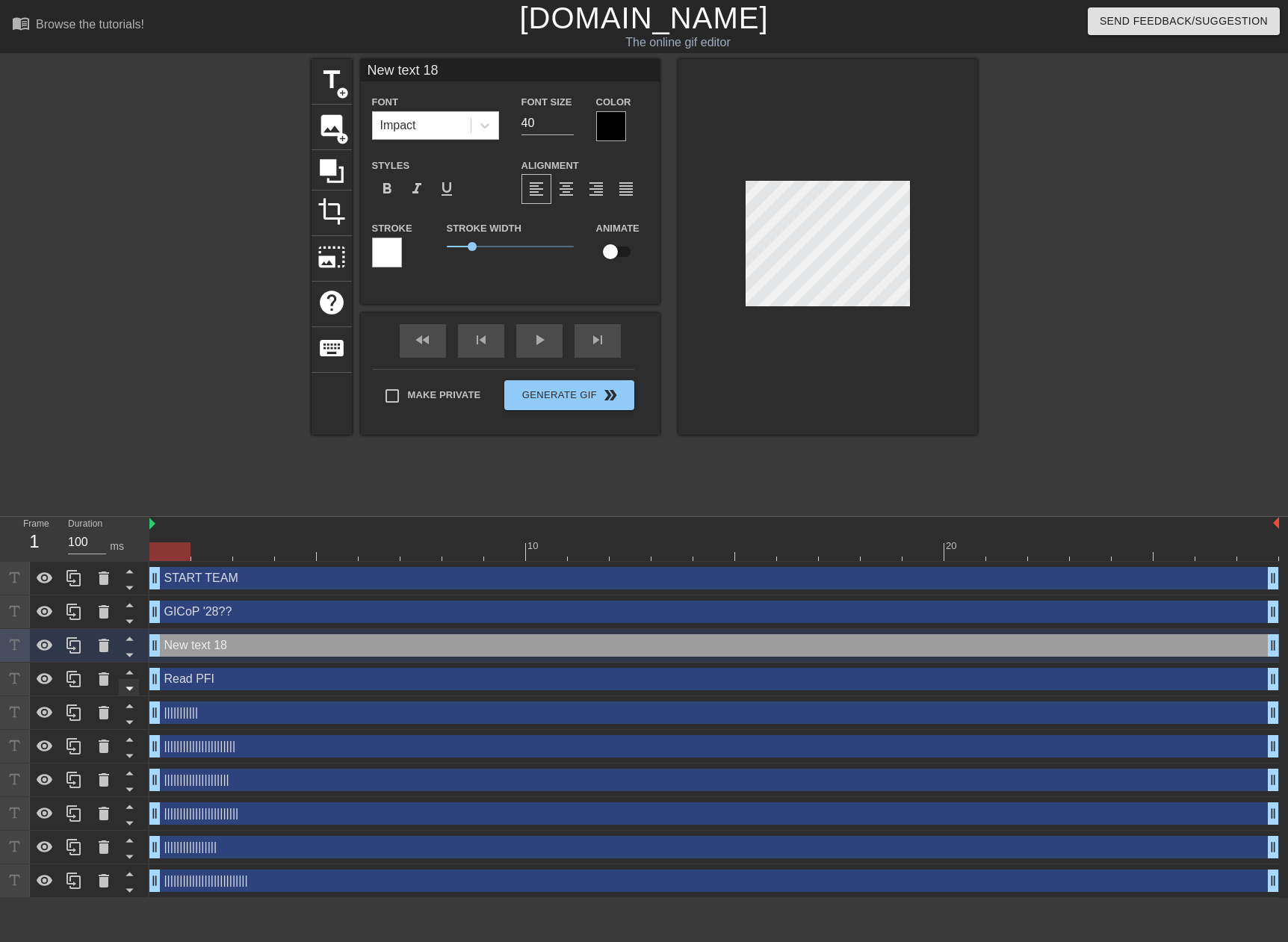
click at [130, 659] on icon at bounding box center [129, 655] width 19 height 19
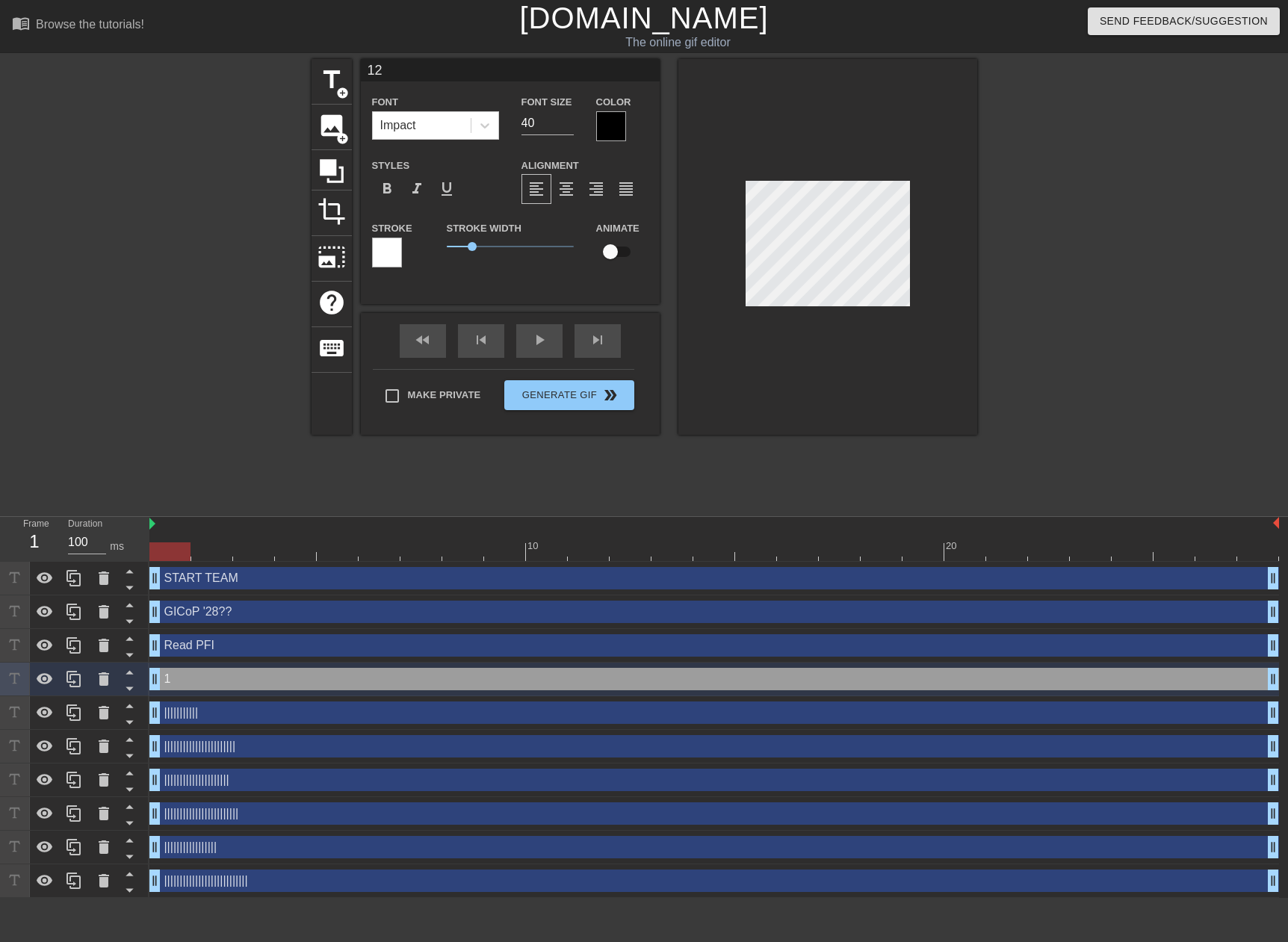
scroll to position [2, 2]
click at [371, 244] on div "Stroke" at bounding box center [398, 250] width 74 height 62
click at [379, 246] on div at bounding box center [386, 253] width 30 height 30
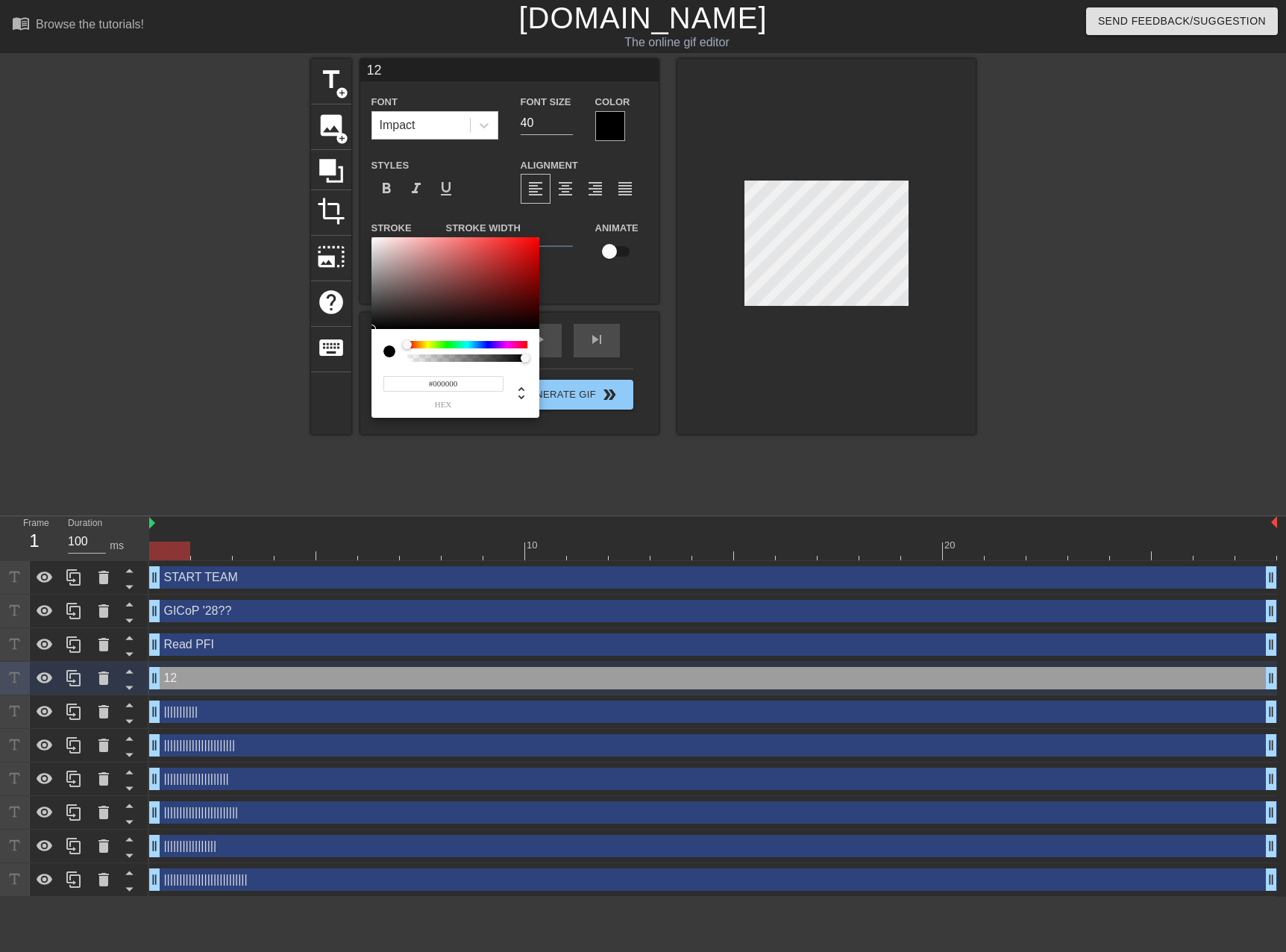
drag, startPoint x: 381, startPoint y: 289, endPoint x: 370, endPoint y: 361, distance: 72.8
click at [371, 360] on div "#000000 hex" at bounding box center [455, 328] width 168 height 181
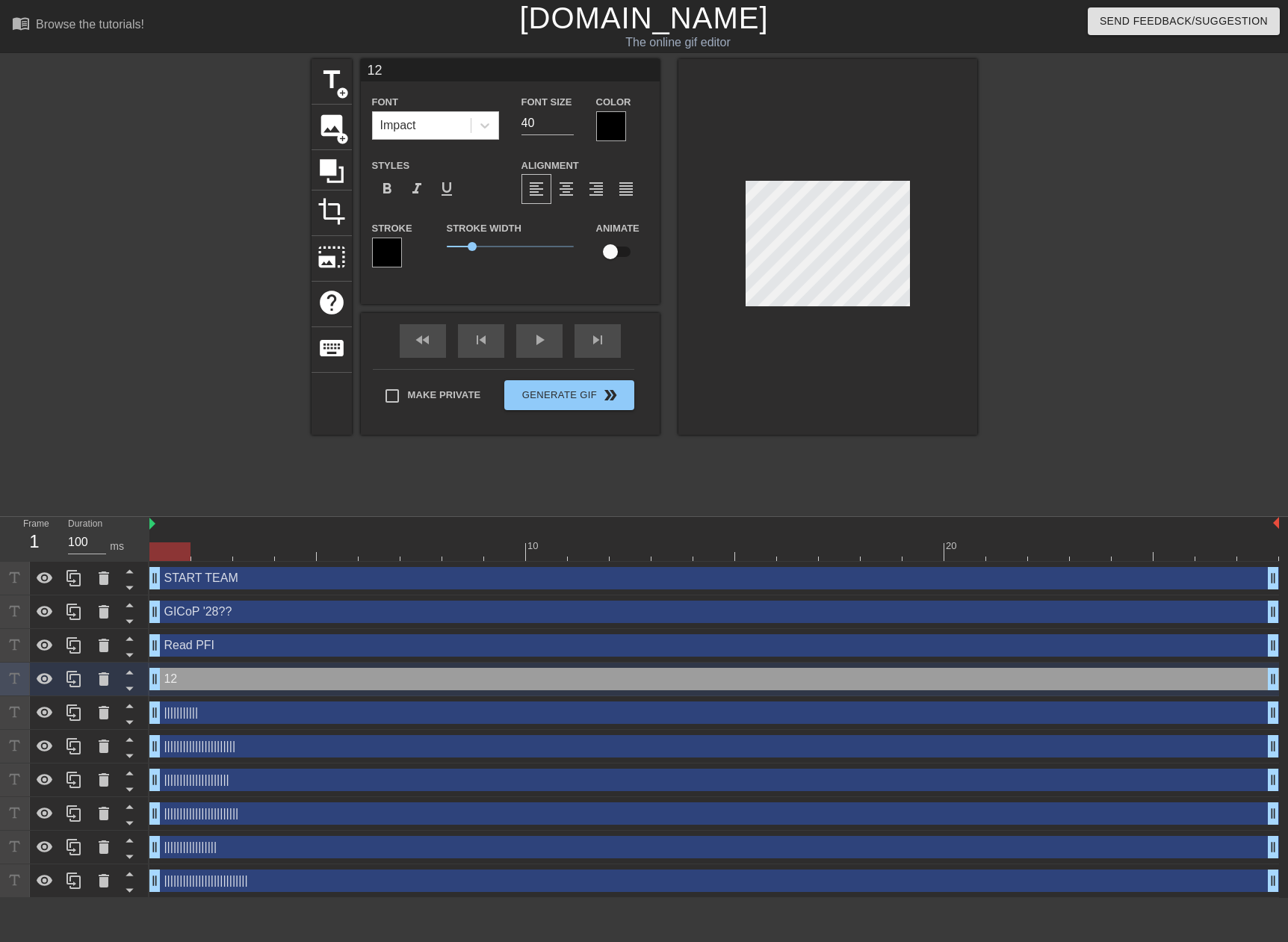
click at [1019, 253] on div at bounding box center [1107, 283] width 224 height 449
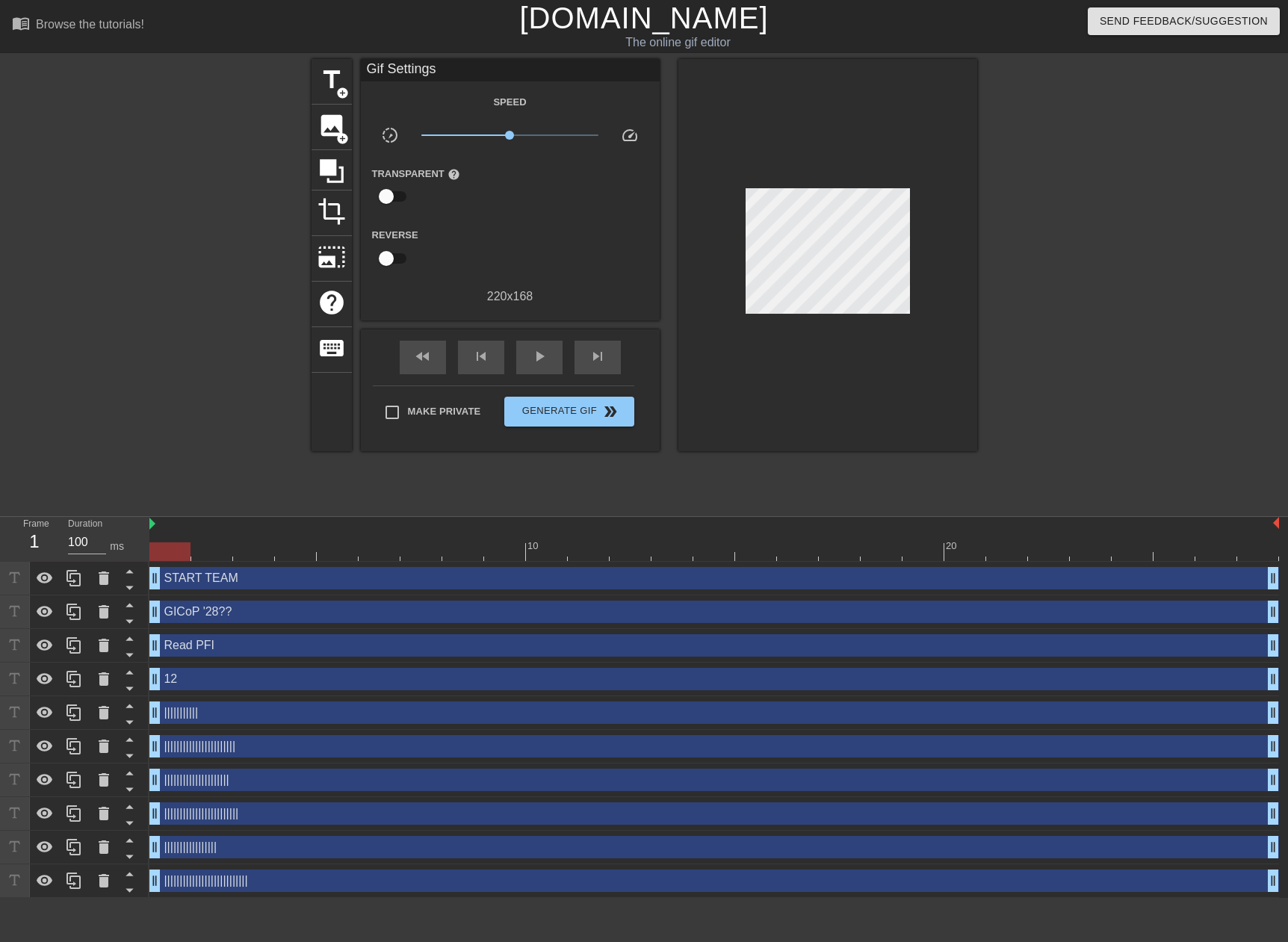
click at [941, 244] on div at bounding box center [828, 255] width 299 height 392
click at [1093, 235] on div at bounding box center [1107, 283] width 224 height 449
click at [1074, 247] on div at bounding box center [1107, 283] width 224 height 449
click at [991, 225] on div "title add_circle image add_circle crop photo_size_select_large help keyboard Gi…" at bounding box center [644, 283] width 1288 height 449
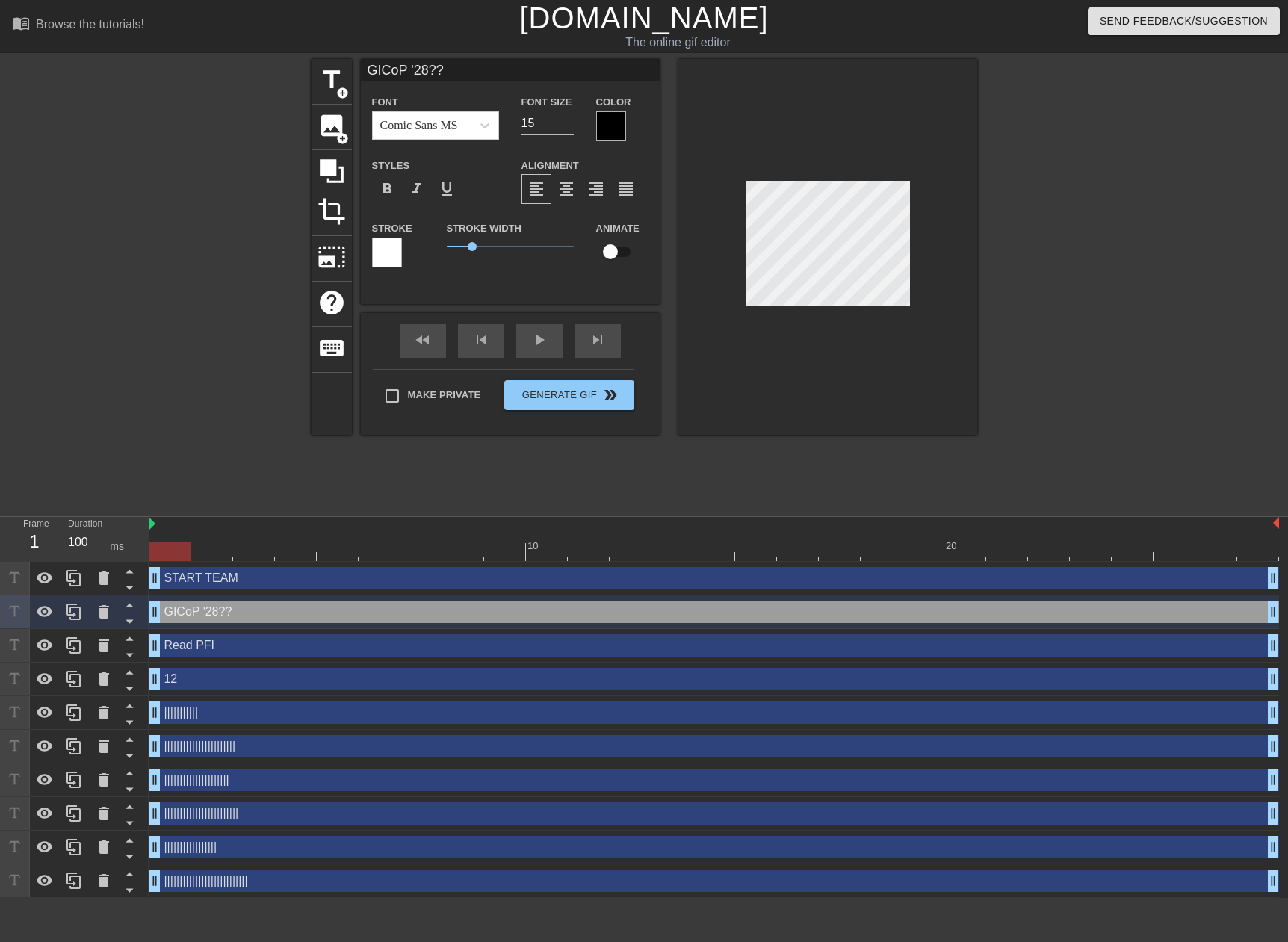
click at [1056, 230] on div at bounding box center [1107, 283] width 224 height 449
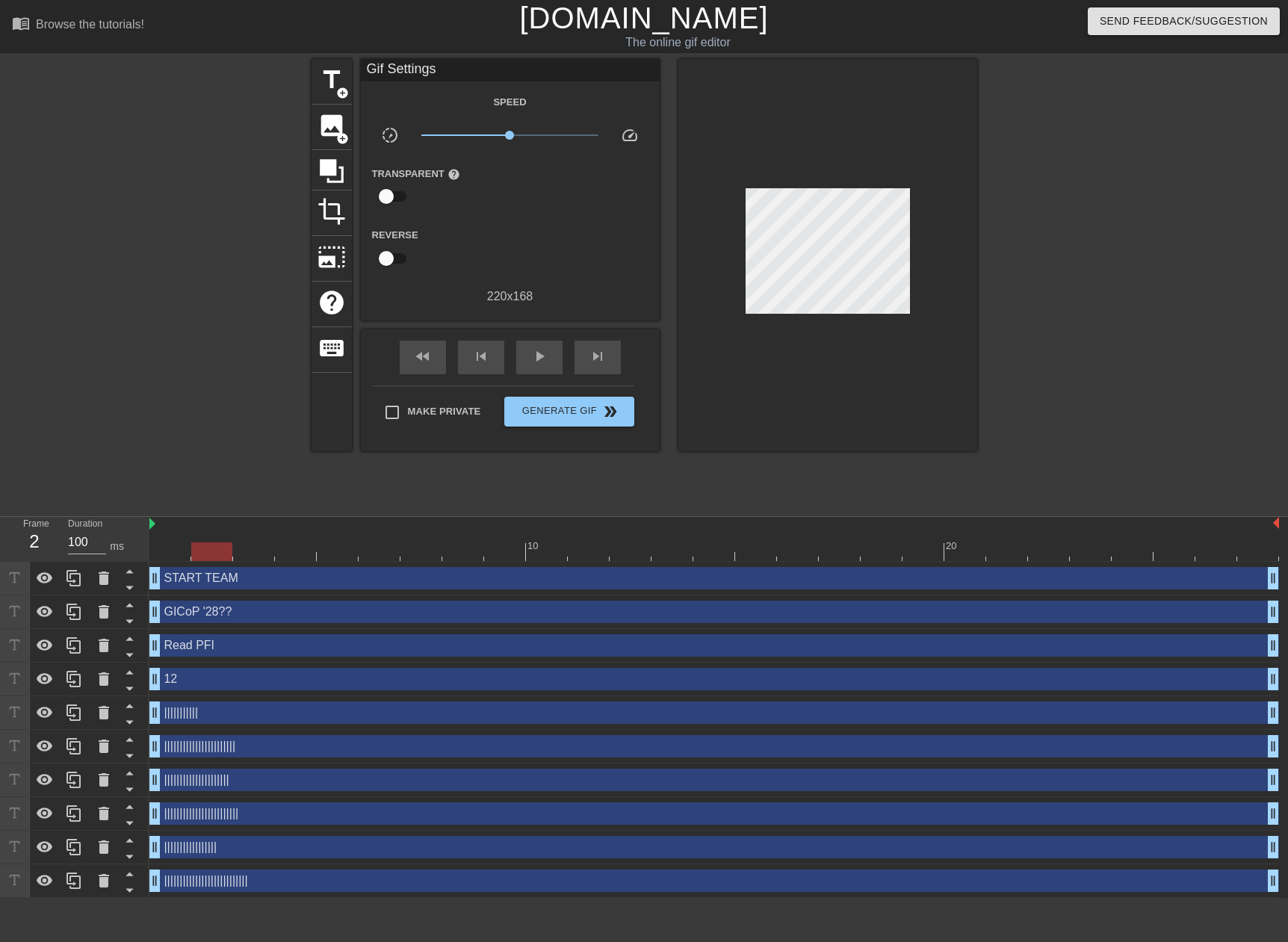
click at [215, 552] on div at bounding box center [714, 552] width 1129 height 19
click at [264, 556] on div at bounding box center [714, 552] width 1129 height 19
click at [215, 552] on div at bounding box center [714, 552] width 1129 height 19
click at [326, 73] on span "title" at bounding box center [331, 80] width 29 height 29
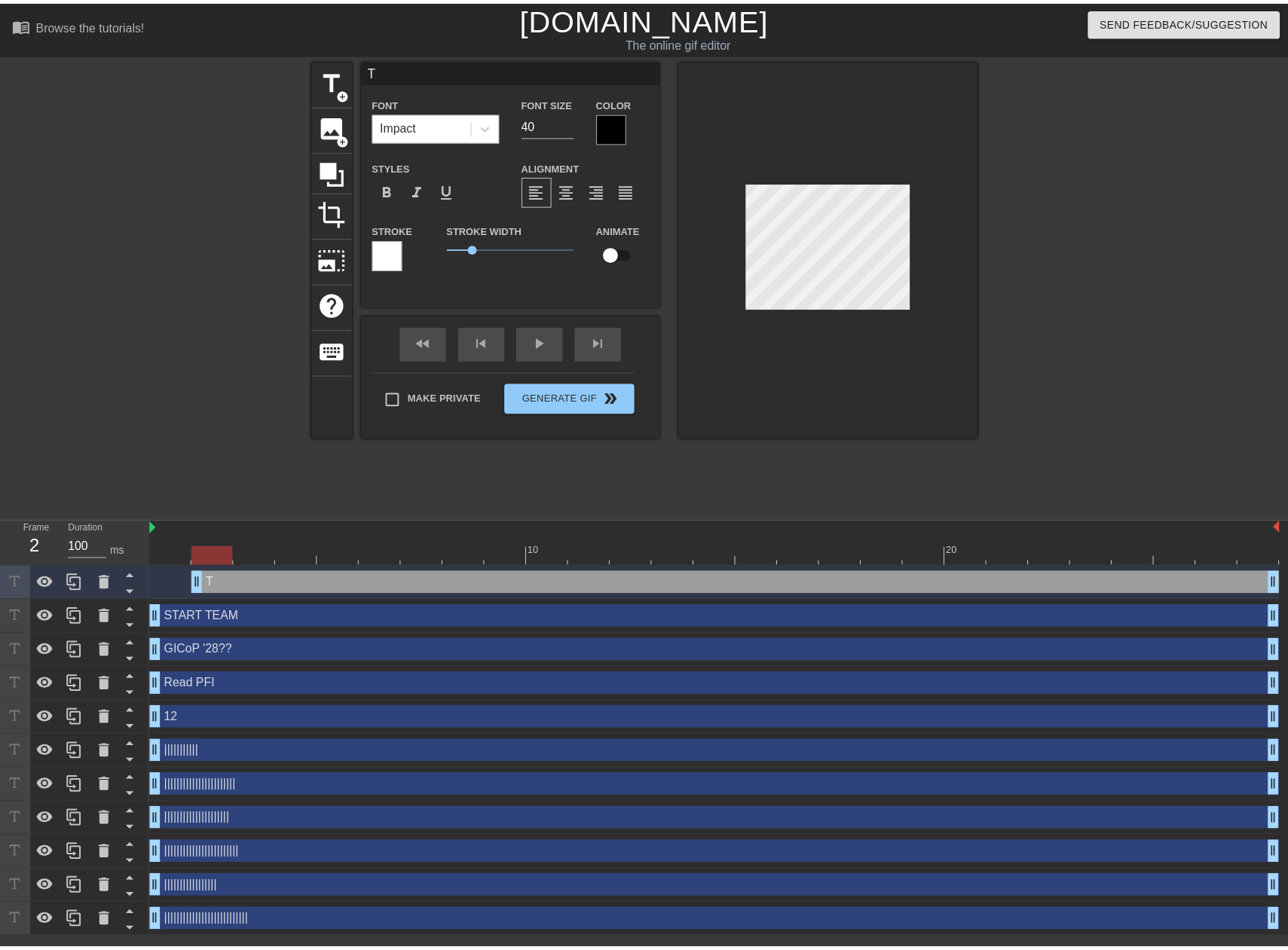
scroll to position [2, 2]
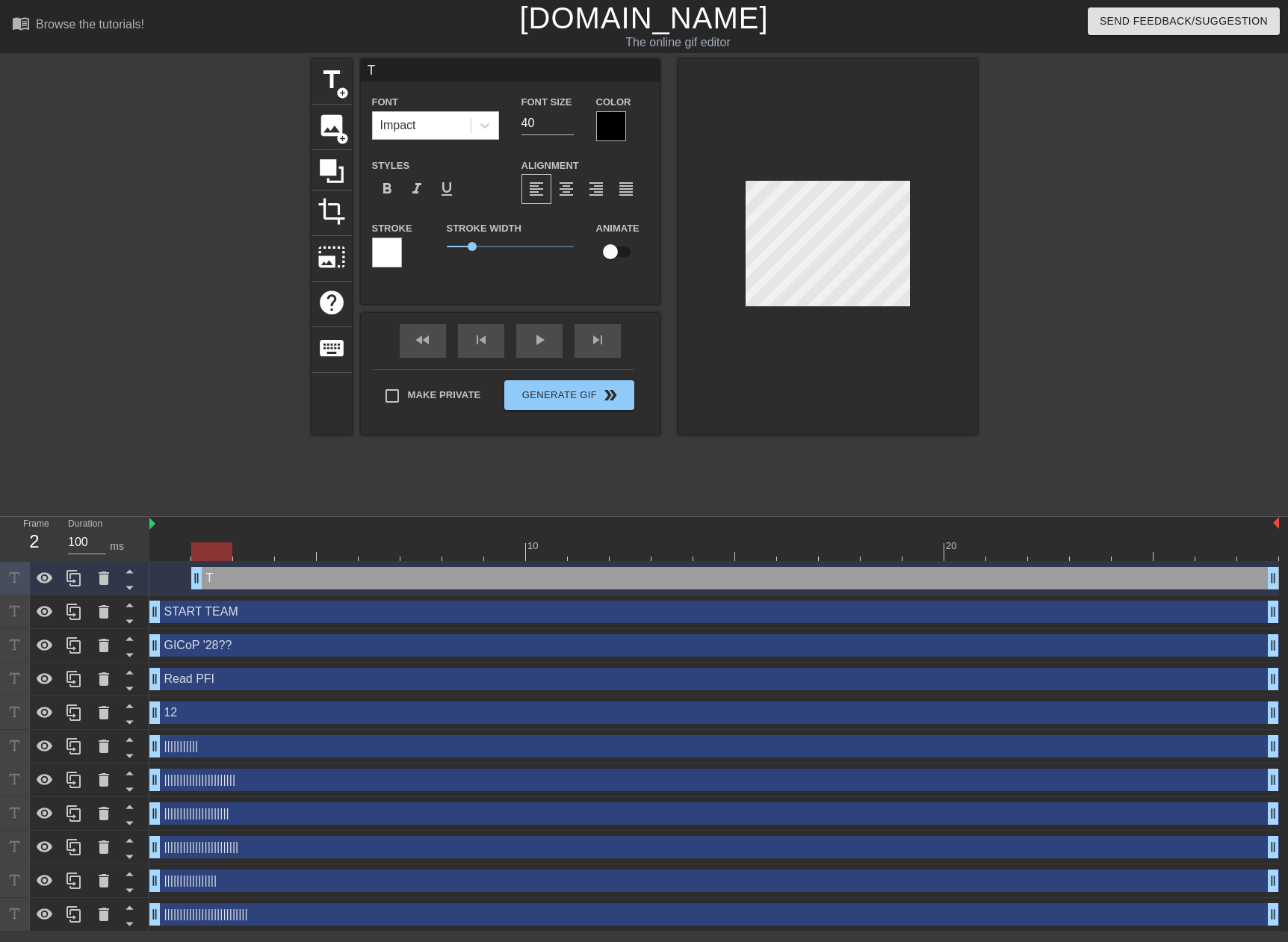
click at [383, 249] on div at bounding box center [386, 253] width 30 height 30
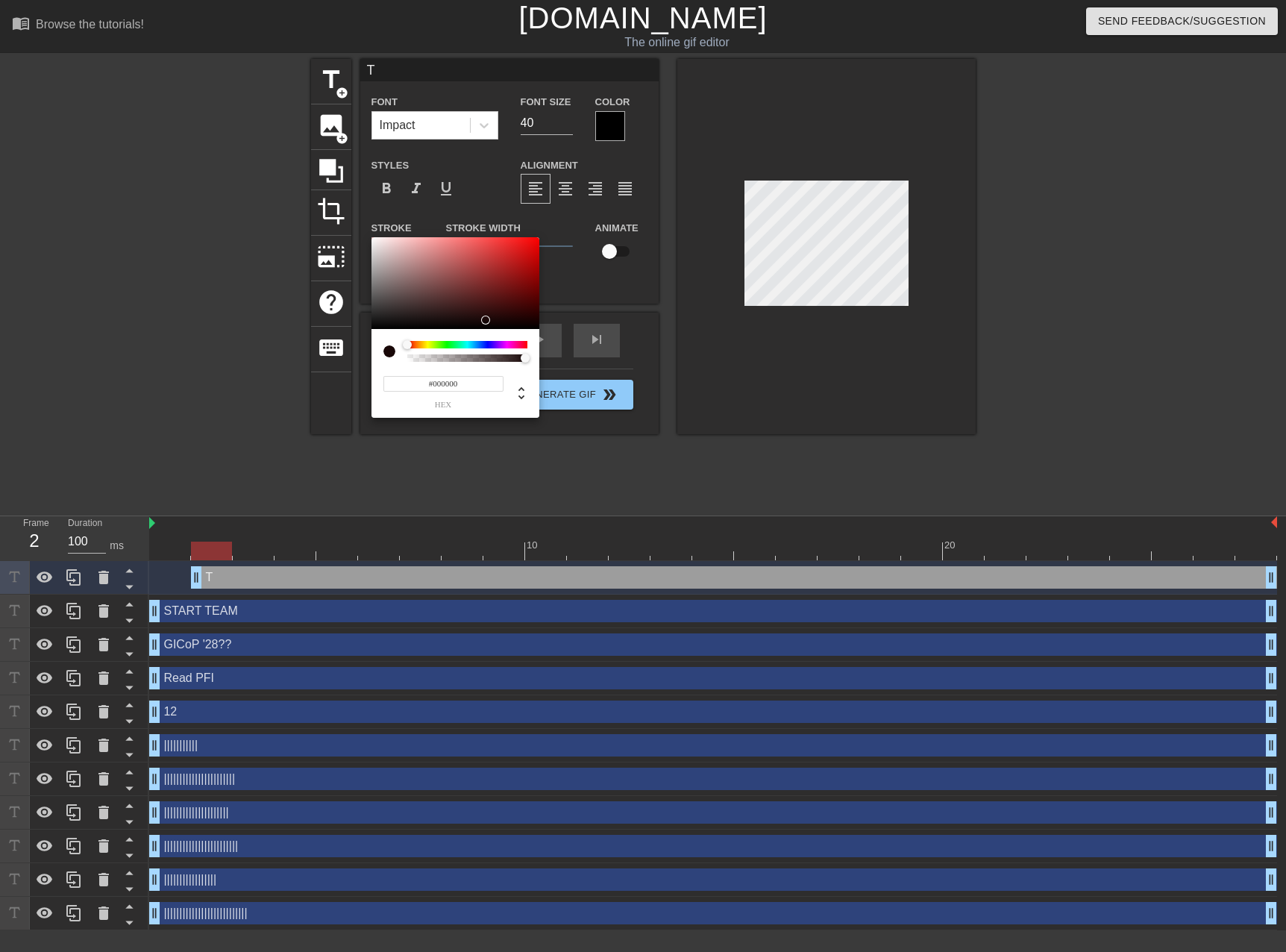
drag, startPoint x: 374, startPoint y: 306, endPoint x: 367, endPoint y: 346, distance: 40.6
click at [367, 346] on div "#000000 hex" at bounding box center [643, 476] width 1286 height 952
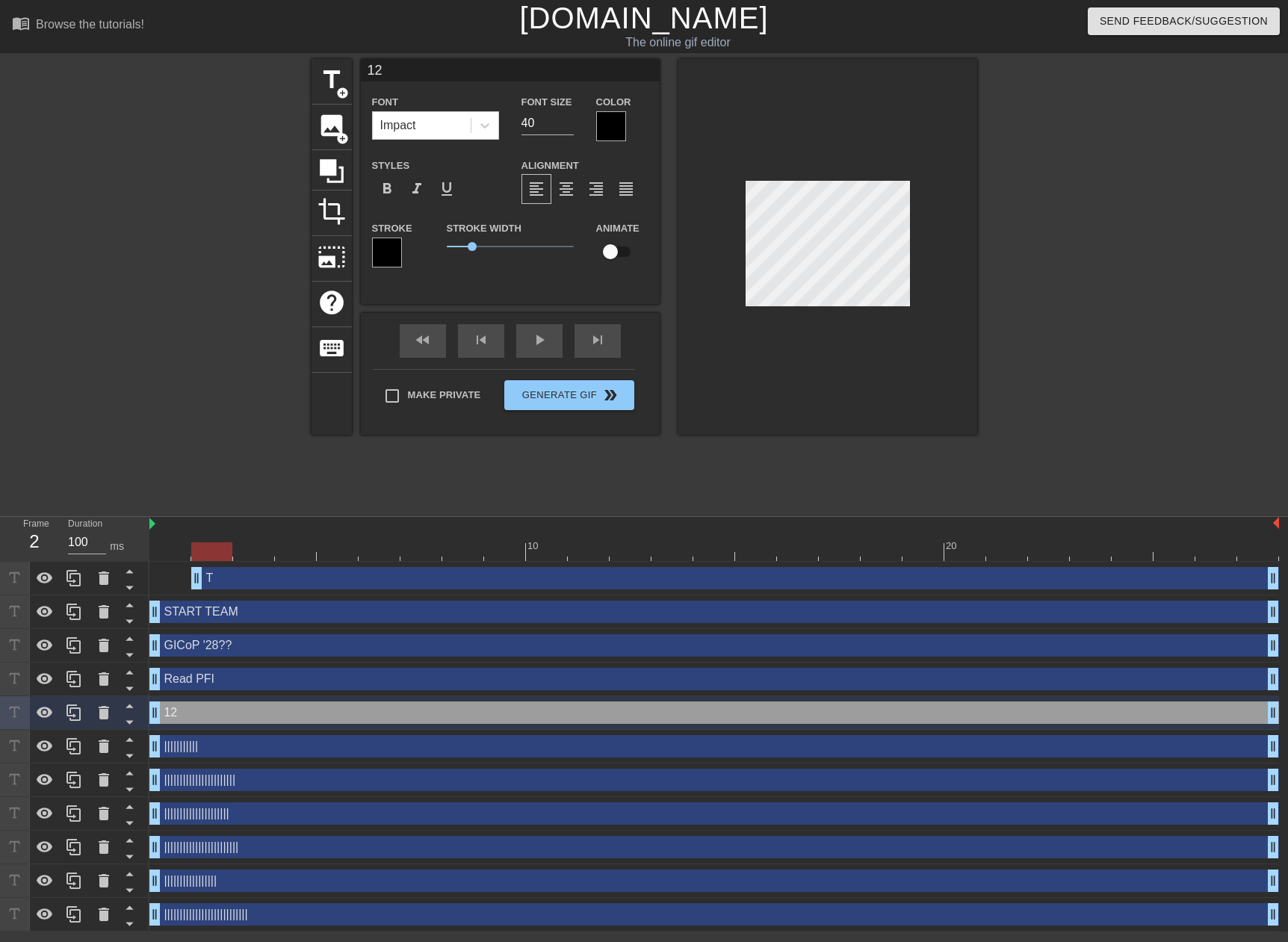
click at [252, 576] on div "T drag_handle drag_handle" at bounding box center [735, 578] width 1087 height 22
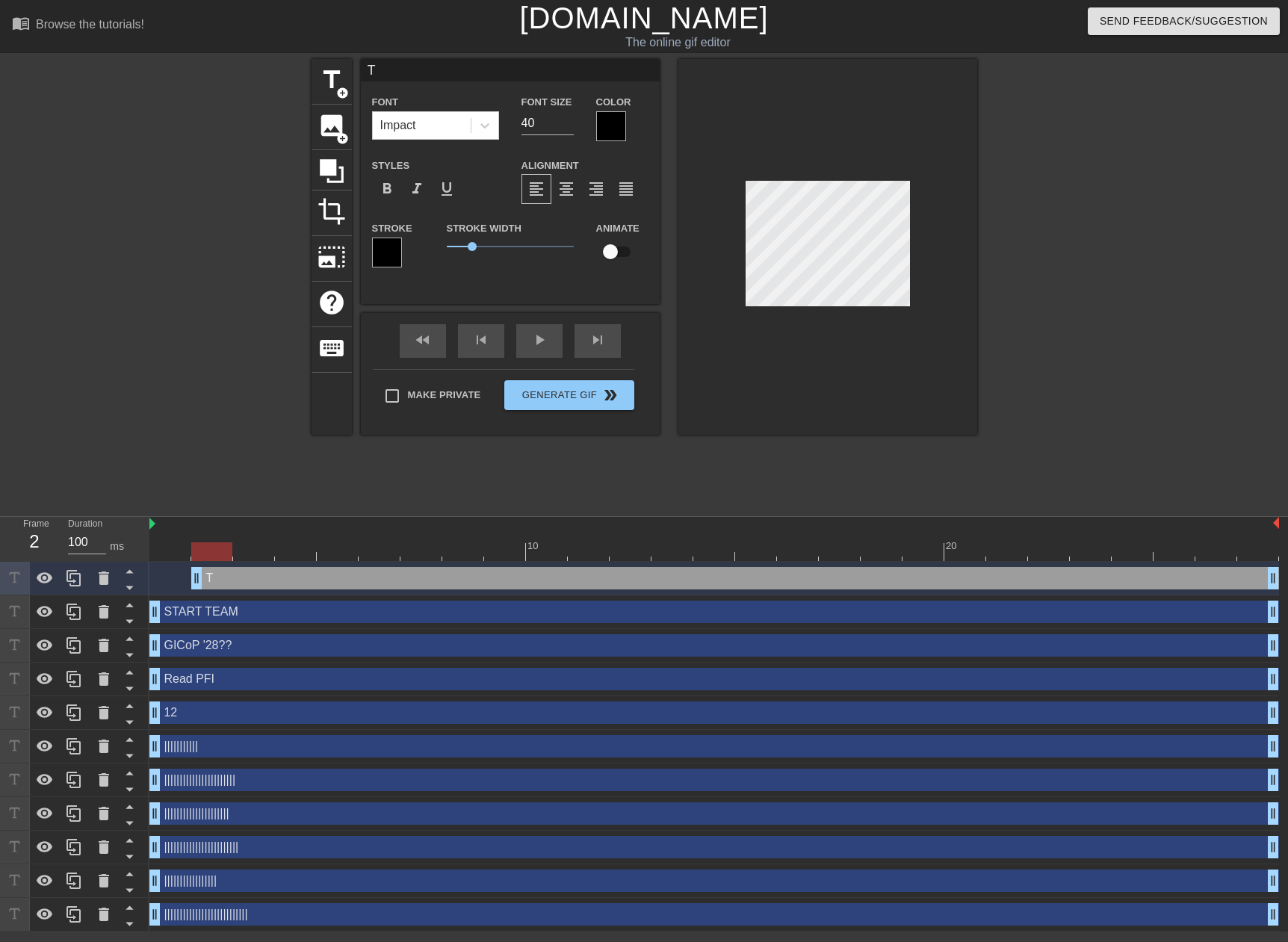
click at [251, 551] on div at bounding box center [714, 552] width 1129 height 19
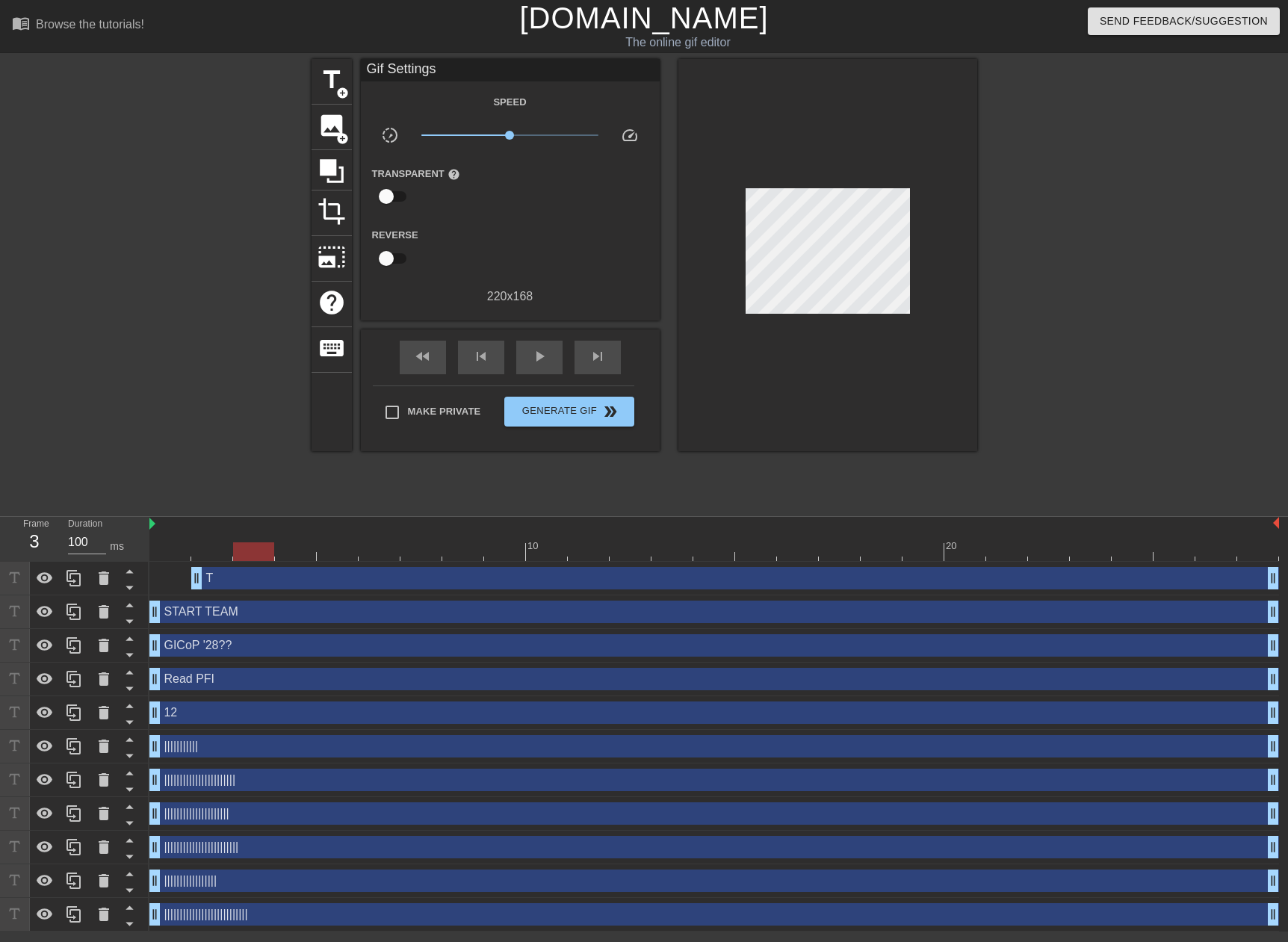
click at [771, 469] on div "title add_circle image add_circle crop photo_size_select_large help keyboard Gi…" at bounding box center [644, 283] width 665 height 449
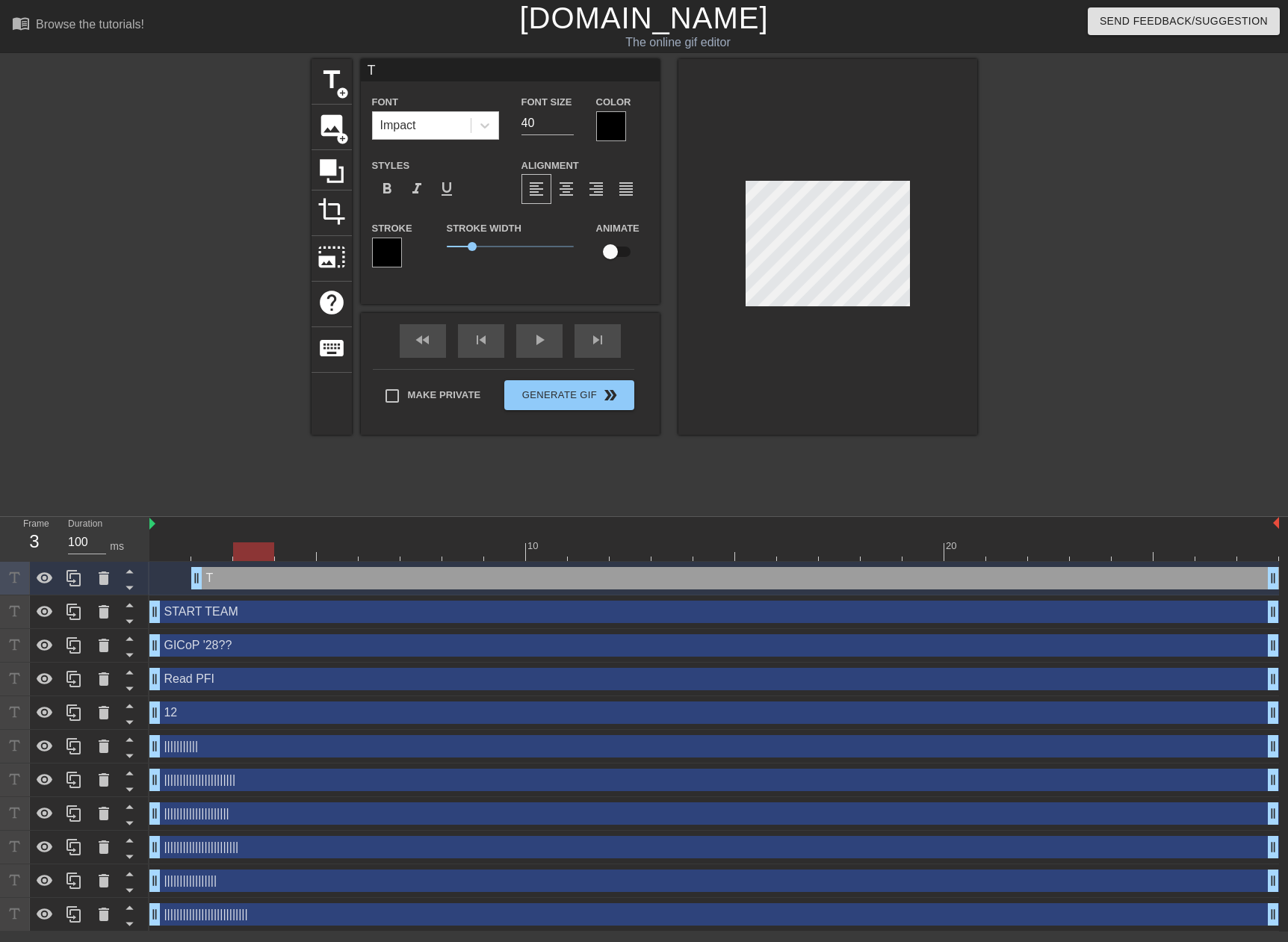
click at [296, 492] on div "title add_circle image add_circle crop photo_size_select_large help keyboard T …" at bounding box center [644, 283] width 1288 height 449
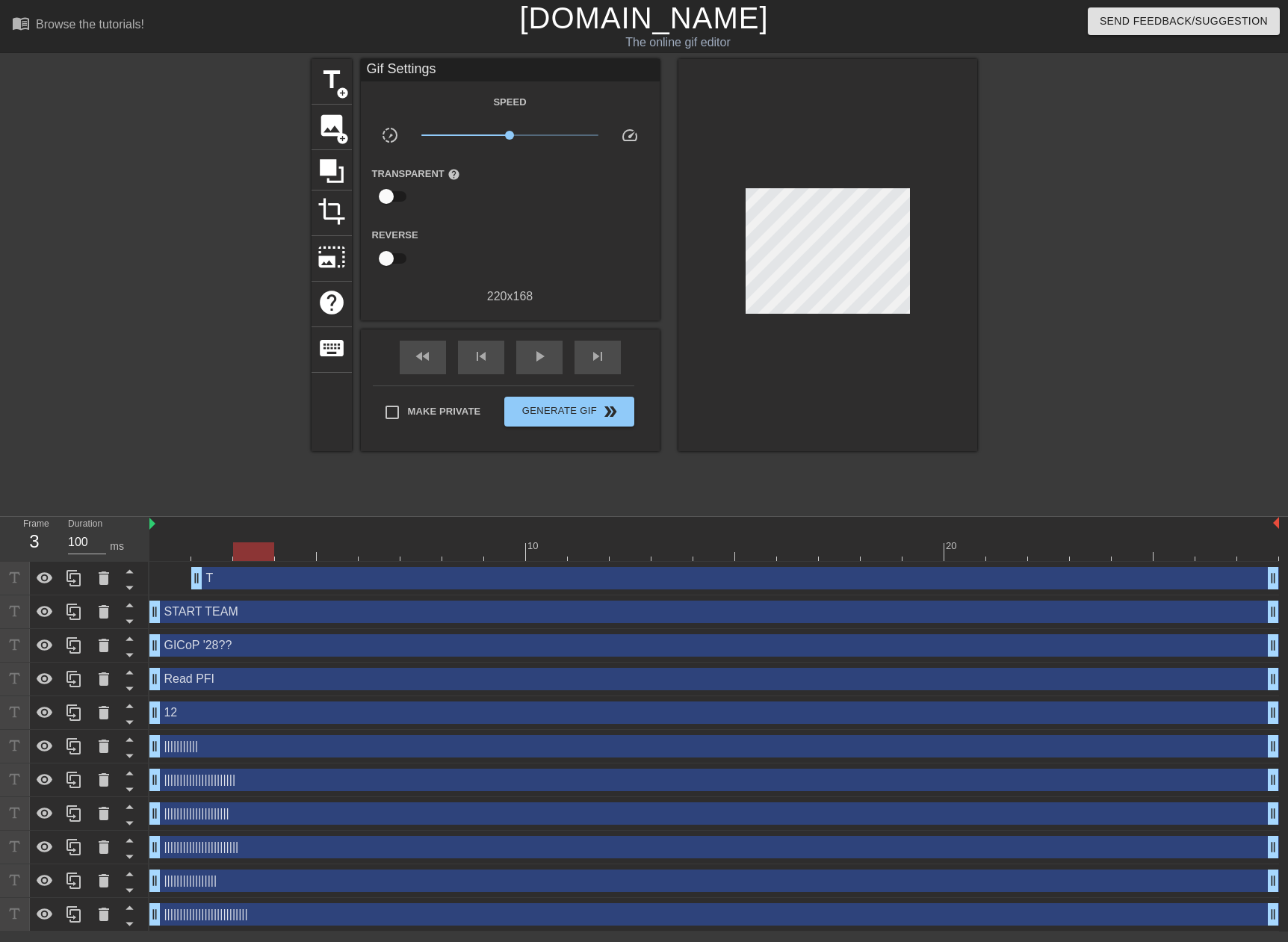
click at [882, 387] on div at bounding box center [828, 255] width 299 height 392
click at [338, 70] on span "title" at bounding box center [331, 80] width 29 height 29
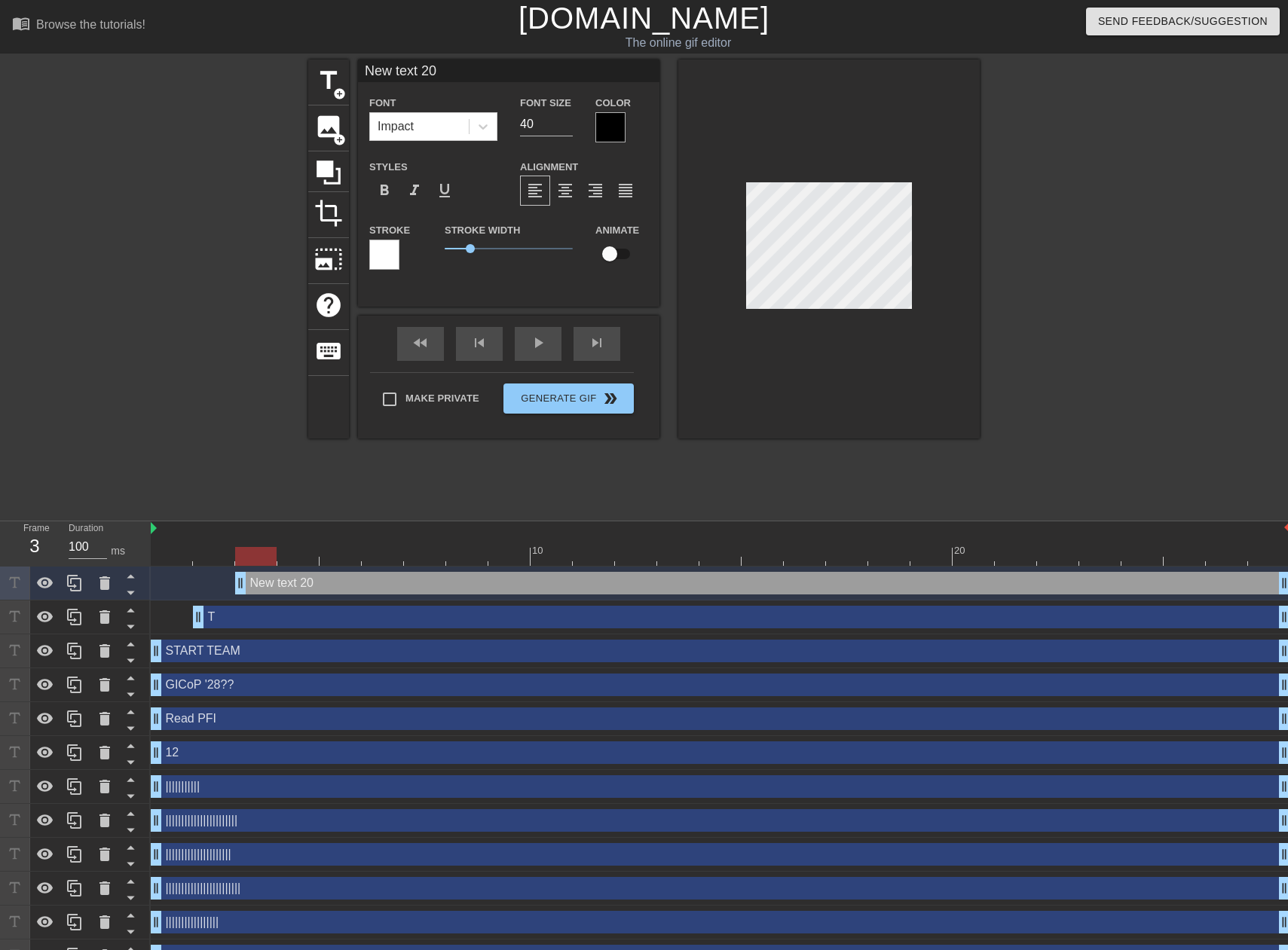
scroll to position [2, 2]
click at [379, 246] on div at bounding box center [385, 255] width 30 height 30
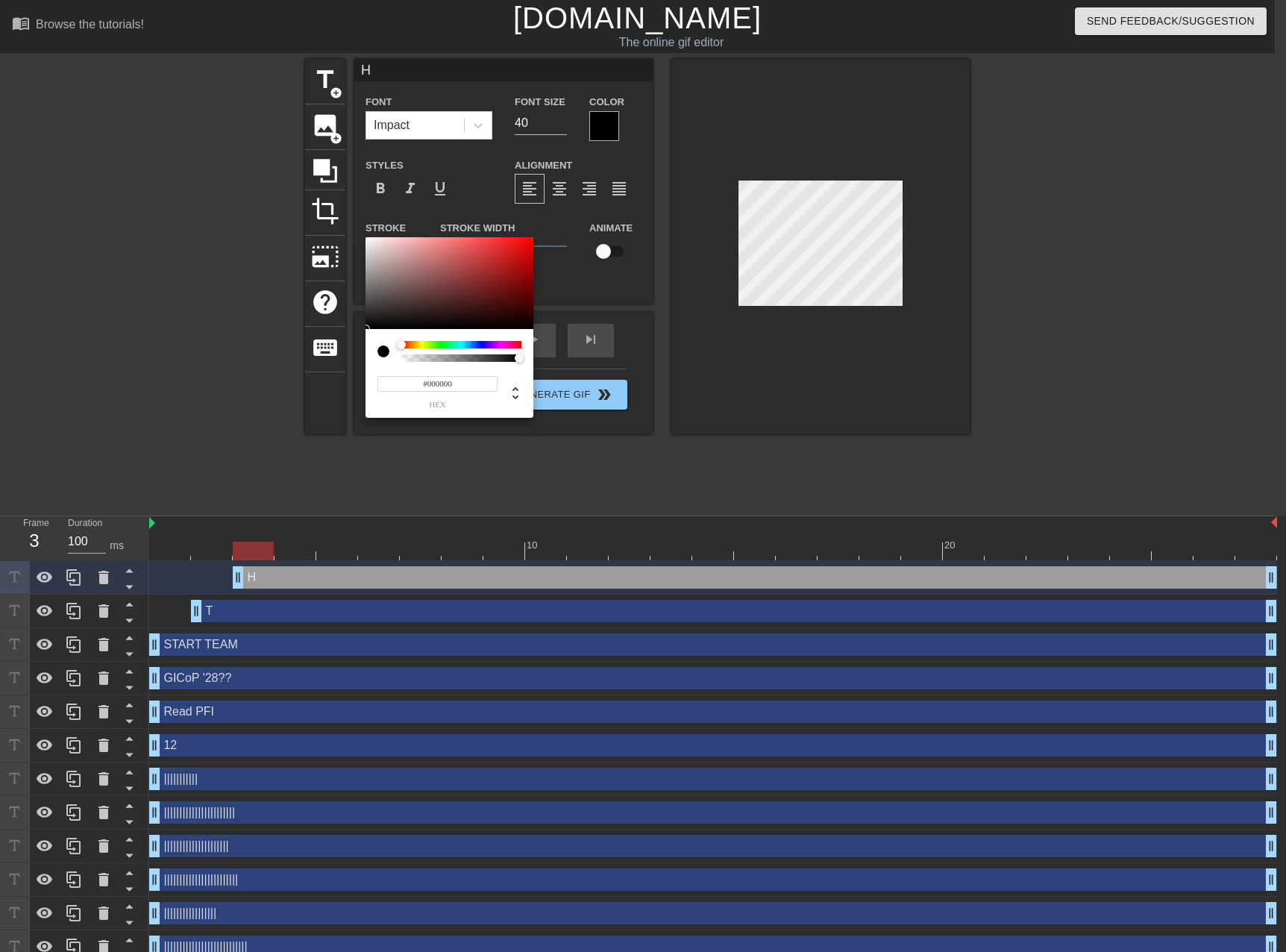
drag, startPoint x: 370, startPoint y: 317, endPoint x: 368, endPoint y: 336, distance: 19.1
click at [368, 336] on div "#000000 hex" at bounding box center [449, 328] width 168 height 181
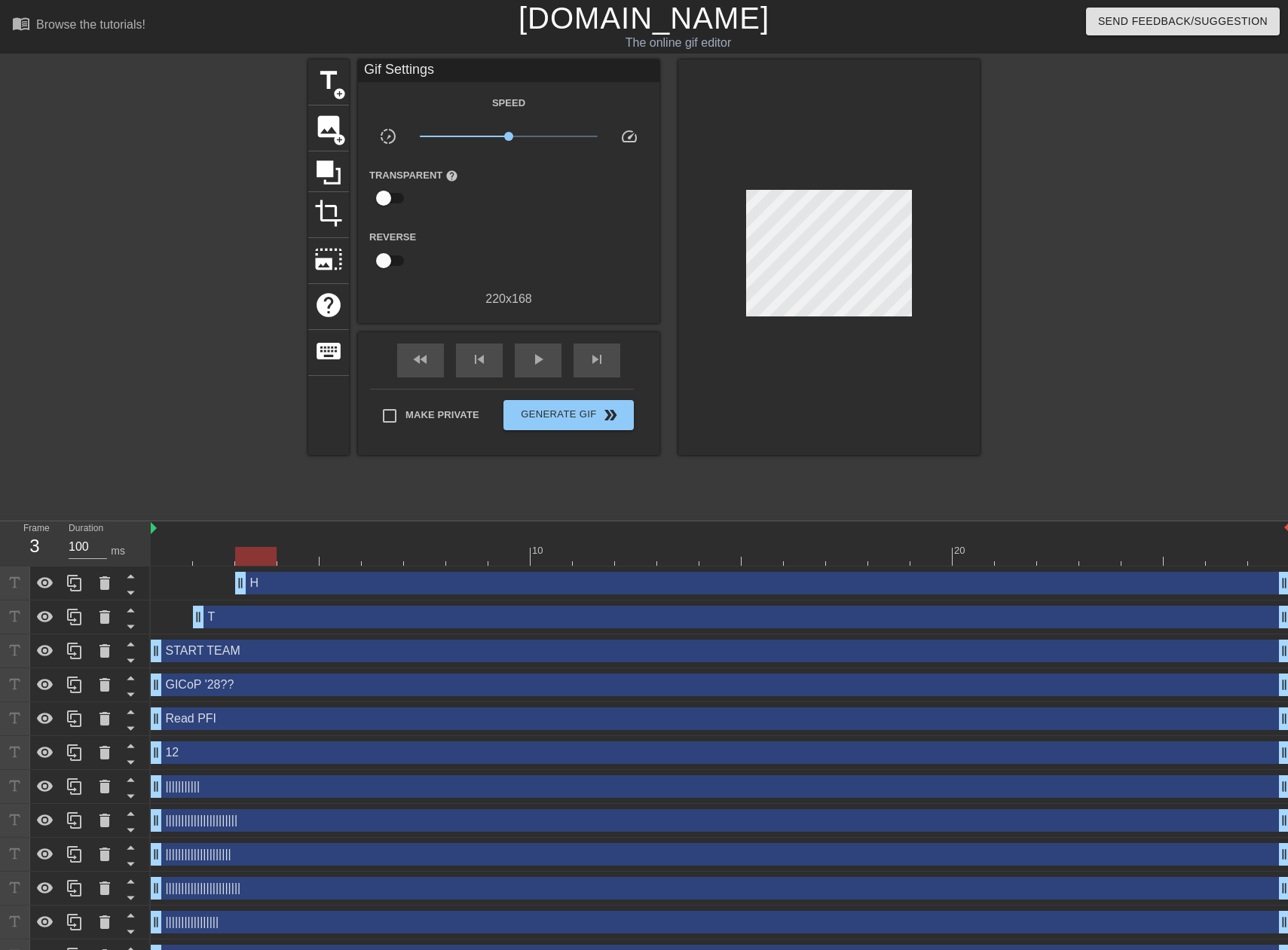
click at [293, 596] on div "H drag_handle drag_handle" at bounding box center [721, 583] width 1140 height 34
click at [296, 584] on div "H drag_handle drag_handle" at bounding box center [763, 583] width 1055 height 23
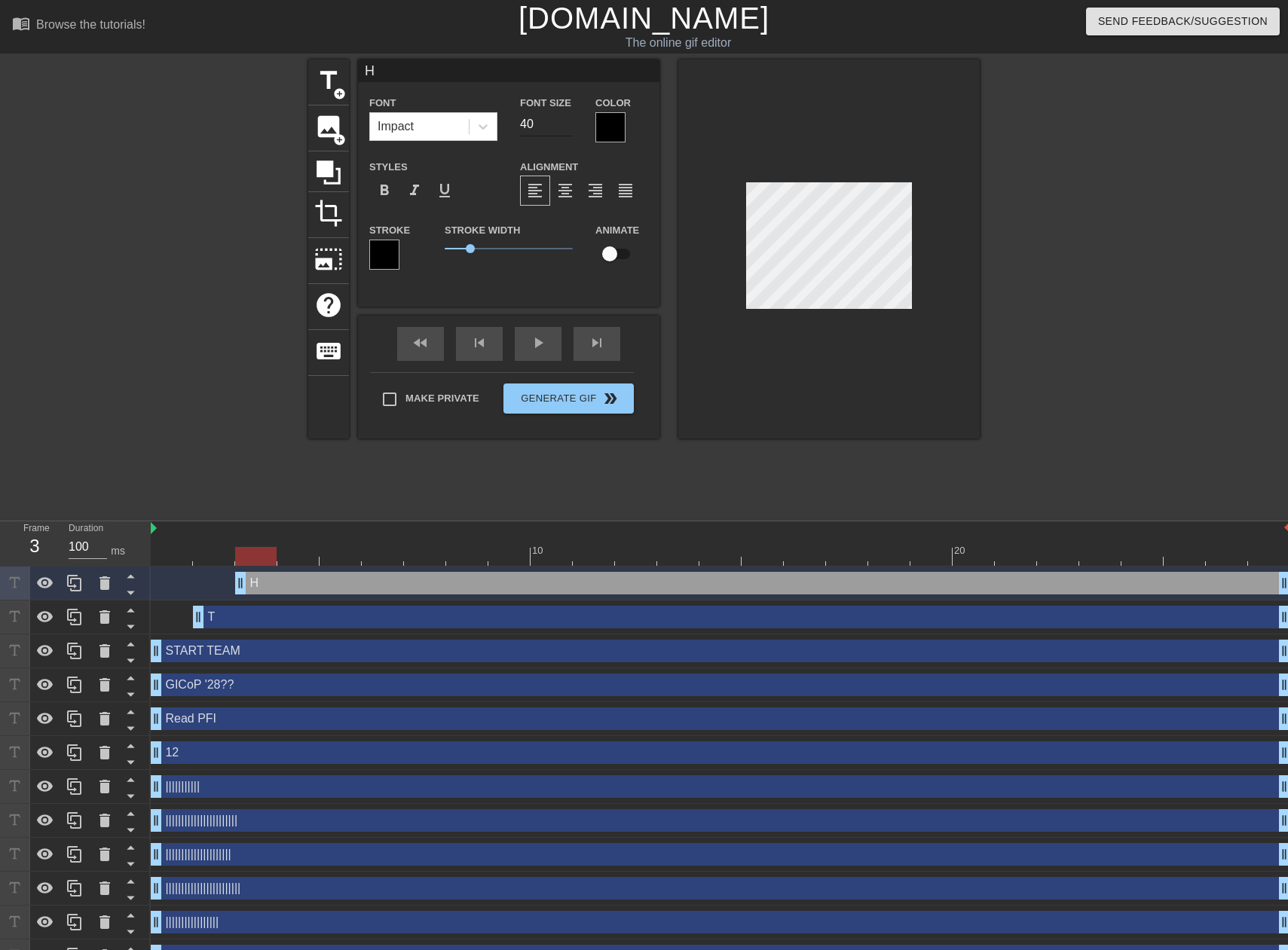
click at [528, 128] on input "40" at bounding box center [546, 124] width 53 height 24
click at [526, 128] on input "40" at bounding box center [546, 124] width 53 height 24
drag, startPoint x: 1137, startPoint y: 310, endPoint x: 1109, endPoint y: 305, distance: 28.4
click at [1136, 310] on div at bounding box center [1111, 285] width 226 height 452
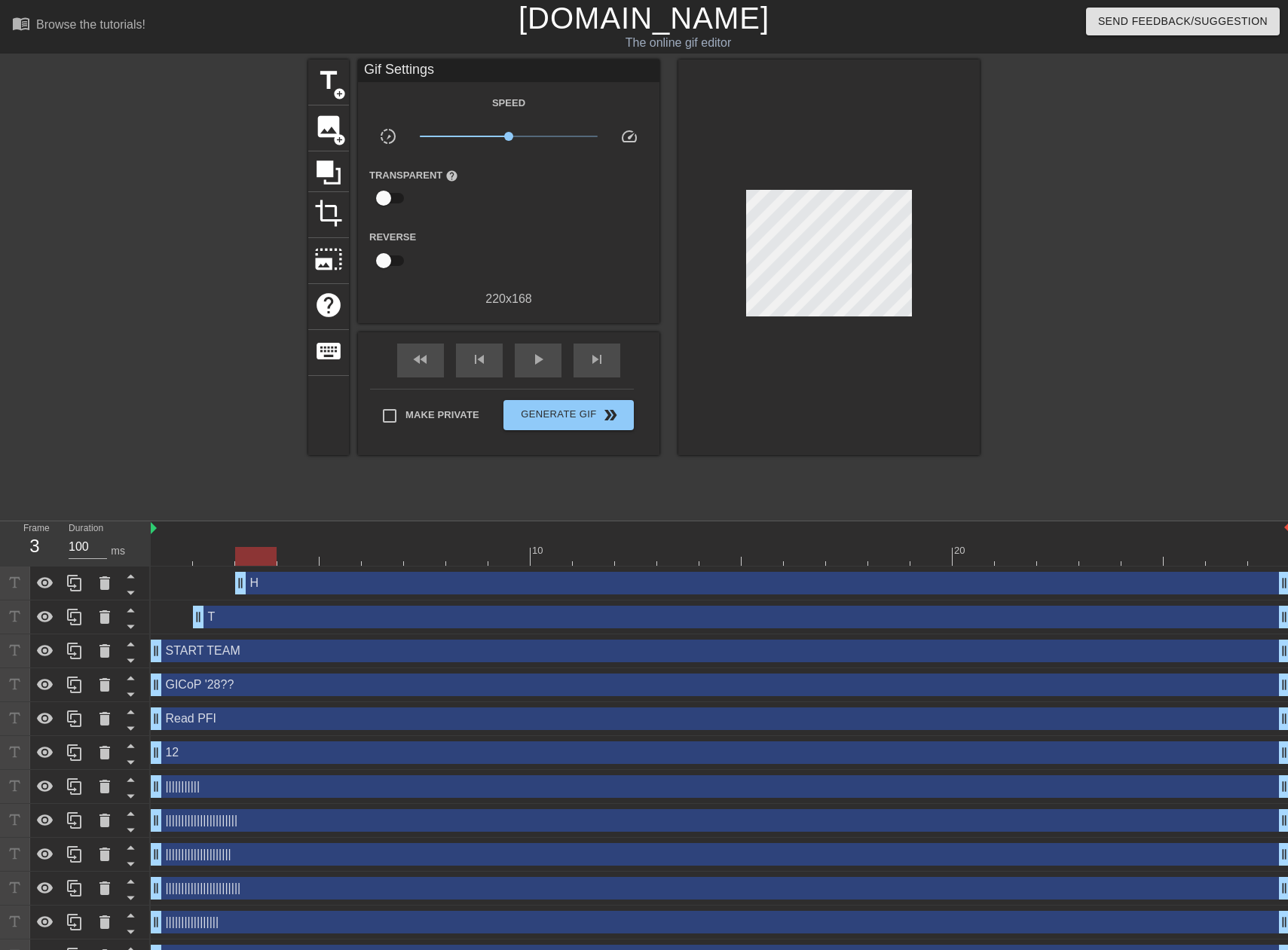
click at [524, 579] on div "H drag_handle drag_handle" at bounding box center [763, 583] width 1055 height 23
click at [1135, 245] on div at bounding box center [1111, 285] width 226 height 452
click at [595, 594] on div "H drag_handle drag_handle" at bounding box center [763, 583] width 1055 height 23
click at [1129, 309] on div at bounding box center [1111, 285] width 226 height 452
click at [302, 552] on div at bounding box center [721, 556] width 1140 height 19
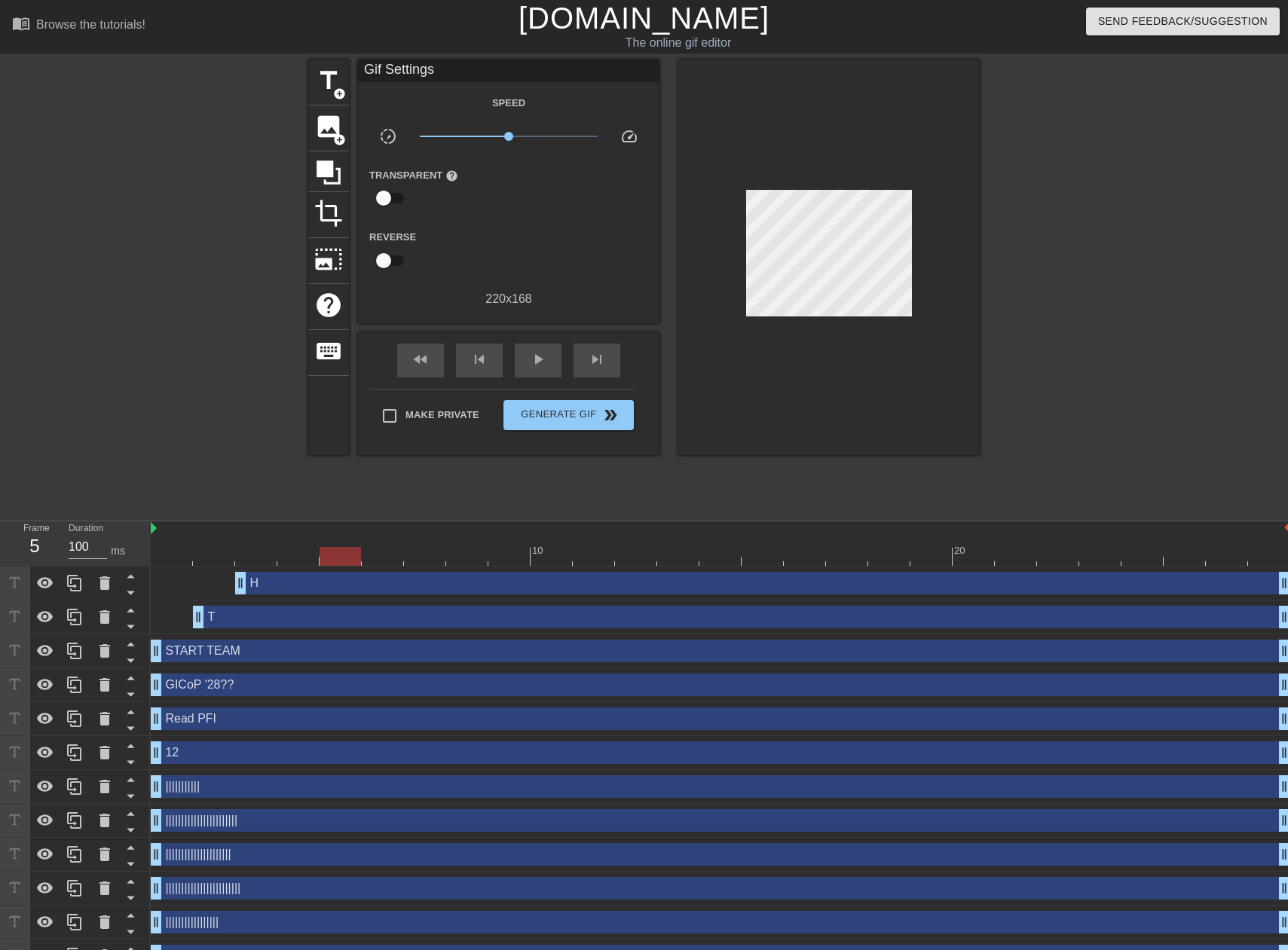
click at [352, 552] on div at bounding box center [721, 556] width 1140 height 19
click at [364, 553] on div at bounding box center [721, 556] width 1140 height 19
click at [399, 561] on div at bounding box center [382, 556] width 41 height 19
click at [342, 558] on div at bounding box center [721, 556] width 1140 height 19
click at [331, 83] on span "title" at bounding box center [328, 80] width 29 height 29
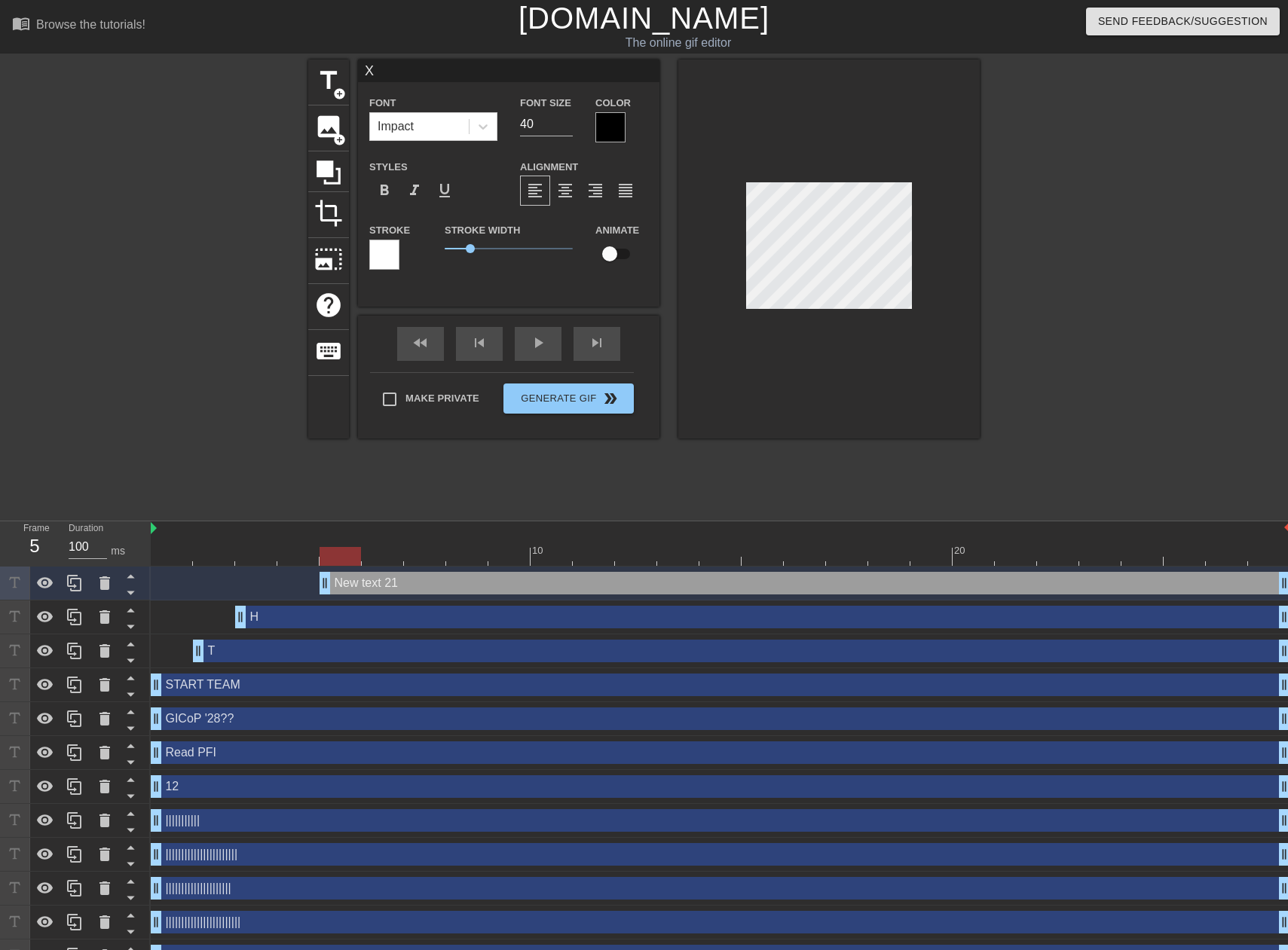
scroll to position [2, 2]
drag, startPoint x: 393, startPoint y: 259, endPoint x: 381, endPoint y: 260, distance: 12.0
click at [381, 260] on div at bounding box center [385, 255] width 30 height 30
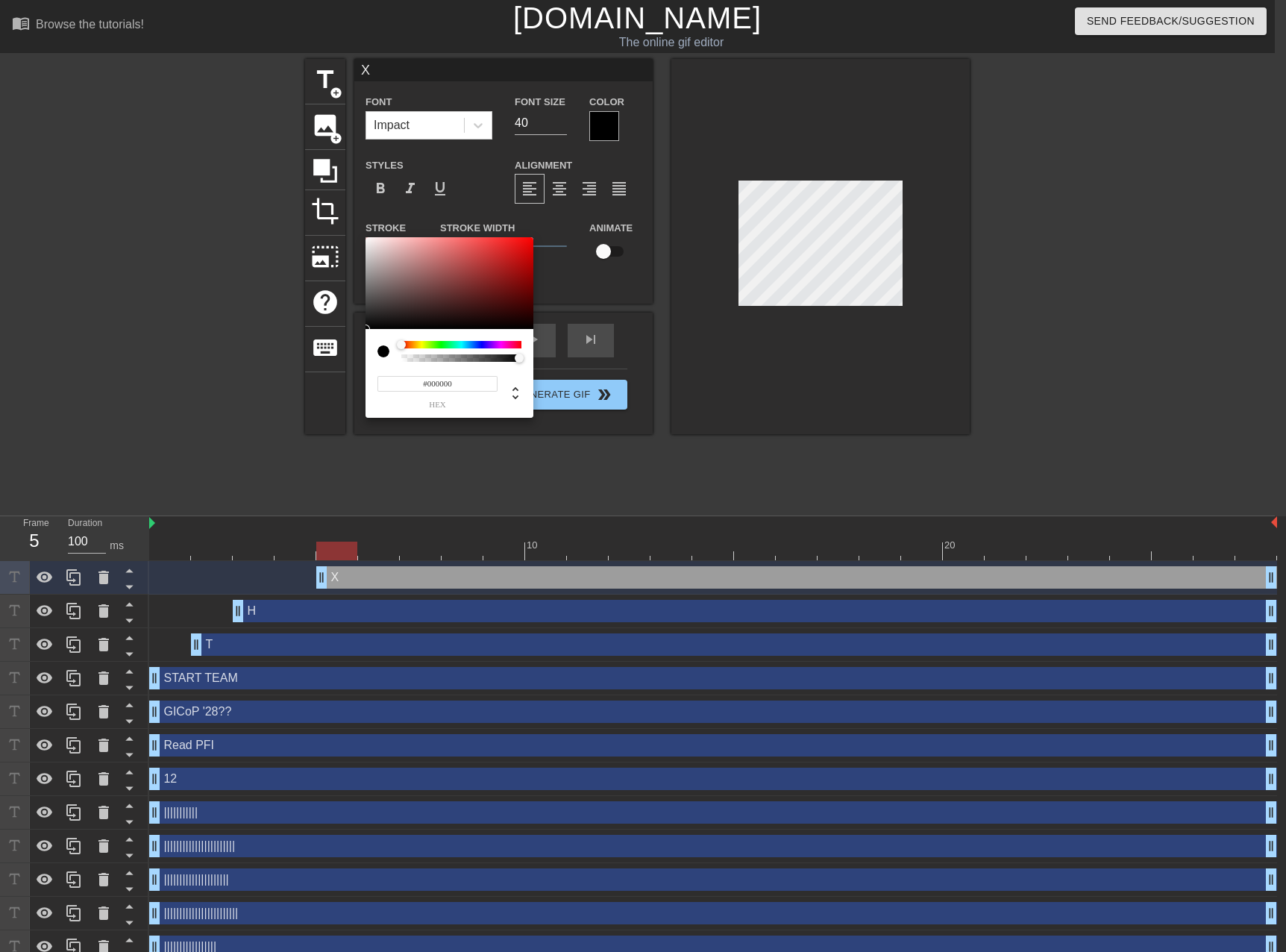
drag, startPoint x: 378, startPoint y: 318, endPoint x: 354, endPoint y: 350, distance: 40.0
click at [354, 350] on div "#000000 hex" at bounding box center [643, 476] width 1286 height 952
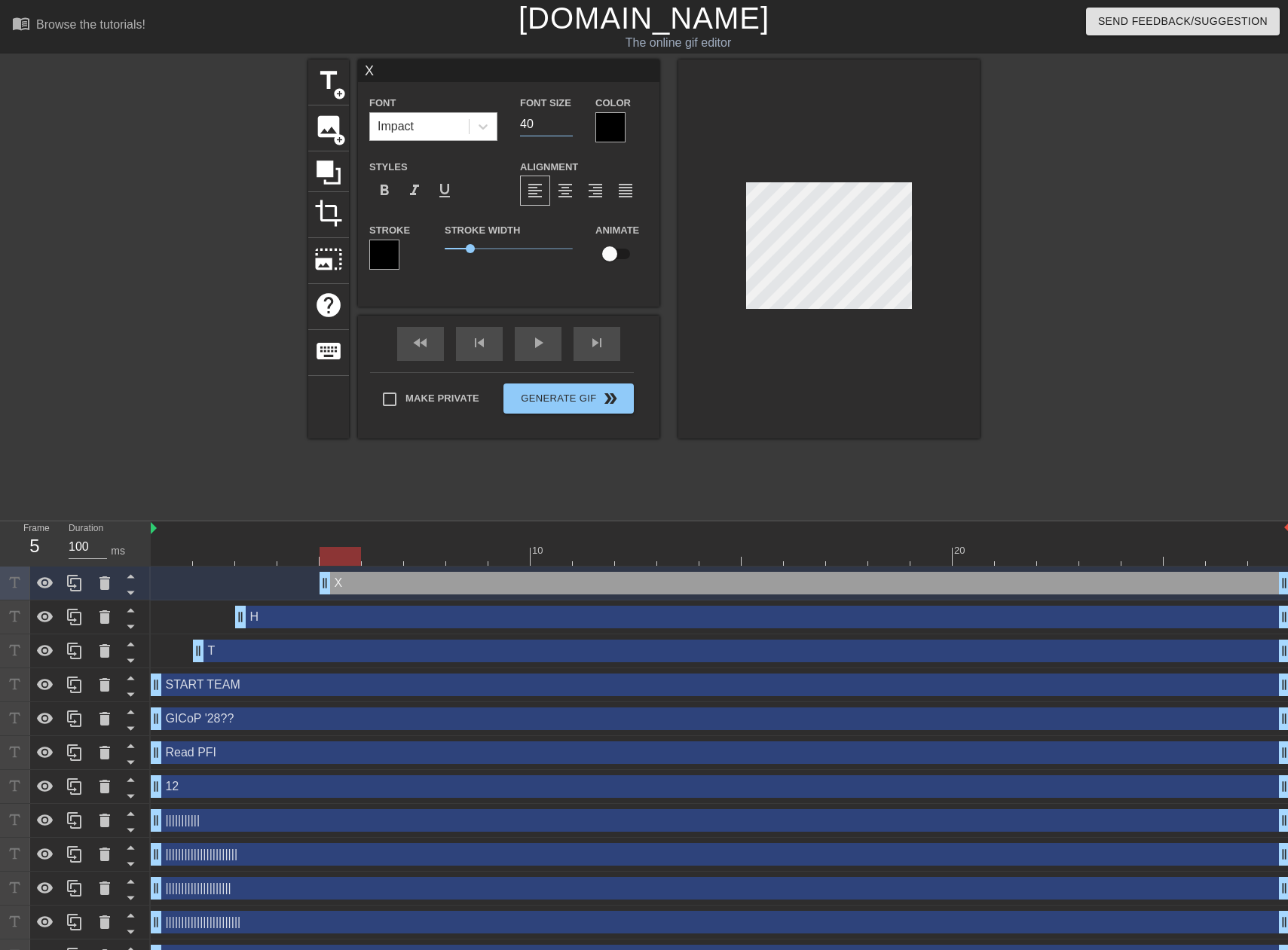
drag, startPoint x: 539, startPoint y: 123, endPoint x: 445, endPoint y: 121, distance: 94.0
click at [445, 121] on div "Font Impact Font Size 40 Color" at bounding box center [509, 118] width 302 height 49
click at [1209, 392] on div at bounding box center [1111, 285] width 226 height 452
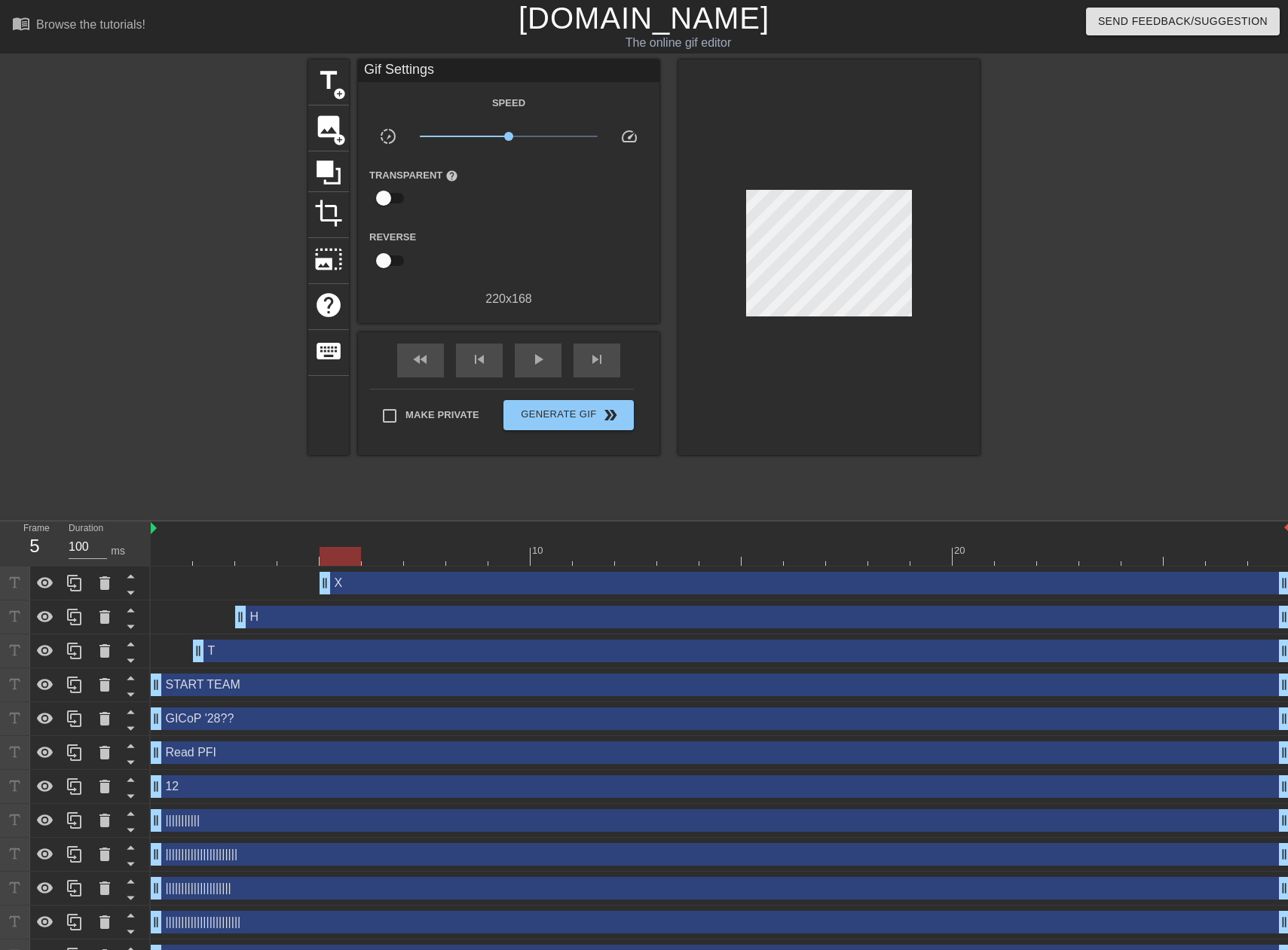
click at [1014, 268] on div at bounding box center [1111, 285] width 226 height 452
drag, startPoint x: 388, startPoint y: 552, endPoint x: 381, endPoint y: 562, distance: 12.2
click at [381, 562] on div at bounding box center [721, 556] width 1140 height 19
click at [435, 561] on div at bounding box center [721, 556] width 1140 height 19
click at [459, 566] on div "X drag_handle drag_handle" at bounding box center [721, 583] width 1140 height 34
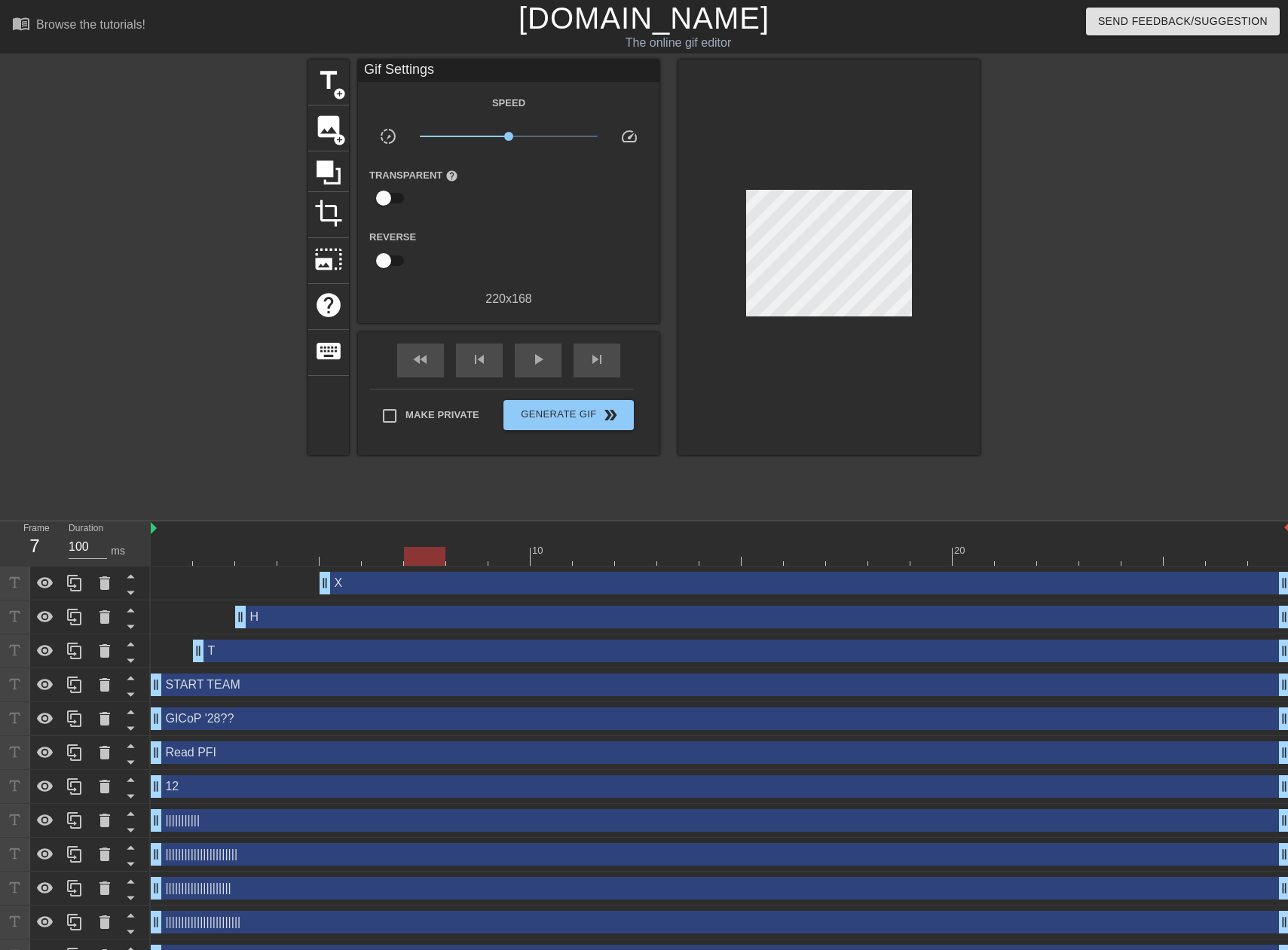
drag, startPoint x: 500, startPoint y: 566, endPoint x: 466, endPoint y: 566, distance: 34.0
click at [497, 566] on div "X drag_handle drag_handle" at bounding box center [721, 583] width 1140 height 34
click at [460, 562] on div at bounding box center [721, 556] width 1140 height 19
click at [494, 564] on div at bounding box center [721, 556] width 1140 height 19
click at [440, 566] on div "10 20" at bounding box center [721, 544] width 1140 height 45
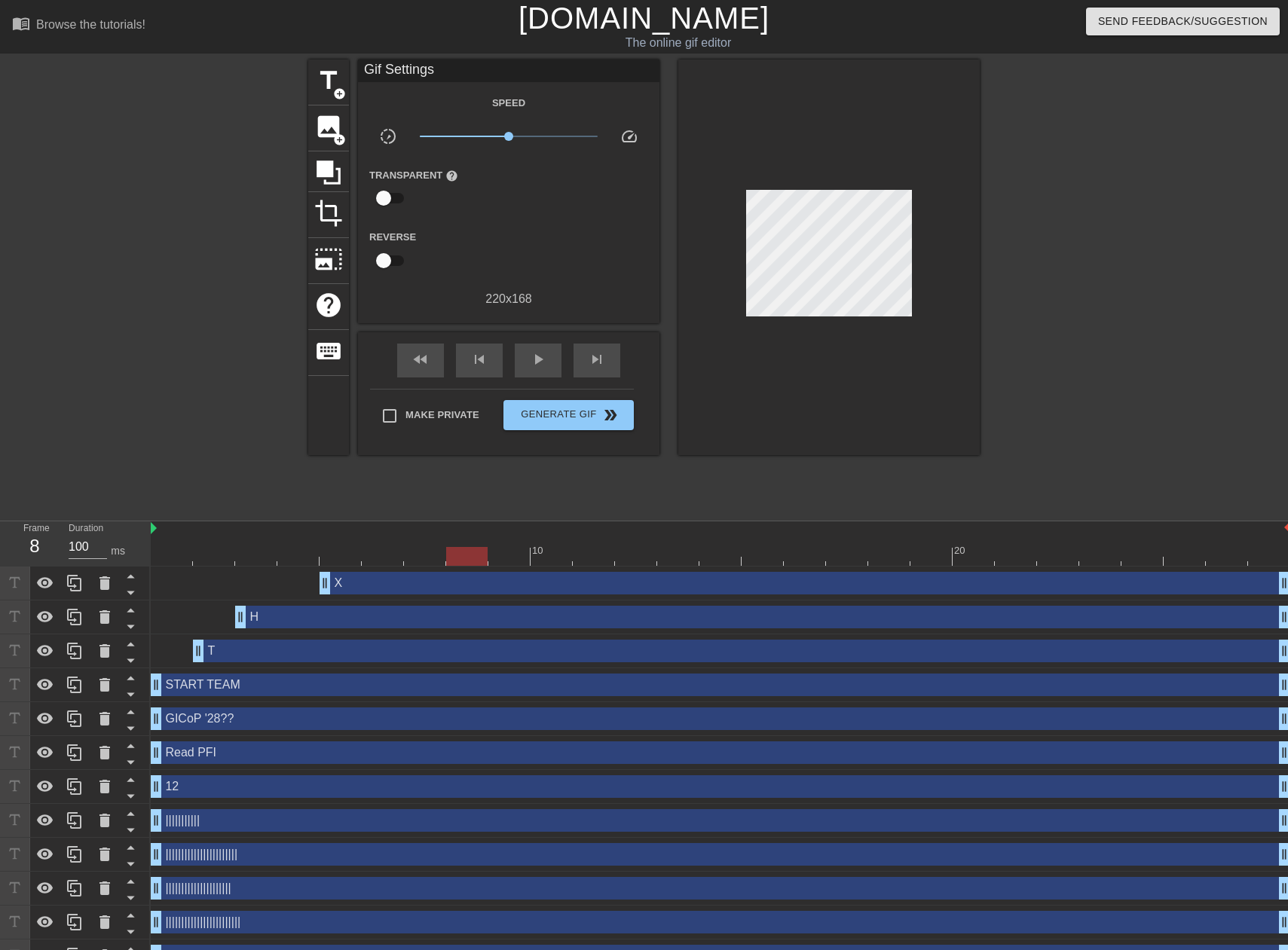
click at [475, 562] on div at bounding box center [721, 556] width 1140 height 19
click at [435, 562] on div at bounding box center [721, 556] width 1140 height 19
click at [470, 562] on div at bounding box center [721, 556] width 1140 height 19
click at [329, 70] on span "title" at bounding box center [328, 80] width 29 height 29
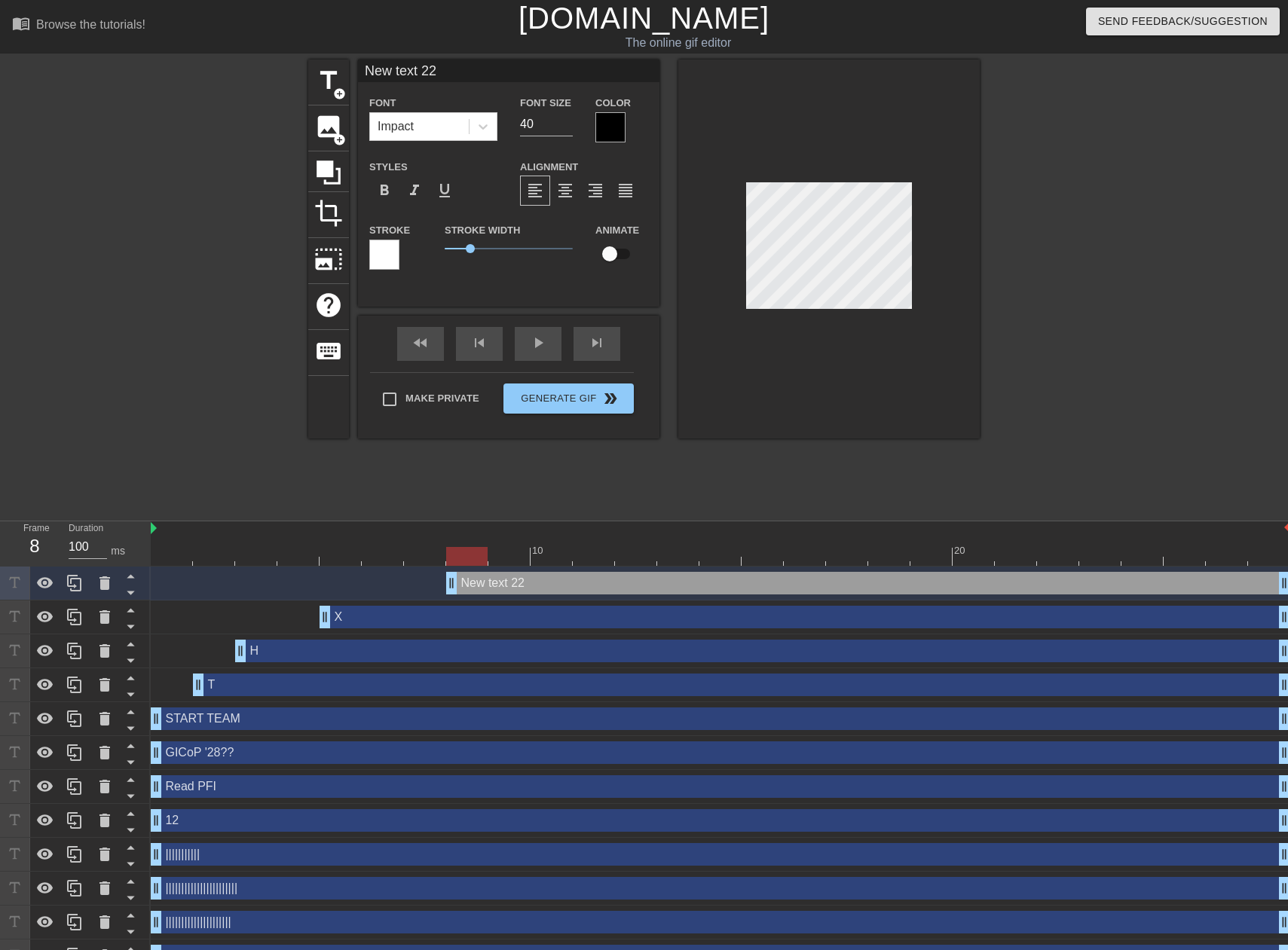
click at [508, 589] on div "New text 22 drag_handle drag_handle" at bounding box center [868, 583] width 844 height 23
click at [424, 62] on input "New text 22" at bounding box center [509, 70] width 302 height 23
click at [421, 78] on input "New text 22" at bounding box center [509, 70] width 302 height 23
click at [421, 77] on input "New text 22" at bounding box center [509, 70] width 302 height 23
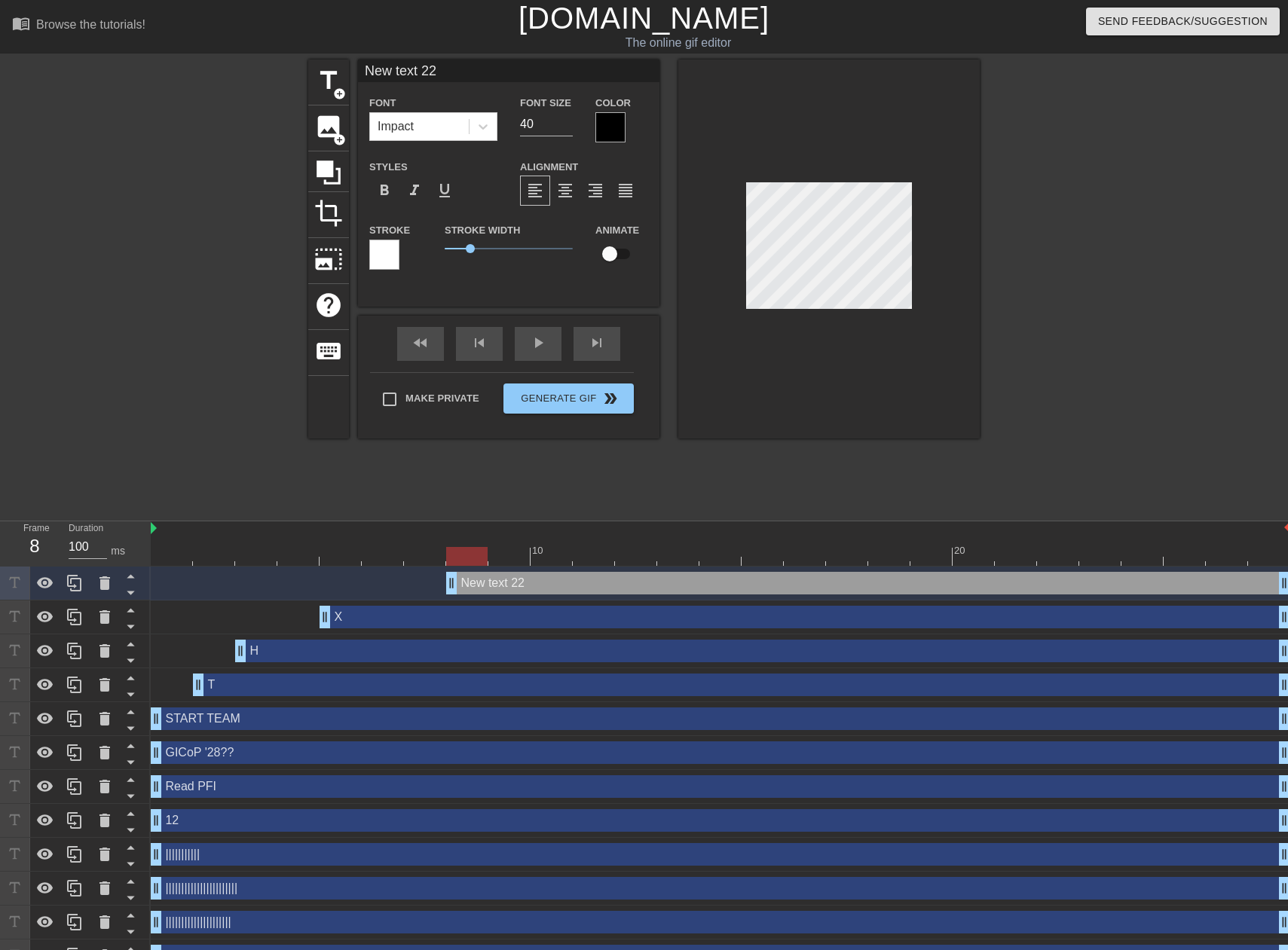
click at [421, 77] on input "New text 22" at bounding box center [509, 70] width 302 height 23
click at [383, 252] on div at bounding box center [385, 255] width 30 height 30
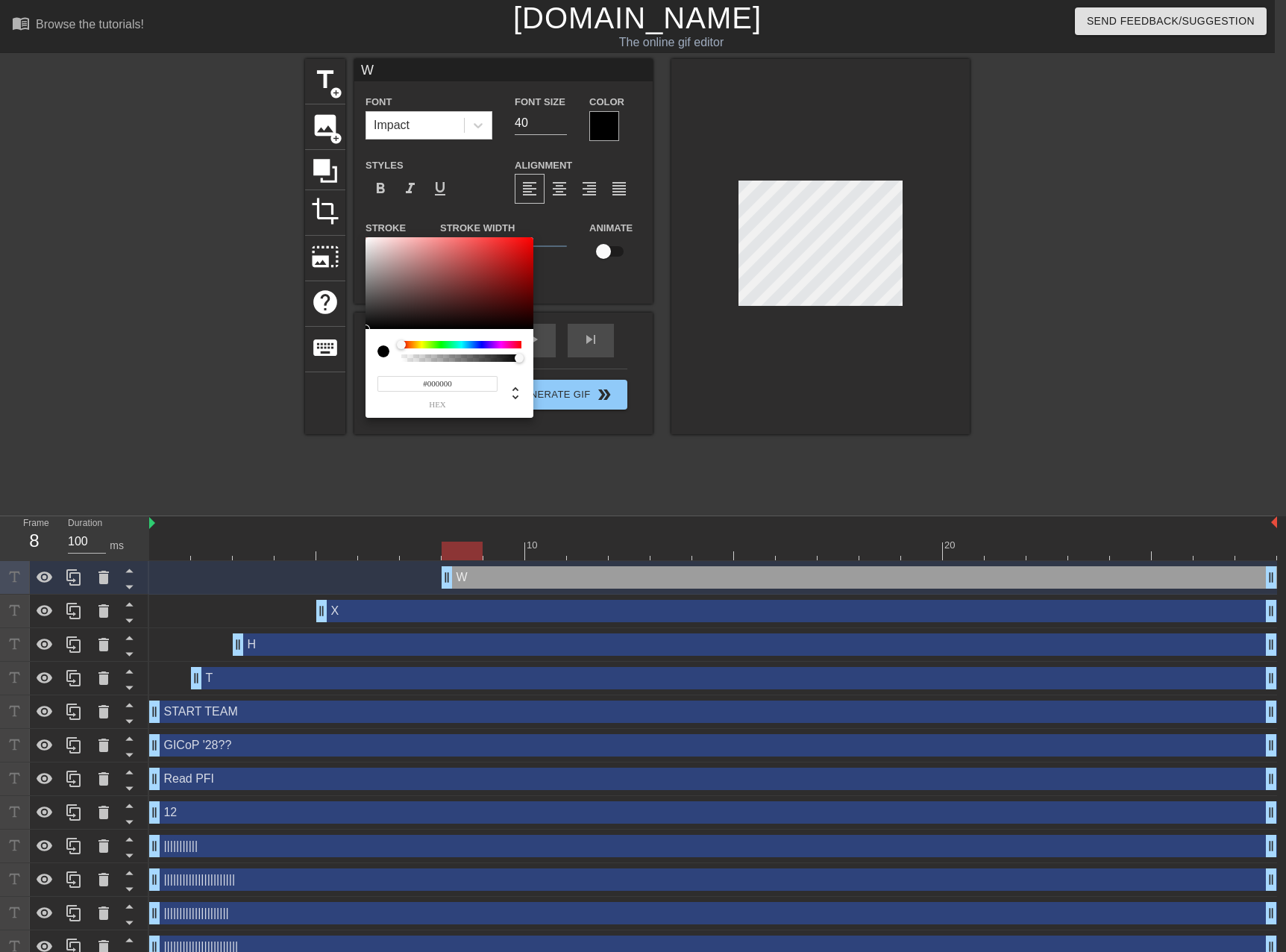
drag, startPoint x: 379, startPoint y: 326, endPoint x: 370, endPoint y: 312, distance: 16.6
click at [356, 356] on div "#000000 hex" at bounding box center [643, 476] width 1286 height 952
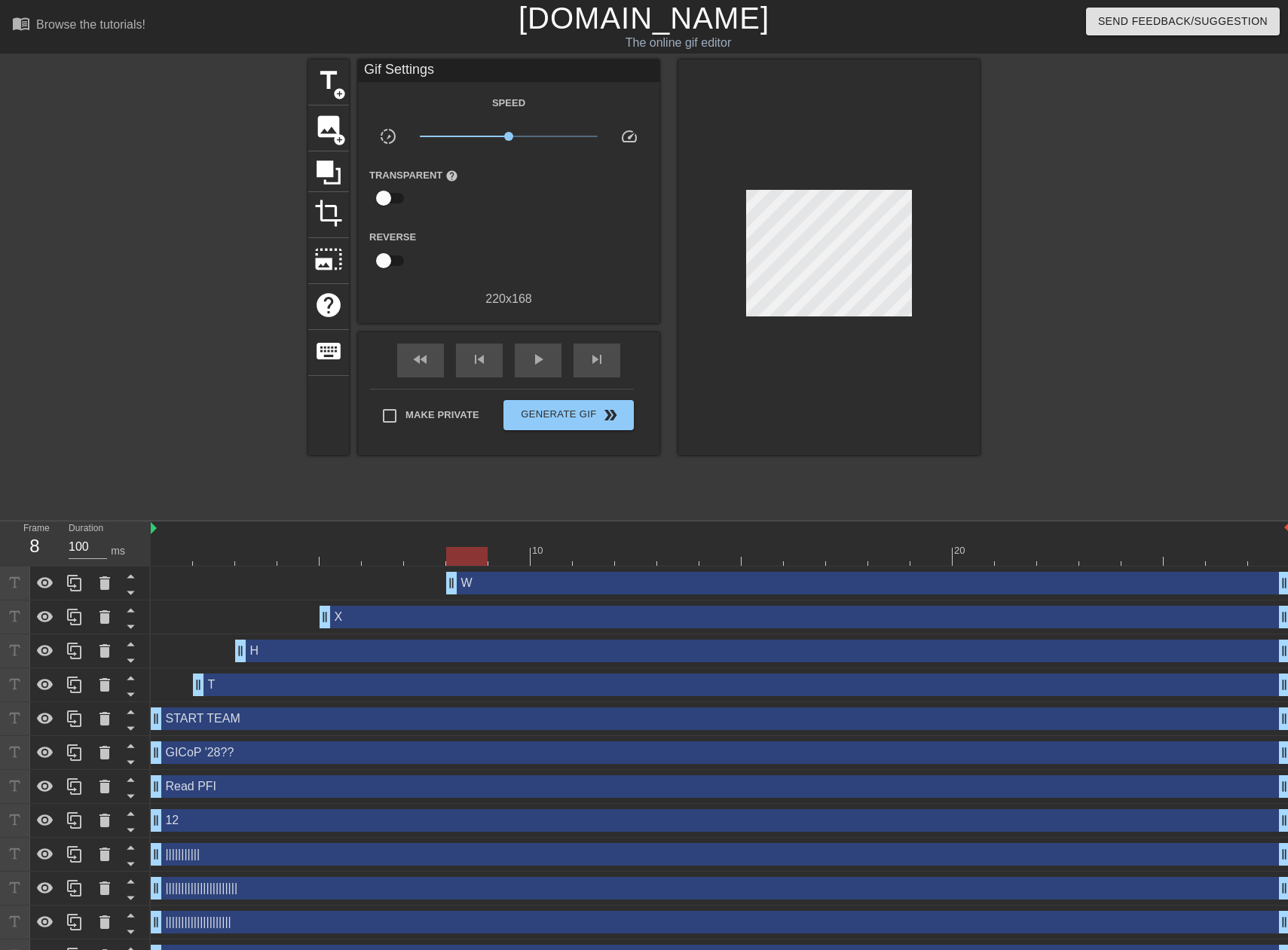
drag, startPoint x: 551, startPoint y: 127, endPoint x: 528, endPoint y: 127, distance: 23.0
drag, startPoint x: 559, startPoint y: 583, endPoint x: 571, endPoint y: 531, distance: 53.4
click at [558, 583] on div "W drag_handle drag_handle" at bounding box center [868, 583] width 844 height 23
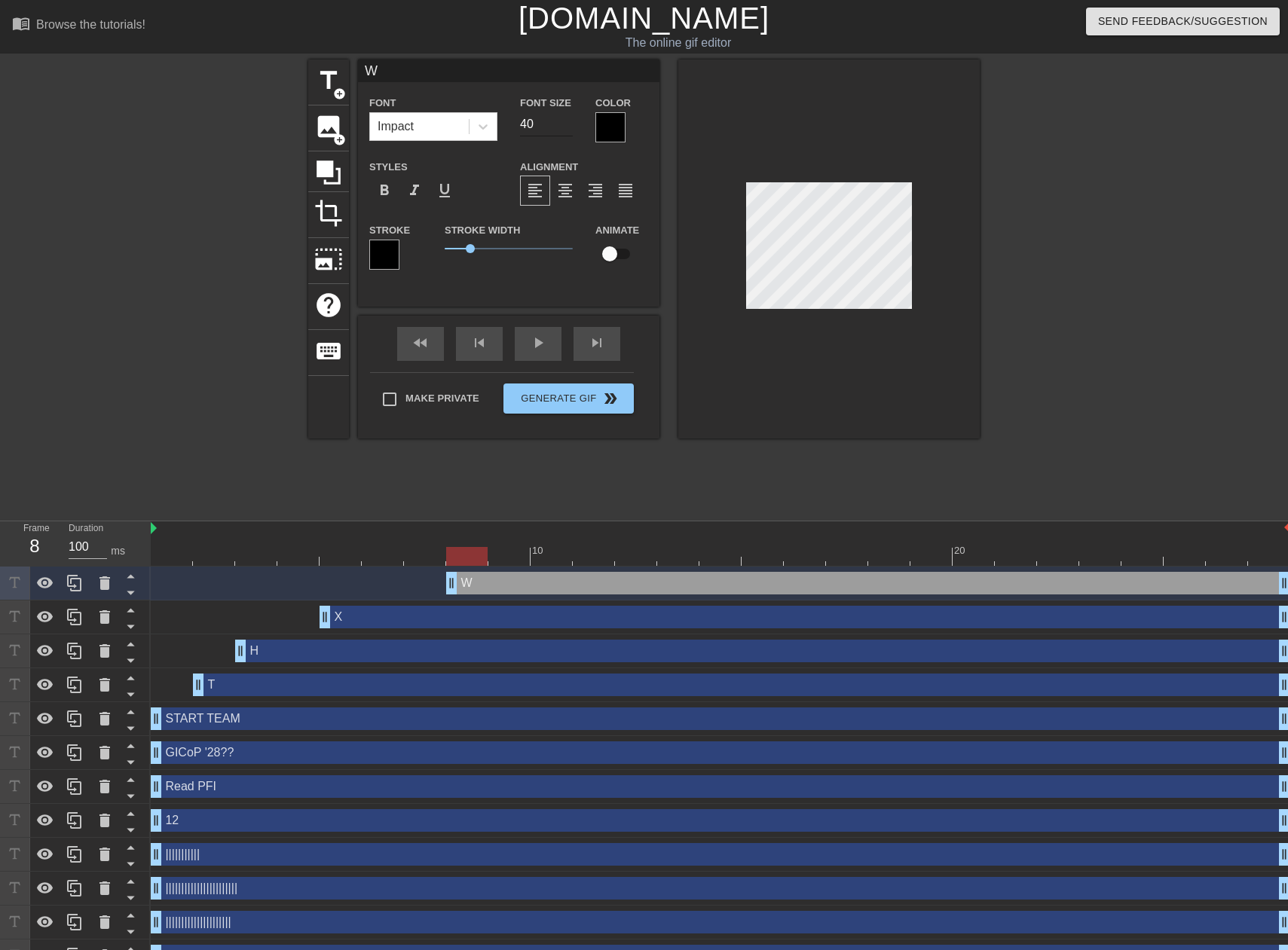
click at [524, 127] on input "40" at bounding box center [546, 124] width 53 height 24
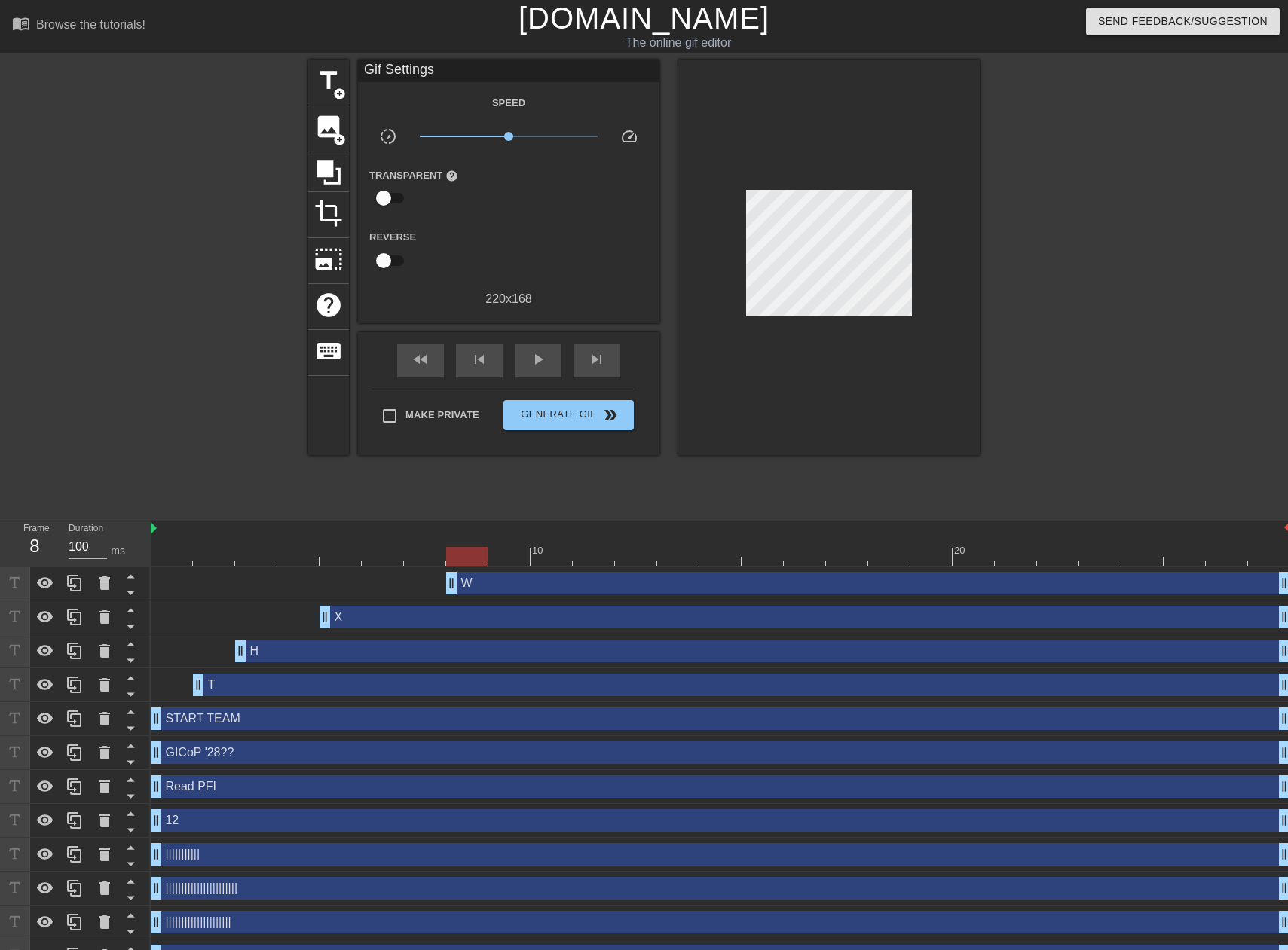
click at [1050, 296] on div at bounding box center [1111, 285] width 226 height 452
click at [510, 553] on div at bounding box center [721, 556] width 1140 height 19
click at [529, 559] on div at bounding box center [509, 556] width 41 height 19
click at [541, 562] on div at bounding box center [721, 556] width 1140 height 19
click at [584, 562] on div at bounding box center [721, 556] width 1140 height 19
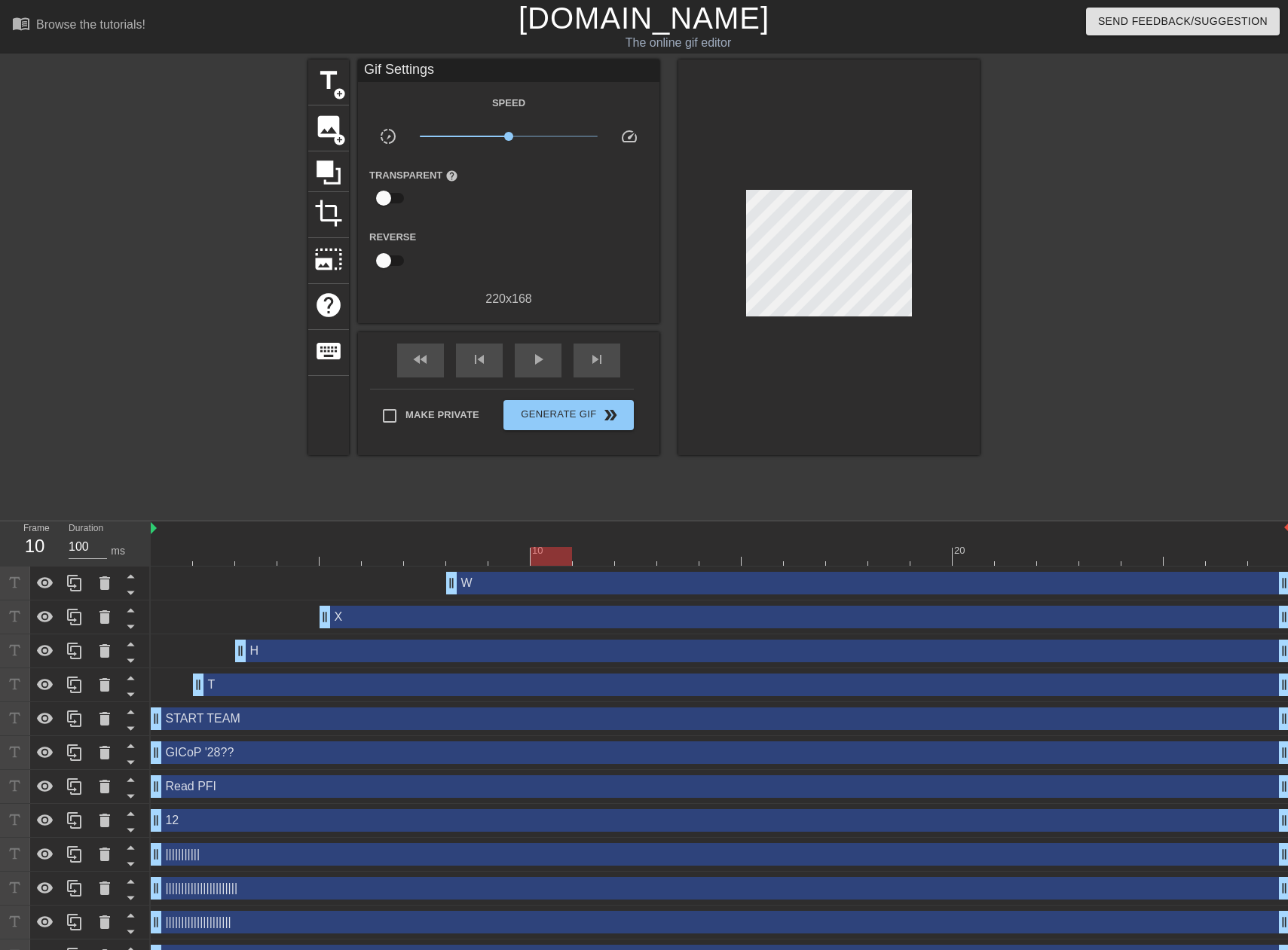
click at [543, 557] on div at bounding box center [721, 556] width 1140 height 19
drag, startPoint x: 587, startPoint y: 560, endPoint x: 614, endPoint y: 563, distance: 27.2
click at [591, 560] on div at bounding box center [721, 556] width 1140 height 19
click at [627, 559] on div at bounding box center [721, 556] width 1140 height 19
click at [678, 567] on div "W drag_handle drag_handle" at bounding box center [721, 583] width 1140 height 34
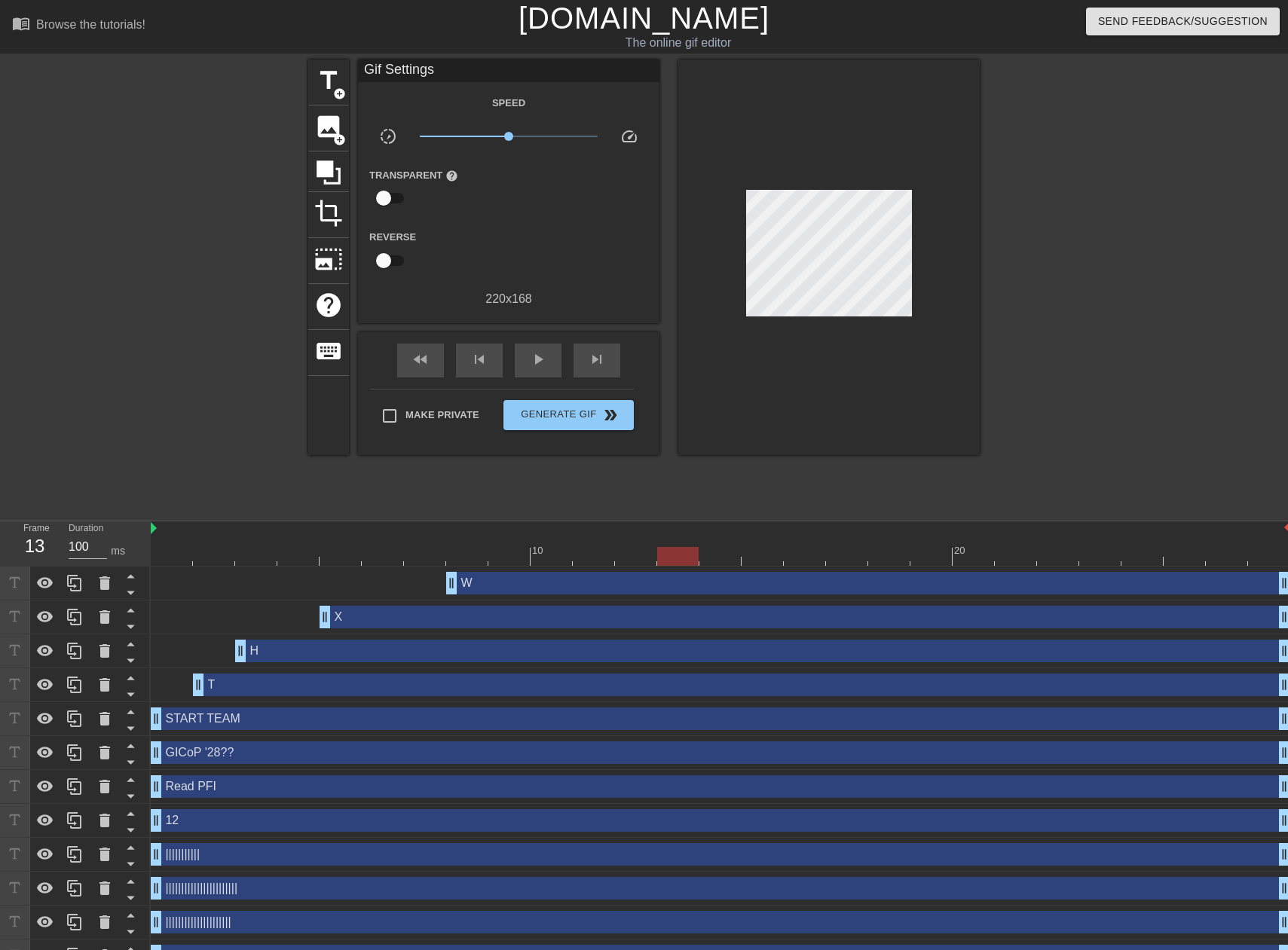
click at [679, 555] on div at bounding box center [721, 556] width 1140 height 19
click at [722, 559] on div at bounding box center [721, 556] width 1140 height 19
click at [649, 558] on div at bounding box center [721, 556] width 1140 height 19
click at [558, 561] on div at bounding box center [721, 556] width 1140 height 19
click at [597, 557] on div at bounding box center [721, 556] width 1140 height 19
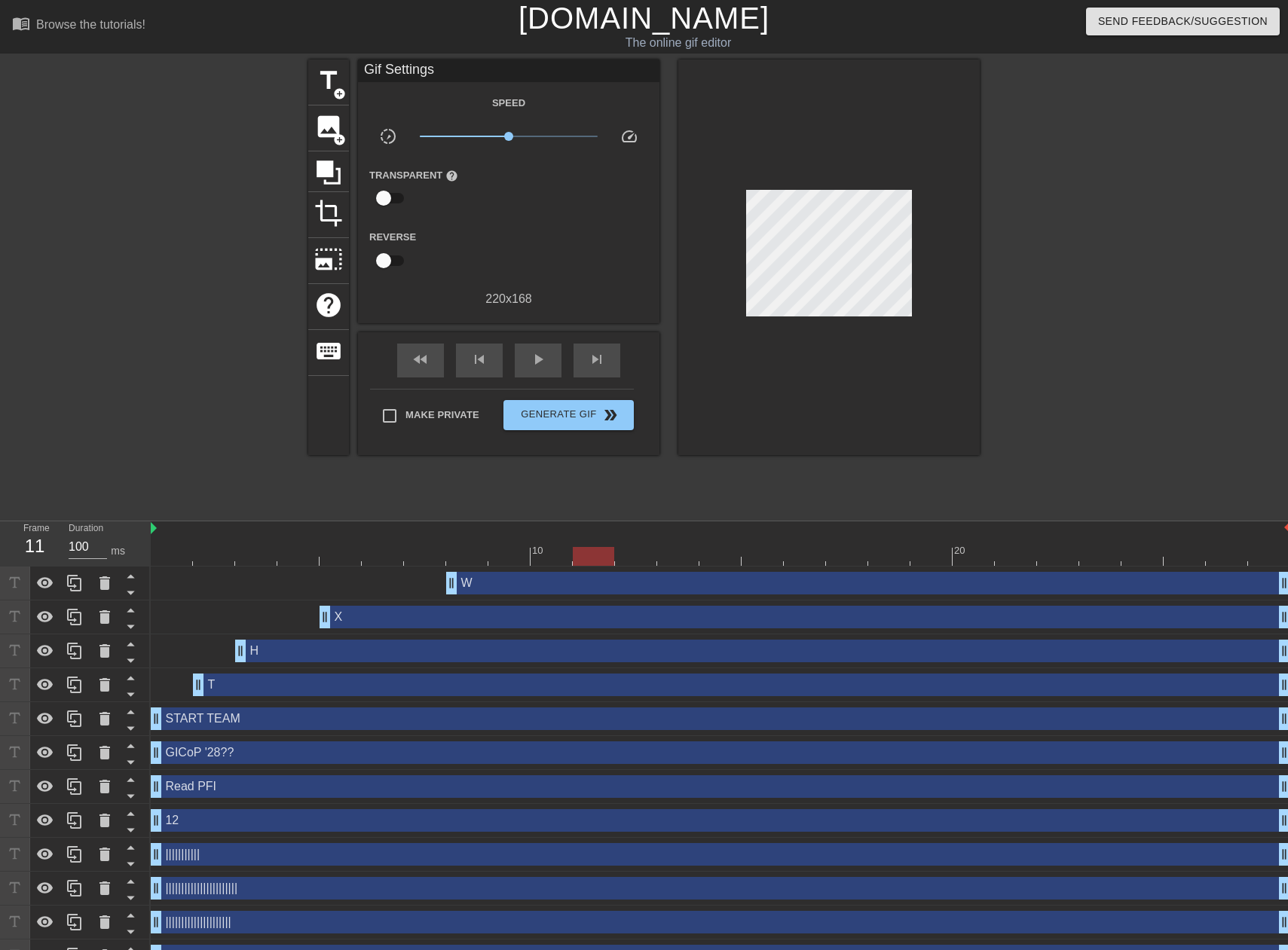
click at [509, 564] on div at bounding box center [721, 556] width 1140 height 19
click at [547, 562] on div at bounding box center [721, 556] width 1140 height 19
click at [324, 78] on span "title" at bounding box center [328, 80] width 29 height 29
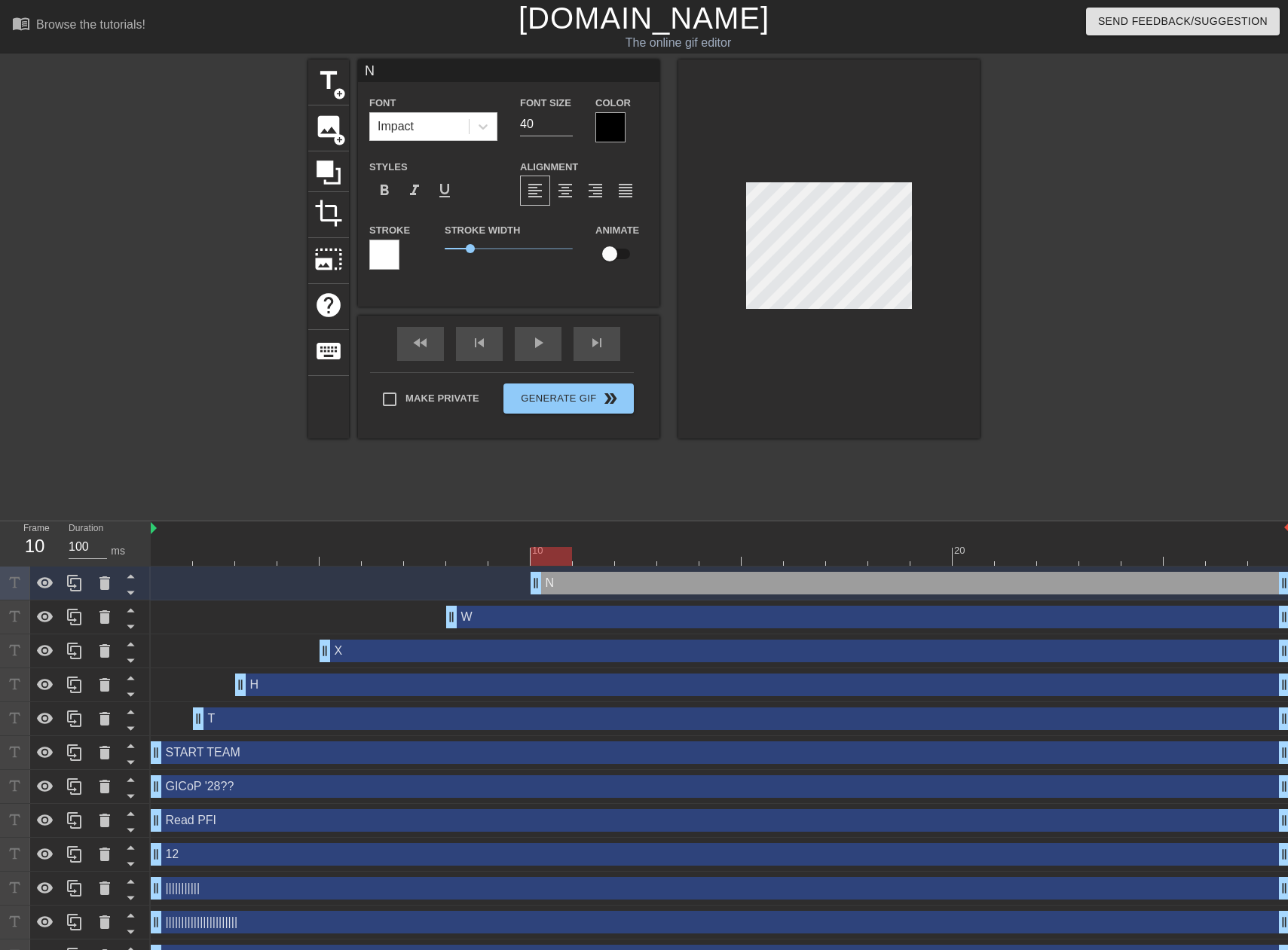
scroll to position [2, 2]
click at [1071, 248] on div at bounding box center [1111, 285] width 226 height 452
click at [1060, 273] on div at bounding box center [1111, 285] width 226 height 452
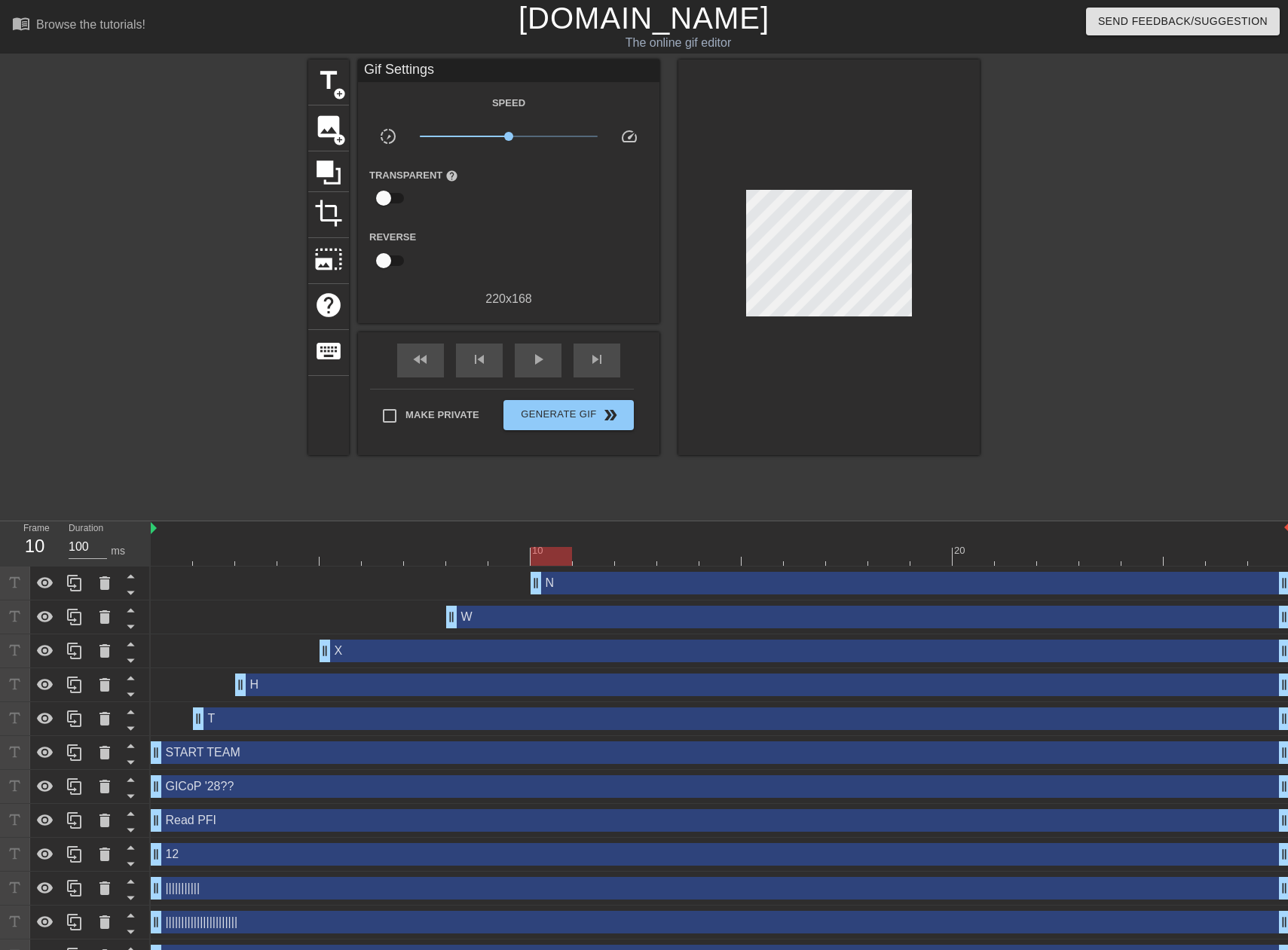
click at [1028, 259] on div at bounding box center [1111, 285] width 226 height 452
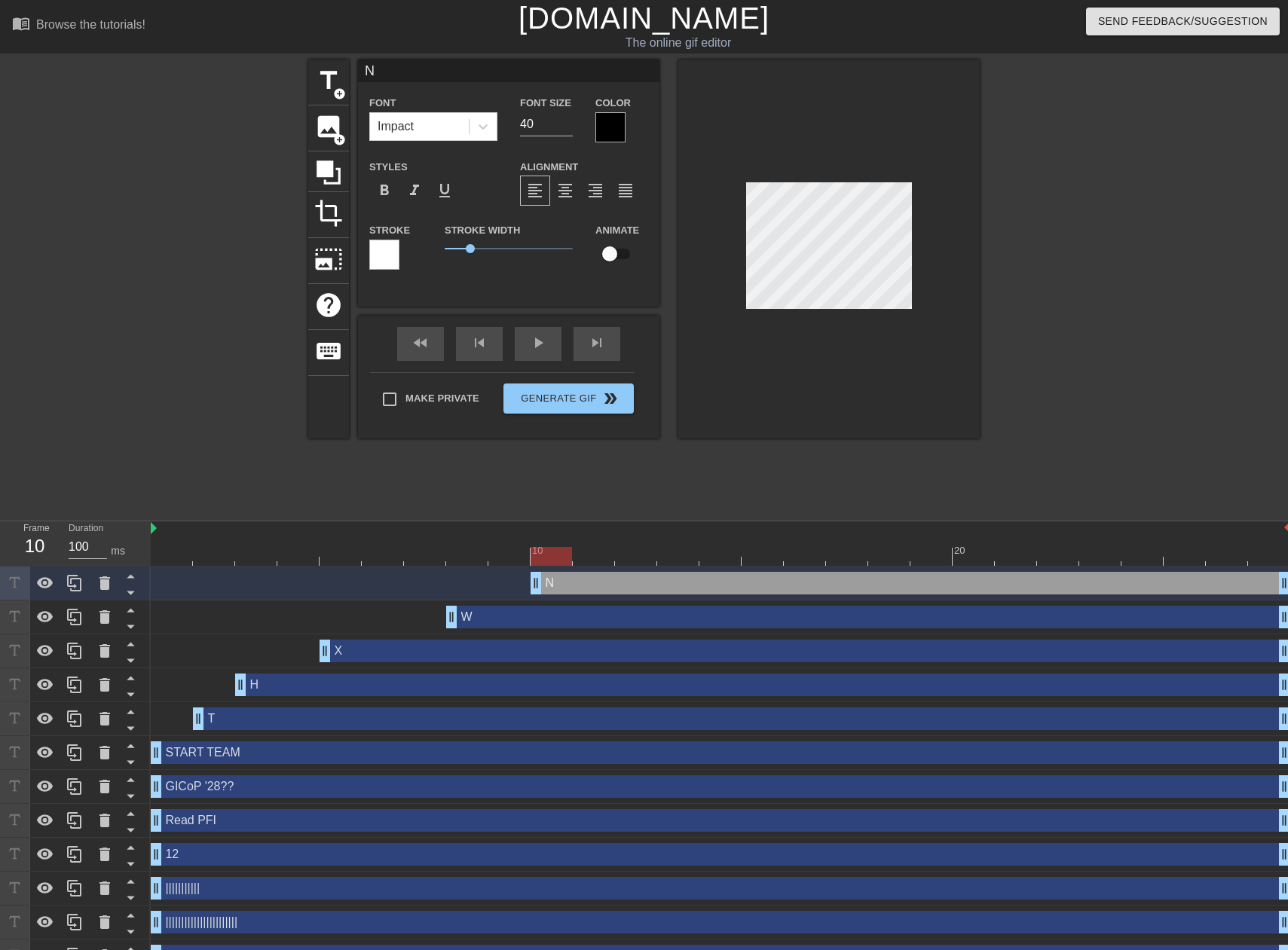
click at [379, 257] on div at bounding box center [385, 255] width 30 height 30
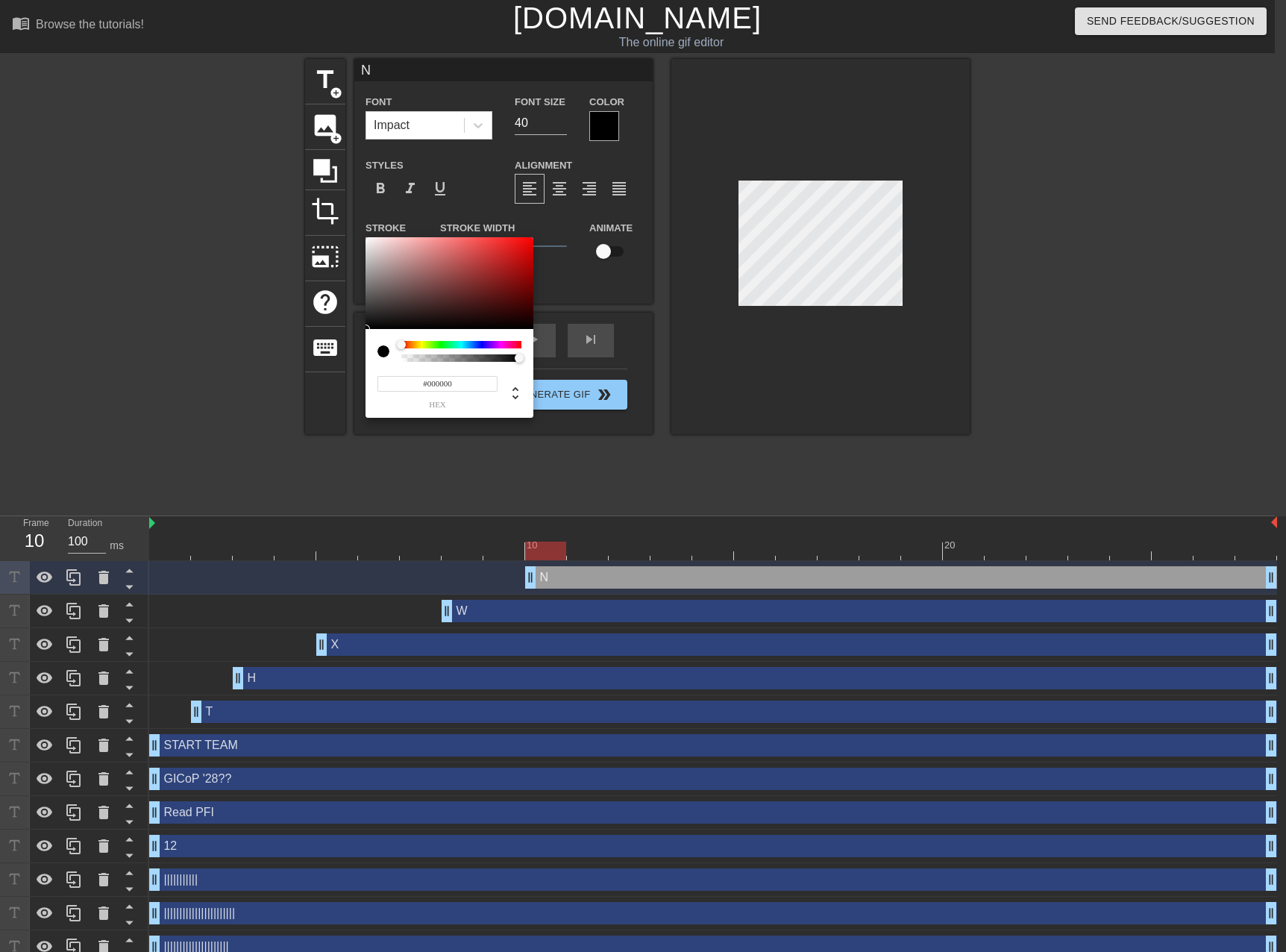
drag, startPoint x: 367, startPoint y: 302, endPoint x: 366, endPoint y: 353, distance: 51.0
click at [364, 355] on div "#000000 hex" at bounding box center [643, 476] width 1286 height 952
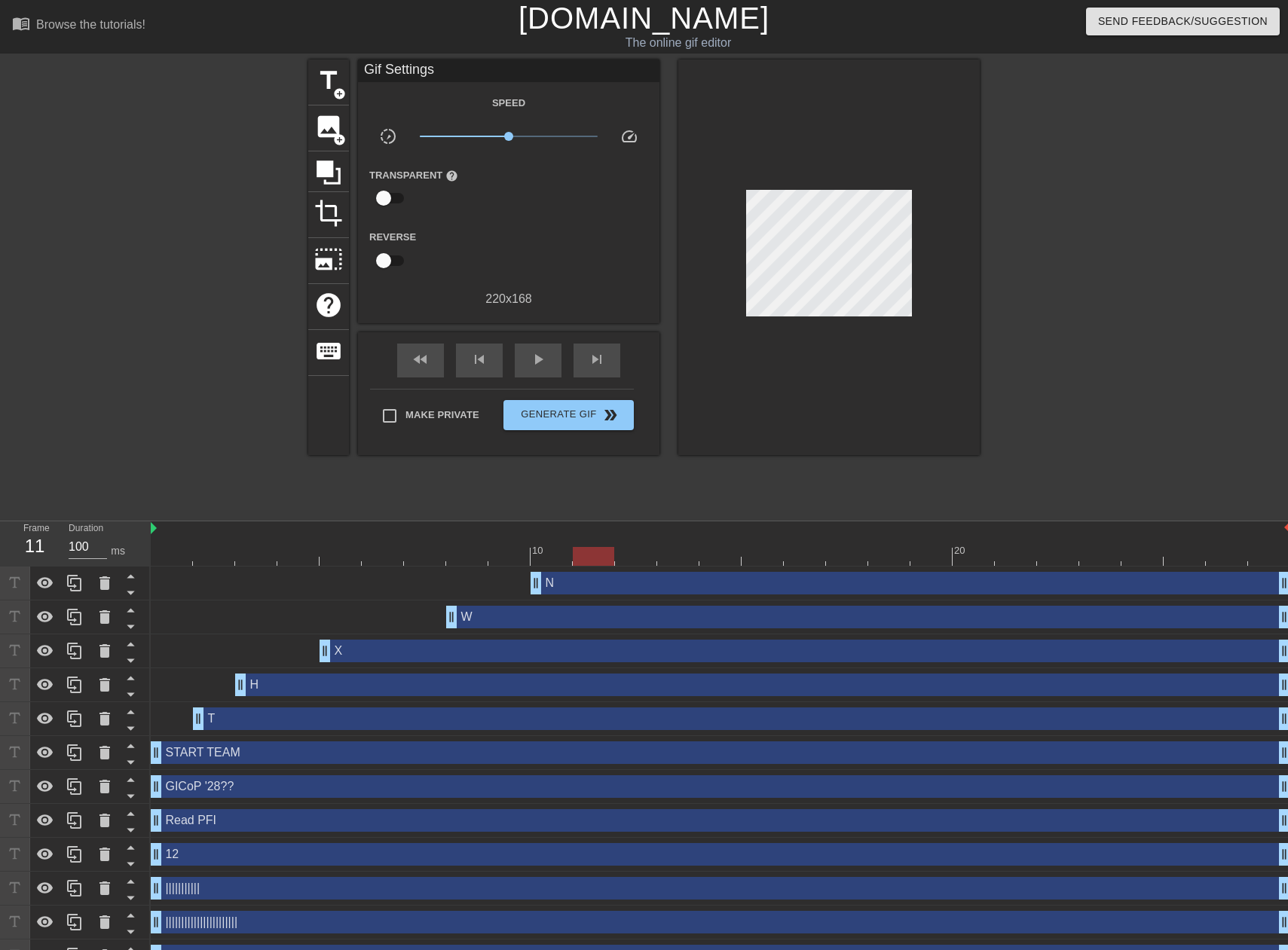
click at [589, 557] on div at bounding box center [721, 556] width 1140 height 19
click at [636, 564] on div at bounding box center [721, 556] width 1140 height 19
click at [668, 566] on div "10 20" at bounding box center [721, 544] width 1140 height 45
click at [675, 559] on div at bounding box center [721, 556] width 1140 height 19
click at [713, 559] on div at bounding box center [721, 556] width 1140 height 19
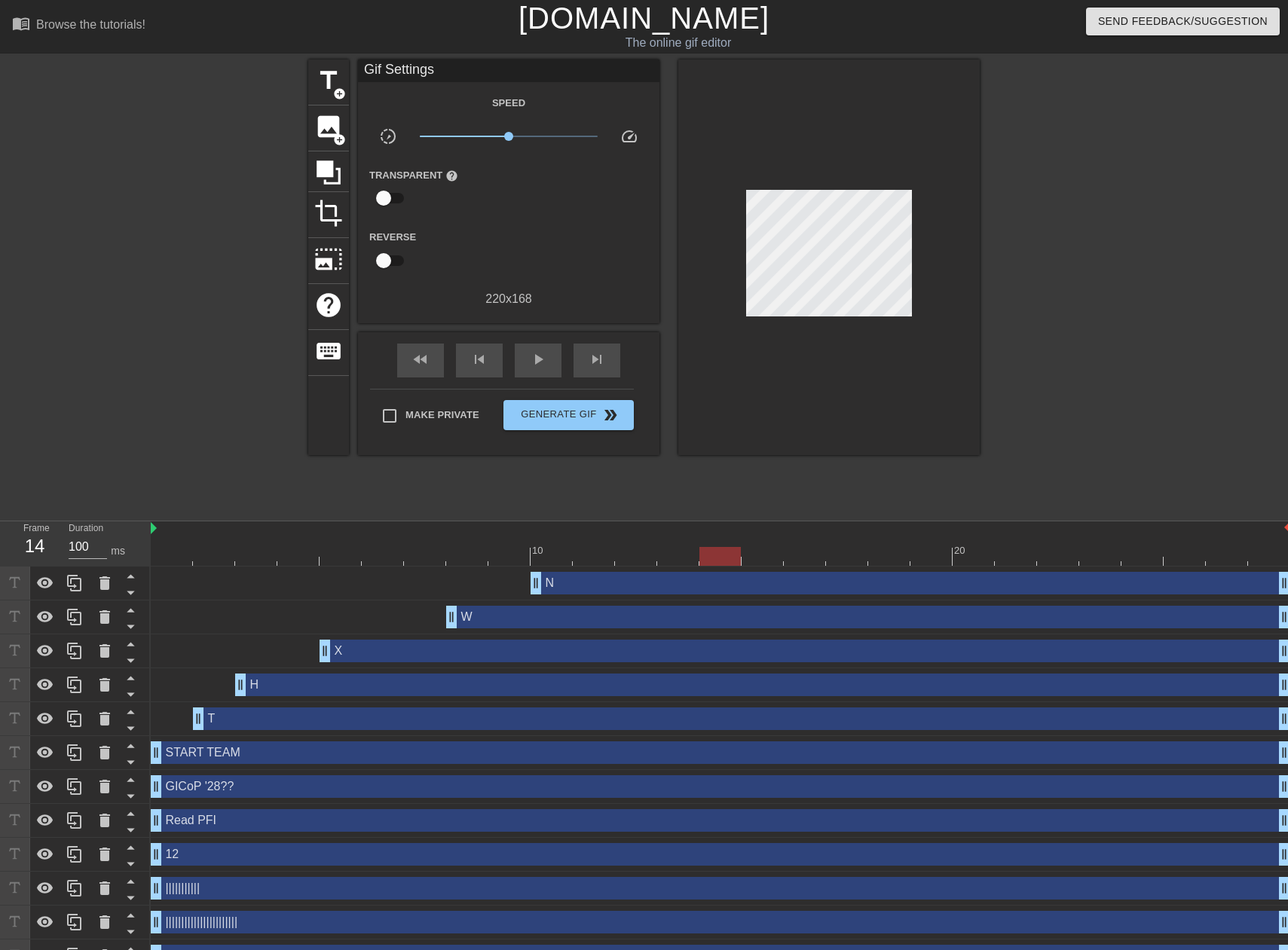
click at [759, 562] on div at bounding box center [721, 556] width 1140 height 19
click at [800, 563] on div at bounding box center [721, 556] width 1140 height 19
click at [850, 565] on div at bounding box center [721, 556] width 1140 height 19
click at [893, 564] on div at bounding box center [721, 556] width 1140 height 19
click at [930, 557] on div at bounding box center [721, 556] width 1140 height 19
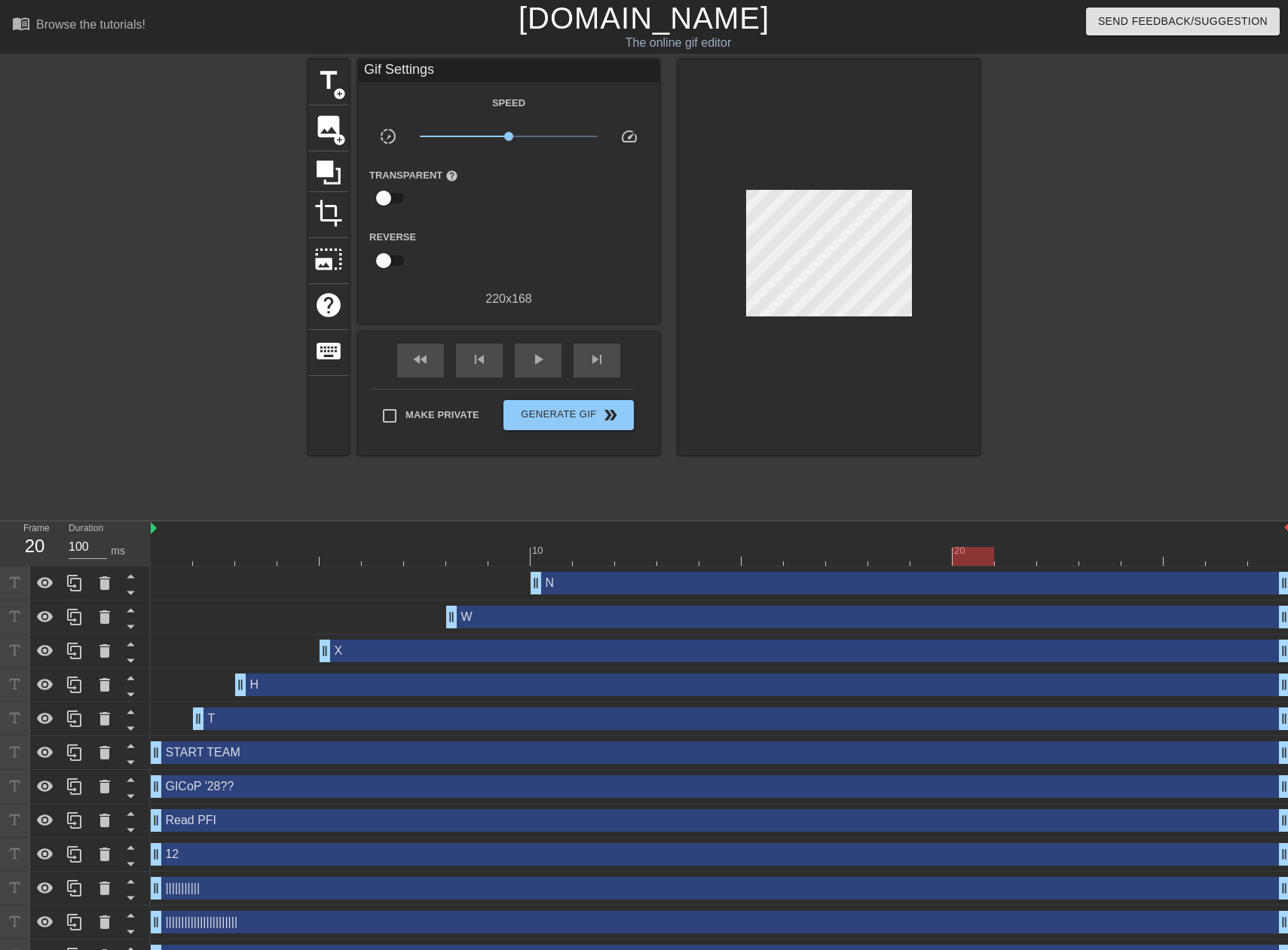
click at [981, 556] on div at bounding box center [721, 556] width 1140 height 19
click at [1017, 558] on div at bounding box center [721, 556] width 1140 height 19
click at [1059, 558] on div at bounding box center [721, 556] width 1140 height 19
click at [1101, 559] on div at bounding box center [721, 556] width 1140 height 19
click at [1165, 558] on div at bounding box center [721, 556] width 1140 height 19
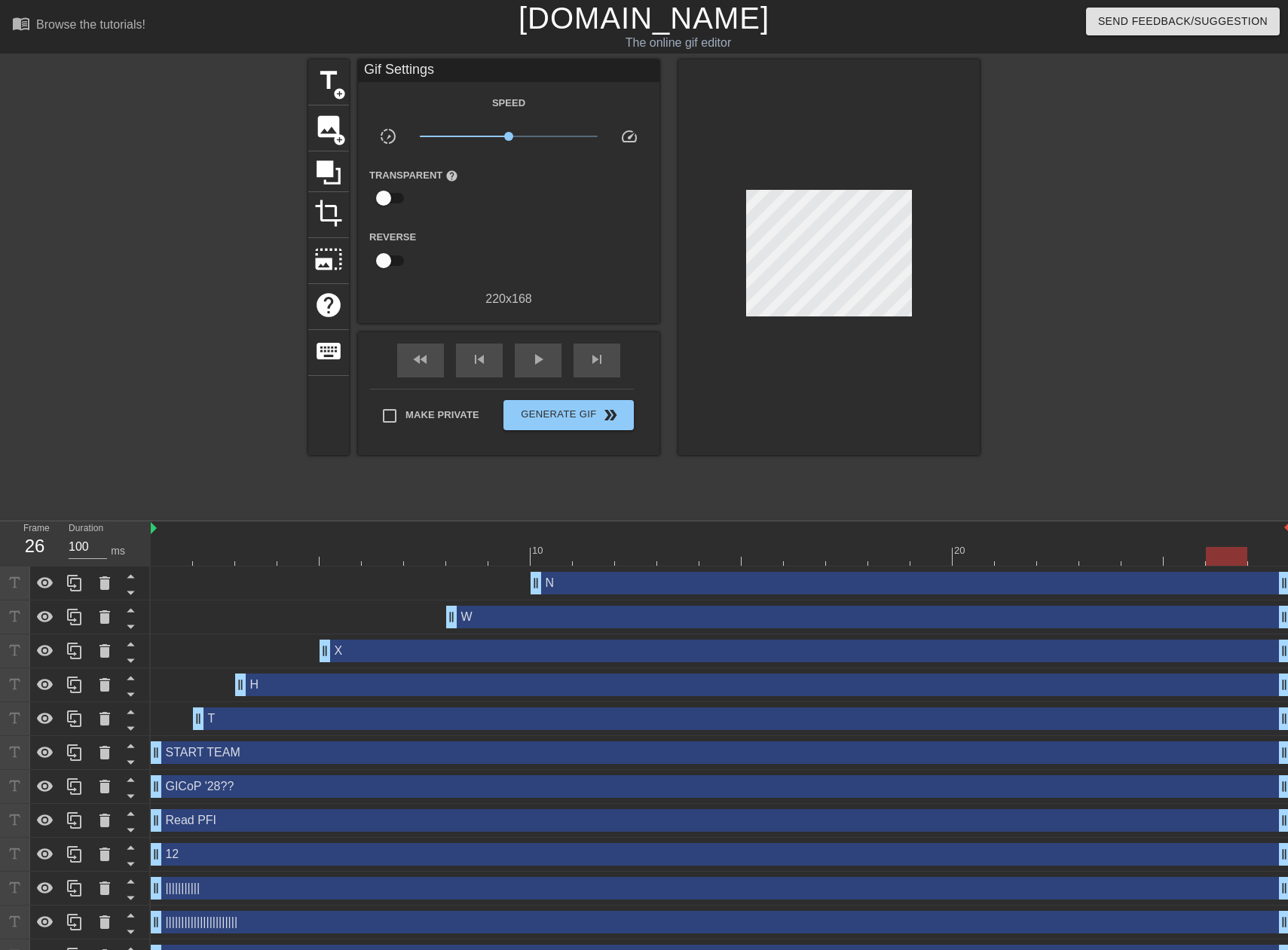
click at [1219, 560] on div at bounding box center [721, 556] width 1140 height 19
click at [1259, 563] on div at bounding box center [721, 556] width 1140 height 19
drag, startPoint x: 1219, startPoint y: 561, endPoint x: 1190, endPoint y: 564, distance: 29.2
click at [1219, 561] on div at bounding box center [721, 556] width 1140 height 19
click at [1190, 564] on div at bounding box center [721, 556] width 1140 height 19
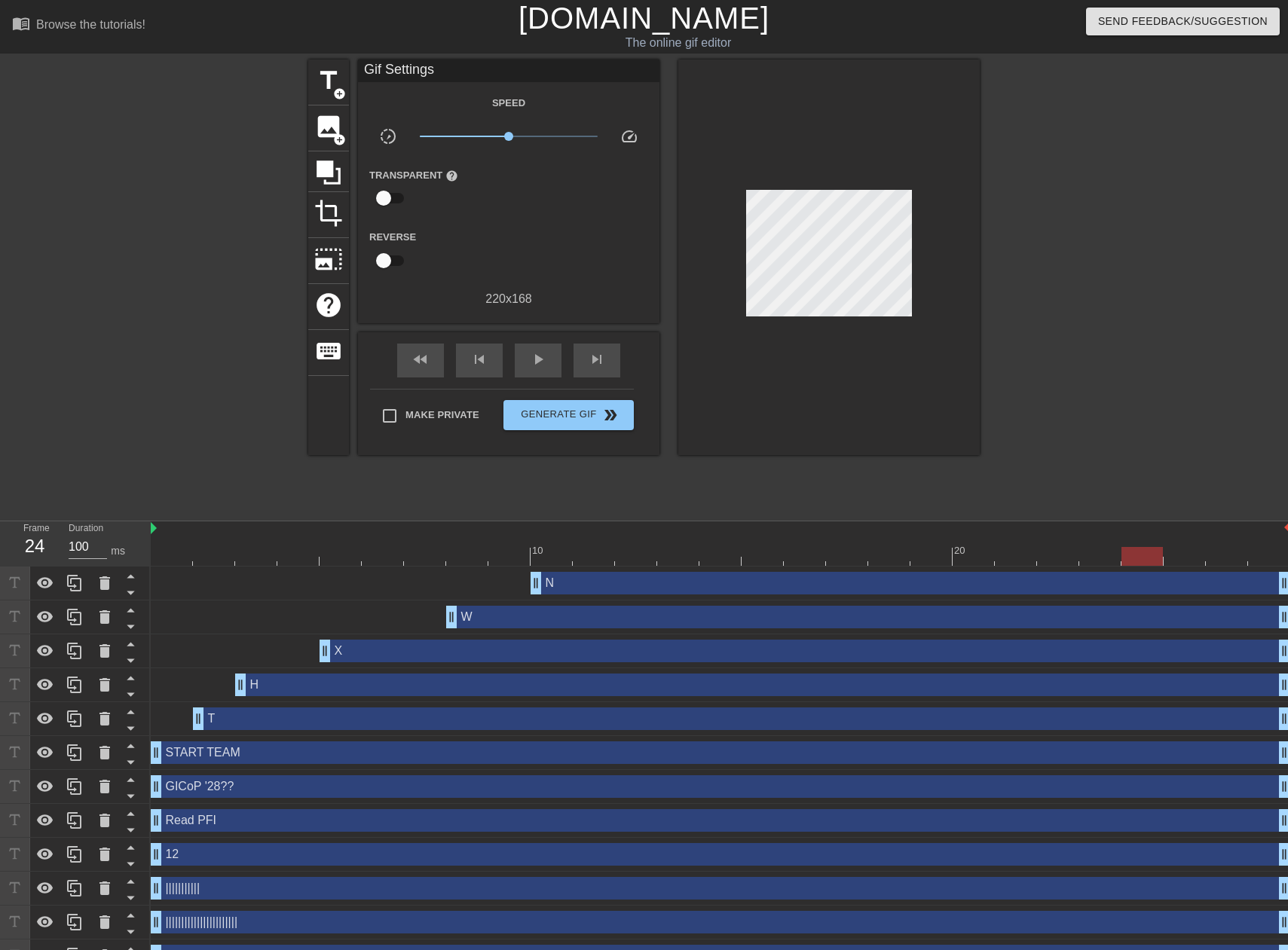
click at [1143, 562] on div at bounding box center [721, 556] width 1140 height 19
click at [1284, 562] on div at bounding box center [721, 556] width 1140 height 19
click at [223, 560] on div at bounding box center [721, 556] width 1140 height 19
click at [251, 555] on div at bounding box center [721, 556] width 1140 height 19
click at [303, 552] on div at bounding box center [721, 556] width 1140 height 19
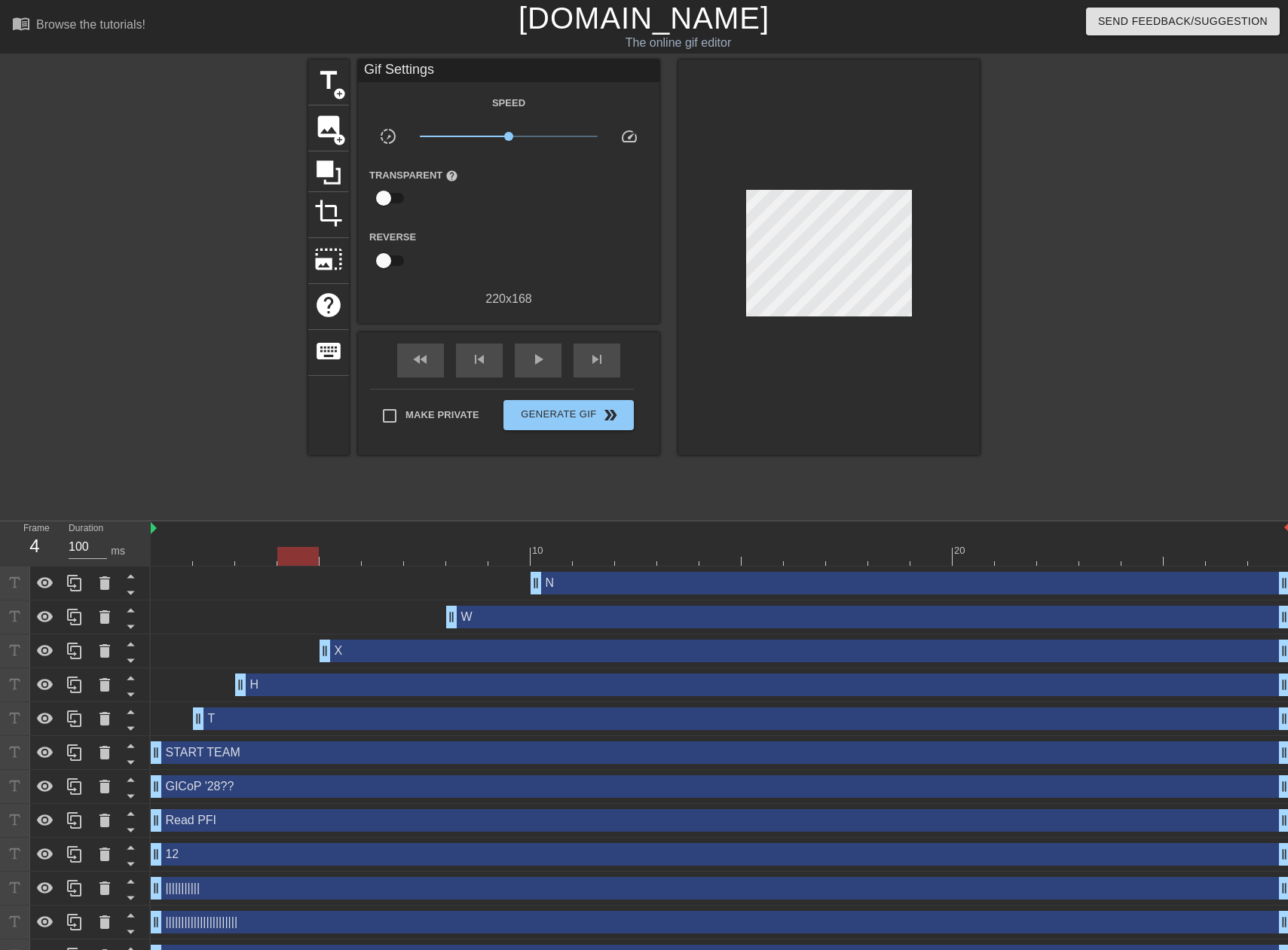
click at [256, 561] on div at bounding box center [721, 556] width 1140 height 19
click at [330, 75] on span "title" at bounding box center [328, 80] width 29 height 29
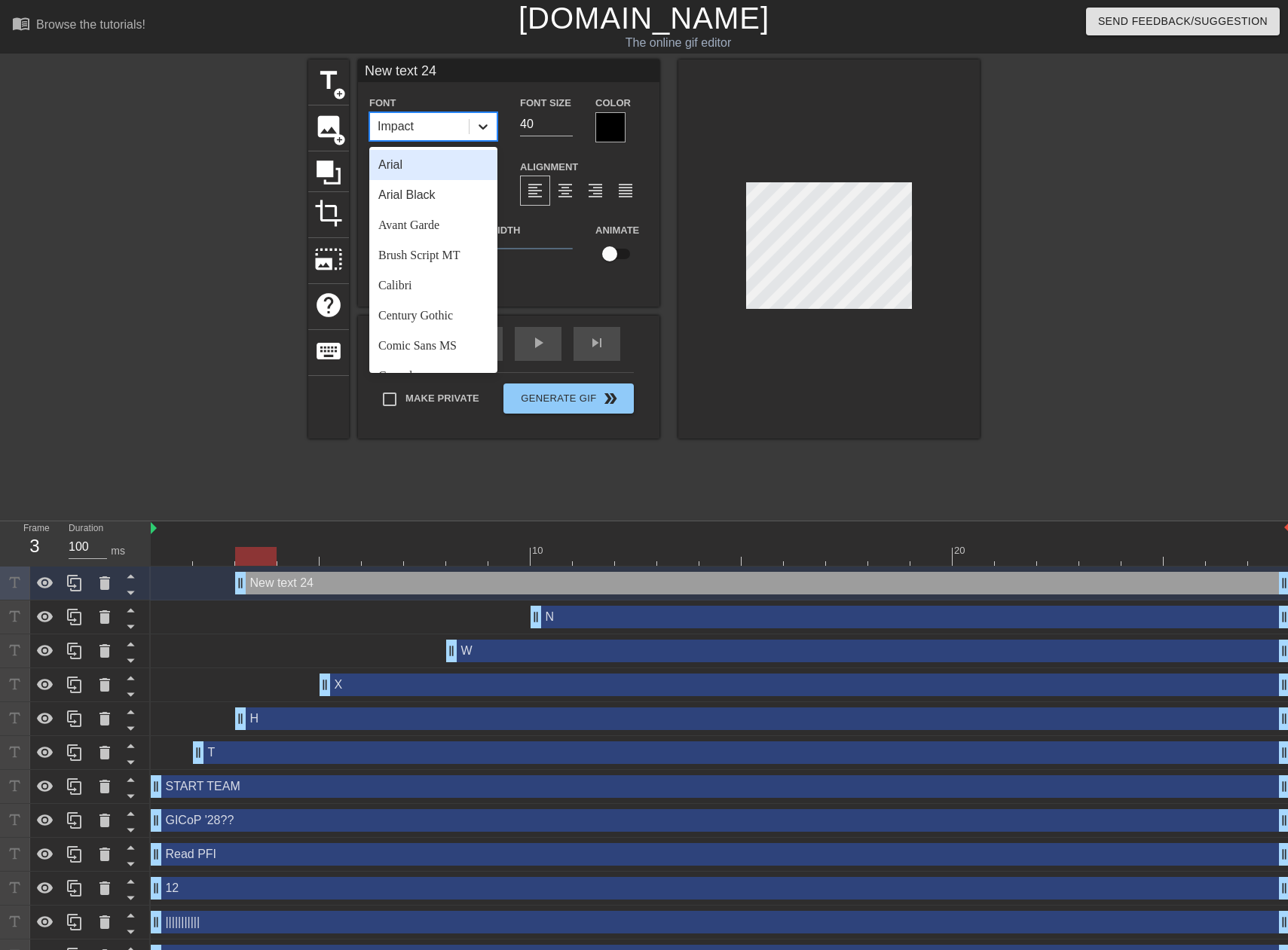
click at [482, 127] on icon at bounding box center [483, 127] width 9 height 5
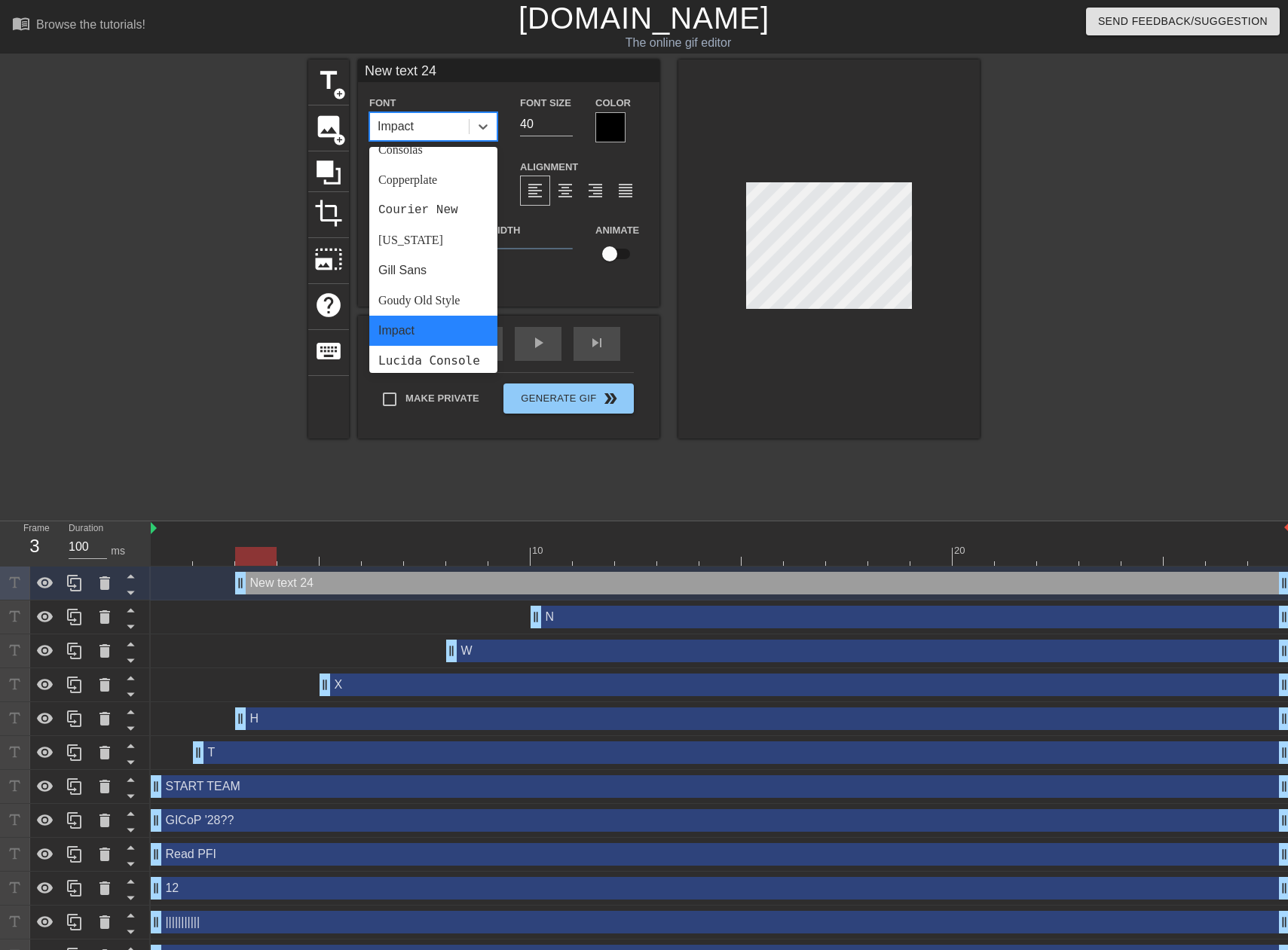
scroll to position [151, 0]
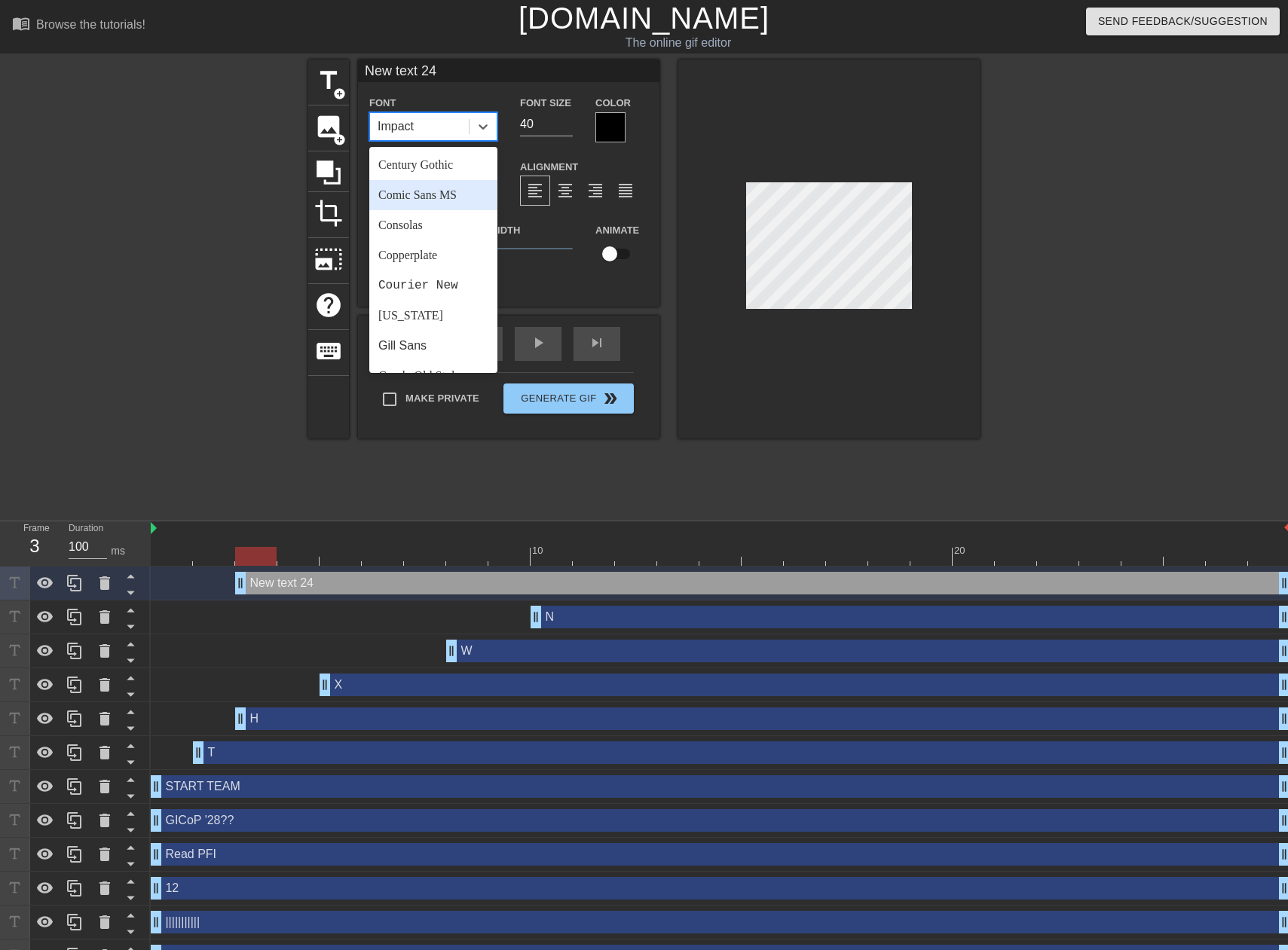
click at [425, 198] on div "Comic Sans MS" at bounding box center [434, 195] width 128 height 30
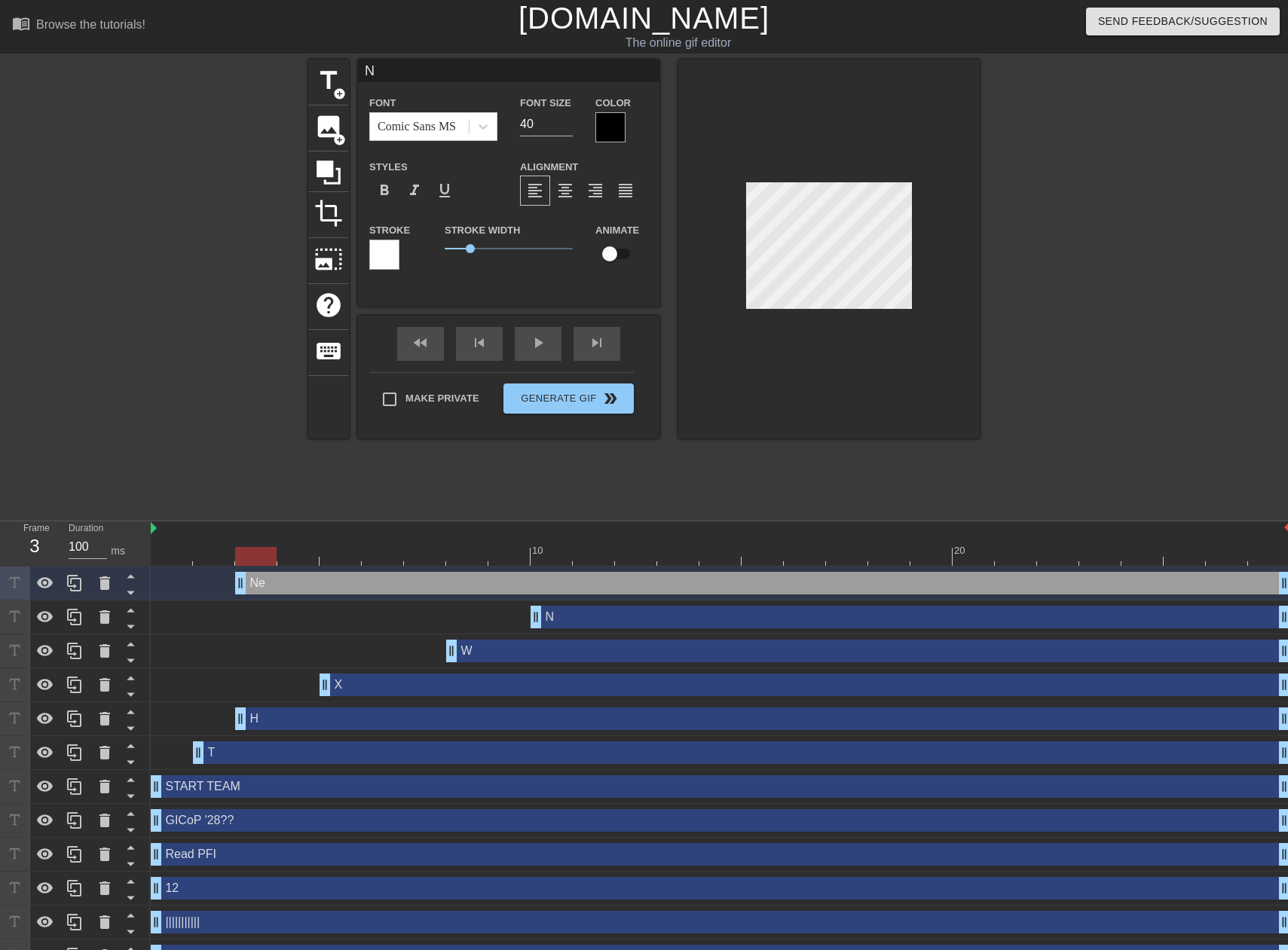
scroll to position [2, 2]
click at [492, 249] on span "1.8" at bounding box center [509, 248] width 128 height 18
drag, startPoint x: 474, startPoint y: 250, endPoint x: 499, endPoint y: 248, distance: 25.1
click at [499, 248] on span "2.15" at bounding box center [509, 248] width 128 height 18
click at [602, 126] on div at bounding box center [610, 127] width 30 height 30
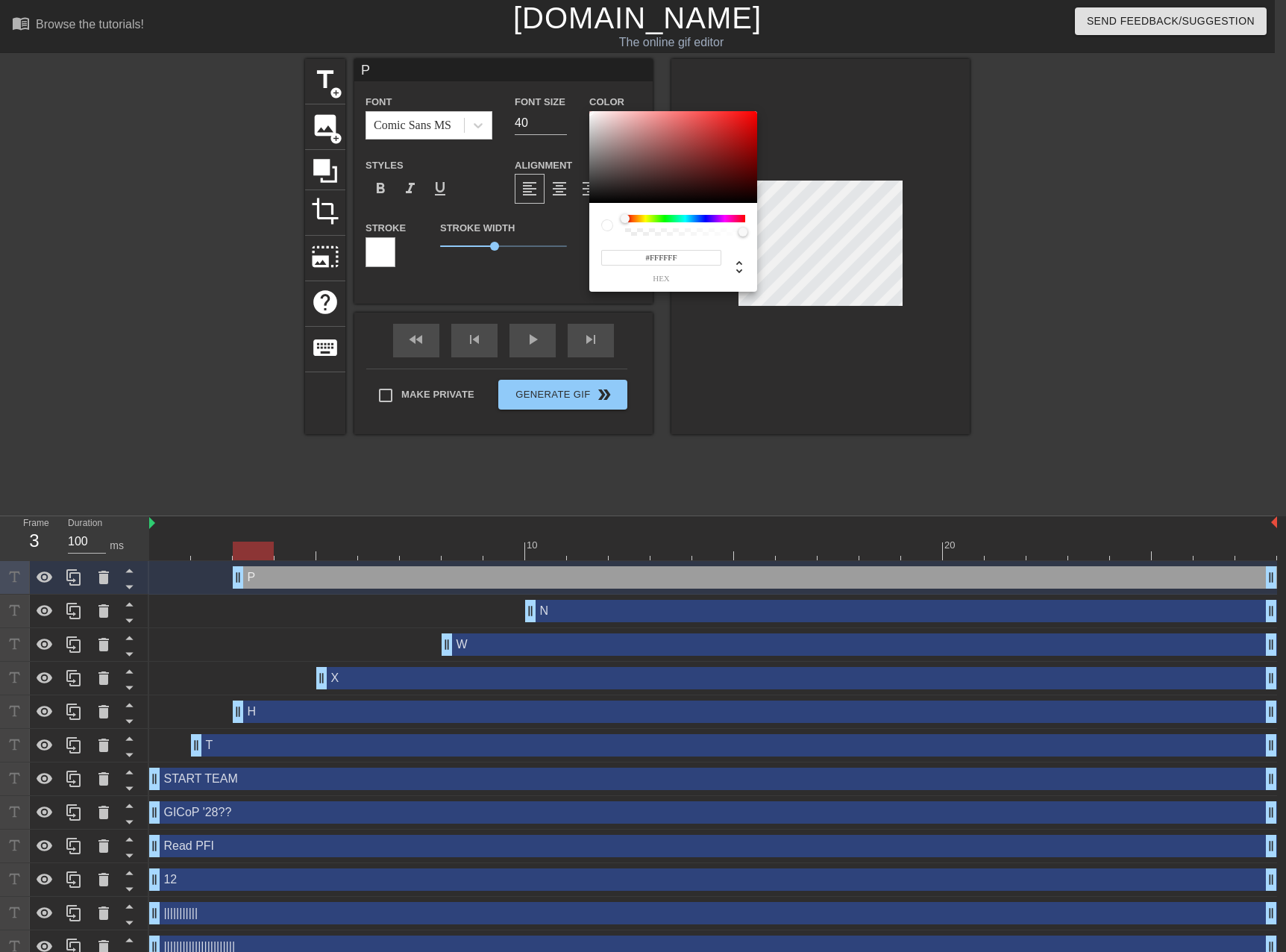
drag, startPoint x: 603, startPoint y: 177, endPoint x: 585, endPoint y: 104, distance: 75.2
click at [585, 104] on div "#FFFFFF hex" at bounding box center [643, 476] width 1286 height 952
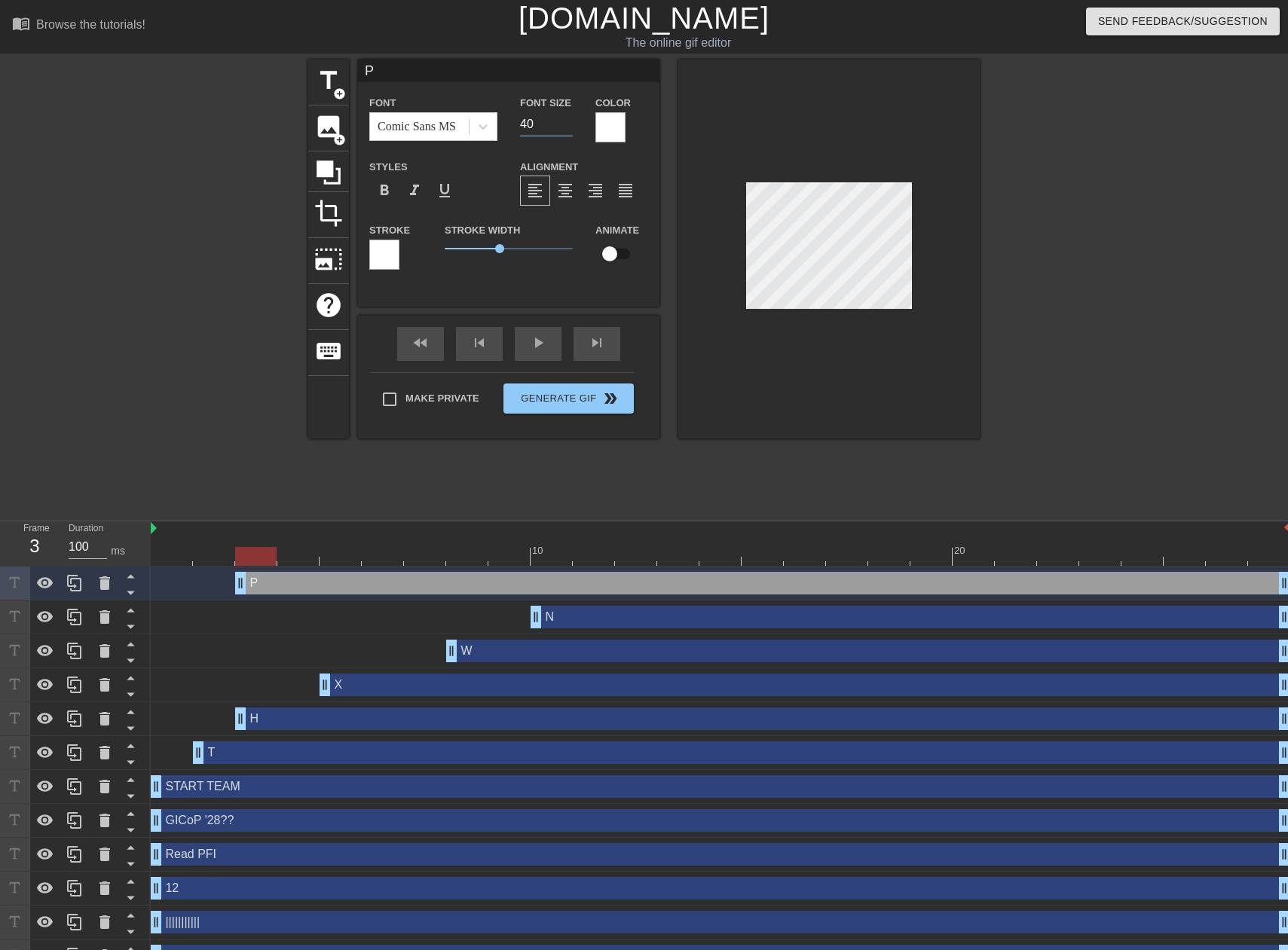
click at [542, 126] on input "40" at bounding box center [546, 124] width 53 height 24
click at [1104, 269] on div at bounding box center [1111, 285] width 226 height 452
click at [331, 559] on div at bounding box center [721, 556] width 1140 height 19
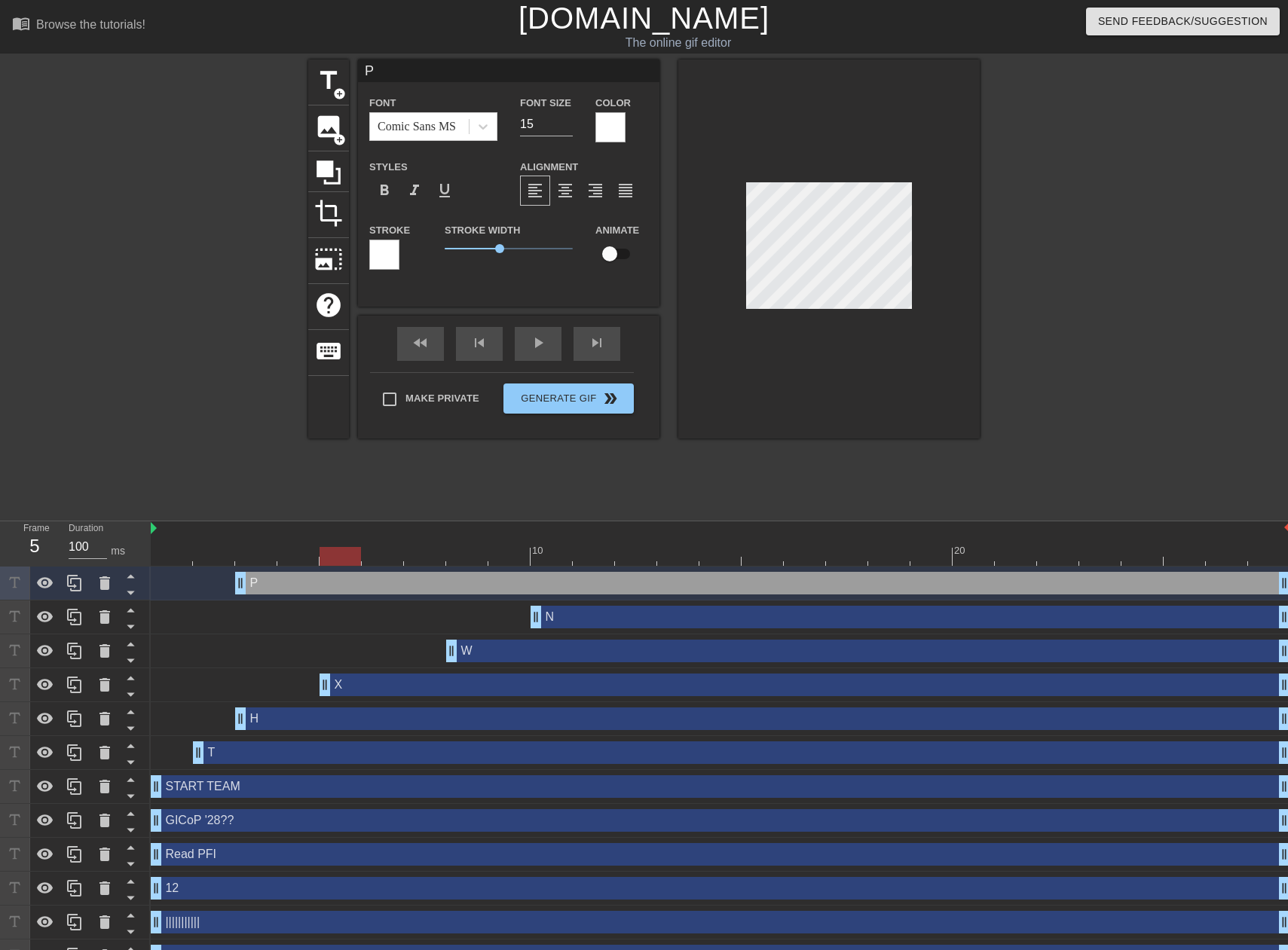
click at [1193, 321] on div at bounding box center [1111, 285] width 226 height 452
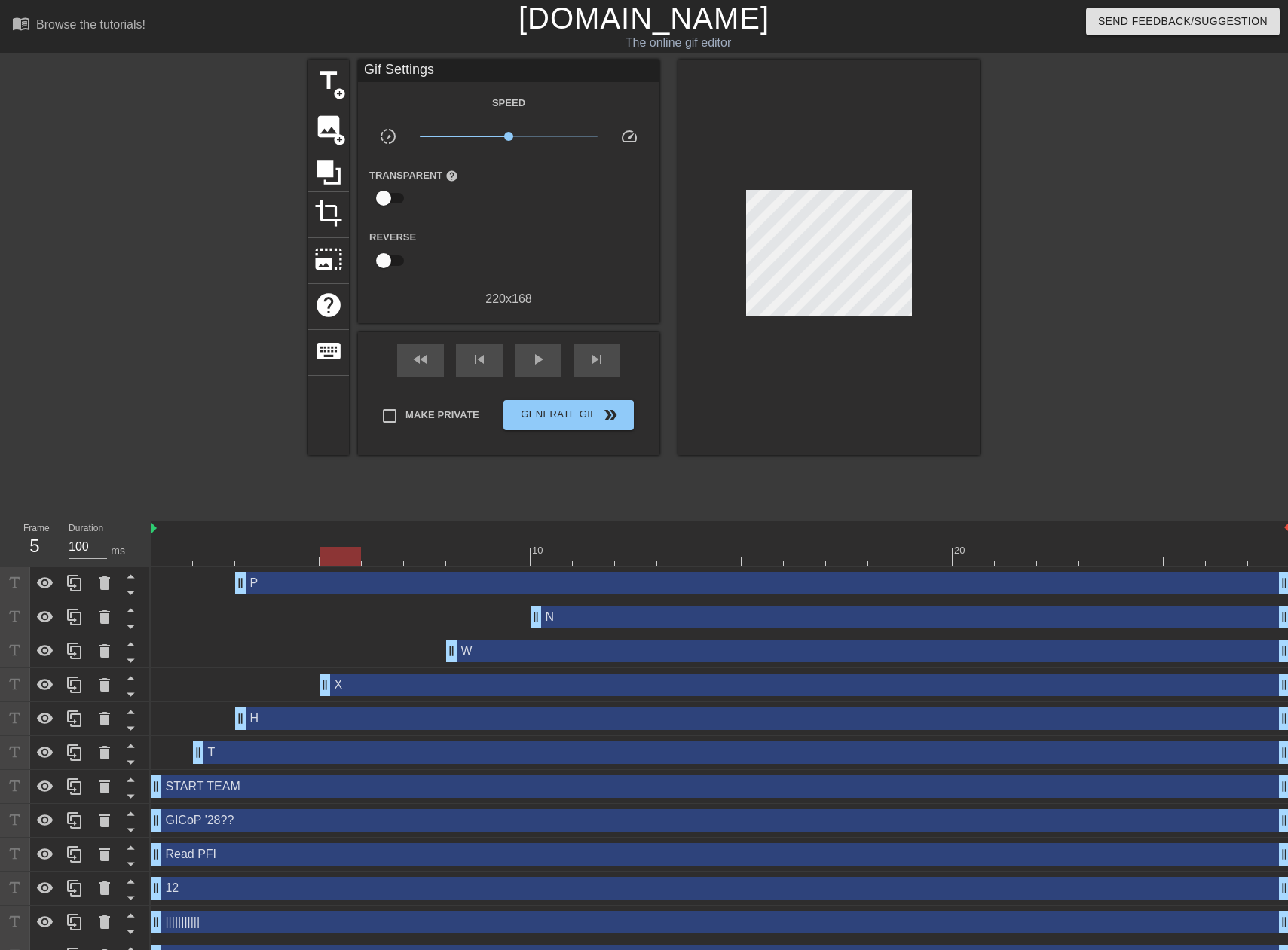
click at [1081, 259] on div at bounding box center [1111, 285] width 226 height 452
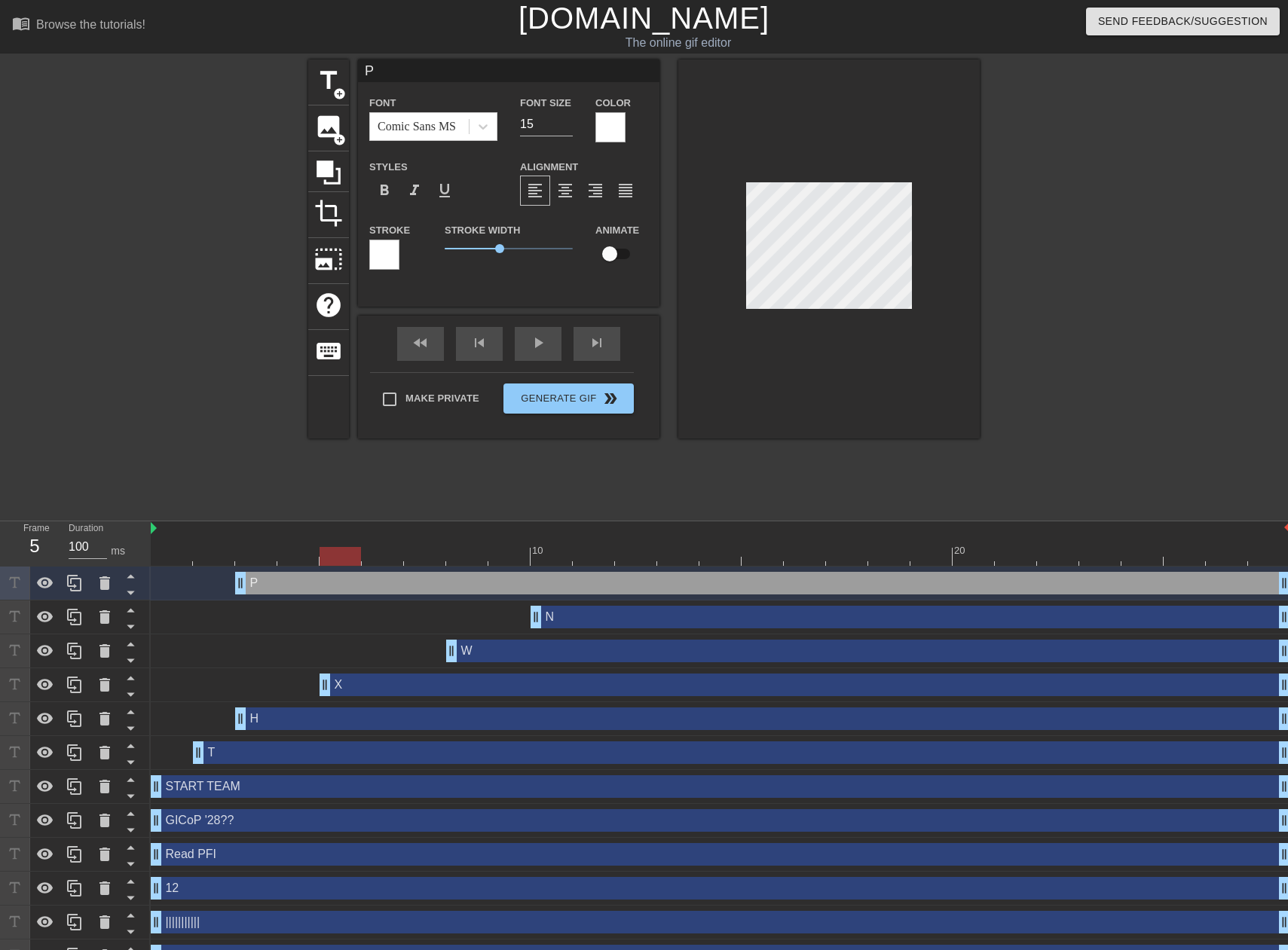
click at [398, 67] on input "P" at bounding box center [509, 70] width 302 height 23
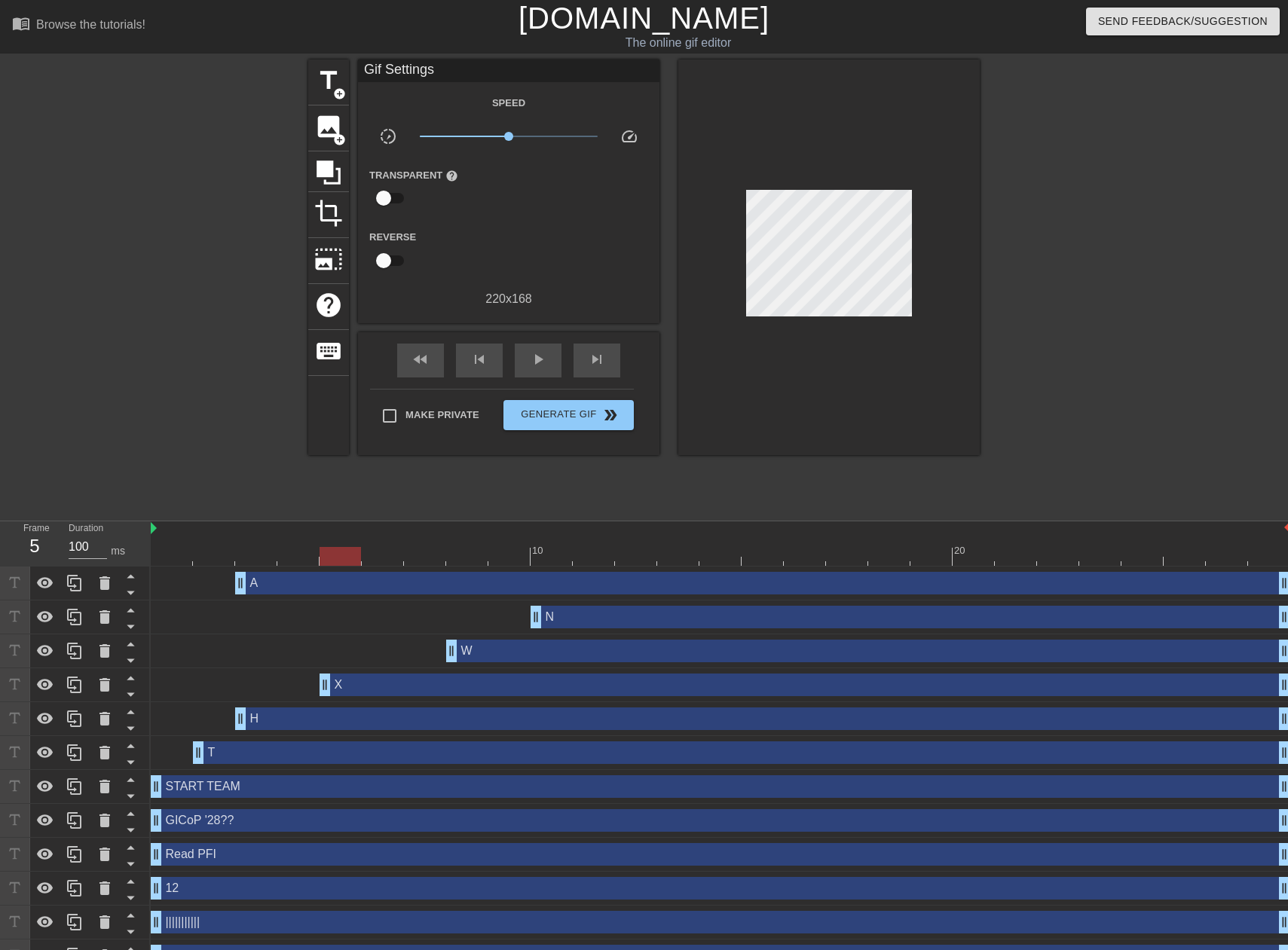
click at [1036, 297] on div at bounding box center [1111, 285] width 226 height 452
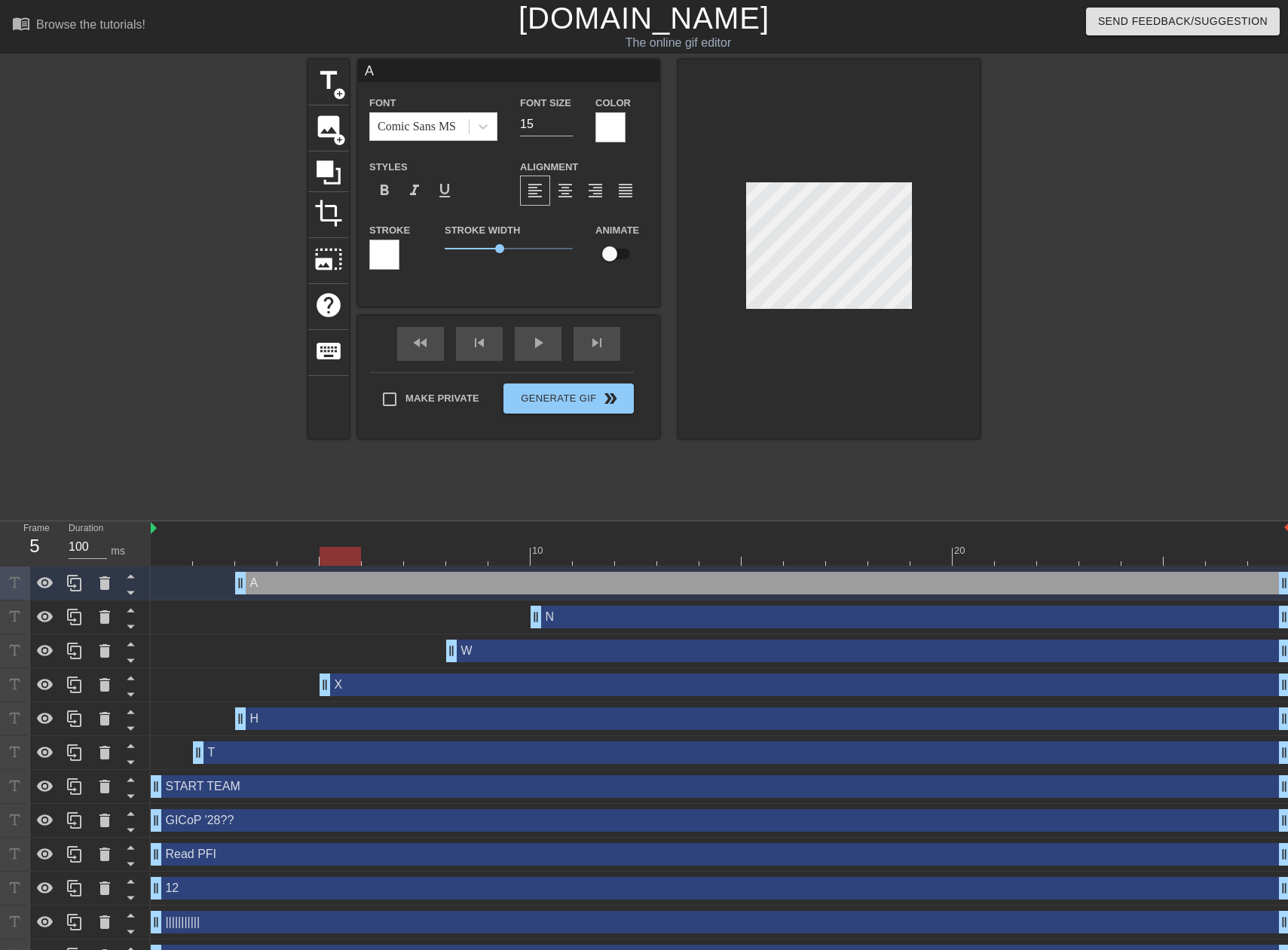
click at [340, 555] on div at bounding box center [340, 556] width 41 height 19
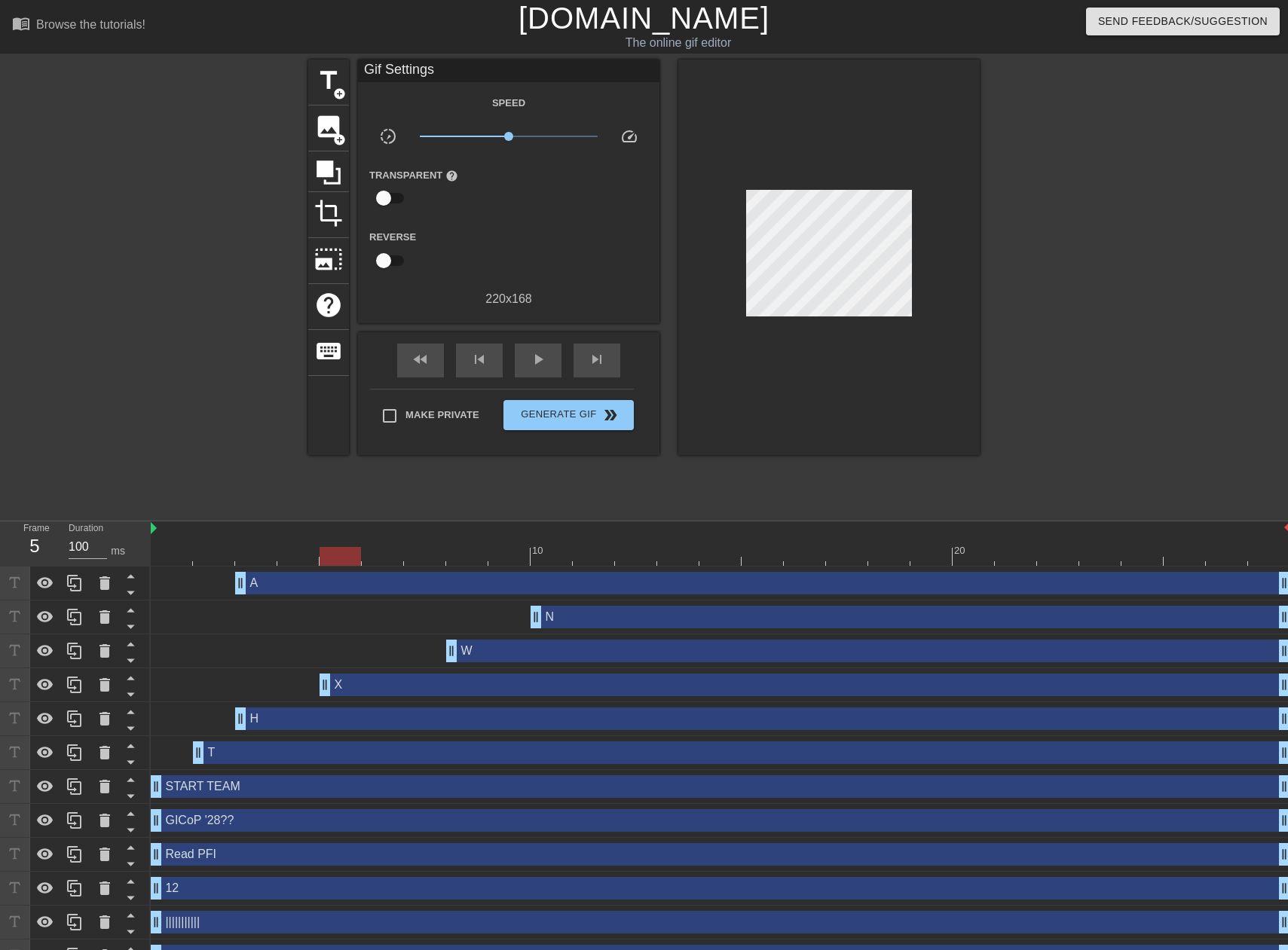
click at [850, 520] on div "menu_book Browse the tutorials! [DOMAIN_NAME] The online gif editor Send Feedba…" at bounding box center [644, 555] width 1288 height 1109
click at [342, 558] on div at bounding box center [340, 556] width 41 height 19
click at [324, 75] on span "title" at bounding box center [328, 80] width 29 height 29
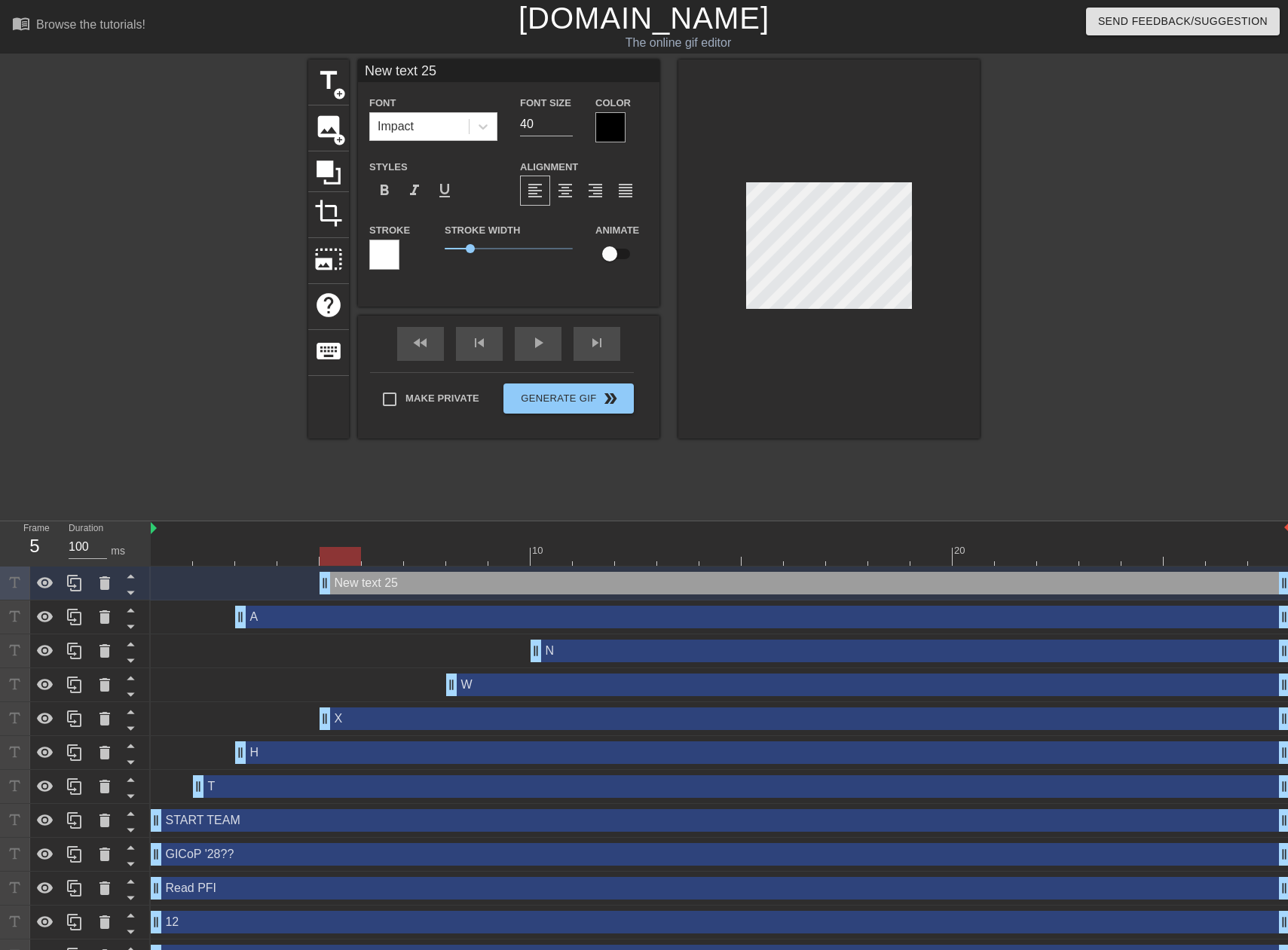
click at [436, 83] on div "New text 25 Font Impact Font Size 40 Color Styles format_bold format_italic for…" at bounding box center [509, 171] width 302 height 223
click at [437, 74] on input "New text 25" at bounding box center [509, 70] width 302 height 23
click at [606, 121] on div at bounding box center [610, 127] width 30 height 30
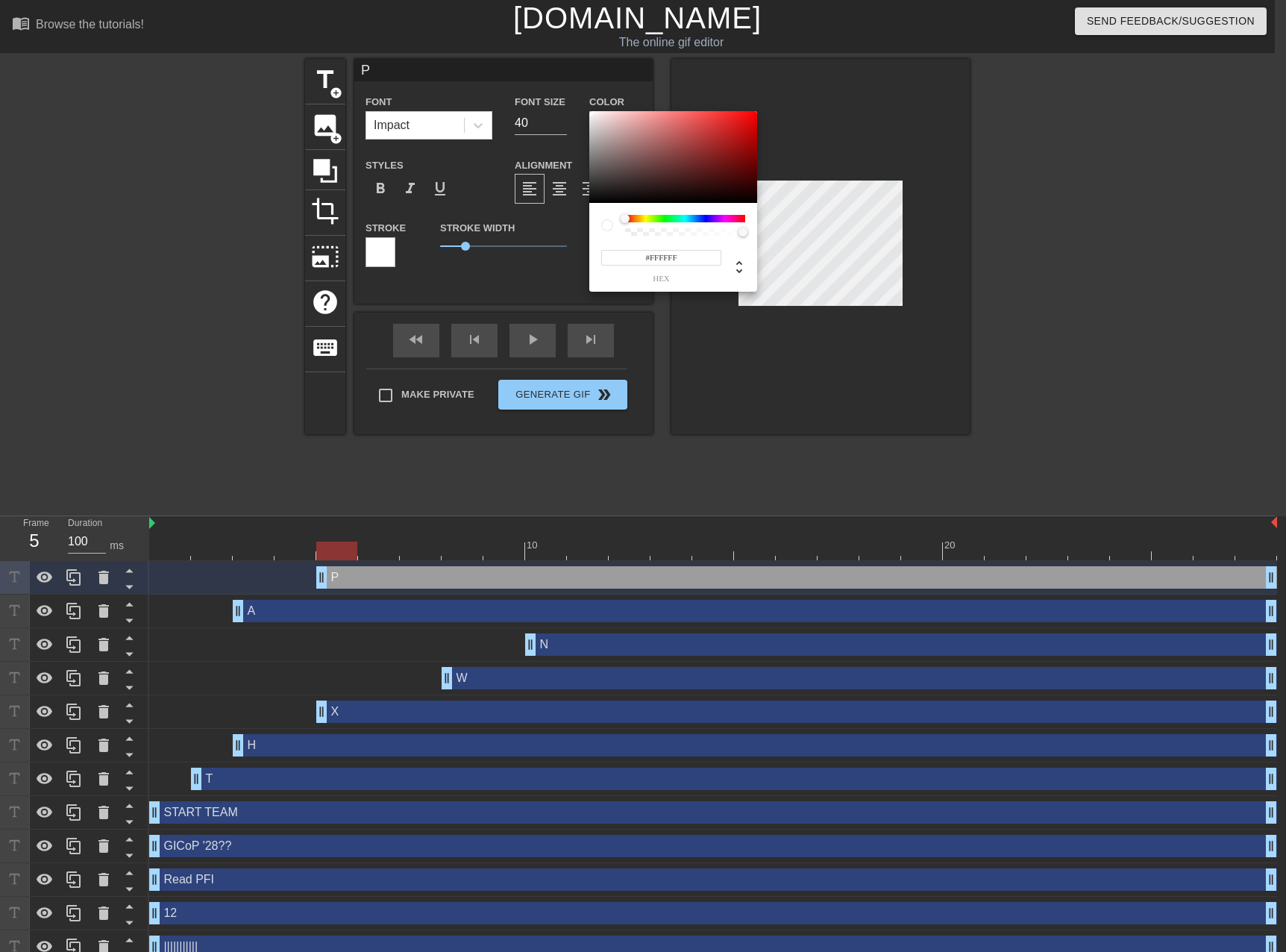
drag, startPoint x: 600, startPoint y: 179, endPoint x: 546, endPoint y: 81, distance: 111.9
click at [549, 83] on div "#FFFFFF hex" at bounding box center [643, 476] width 1286 height 952
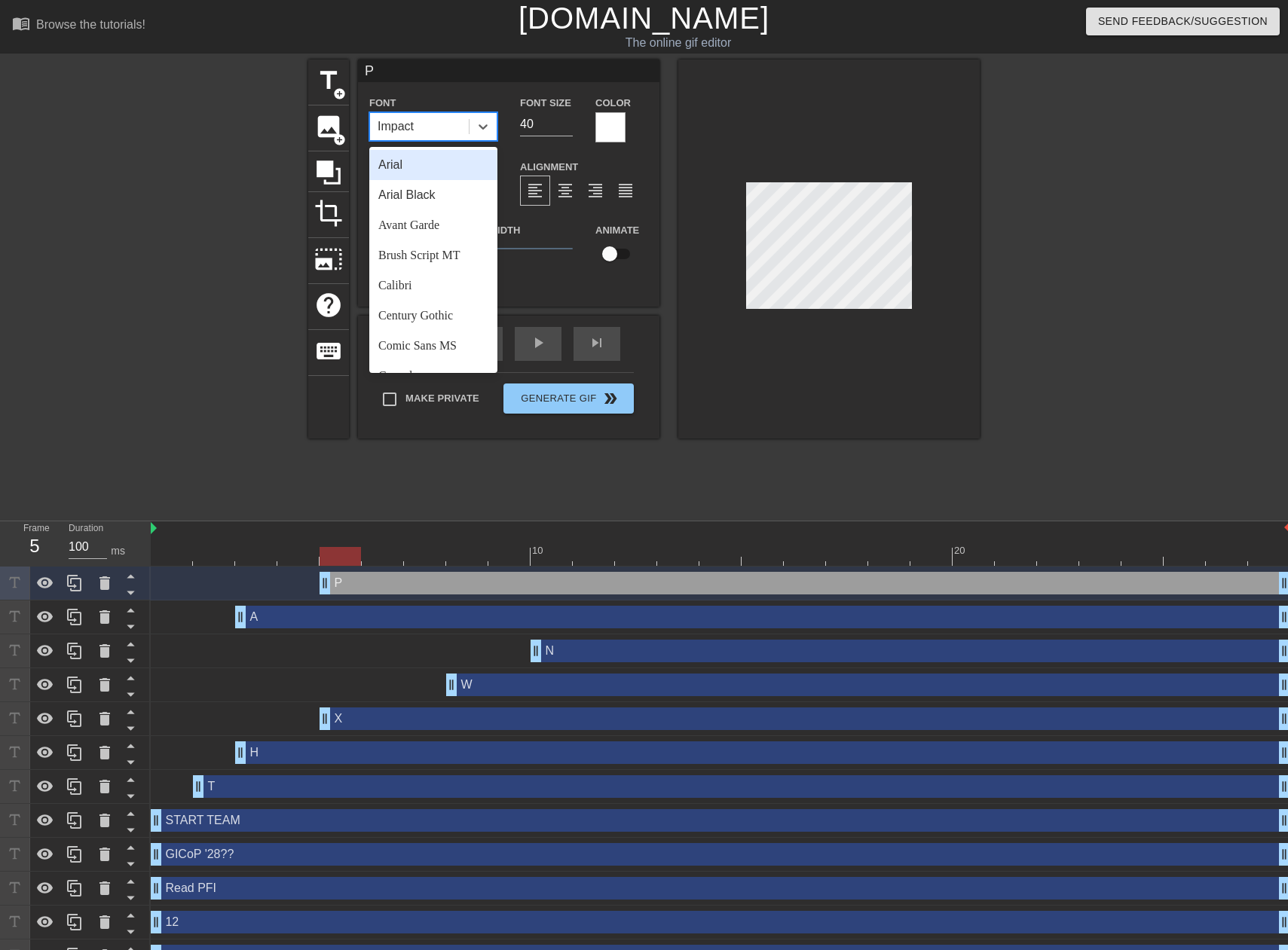
click at [415, 121] on div "Impact" at bounding box center [420, 127] width 98 height 27
click at [430, 276] on div "Comic Sans MS" at bounding box center [434, 270] width 128 height 30
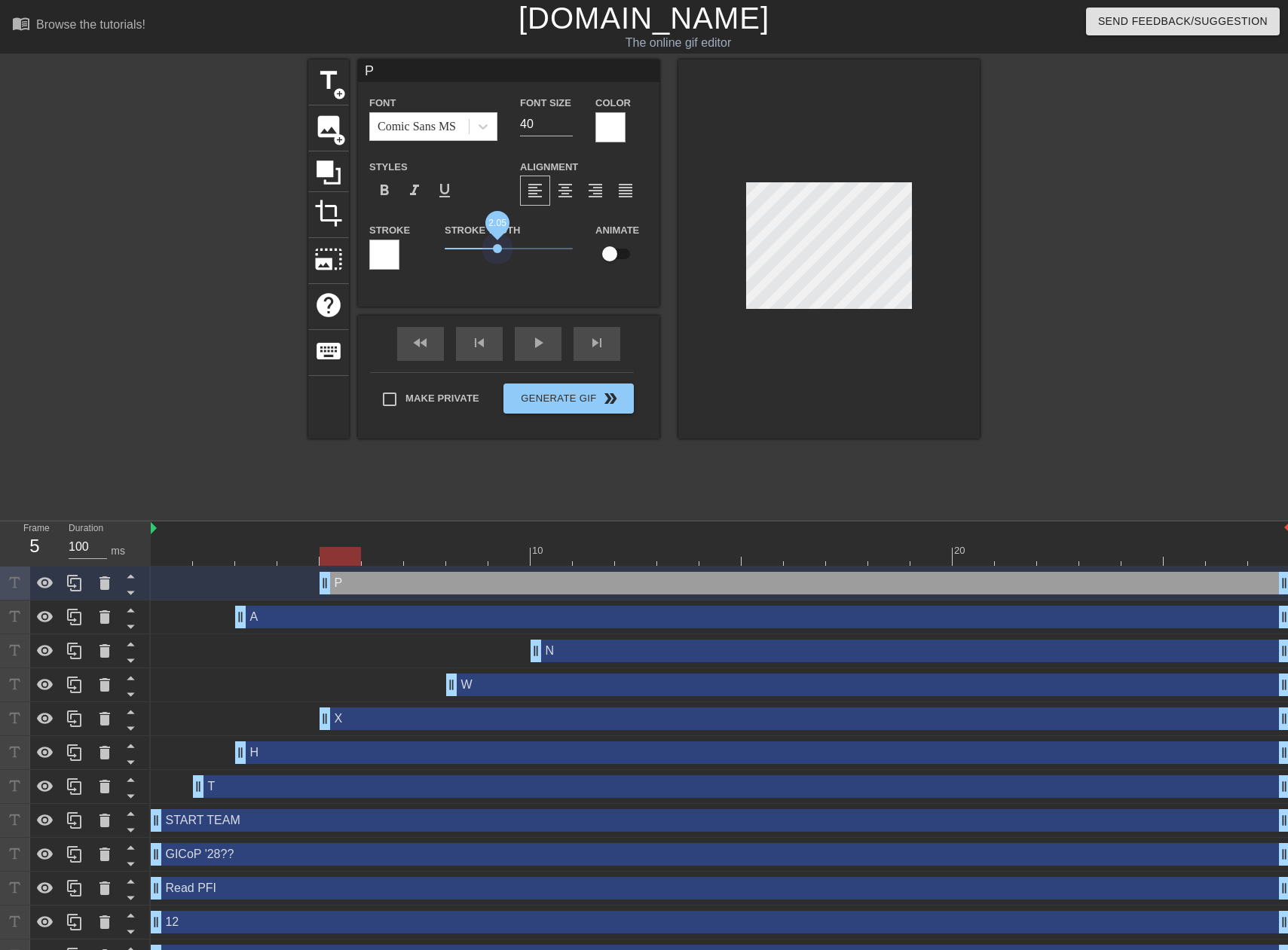
drag, startPoint x: 471, startPoint y: 251, endPoint x: 498, endPoint y: 261, distance: 28.8
click at [498, 261] on div "Stroke Width 2.05" at bounding box center [509, 252] width 151 height 62
click at [533, 118] on input "40" at bounding box center [546, 124] width 53 height 24
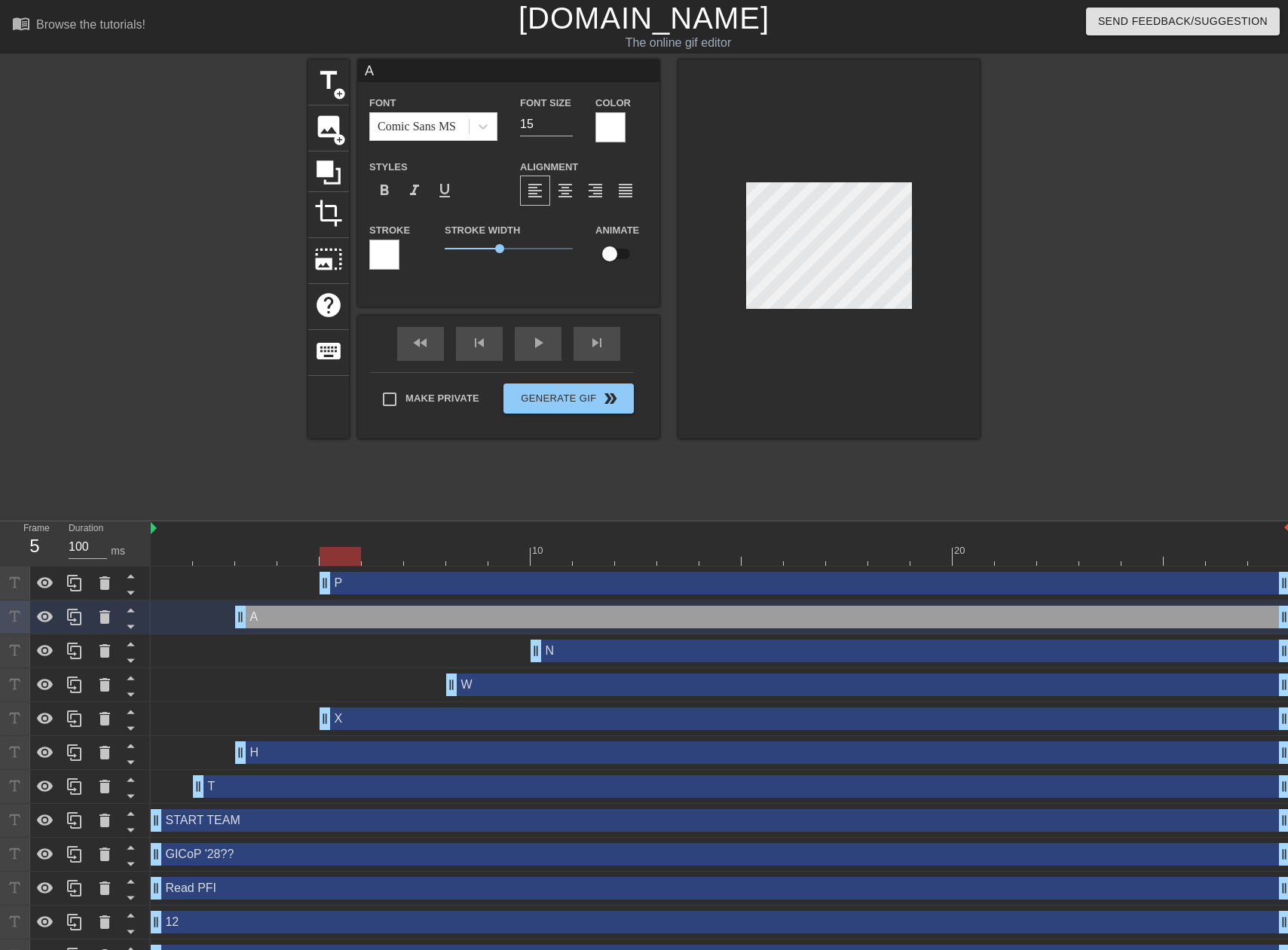
click at [397, 587] on div "P drag_handle drag_handle" at bounding box center [805, 583] width 971 height 23
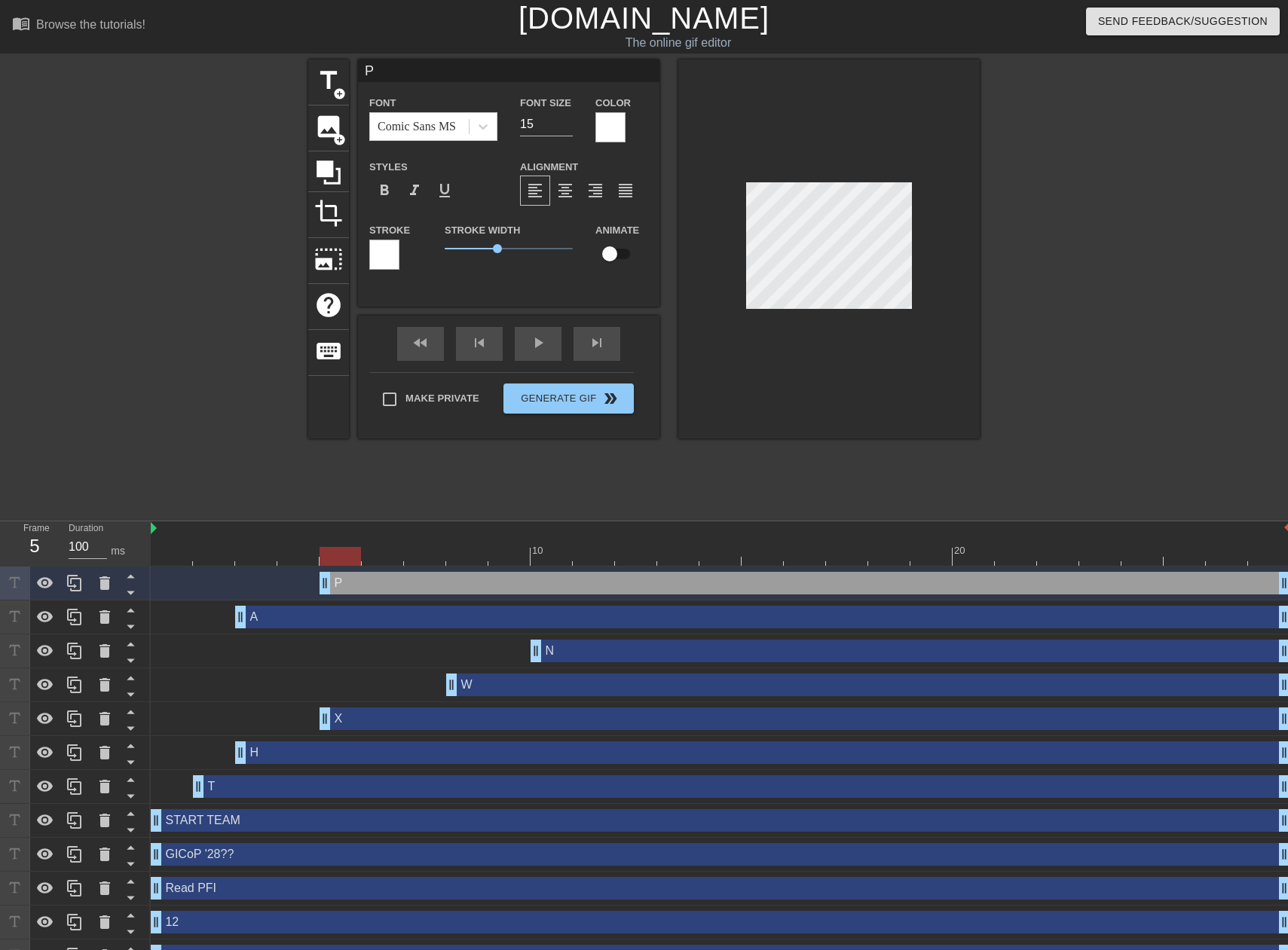
click at [1078, 256] on div at bounding box center [1111, 285] width 226 height 452
click at [1123, 295] on div at bounding box center [1111, 285] width 226 height 452
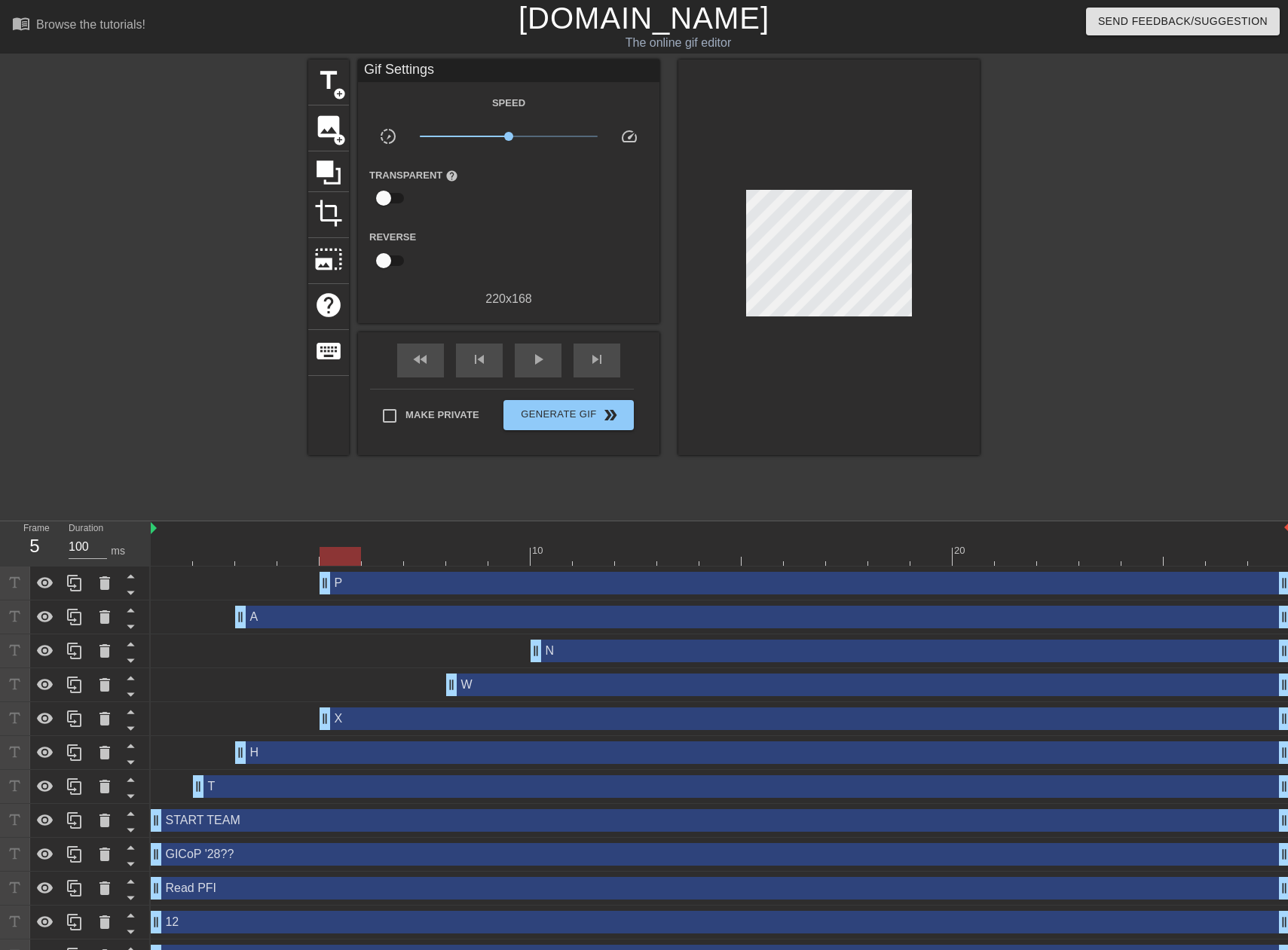
click at [1057, 265] on div at bounding box center [1111, 285] width 226 height 452
click at [418, 555] on div at bounding box center [721, 556] width 1140 height 19
click at [480, 558] on div at bounding box center [721, 556] width 1140 height 19
click at [529, 559] on div at bounding box center [721, 556] width 1140 height 19
click at [560, 558] on div at bounding box center [721, 556] width 1140 height 19
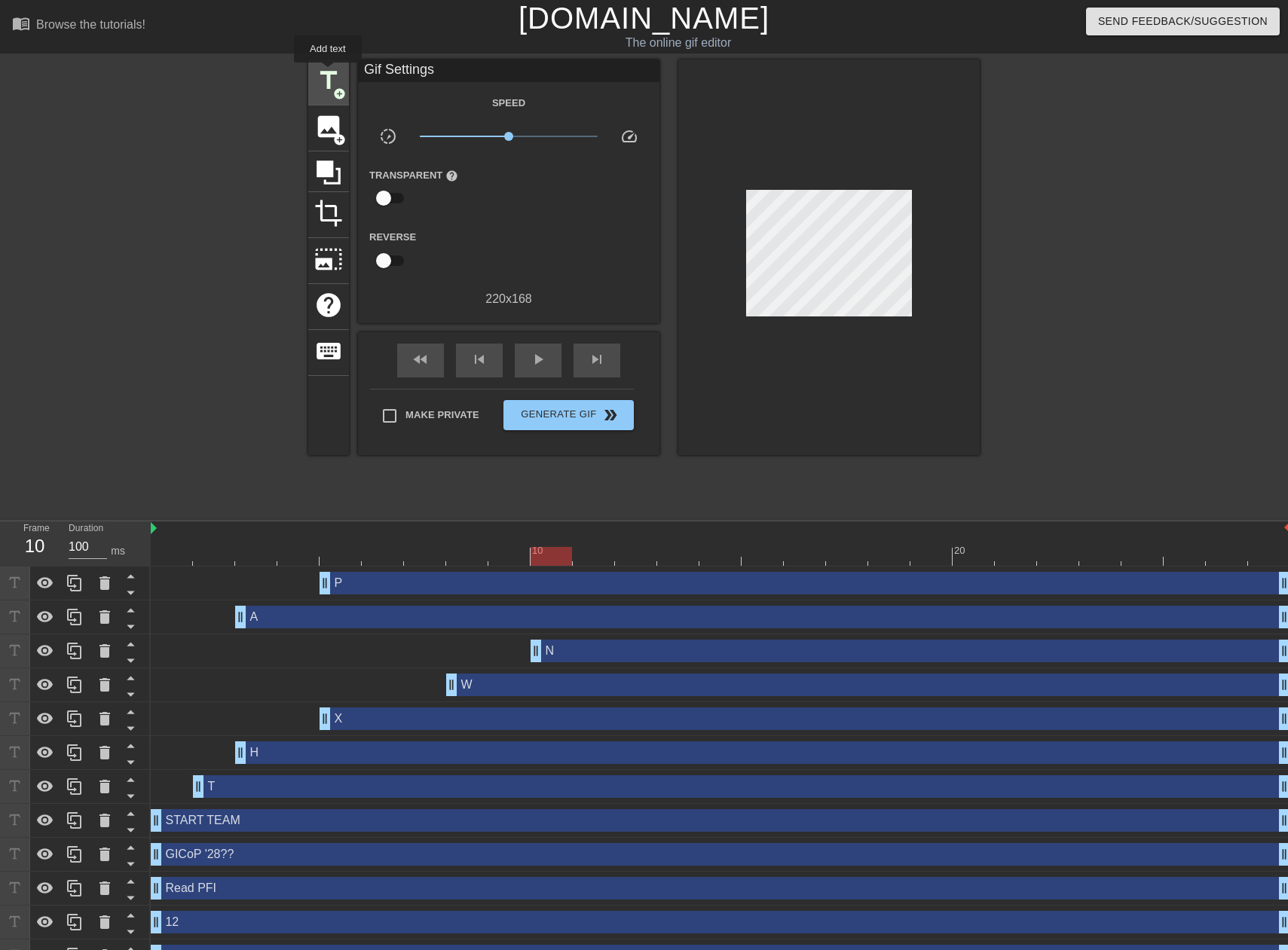
click at [328, 73] on span "title" at bounding box center [328, 80] width 29 height 29
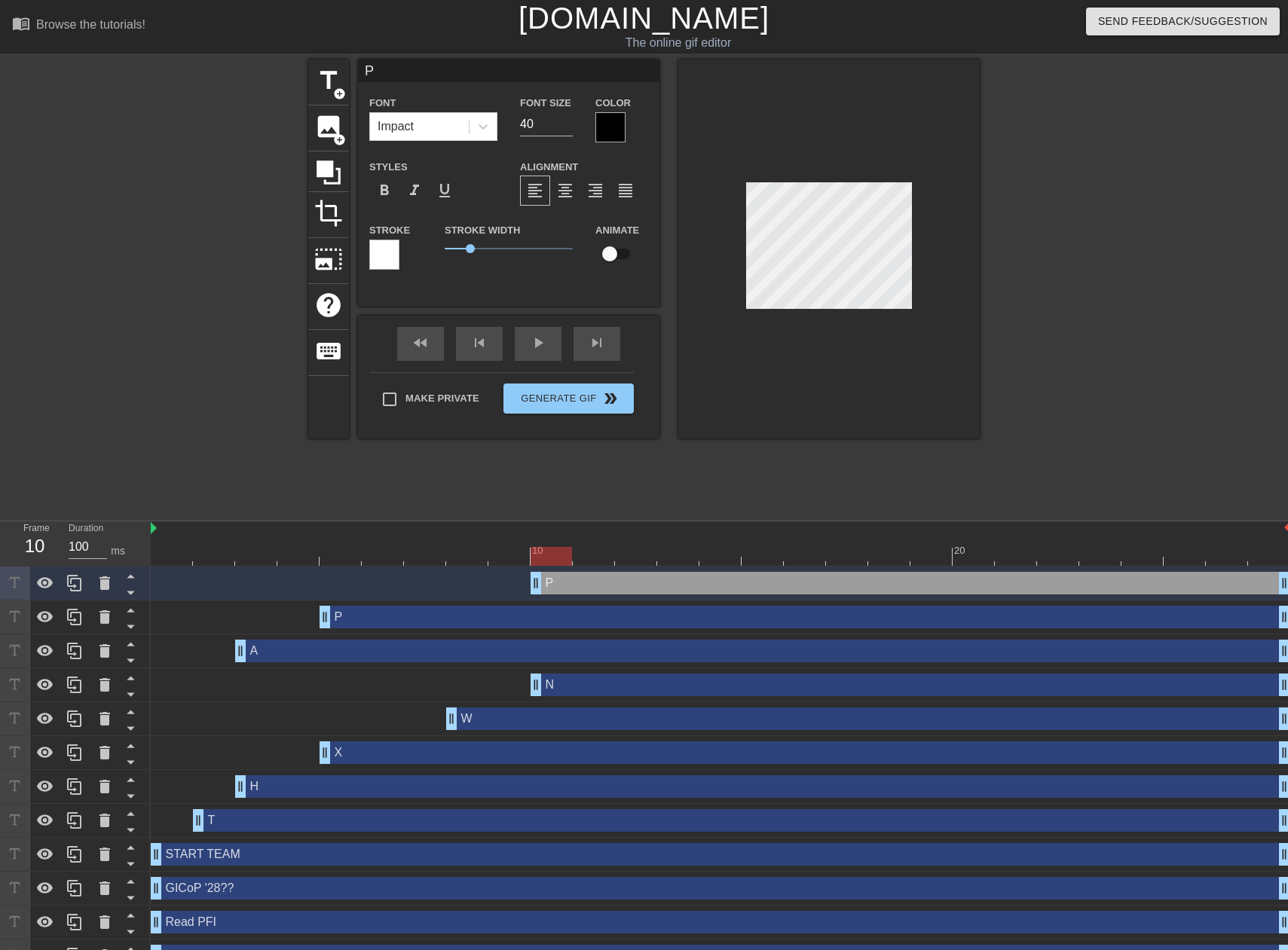
scroll to position [2, 2]
click at [533, 118] on input "40" at bounding box center [546, 124] width 53 height 24
click at [456, 126] on div "Impact" at bounding box center [420, 127] width 98 height 27
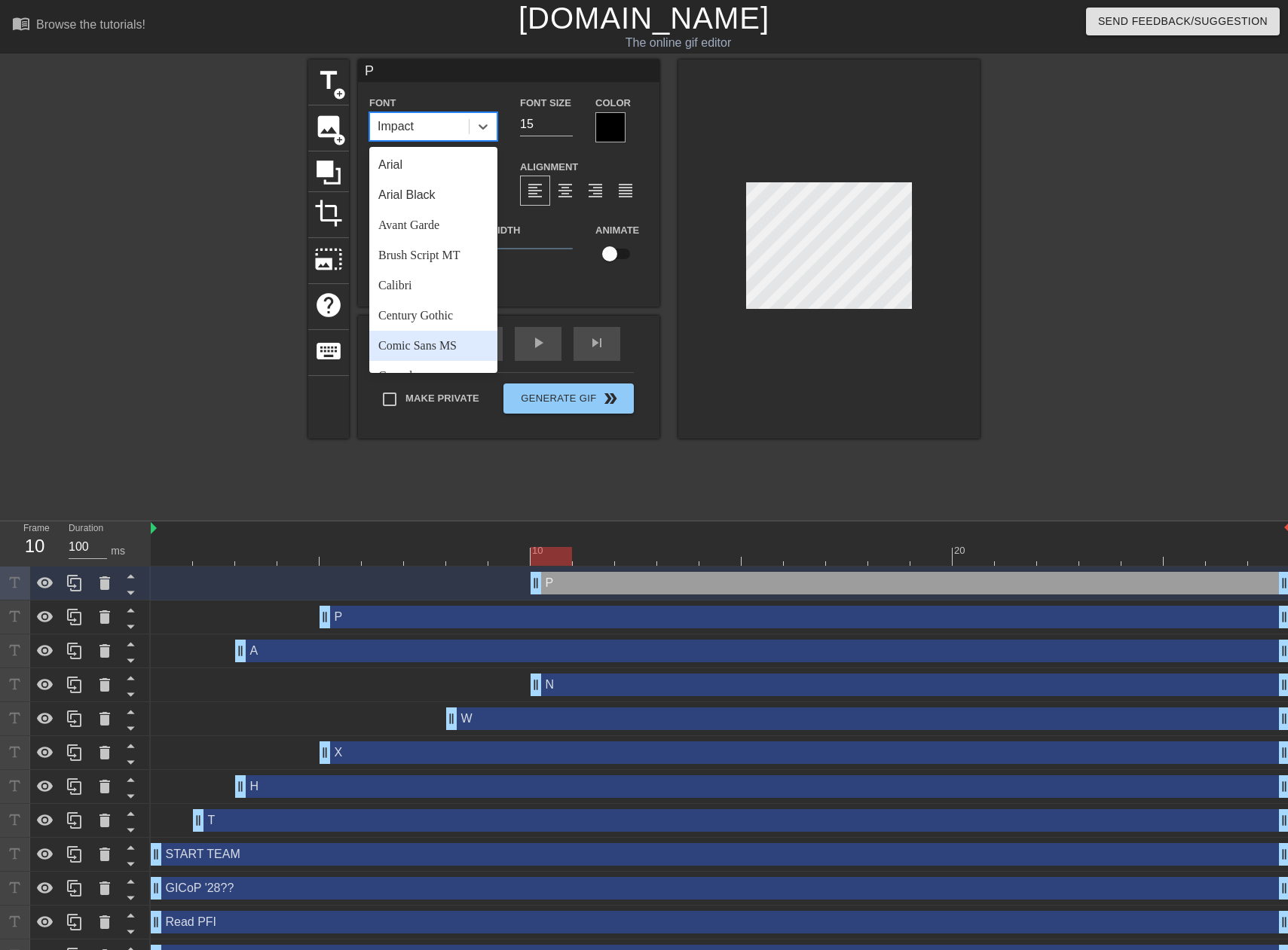
click at [406, 343] on div "Comic Sans MS" at bounding box center [434, 345] width 128 height 30
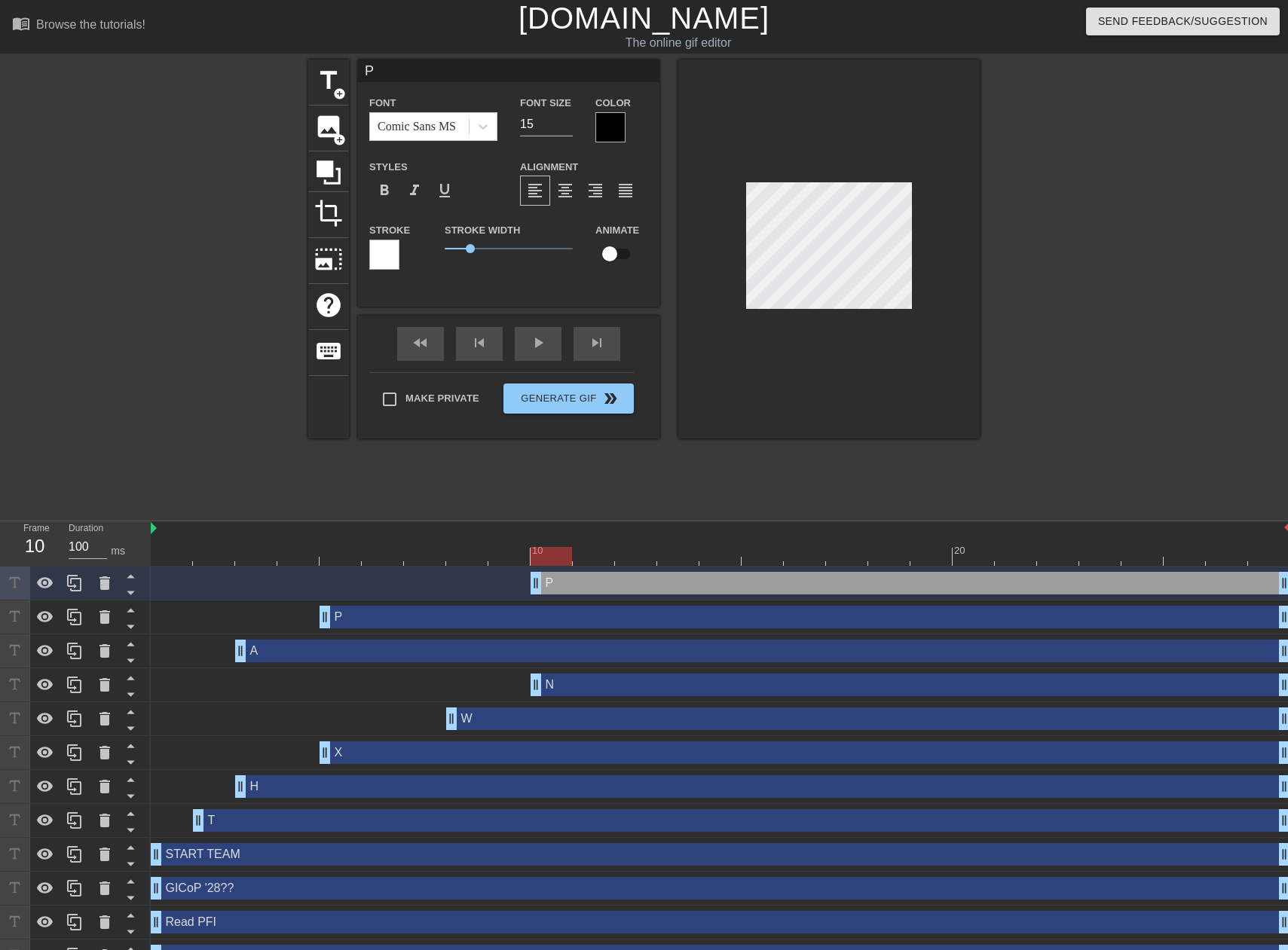
click at [615, 117] on div at bounding box center [610, 127] width 30 height 30
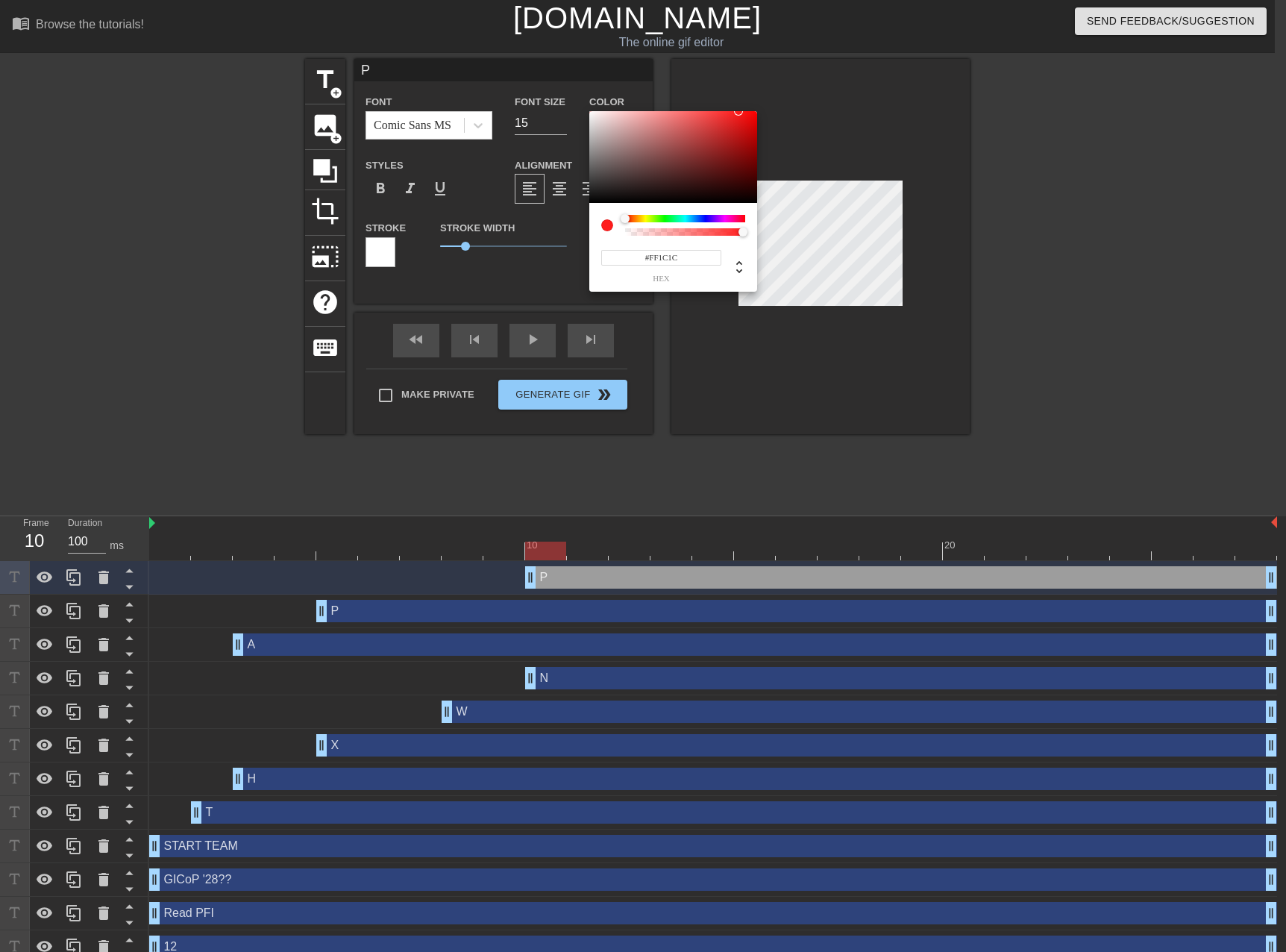
drag, startPoint x: 597, startPoint y: 166, endPoint x: 591, endPoint y: 84, distance: 82.2
click at [591, 84] on div "#FF1C1C hex" at bounding box center [643, 476] width 1286 height 952
click at [592, 118] on div at bounding box center [592, 119] width 9 height 9
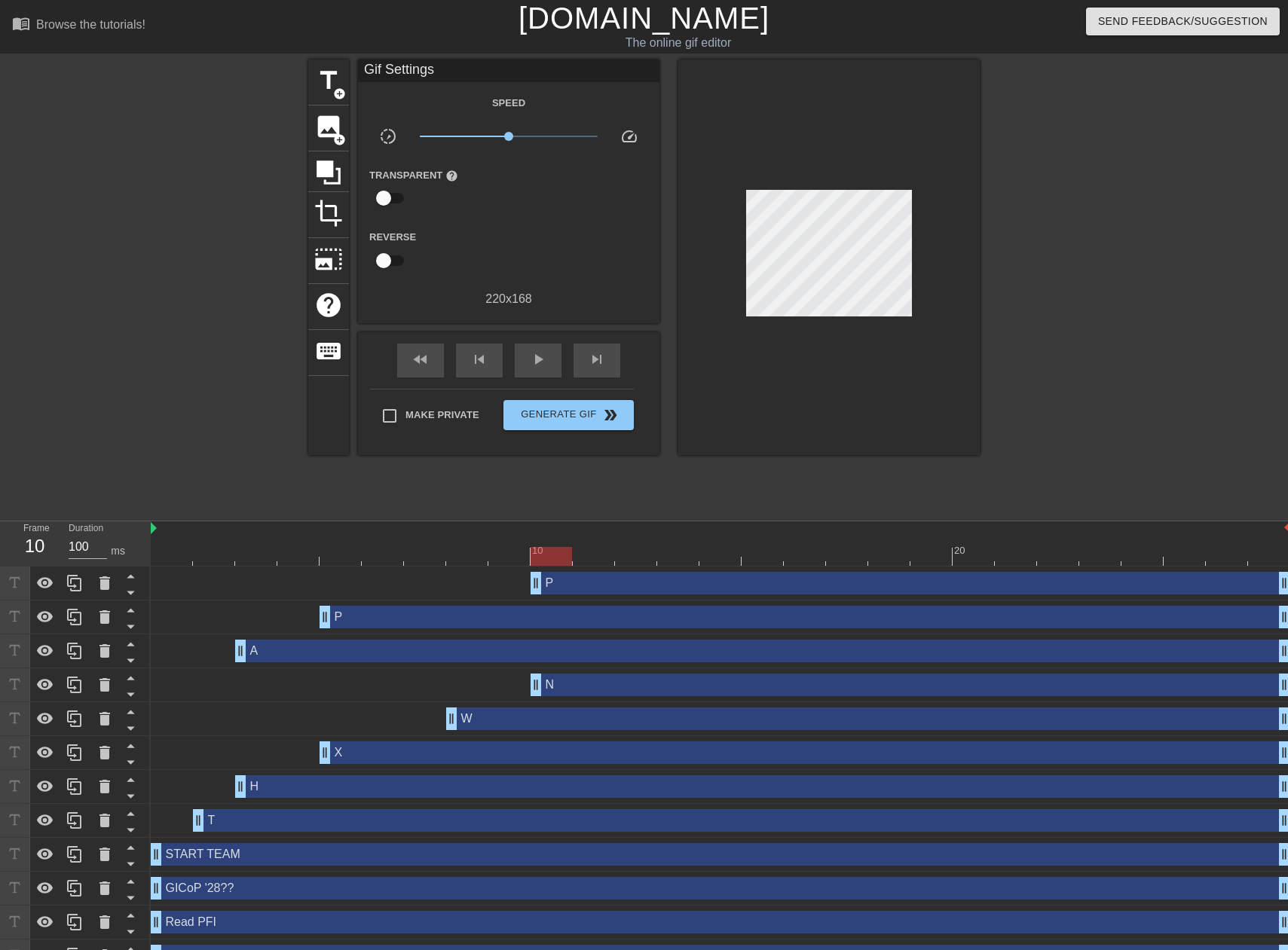
click at [560, 578] on div "P drag_handle drag_handle" at bounding box center [911, 583] width 760 height 23
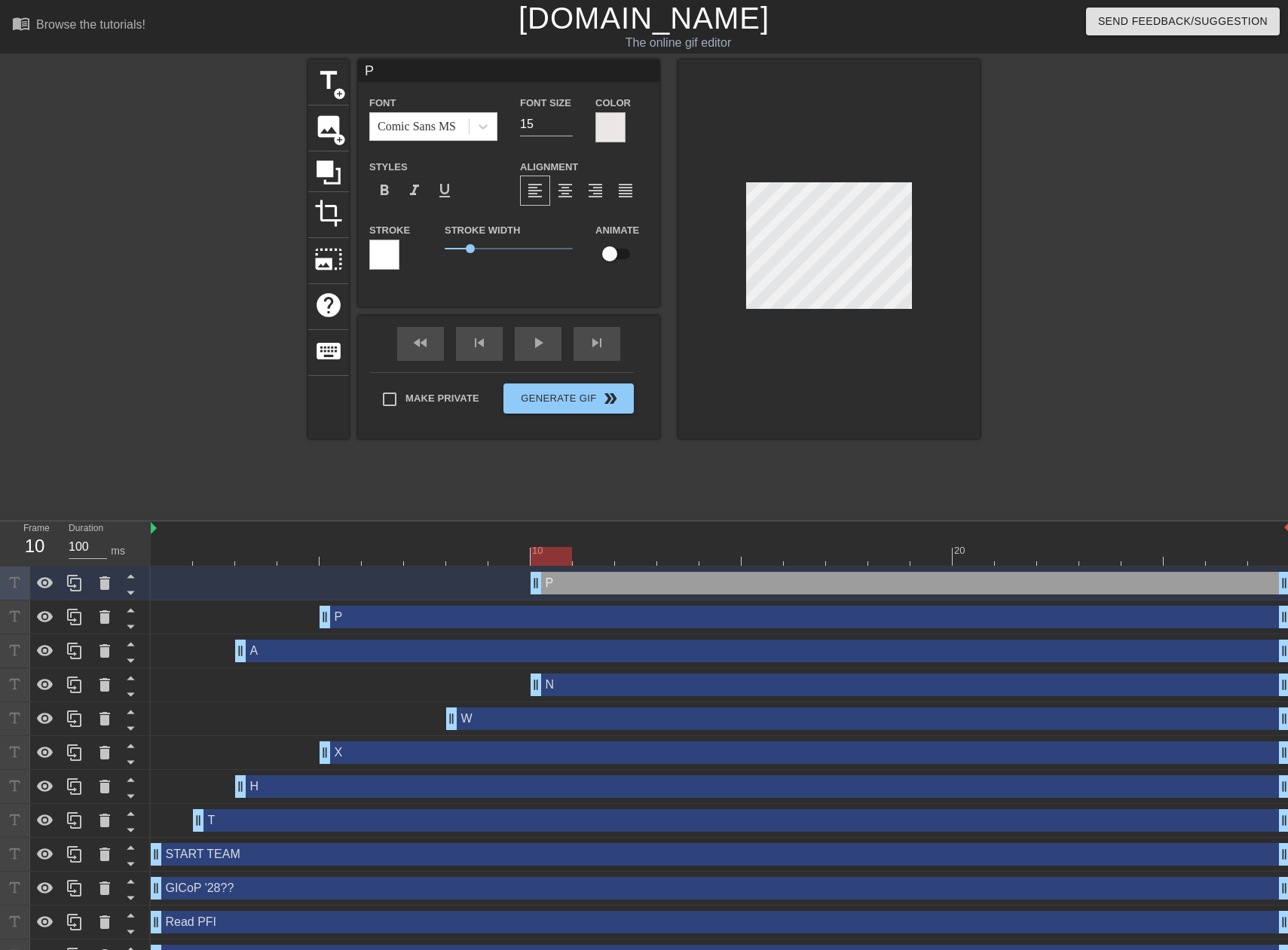
click at [384, 253] on div at bounding box center [385, 255] width 30 height 30
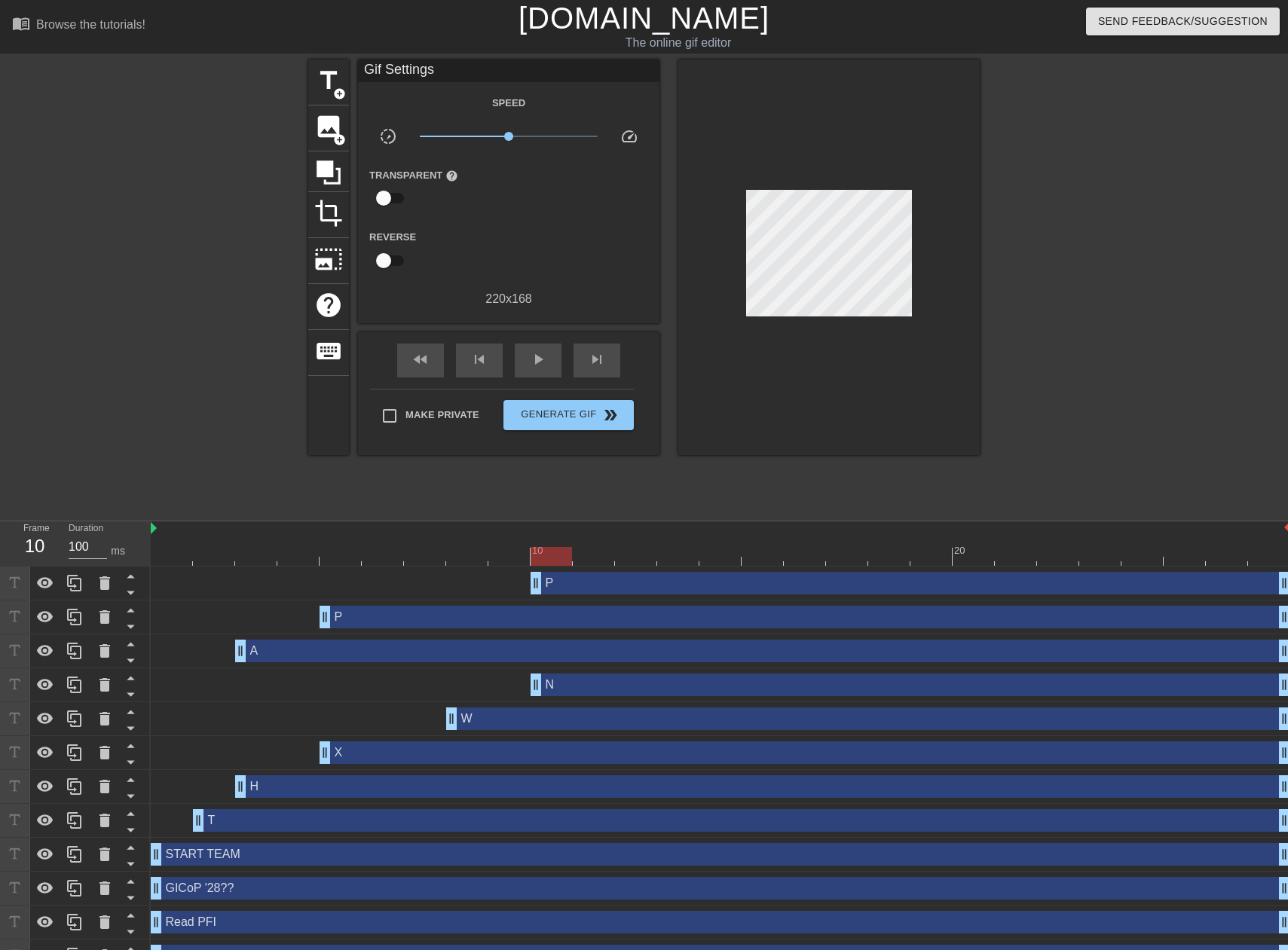
click at [591, 584] on div "P drag_handle drag_handle" at bounding box center [911, 583] width 760 height 23
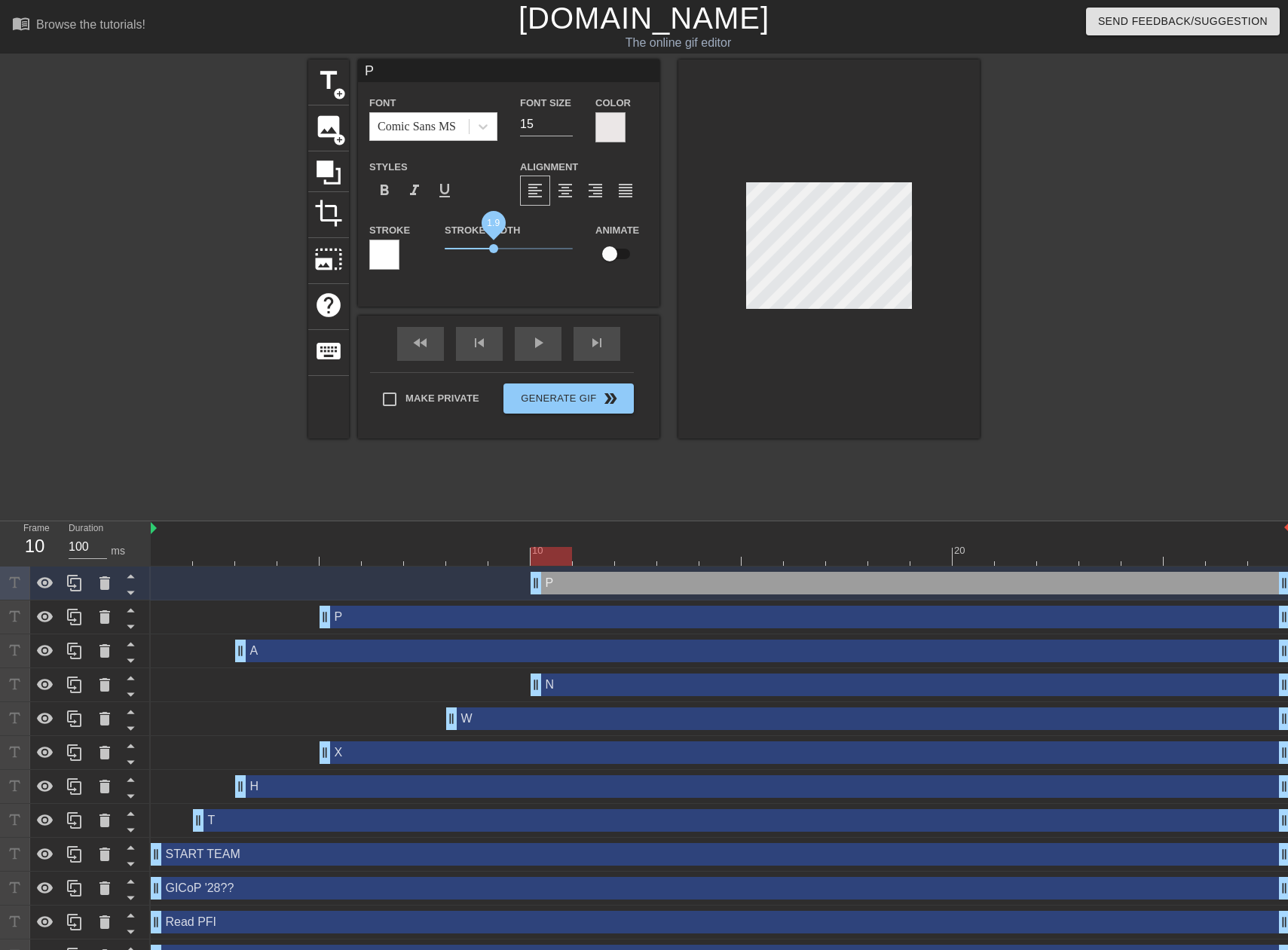
drag, startPoint x: 474, startPoint y: 247, endPoint x: 493, endPoint y: 247, distance: 19.0
click at [493, 247] on span "1.9" at bounding box center [494, 248] width 9 height 9
click at [1038, 262] on div at bounding box center [1111, 285] width 226 height 452
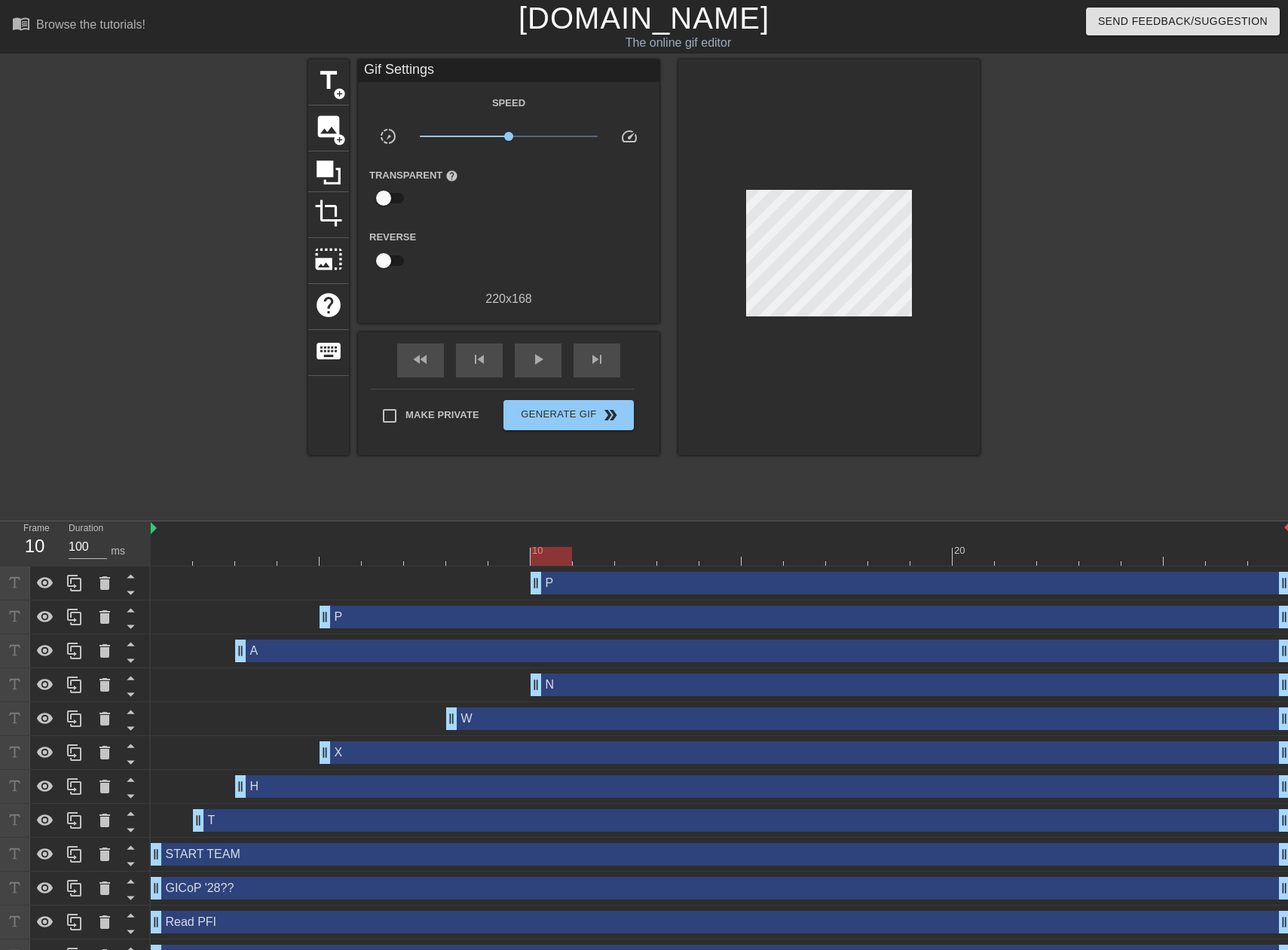
click at [1116, 270] on div at bounding box center [1111, 285] width 226 height 452
click at [37, 581] on icon at bounding box center [45, 583] width 18 height 18
click at [1043, 412] on div at bounding box center [1111, 285] width 226 height 452
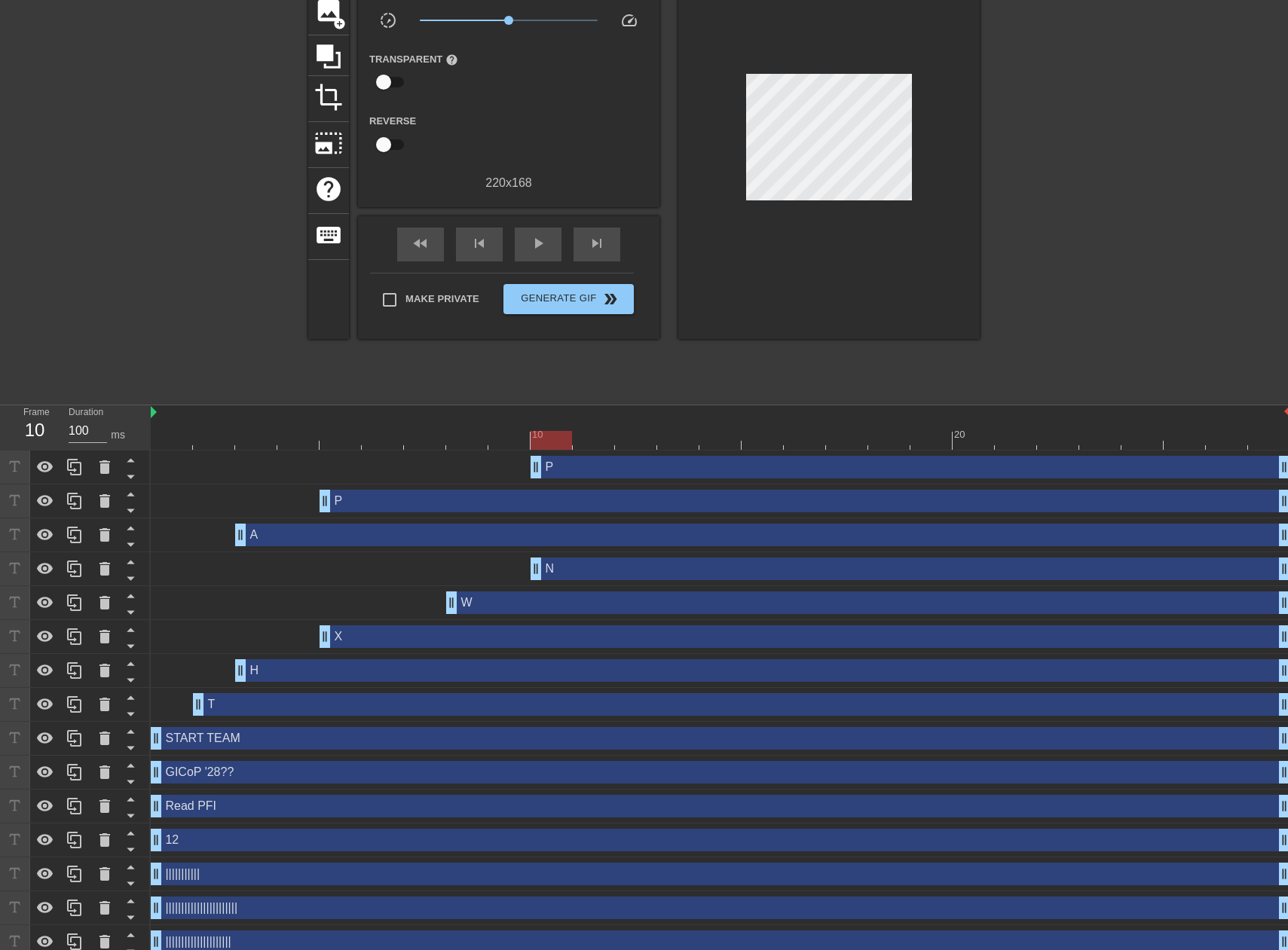
scroll to position [4, 0]
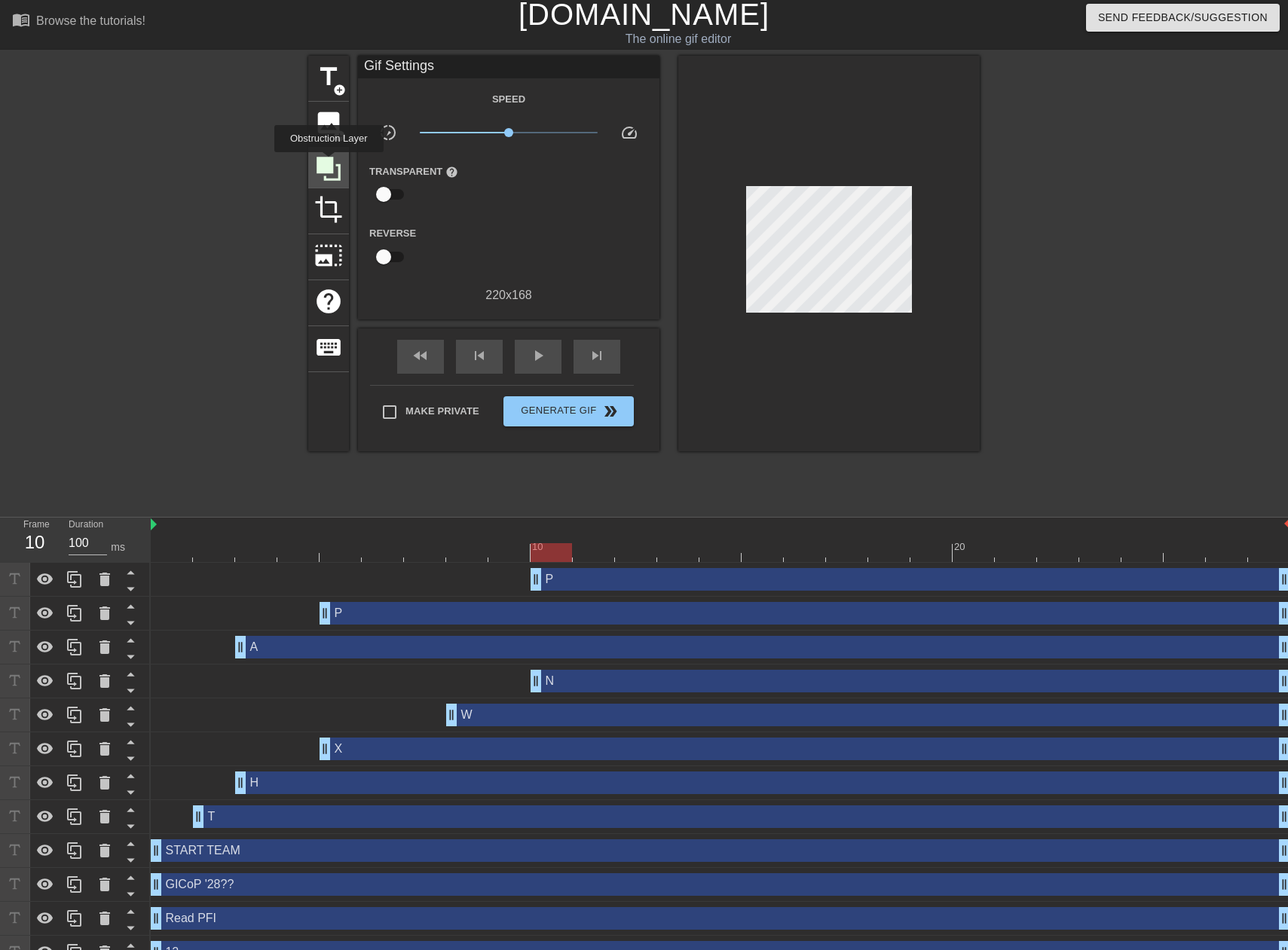
click at [329, 162] on icon at bounding box center [328, 169] width 24 height 24
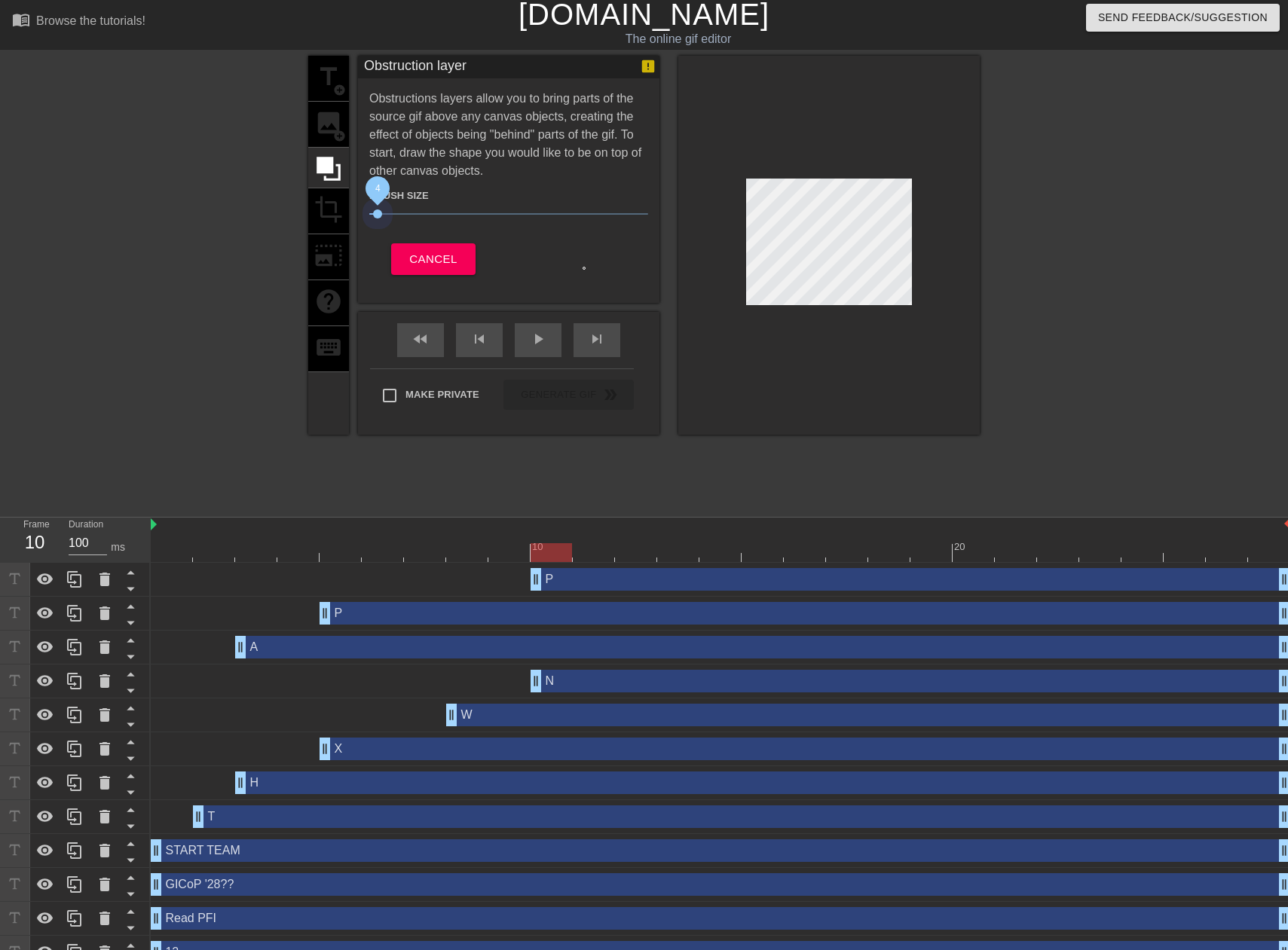
click at [377, 216] on span "4" at bounding box center [509, 213] width 279 height 18
click at [385, 215] on span "4" at bounding box center [509, 213] width 279 height 18
click at [594, 555] on div at bounding box center [721, 552] width 1140 height 19
click at [638, 550] on div at bounding box center [721, 552] width 1140 height 19
click at [663, 555] on div at bounding box center [721, 552] width 1140 height 19
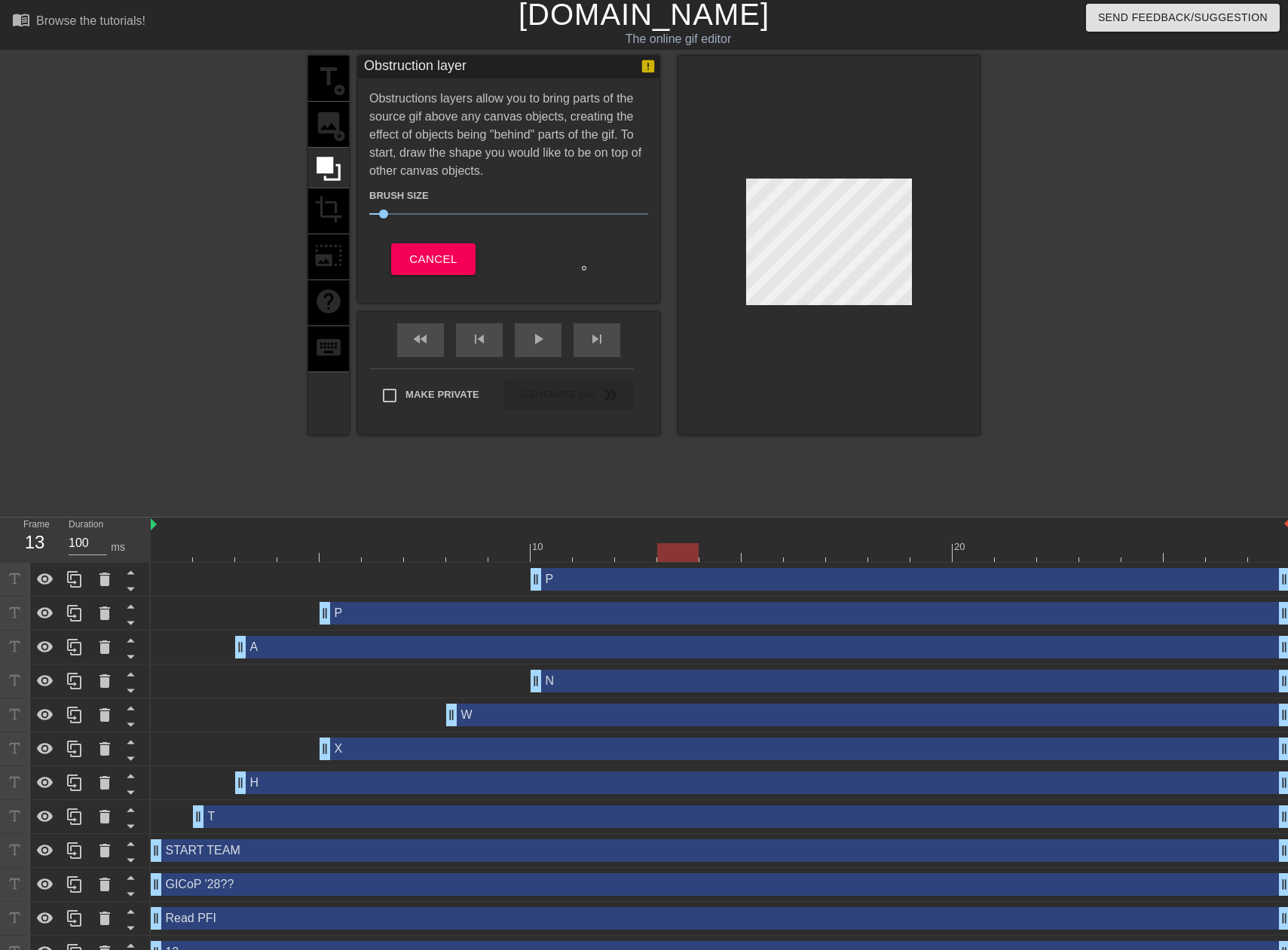
click at [711, 556] on div at bounding box center [721, 552] width 1140 height 19
click at [763, 554] on div at bounding box center [721, 552] width 1140 height 19
click at [795, 558] on div at bounding box center [721, 552] width 1140 height 19
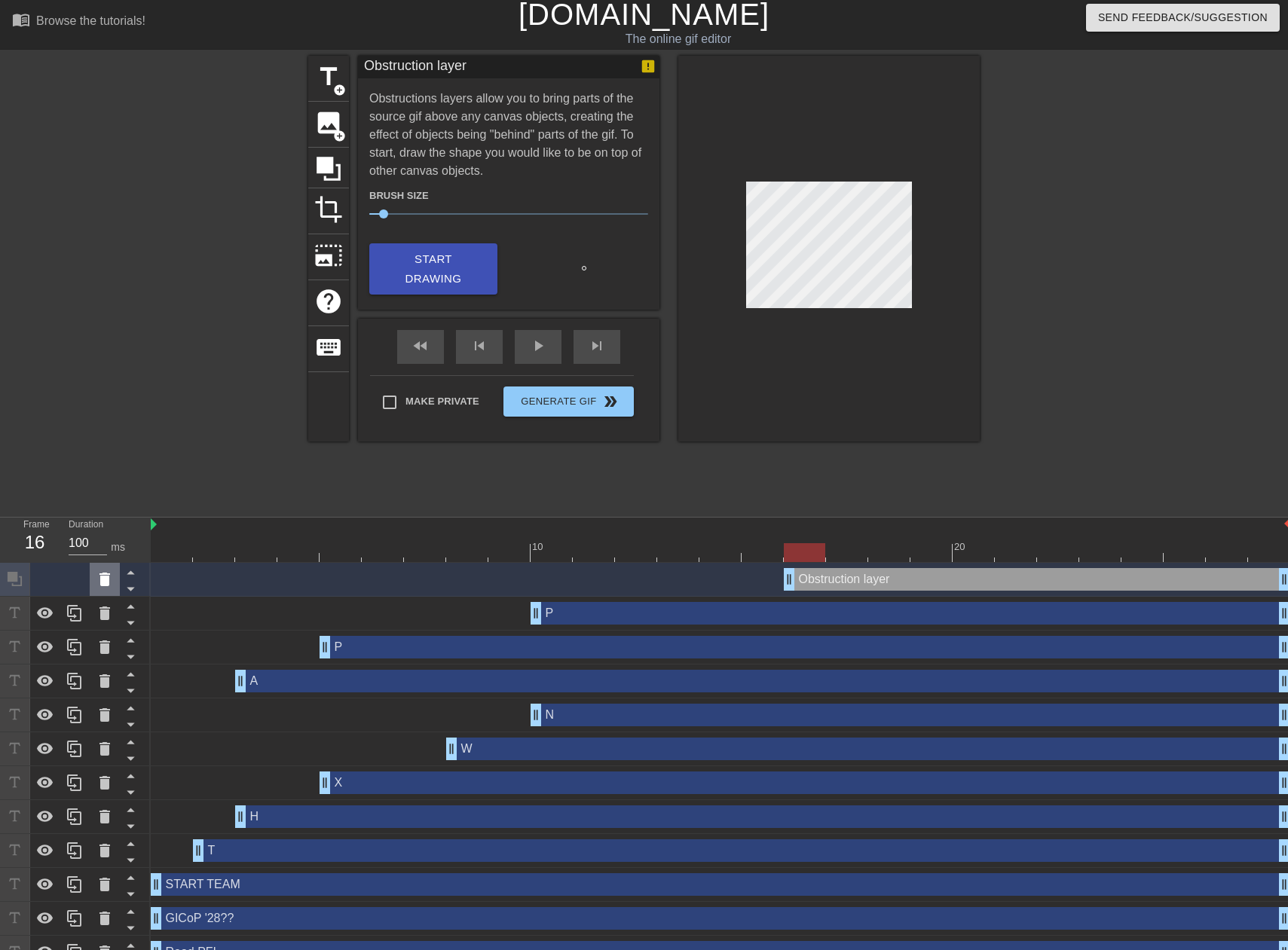
click at [102, 578] on icon at bounding box center [105, 579] width 11 height 13
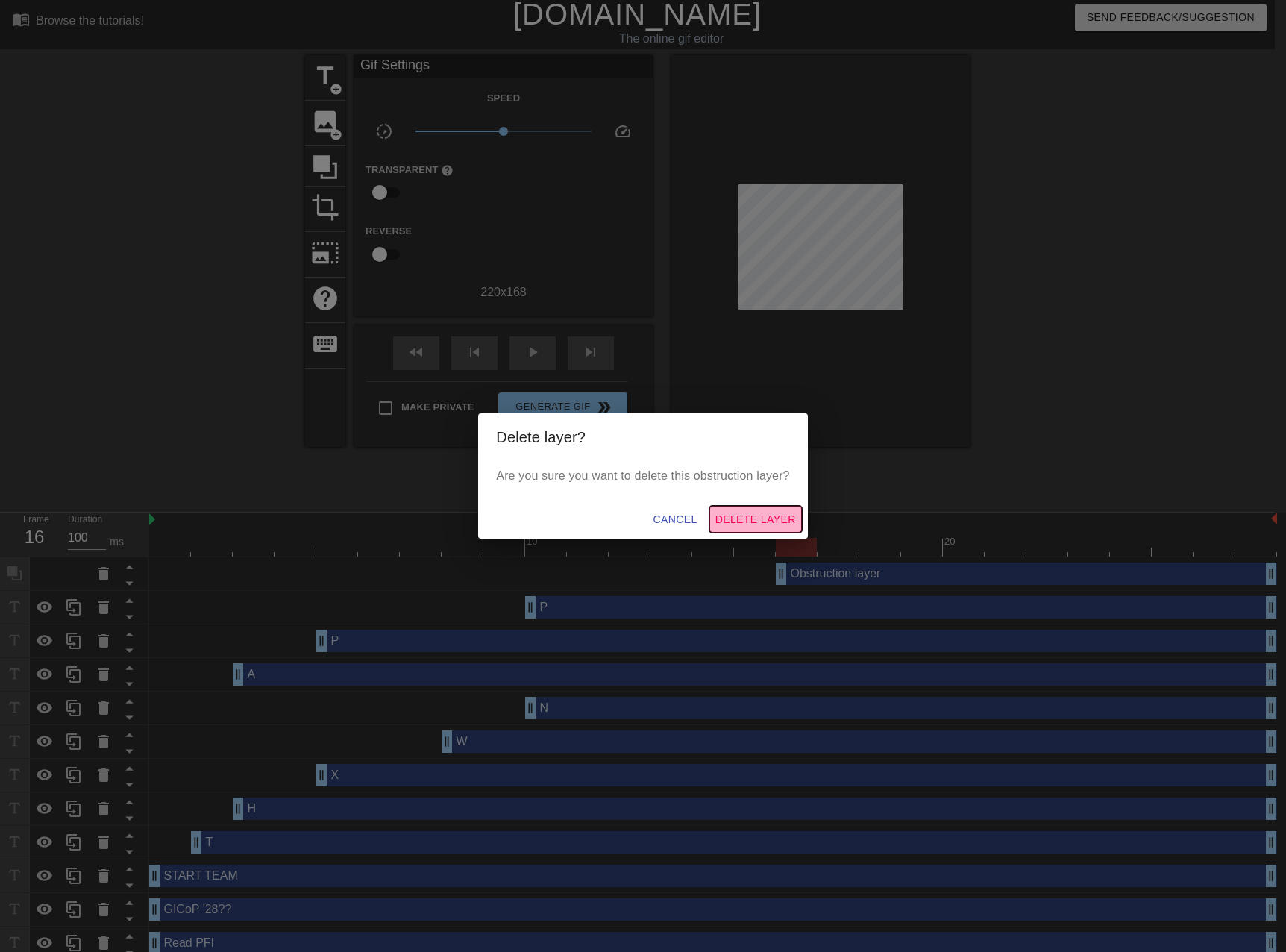
click at [765, 514] on span "Delete Layer" at bounding box center [756, 520] width 80 height 19
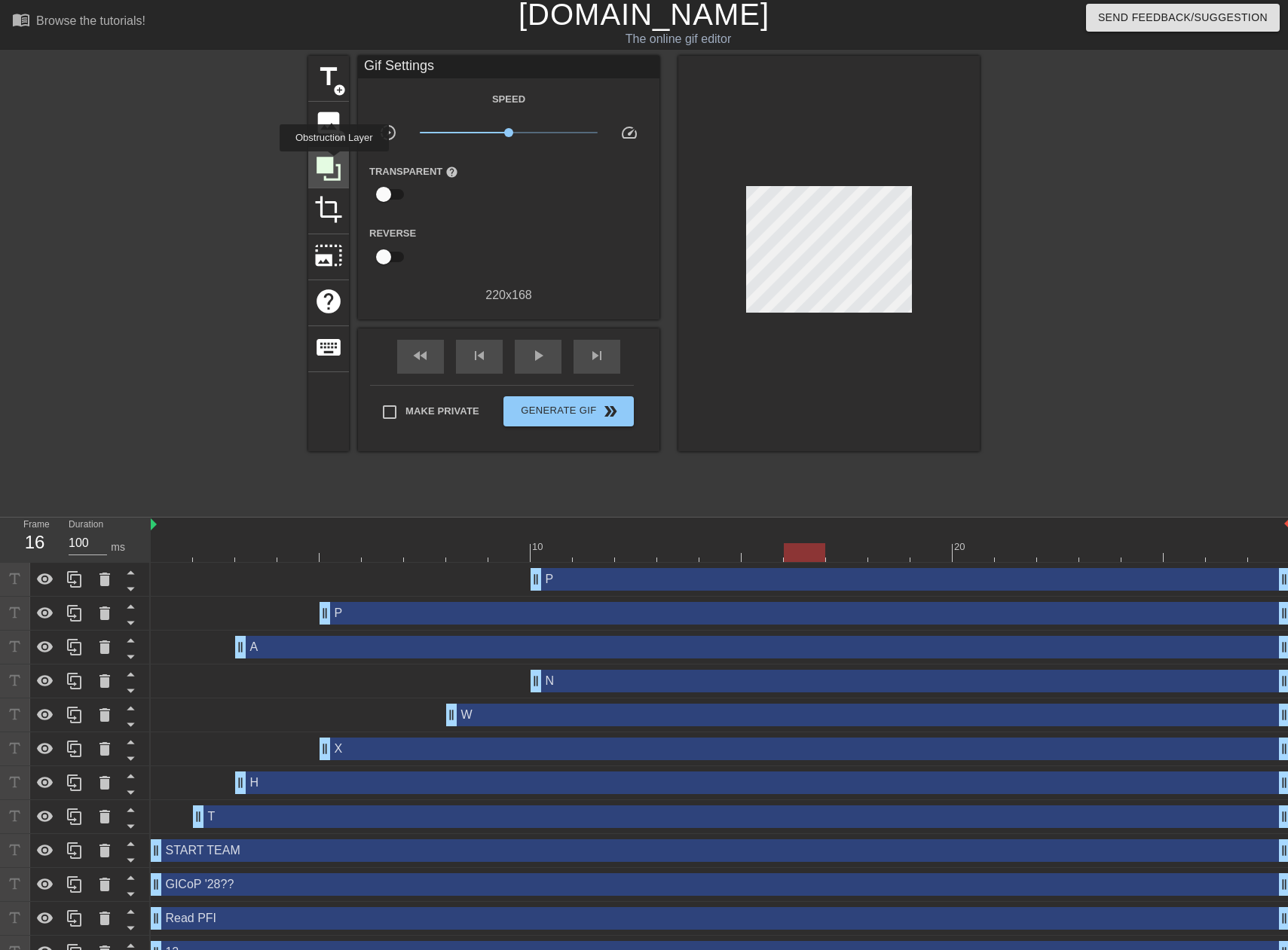
click at [334, 162] on icon at bounding box center [328, 169] width 29 height 29
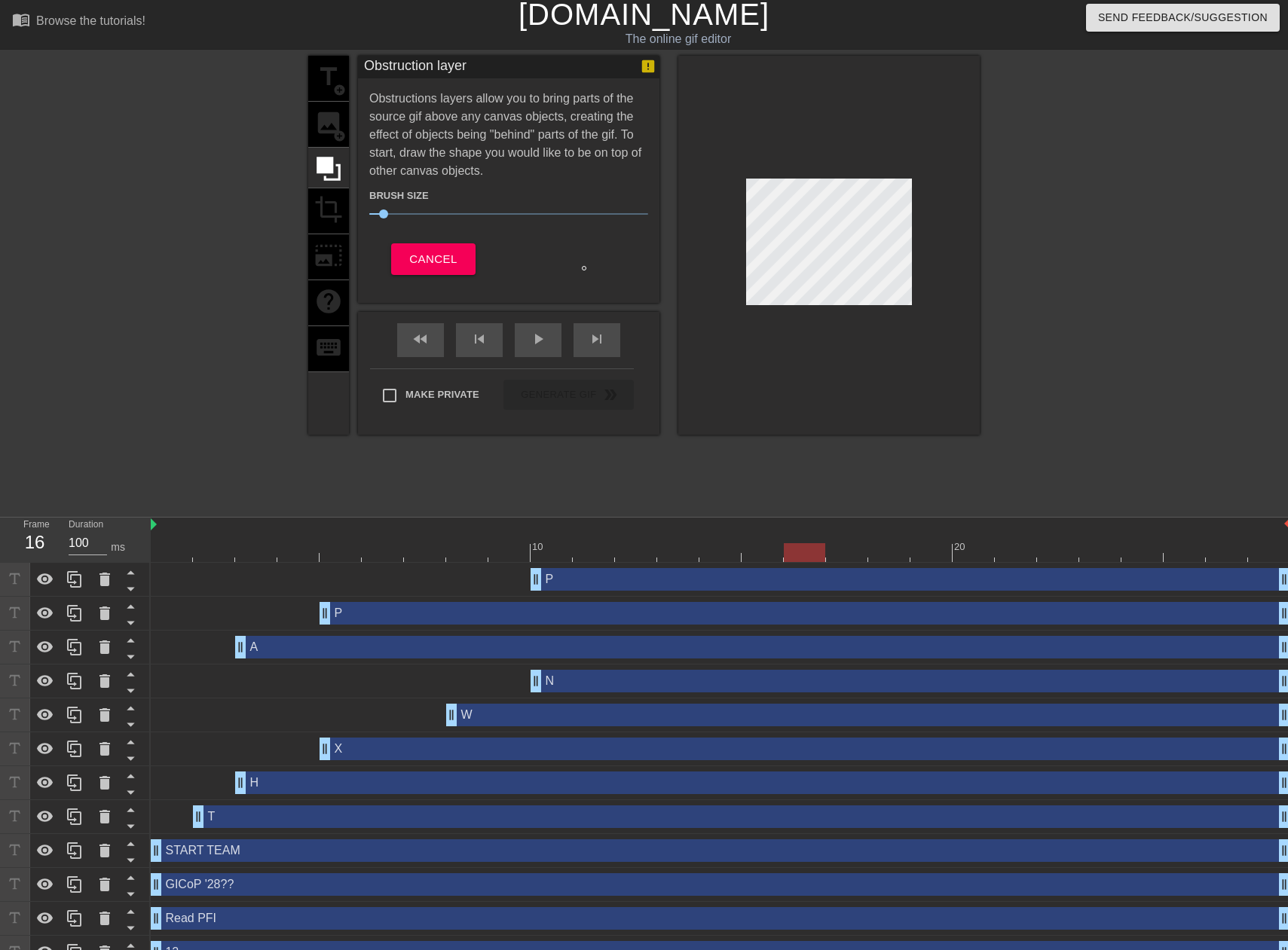
click at [392, 212] on span "6" at bounding box center [509, 213] width 279 height 18
drag, startPoint x: 834, startPoint y: 316, endPoint x: 1135, endPoint y: 248, distance: 308.6
click at [1135, 248] on div at bounding box center [1111, 281] width 226 height 452
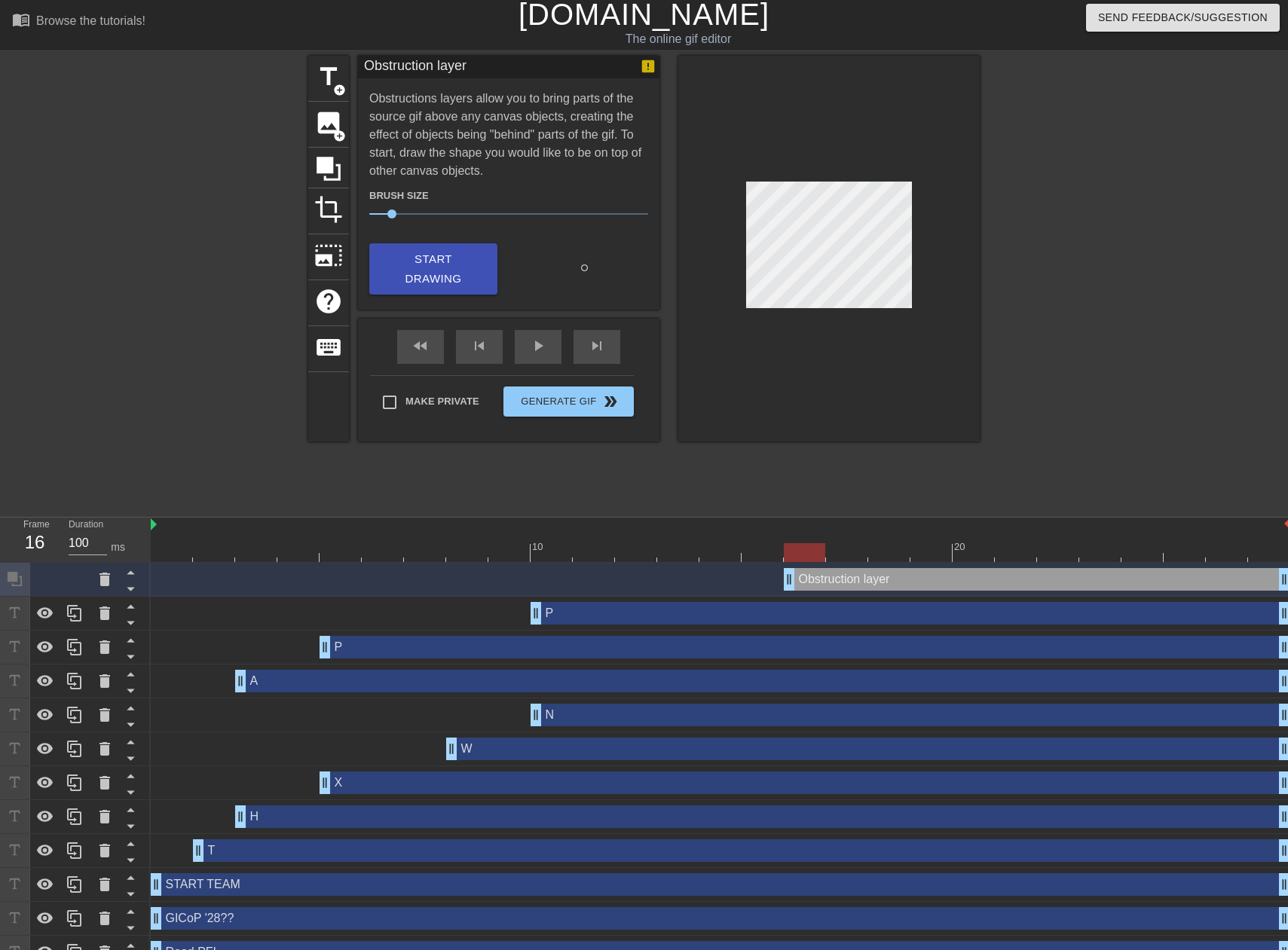
click at [848, 548] on div at bounding box center [721, 552] width 1140 height 19
click at [909, 559] on div at bounding box center [721, 552] width 1140 height 19
click at [413, 255] on span "Start Drawing" at bounding box center [434, 269] width 92 height 40
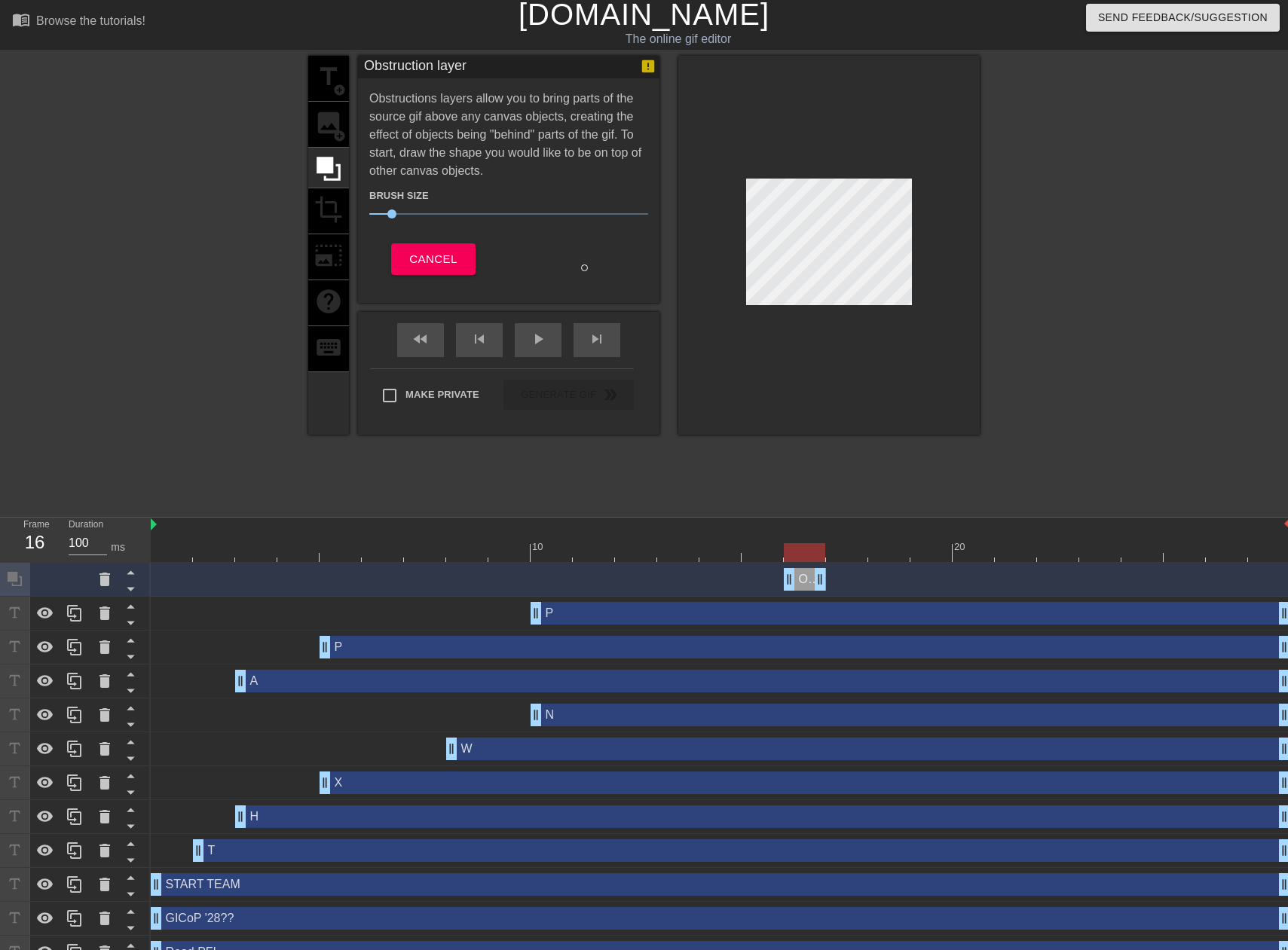
drag, startPoint x: 1283, startPoint y: 579, endPoint x: 819, endPoint y: 571, distance: 464.1
click at [843, 555] on div at bounding box center [721, 552] width 1140 height 19
click at [884, 555] on div at bounding box center [721, 552] width 1140 height 19
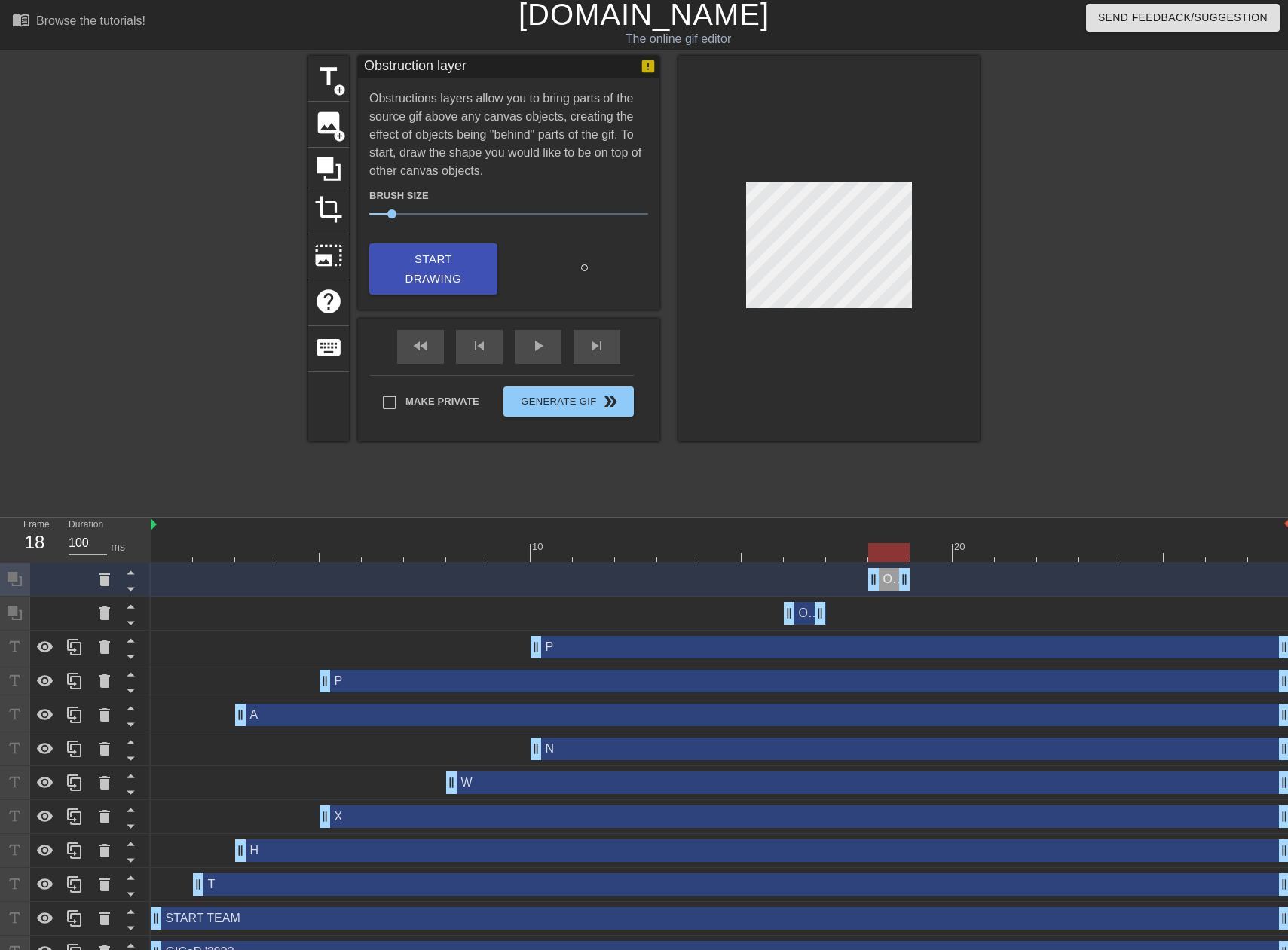
drag, startPoint x: 1283, startPoint y: 580, endPoint x: 909, endPoint y: 576, distance: 374.0
click at [930, 555] on div at bounding box center [721, 552] width 1140 height 19
click at [451, 255] on span "Start Drawing" at bounding box center [434, 269] width 92 height 40
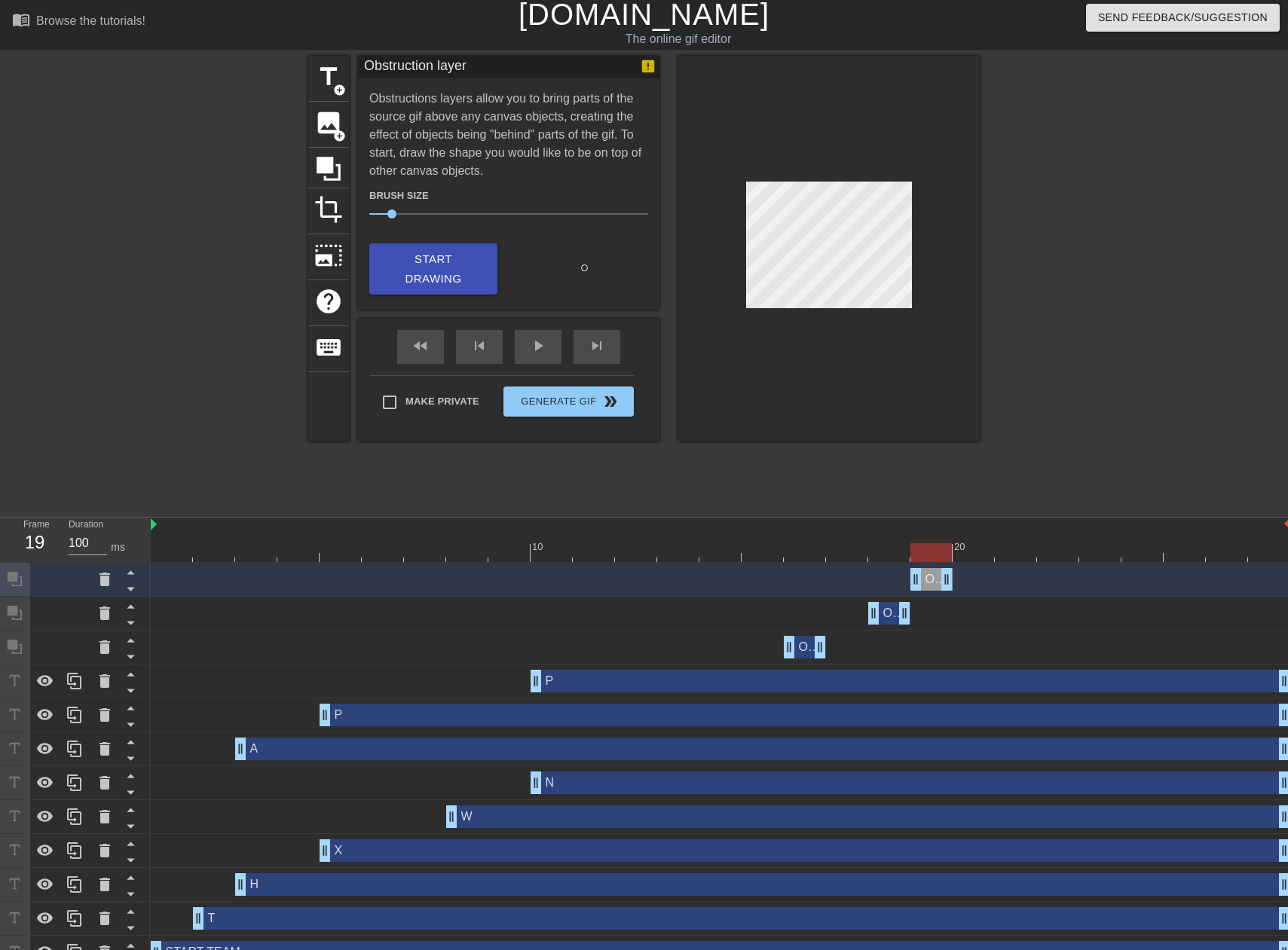
drag, startPoint x: 1283, startPoint y: 582, endPoint x: 947, endPoint y: 580, distance: 336.0
click at [975, 555] on div at bounding box center [721, 552] width 1140 height 19
click at [453, 253] on span "Start Drawing" at bounding box center [434, 269] width 92 height 40
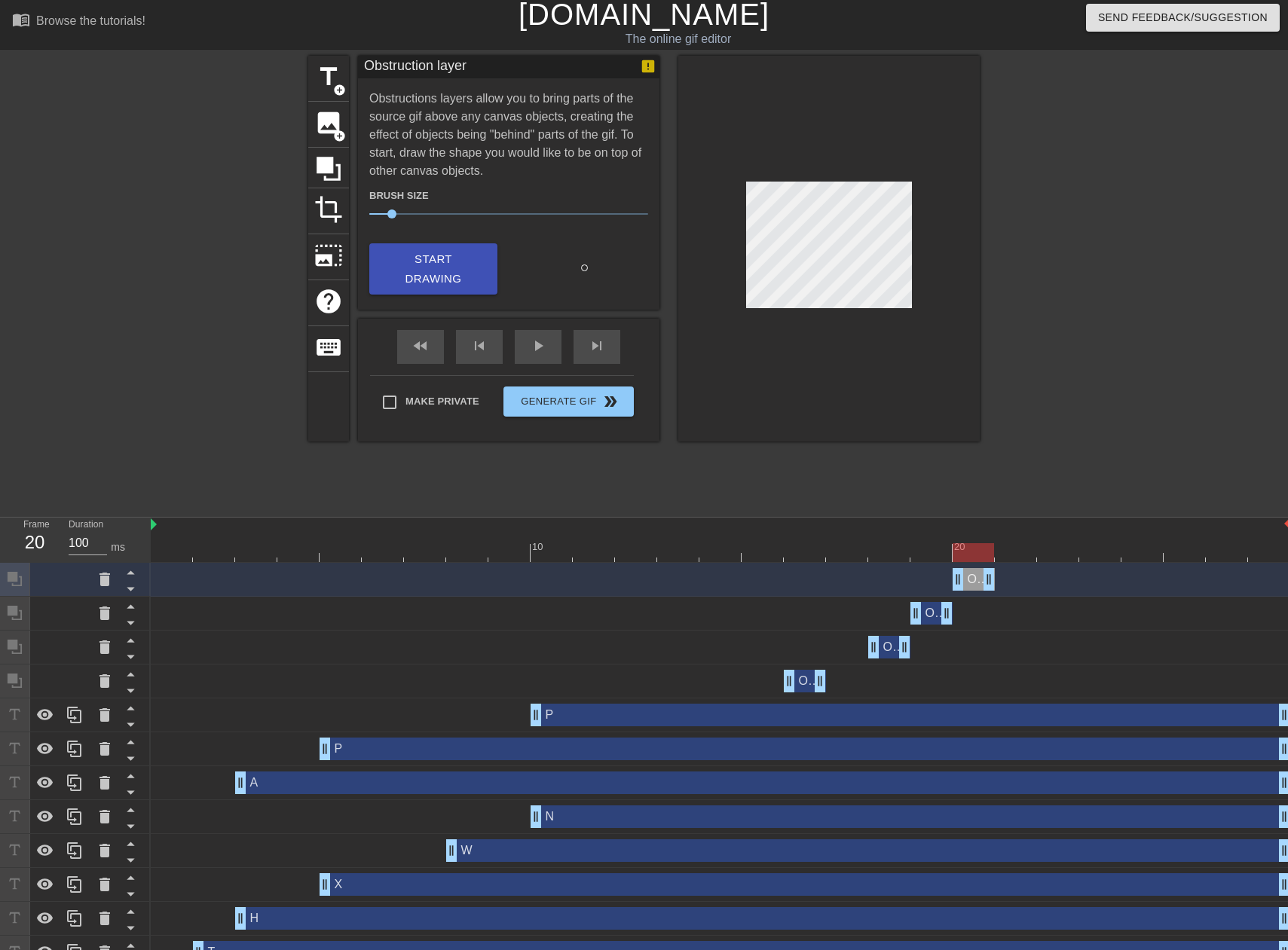
drag, startPoint x: 1286, startPoint y: 578, endPoint x: 989, endPoint y: 570, distance: 297.1
click at [1015, 551] on div at bounding box center [721, 552] width 1140 height 19
click at [408, 258] on span "Start Drawing" at bounding box center [434, 269] width 92 height 40
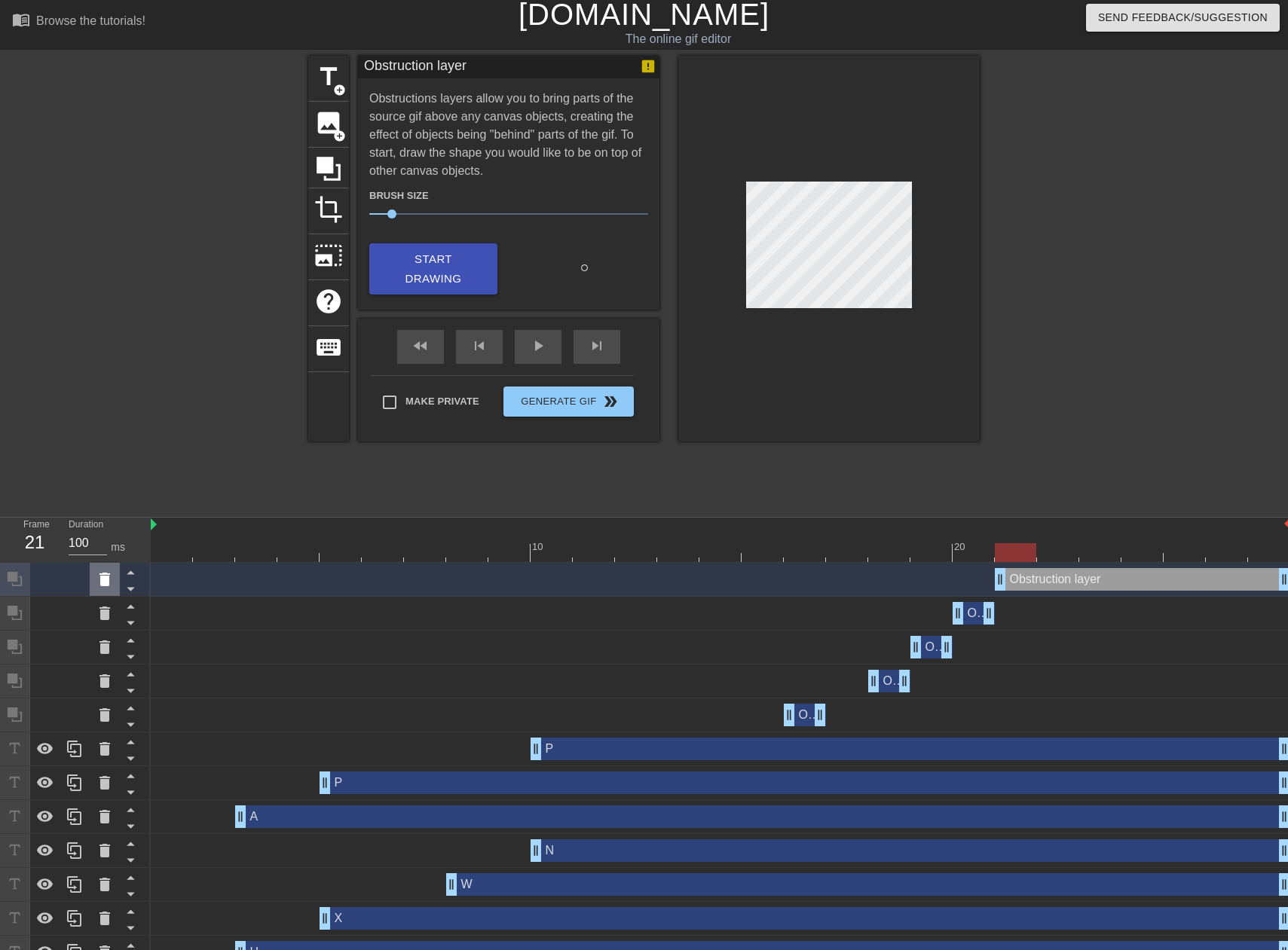
click at [95, 582] on icon at bounding box center [104, 579] width 18 height 18
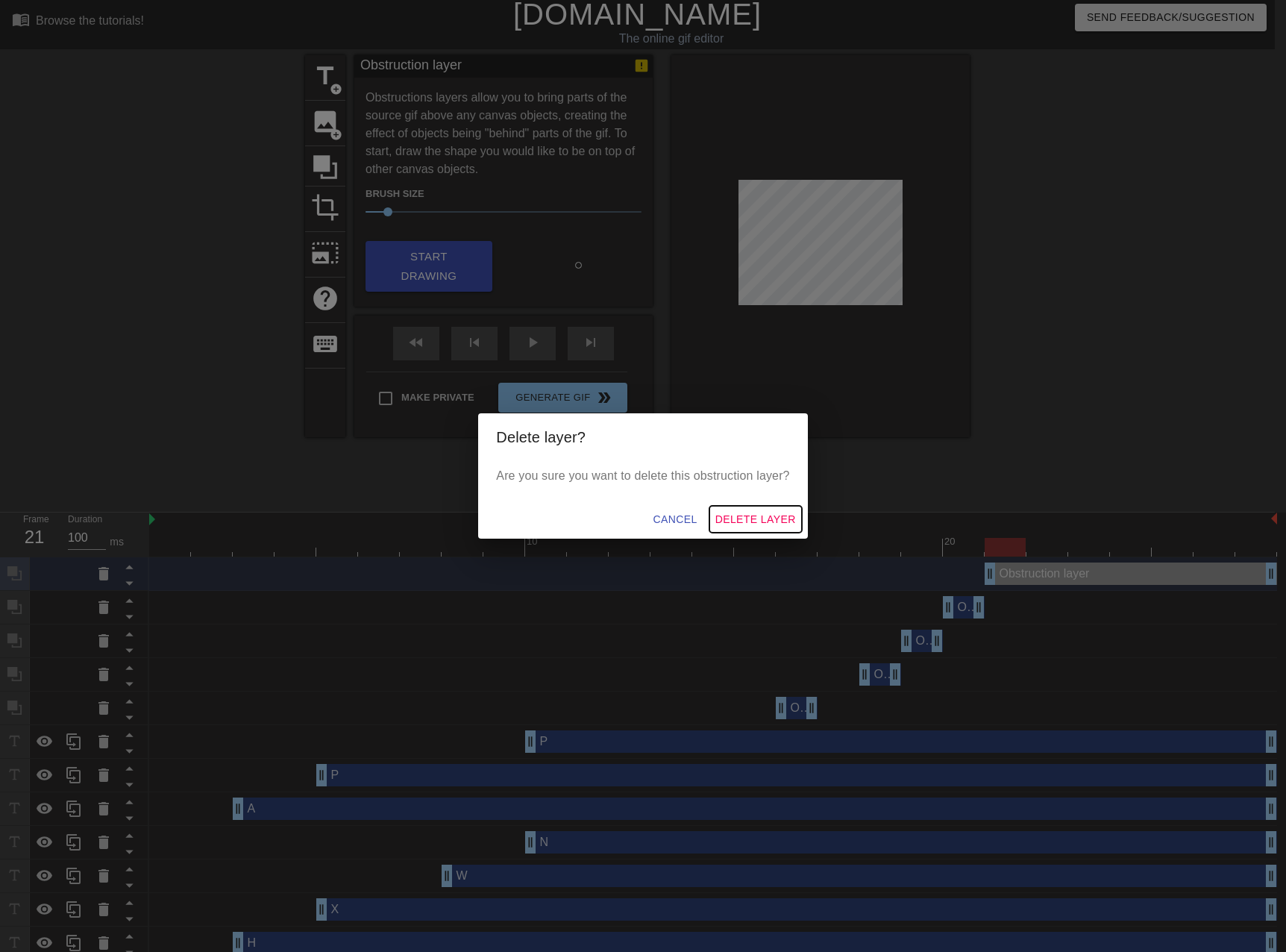
click at [769, 521] on span "Delete Layer" at bounding box center [756, 520] width 80 height 19
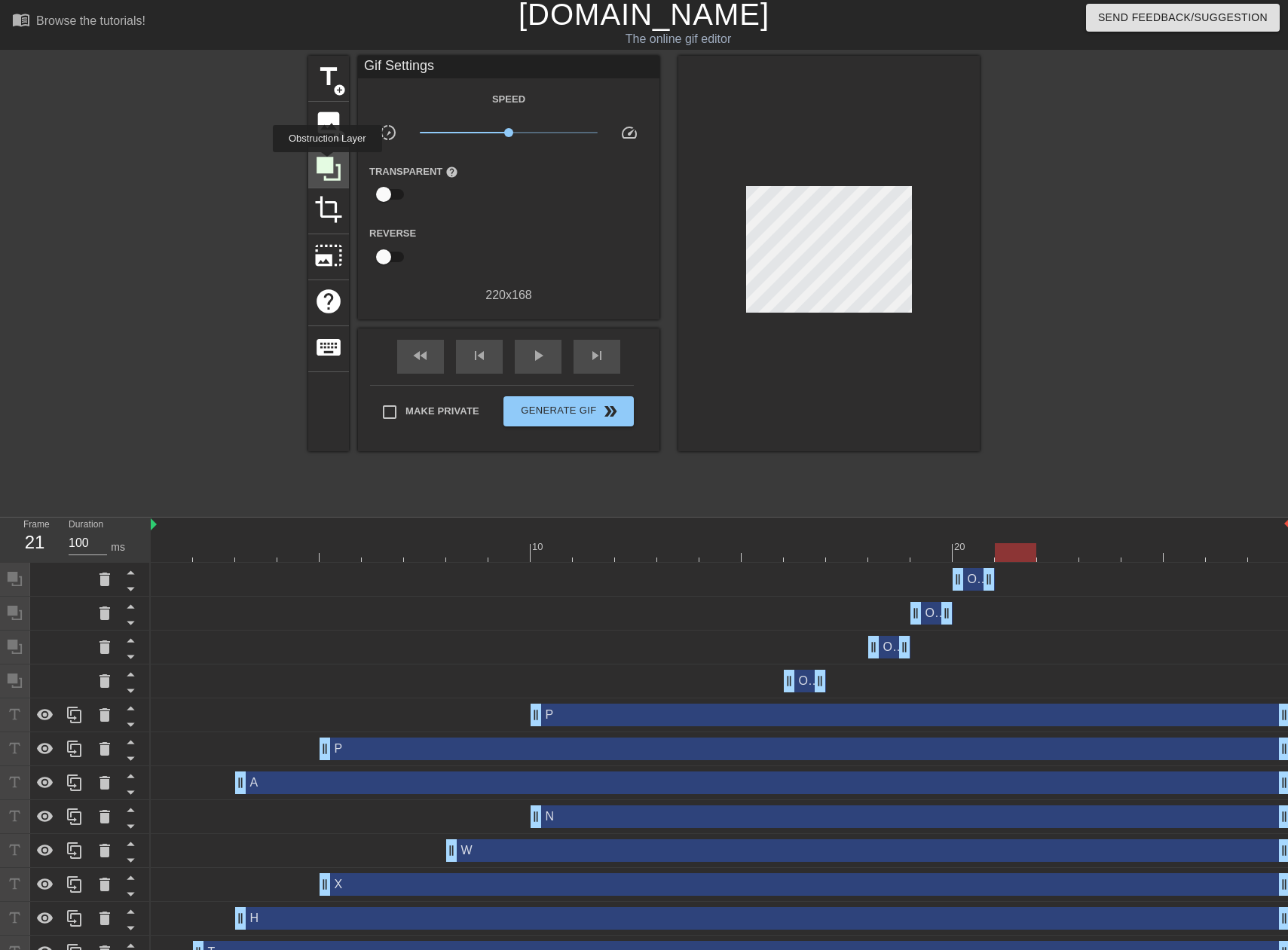
click at [327, 162] on icon at bounding box center [328, 169] width 24 height 24
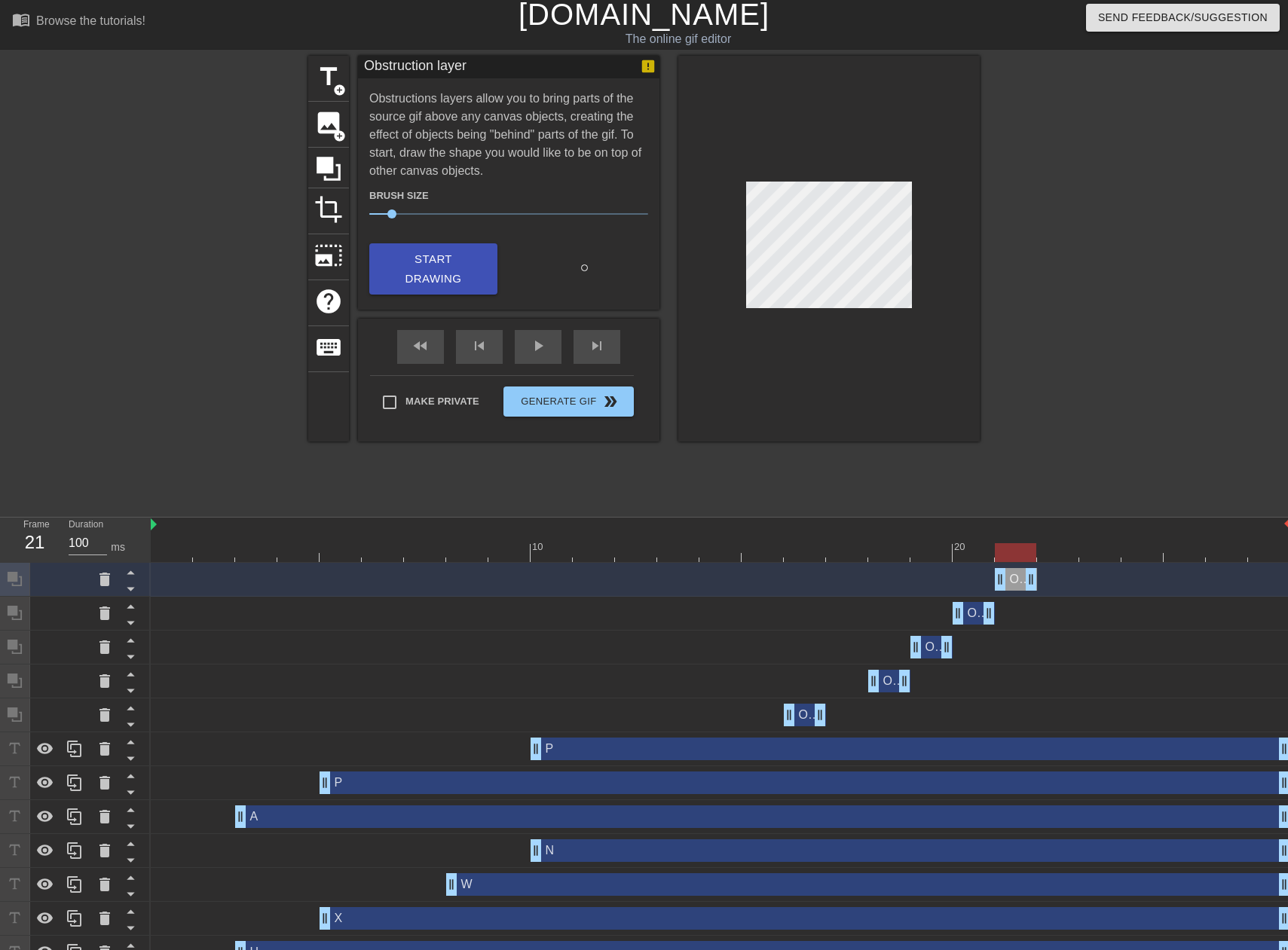
drag, startPoint x: 1279, startPoint y: 579, endPoint x: 1032, endPoint y: 579, distance: 247.0
click at [1055, 559] on div at bounding box center [721, 552] width 1140 height 19
click at [435, 249] on span "Start Drawing" at bounding box center [434, 269] width 92 height 40
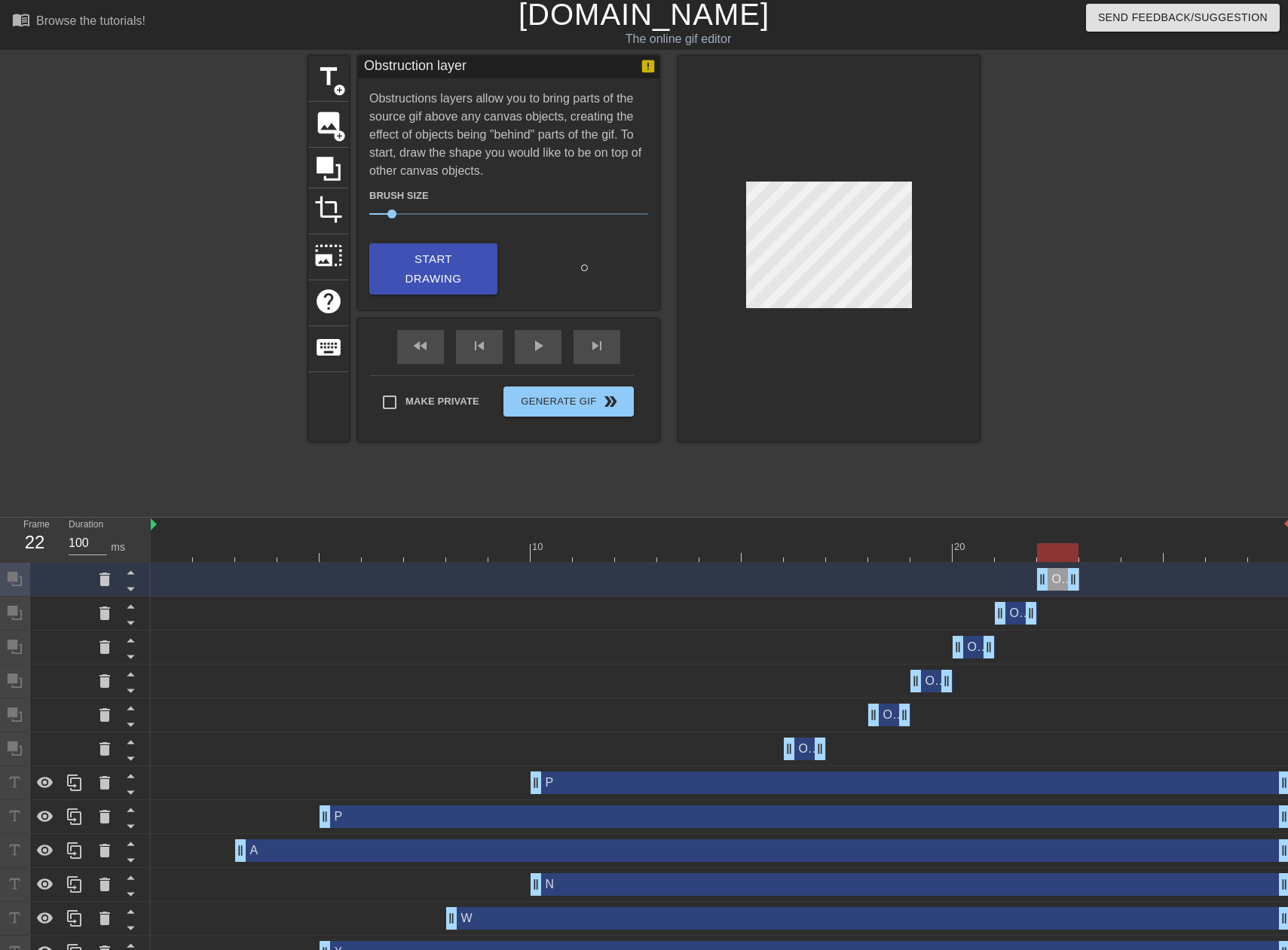
drag, startPoint x: 1285, startPoint y: 580, endPoint x: 1080, endPoint y: 583, distance: 205.0
click at [1080, 584] on div "Obstruction layer drag_handle drag_handle" at bounding box center [721, 579] width 1140 height 23
click at [1098, 553] on div at bounding box center [721, 552] width 1140 height 19
click at [452, 266] on span "Start Drawing" at bounding box center [434, 269] width 92 height 40
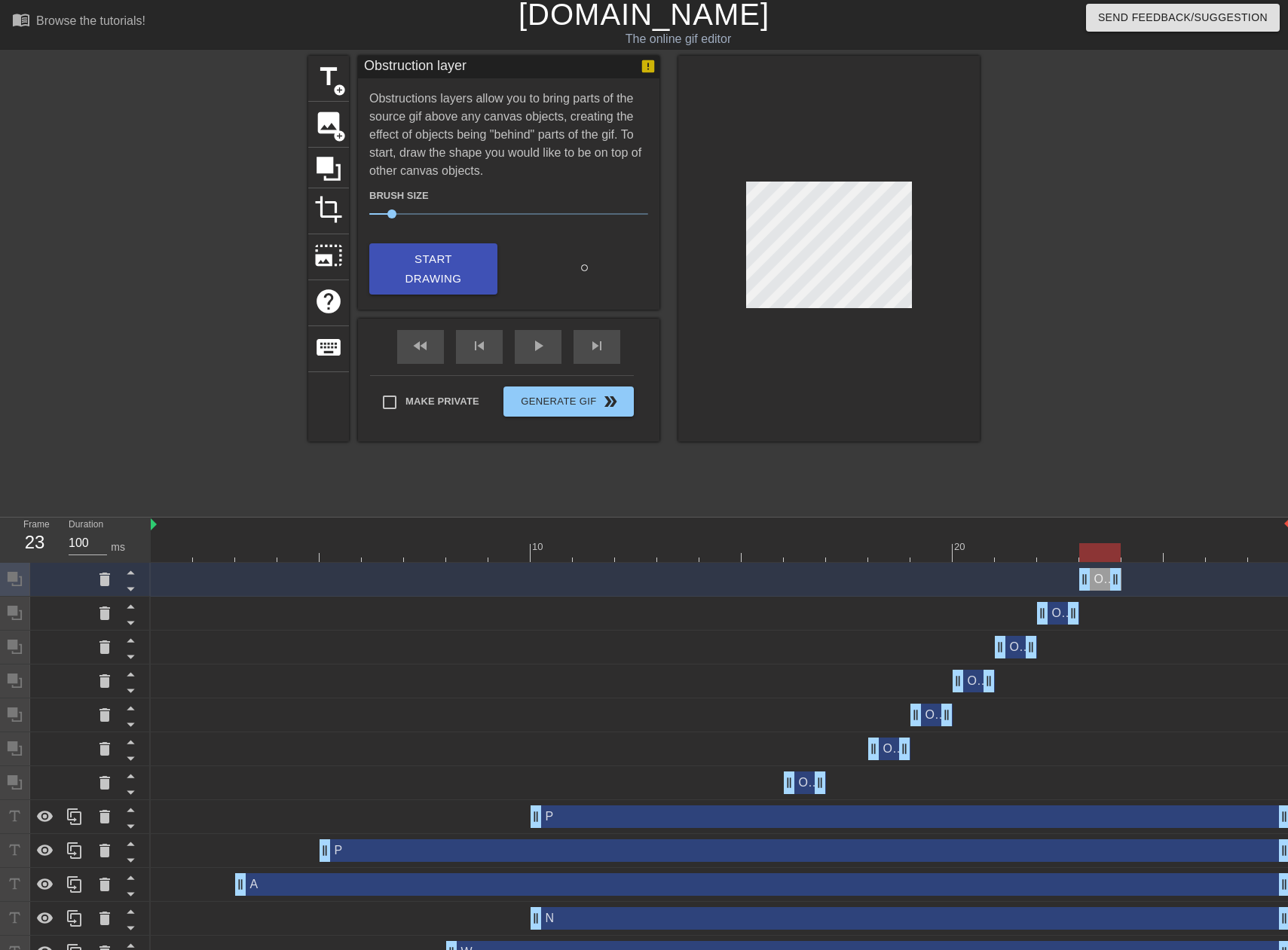
drag, startPoint x: 1283, startPoint y: 584, endPoint x: 1119, endPoint y: 577, distance: 164.1
click at [106, 575] on icon at bounding box center [105, 579] width 11 height 13
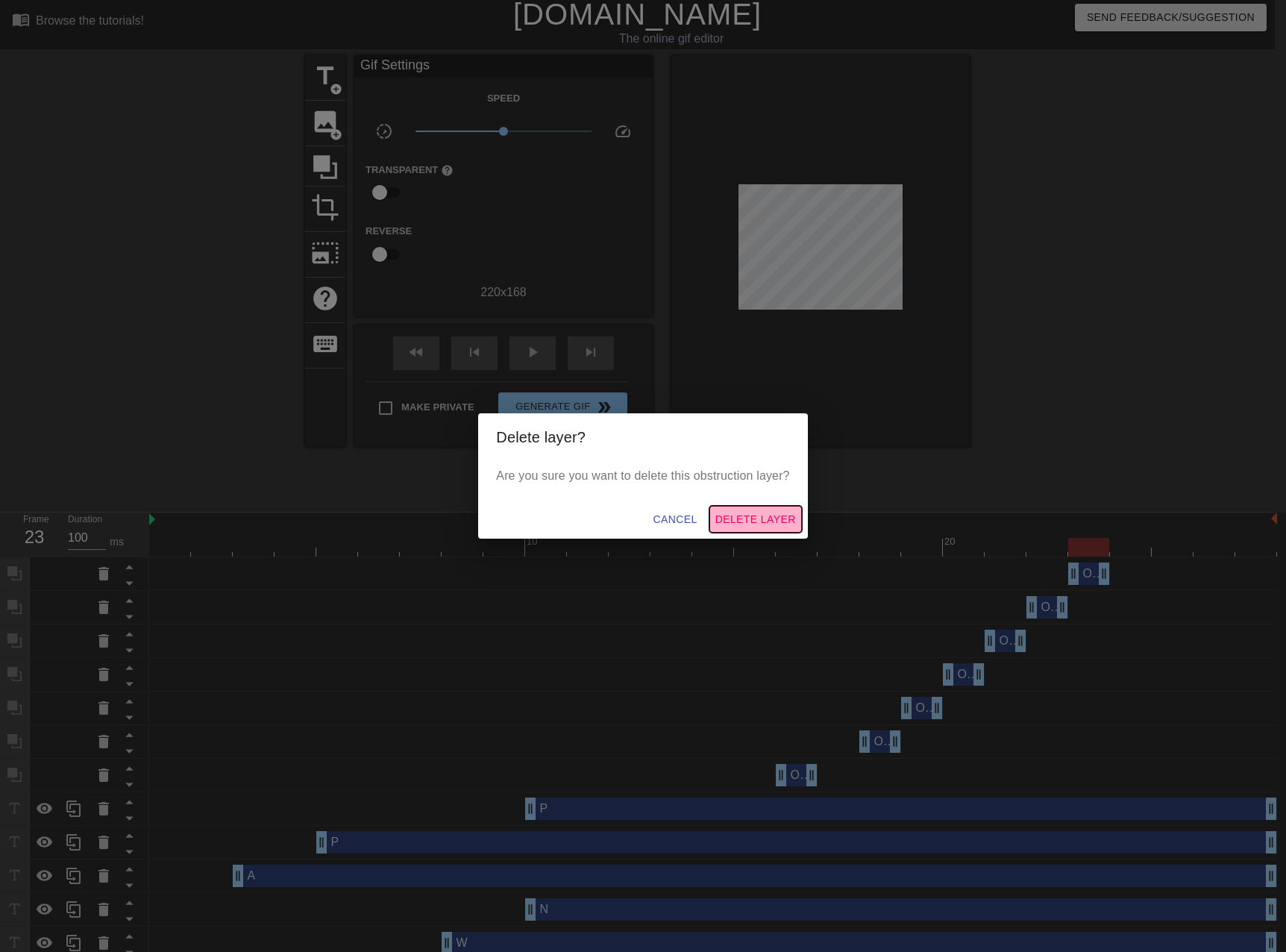
click at [779, 528] on span "Delete Layer" at bounding box center [756, 520] width 80 height 19
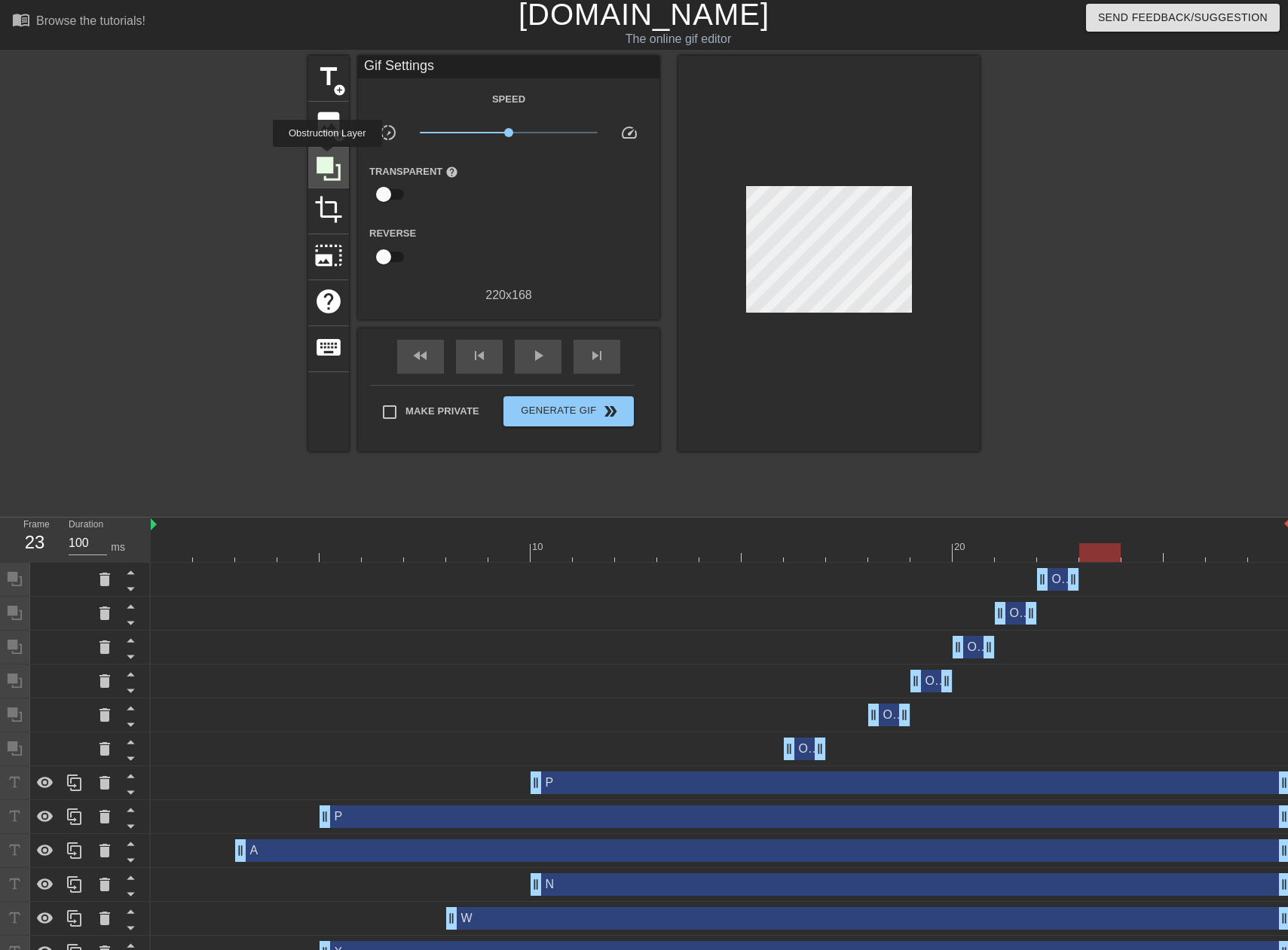
click at [327, 158] on icon at bounding box center [328, 169] width 24 height 24
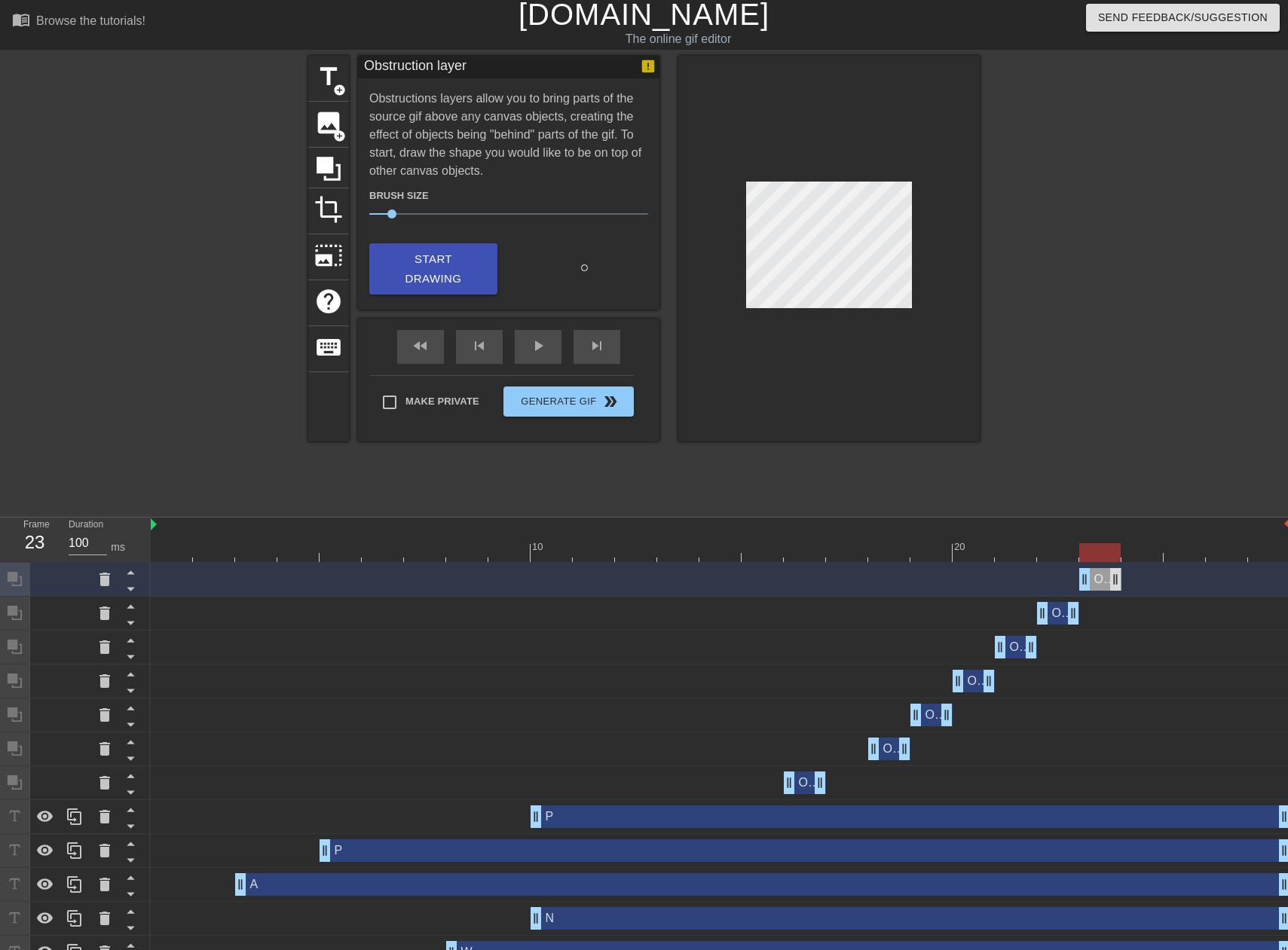
drag, startPoint x: 1283, startPoint y: 583, endPoint x: 1114, endPoint y: 584, distance: 169.0
click at [1141, 559] on div at bounding box center [721, 552] width 1140 height 19
click at [431, 257] on span "Start Drawing" at bounding box center [434, 269] width 92 height 40
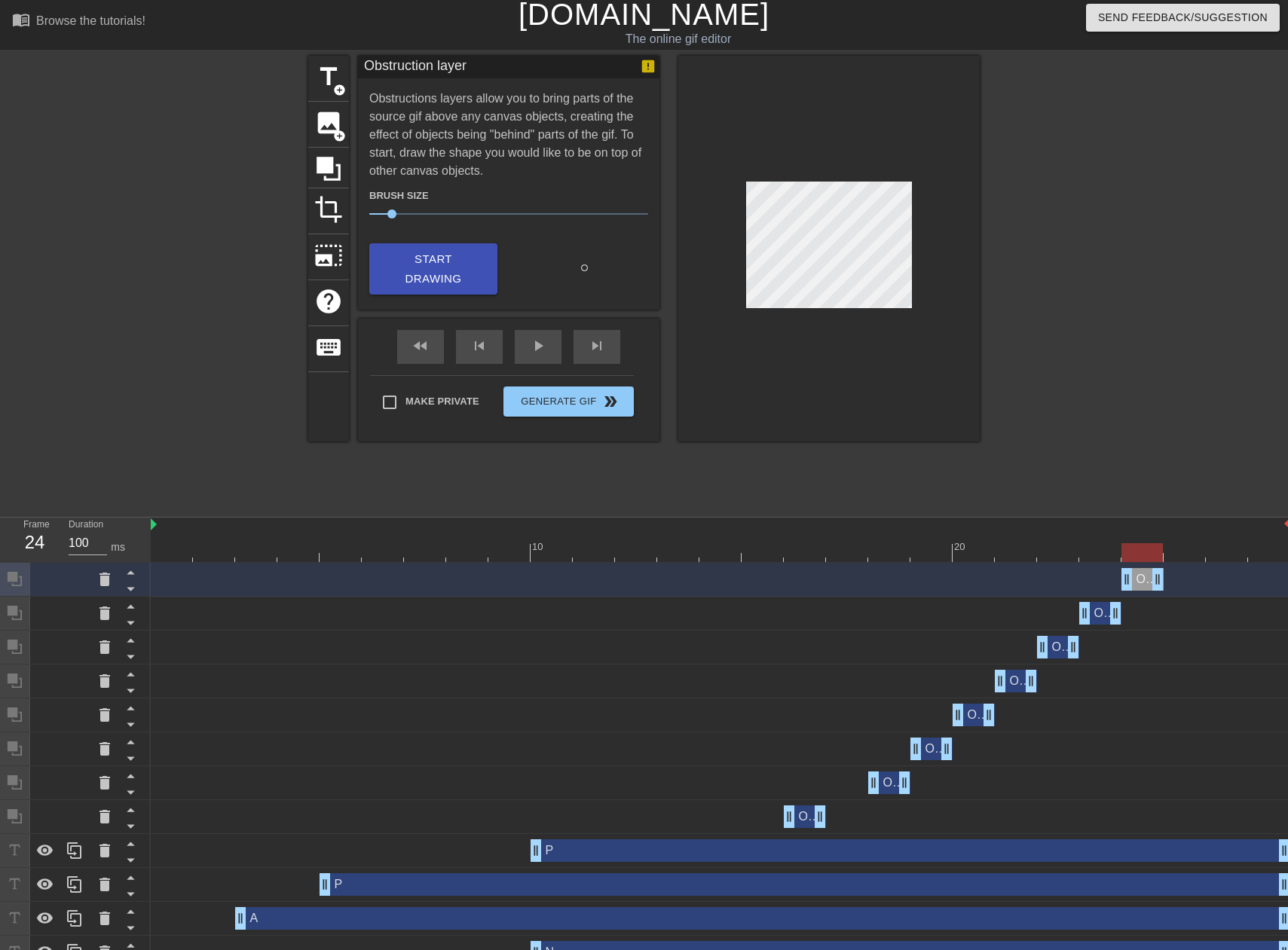
drag, startPoint x: 1280, startPoint y: 577, endPoint x: 1172, endPoint y: 575, distance: 108.0
click at [1172, 575] on div "Obstruction layer drag_handle drag_handle" at bounding box center [721, 579] width 1140 height 23
click at [98, 584] on icon at bounding box center [104, 579] width 18 height 18
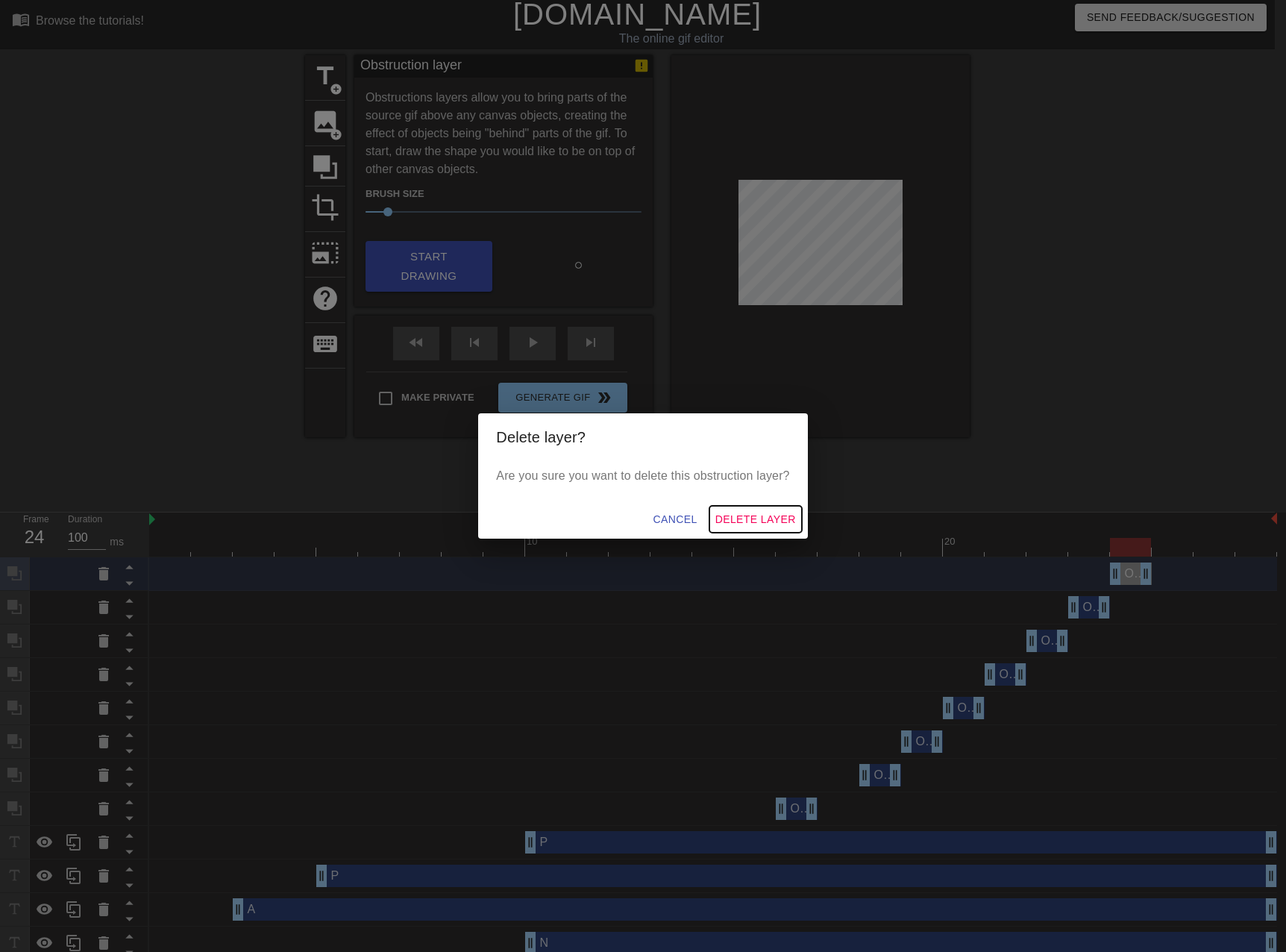
click at [771, 526] on span "Delete Layer" at bounding box center [756, 520] width 80 height 19
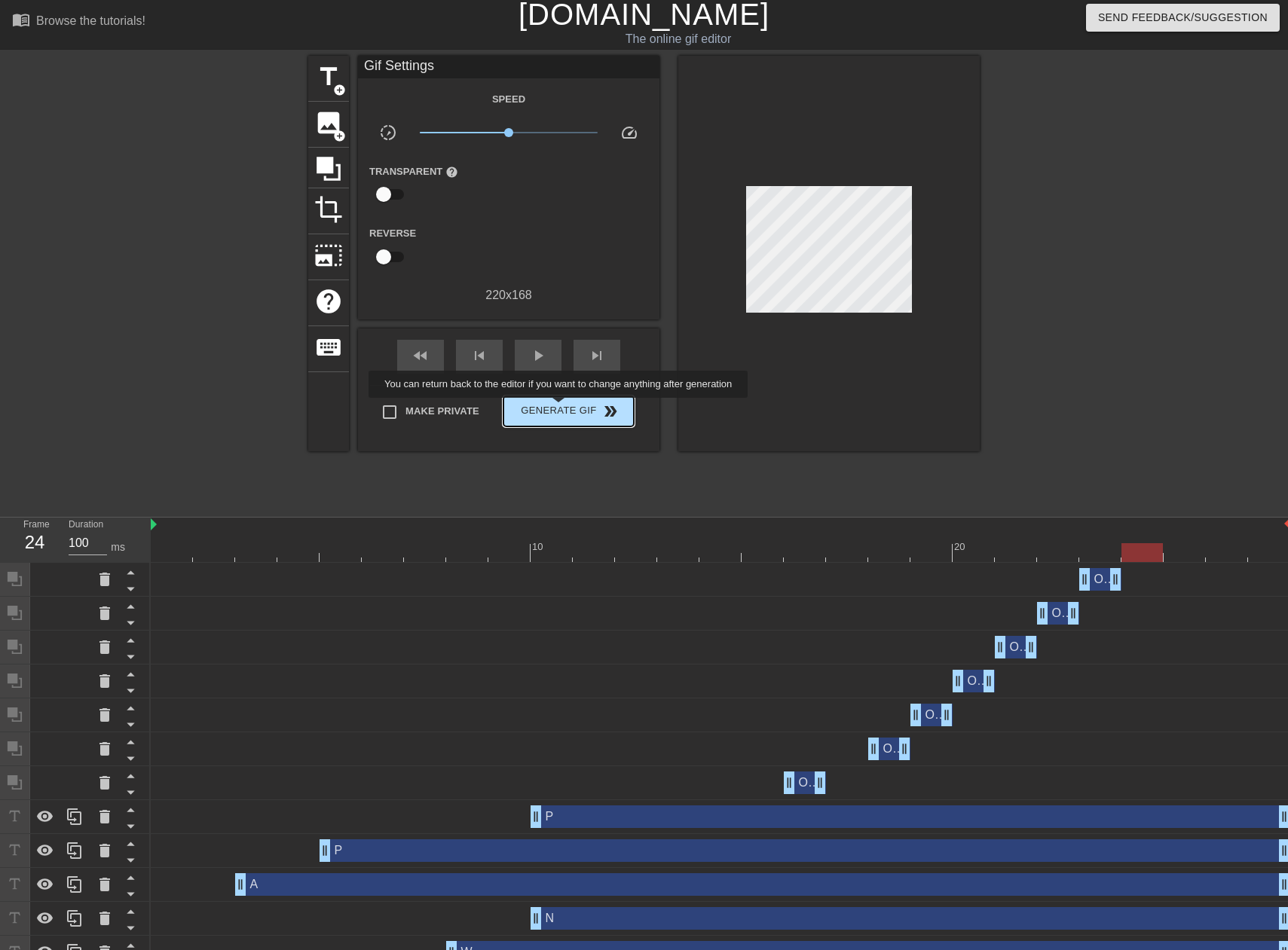
click at [560, 409] on span "Generate Gif double_arrow" at bounding box center [568, 411] width 118 height 18
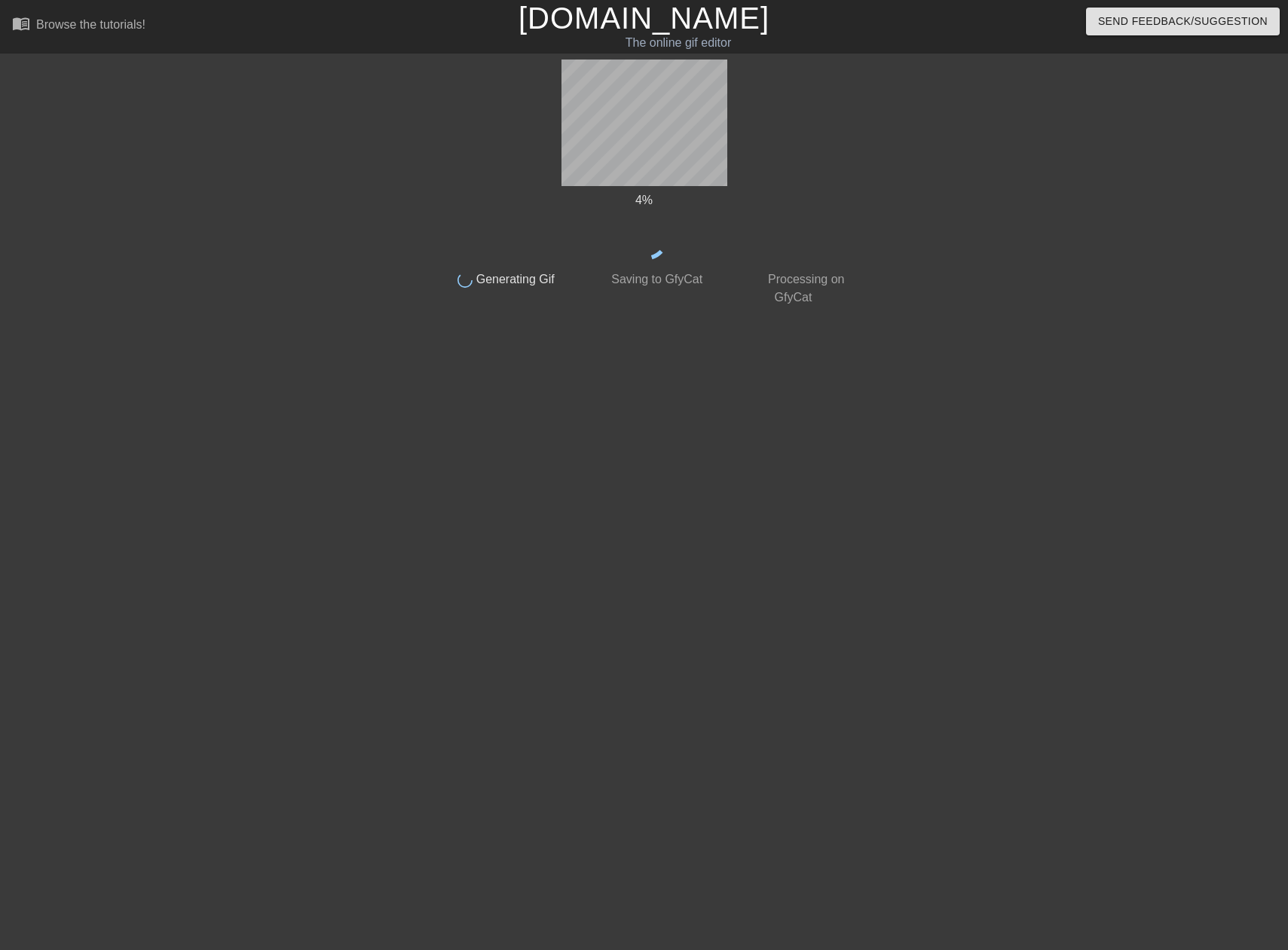
scroll to position [0, 0]
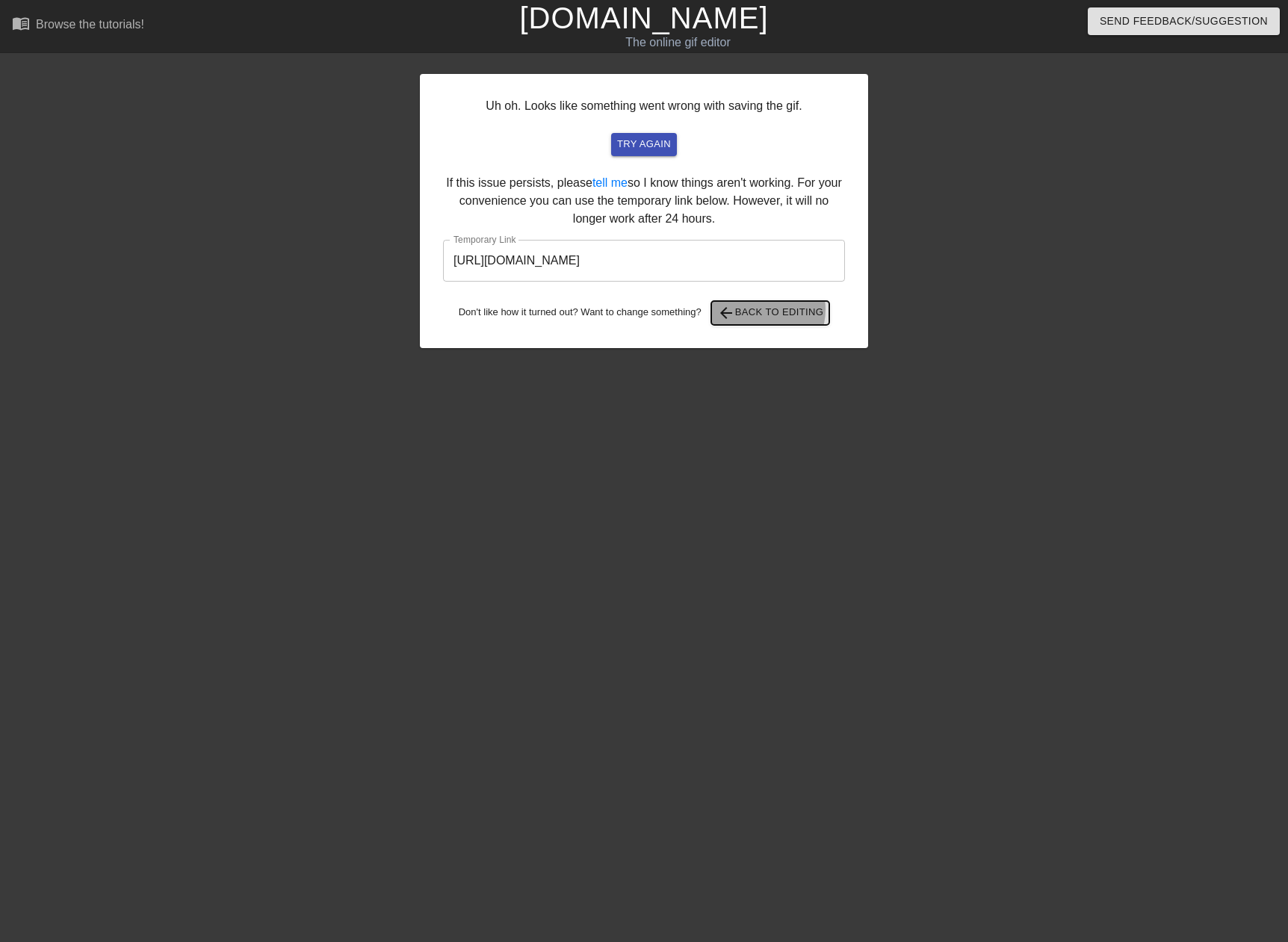
click at [764, 310] on span "arrow_back Back to Editing" at bounding box center [771, 313] width 107 height 18
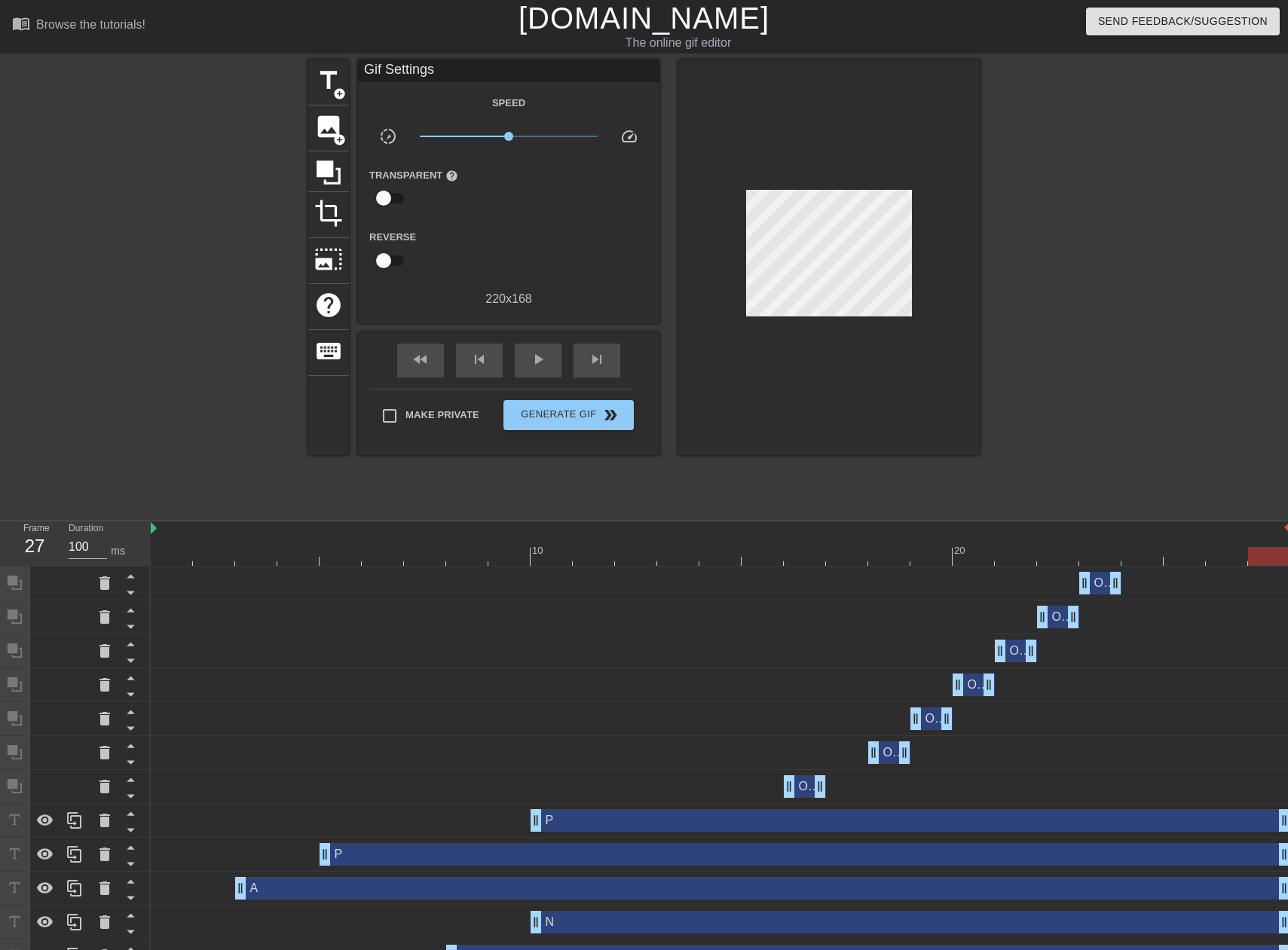
click at [1095, 584] on div "Obstruction layer drag_handle drag_handle" at bounding box center [1100, 583] width 42 height 23
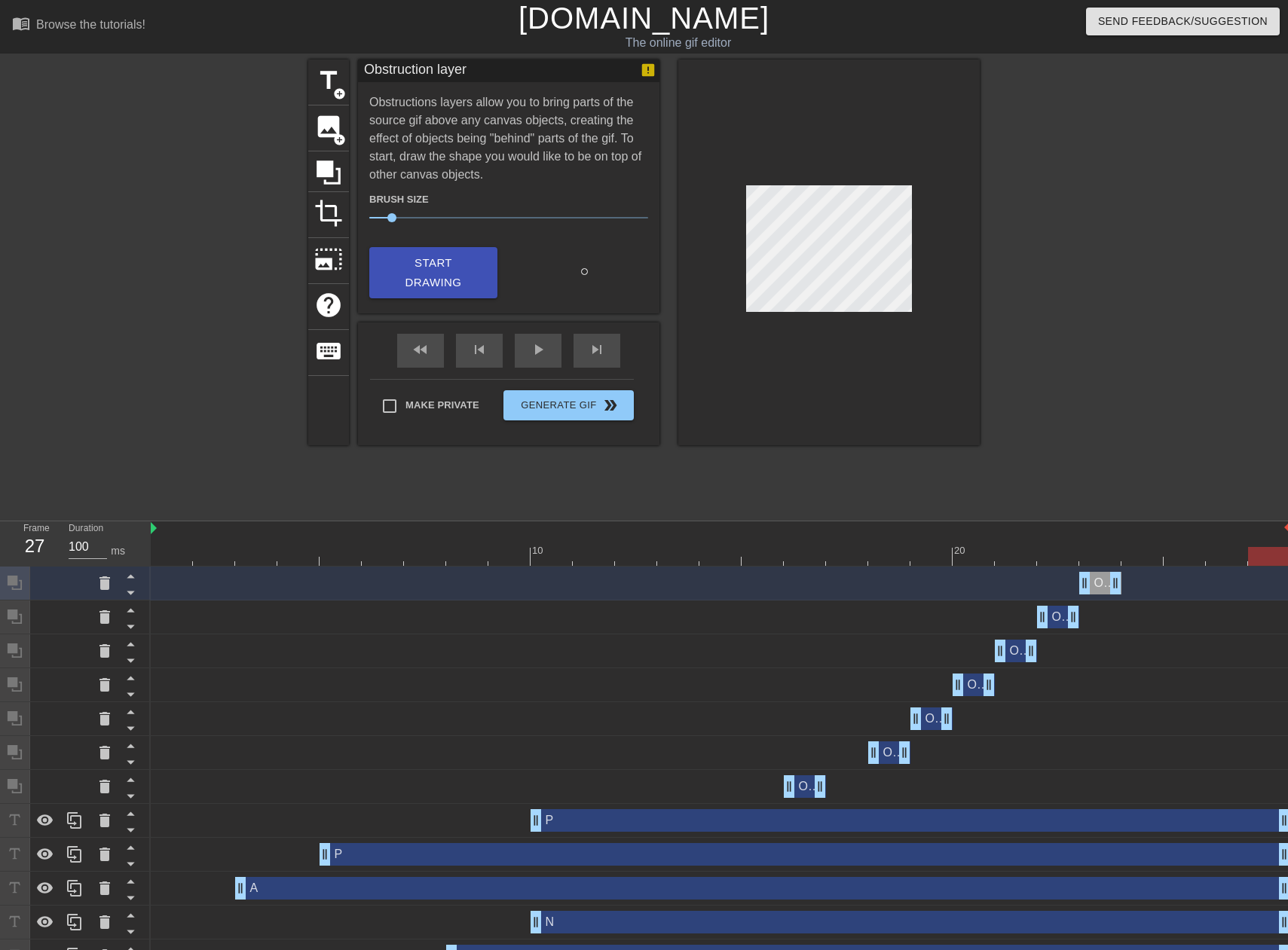
click at [1058, 615] on div "Obstruction layer drag_handle drag_handle" at bounding box center [1058, 616] width 42 height 23
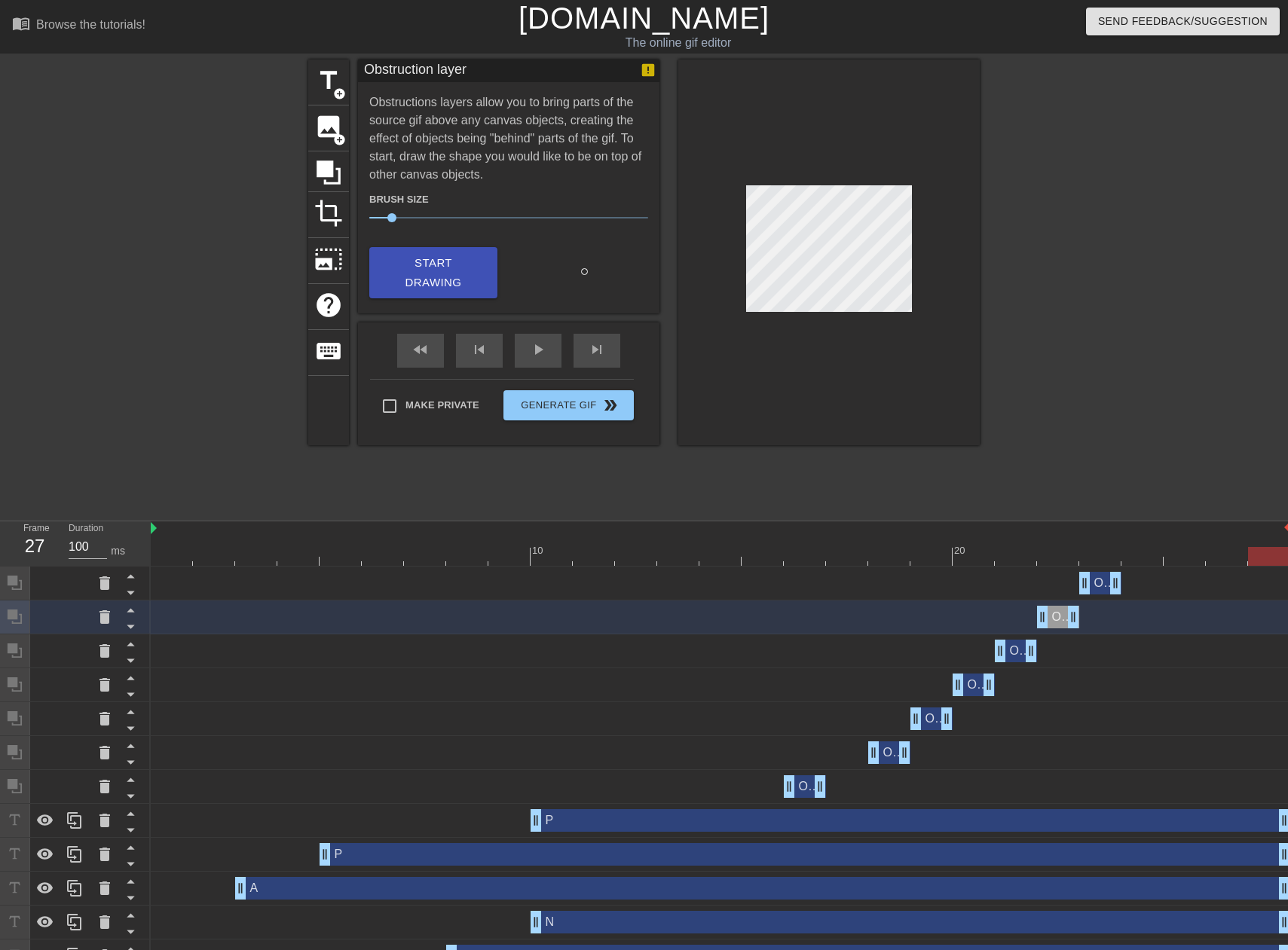
click at [1141, 558] on div at bounding box center [721, 556] width 1140 height 19
click at [1095, 558] on div at bounding box center [721, 556] width 1140 height 19
click at [1047, 566] on div "10 20" at bounding box center [721, 544] width 1140 height 45
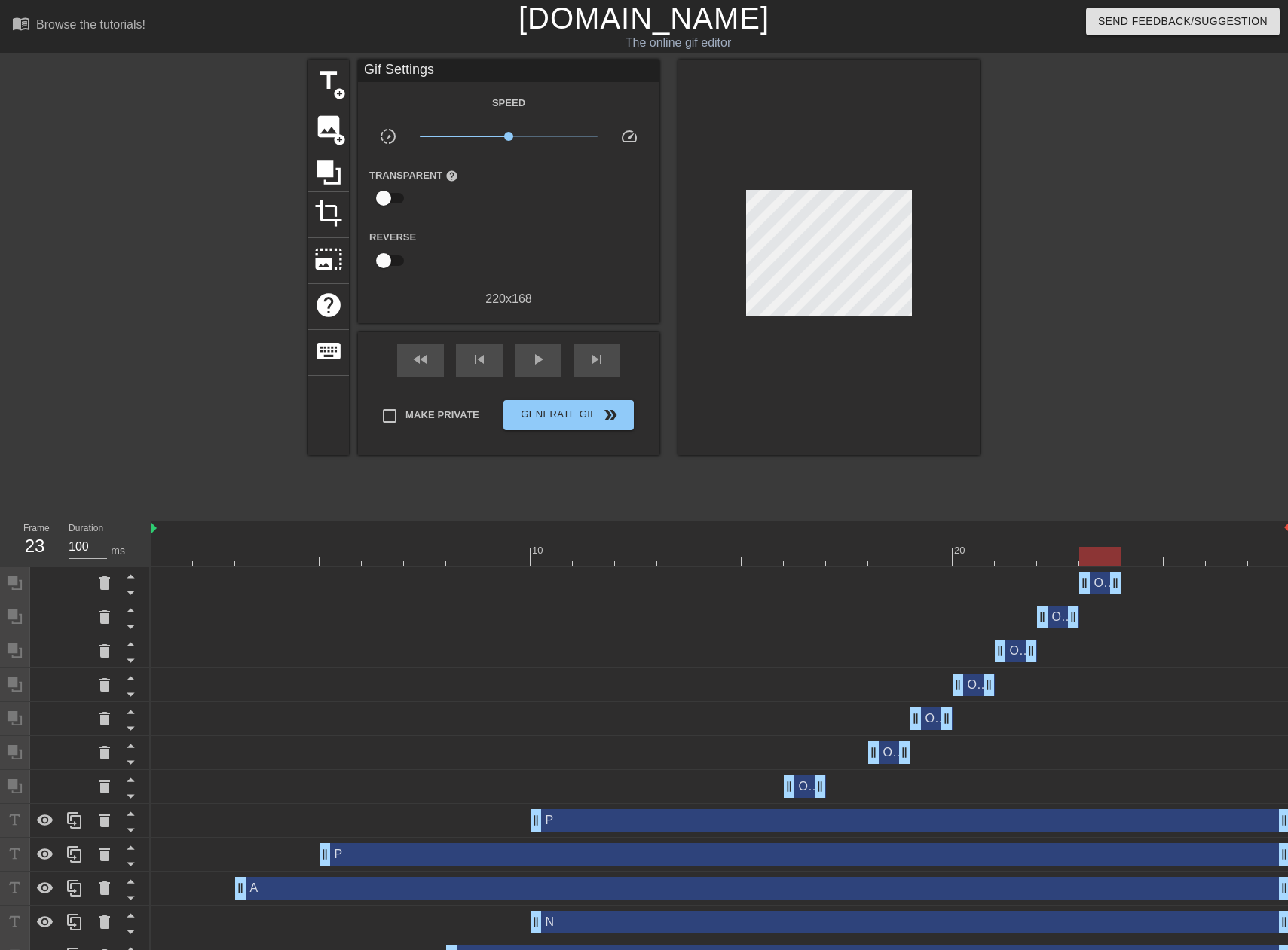
click at [1151, 562] on div at bounding box center [721, 556] width 1140 height 19
click at [333, 159] on icon at bounding box center [328, 173] width 29 height 29
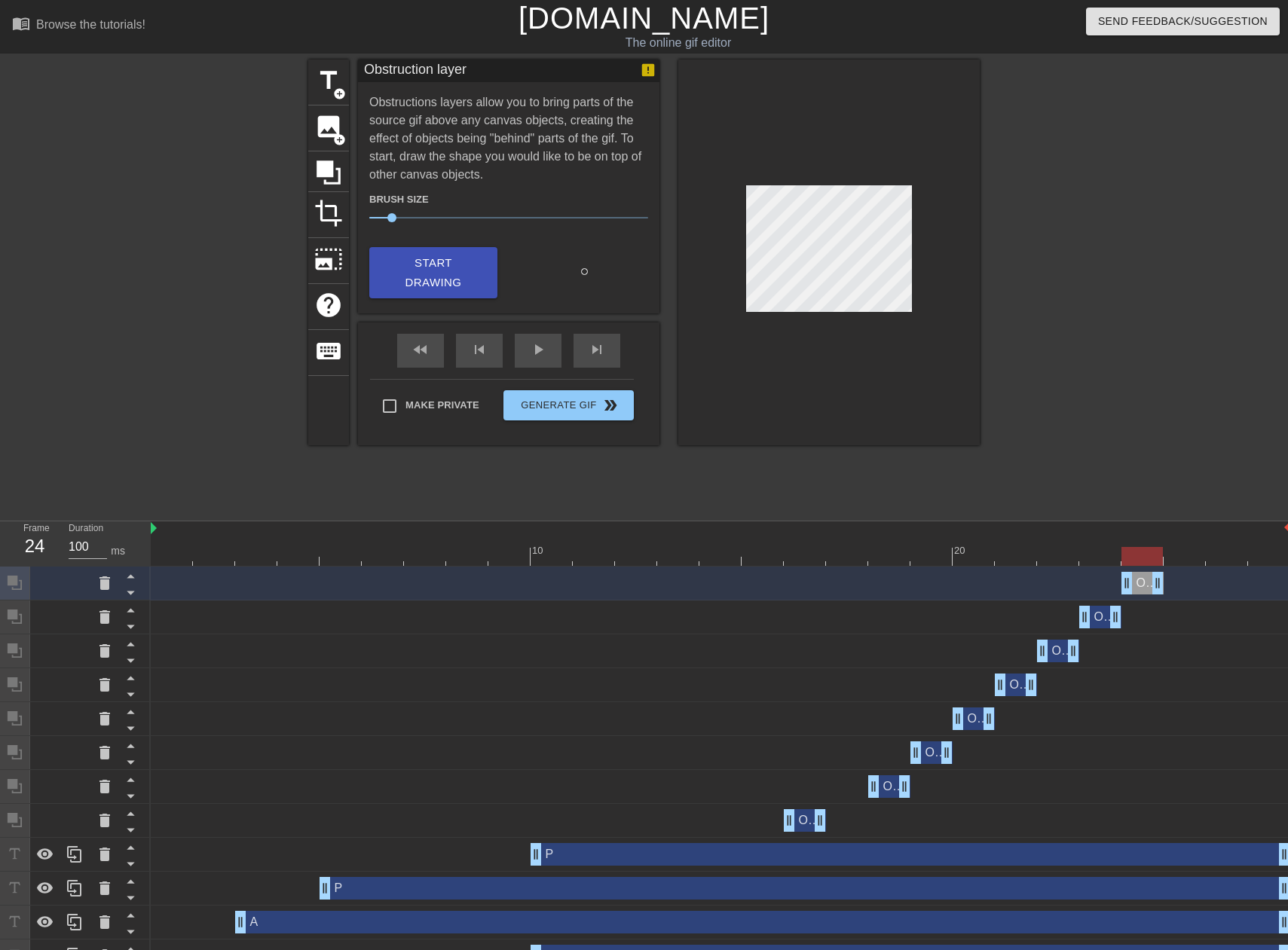
drag, startPoint x: 1281, startPoint y: 583, endPoint x: 1157, endPoint y: 585, distance: 124.0
click at [1175, 559] on div at bounding box center [721, 556] width 1140 height 19
click at [431, 273] on button "Start Drawing" at bounding box center [434, 273] width 128 height 52
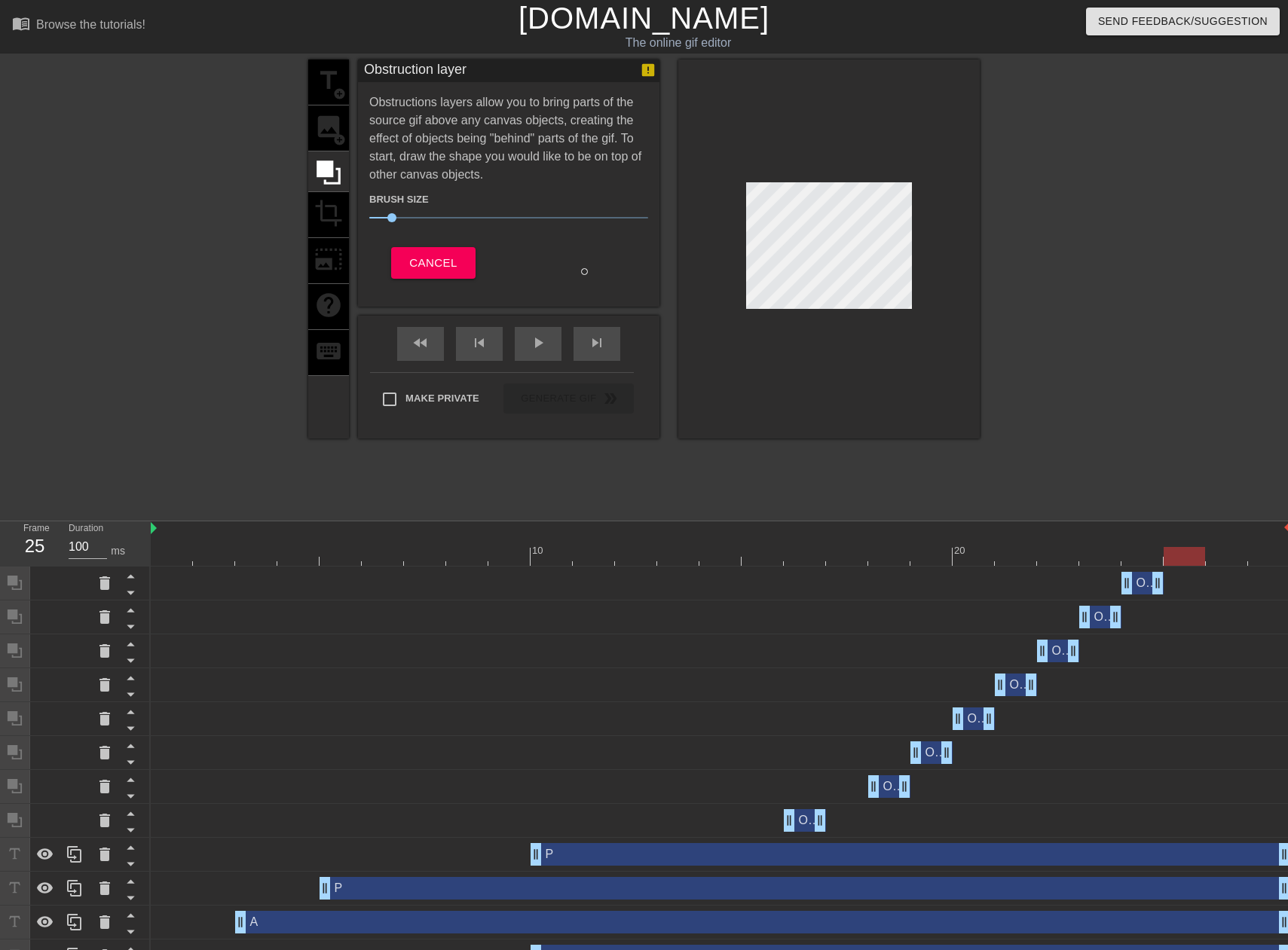
click at [751, 310] on div at bounding box center [829, 248] width 302 height 379
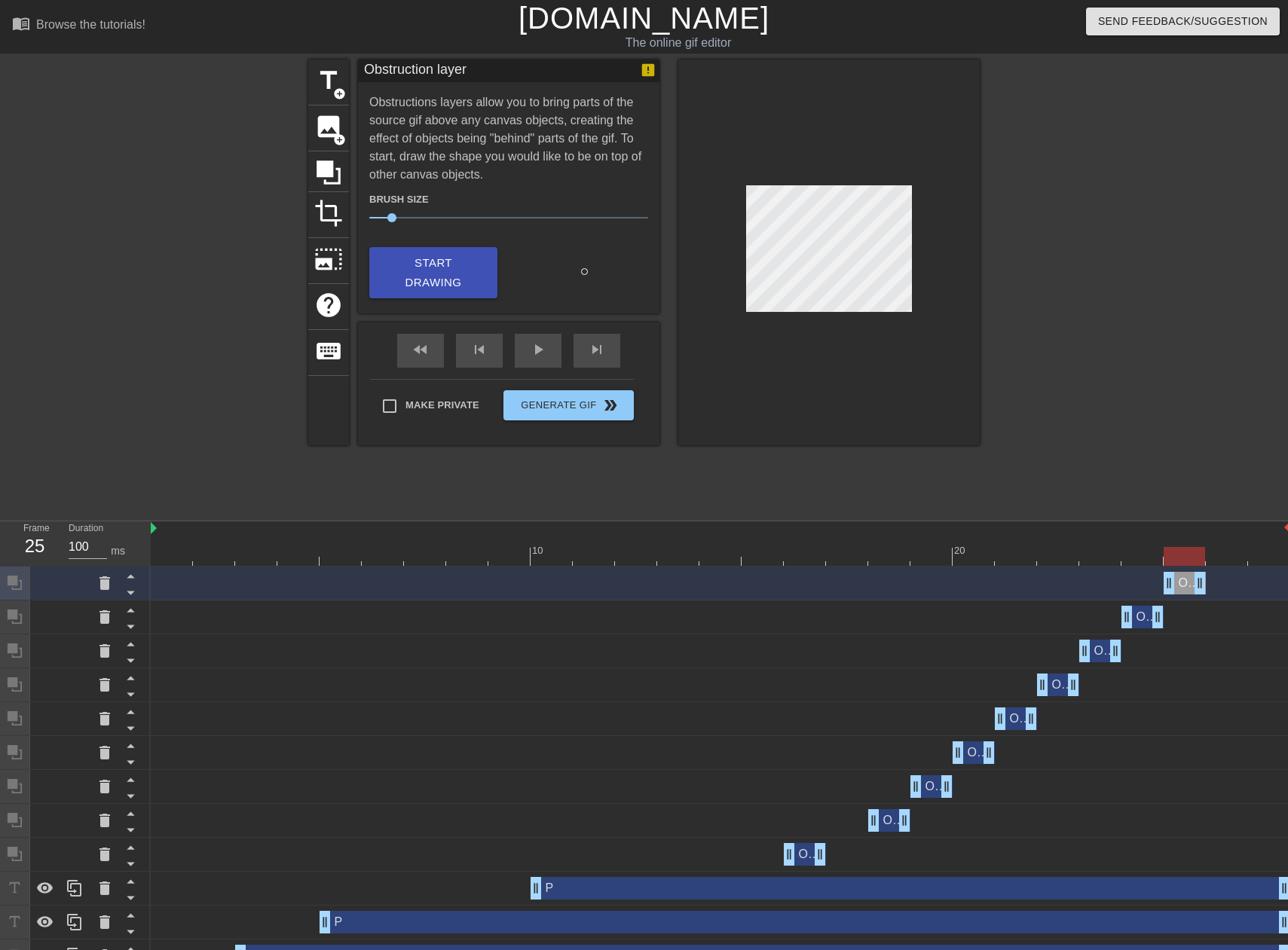
drag, startPoint x: 1283, startPoint y: 581, endPoint x: 1197, endPoint y: 580, distance: 86.0
click at [1224, 558] on div at bounding box center [721, 556] width 1140 height 19
click at [453, 270] on span "Start Drawing" at bounding box center [434, 273] width 92 height 40
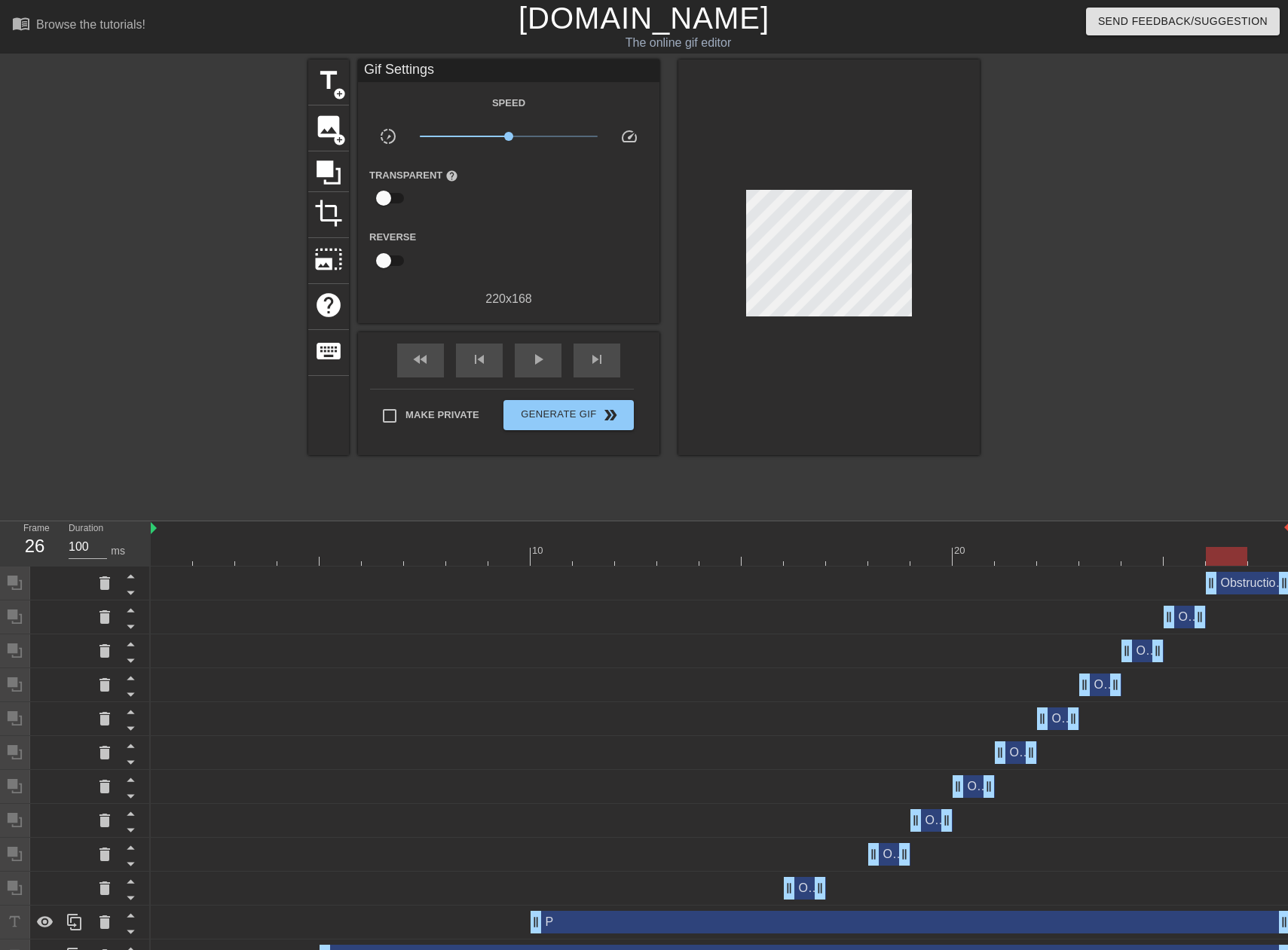
scroll to position [2, 0]
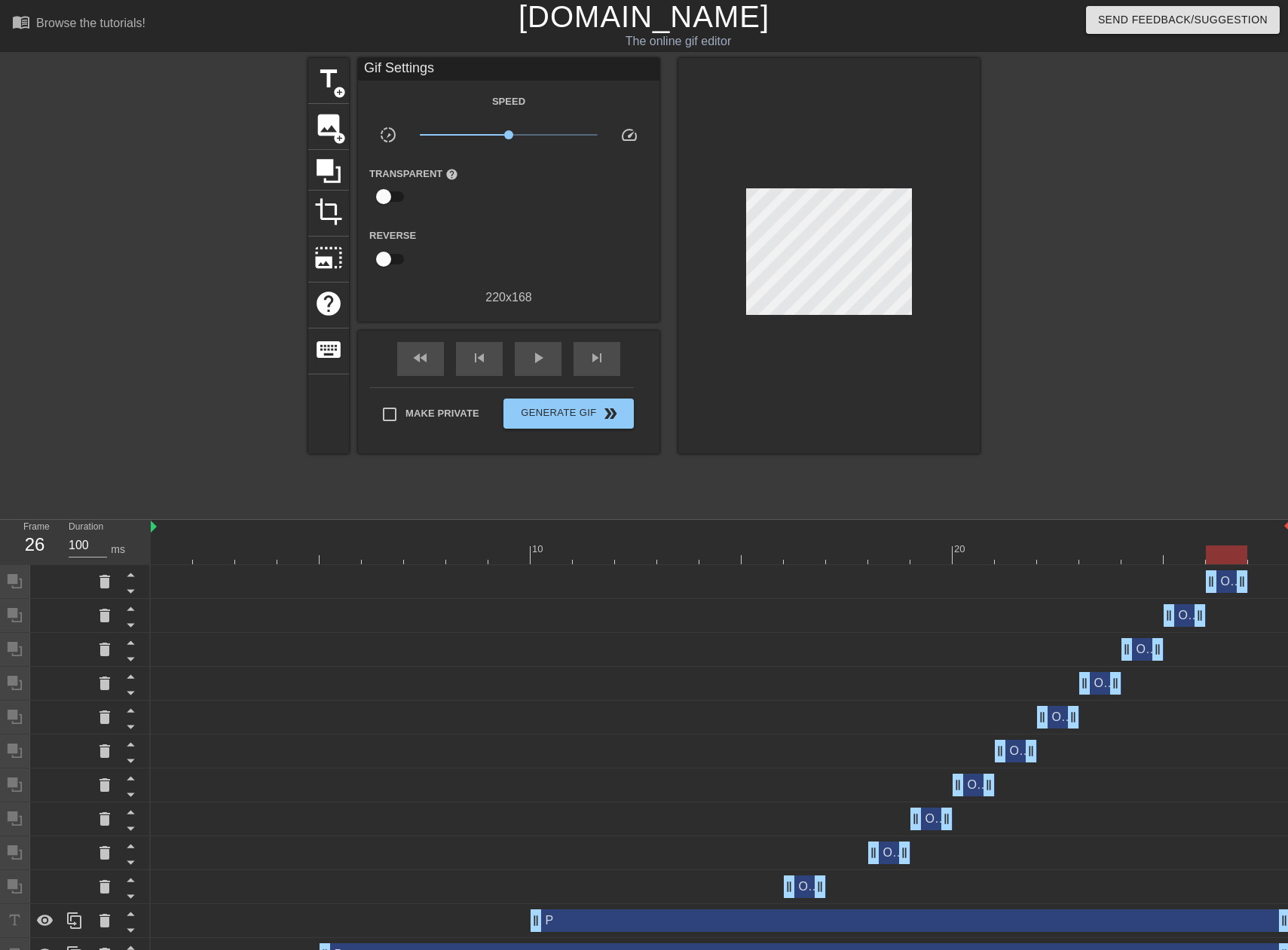
drag, startPoint x: 1283, startPoint y: 583, endPoint x: 1254, endPoint y: 583, distance: 29.0
click at [1254, 583] on div "Obstruction layer drag_handle drag_handle" at bounding box center [721, 581] width 1140 height 23
click at [1261, 555] on div at bounding box center [721, 555] width 1140 height 19
click at [1132, 460] on div at bounding box center [1111, 284] width 226 height 452
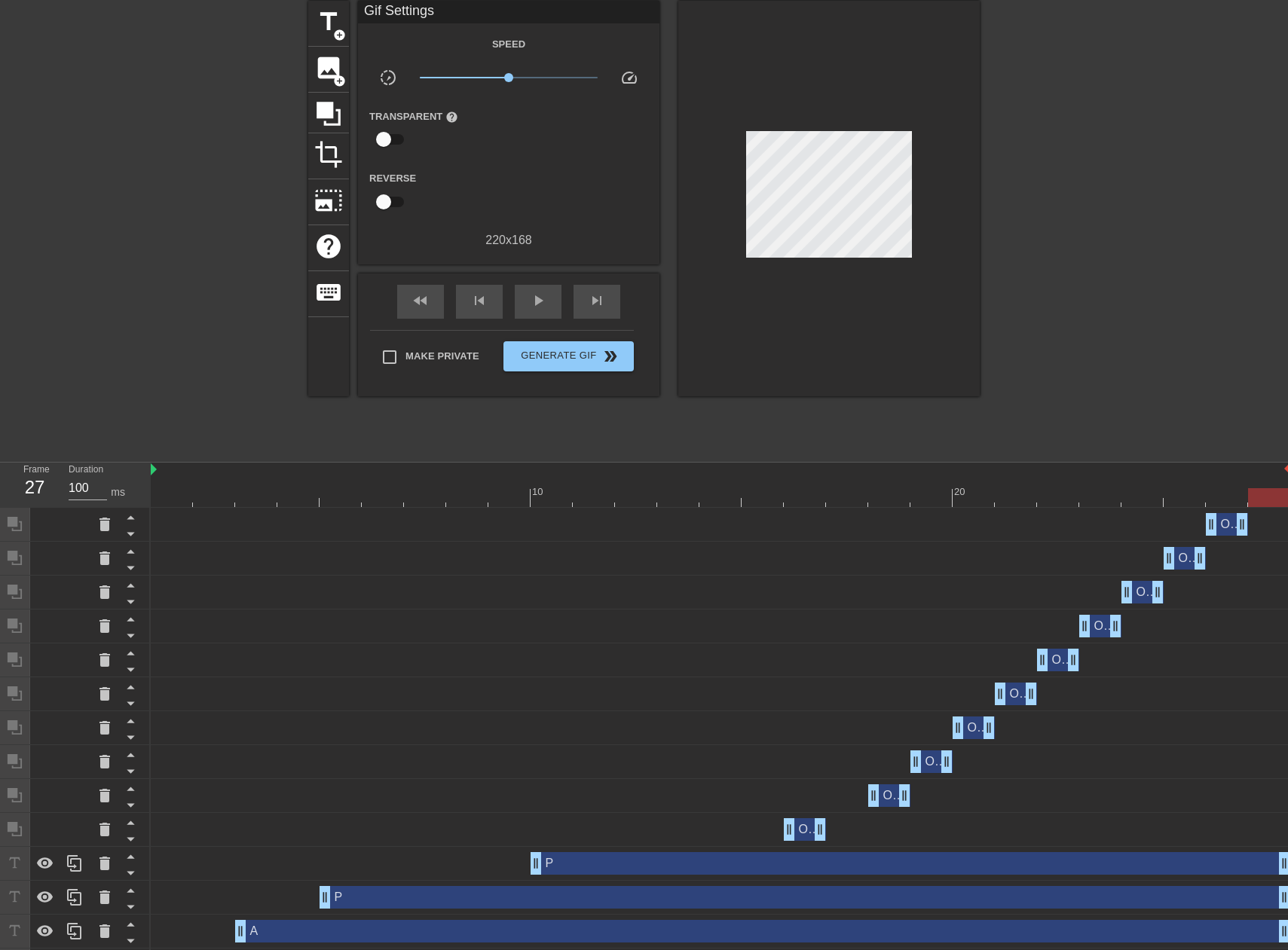
scroll to position [0, 0]
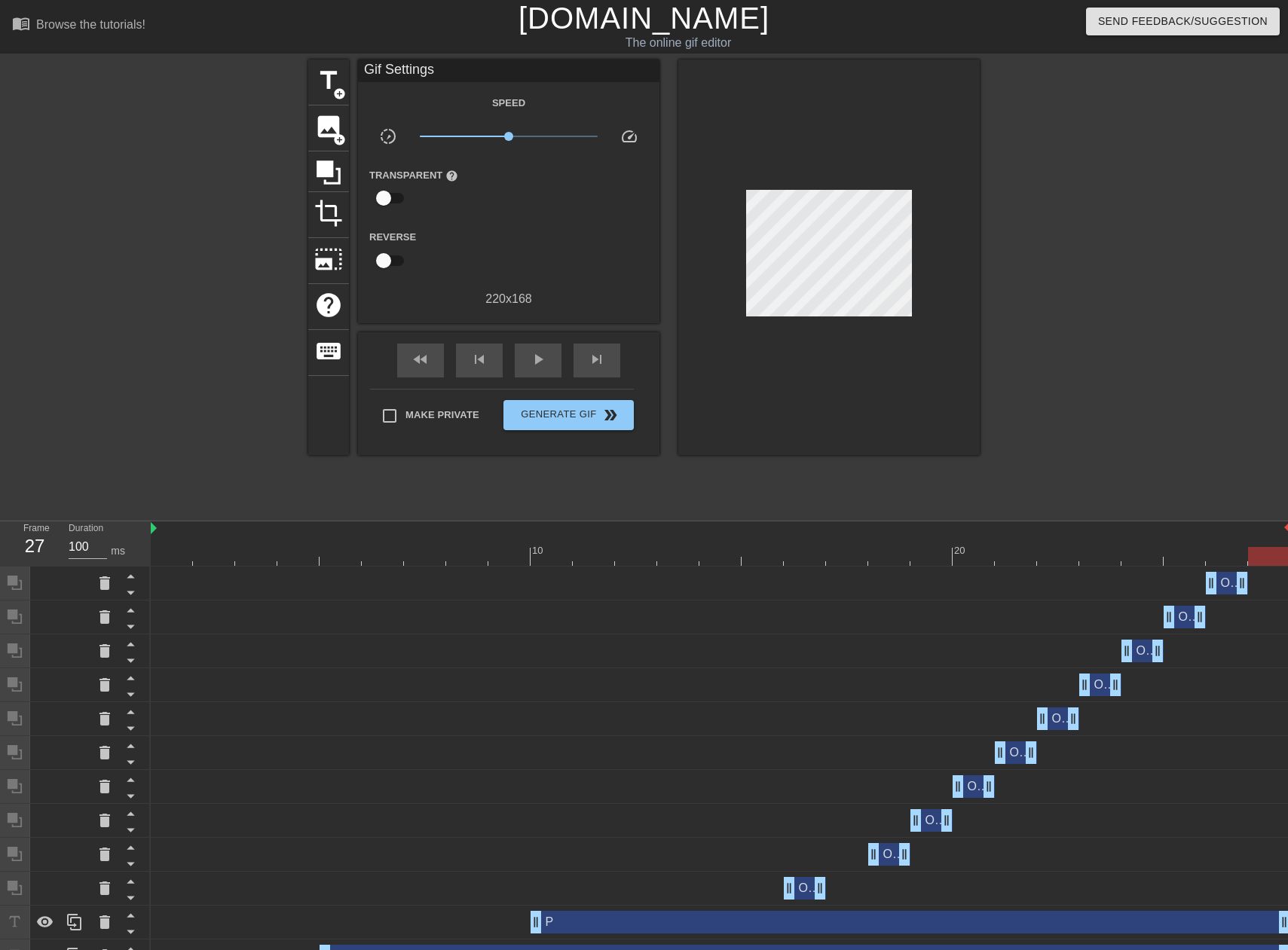
click at [234, 409] on div at bounding box center [177, 285] width 226 height 452
click at [422, 416] on span "Make Private" at bounding box center [442, 415] width 74 height 15
click at [406, 416] on input "Make Private" at bounding box center [389, 416] width 32 height 32
click at [56, 535] on div "Frame 27" at bounding box center [34, 543] width 45 height 44
click at [41, 541] on div "27" at bounding box center [34, 546] width 23 height 27
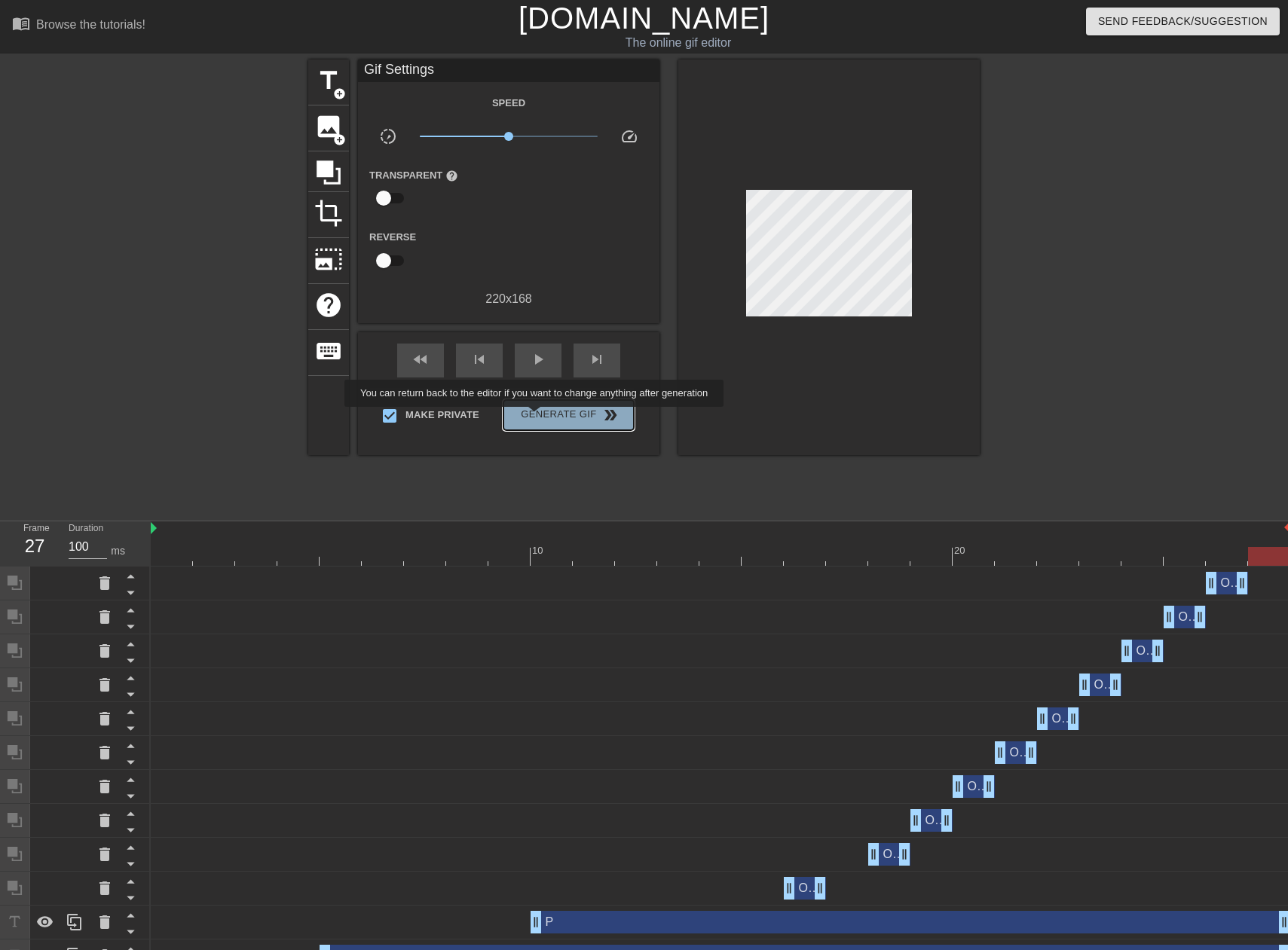
click at [536, 417] on span "Generate Gif double_arrow" at bounding box center [568, 415] width 118 height 18
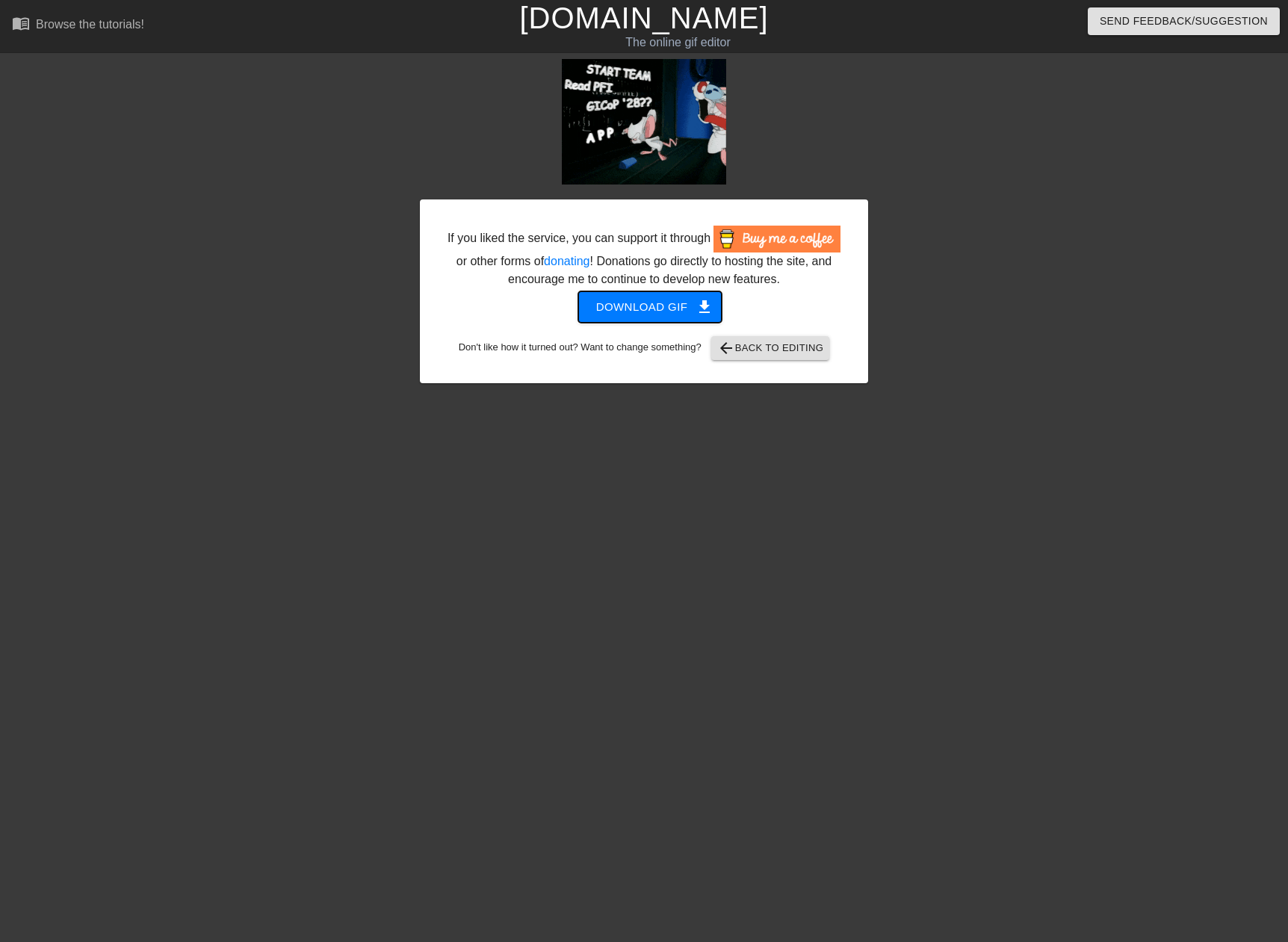
click at [652, 309] on span "Download gif get_app" at bounding box center [651, 307] width 108 height 19
